Goal: Task Accomplishment & Management: Complete application form

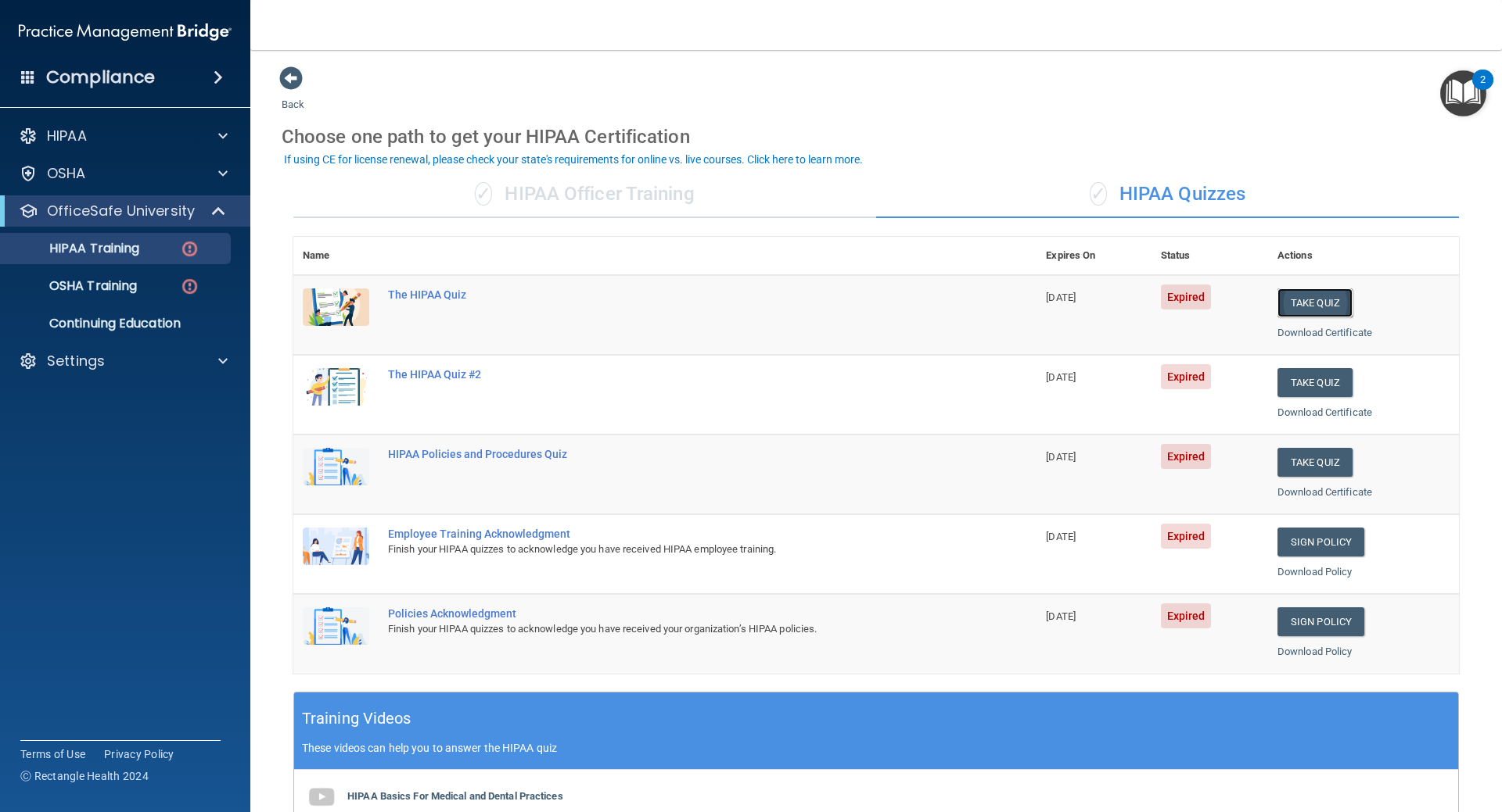
click at [1297, 301] on button "Take Quiz" at bounding box center [1314, 302] width 75 height 29
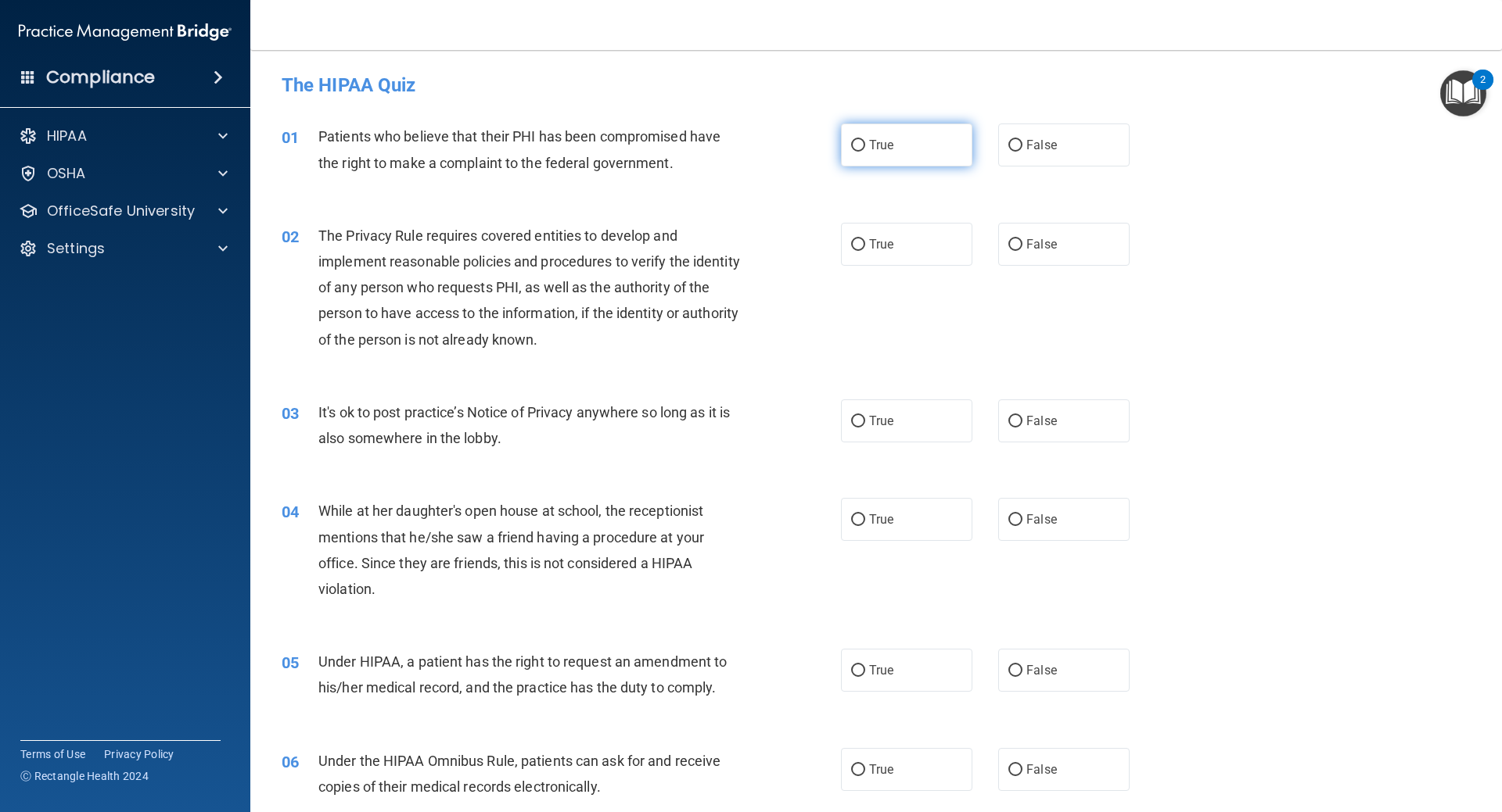
click at [876, 143] on span "True" at bounding box center [880, 145] width 24 height 15
click at [865, 143] on input "True" at bounding box center [858, 145] width 14 height 11
radio input "true"
click at [851, 240] on input "True" at bounding box center [858, 244] width 14 height 11
radio input "true"
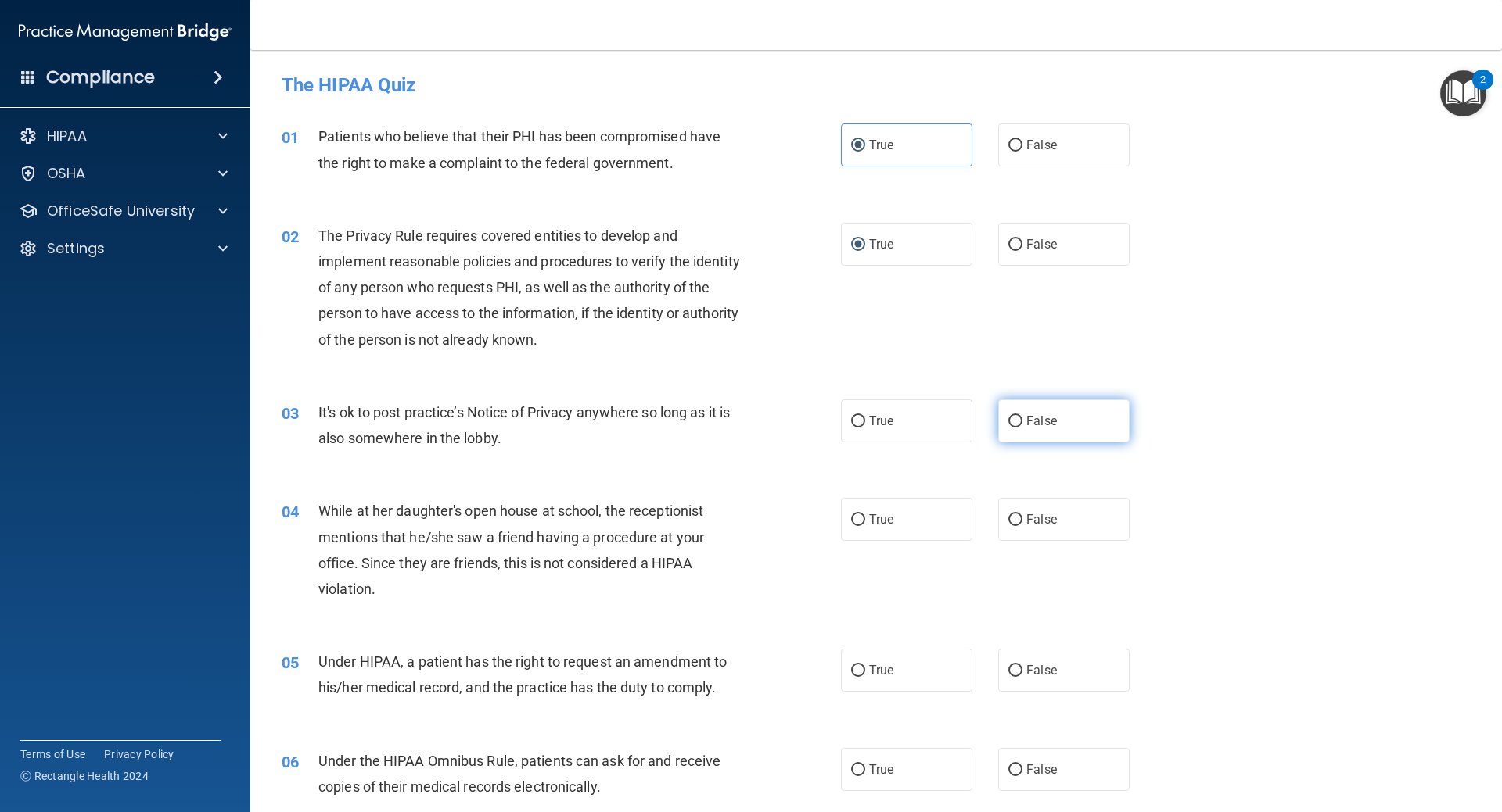
click at [1012, 428] on label "False" at bounding box center [1064, 421] width 131 height 43
click at [1012, 428] on input "False" at bounding box center [1015, 421] width 14 height 11
radio input "true"
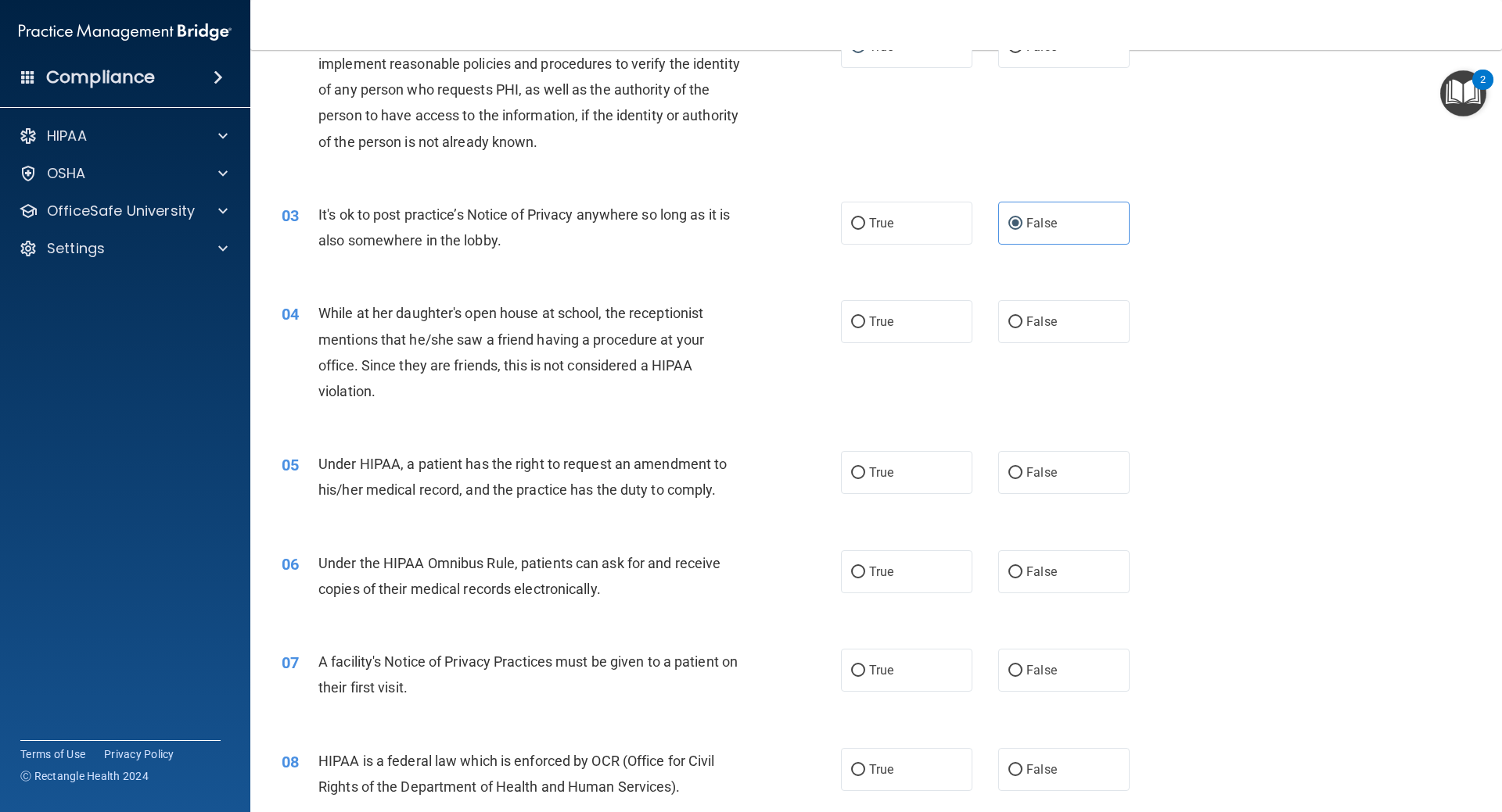
scroll to position [235, 0]
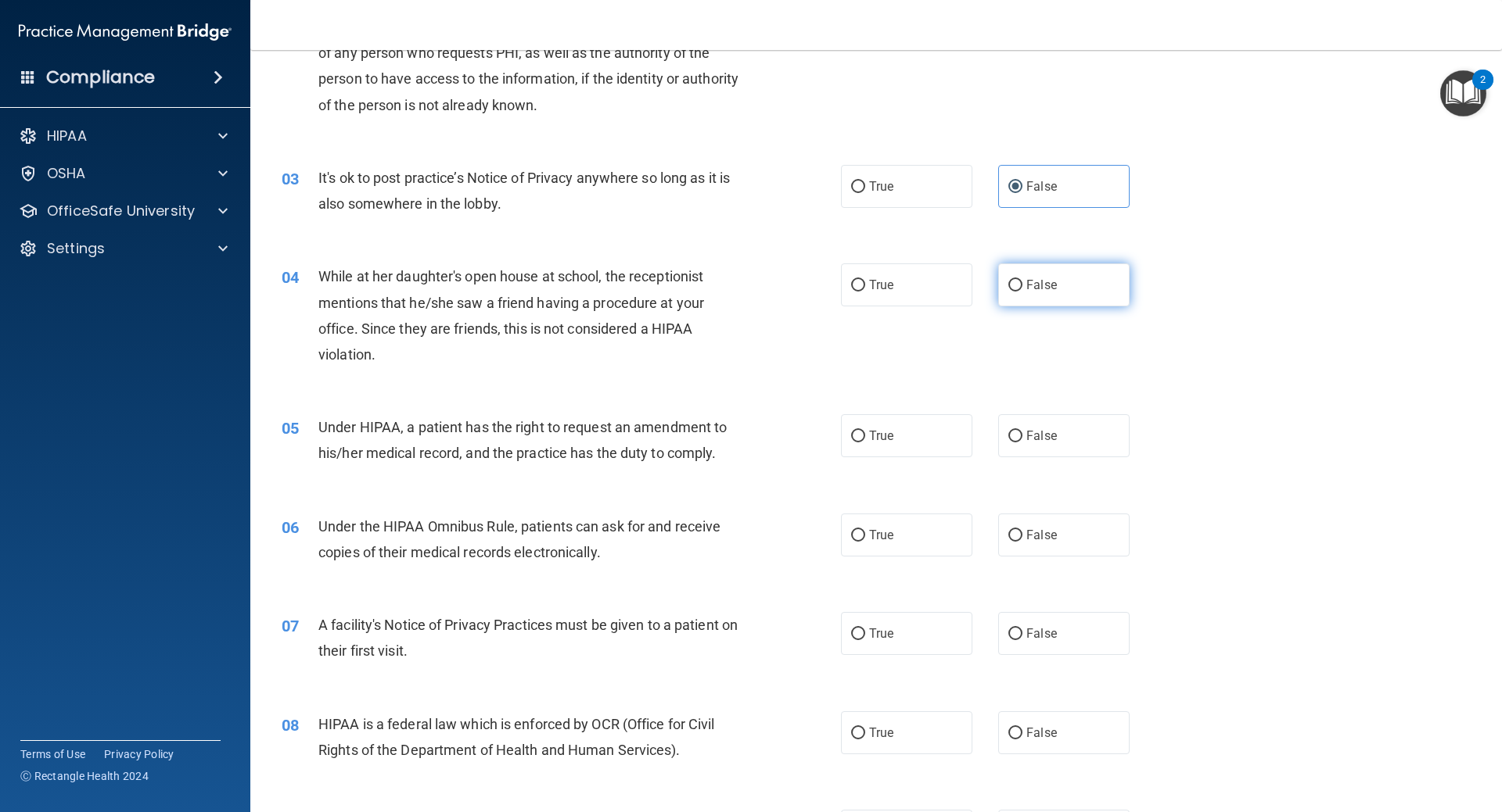
click at [1013, 287] on input "False" at bounding box center [1015, 285] width 14 height 11
radio input "true"
click at [1030, 436] on span "False" at bounding box center [1042, 436] width 31 height 15
click at [1022, 436] on input "False" at bounding box center [1015, 436] width 14 height 11
radio input "true"
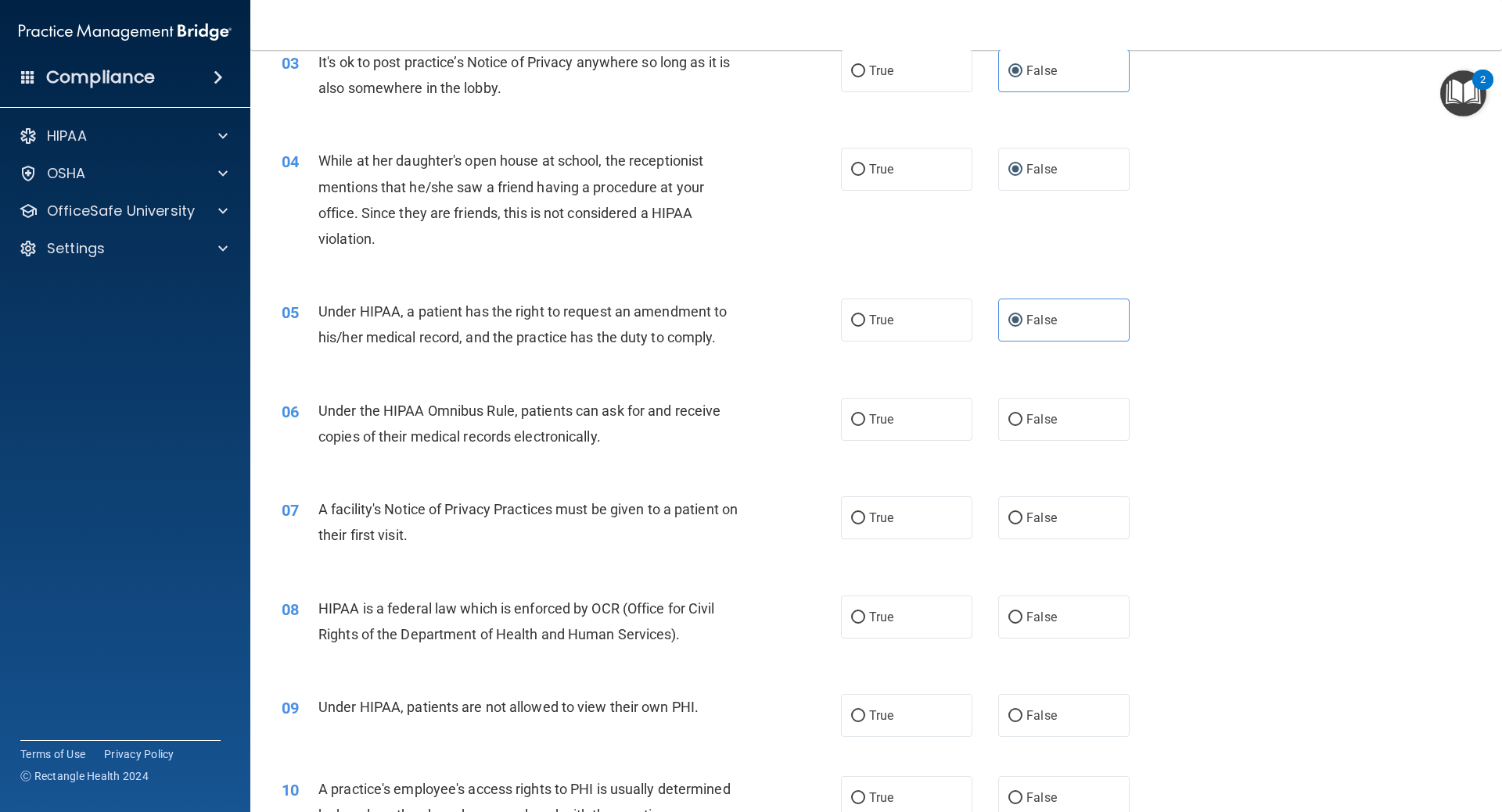
scroll to position [391, 0]
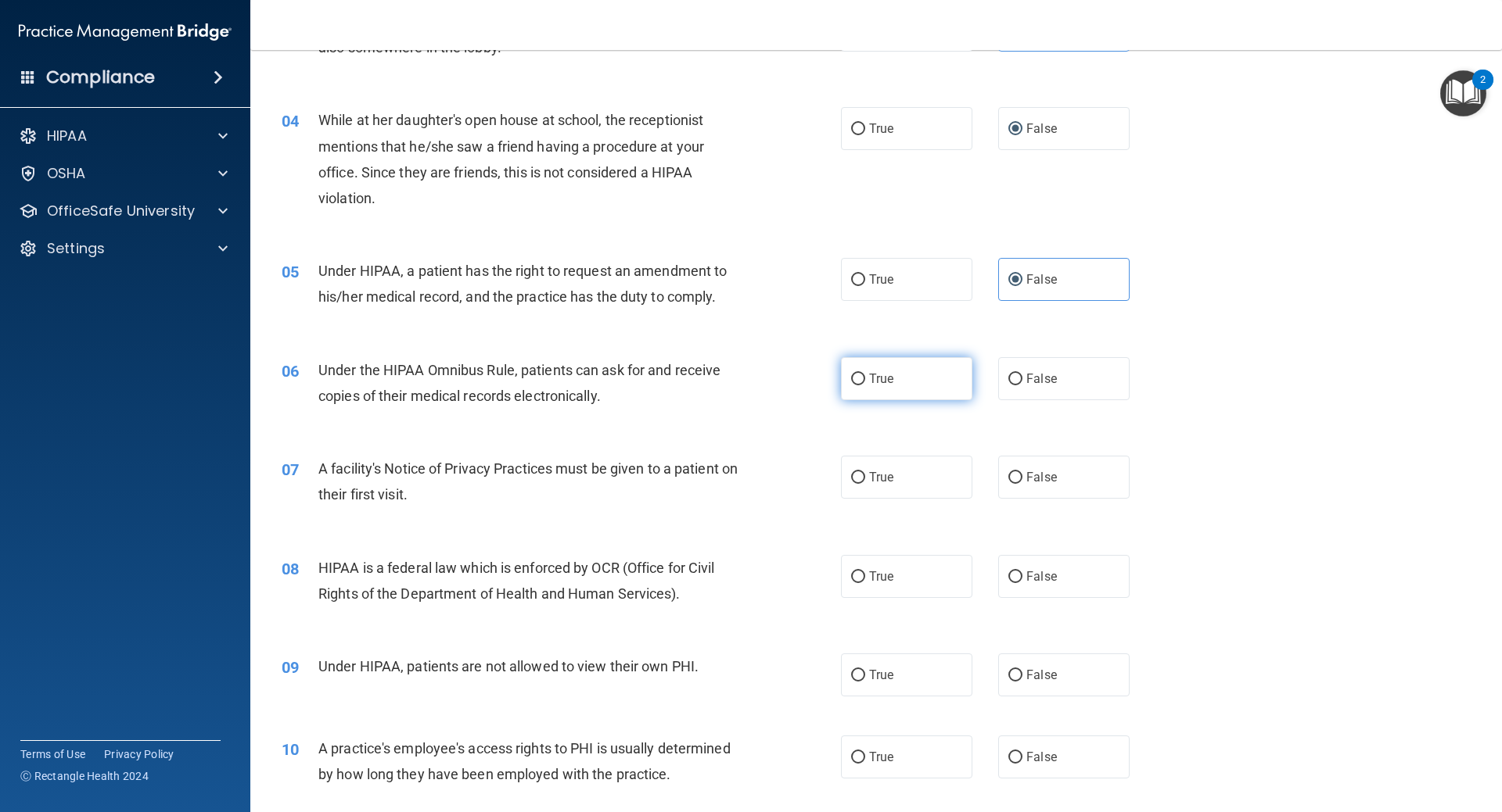
click at [852, 381] on input "True" at bounding box center [858, 379] width 14 height 11
radio input "true"
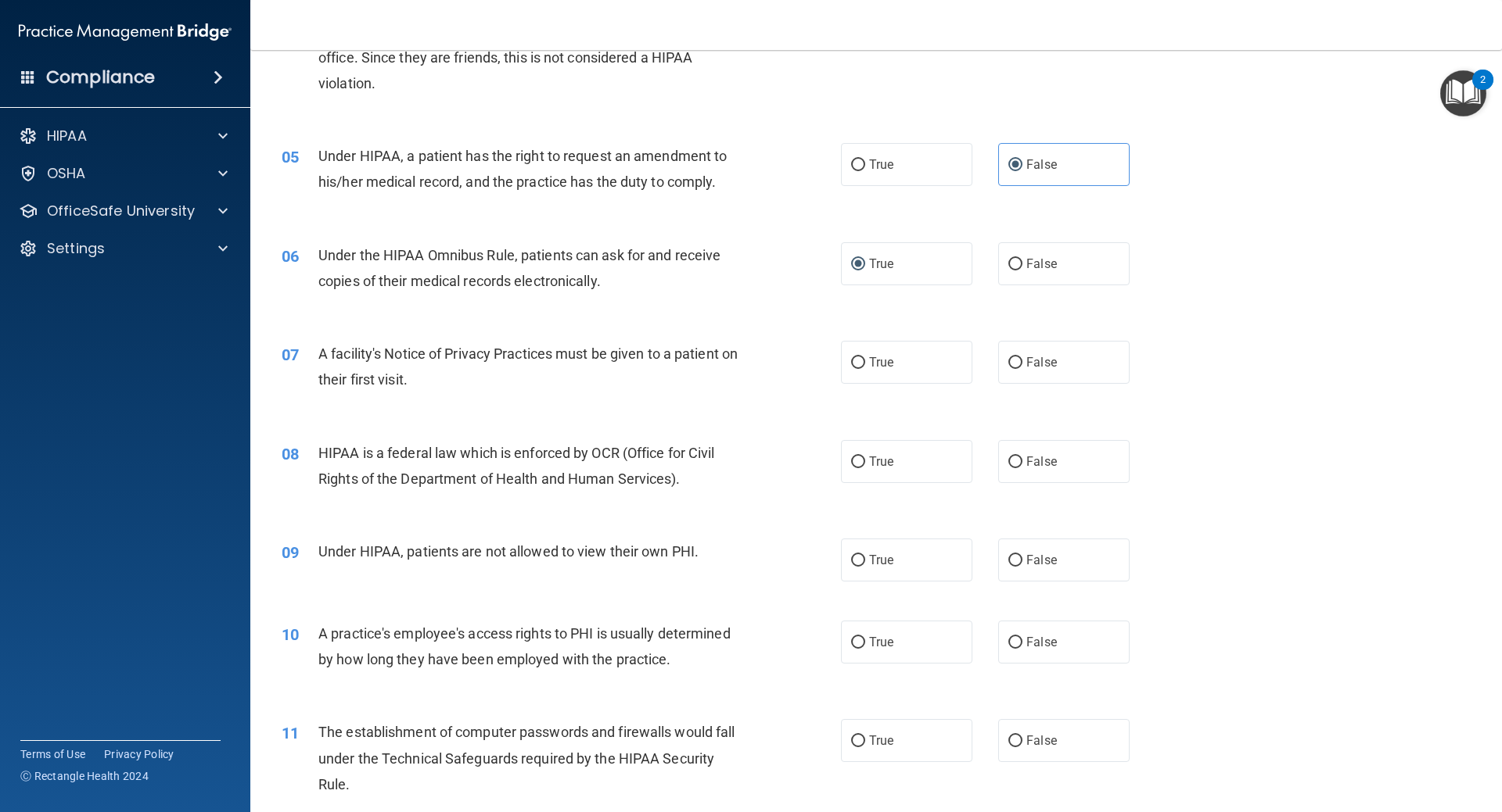
scroll to position [548, 0]
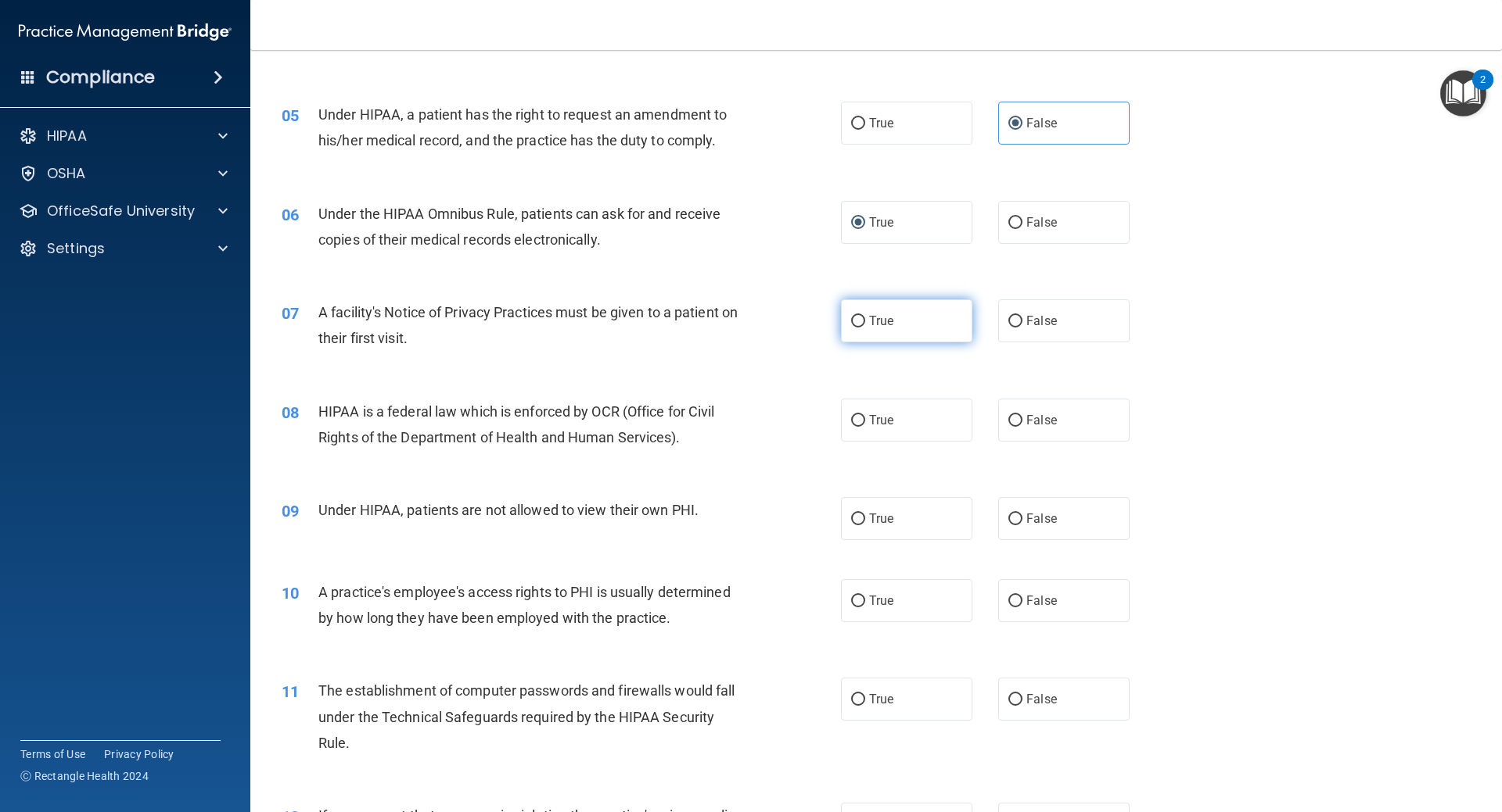
click at [869, 326] on span "True" at bounding box center [880, 321] width 24 height 15
click at [863, 326] on input "True" at bounding box center [858, 321] width 14 height 11
radio input "true"
click at [869, 421] on span "True" at bounding box center [880, 420] width 24 height 15
click at [864, 421] on input "True" at bounding box center [858, 421] width 14 height 11
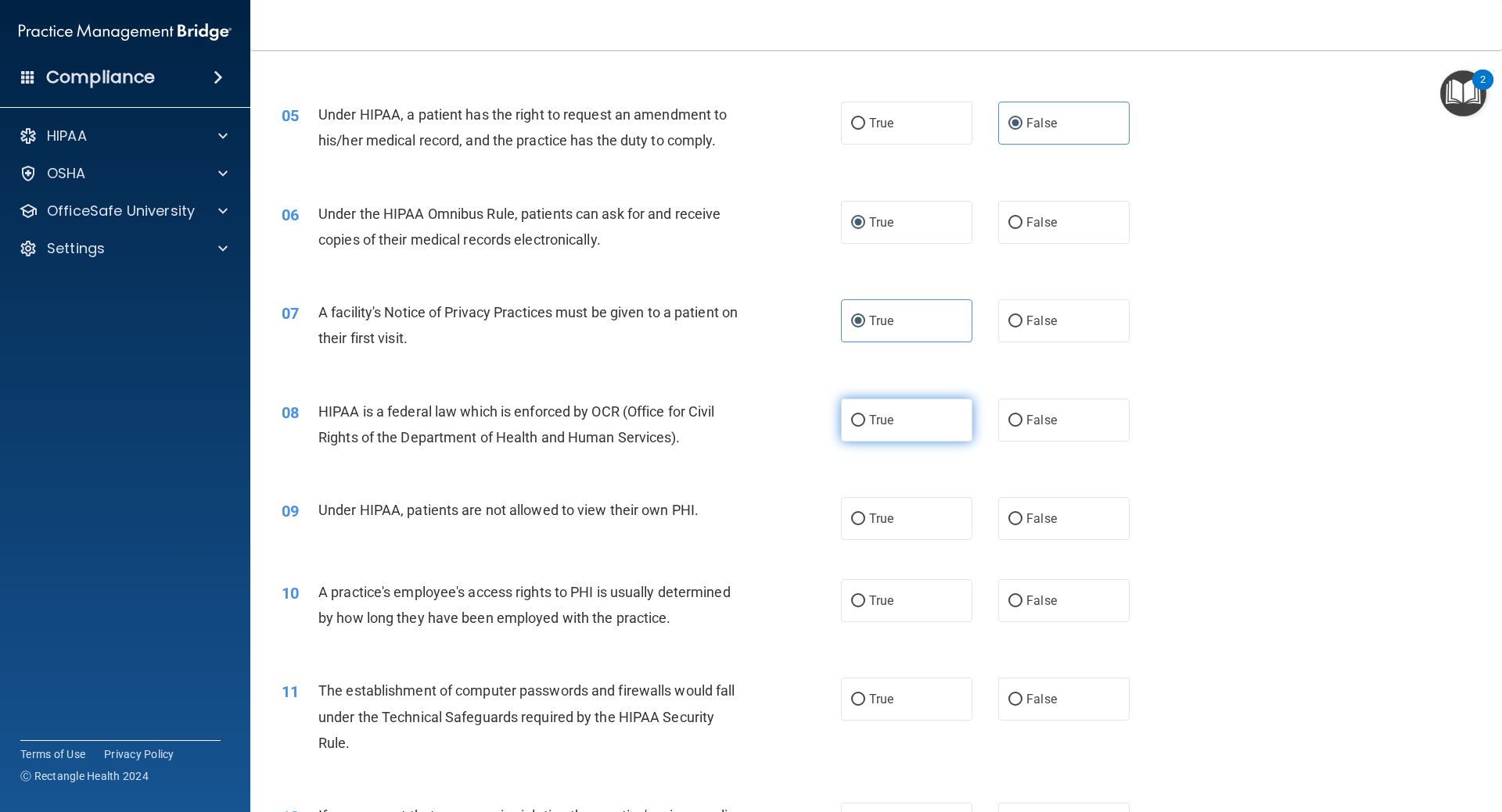
radio input "true"
click at [1008, 518] on input "False" at bounding box center [1015, 519] width 14 height 11
radio input "true"
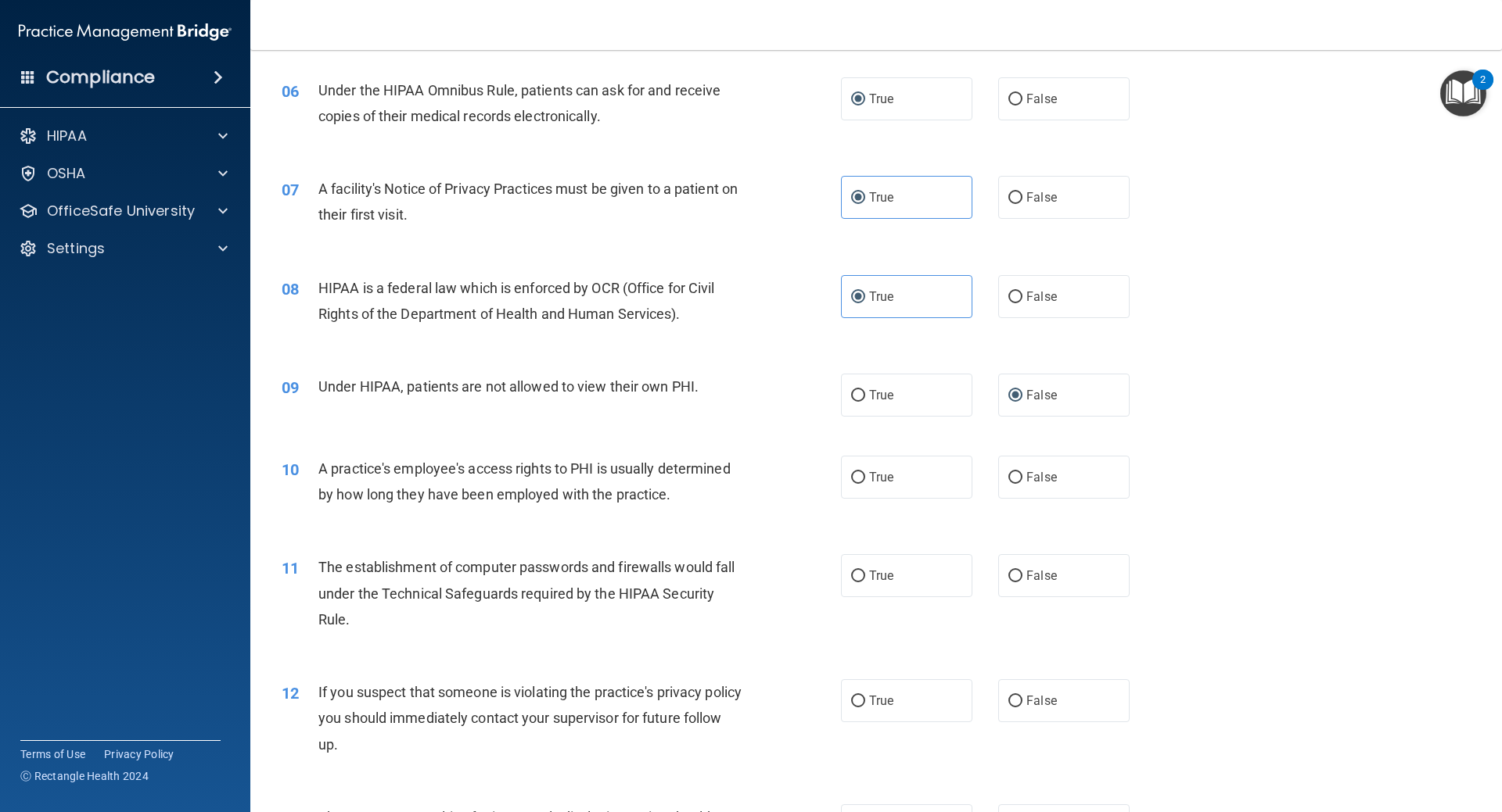
scroll to position [704, 0]
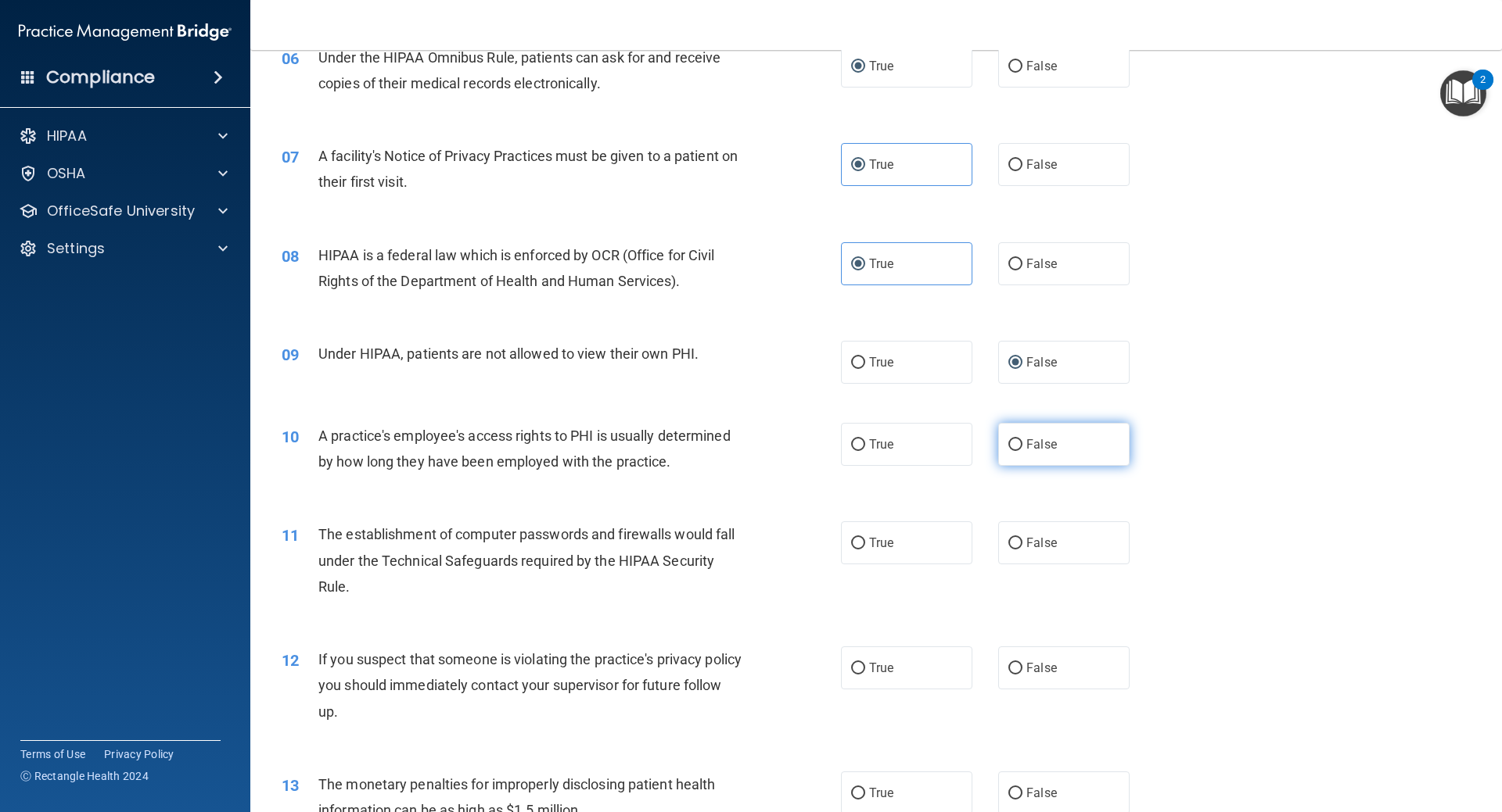
click at [1001, 438] on label "False" at bounding box center [1064, 444] width 131 height 43
click at [1008, 439] on input "False" at bounding box center [1015, 444] width 14 height 11
radio input "true"
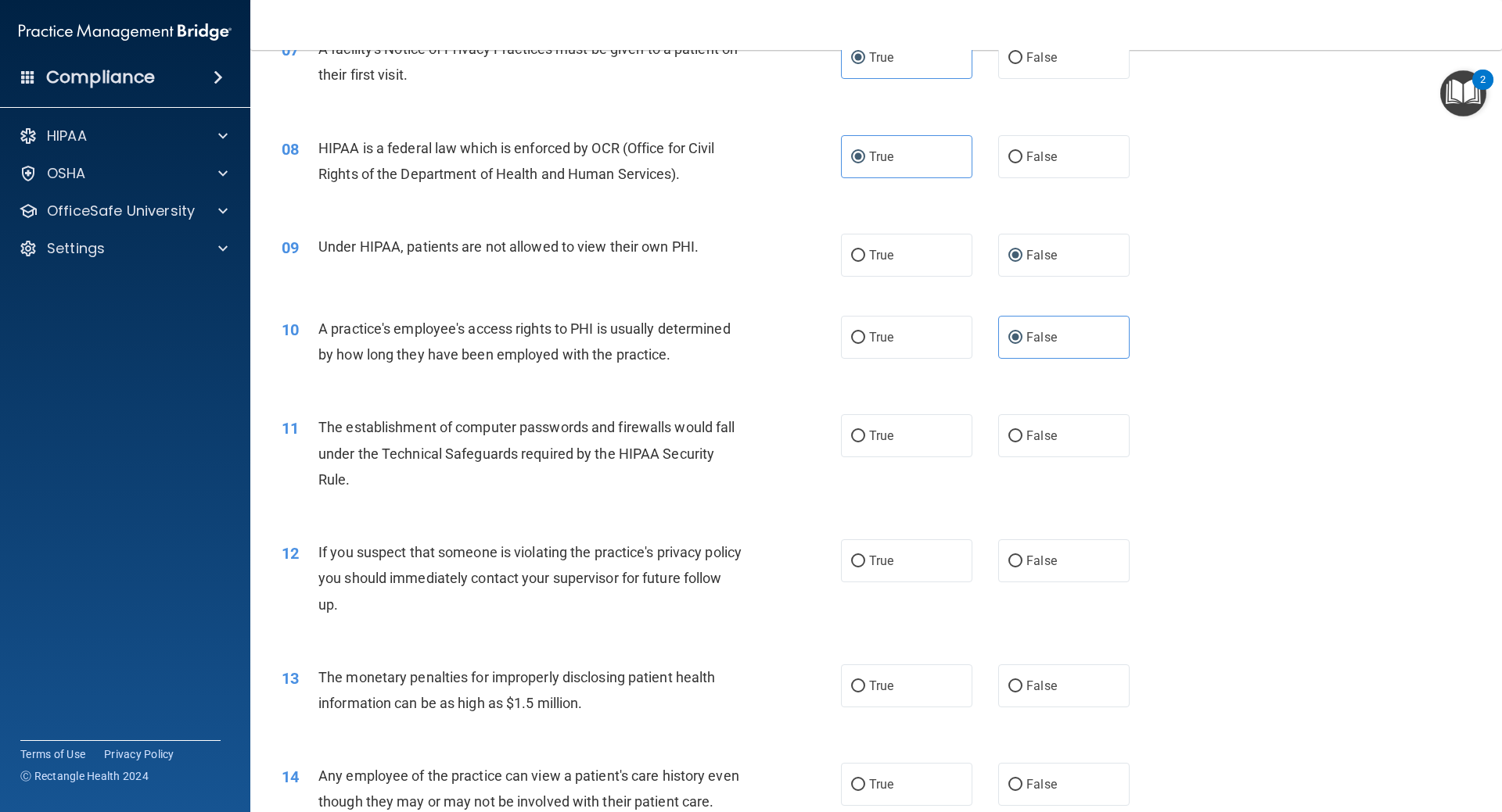
scroll to position [860, 0]
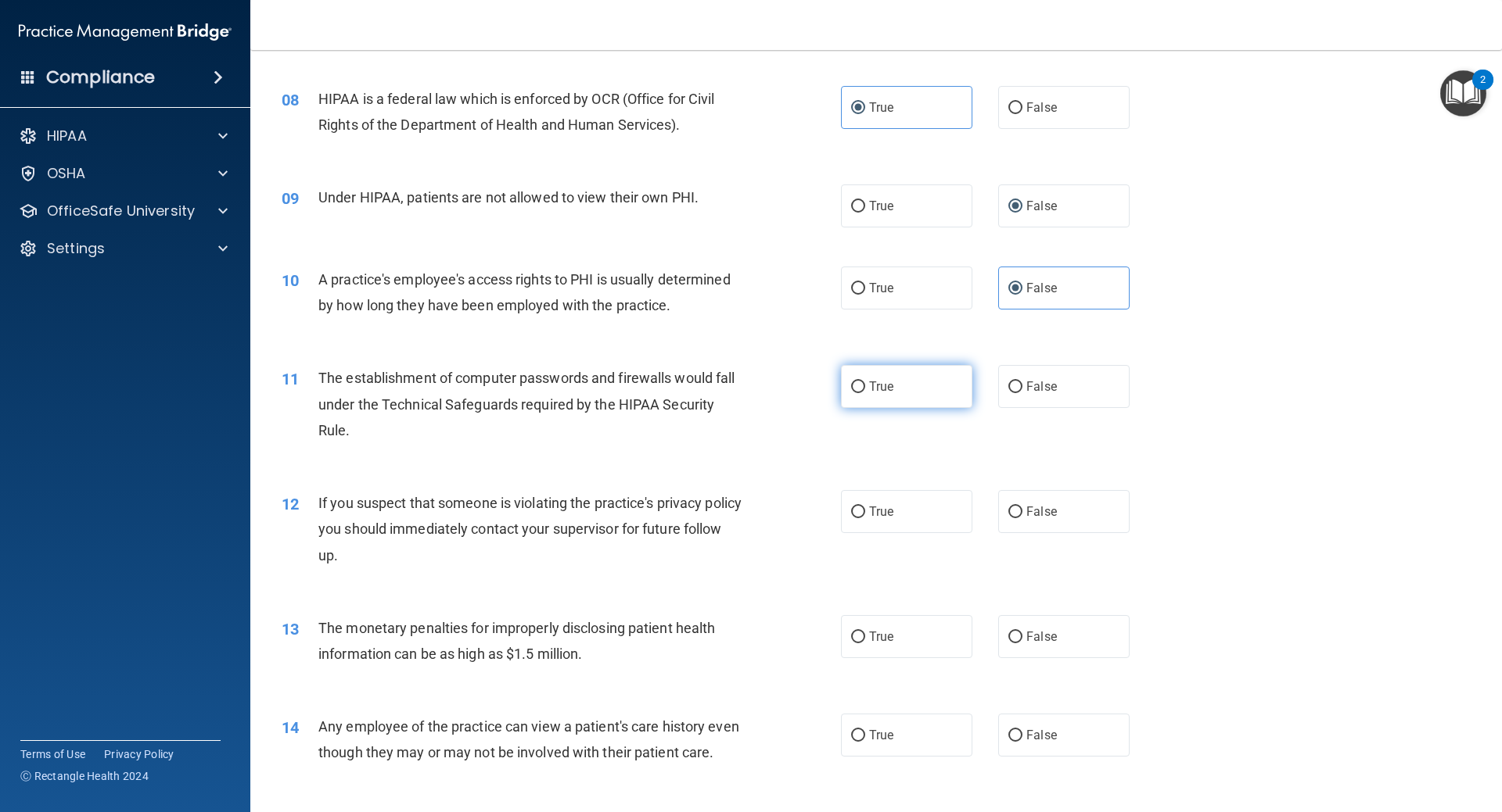
click at [851, 387] on input "True" at bounding box center [858, 387] width 14 height 11
radio input "true"
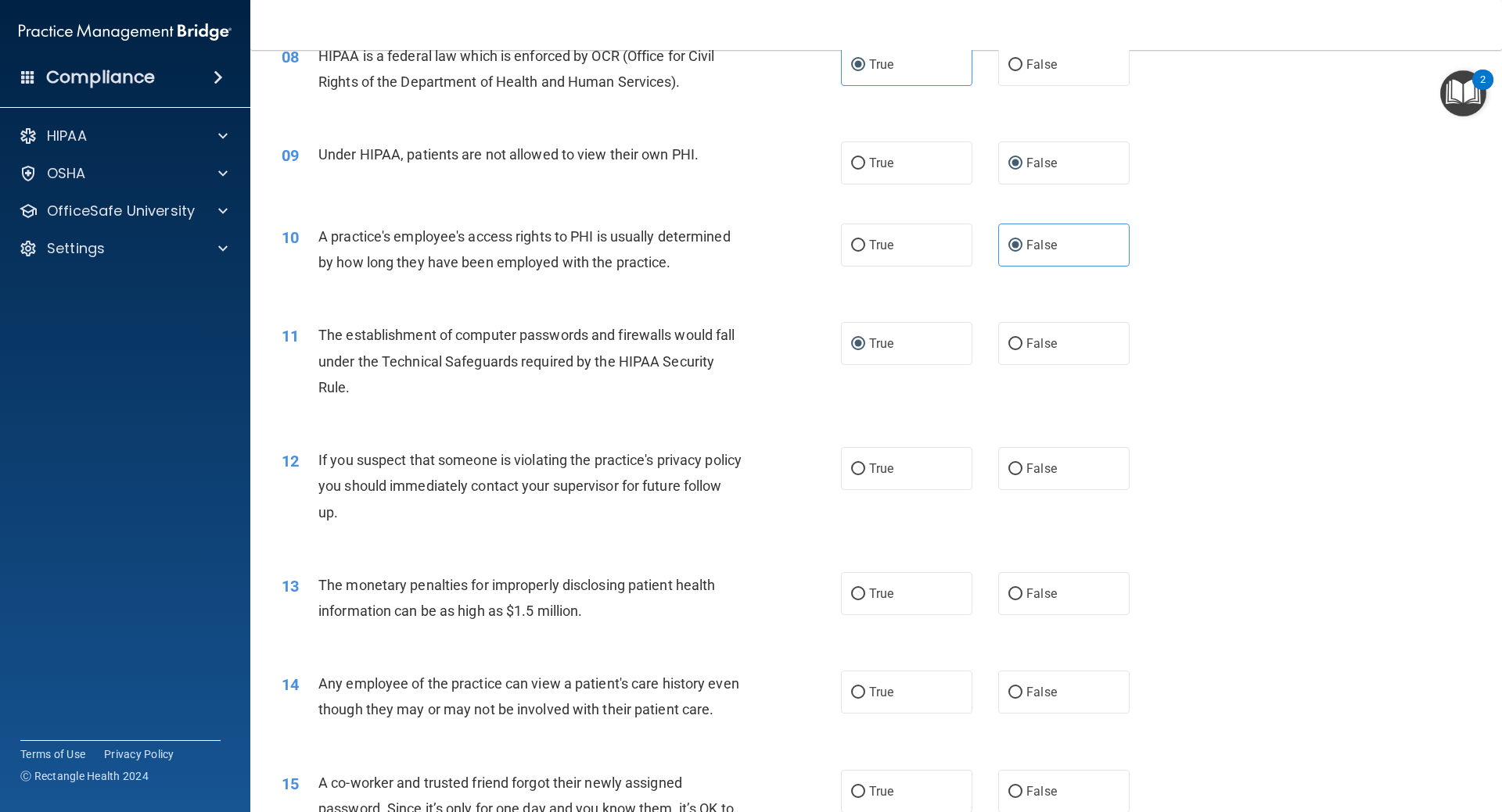
scroll to position [1017, 0]
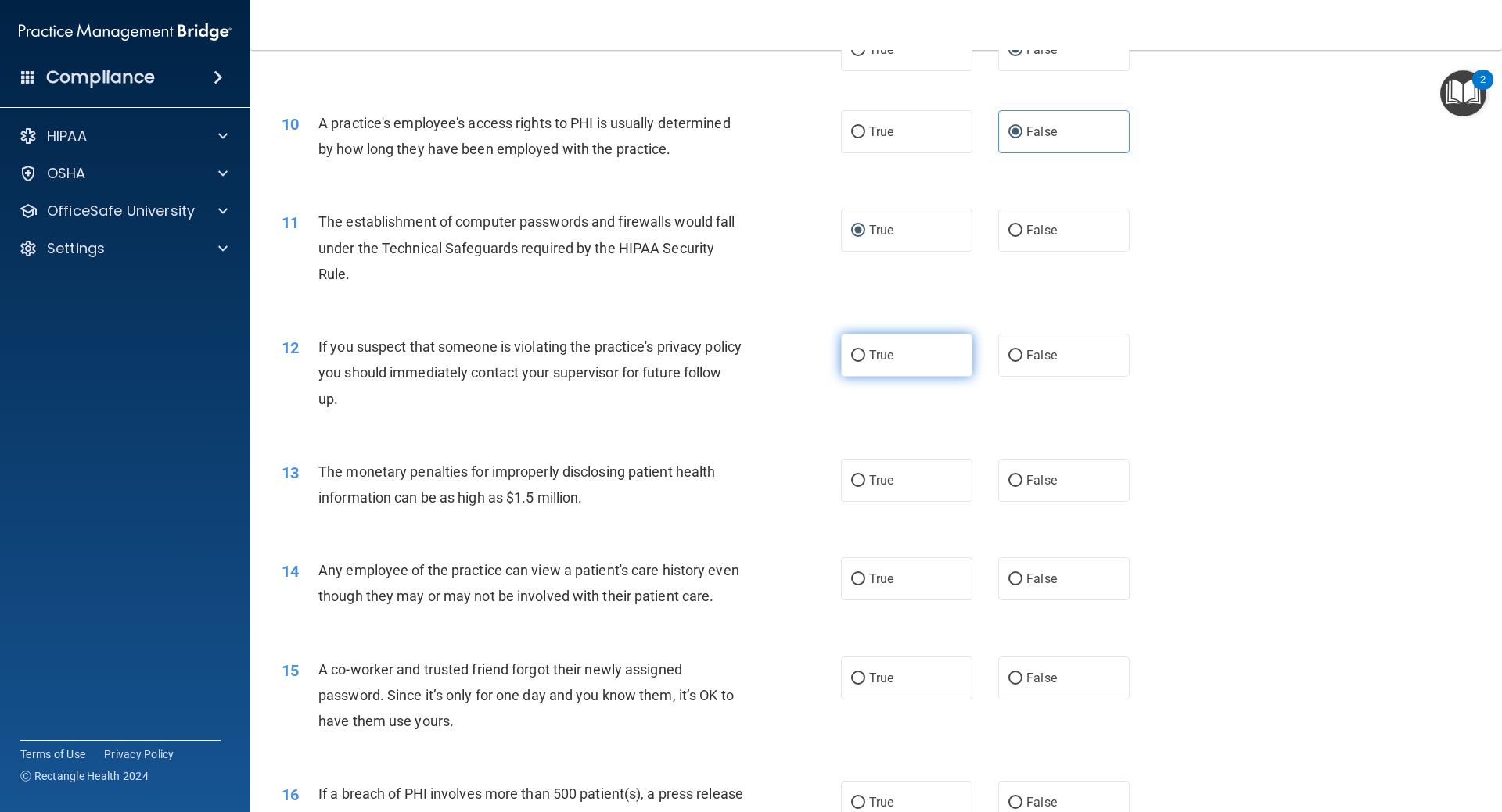
click at [853, 356] on input "True" at bounding box center [858, 355] width 14 height 11
radio input "true"
click at [869, 476] on span "True" at bounding box center [880, 480] width 24 height 15
click at [865, 476] on input "True" at bounding box center [858, 480] width 14 height 11
radio input "true"
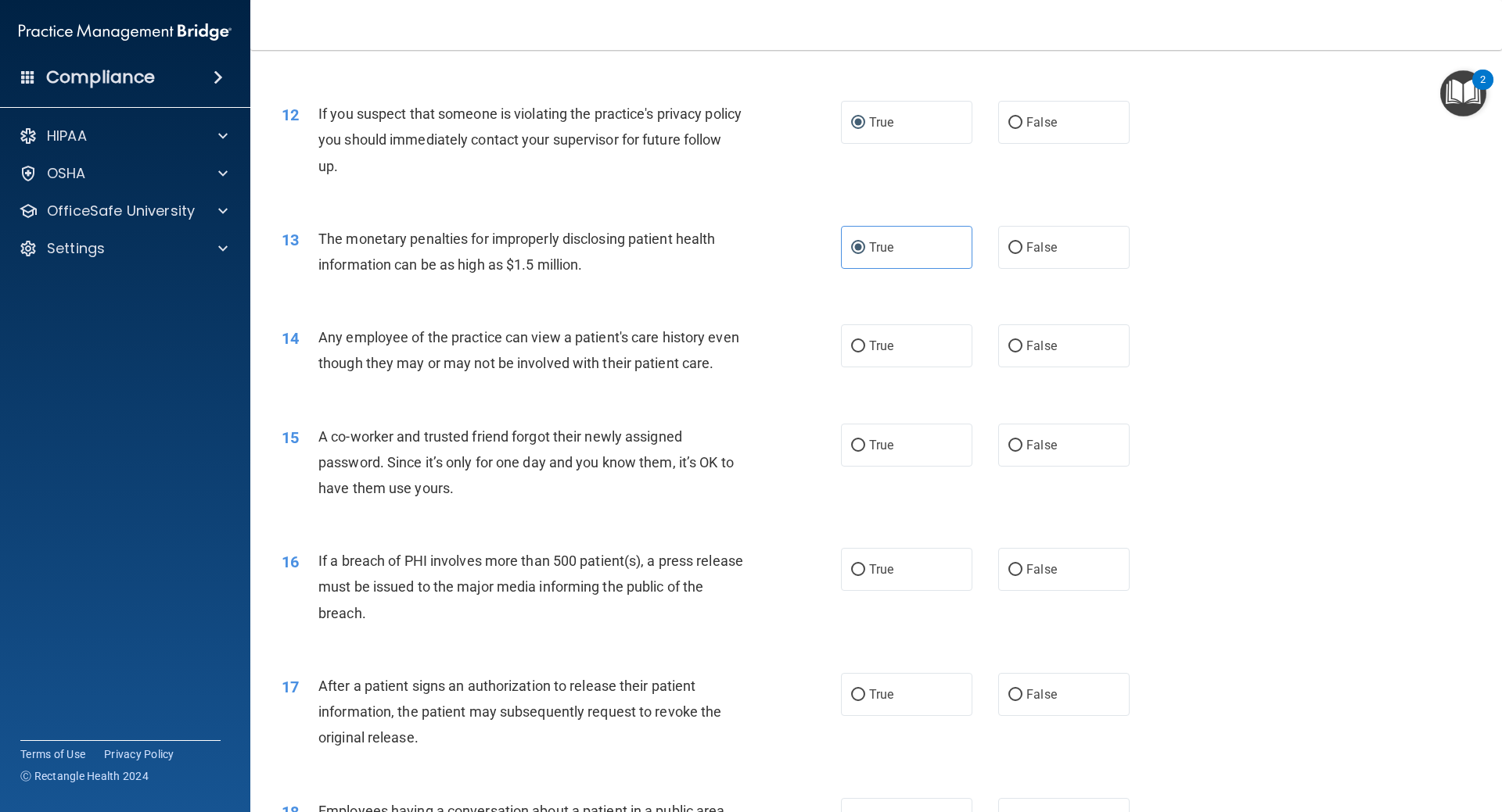
scroll to position [1251, 0]
click at [877, 350] on span "True" at bounding box center [880, 344] width 24 height 15
click at [865, 350] on input "True" at bounding box center [858, 345] width 14 height 11
radio input "true"
click at [1027, 460] on label "False" at bounding box center [1064, 443] width 131 height 43
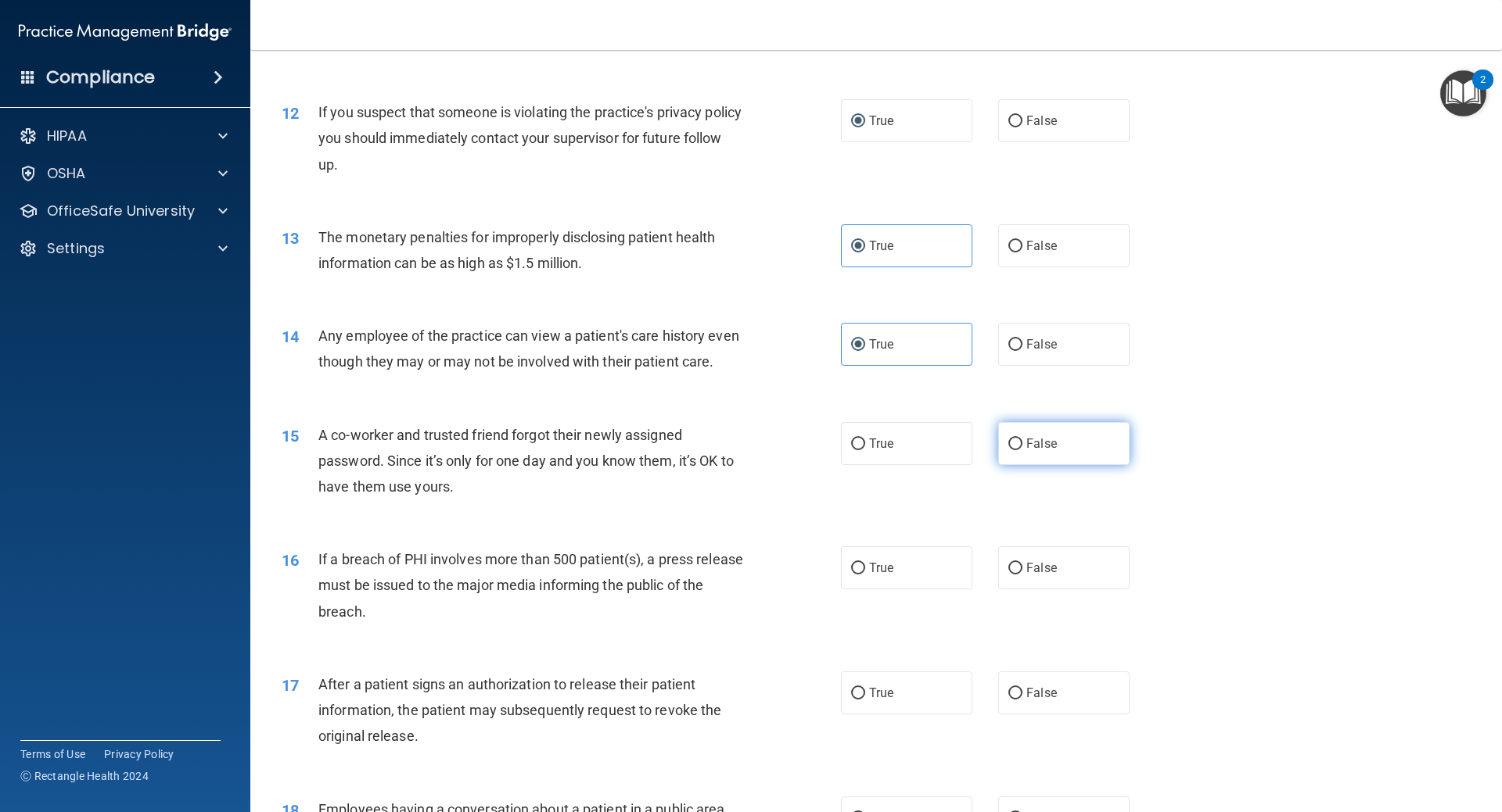
click at [1022, 451] on input "False" at bounding box center [1015, 444] width 14 height 11
radio input "true"
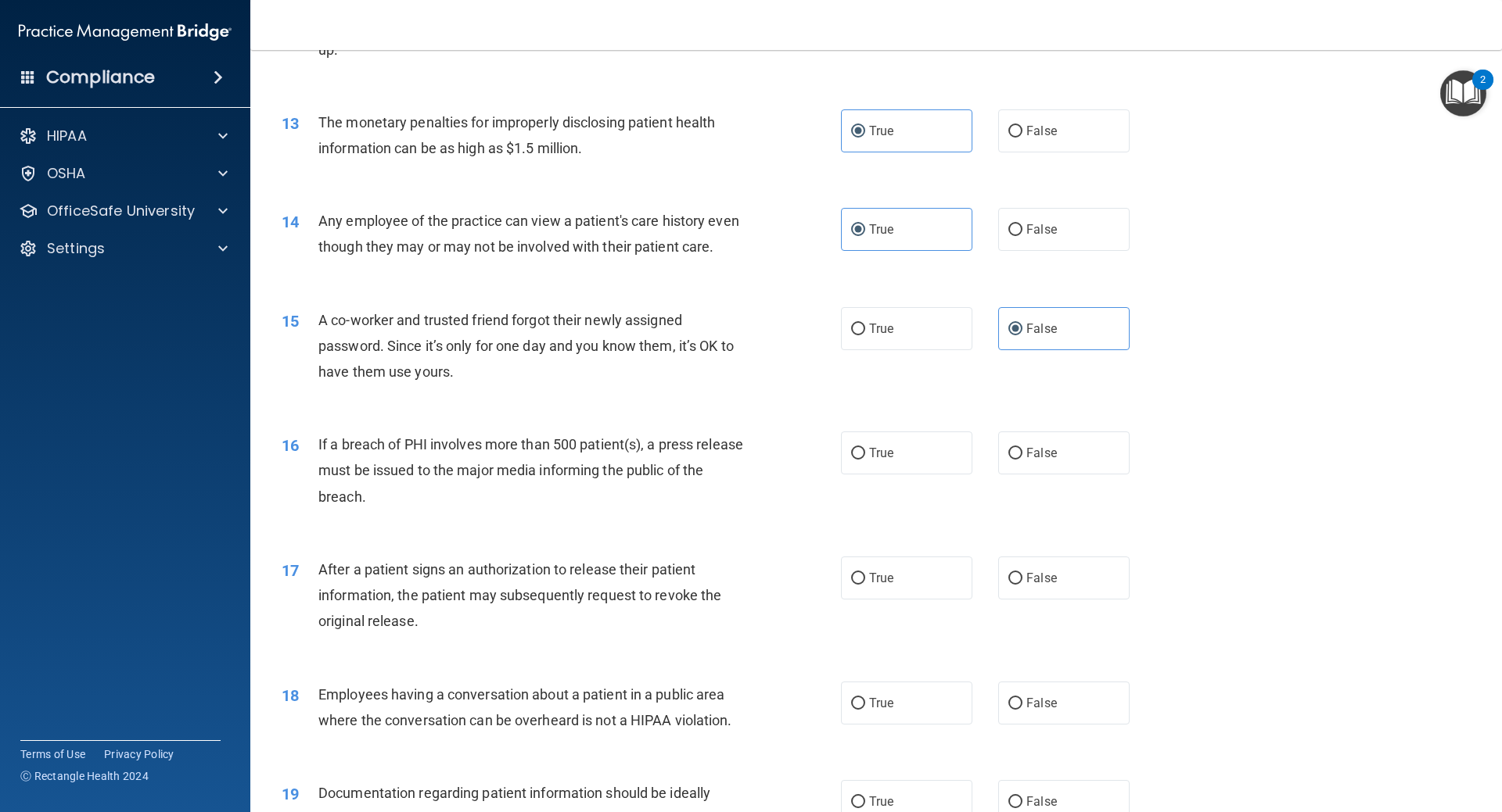
scroll to position [1407, 0]
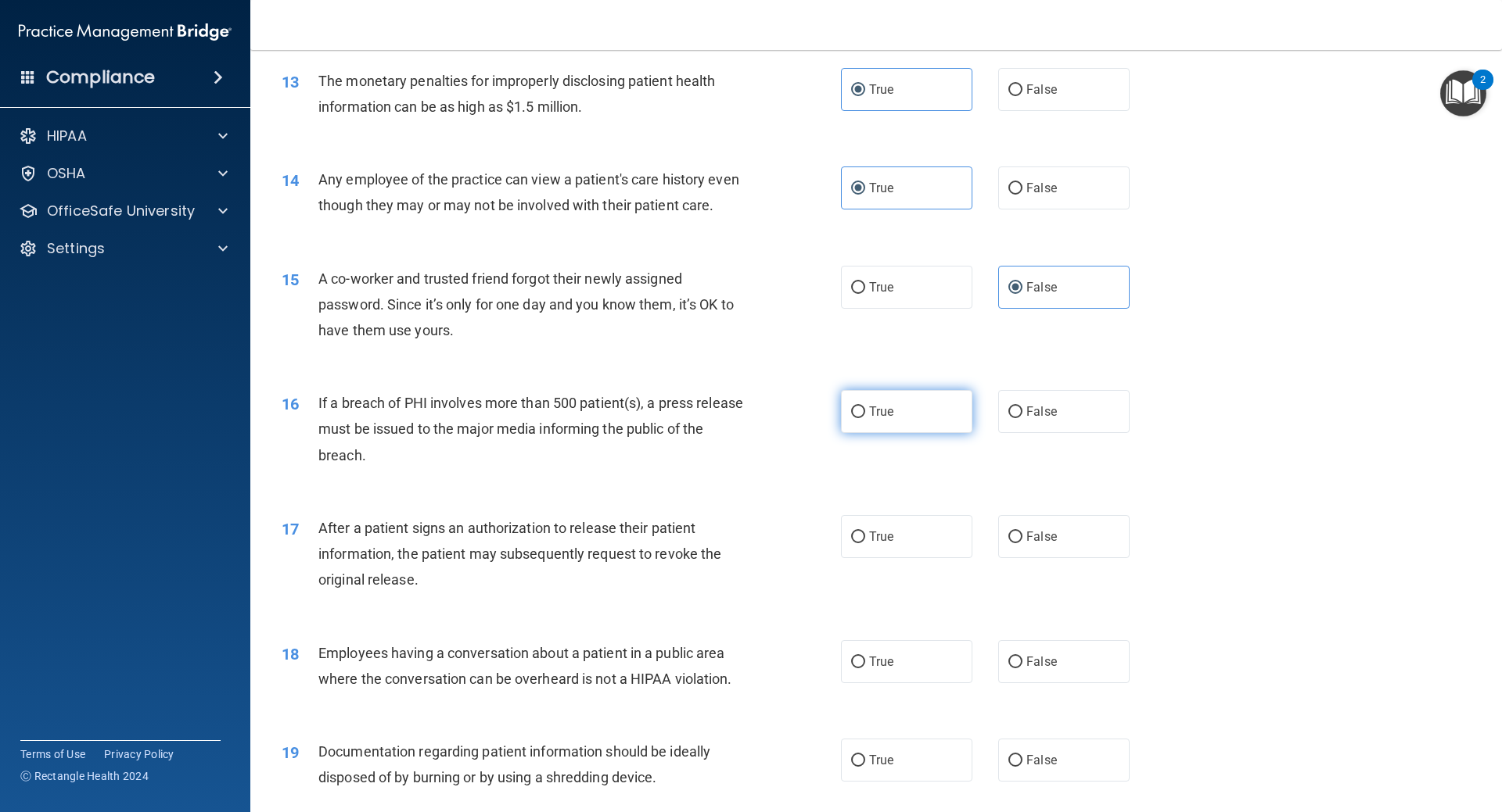
click at [853, 418] on input "True" at bounding box center [858, 412] width 14 height 11
radio input "true"
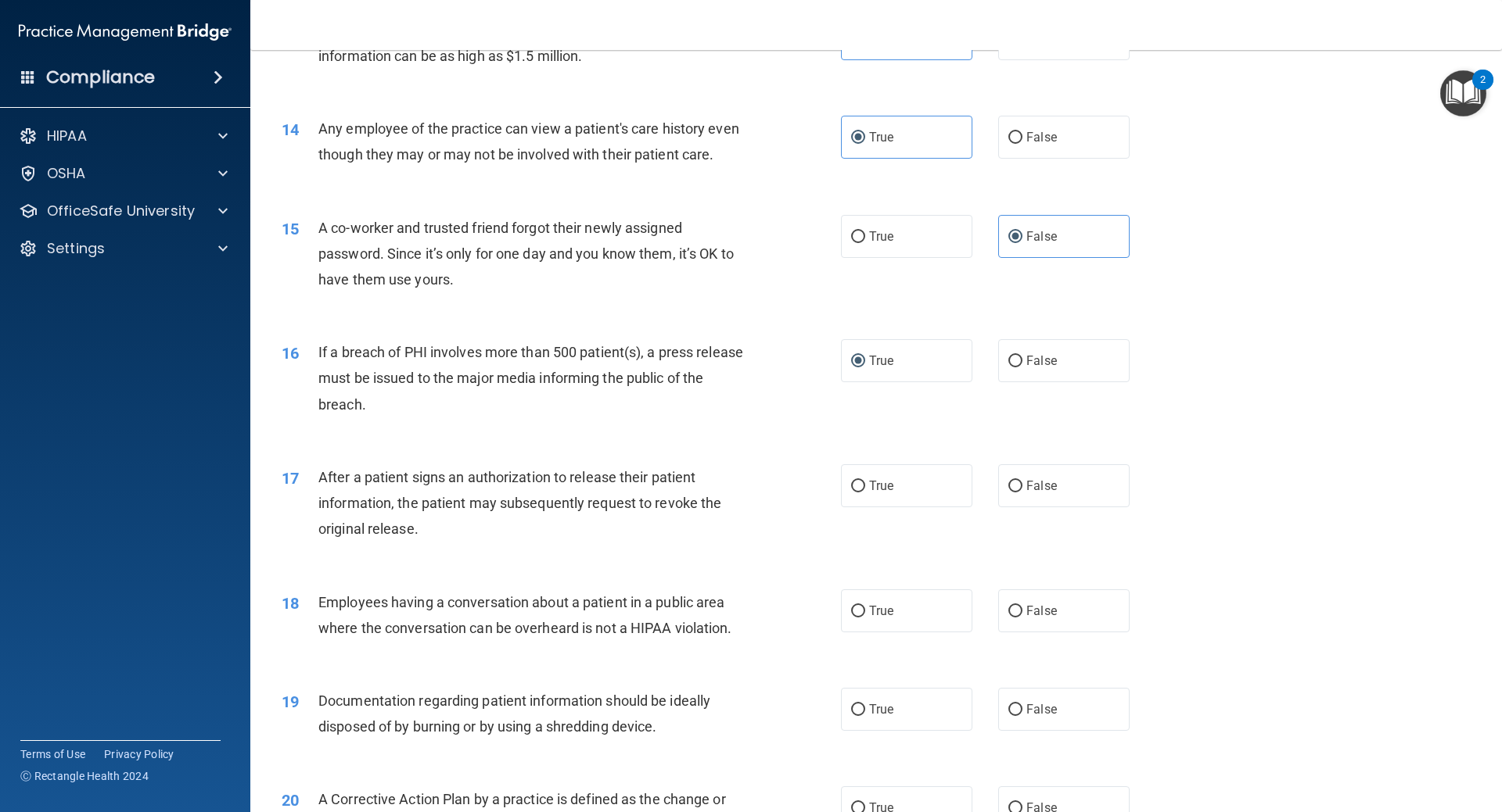
scroll to position [1486, 0]
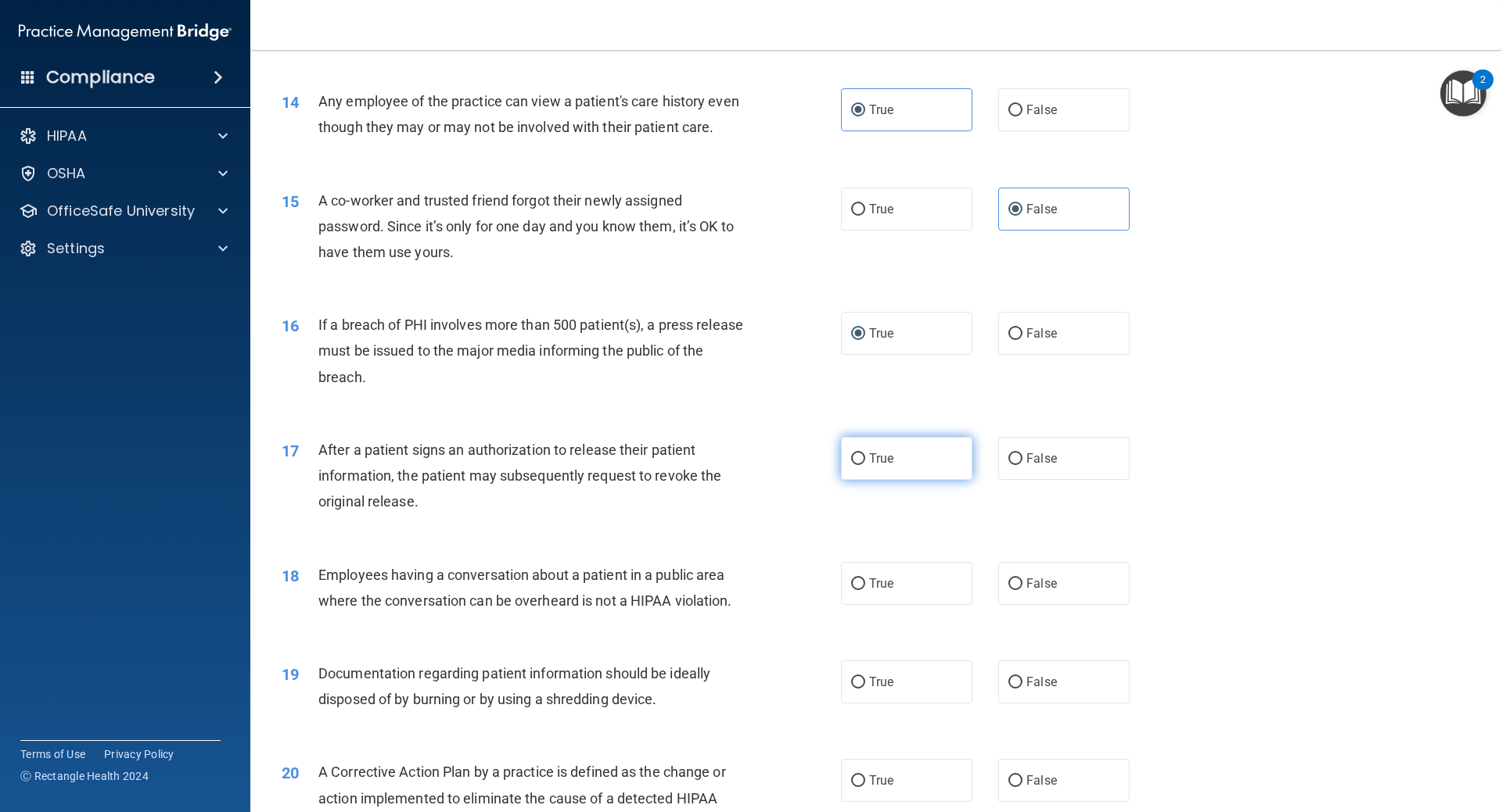
click at [854, 466] on input "True" at bounding box center [858, 458] width 14 height 11
radio input "true"
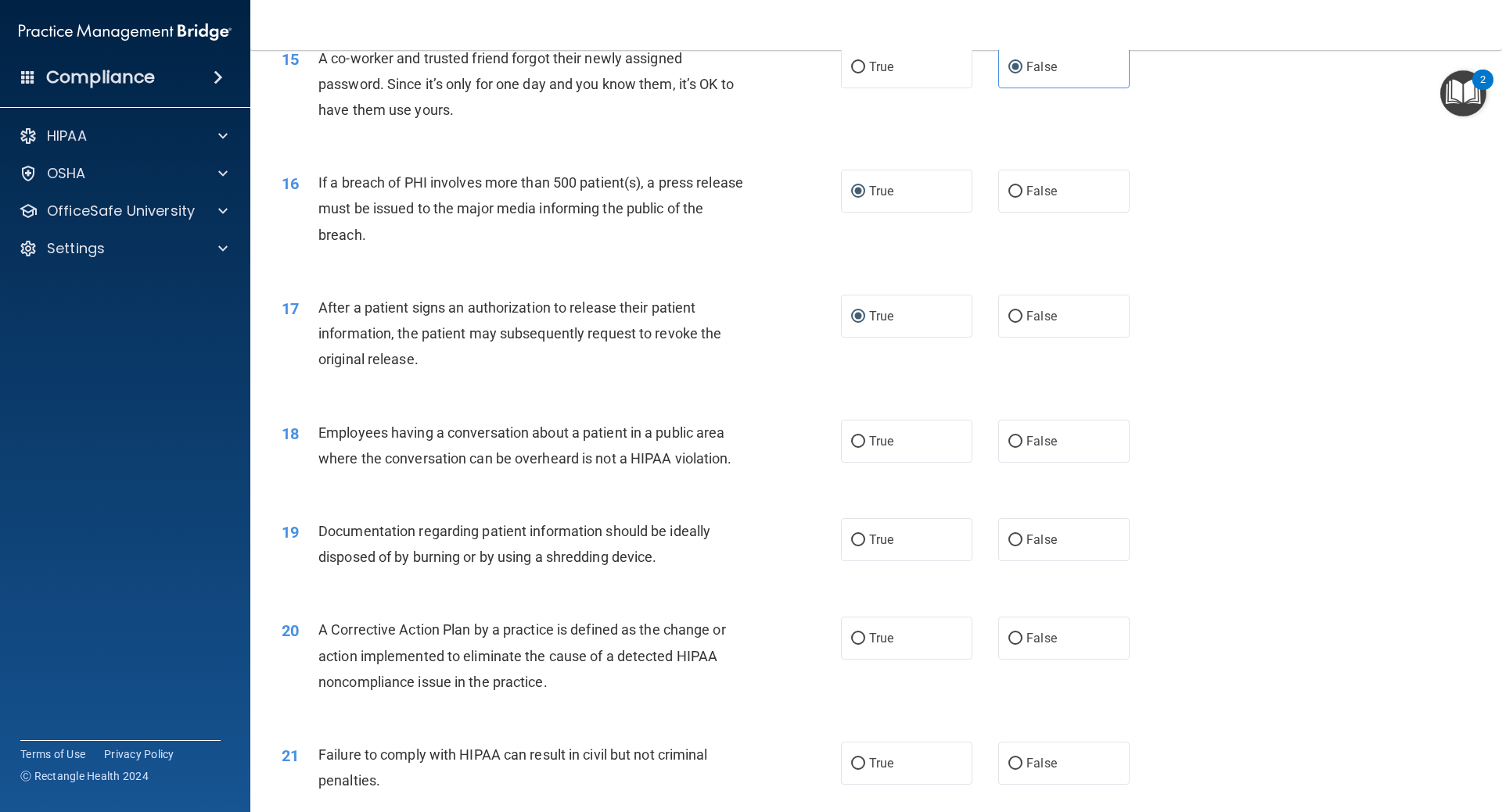
scroll to position [1642, 0]
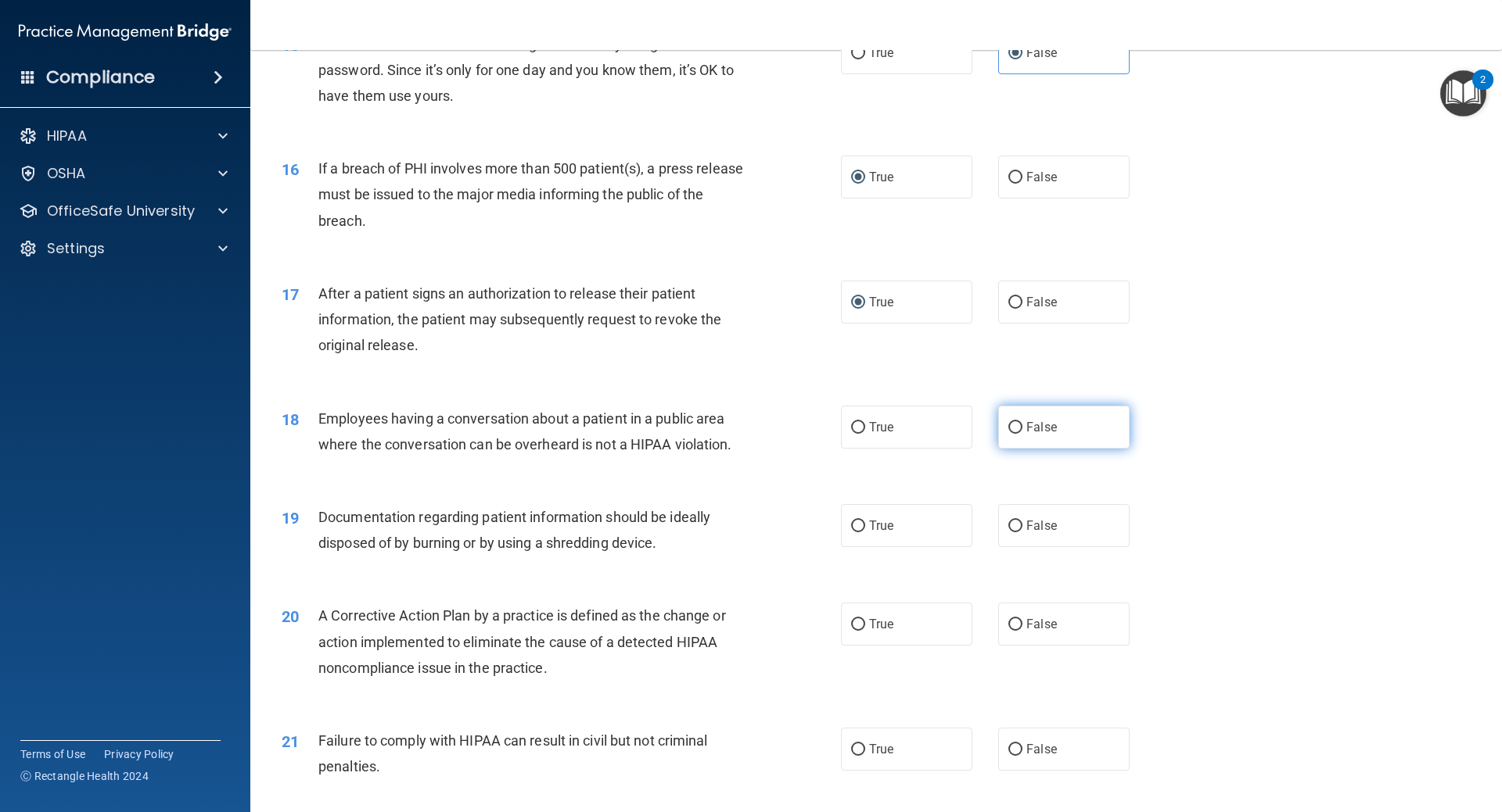
click at [1013, 434] on input "False" at bounding box center [1015, 428] width 14 height 11
radio input "true"
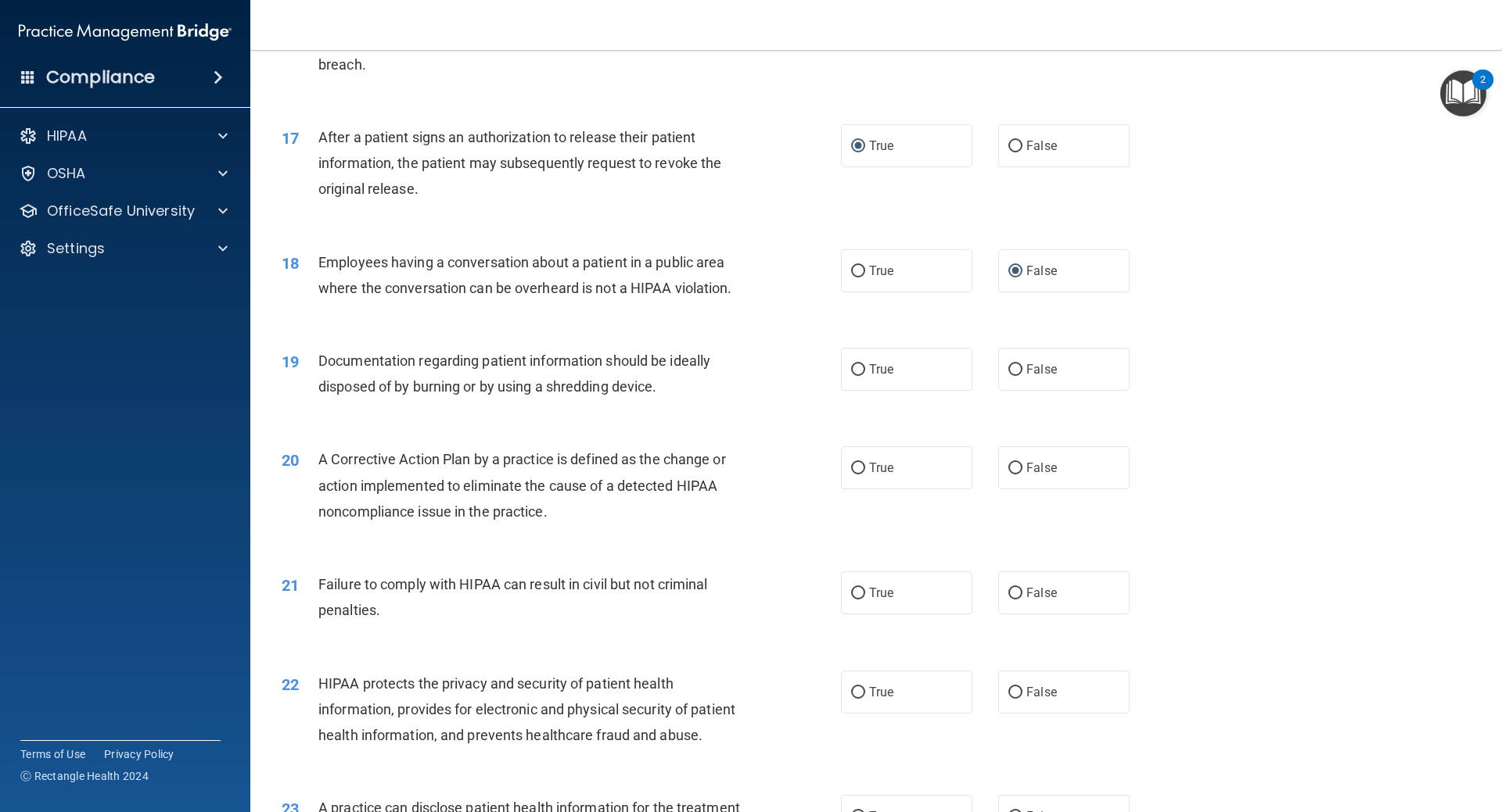
scroll to position [1876, 0]
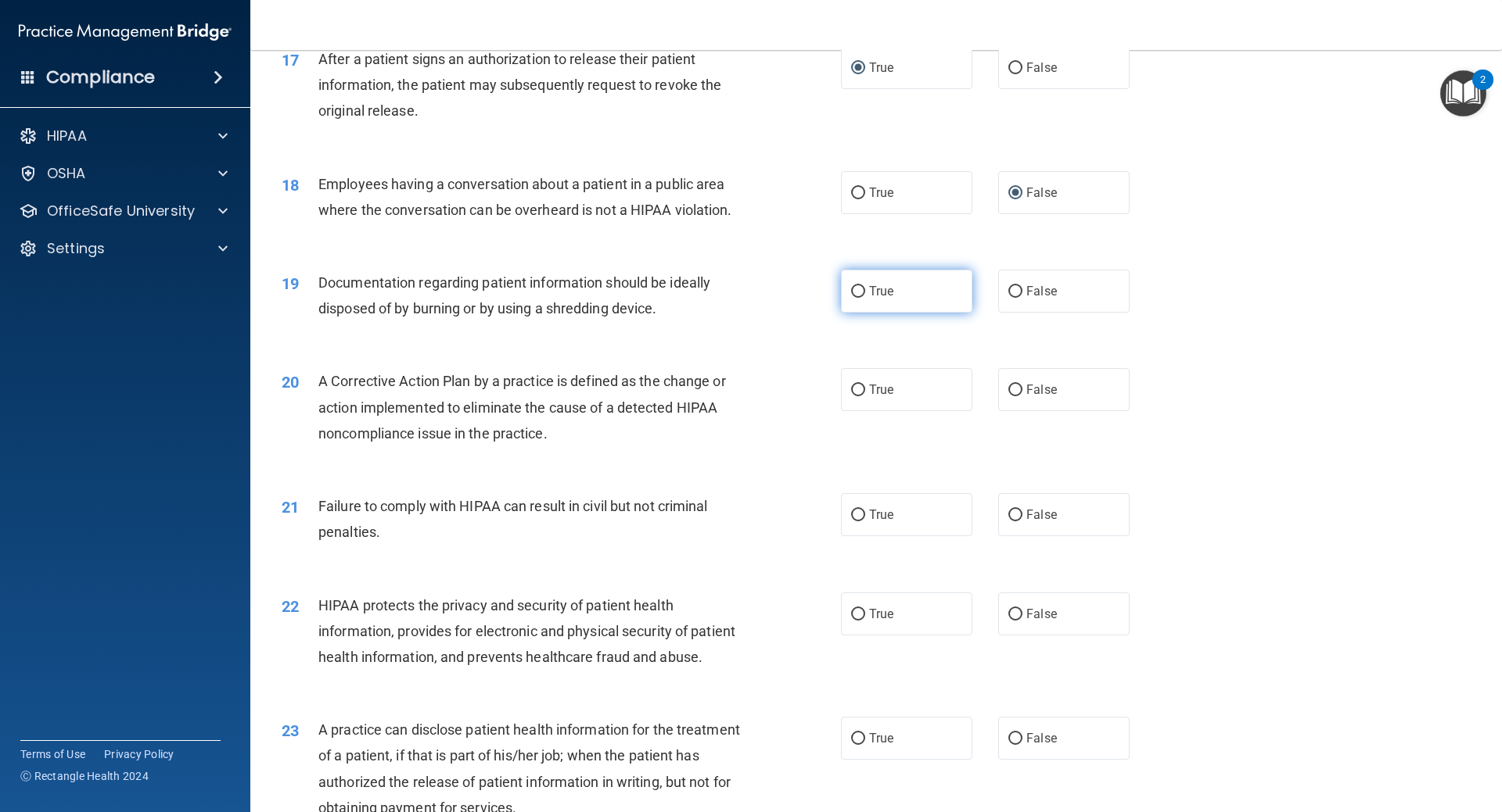
click at [851, 298] on input "True" at bounding box center [858, 292] width 14 height 11
radio input "true"
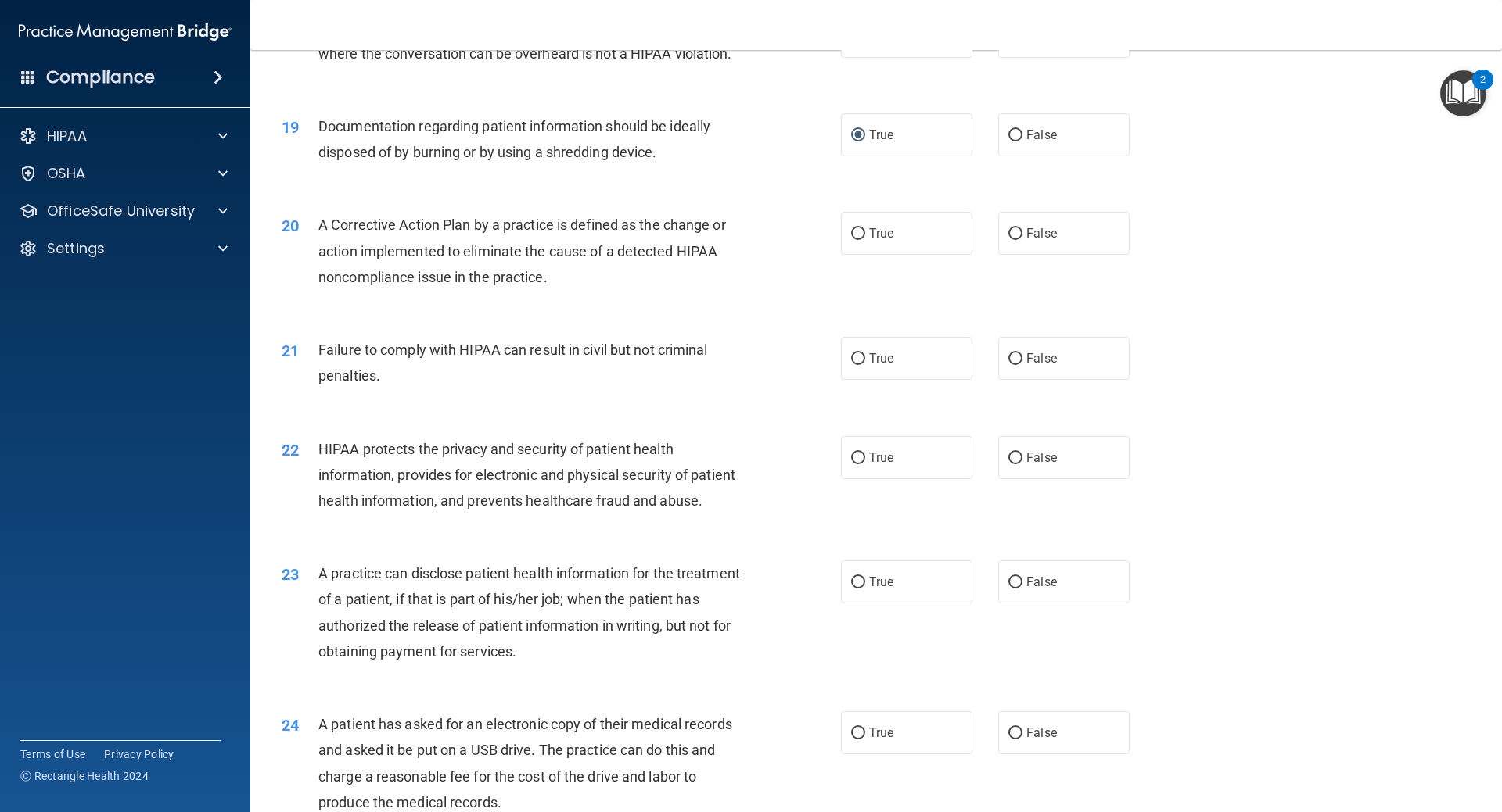
scroll to position [2112, 0]
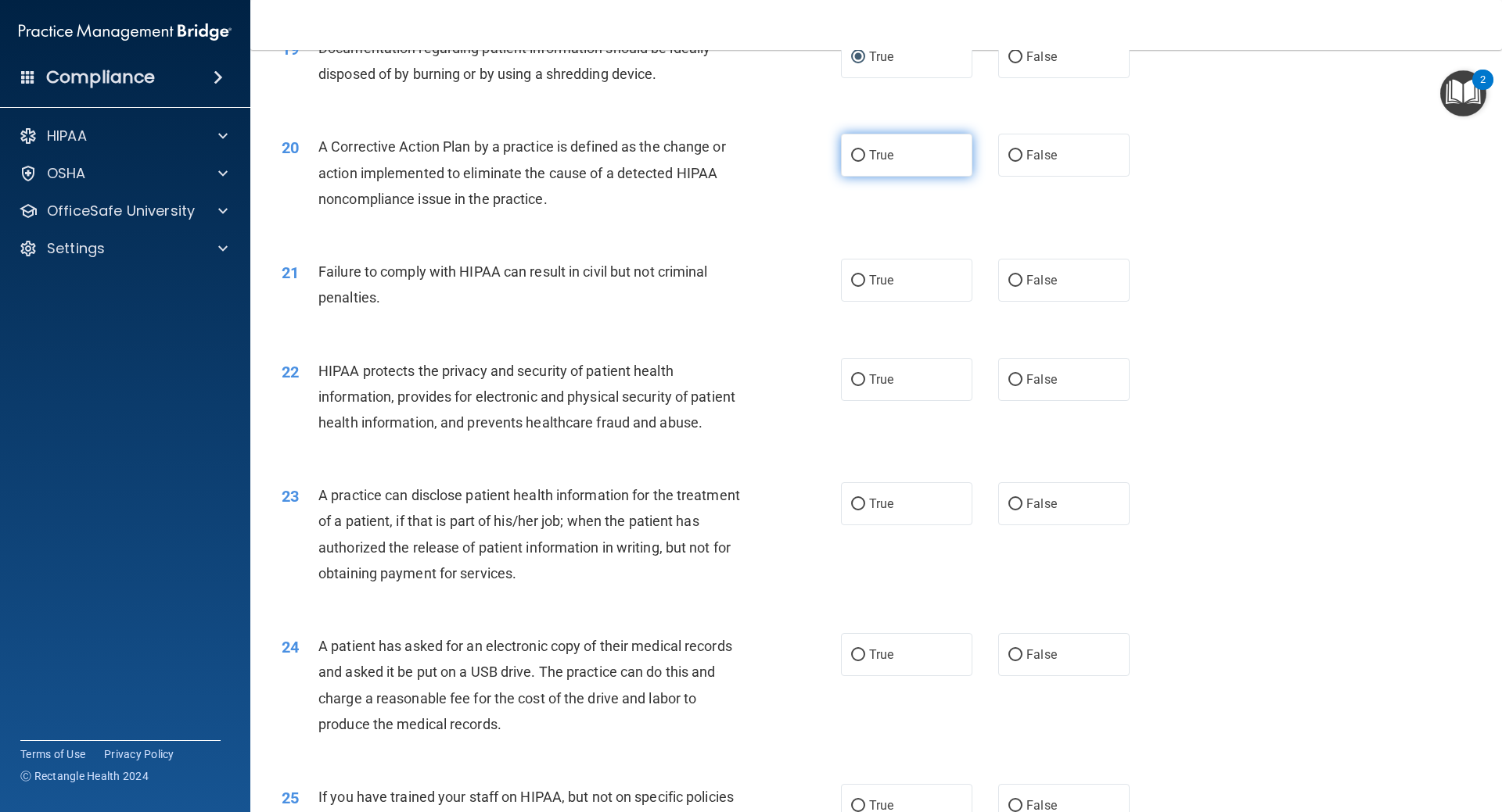
click at [869, 162] on span "True" at bounding box center [880, 155] width 24 height 15
click at [865, 162] on input "True" at bounding box center [858, 155] width 14 height 11
radio input "true"
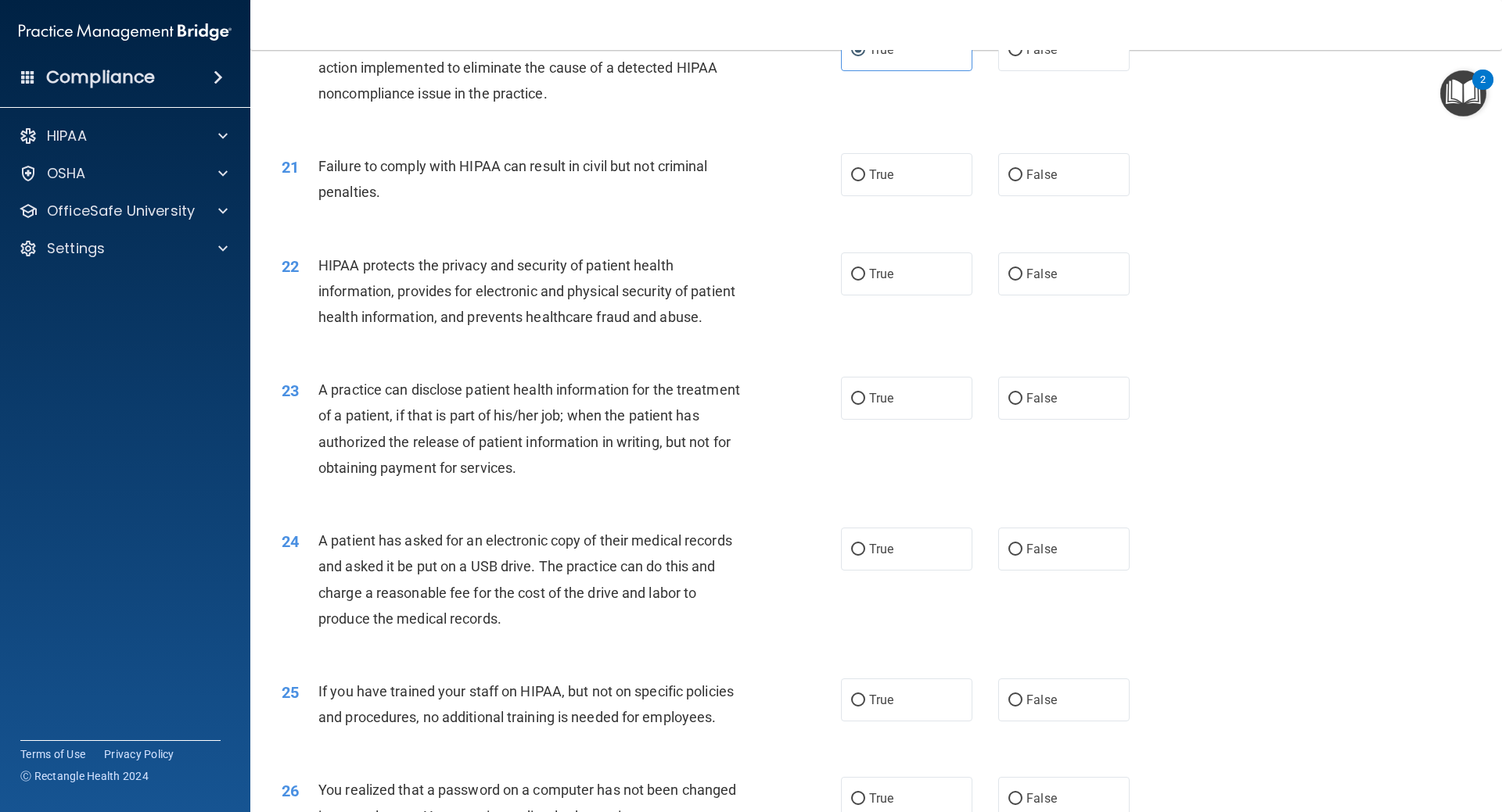
scroll to position [2268, 0]
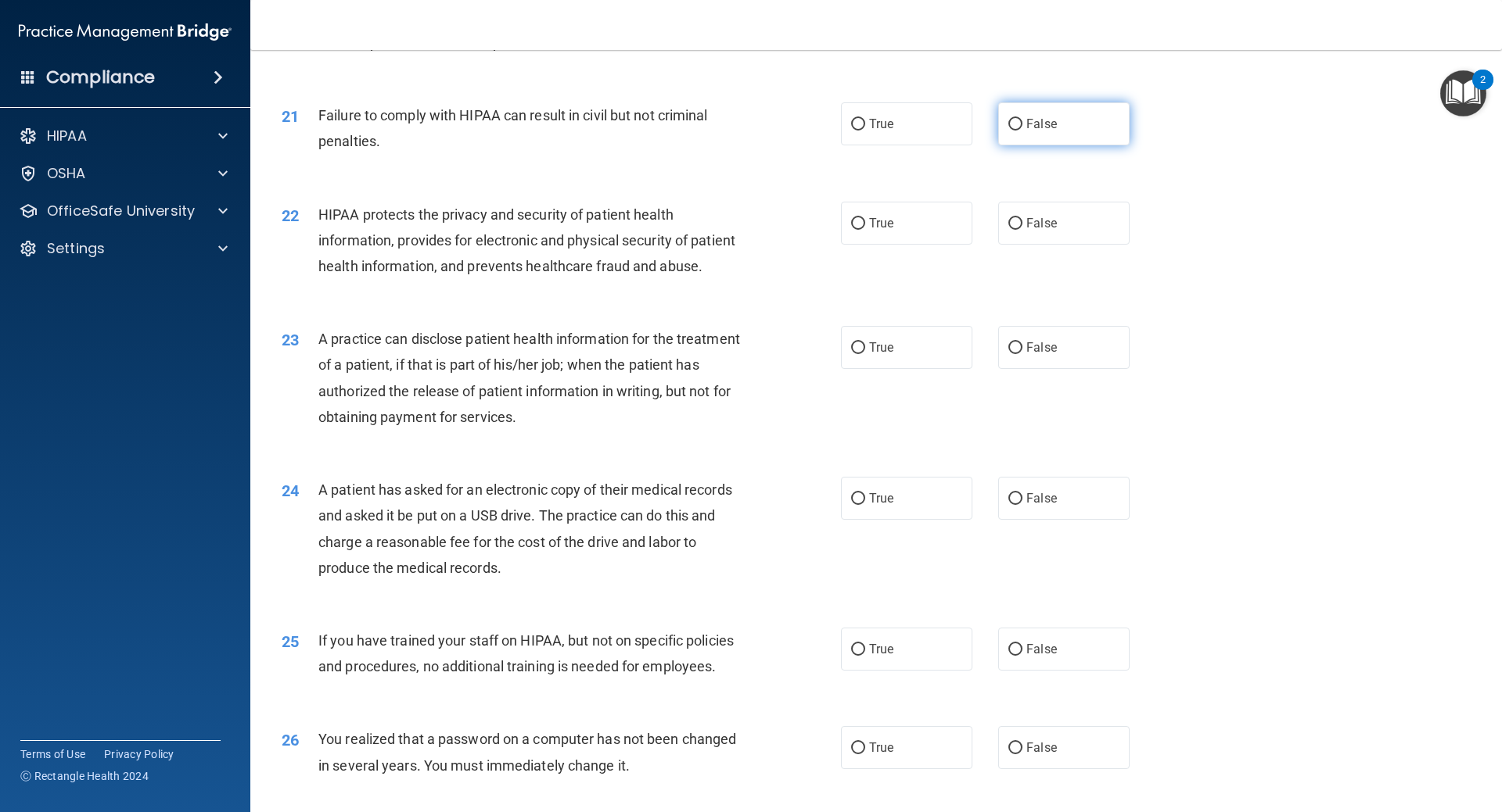
click at [1056, 145] on label "False" at bounding box center [1064, 123] width 131 height 43
click at [1022, 130] on input "False" at bounding box center [1015, 124] width 14 height 11
radio input "true"
click at [851, 230] on input "True" at bounding box center [858, 223] width 14 height 11
radio input "true"
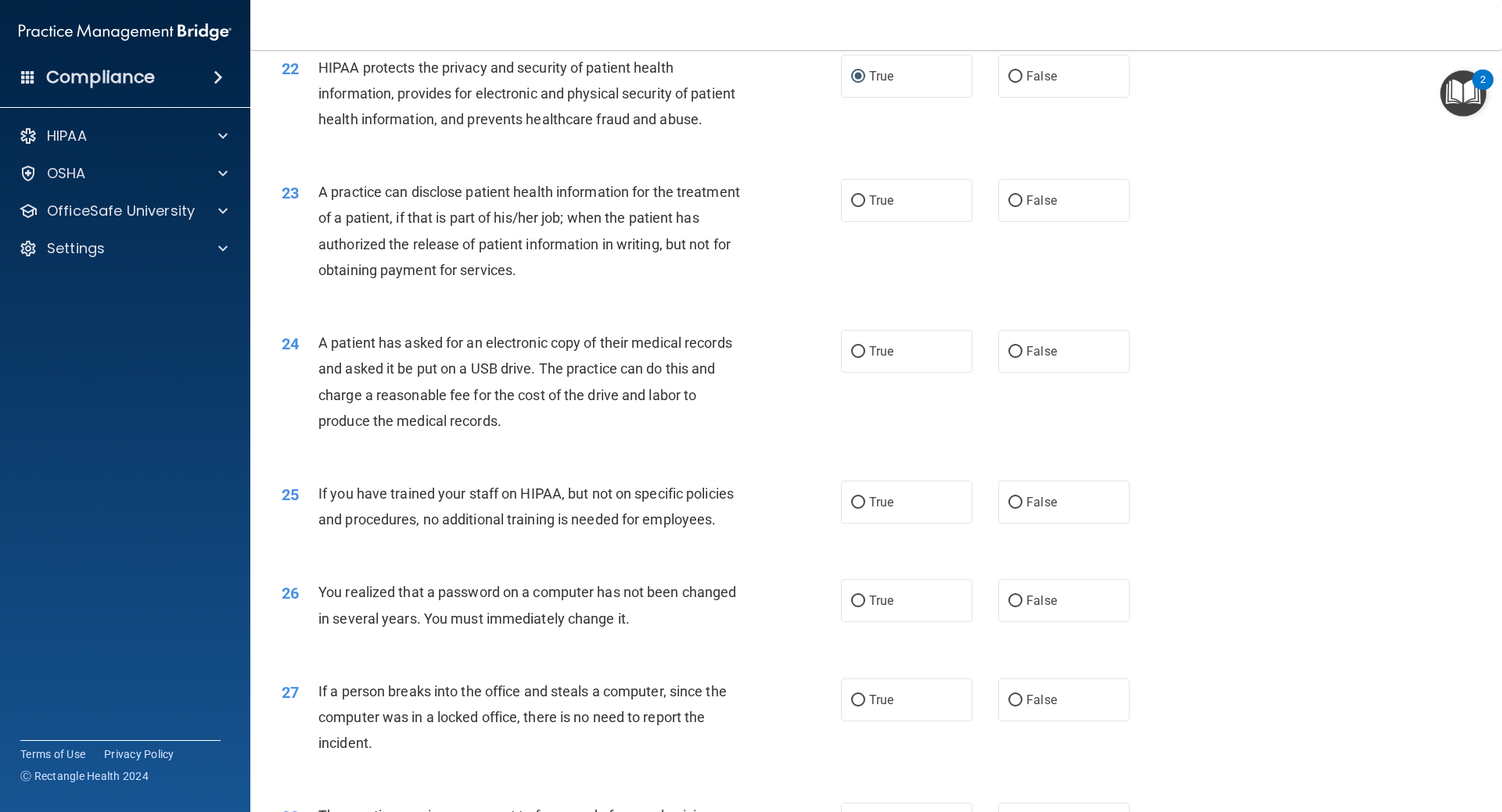
scroll to position [2424, 0]
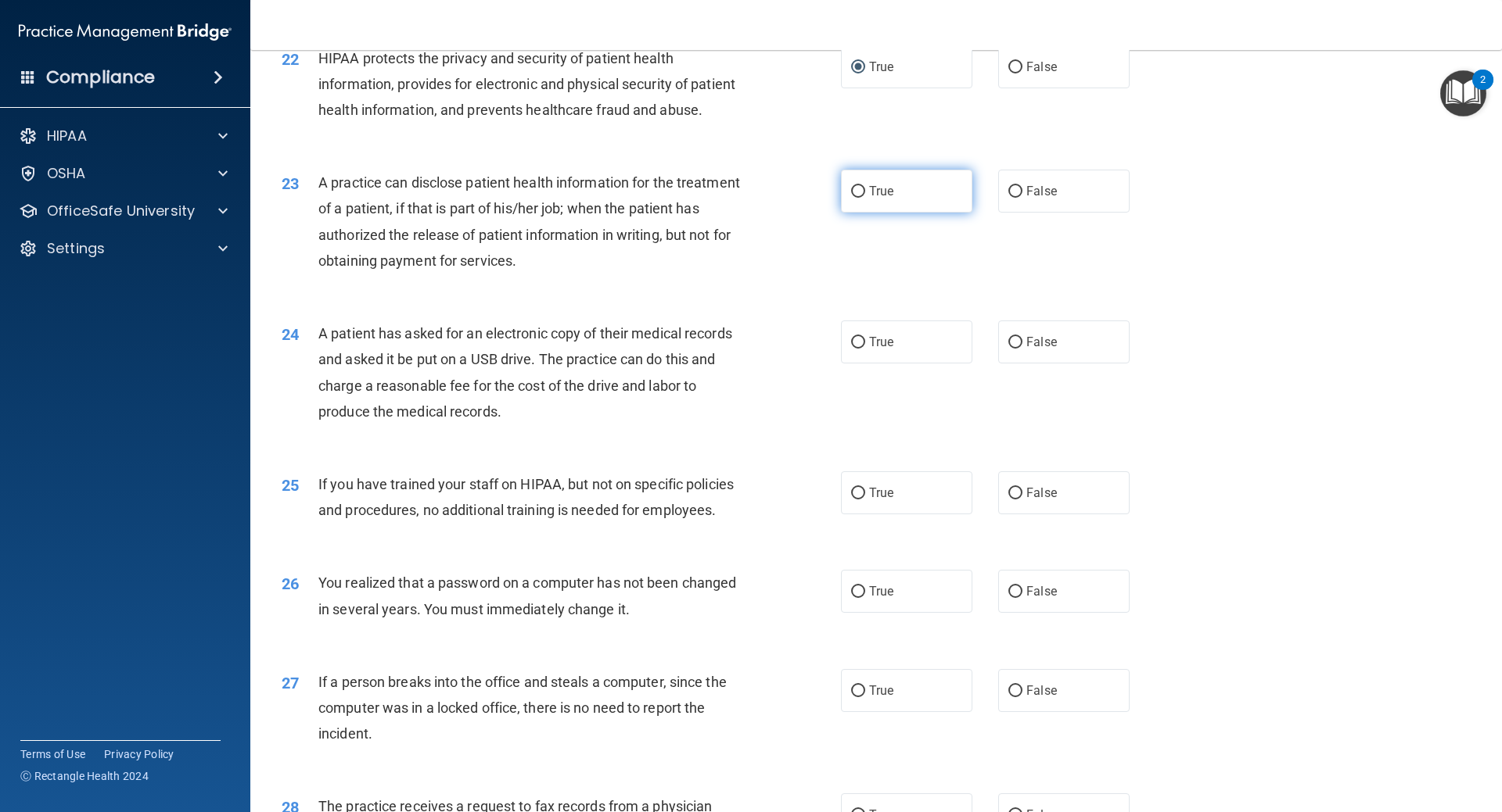
click at [854, 197] on input "True" at bounding box center [858, 191] width 14 height 11
radio input "true"
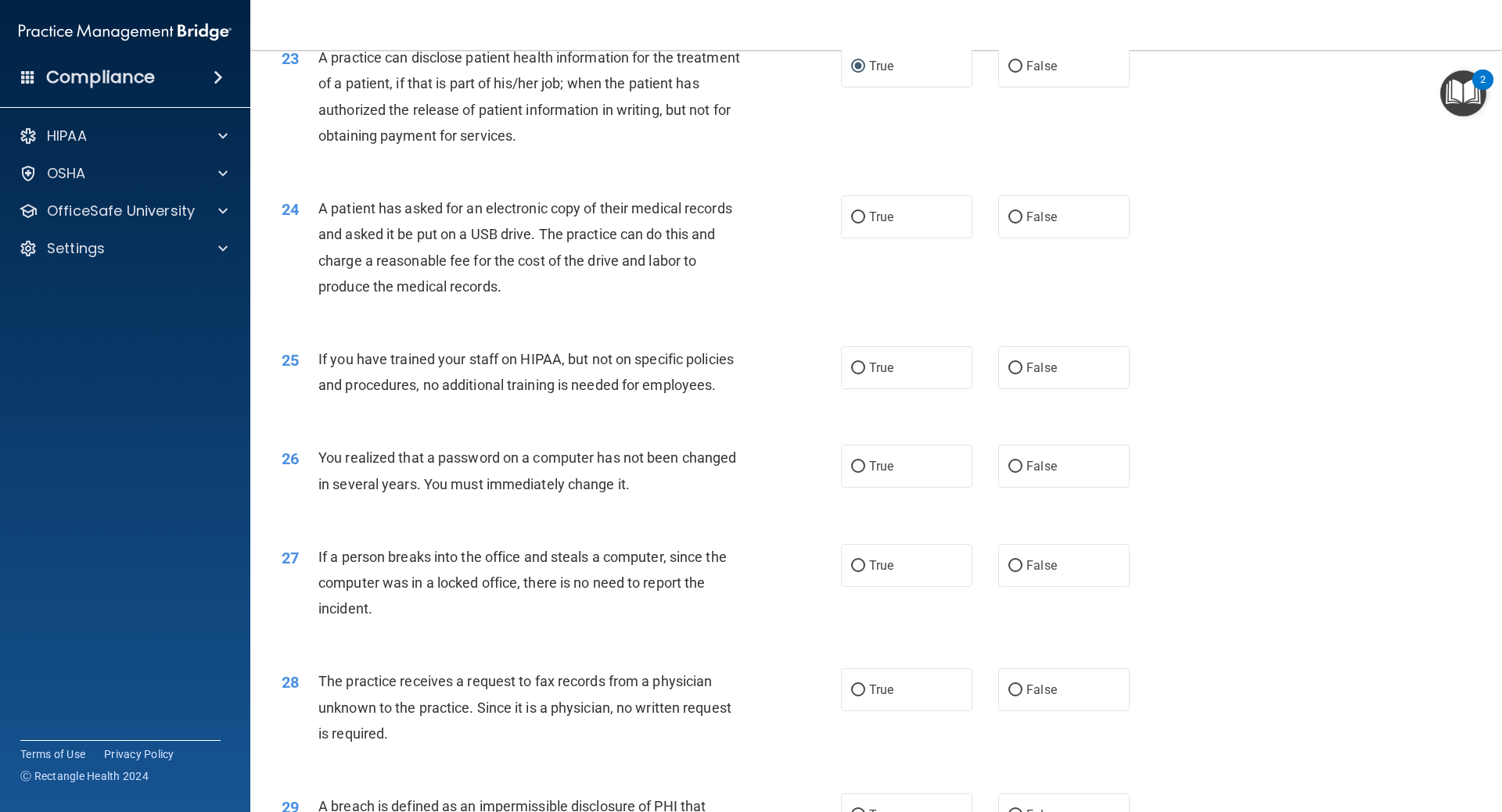
scroll to position [2581, 0]
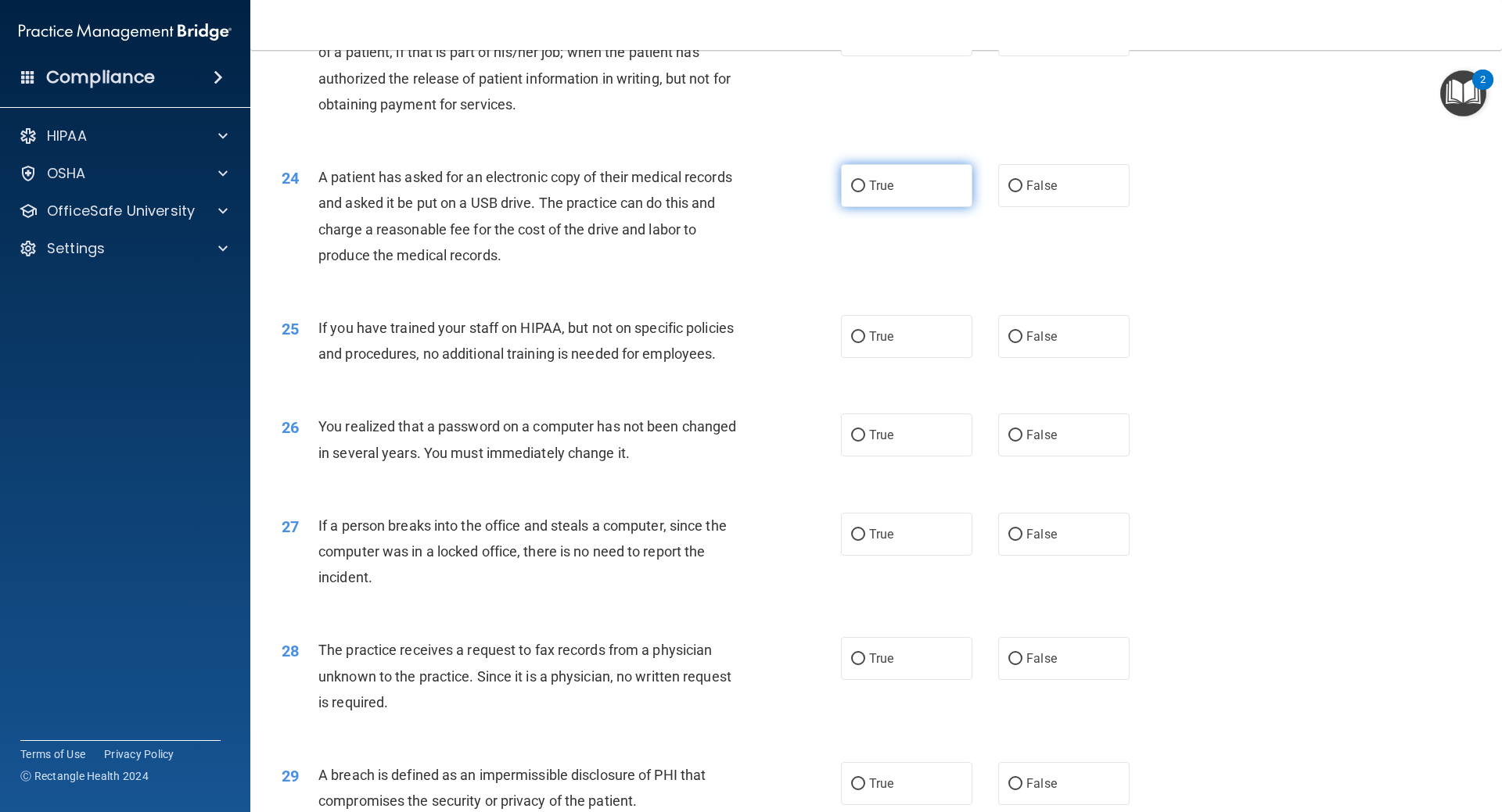
click at [866, 207] on label "True" at bounding box center [906, 185] width 131 height 43
click at [865, 192] on input "True" at bounding box center [858, 186] width 14 height 11
radio input "true"
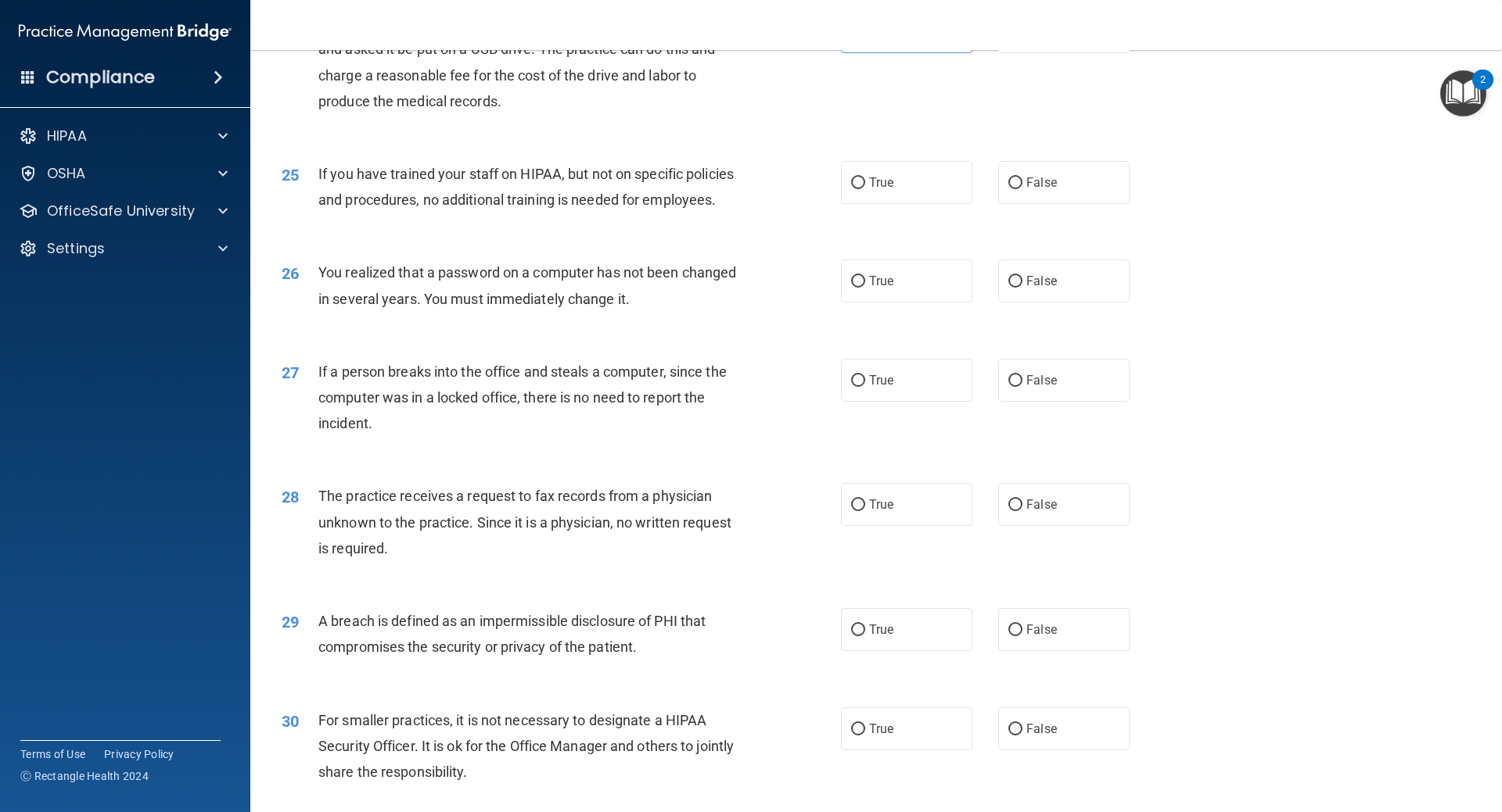
scroll to position [2737, 0]
click at [1027, 188] on span "False" at bounding box center [1042, 180] width 31 height 15
click at [1020, 187] on input "False" at bounding box center [1015, 181] width 14 height 11
radio input "true"
click at [878, 301] on label "True" at bounding box center [906, 279] width 131 height 43
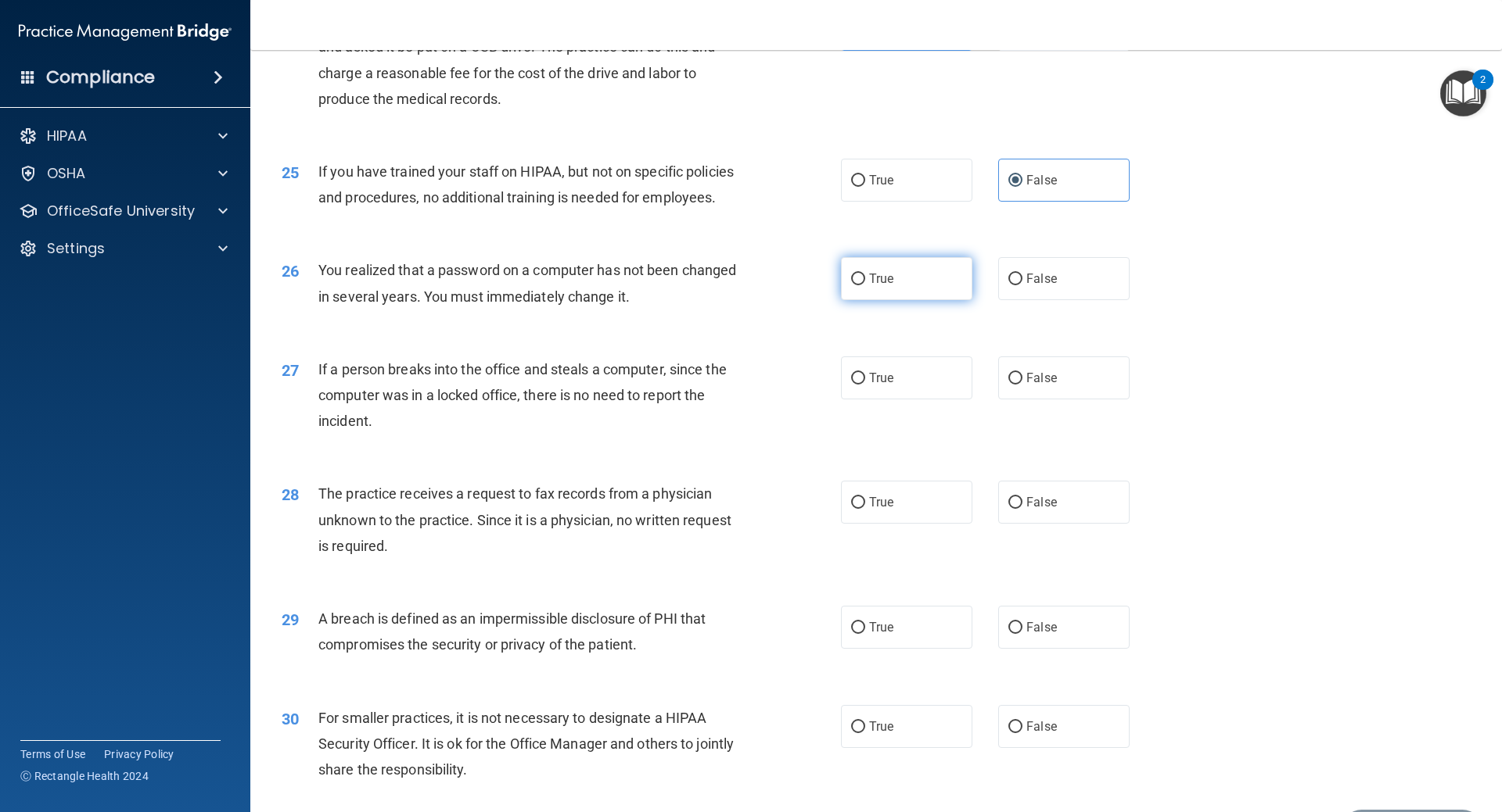
click at [865, 286] on input "True" at bounding box center [858, 279] width 14 height 11
radio input "true"
click at [1015, 301] on label "False" at bounding box center [1064, 279] width 131 height 43
click at [1015, 286] on input "False" at bounding box center [1015, 279] width 14 height 11
radio input "true"
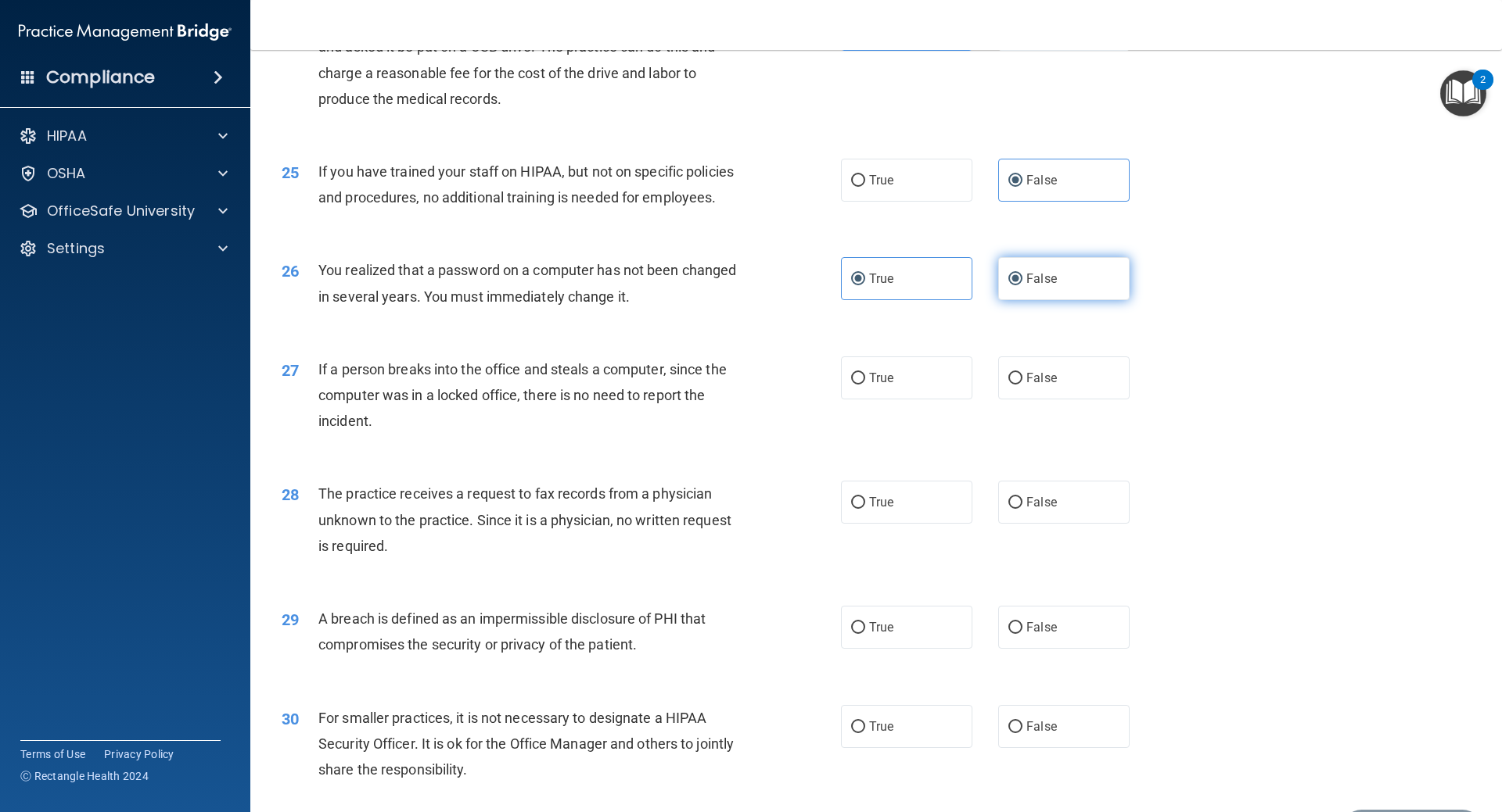
radio input "false"
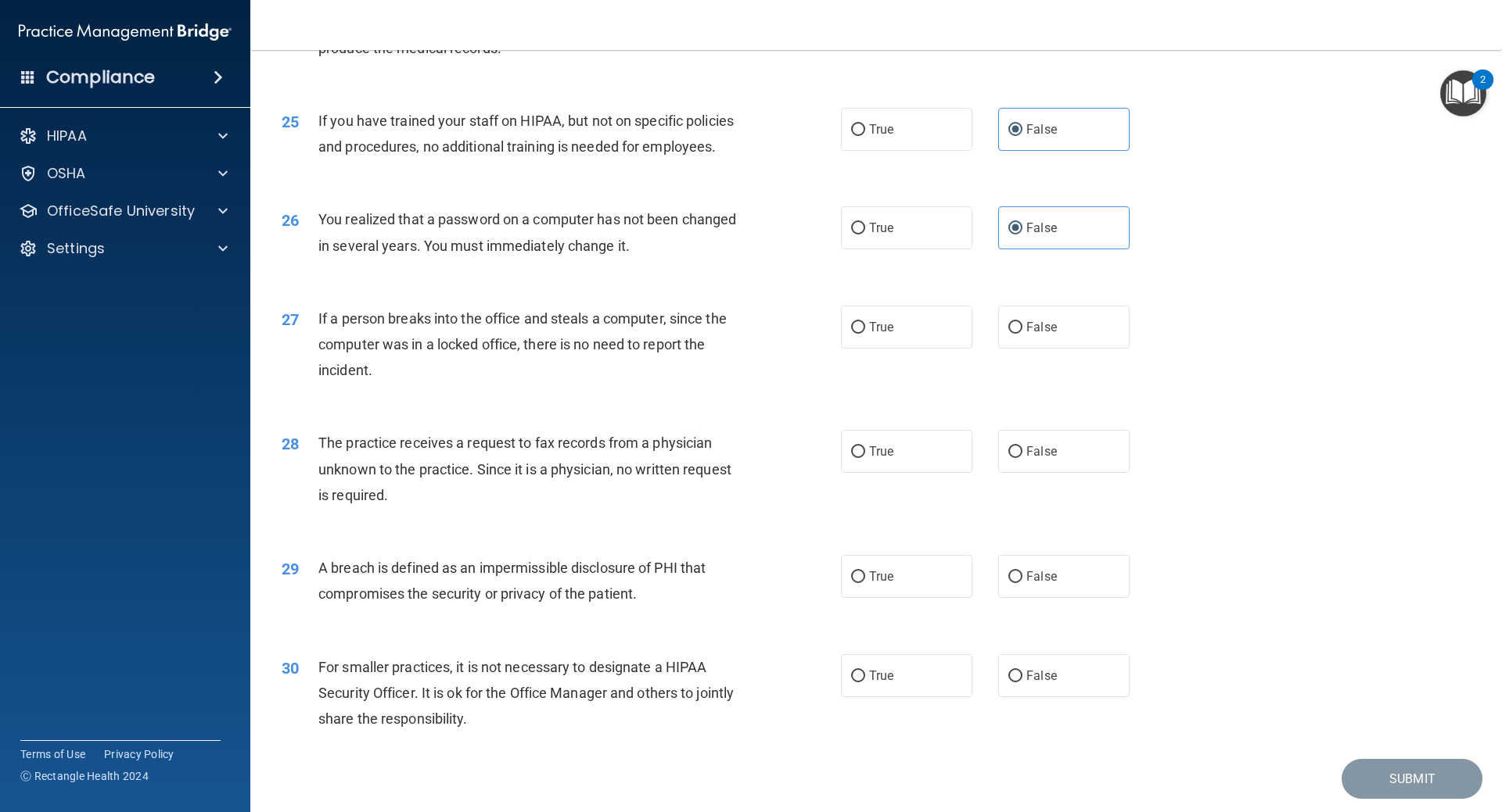
scroll to position [2815, 0]
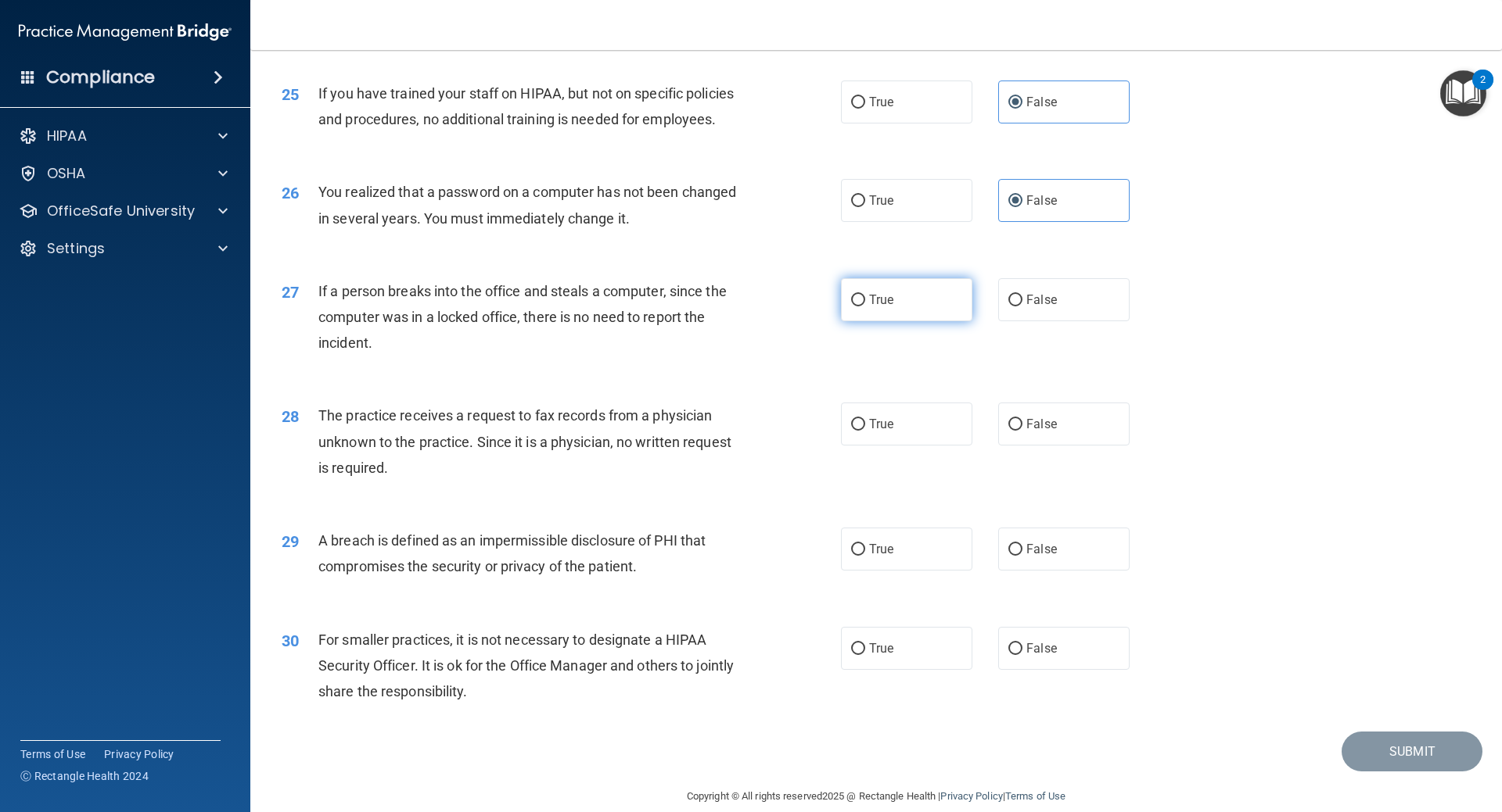
click at [859, 307] on input "True" at bounding box center [858, 300] width 14 height 11
radio input "true"
click at [1008, 431] on input "False" at bounding box center [1015, 424] width 14 height 11
radio input "true"
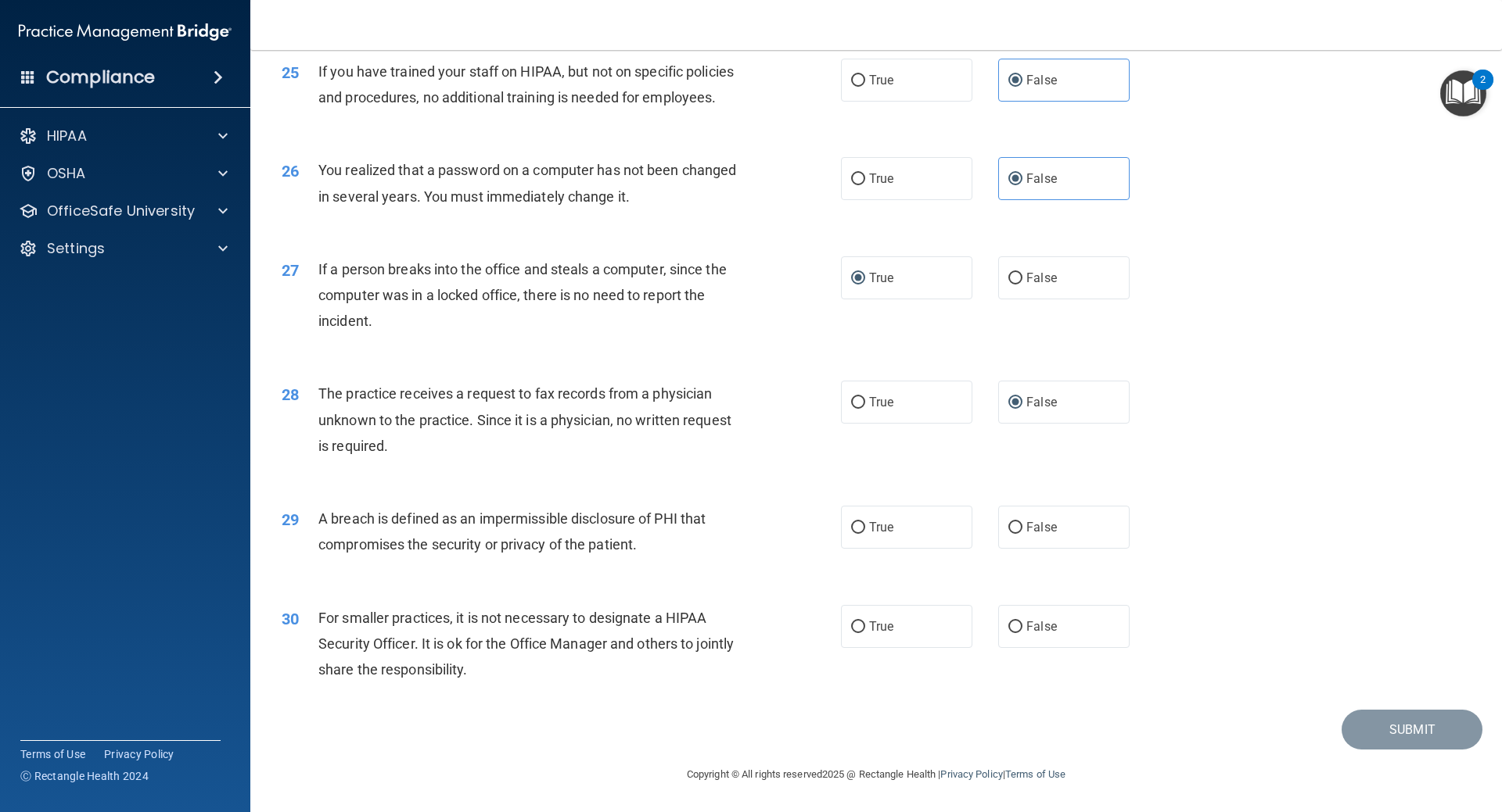
scroll to position [2888, 0]
click at [882, 534] on span "True" at bounding box center [880, 527] width 24 height 15
click at [865, 534] on input "True" at bounding box center [858, 527] width 14 height 11
radio input "true"
click at [884, 629] on span "True" at bounding box center [880, 626] width 24 height 15
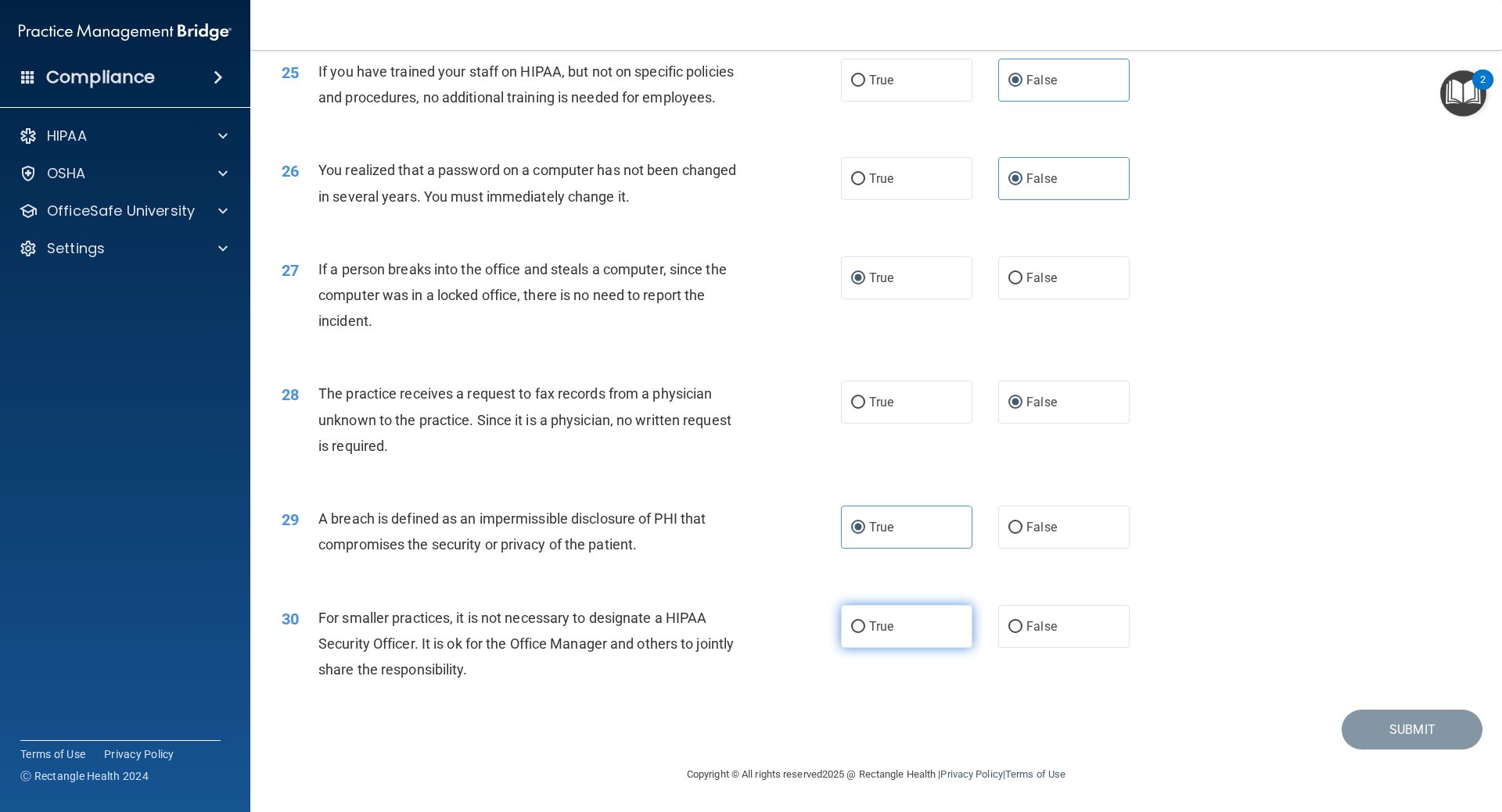
click at [865, 629] on input "True" at bounding box center [858, 627] width 14 height 11
radio input "true"
click at [1385, 722] on button "Submit" at bounding box center [1412, 729] width 141 height 40
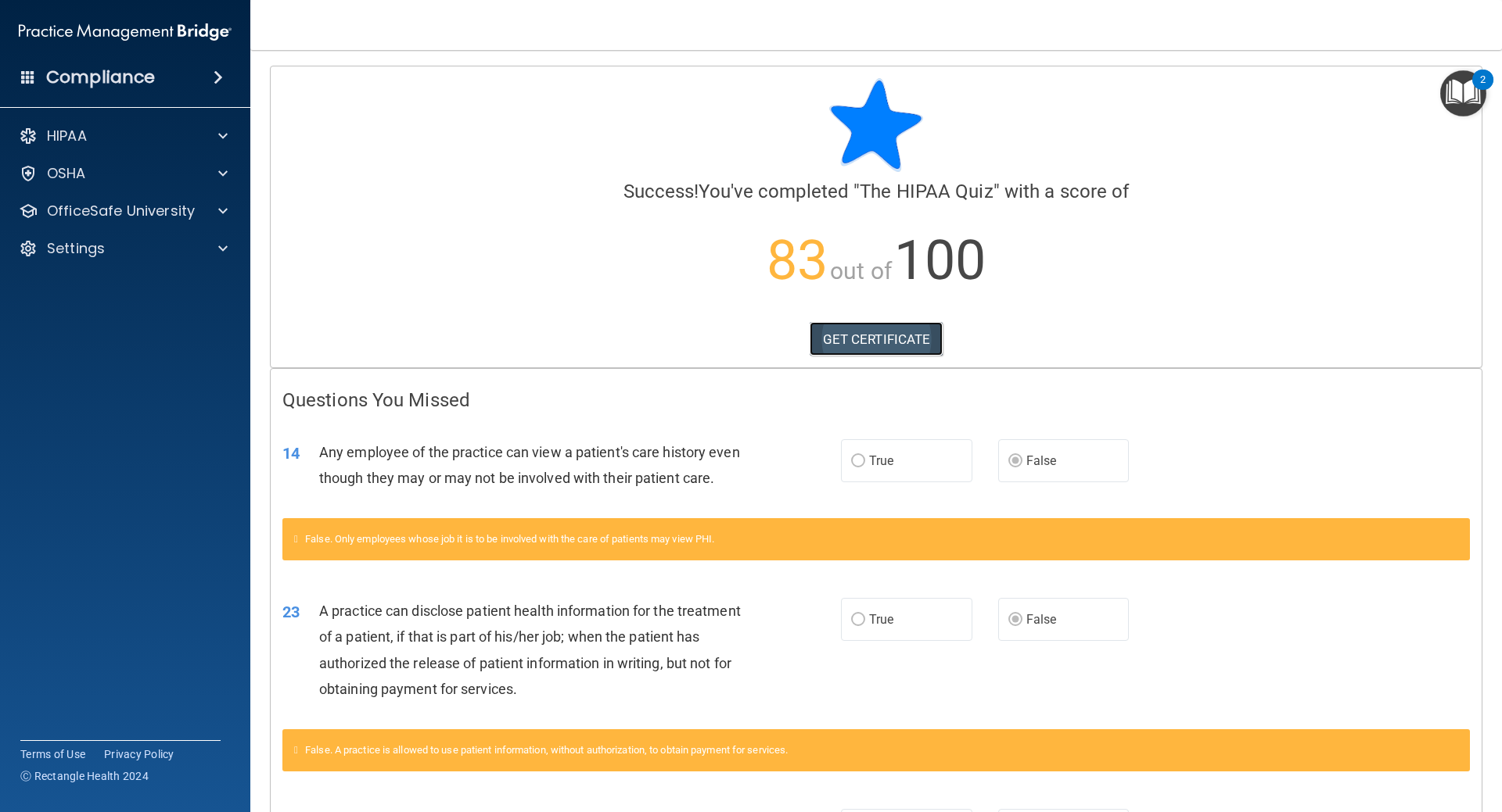
click at [897, 340] on link "GET CERTIFICATE" at bounding box center [877, 339] width 134 height 34
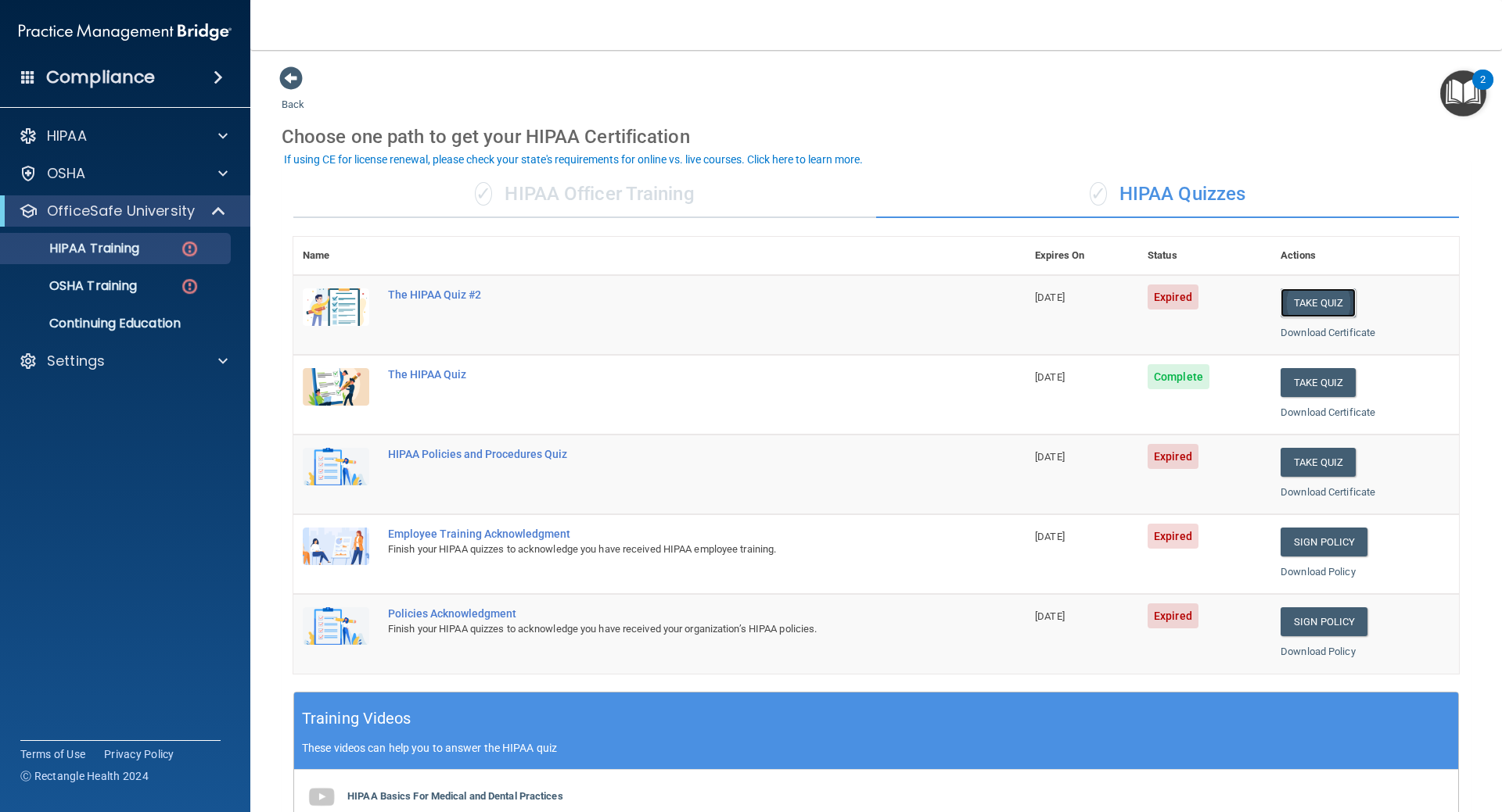
click at [1324, 304] on button "Take Quiz" at bounding box center [1318, 302] width 75 height 29
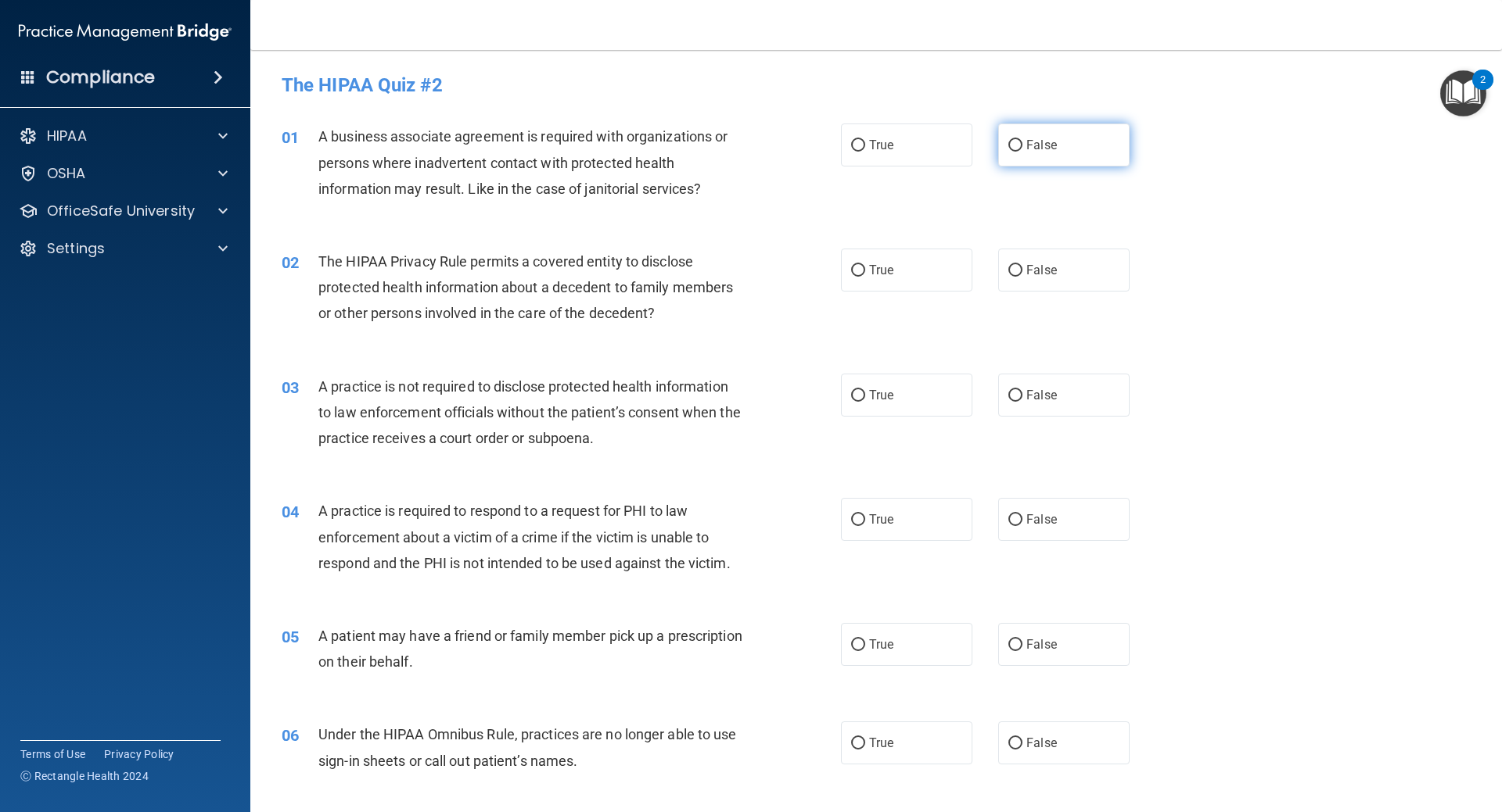
click at [1016, 147] on label "False" at bounding box center [1064, 145] width 131 height 43
click at [1016, 147] on input "False" at bounding box center [1015, 145] width 14 height 11
radio input "true"
click at [859, 150] on input "True" at bounding box center [858, 145] width 14 height 11
radio input "true"
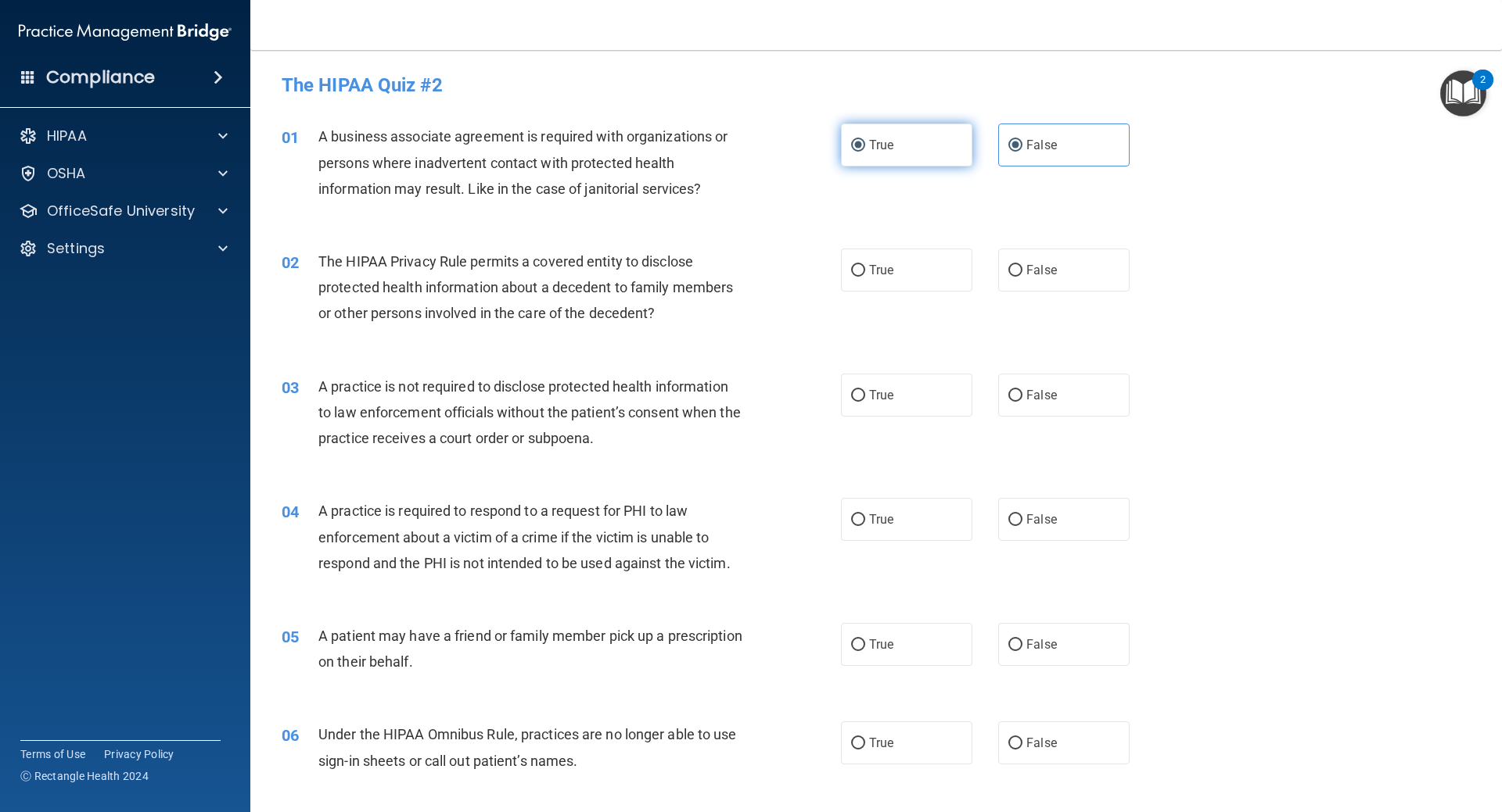
radio input "false"
click at [890, 273] on label "True" at bounding box center [906, 270] width 131 height 43
click at [865, 273] on input "True" at bounding box center [858, 271] width 14 height 11
radio input "true"
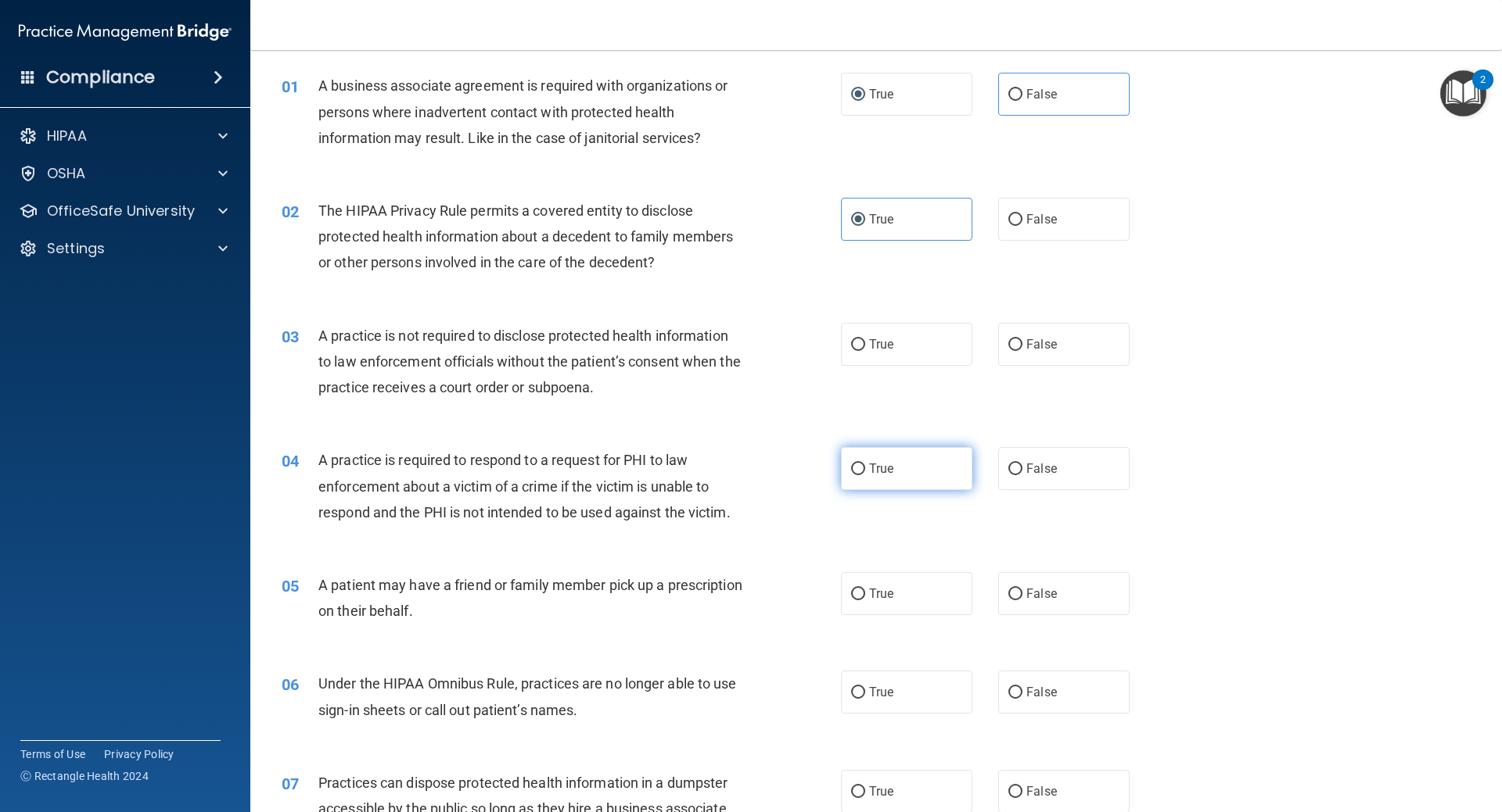
scroll to position [78, 0]
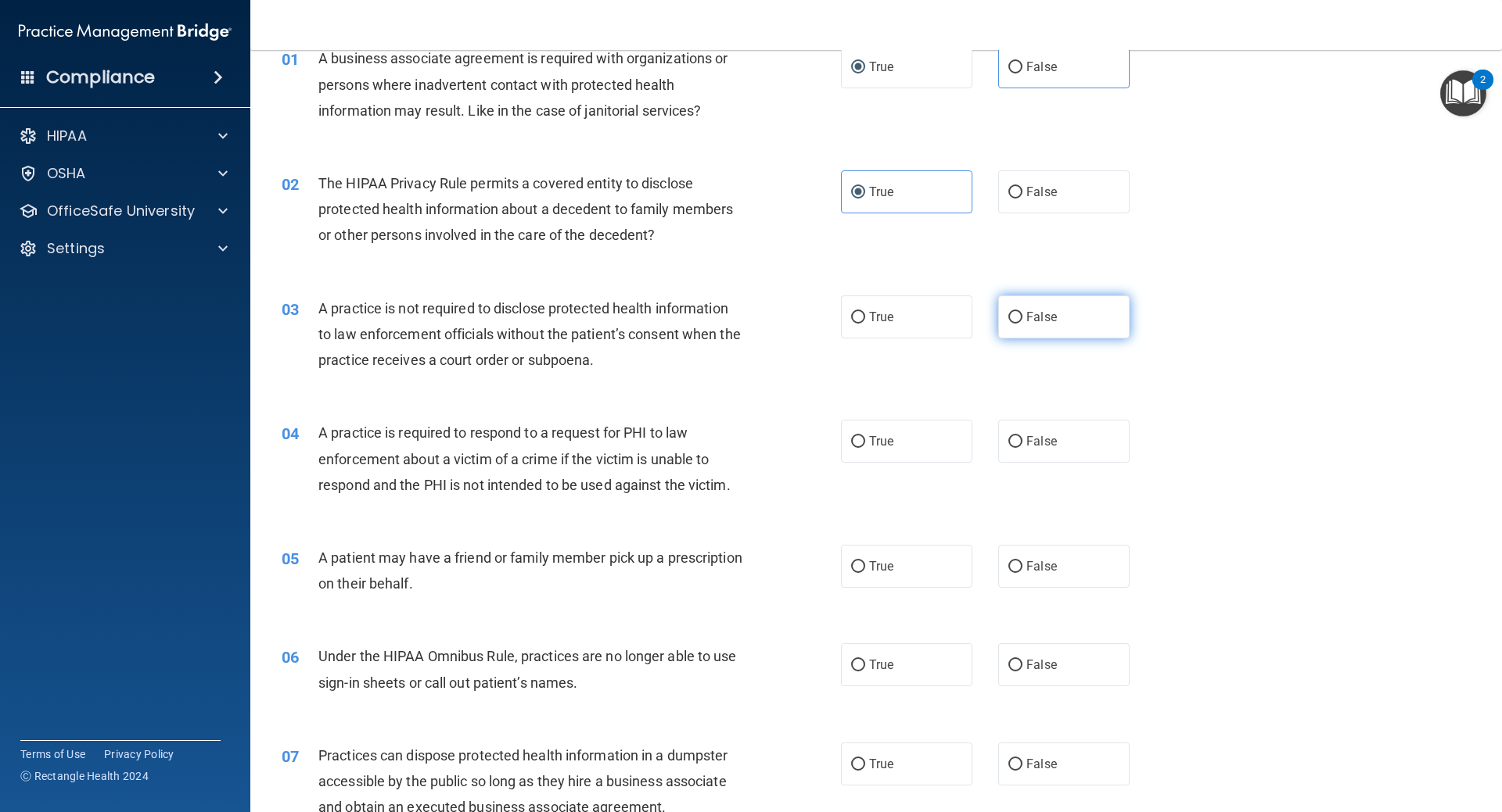
click at [1019, 321] on label "False" at bounding box center [1064, 317] width 131 height 43
click at [1019, 321] on input "False" at bounding box center [1015, 317] width 14 height 11
radio input "true"
click at [861, 436] on label "True" at bounding box center [906, 441] width 131 height 43
click at [861, 436] on input "True" at bounding box center [858, 442] width 14 height 11
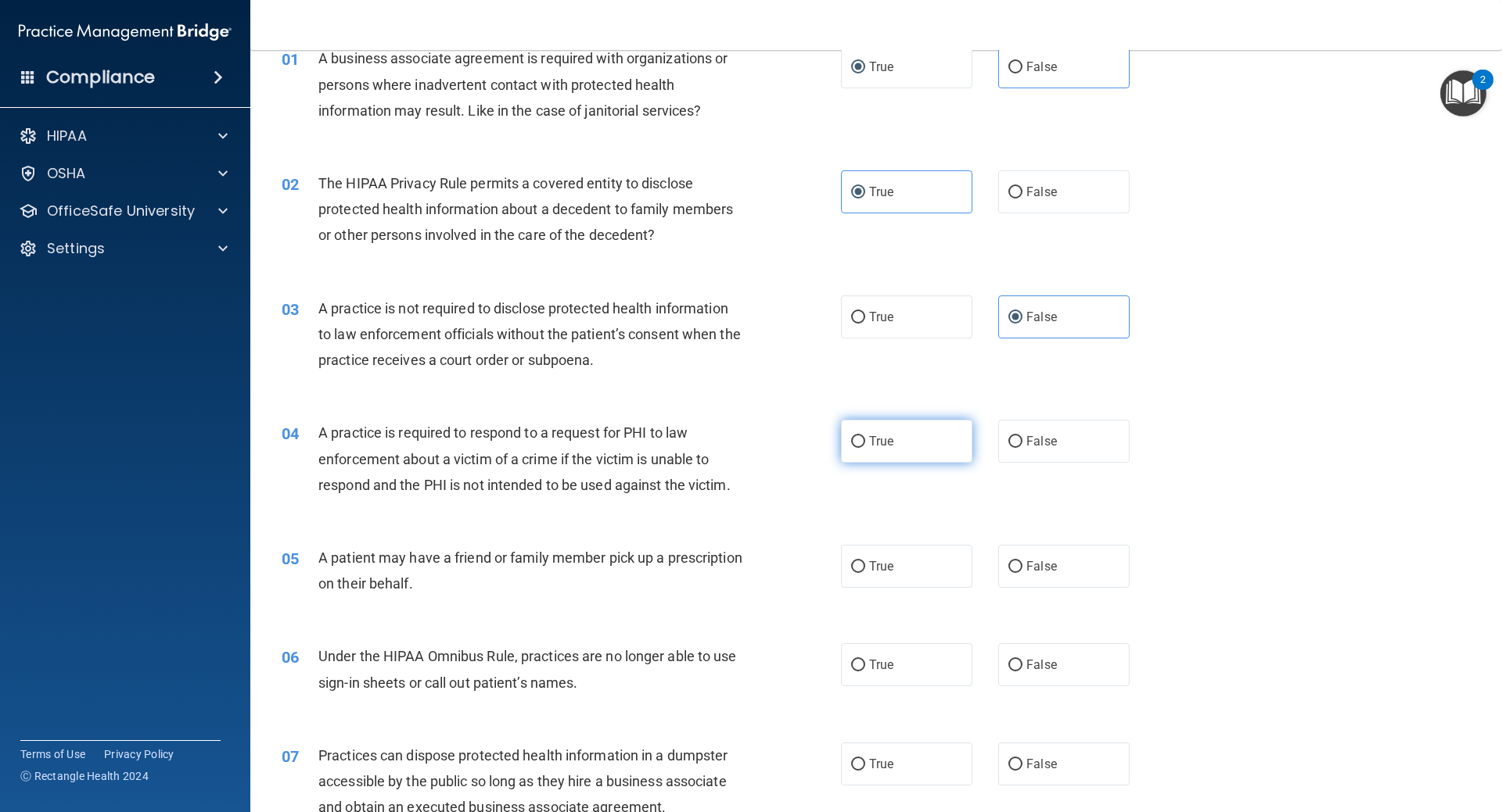
radio input "true"
click at [876, 562] on span "True" at bounding box center [880, 566] width 24 height 15
click at [865, 562] on input "True" at bounding box center [858, 567] width 14 height 11
radio input "true"
click at [1048, 662] on span "False" at bounding box center [1042, 665] width 31 height 15
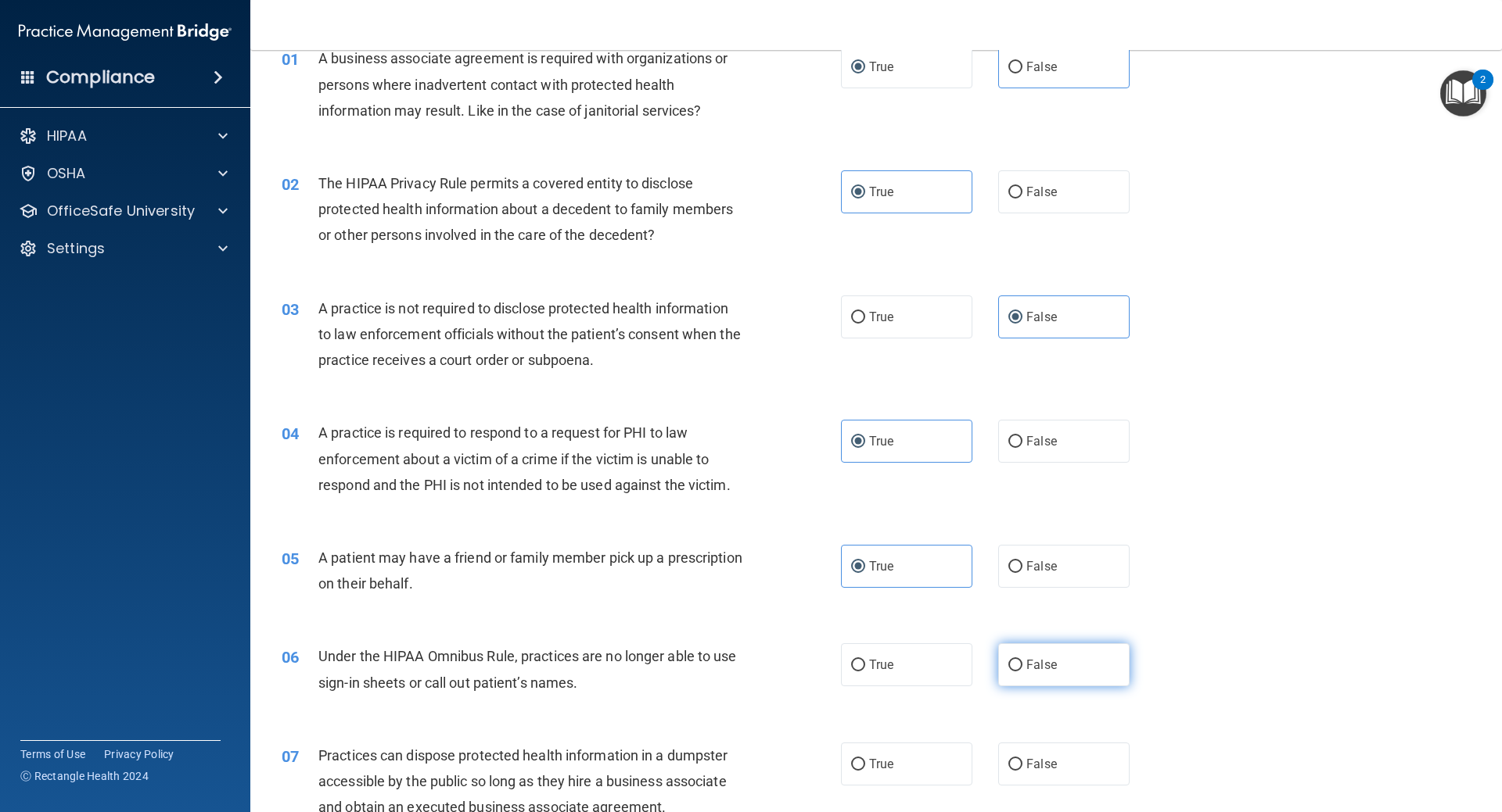
click at [1022, 662] on input "False" at bounding box center [1015, 666] width 14 height 11
radio input "true"
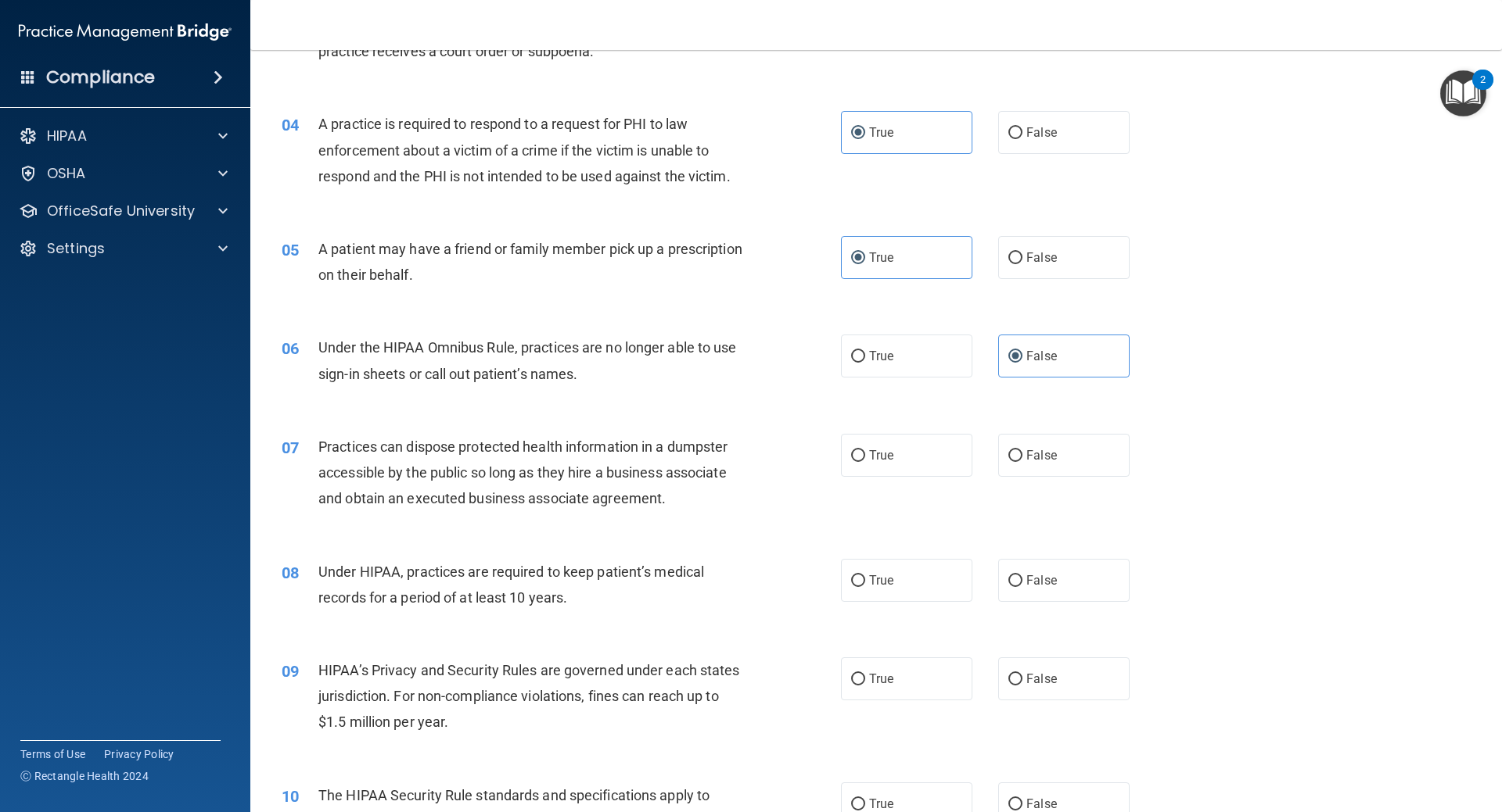
scroll to position [391, 0]
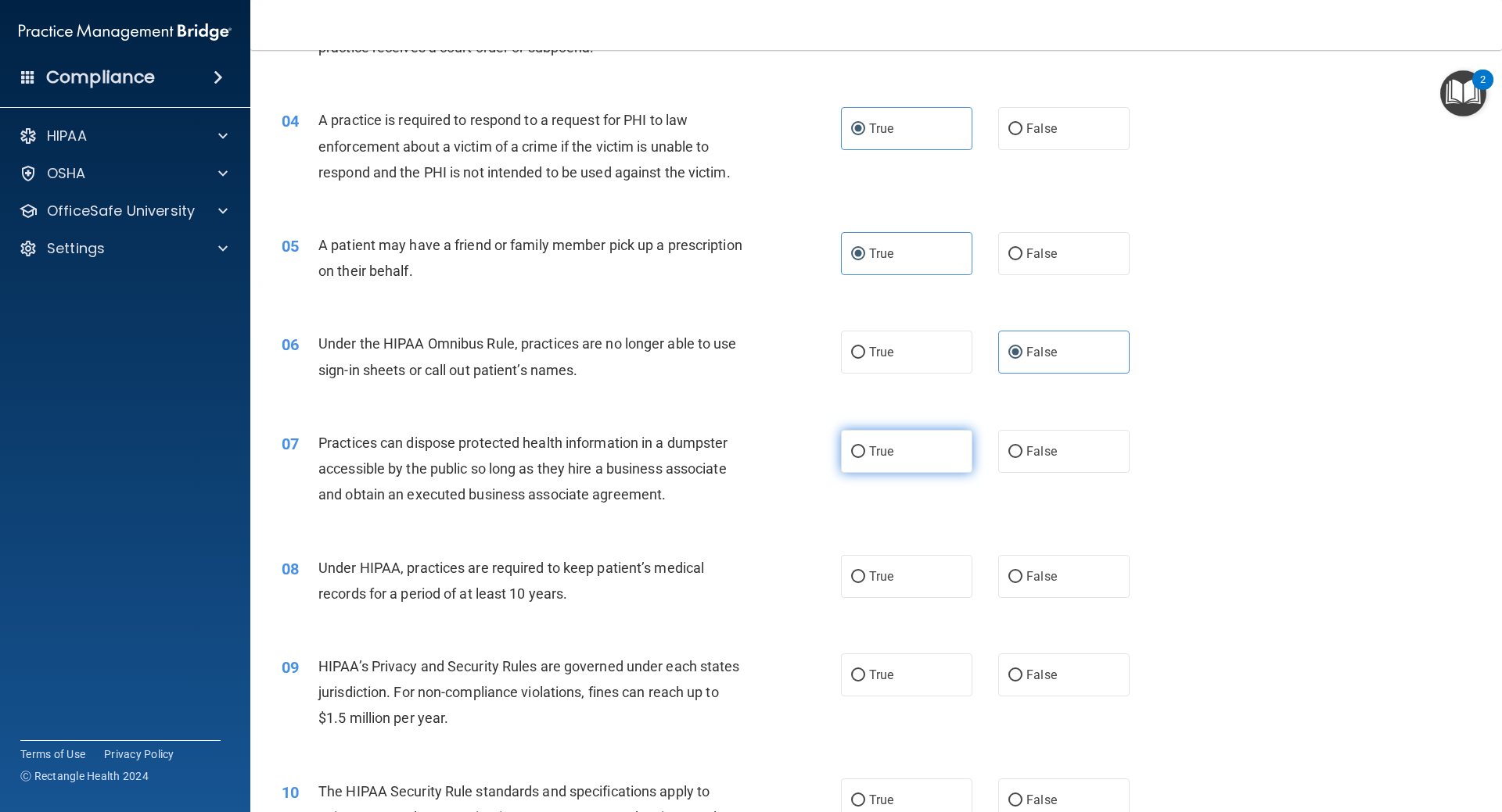
click at [869, 455] on span "True" at bounding box center [880, 451] width 24 height 15
click at [865, 455] on input "True" at bounding box center [858, 451] width 14 height 11
radio input "true"
click at [920, 576] on label "True" at bounding box center [906, 577] width 131 height 43
click at [865, 576] on input "True" at bounding box center [858, 577] width 14 height 11
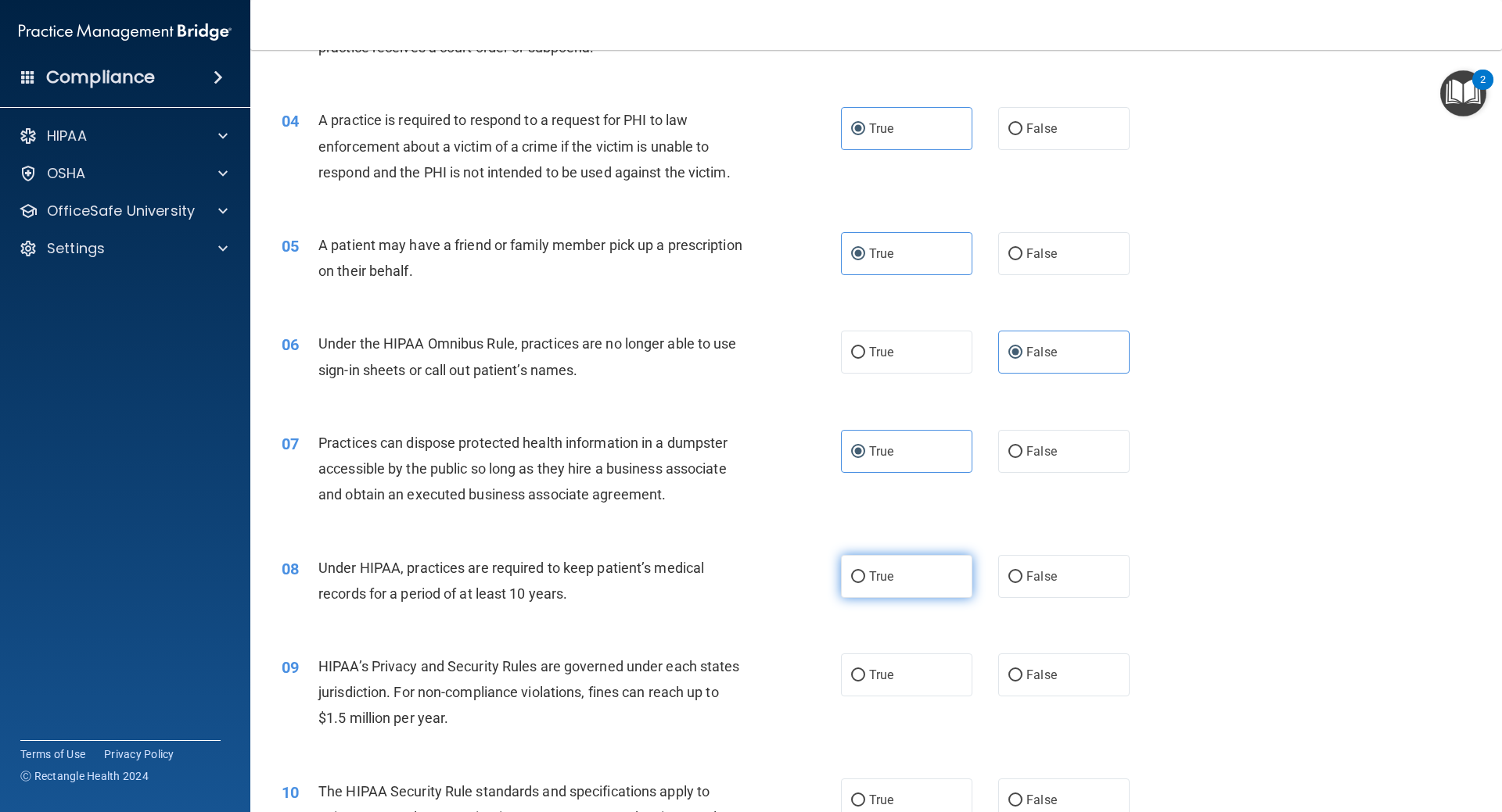
radio input "true"
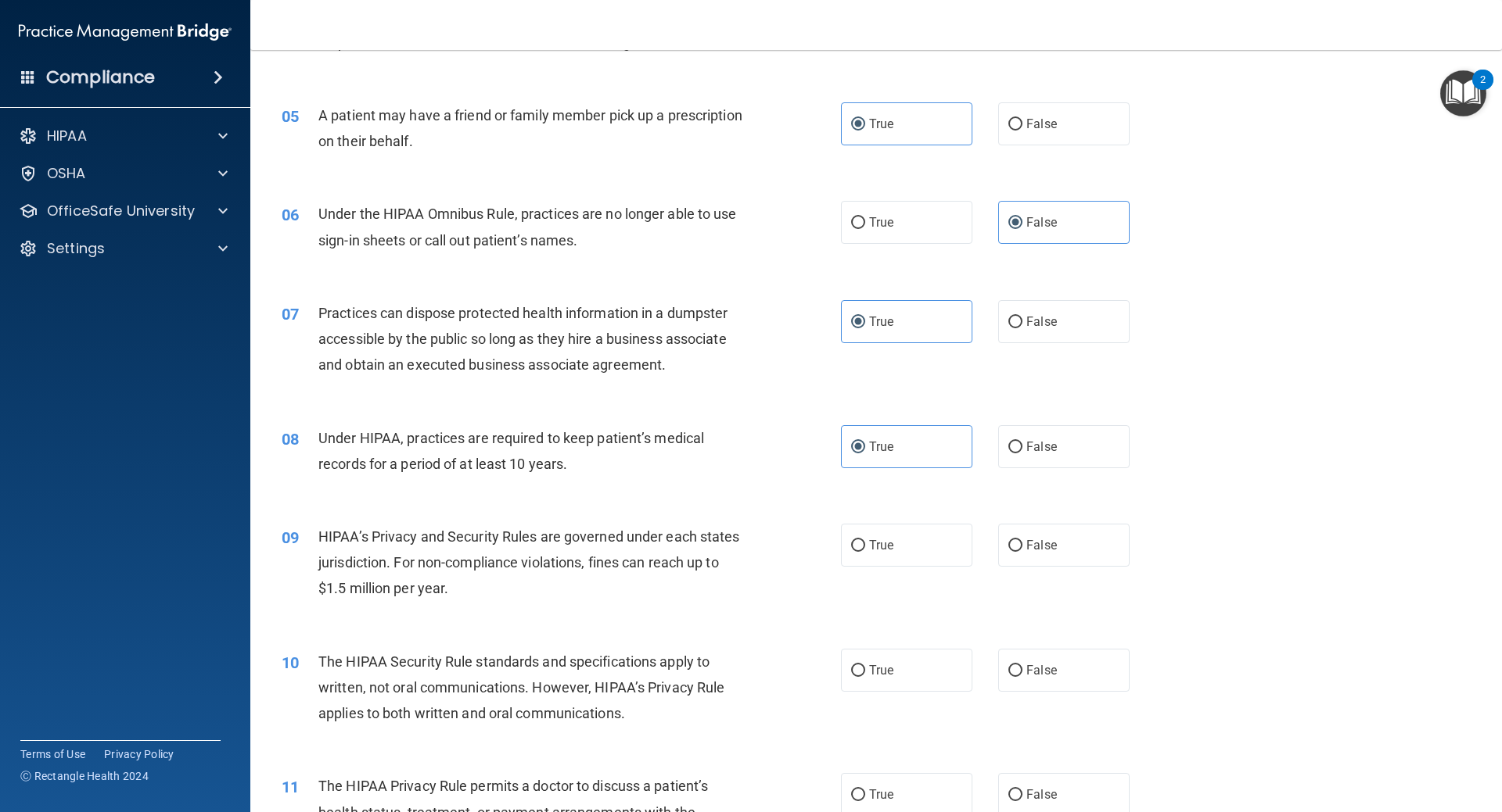
scroll to position [548, 0]
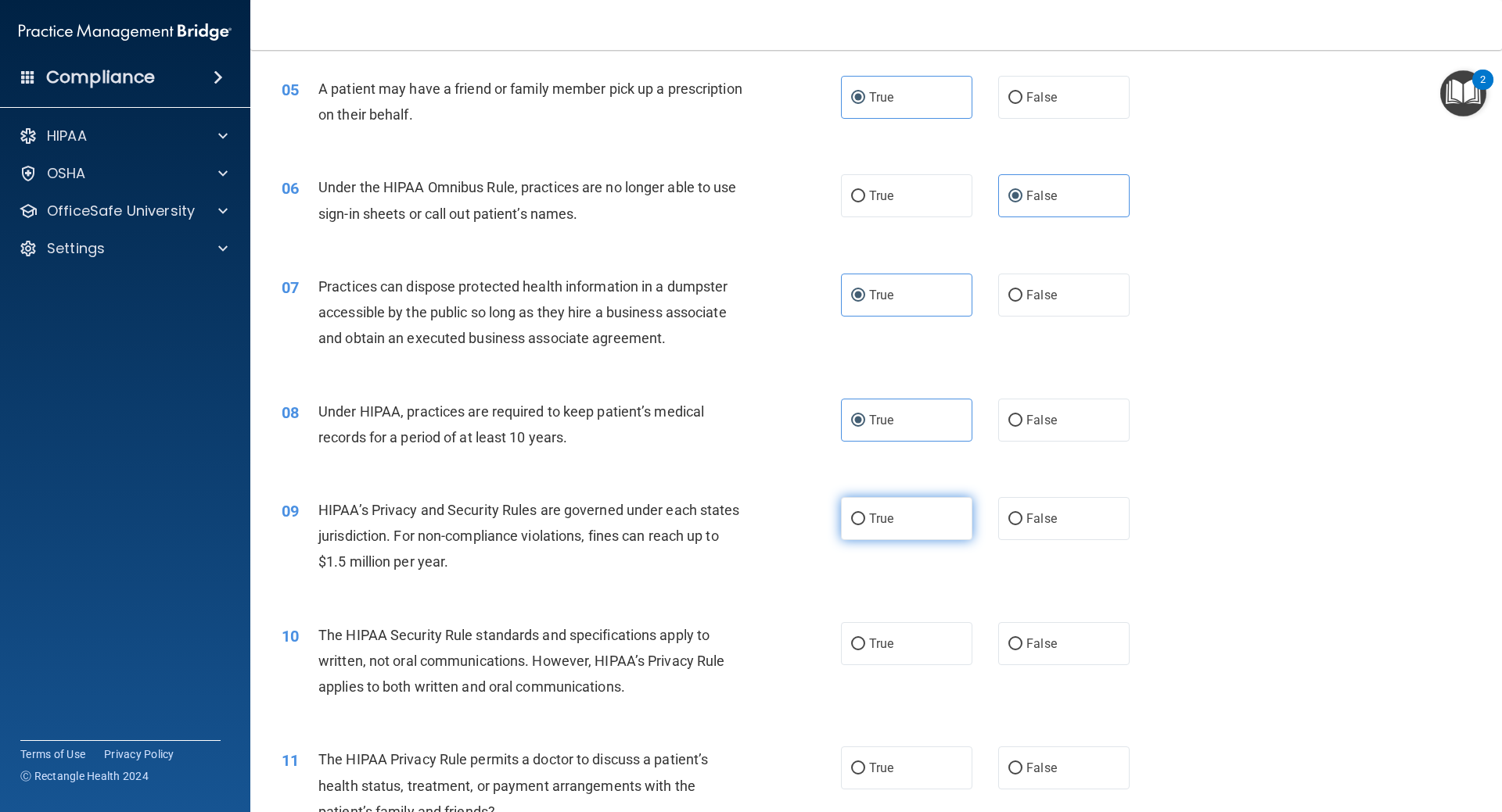
click at [893, 519] on label "True" at bounding box center [906, 518] width 131 height 43
click at [865, 519] on input "True" at bounding box center [858, 519] width 14 height 11
radio input "true"
click at [869, 638] on span "True" at bounding box center [880, 644] width 24 height 15
click at [863, 639] on input "True" at bounding box center [858, 644] width 14 height 11
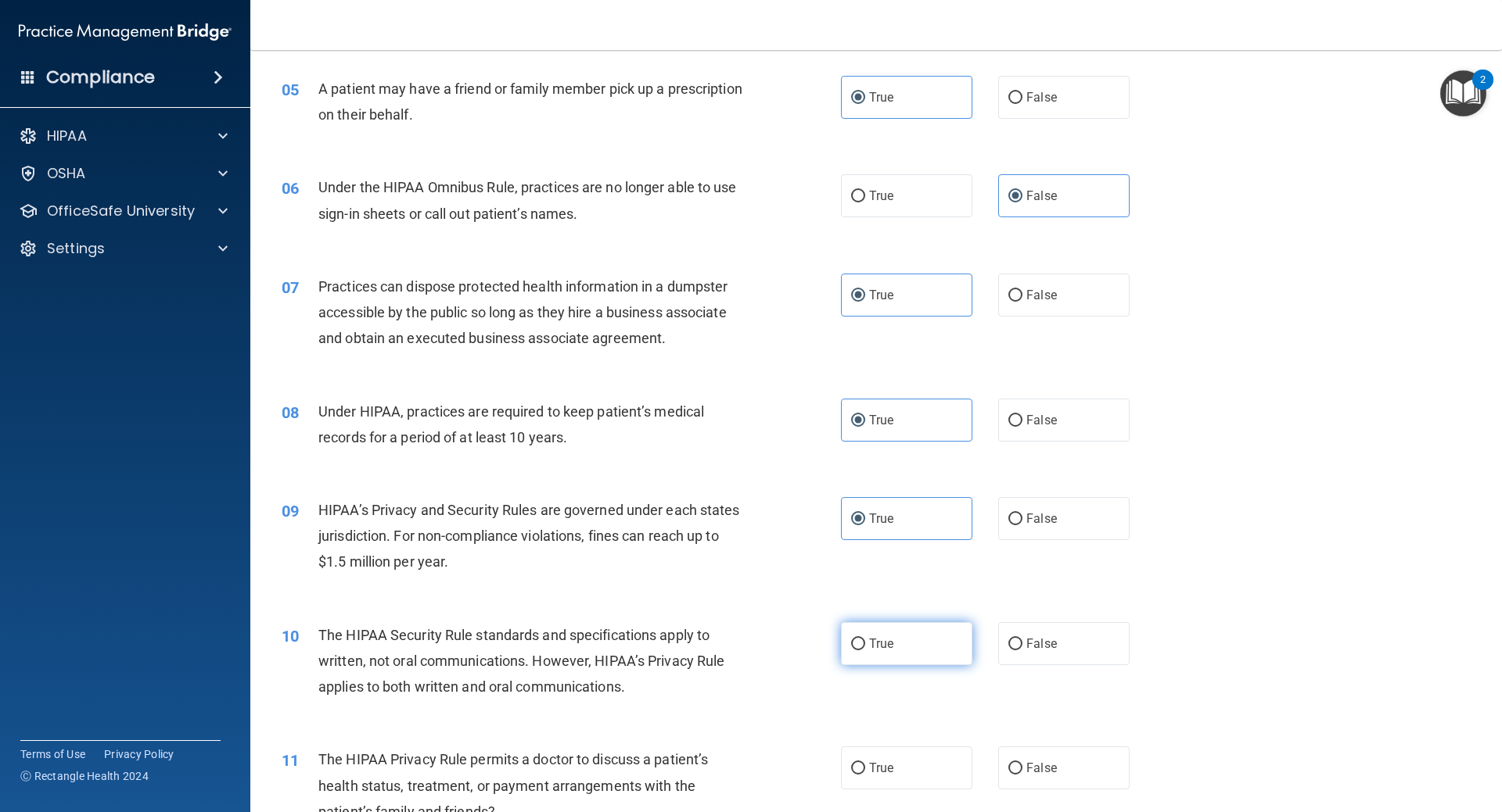
radio input "true"
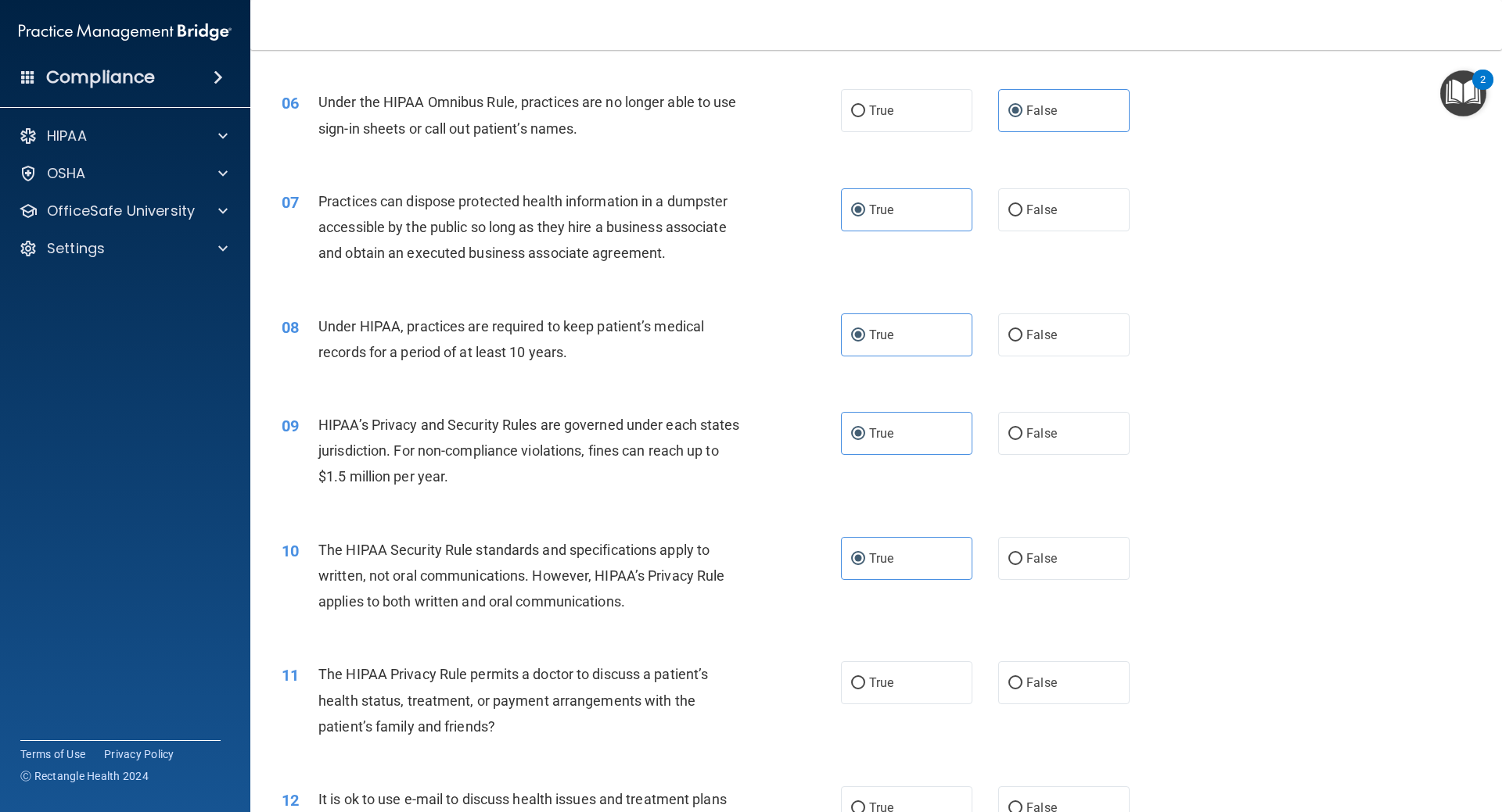
scroll to position [704, 0]
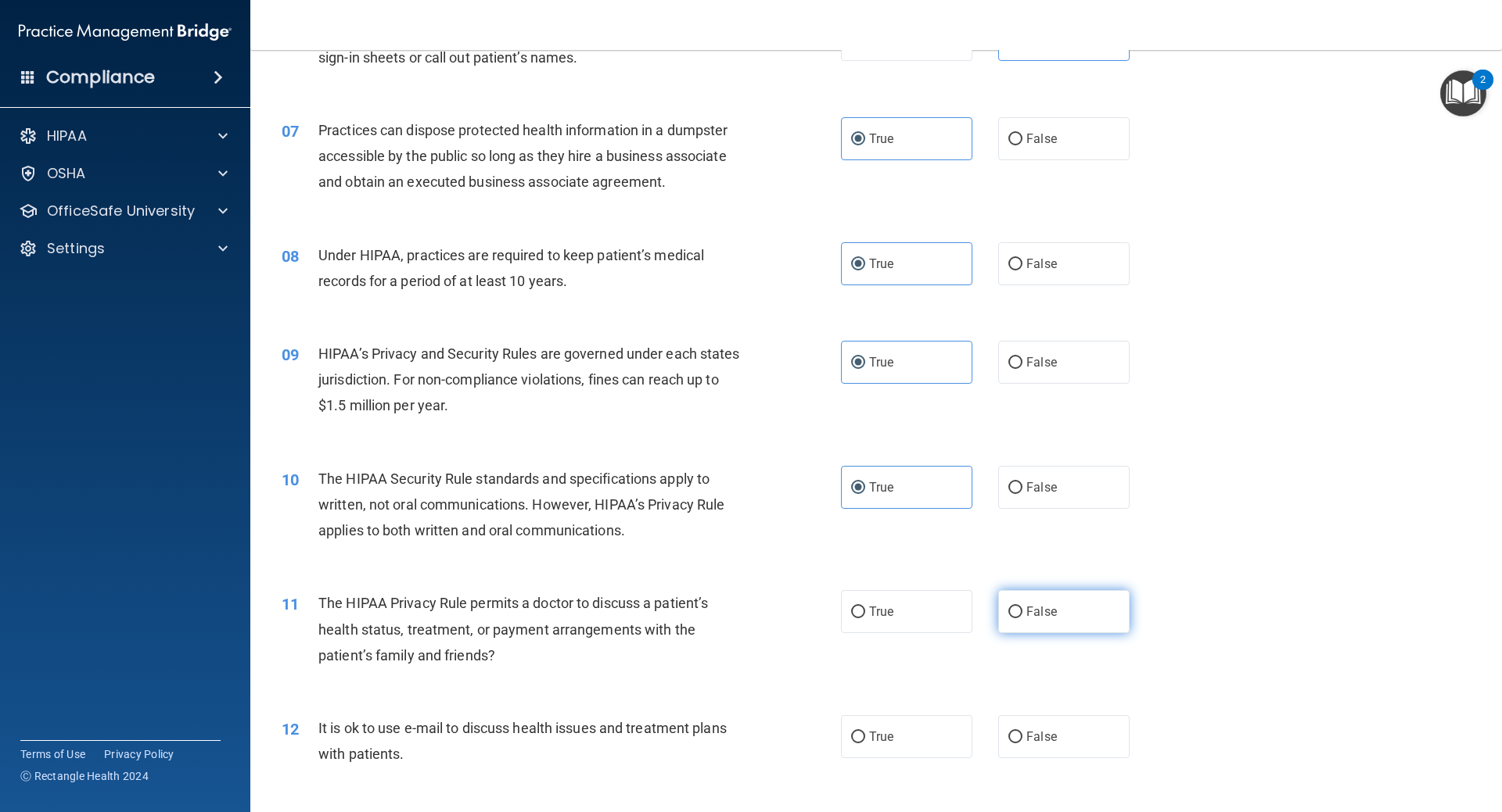
click at [1031, 622] on label "False" at bounding box center [1064, 612] width 131 height 43
click at [1022, 619] on input "False" at bounding box center [1015, 612] width 14 height 11
radio input "true"
click at [888, 735] on label "True" at bounding box center [906, 736] width 131 height 43
click at [865, 735] on input "True" at bounding box center [858, 737] width 14 height 11
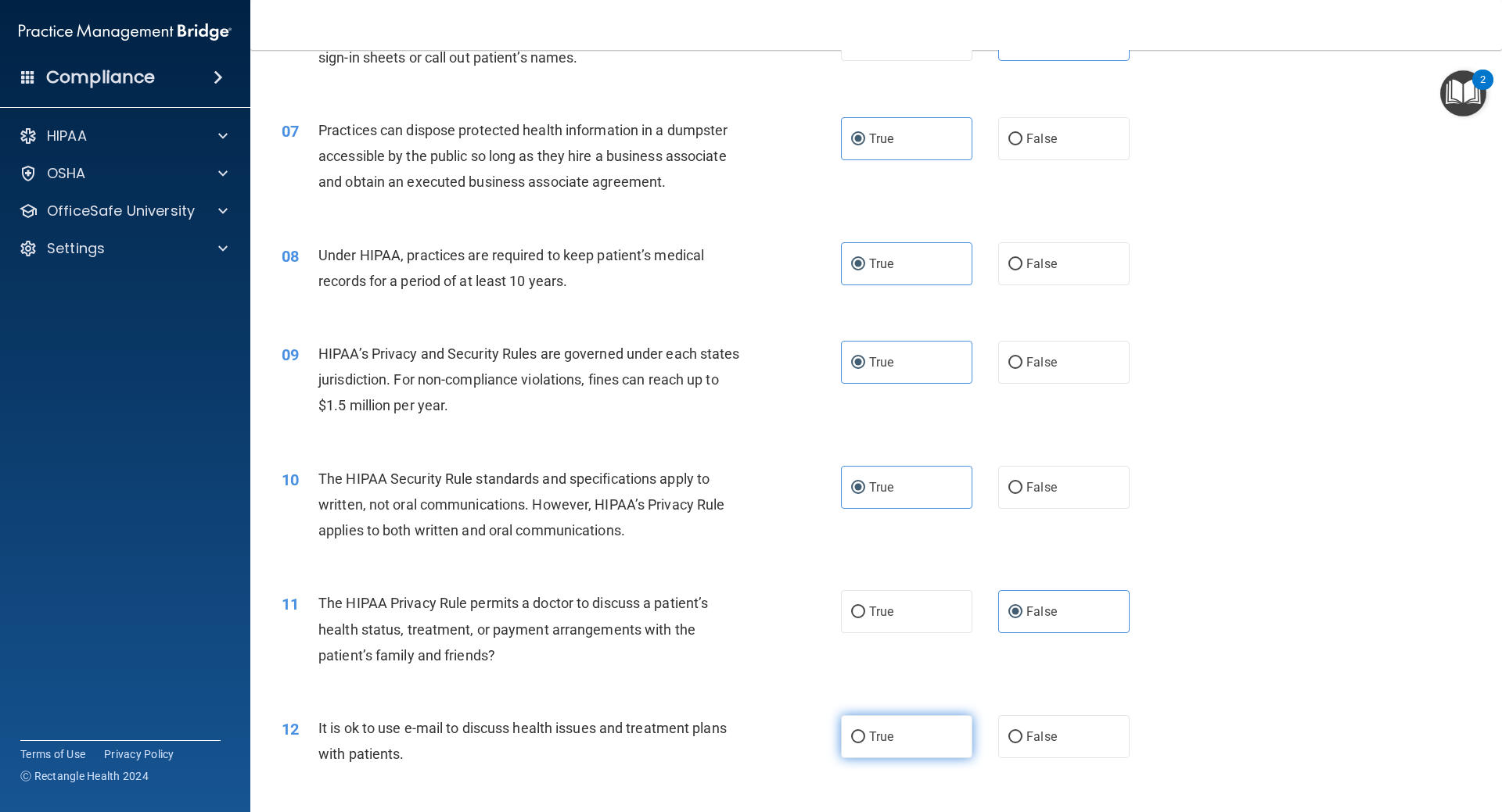
radio input "true"
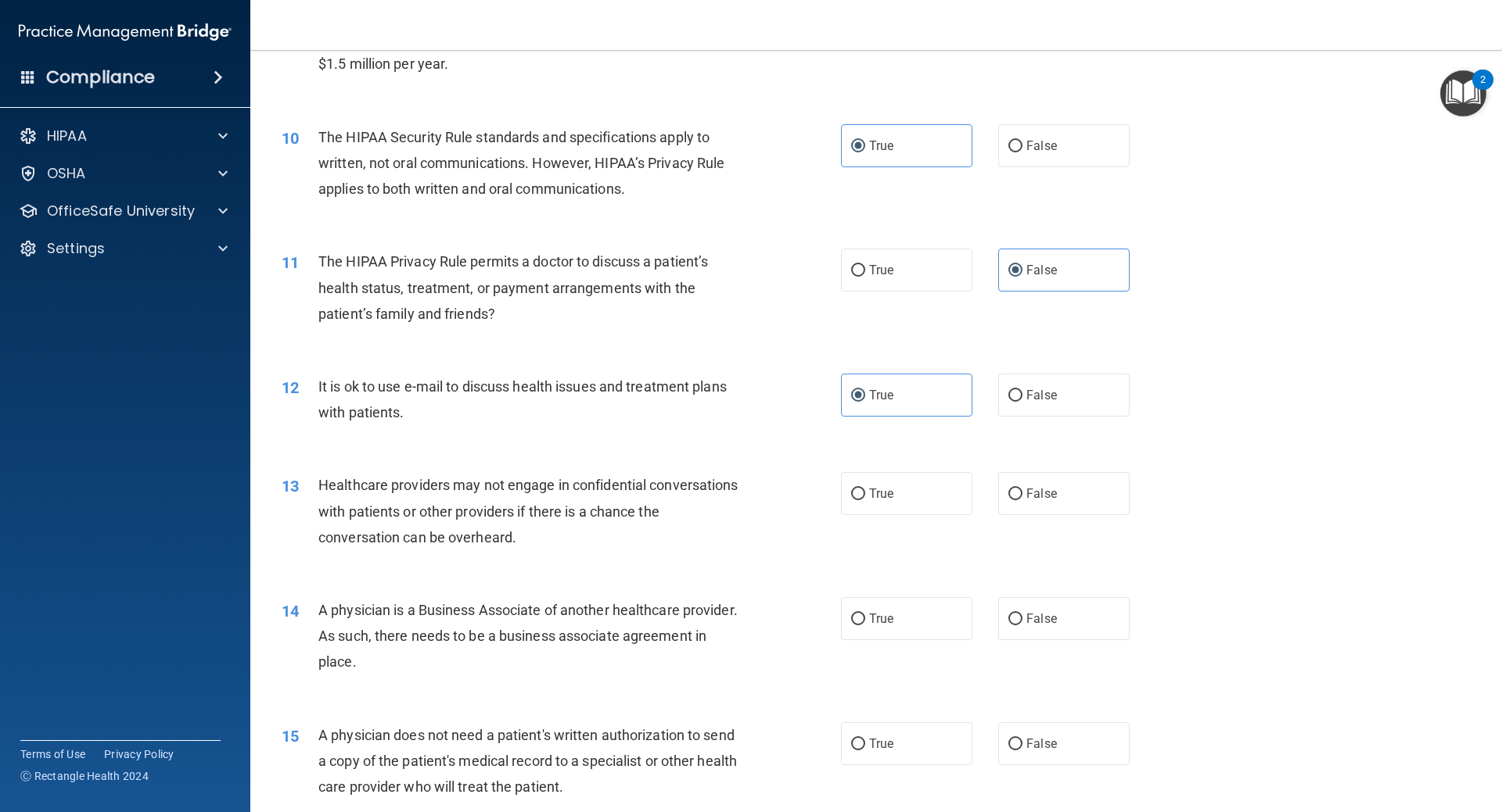
scroll to position [1095, 0]
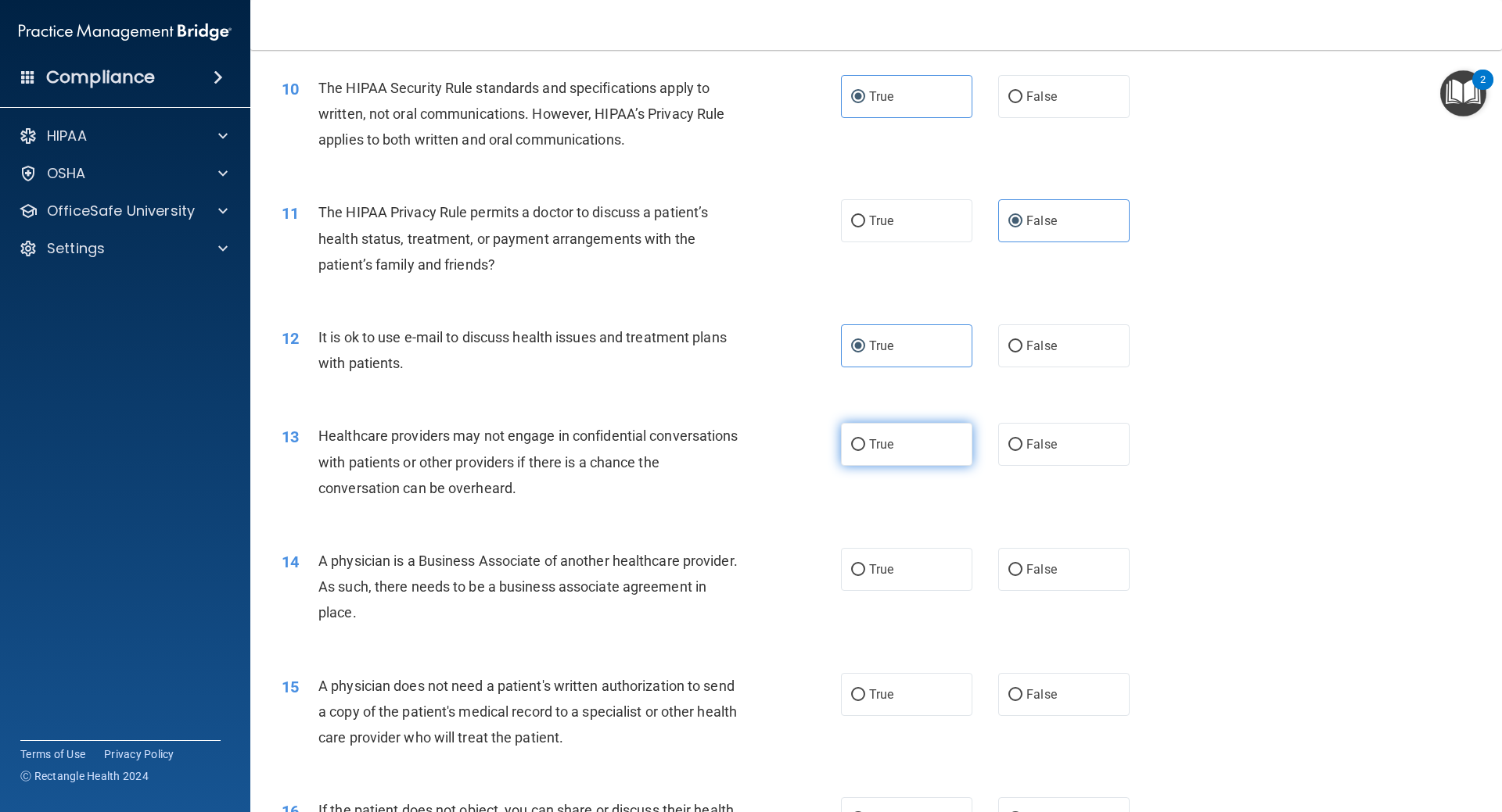
click at [928, 442] on label "True" at bounding box center [906, 444] width 131 height 43
click at [865, 442] on input "True" at bounding box center [858, 444] width 14 height 11
radio input "true"
click at [1027, 562] on span "False" at bounding box center [1042, 570] width 31 height 15
click at [1020, 564] on input "False" at bounding box center [1015, 570] width 14 height 11
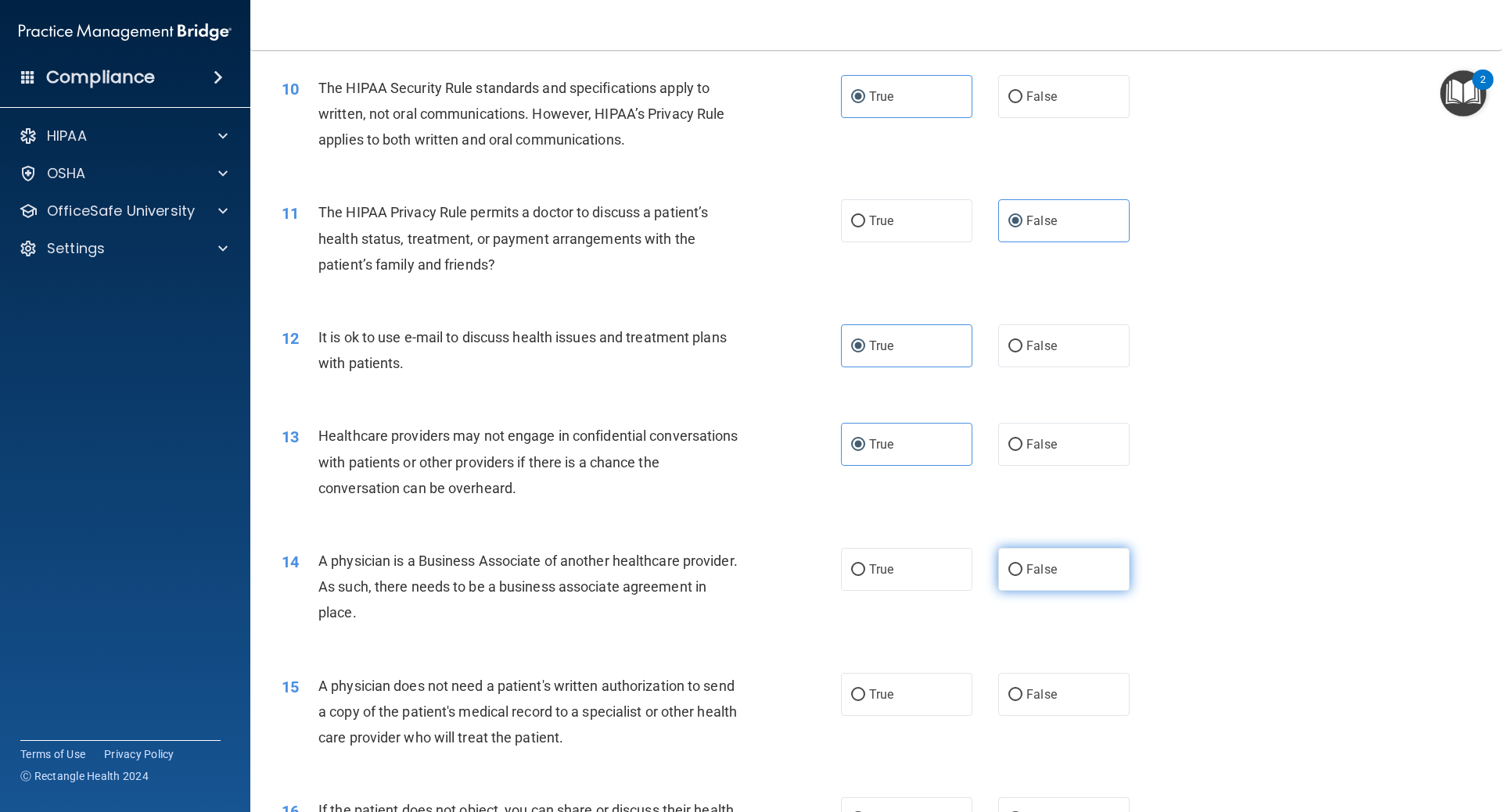
radio input "true"
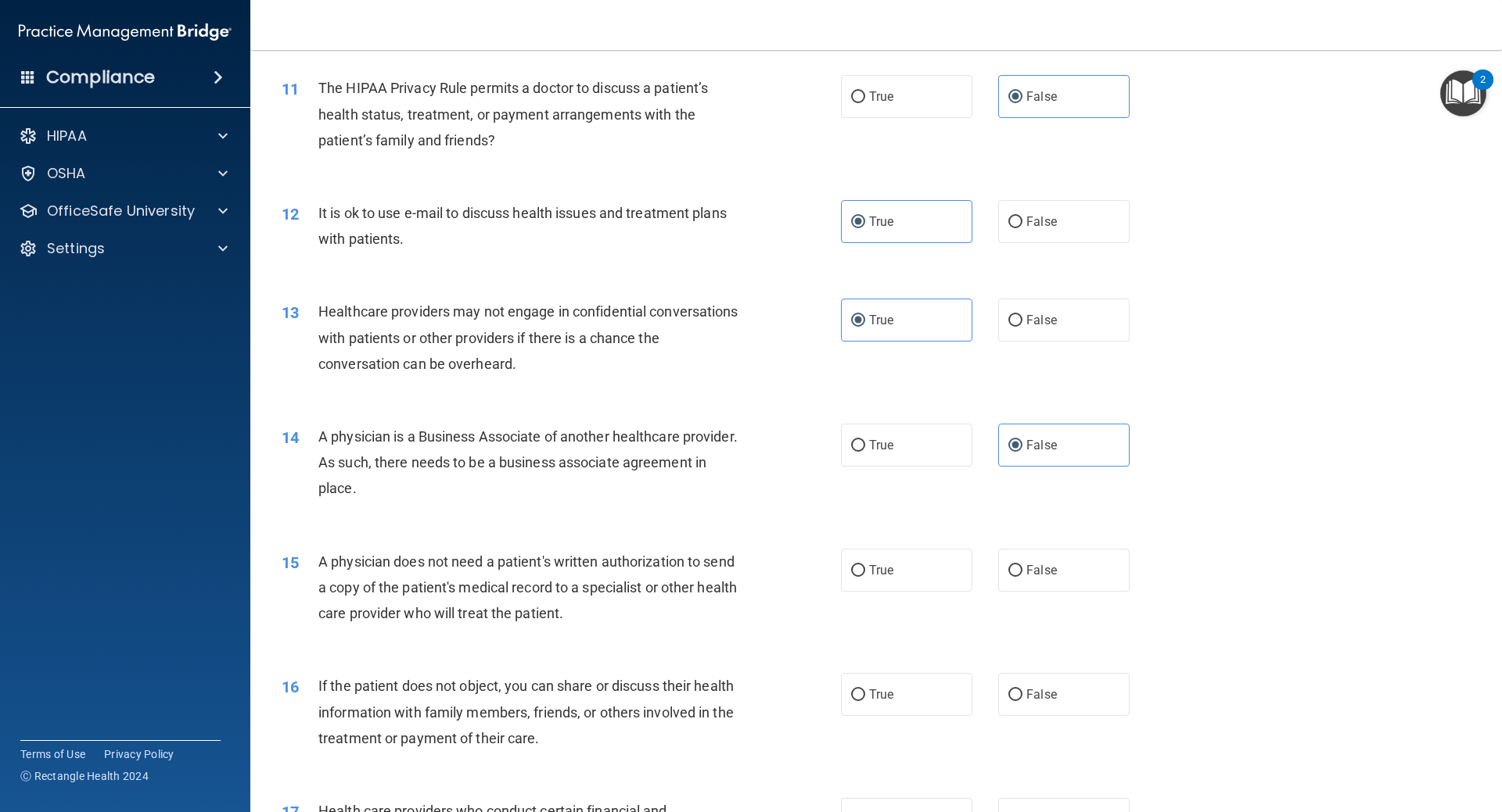
scroll to position [1251, 0]
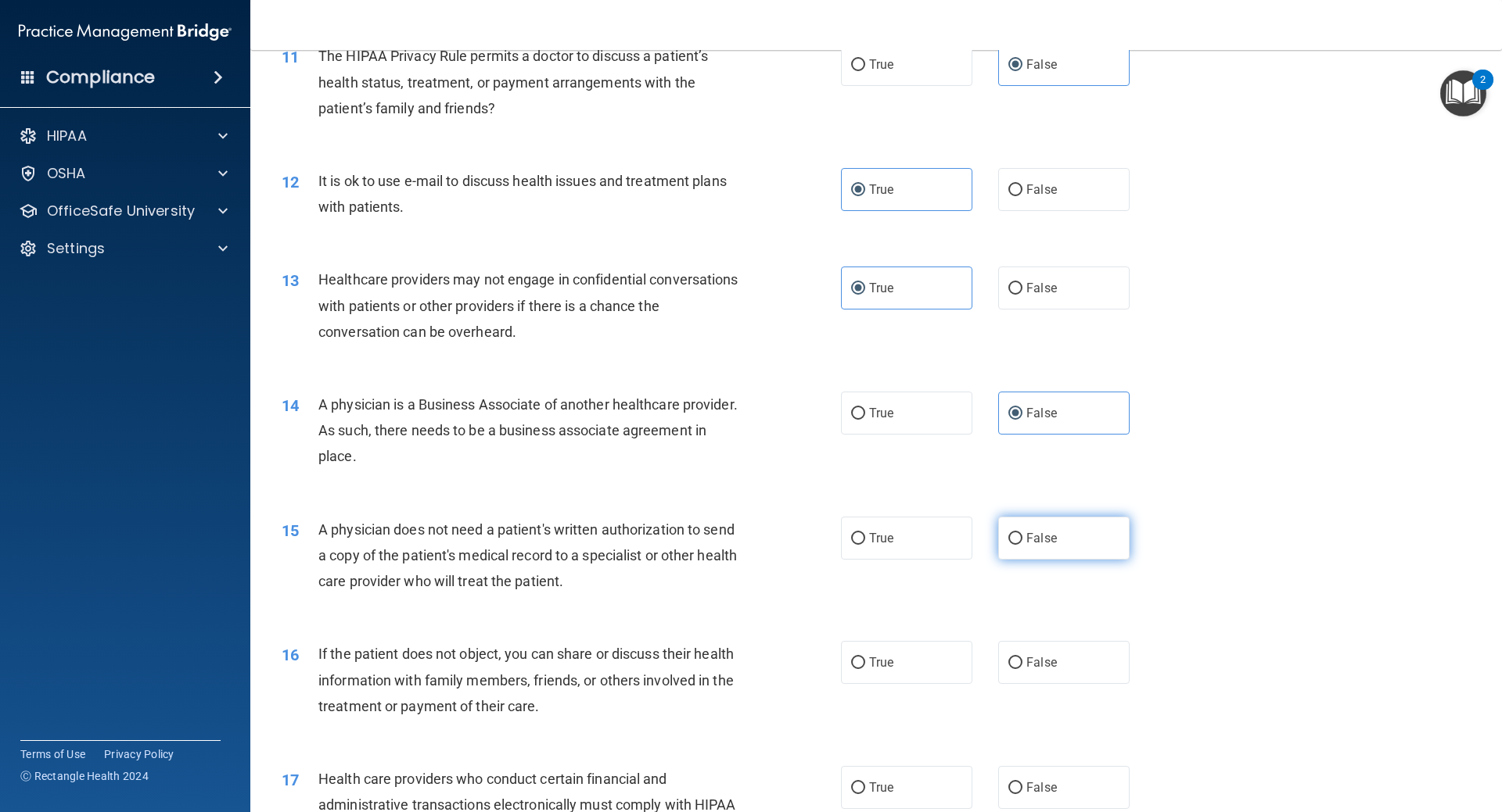
click at [1016, 542] on label "False" at bounding box center [1064, 538] width 131 height 43
click at [1016, 542] on input "False" at bounding box center [1015, 539] width 14 height 11
radio input "true"
click at [1036, 658] on span "False" at bounding box center [1042, 662] width 31 height 15
click at [1022, 658] on input "False" at bounding box center [1015, 663] width 14 height 11
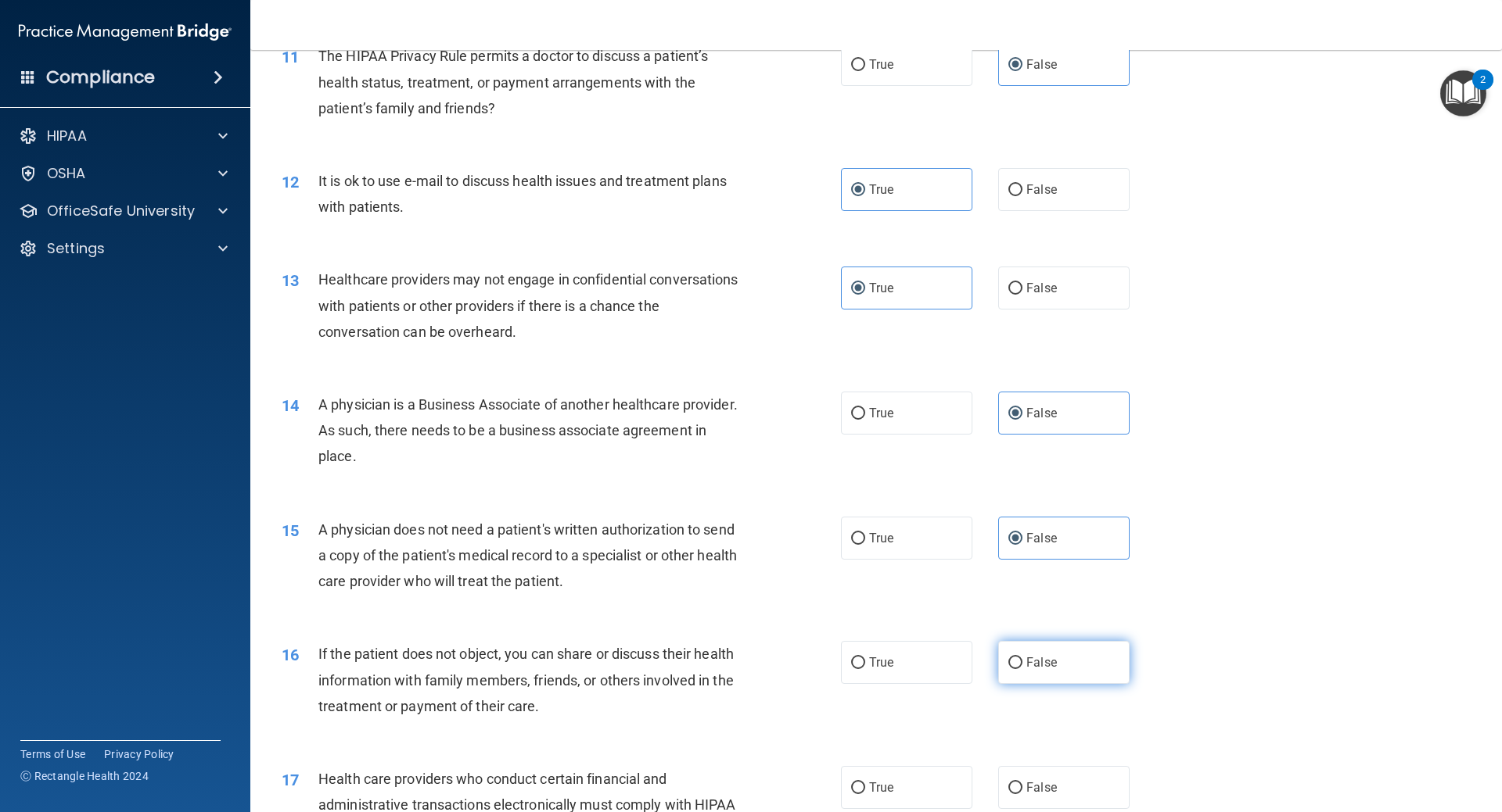
radio input "true"
click at [854, 664] on input "True" at bounding box center [858, 663] width 14 height 11
radio input "true"
radio input "false"
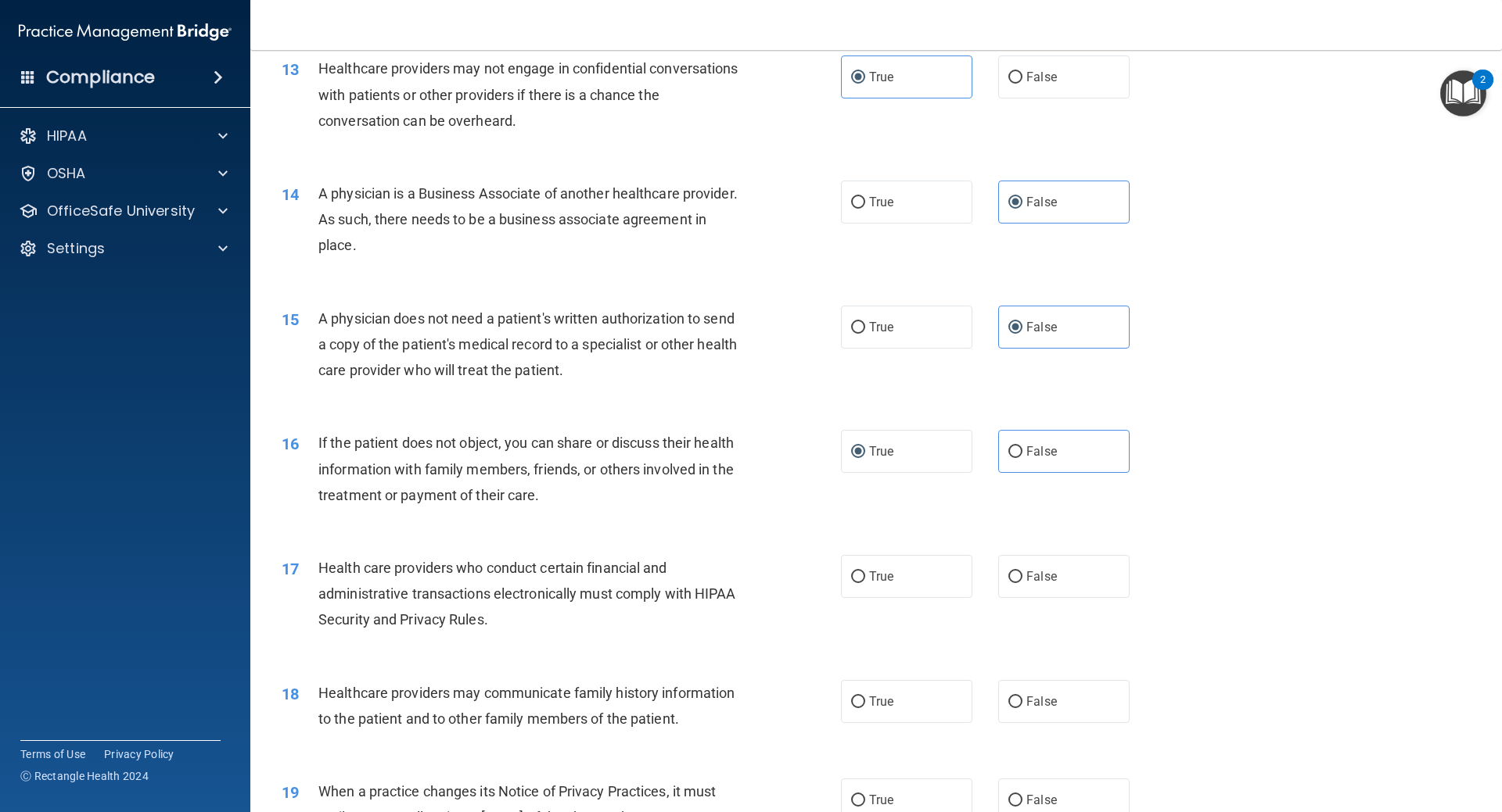
scroll to position [1564, 0]
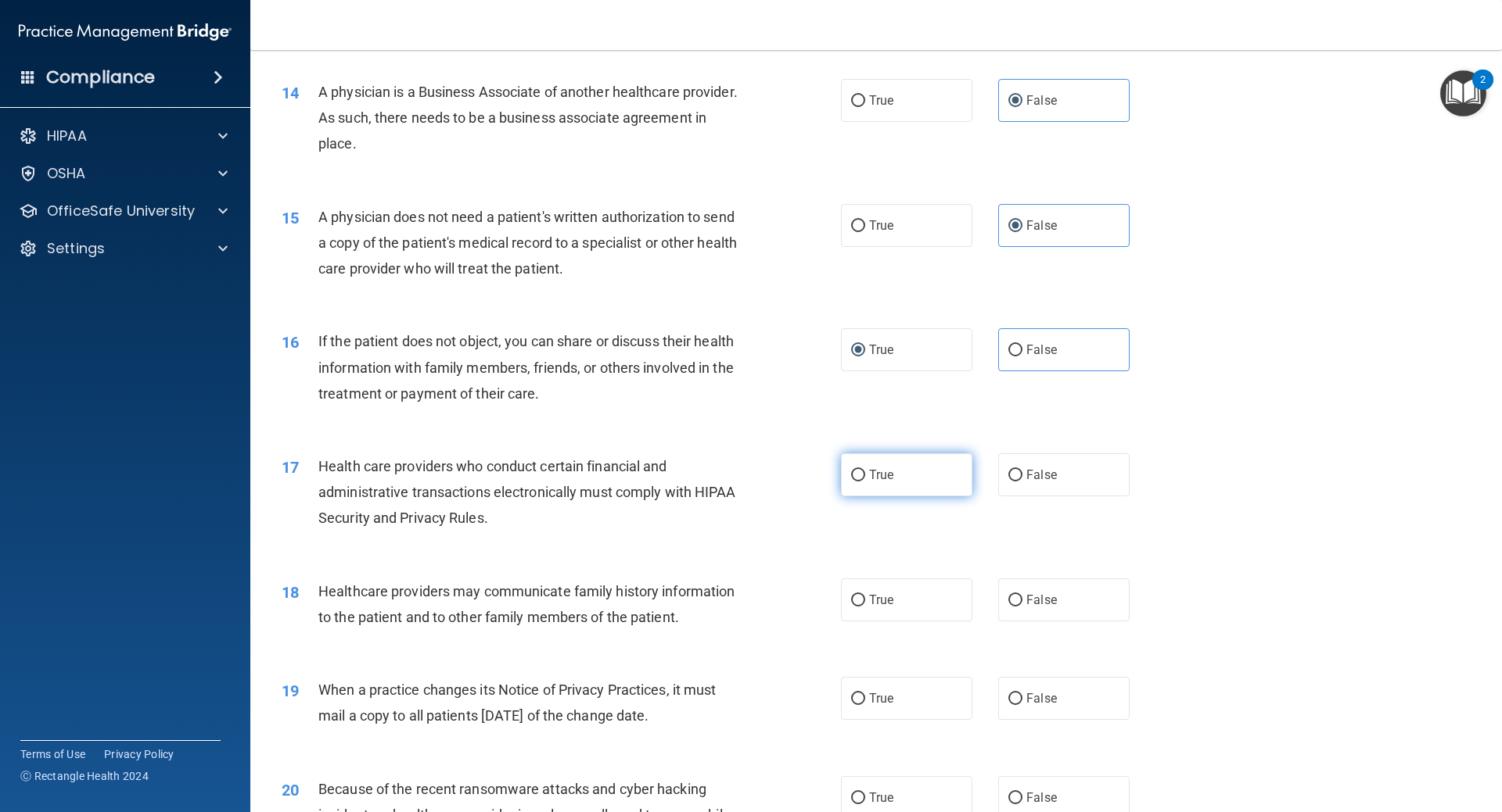
click at [852, 481] on input "True" at bounding box center [858, 475] width 14 height 11
radio input "true"
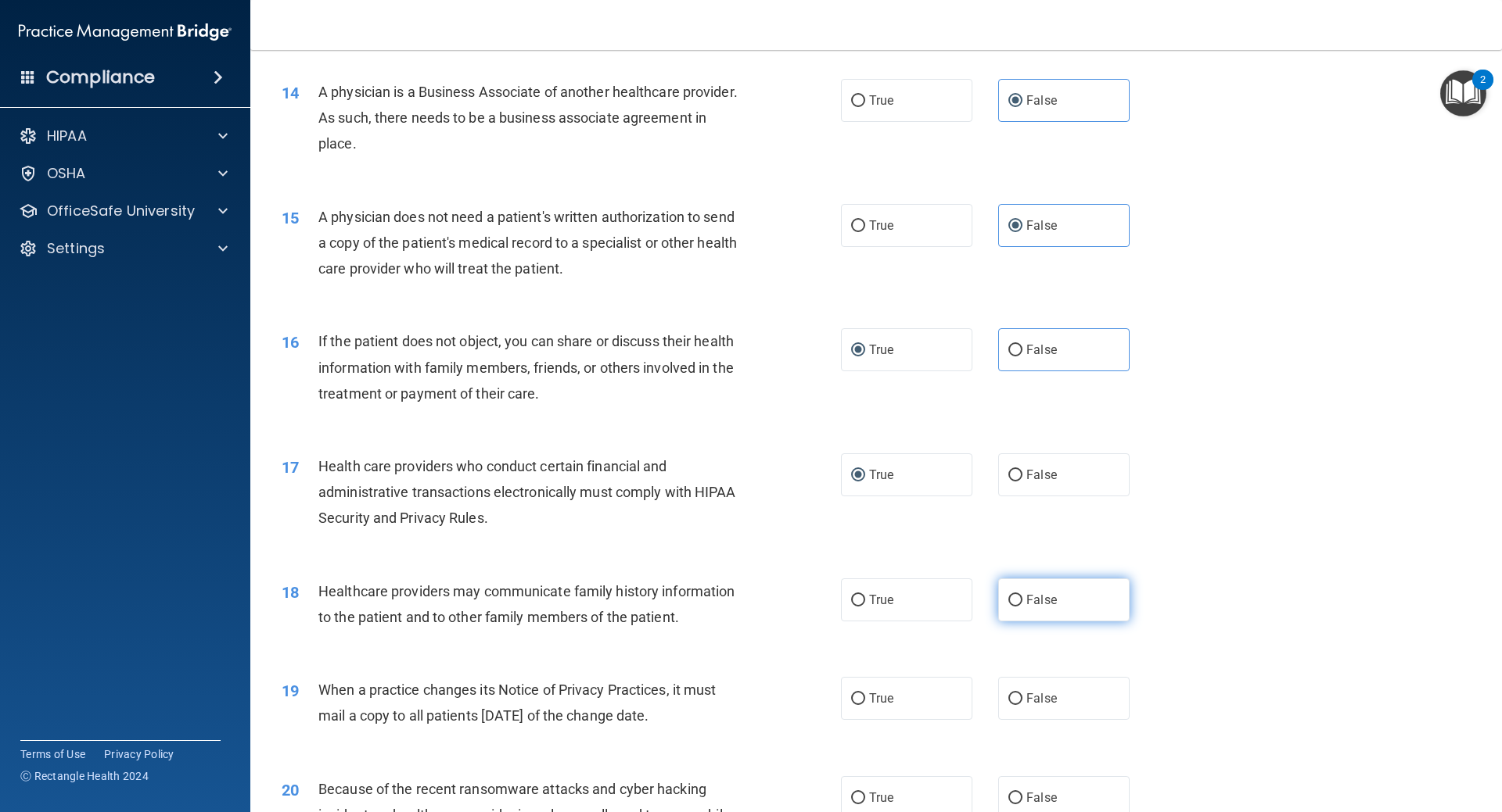
click at [1015, 604] on label "False" at bounding box center [1064, 600] width 131 height 43
click at [1015, 604] on input "False" at bounding box center [1015, 600] width 14 height 11
radio input "true"
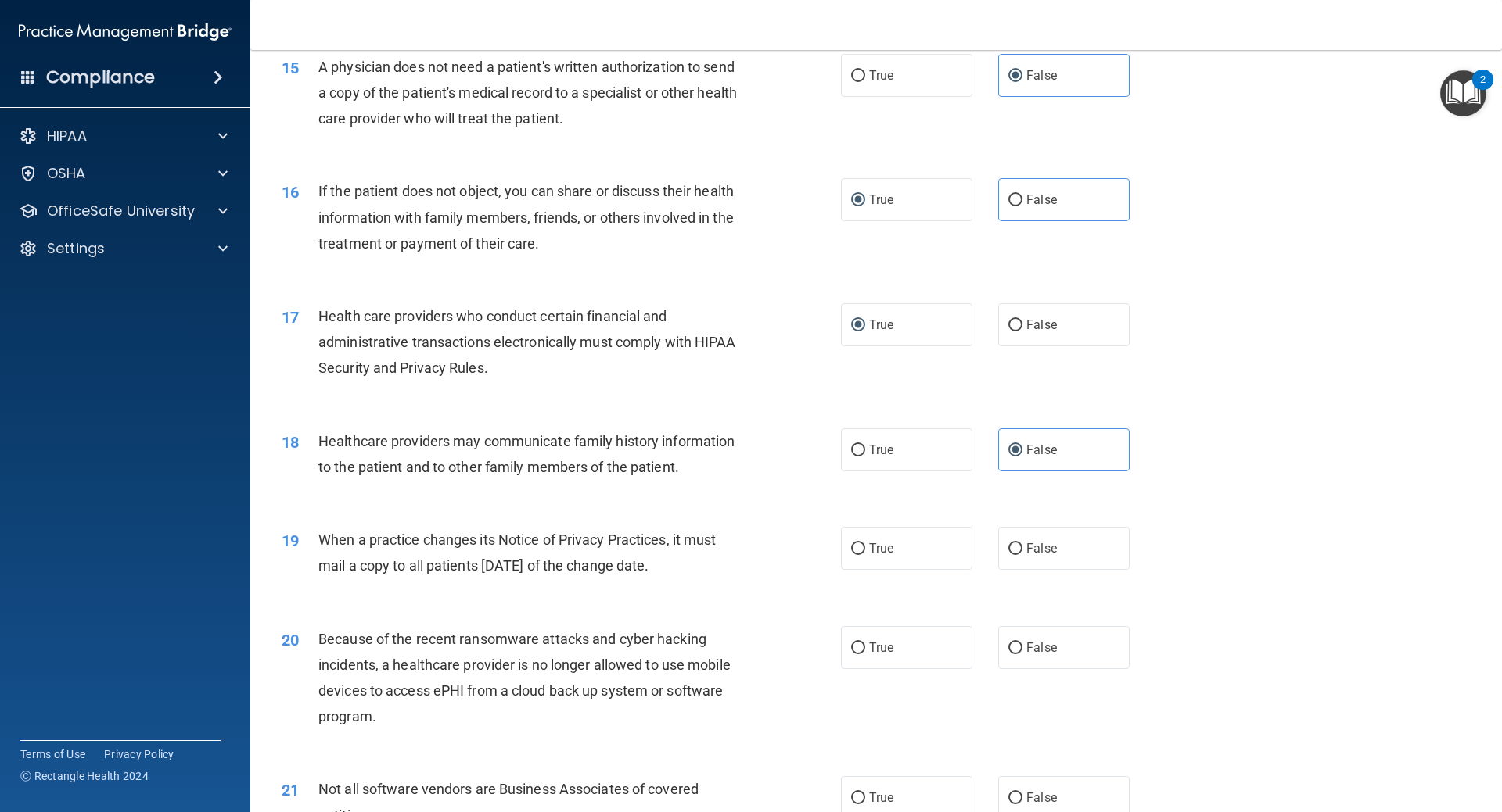
scroll to position [1720, 0]
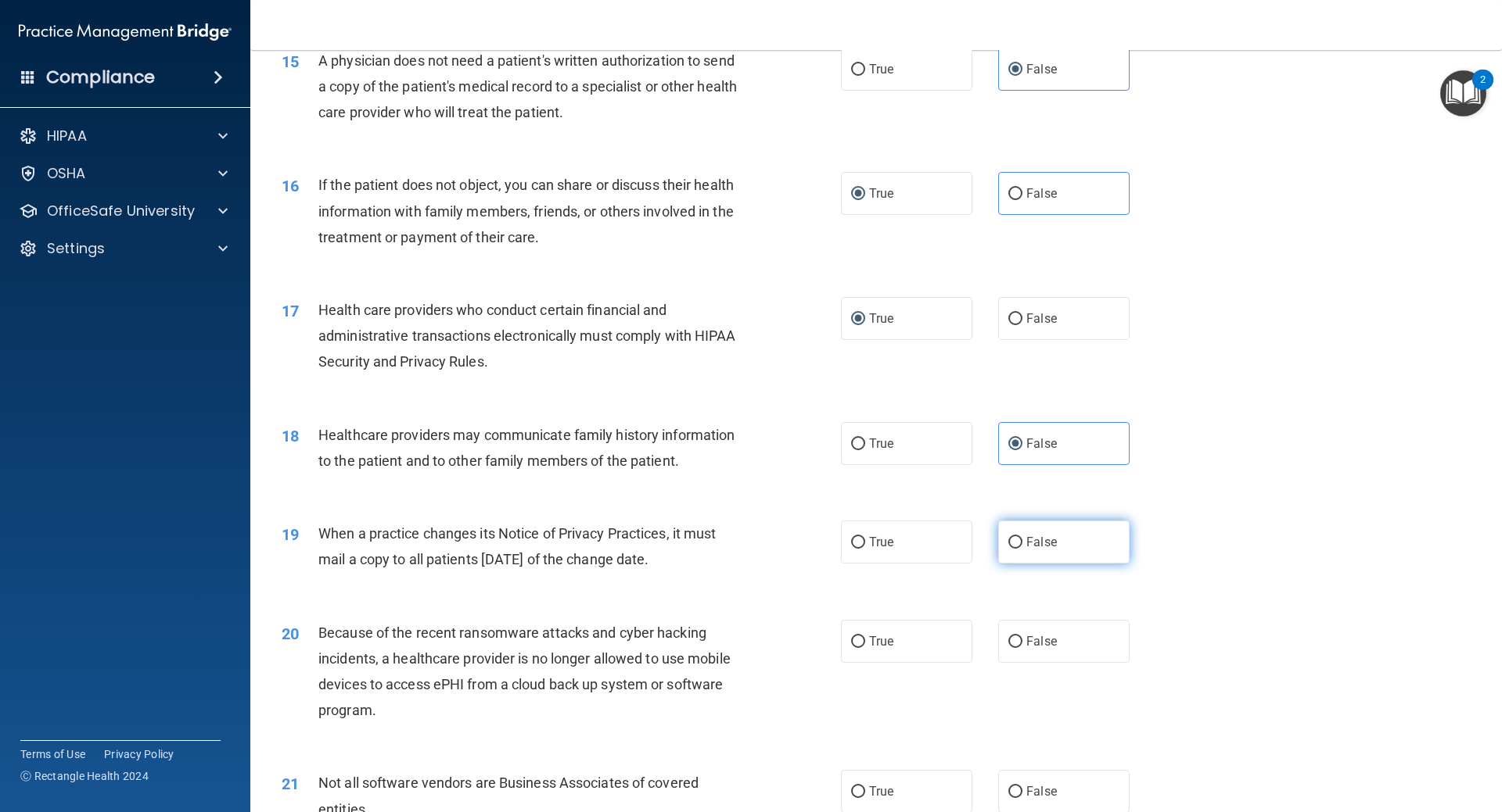
click at [1031, 548] on span "False" at bounding box center [1042, 542] width 31 height 15
click at [1022, 548] on input "False" at bounding box center [1015, 542] width 14 height 11
radio input "true"
click at [1008, 643] on input "False" at bounding box center [1015, 642] width 14 height 11
radio input "true"
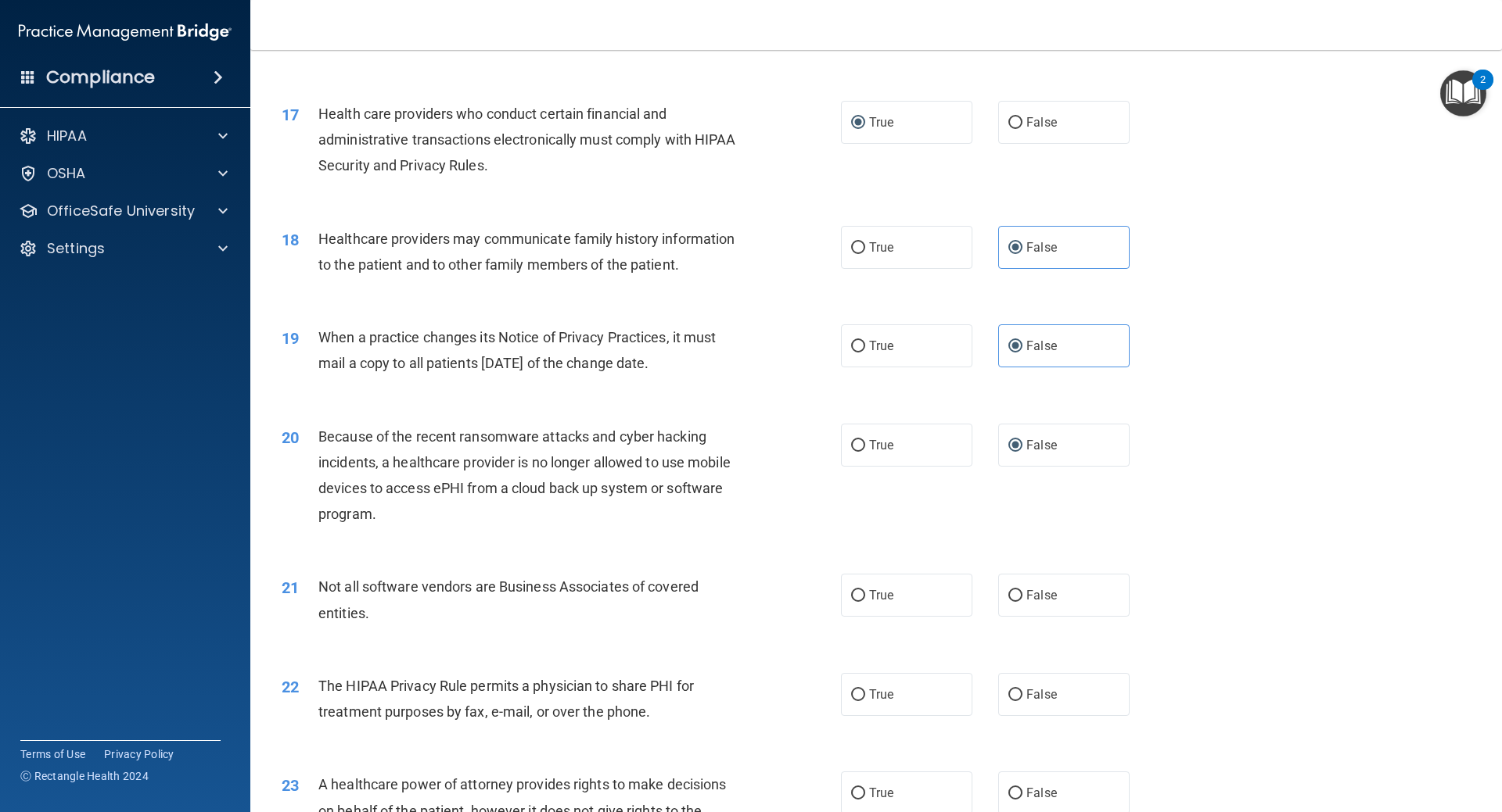
scroll to position [1955, 0]
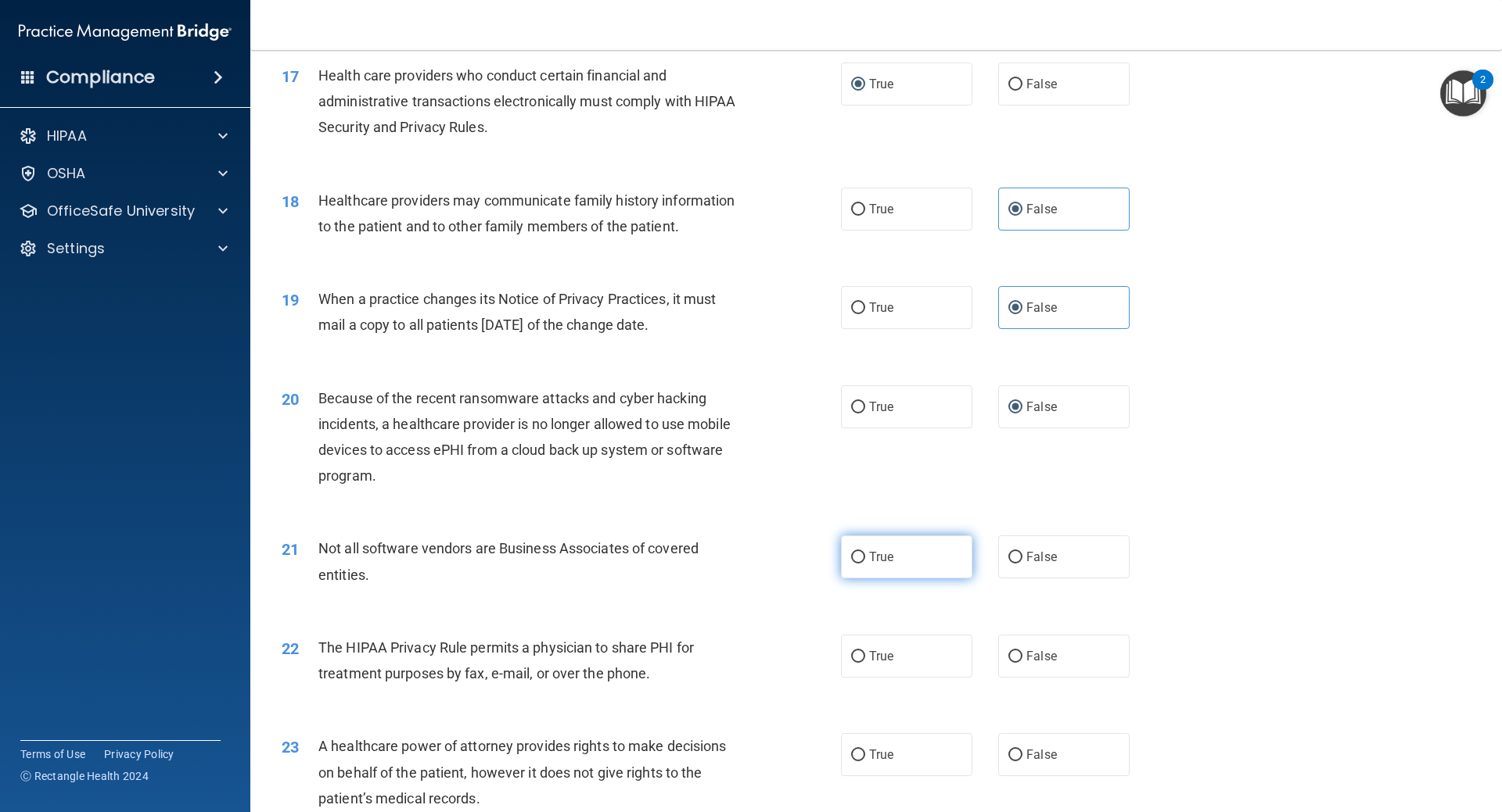
click at [886, 562] on span "True" at bounding box center [880, 556] width 24 height 15
click at [865, 562] on input "True" at bounding box center [858, 557] width 14 height 11
radio input "true"
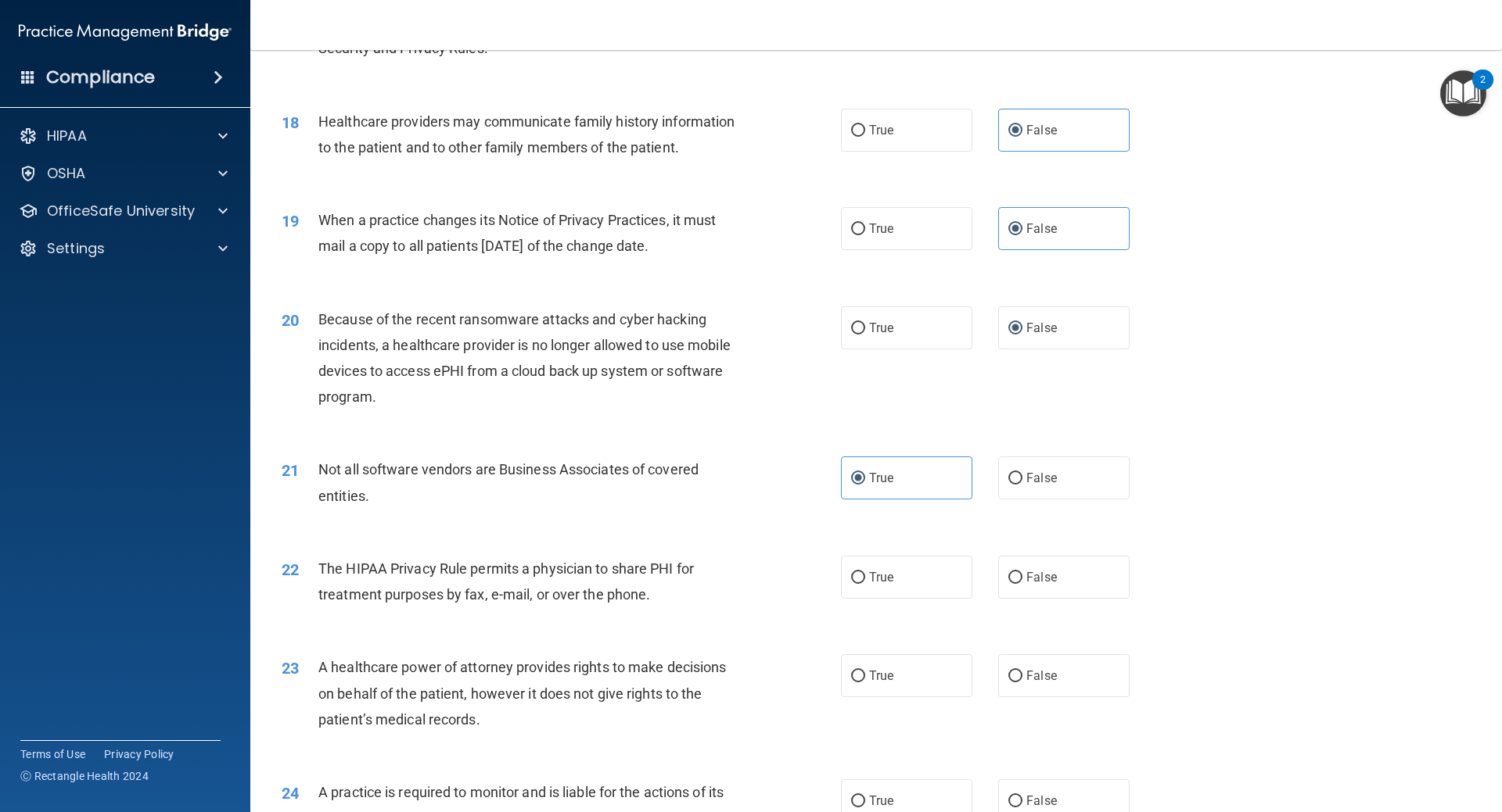
scroll to position [2112, 0]
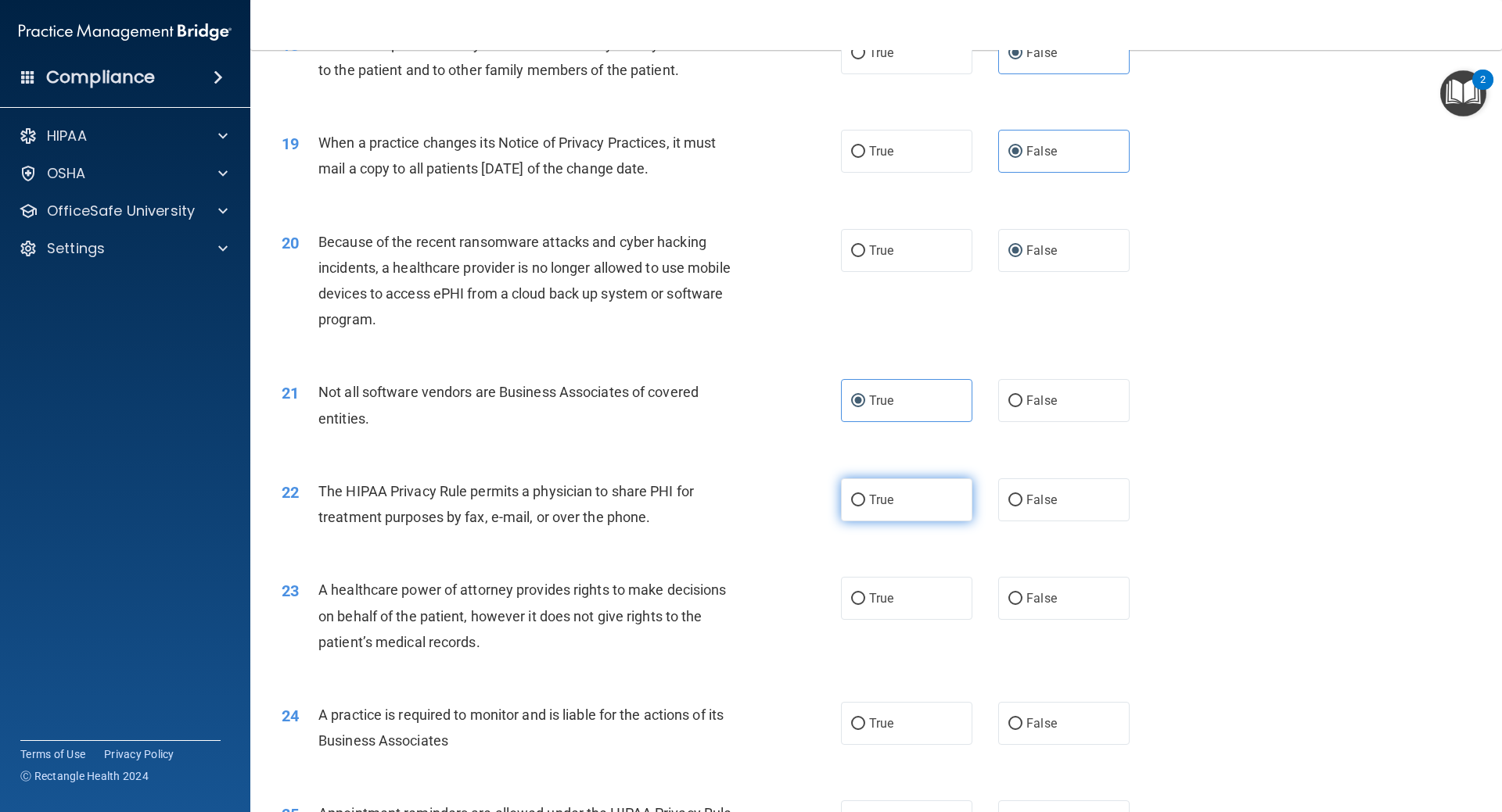
click at [856, 501] on input "True" at bounding box center [858, 500] width 14 height 11
radio input "true"
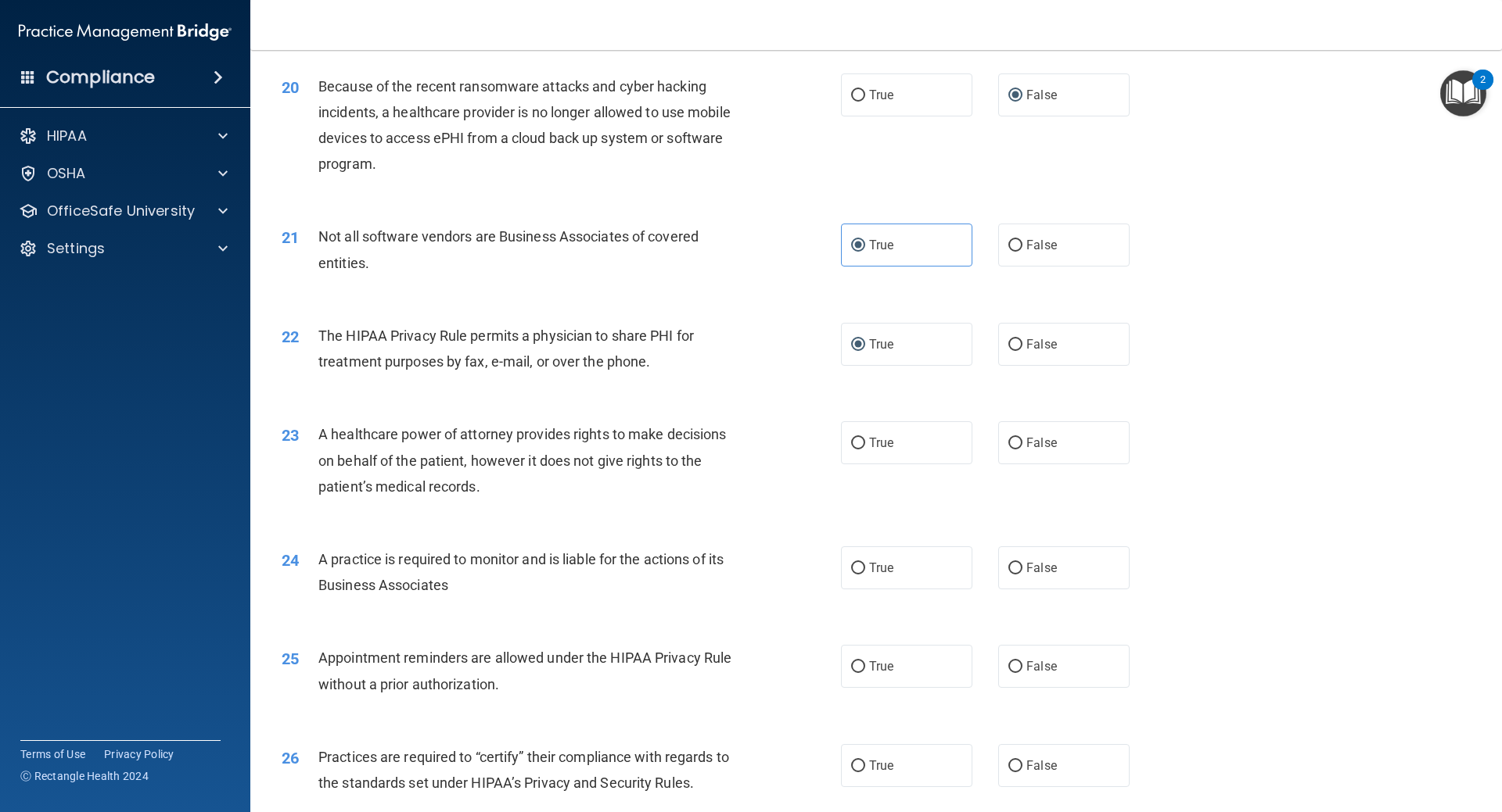
scroll to position [2268, 0]
click at [1037, 440] on span "False" at bounding box center [1042, 442] width 31 height 15
click at [1022, 440] on input "False" at bounding box center [1015, 443] width 14 height 11
radio input "true"
click at [872, 575] on label "True" at bounding box center [906, 567] width 131 height 43
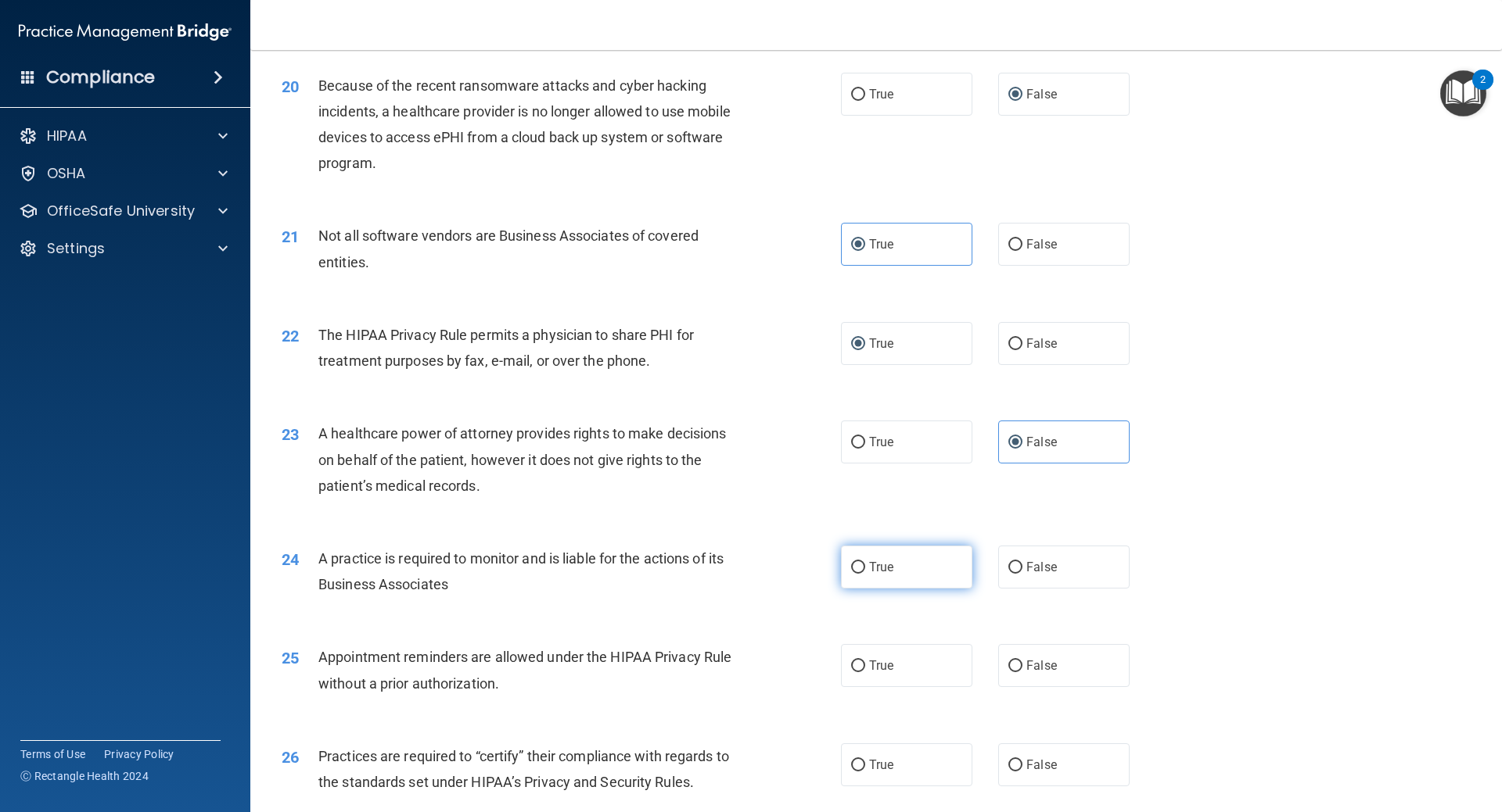
click at [865, 574] on input "True" at bounding box center [858, 568] width 14 height 11
radio input "true"
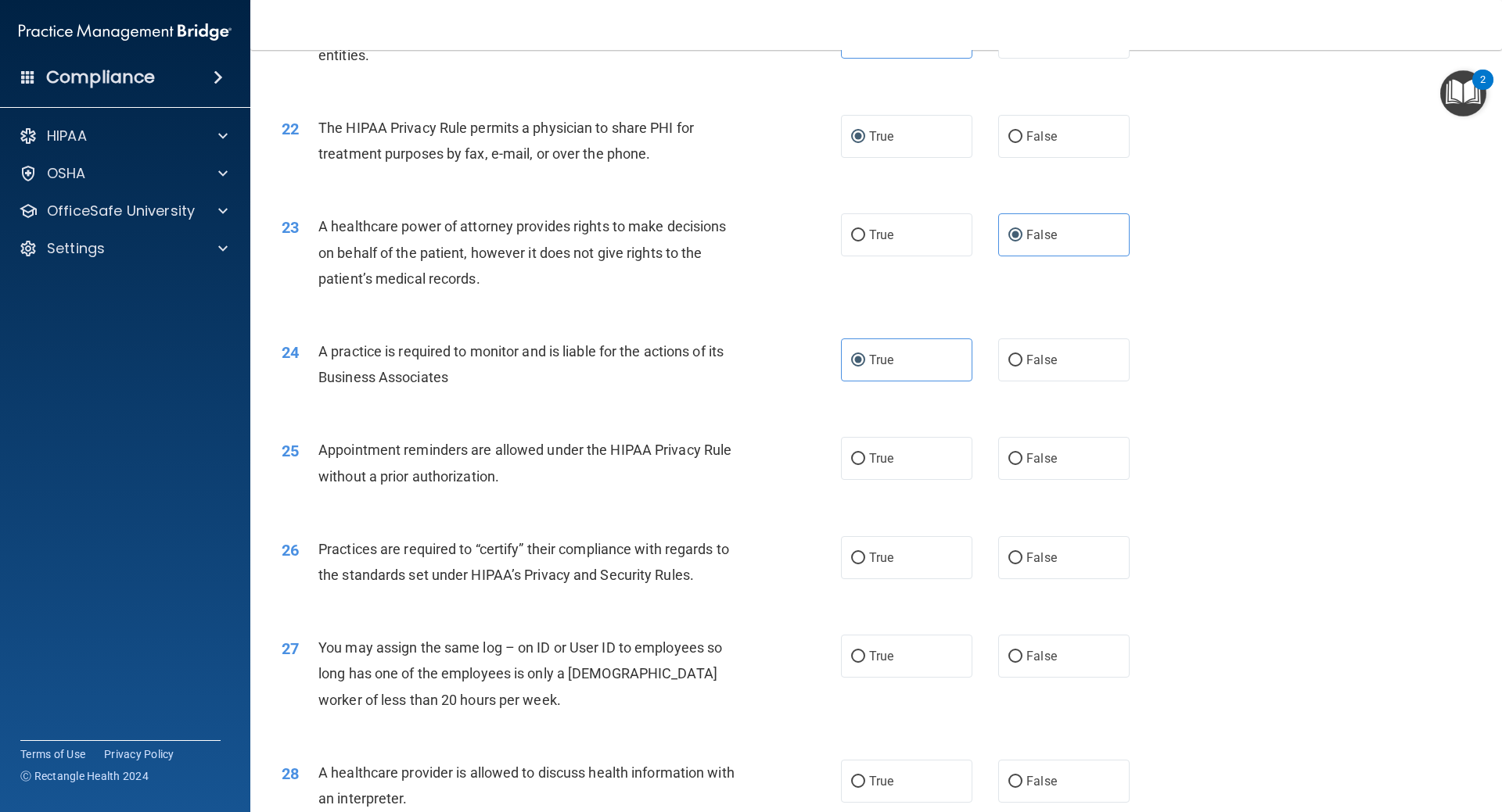
scroll to position [2502, 0]
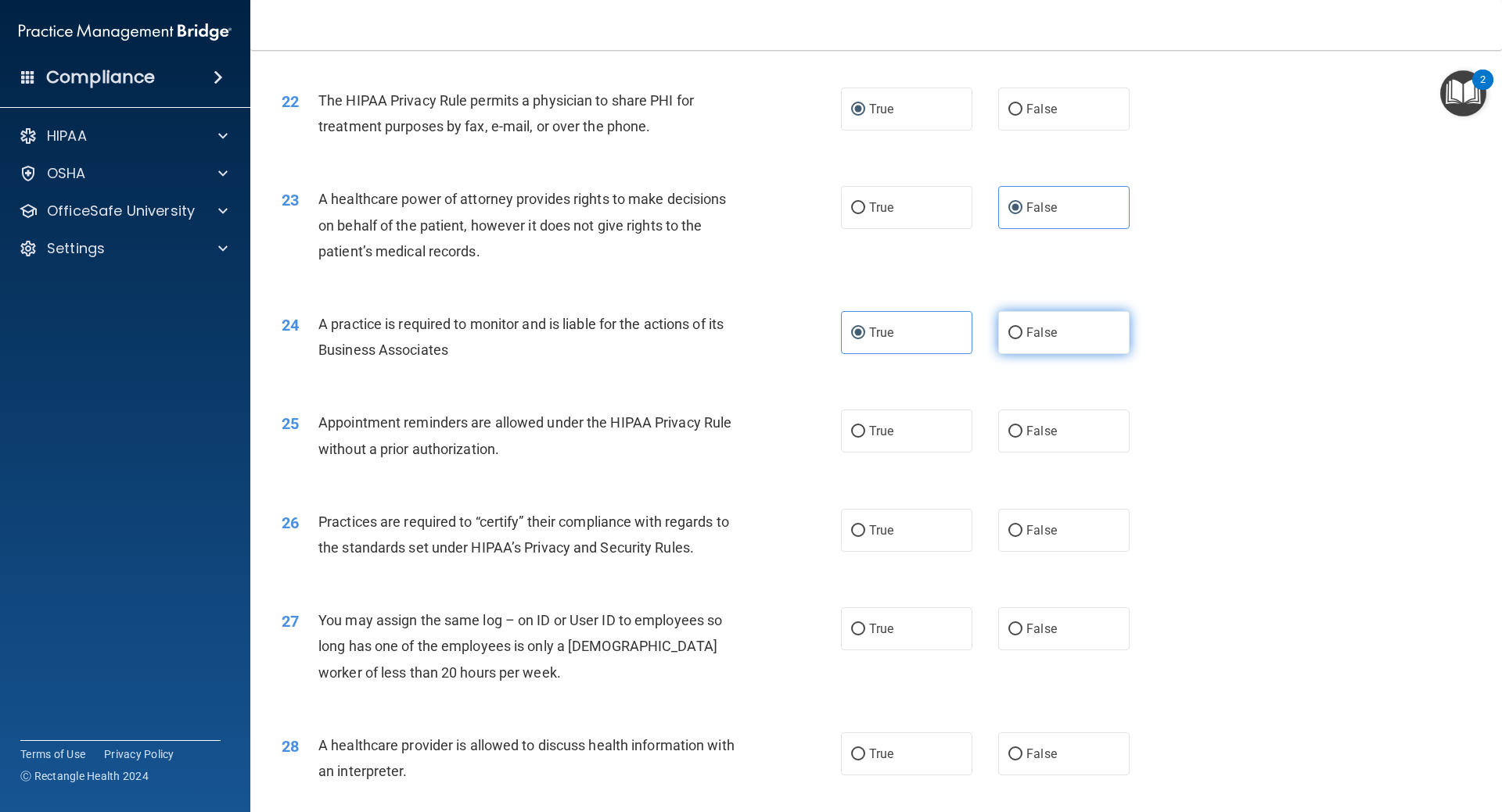
click at [1033, 340] on label "False" at bounding box center [1064, 332] width 131 height 43
click at [1022, 339] on input "False" at bounding box center [1015, 333] width 14 height 11
radio input "true"
click at [908, 332] on label "True" at bounding box center [906, 332] width 131 height 43
click at [865, 332] on input "True" at bounding box center [858, 333] width 14 height 11
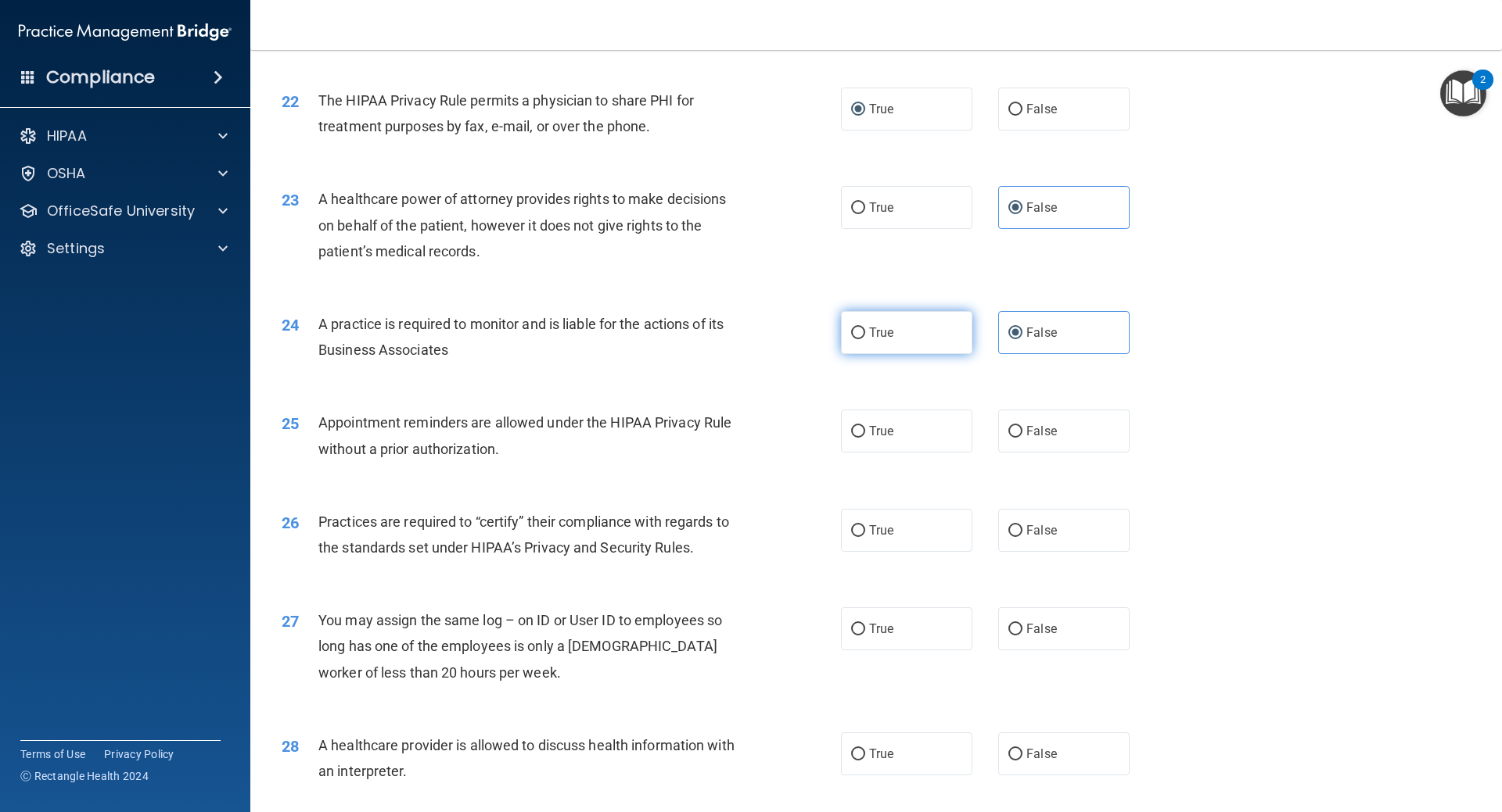
radio input "true"
radio input "false"
click at [880, 435] on span "True" at bounding box center [880, 431] width 24 height 15
click at [865, 435] on input "True" at bounding box center [858, 431] width 14 height 11
radio input "true"
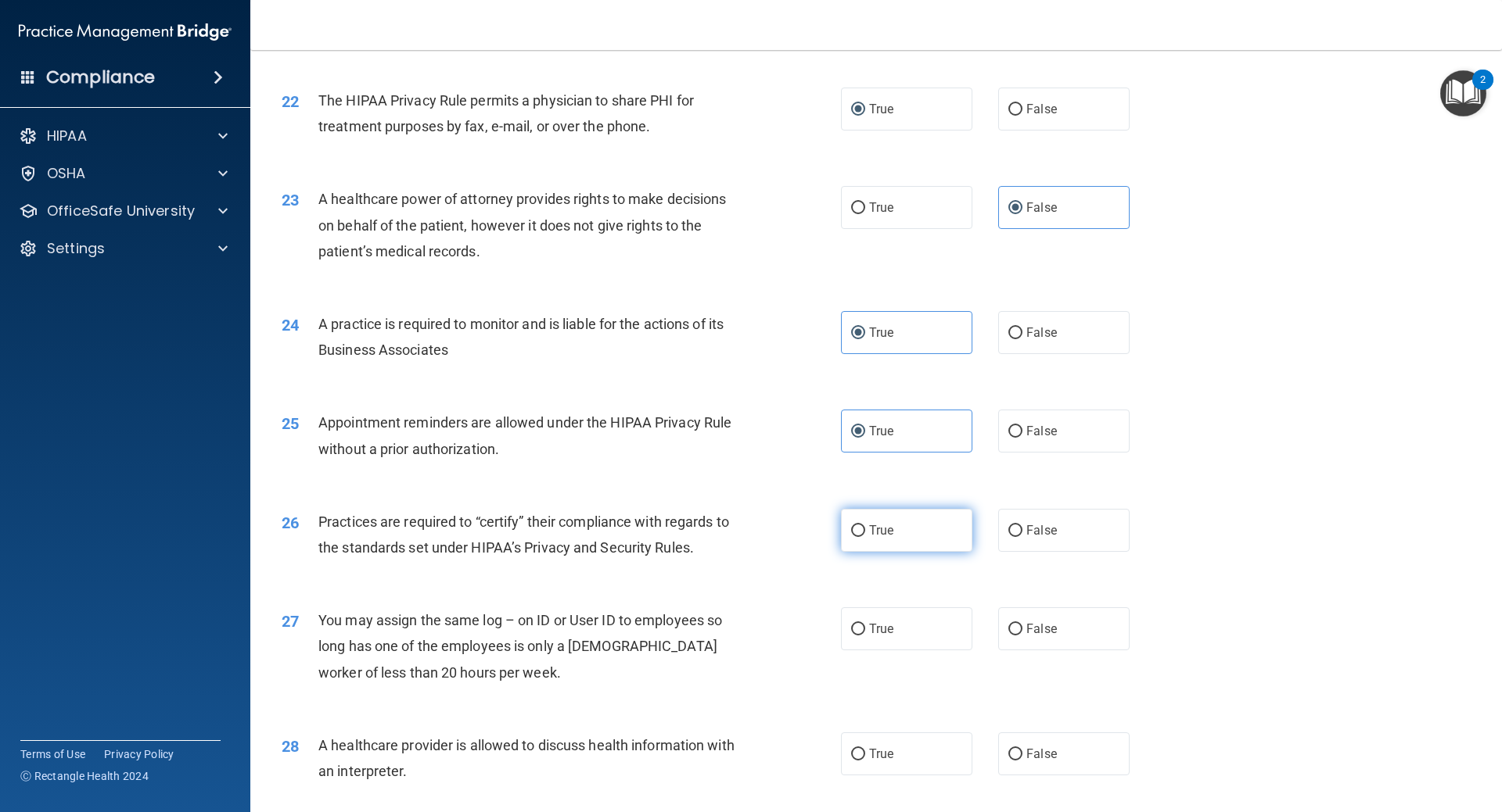
click at [851, 528] on input "True" at bounding box center [858, 531] width 14 height 11
radio input "true"
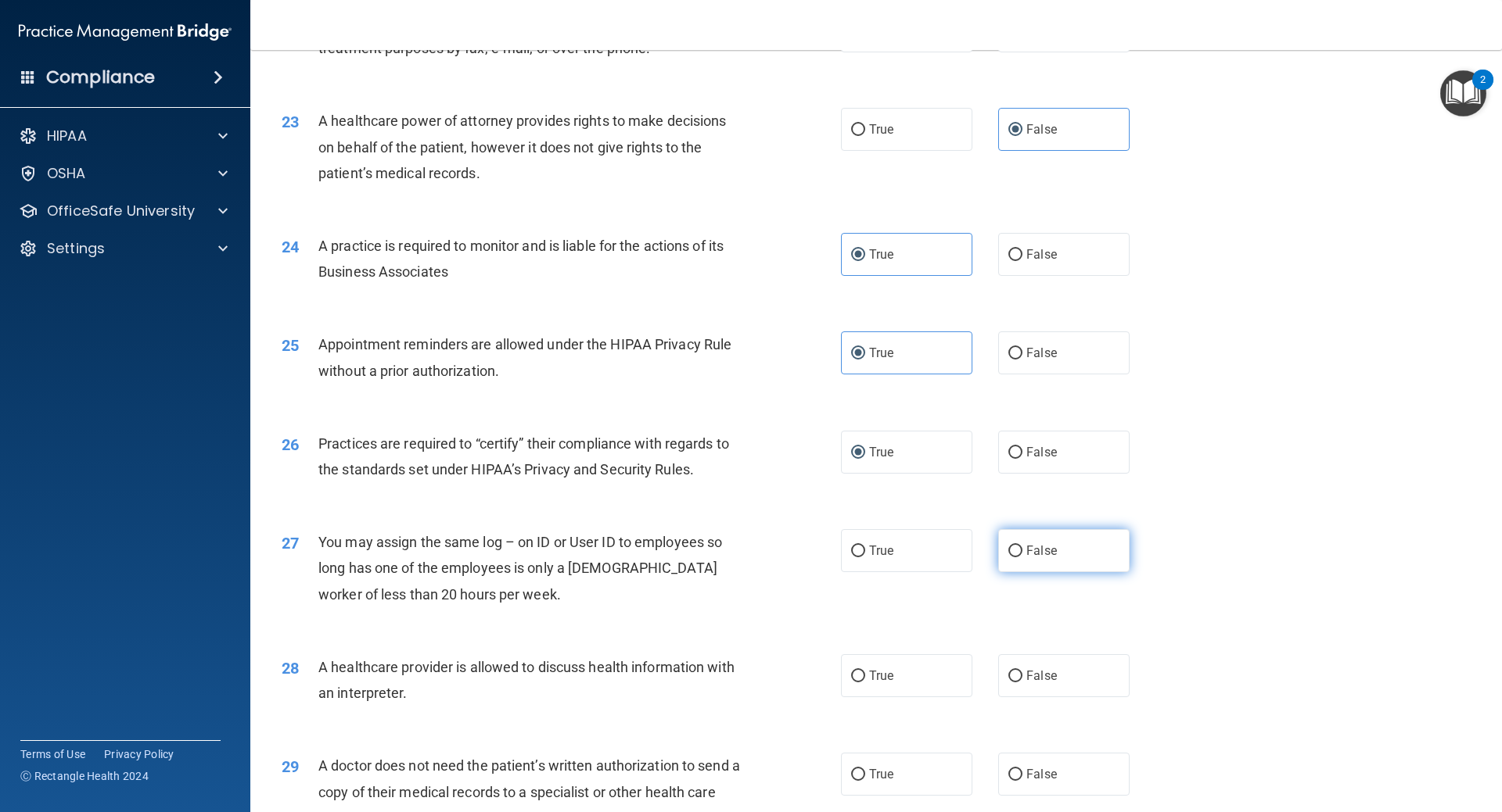
click at [1027, 546] on span "False" at bounding box center [1042, 550] width 31 height 15
click at [1022, 546] on input "False" at bounding box center [1015, 551] width 14 height 11
radio input "true"
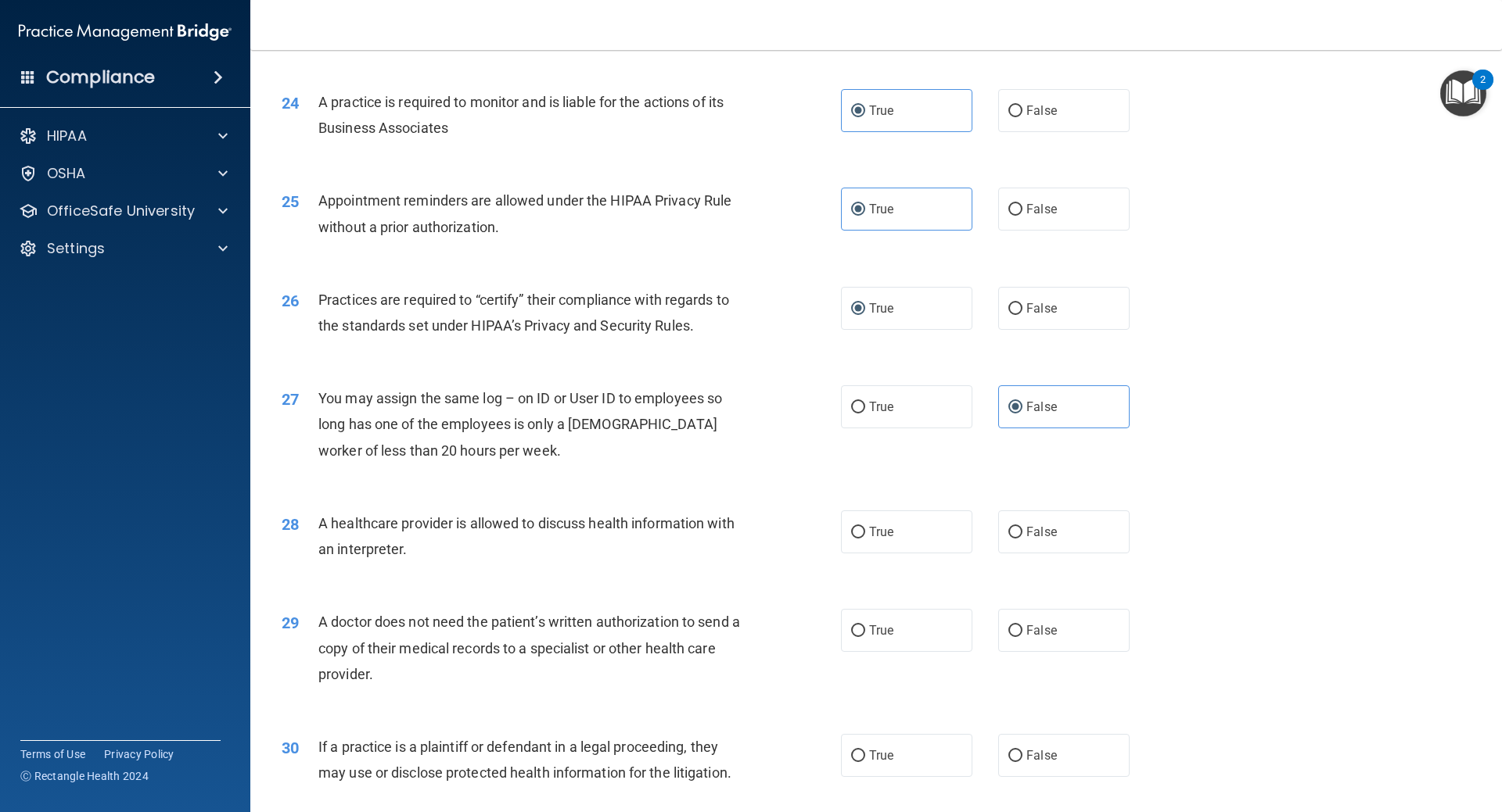
scroll to position [2737, 0]
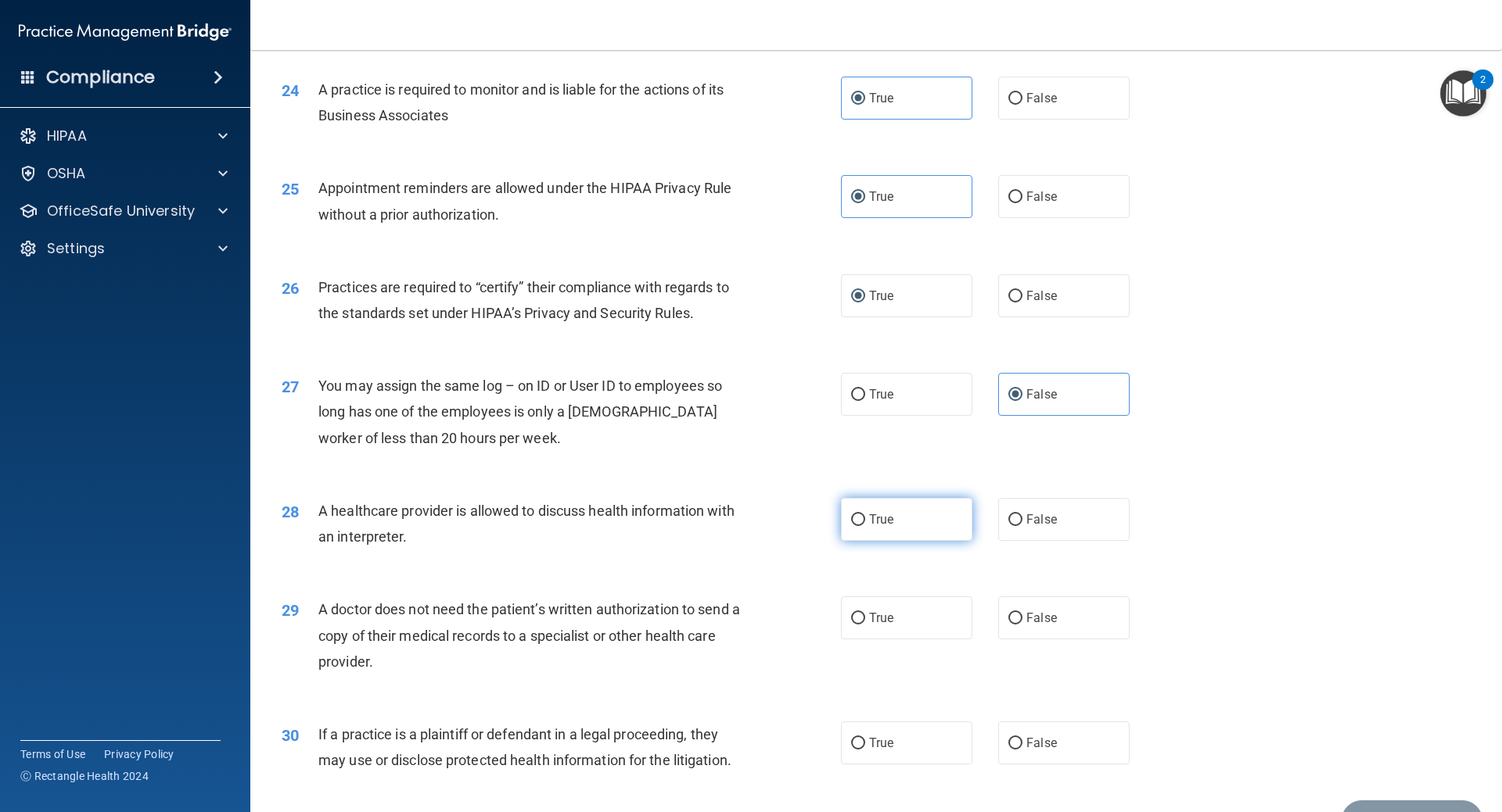
click at [879, 529] on label "True" at bounding box center [906, 519] width 131 height 43
click at [865, 526] on input "True" at bounding box center [858, 520] width 14 height 11
radio input "true"
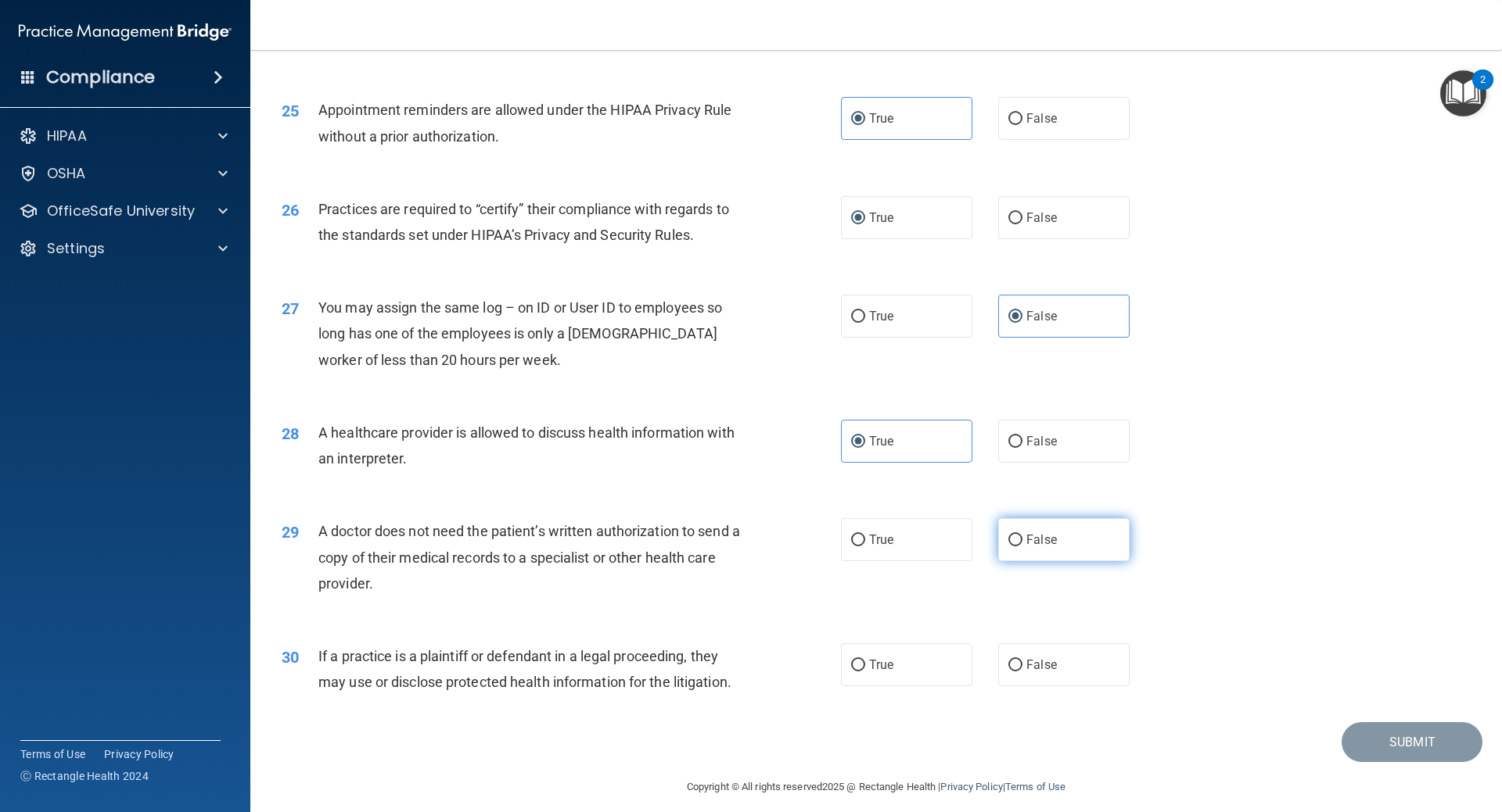
click at [1014, 551] on label "False" at bounding box center [1064, 540] width 131 height 43
click at [1014, 547] on input "False" at bounding box center [1015, 540] width 14 height 11
radio input "true"
click at [1027, 664] on span "False" at bounding box center [1042, 665] width 31 height 15
click at [1022, 664] on input "False" at bounding box center [1015, 666] width 14 height 11
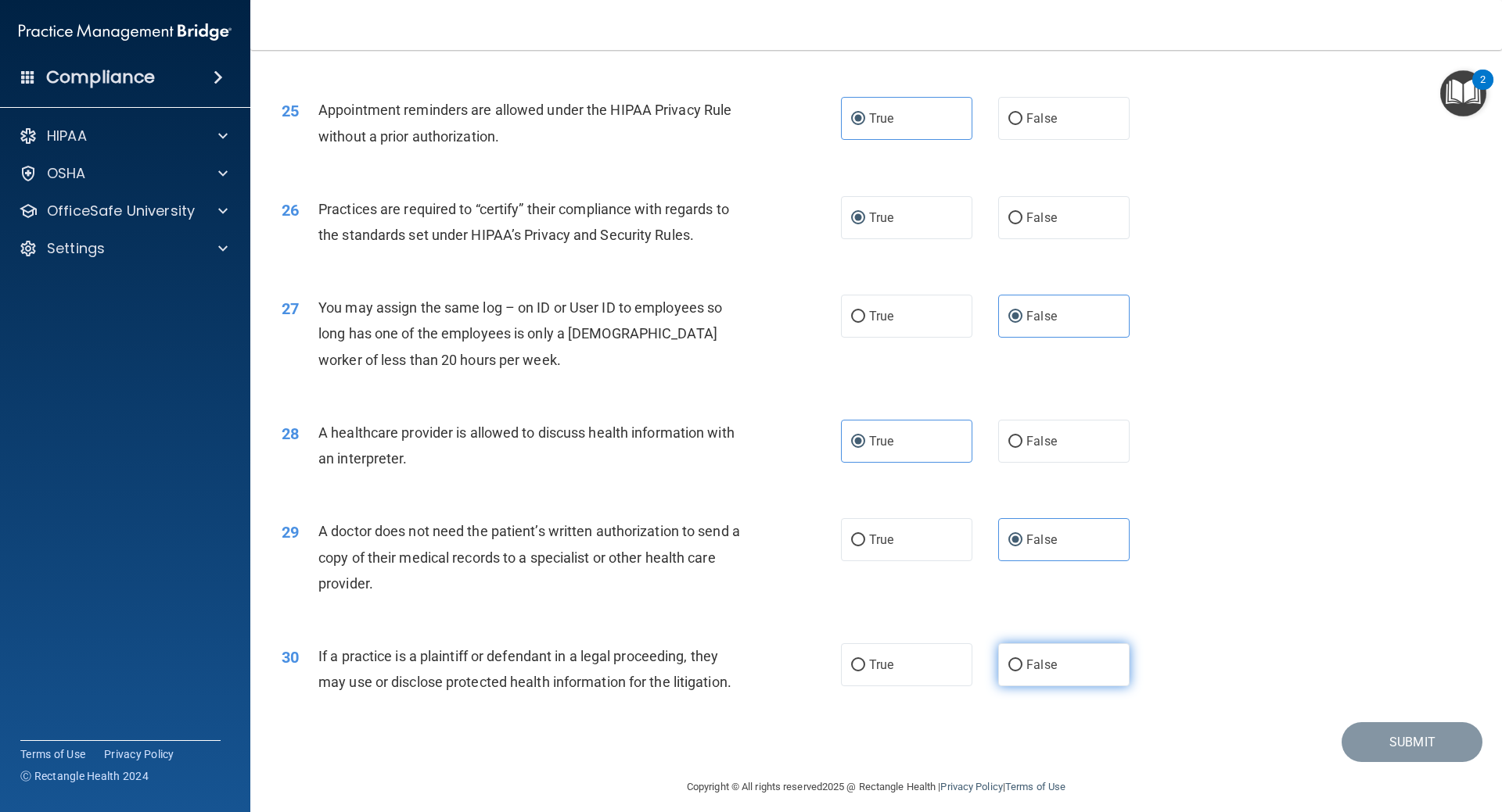
radio input "true"
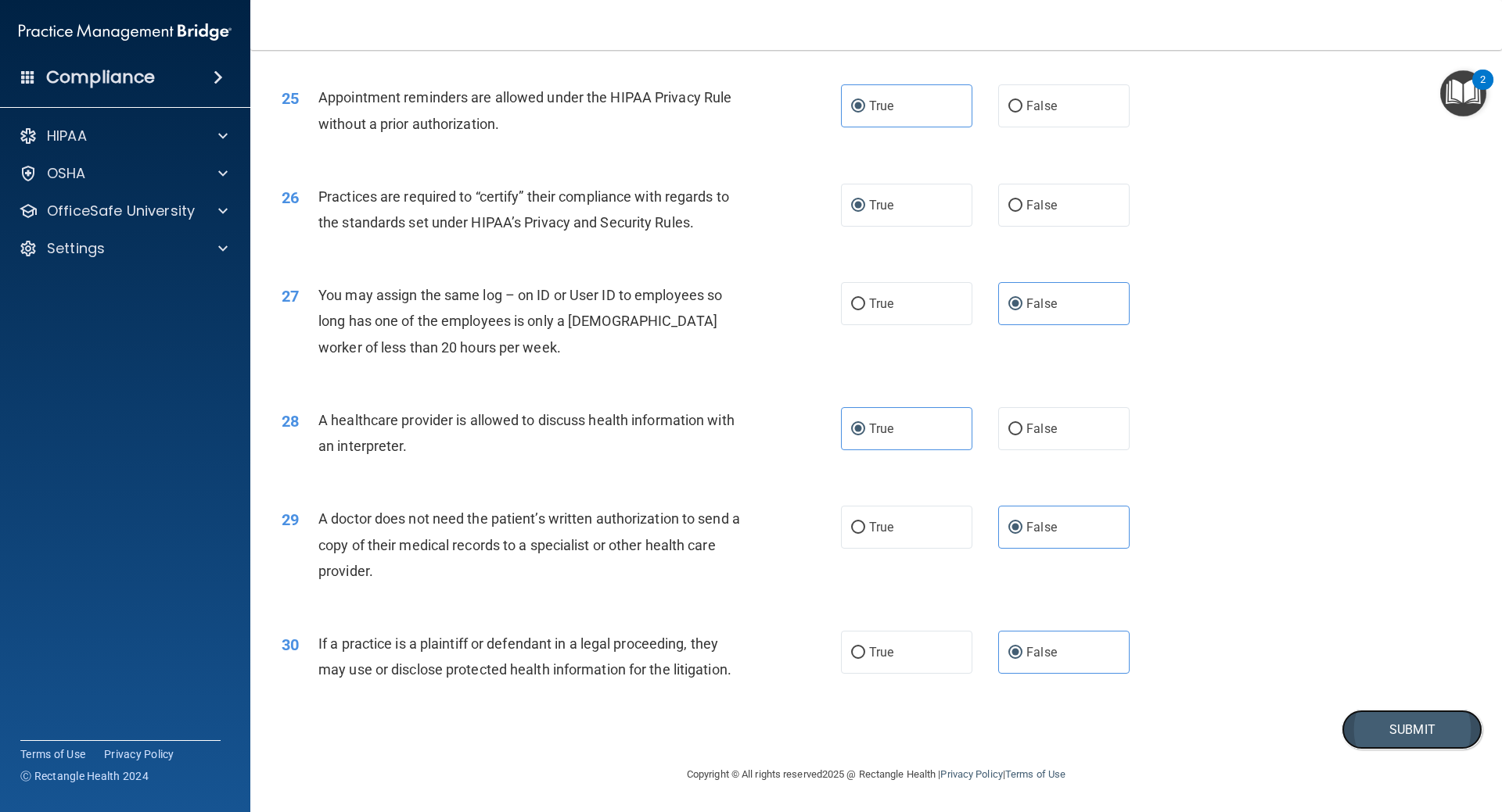
click at [1411, 742] on button "Submit" at bounding box center [1412, 729] width 141 height 40
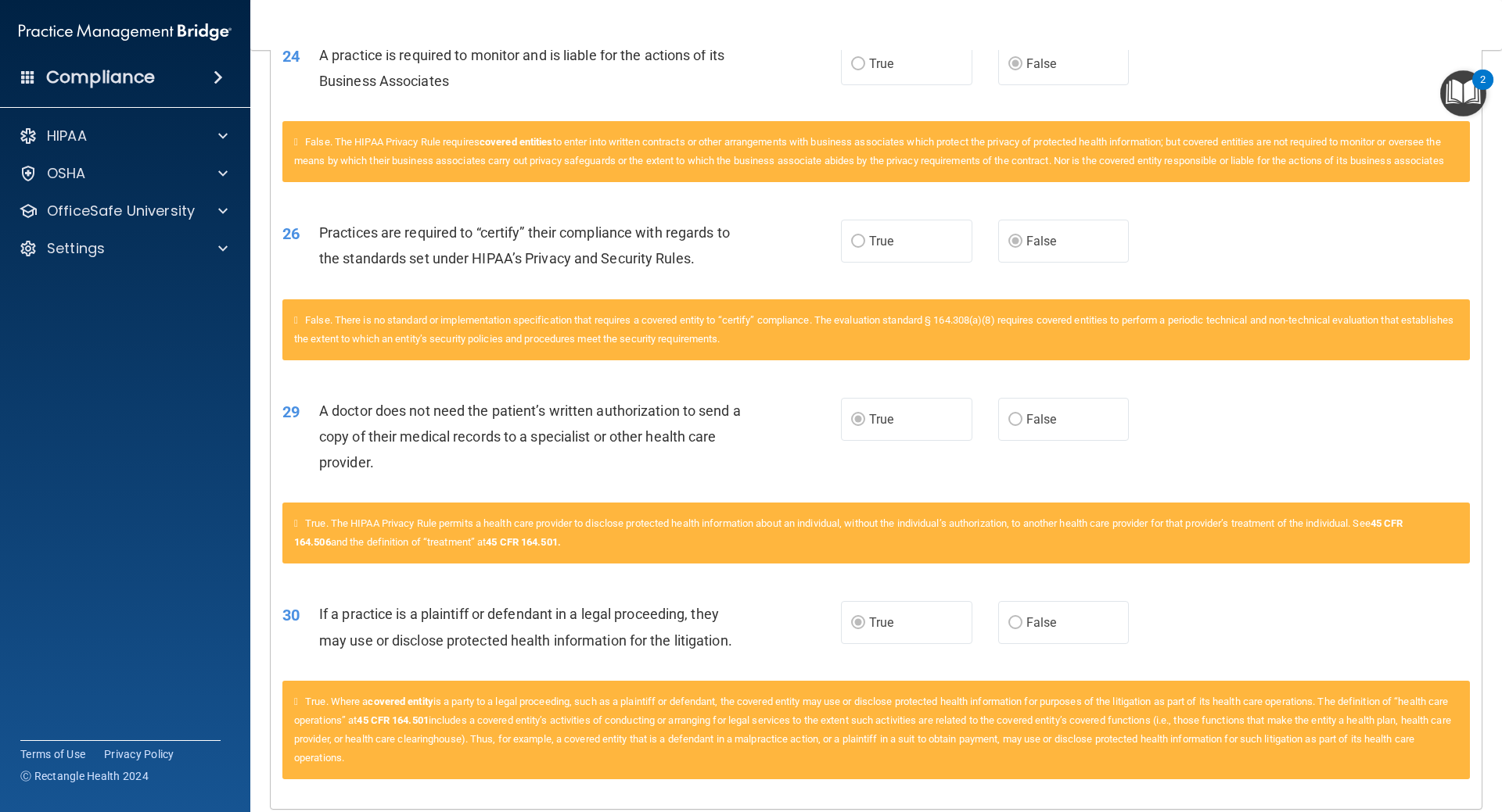
scroll to position [1799, 0]
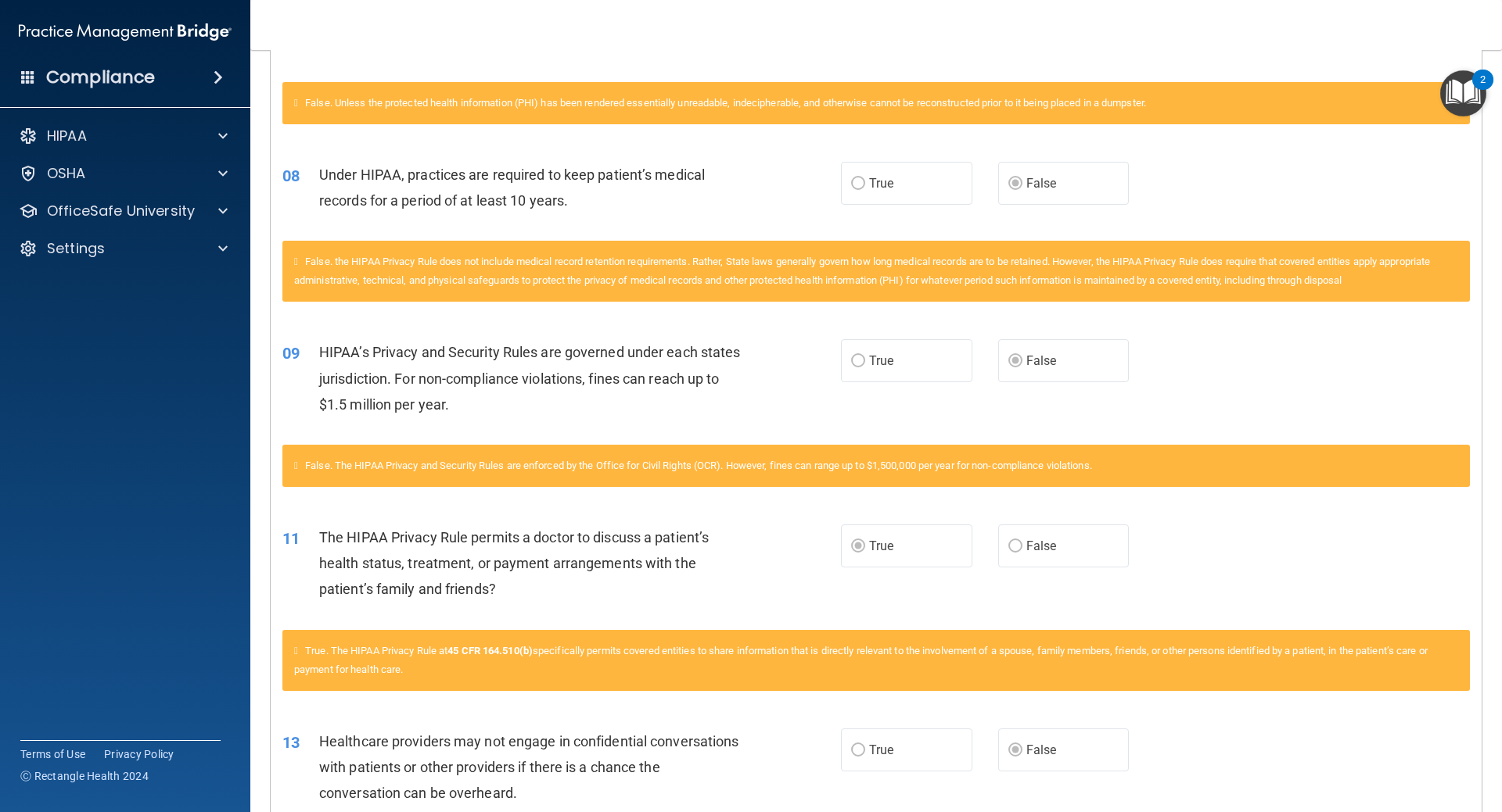
drag, startPoint x: 730, startPoint y: 479, endPoint x: 792, endPoint y: 515, distance: 71.7
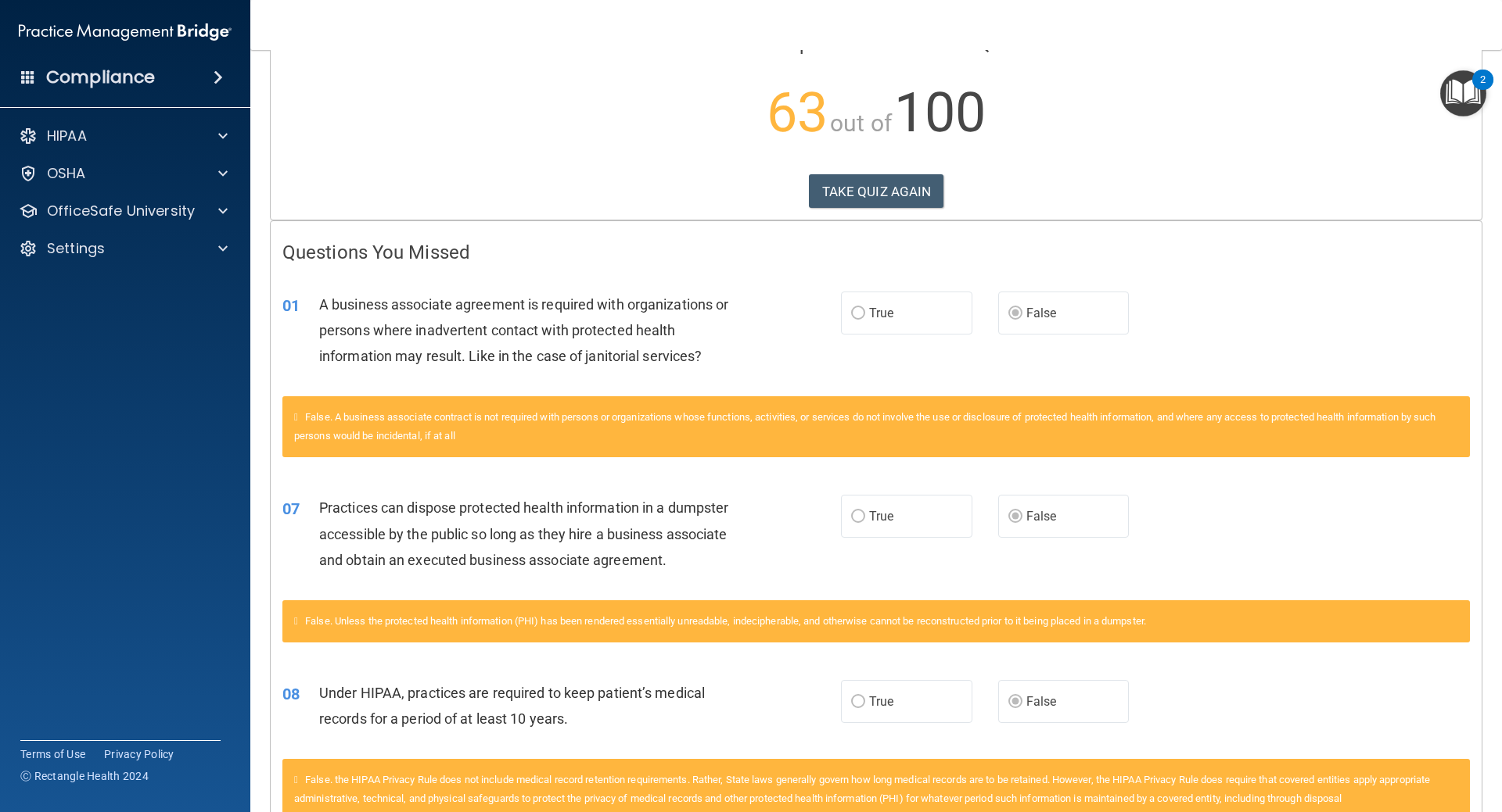
scroll to position [0, 0]
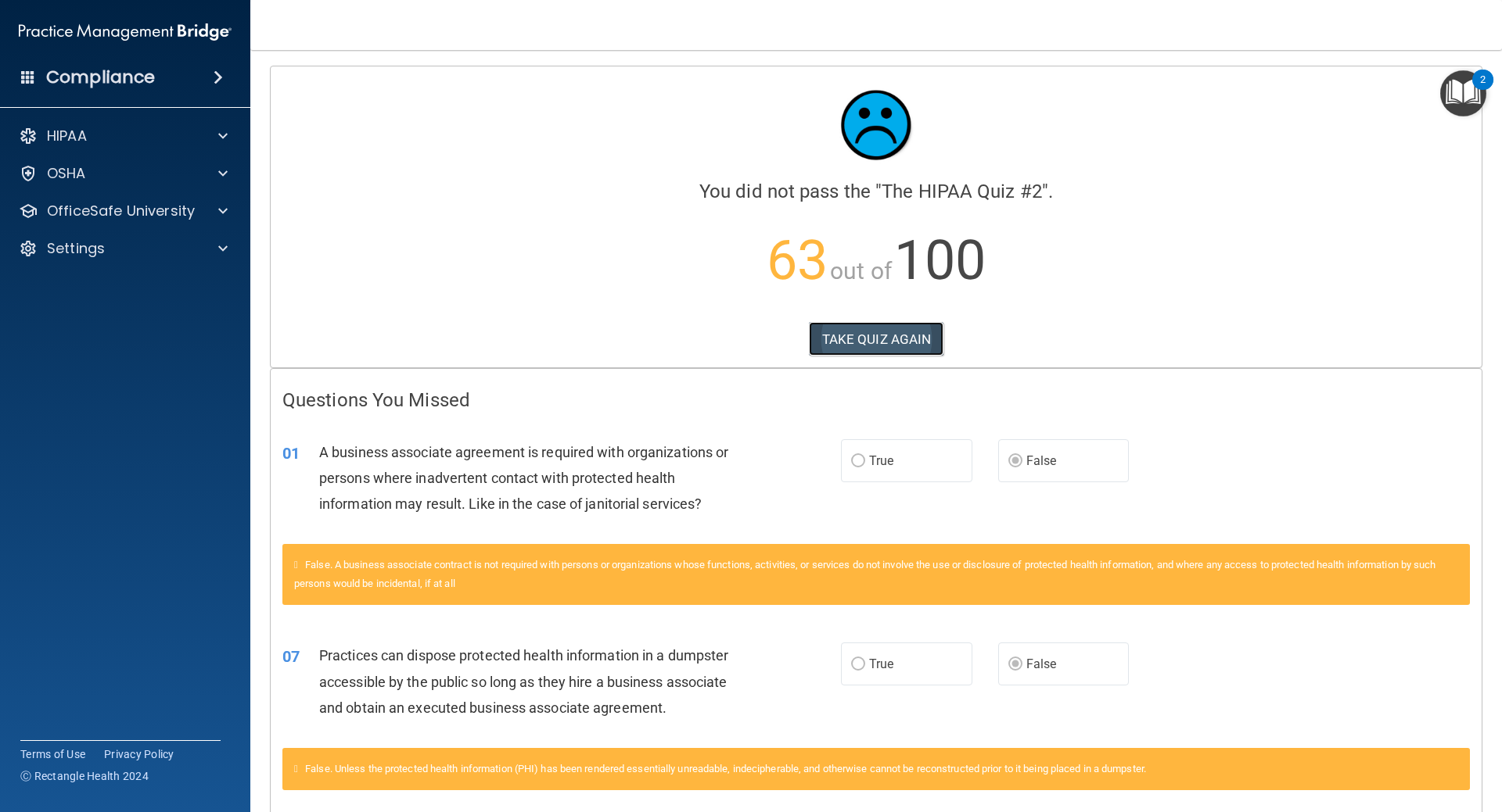
click at [858, 341] on button "TAKE QUIZ AGAIN" at bounding box center [876, 339] width 135 height 34
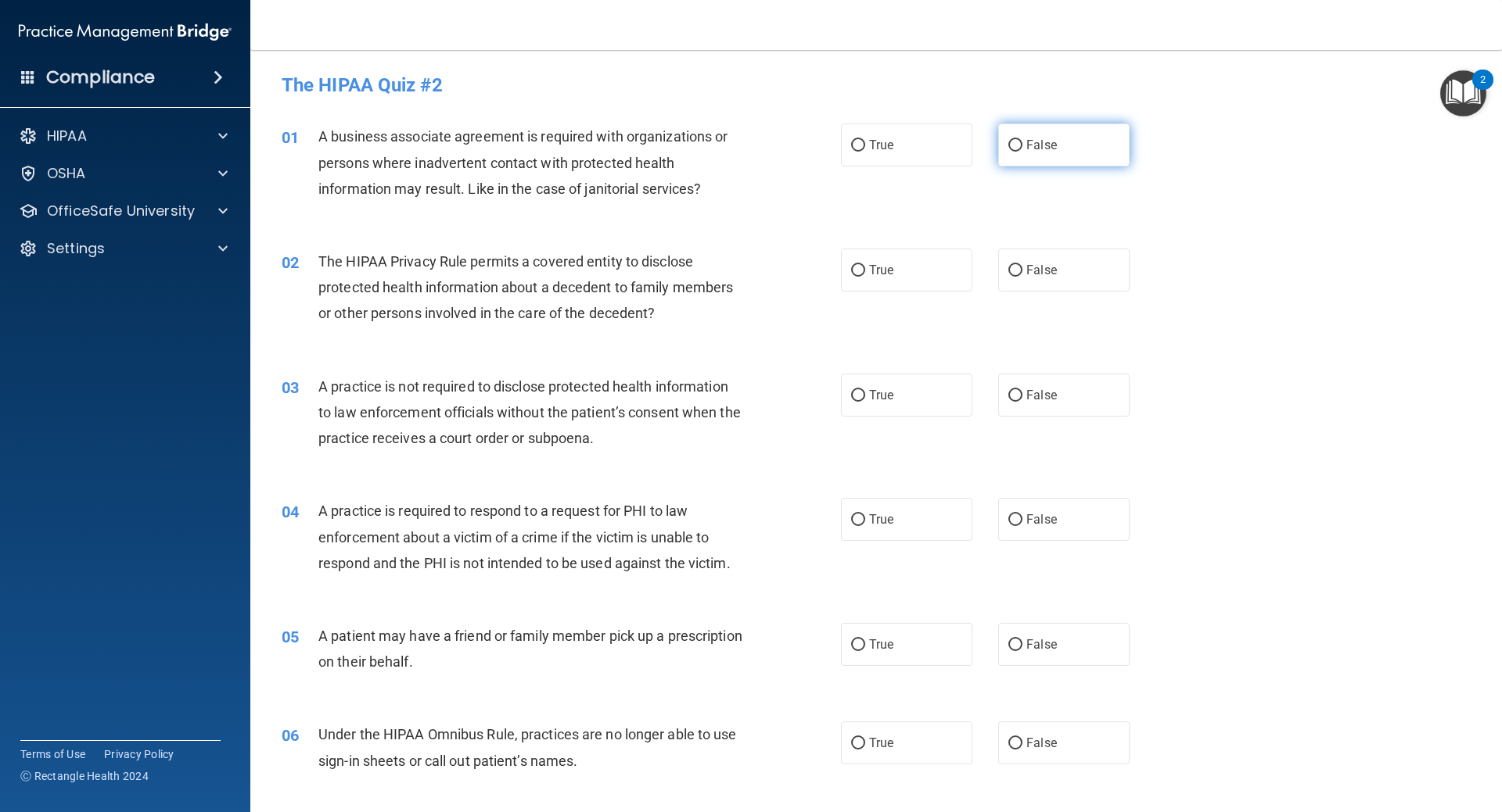
click at [1013, 142] on input "False" at bounding box center [1015, 145] width 14 height 11
radio input "true"
click at [853, 269] on input "True" at bounding box center [858, 271] width 14 height 11
radio input "true"
click at [1012, 395] on input "False" at bounding box center [1015, 396] width 14 height 11
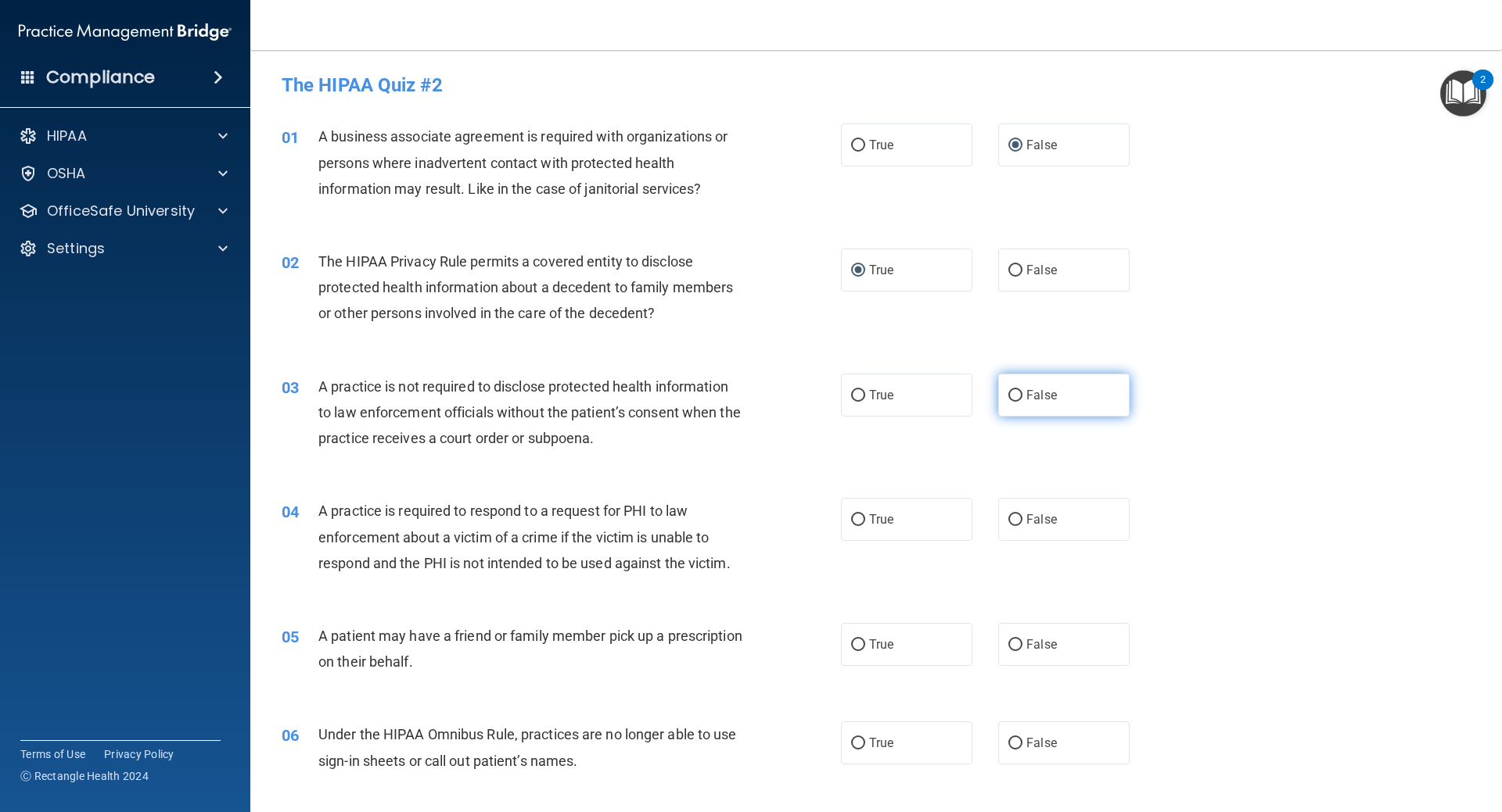
radio input "true"
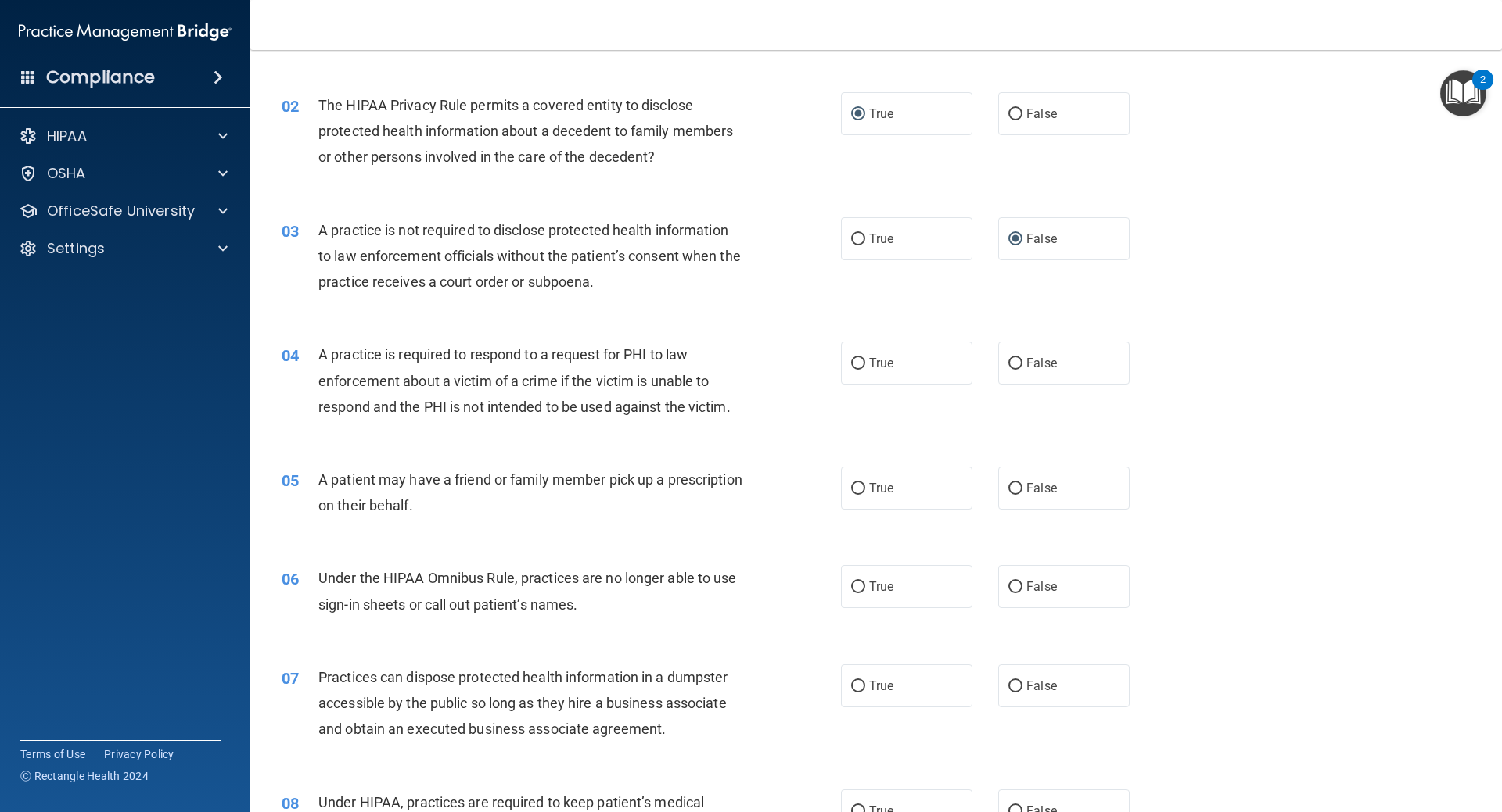
scroll to position [235, 0]
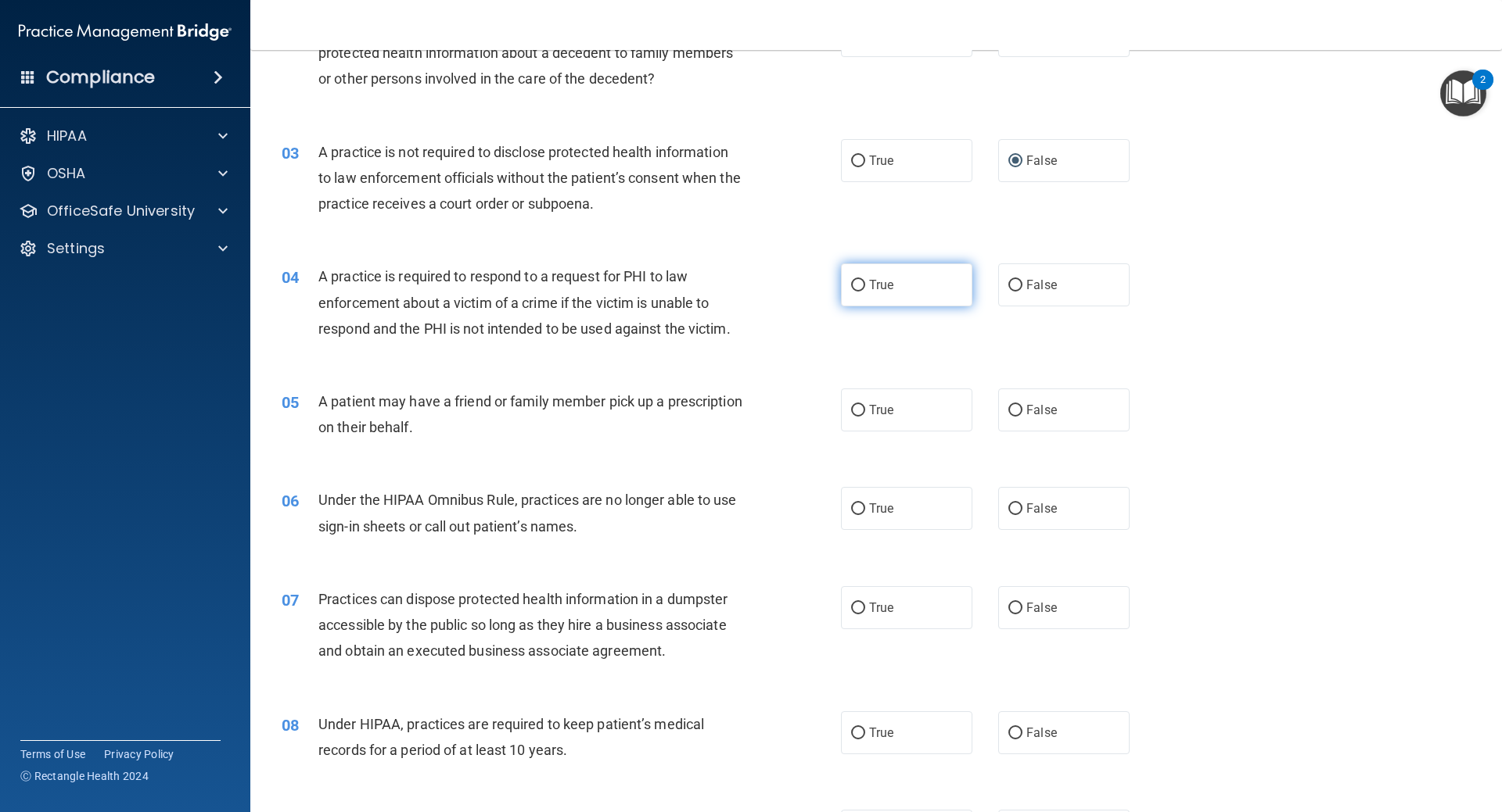
click at [863, 279] on label "True" at bounding box center [906, 285] width 131 height 43
click at [863, 279] on input "True" at bounding box center [858, 285] width 14 height 11
radio input "true"
click at [881, 411] on span "True" at bounding box center [880, 410] width 24 height 15
click at [865, 411] on input "True" at bounding box center [858, 410] width 14 height 11
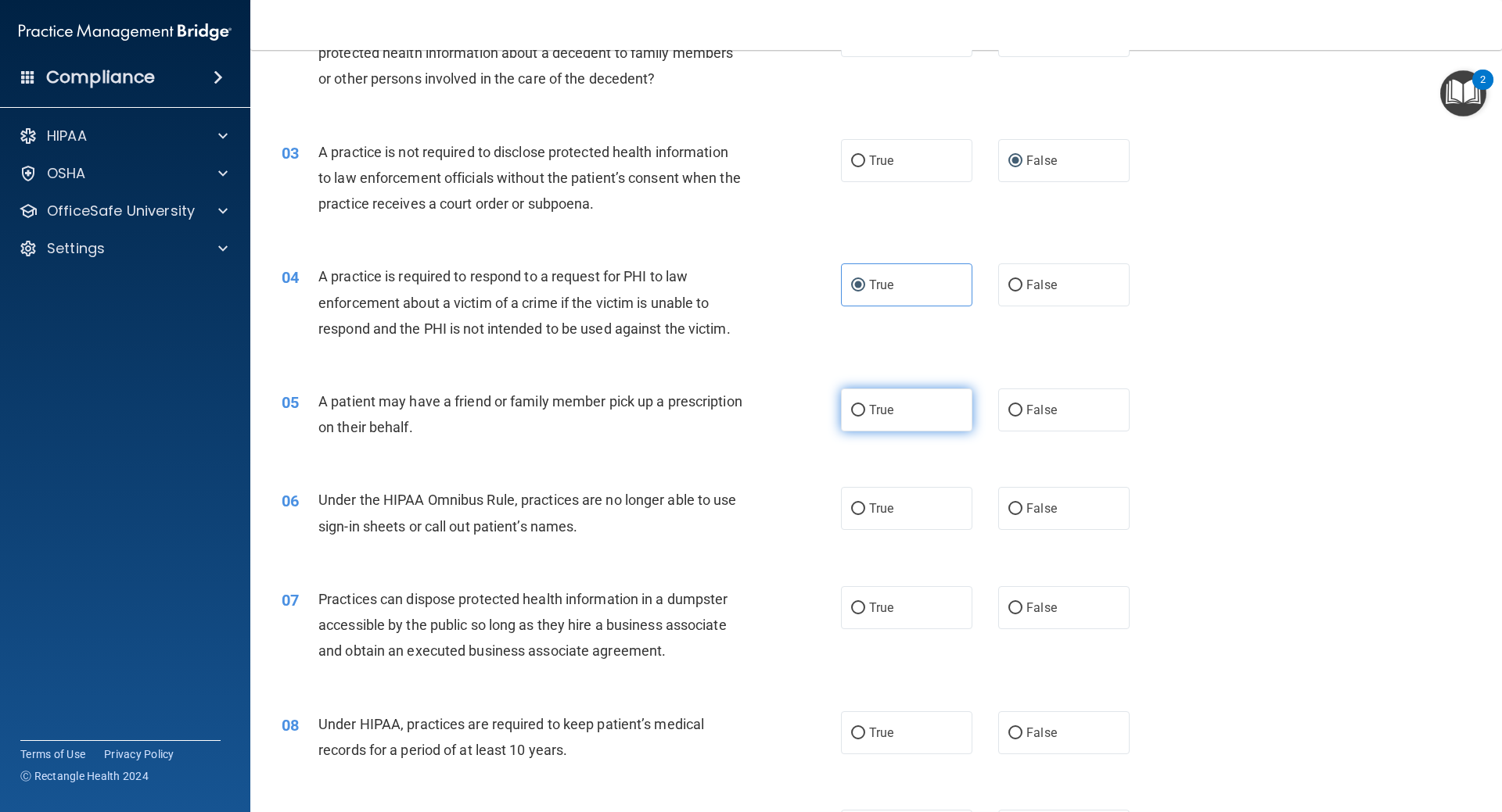
radio input "true"
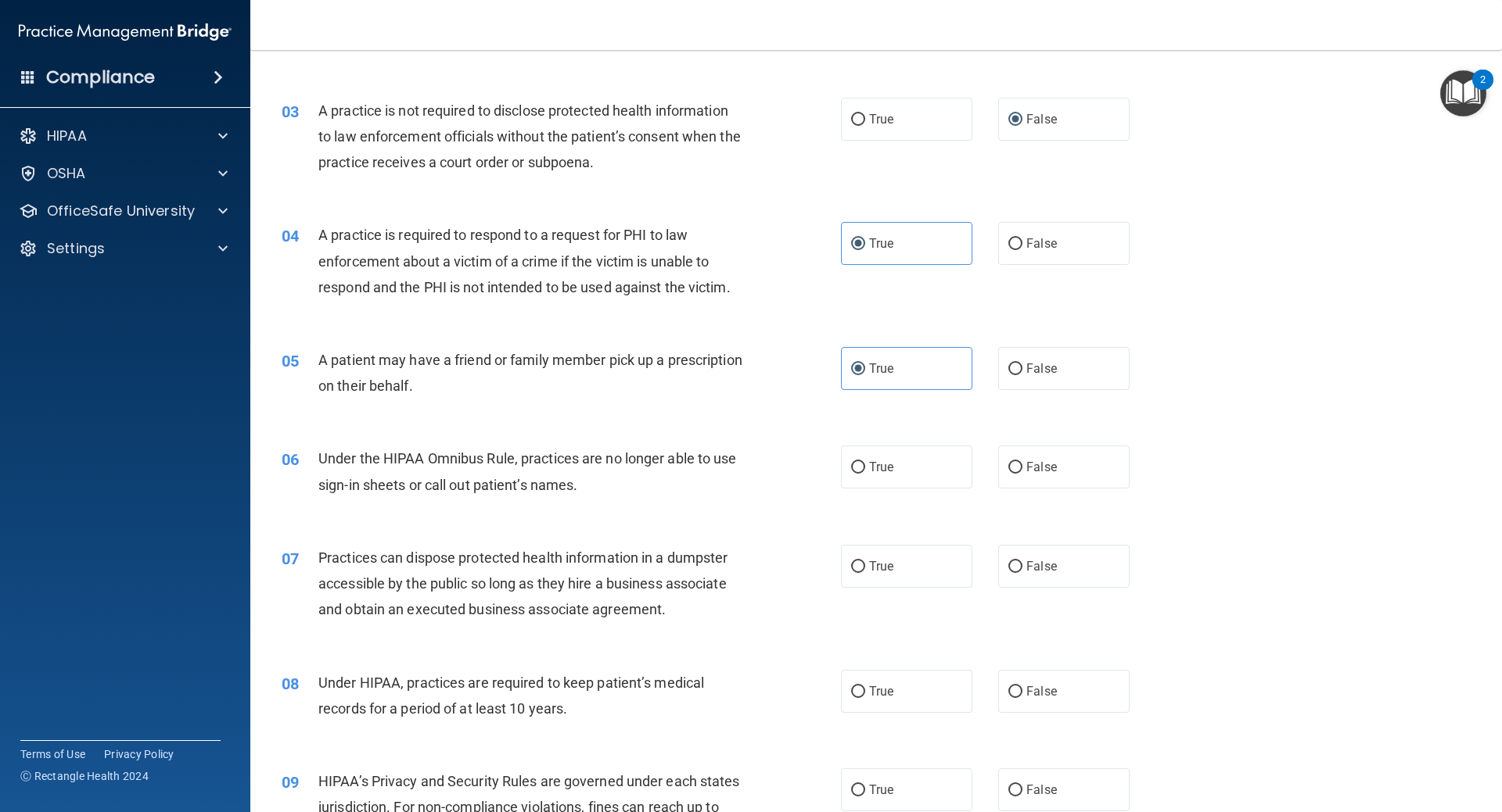
scroll to position [313, 0]
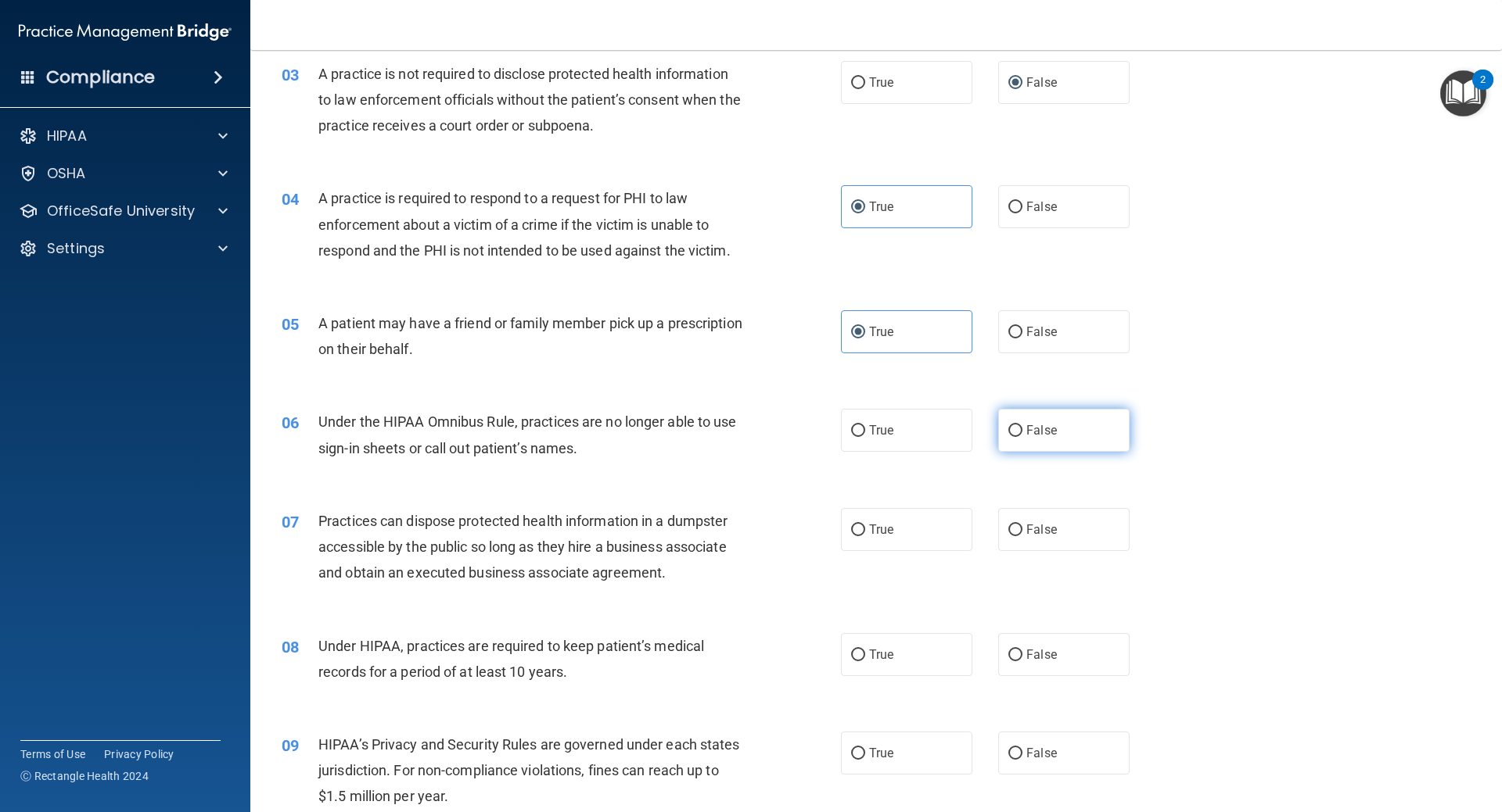
click at [1013, 430] on input "False" at bounding box center [1015, 430] width 14 height 11
radio input "true"
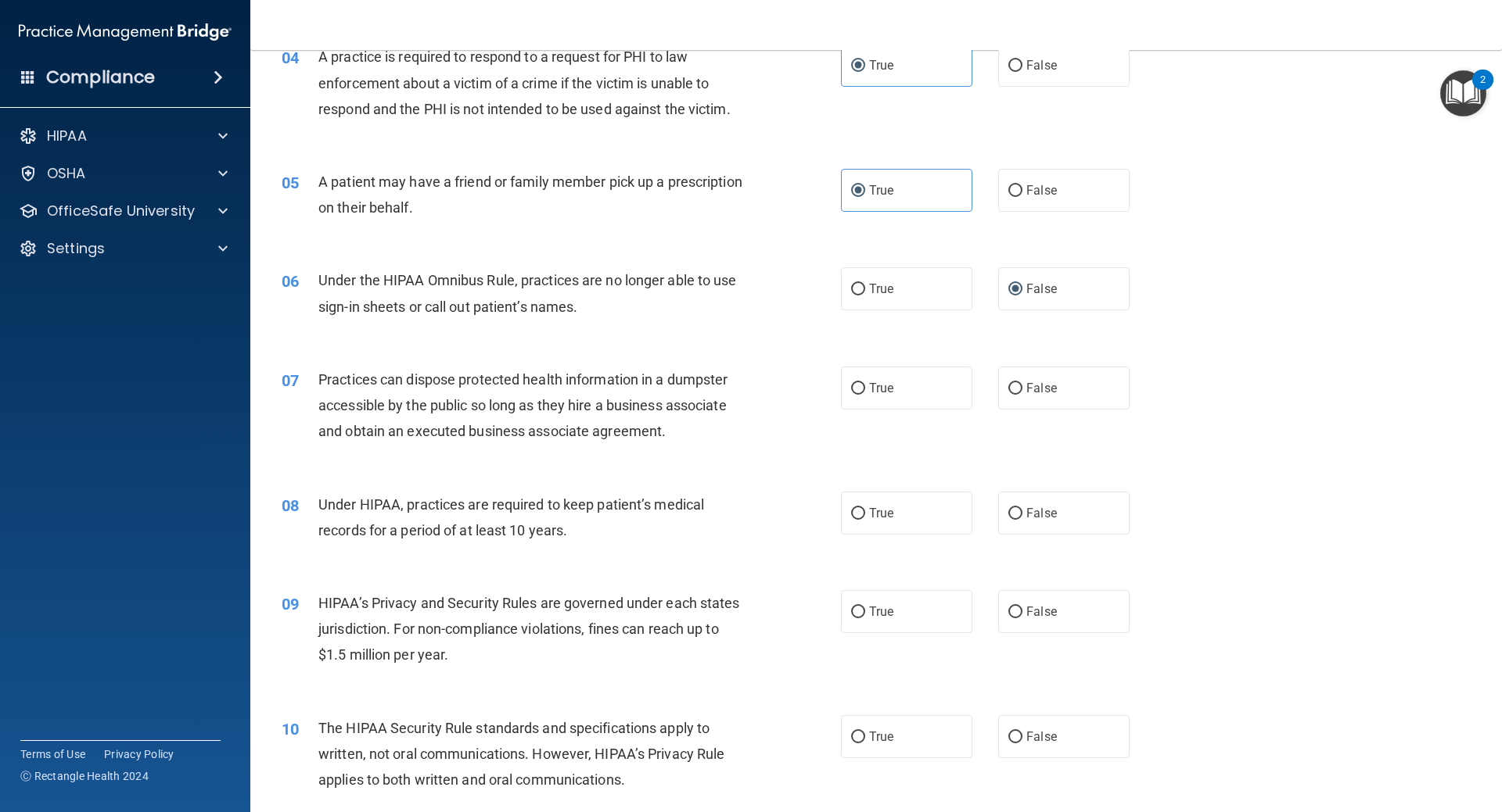
scroll to position [469, 0]
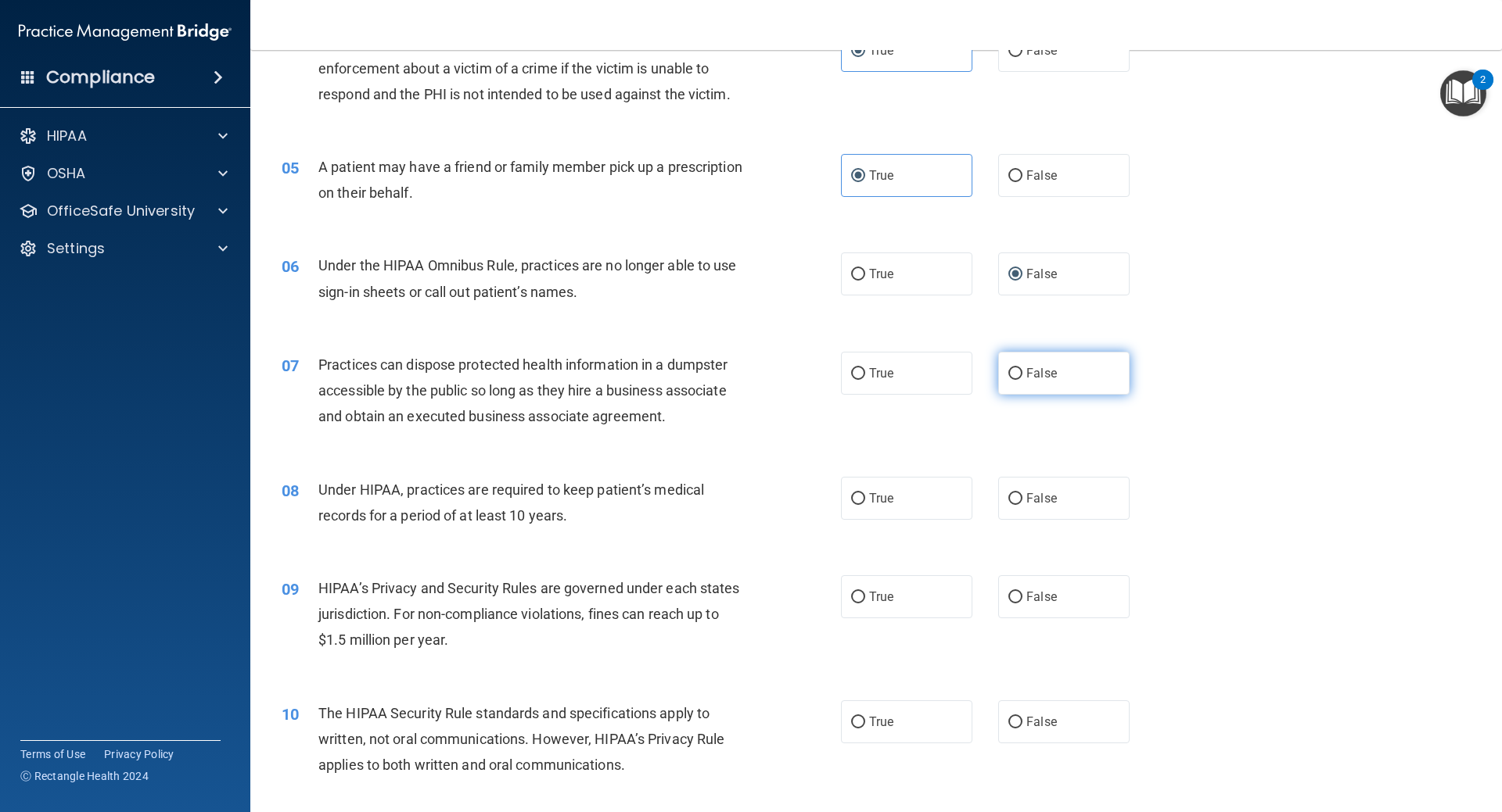
click at [1012, 381] on label "False" at bounding box center [1064, 373] width 131 height 43
click at [1012, 380] on input "False" at bounding box center [1015, 374] width 14 height 11
radio input "true"
click at [1009, 498] on input "False" at bounding box center [1015, 499] width 14 height 11
radio input "true"
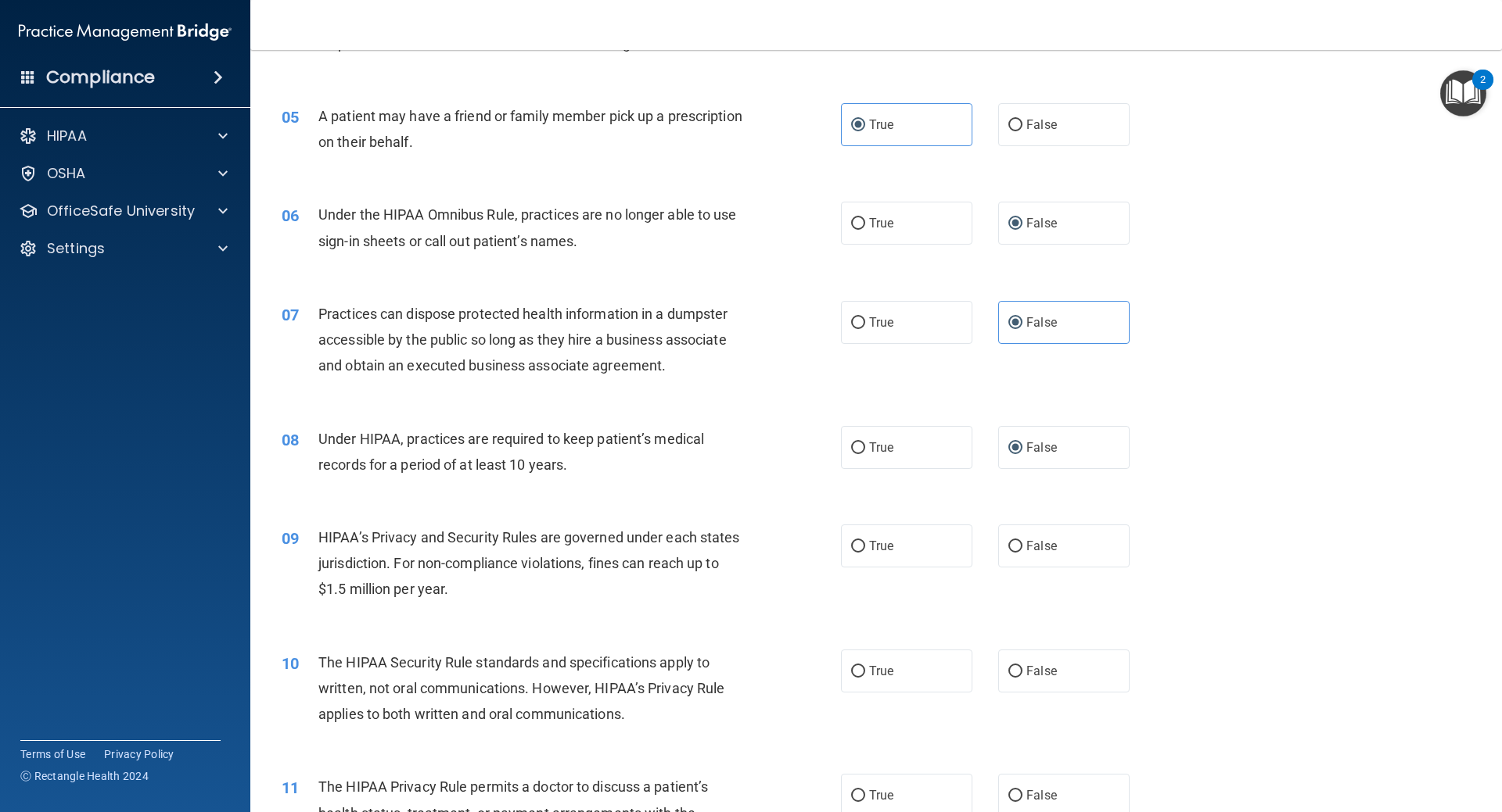
scroll to position [548, 0]
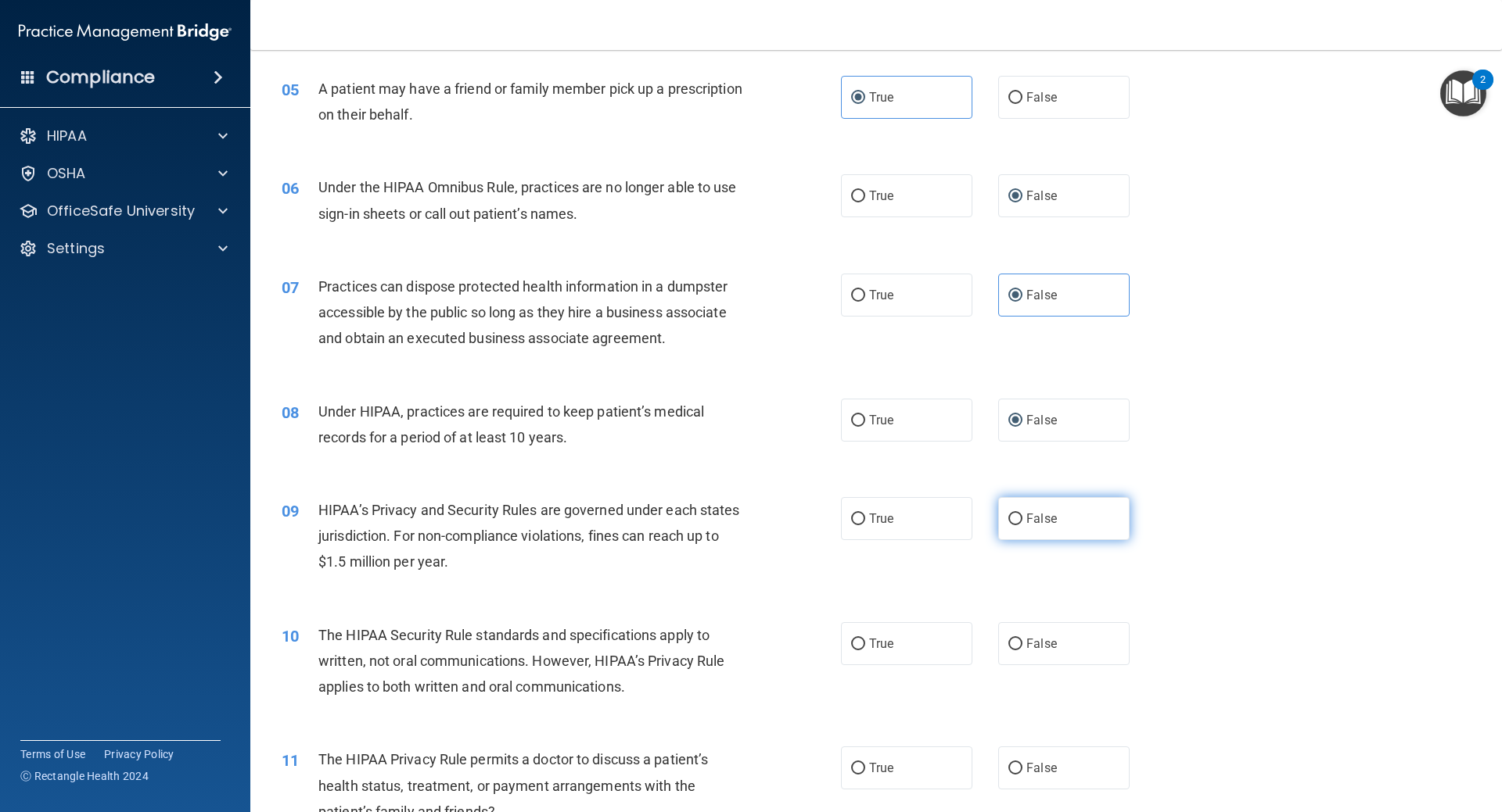
click at [1008, 519] on input "False" at bounding box center [1015, 519] width 14 height 11
radio input "true"
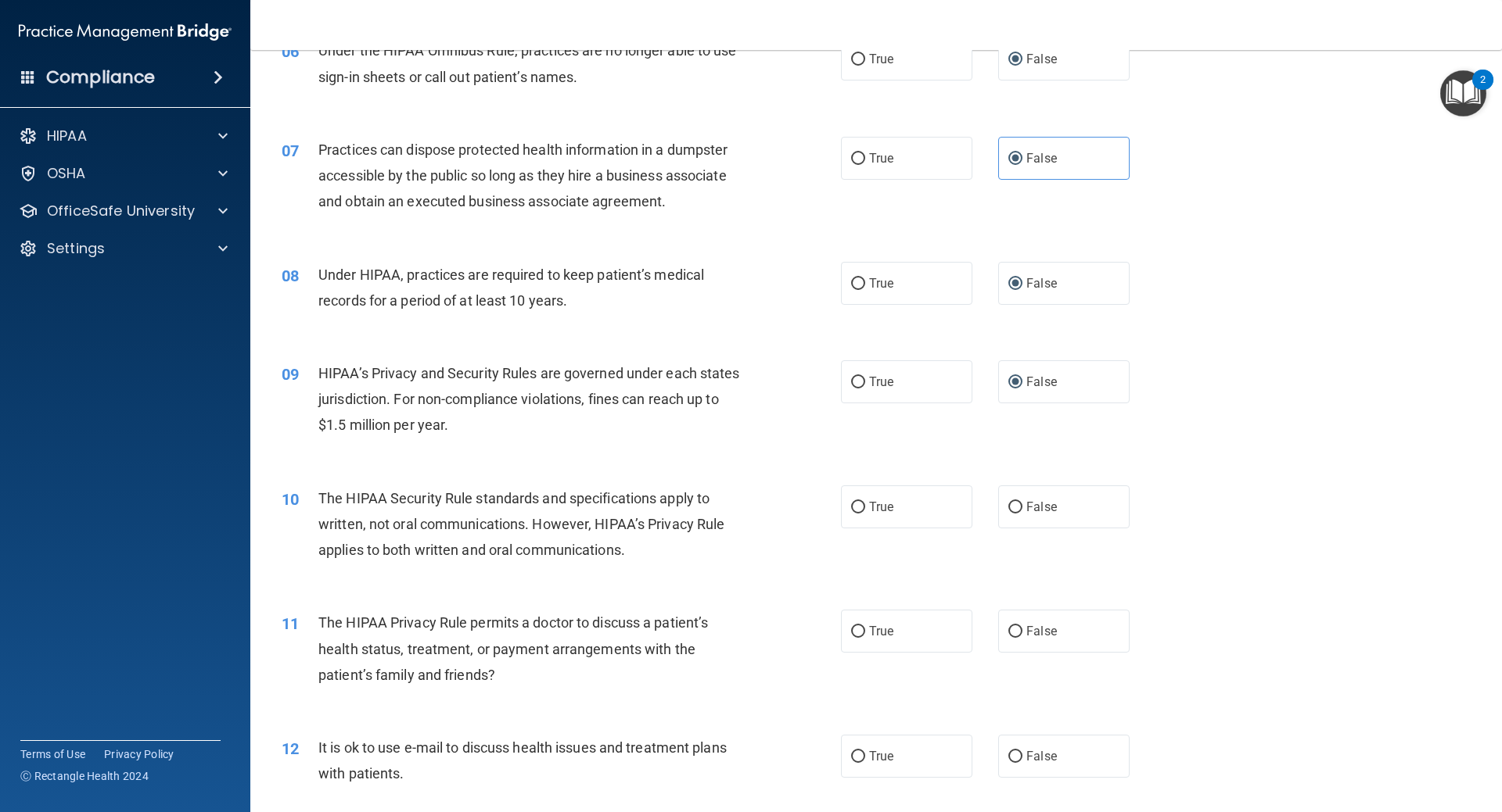
scroll to position [704, 0]
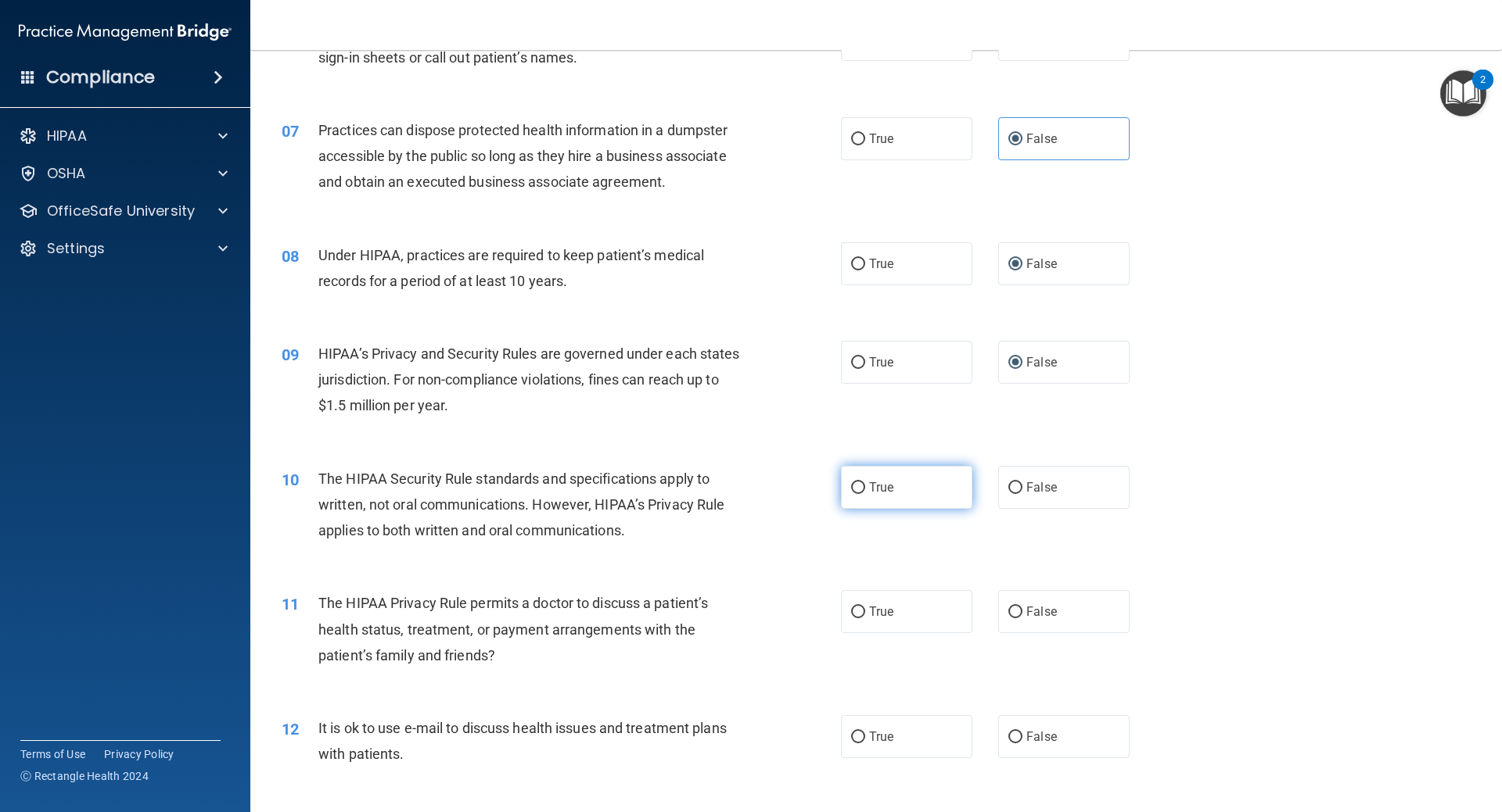
click at [869, 480] on span "True" at bounding box center [880, 488] width 24 height 15
click at [863, 482] on input "True" at bounding box center [858, 488] width 14 height 11
radio input "true"
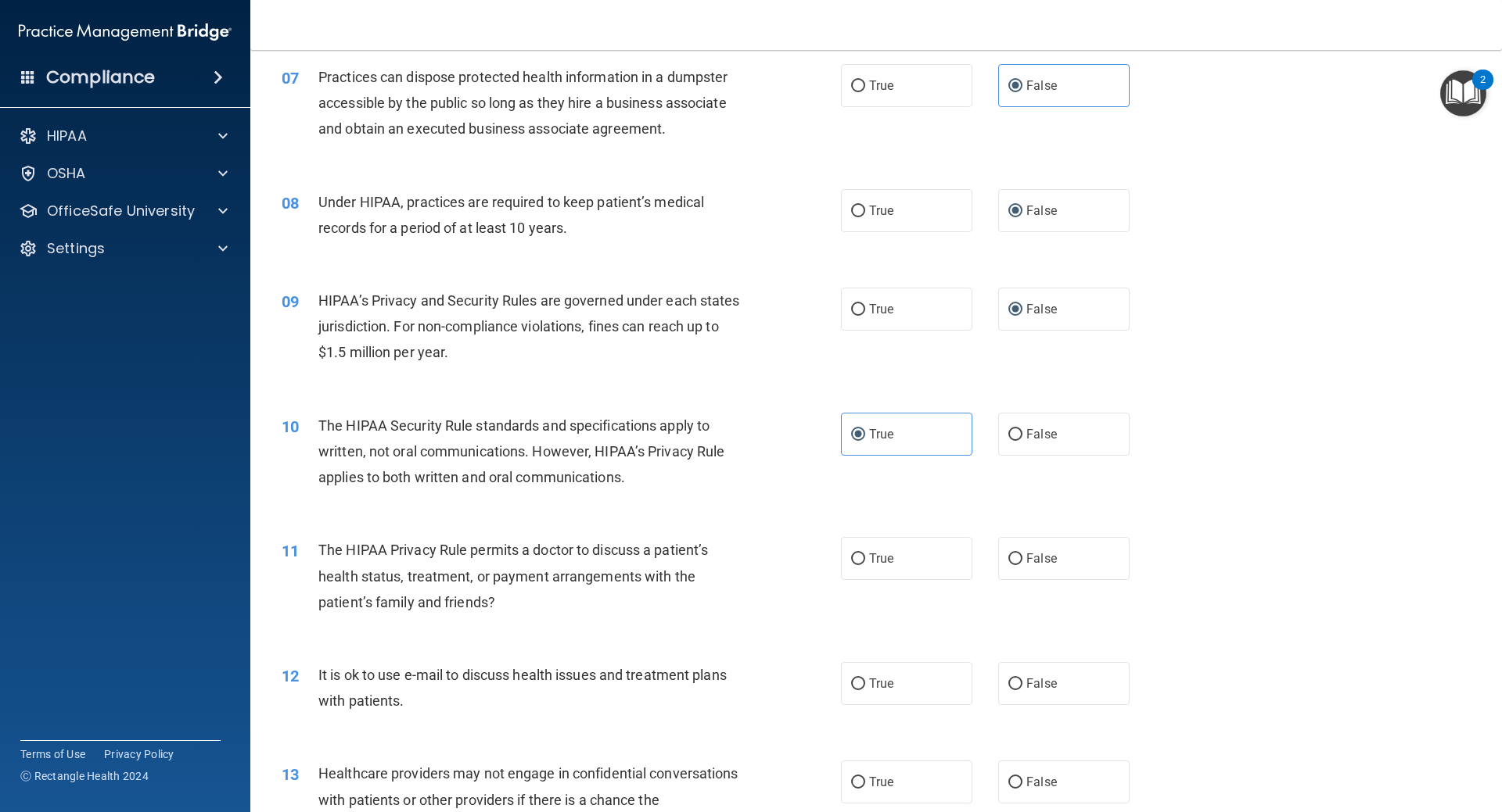
scroll to position [782, 0]
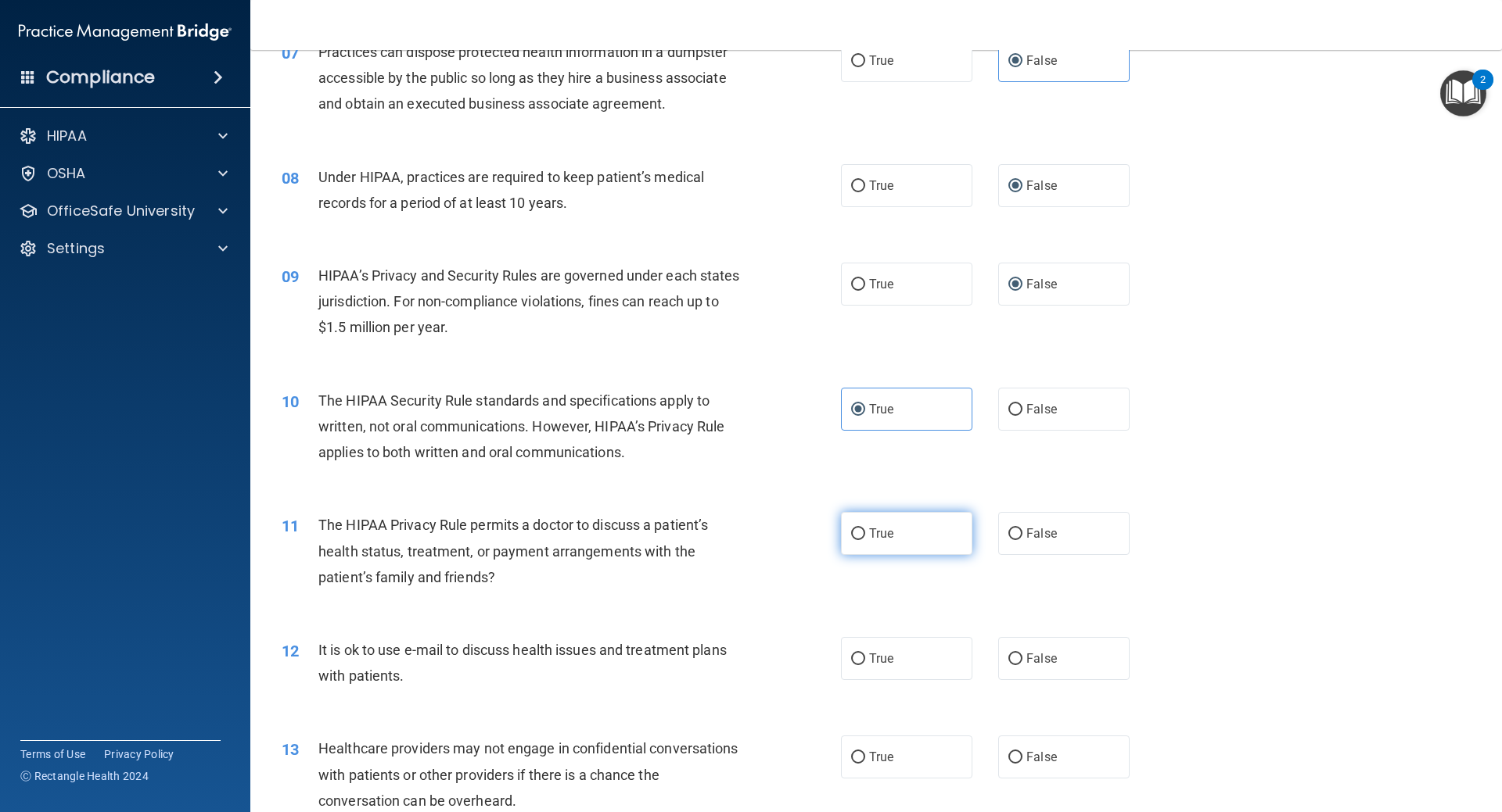
click at [861, 534] on label "True" at bounding box center [906, 533] width 131 height 43
click at [861, 534] on input "True" at bounding box center [858, 534] width 14 height 11
radio input "true"
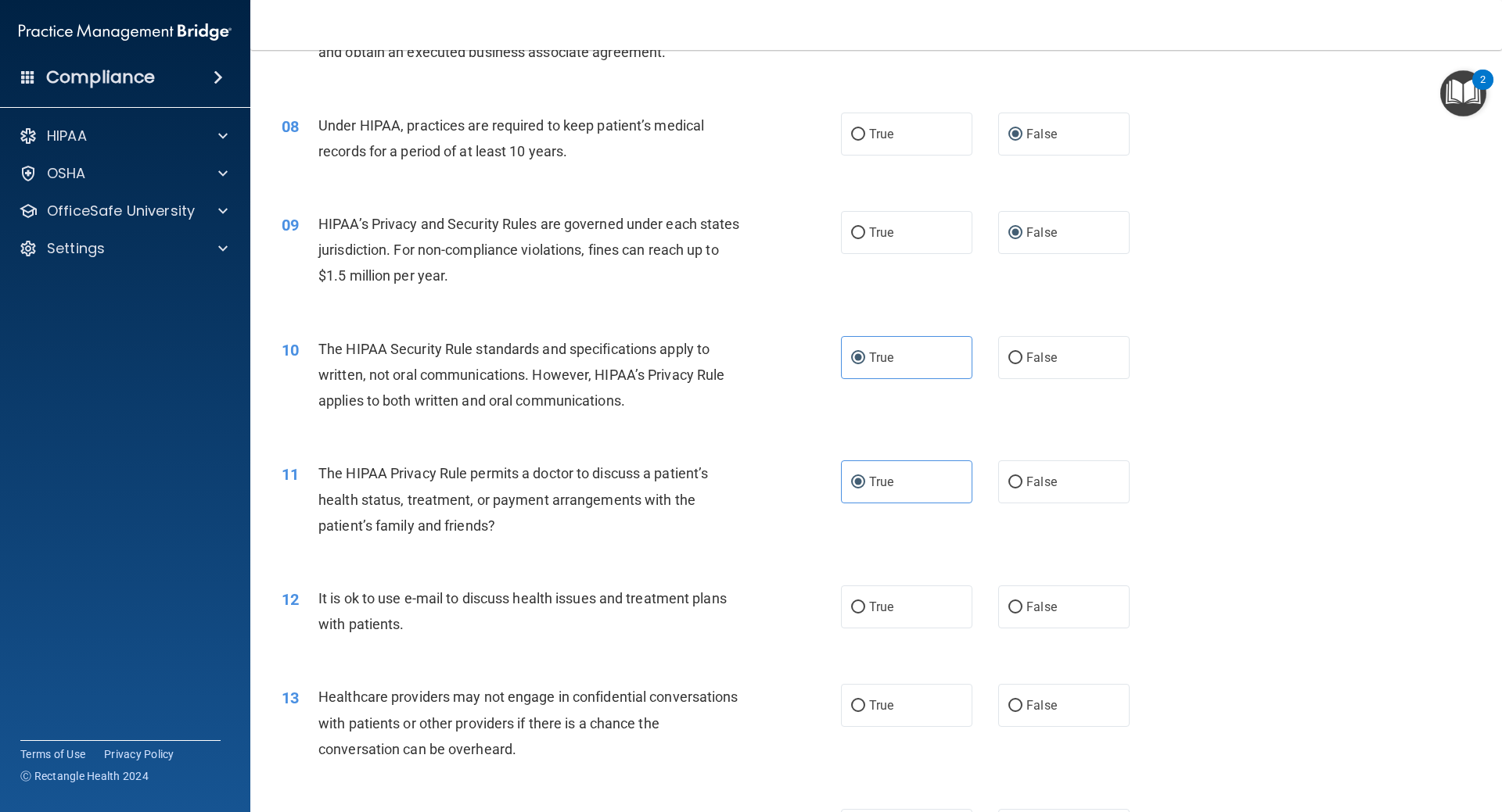
scroll to position [938, 0]
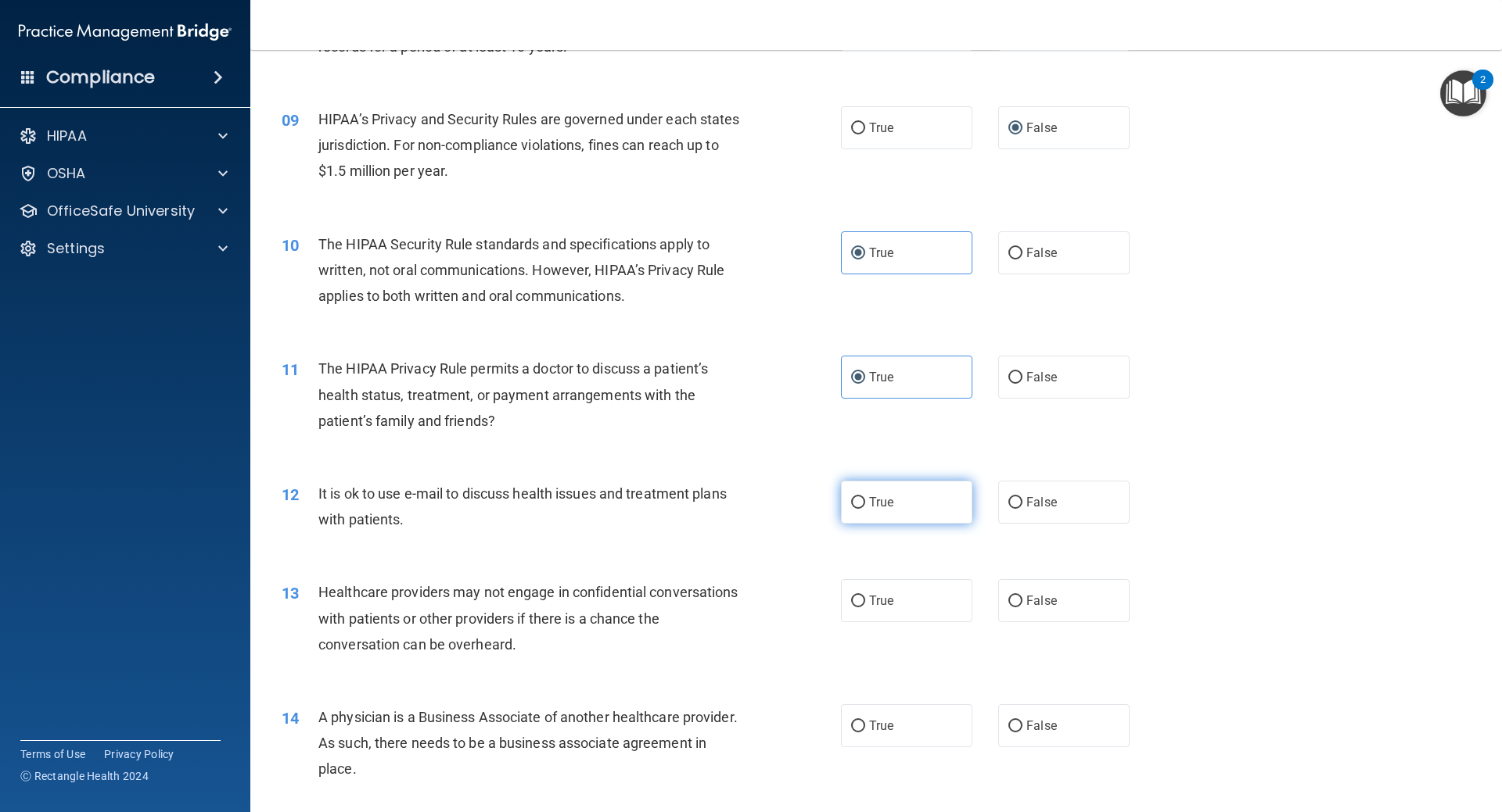
click at [878, 508] on span "True" at bounding box center [880, 502] width 24 height 15
click at [865, 508] on input "True" at bounding box center [858, 503] width 14 height 11
radio input "true"
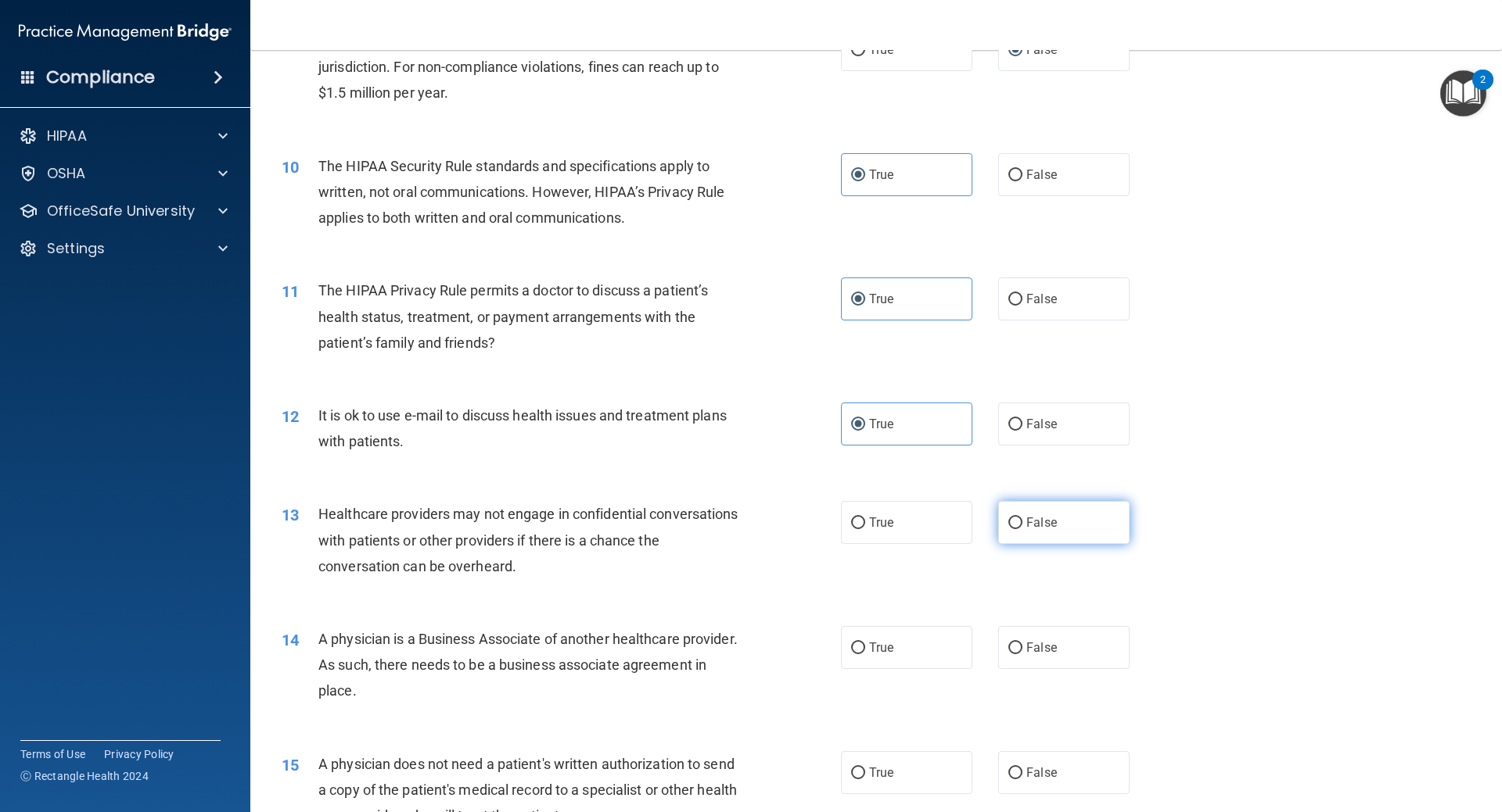
click at [1052, 519] on label "False" at bounding box center [1064, 522] width 131 height 43
click at [1022, 519] on input "False" at bounding box center [1015, 523] width 14 height 11
radio input "true"
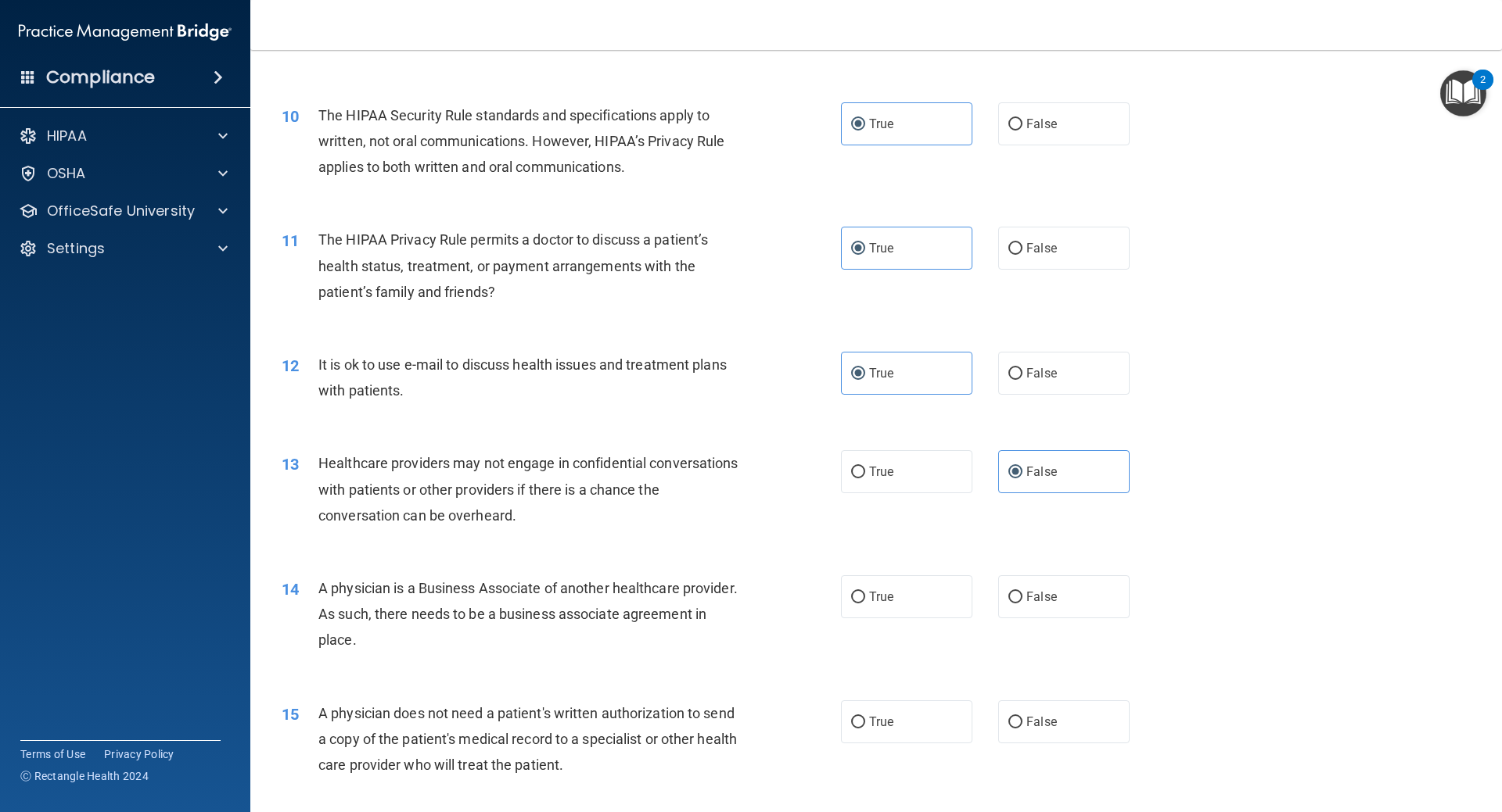
scroll to position [1095, 0]
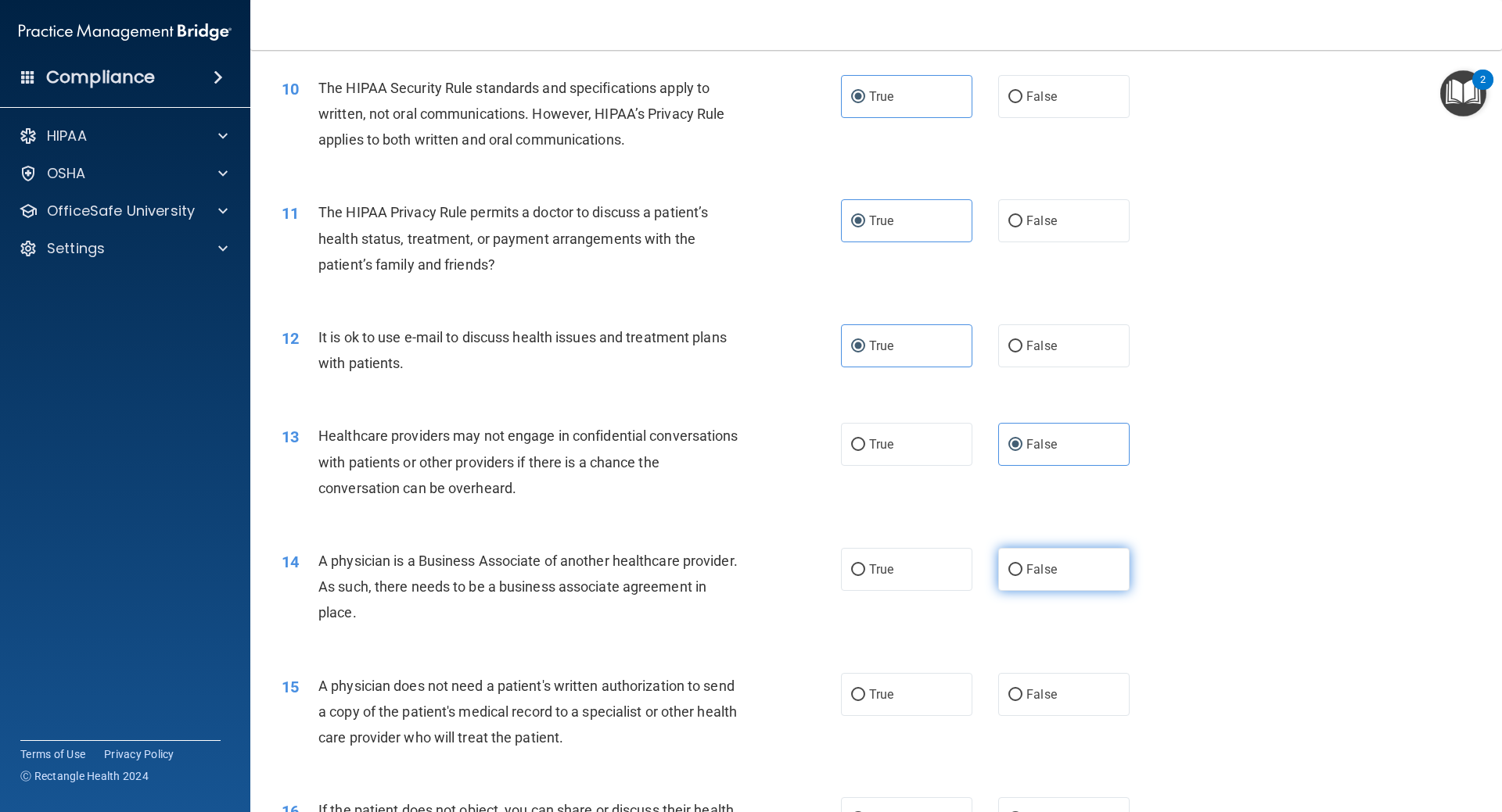
click at [1011, 568] on input "False" at bounding box center [1015, 570] width 14 height 11
radio input "true"
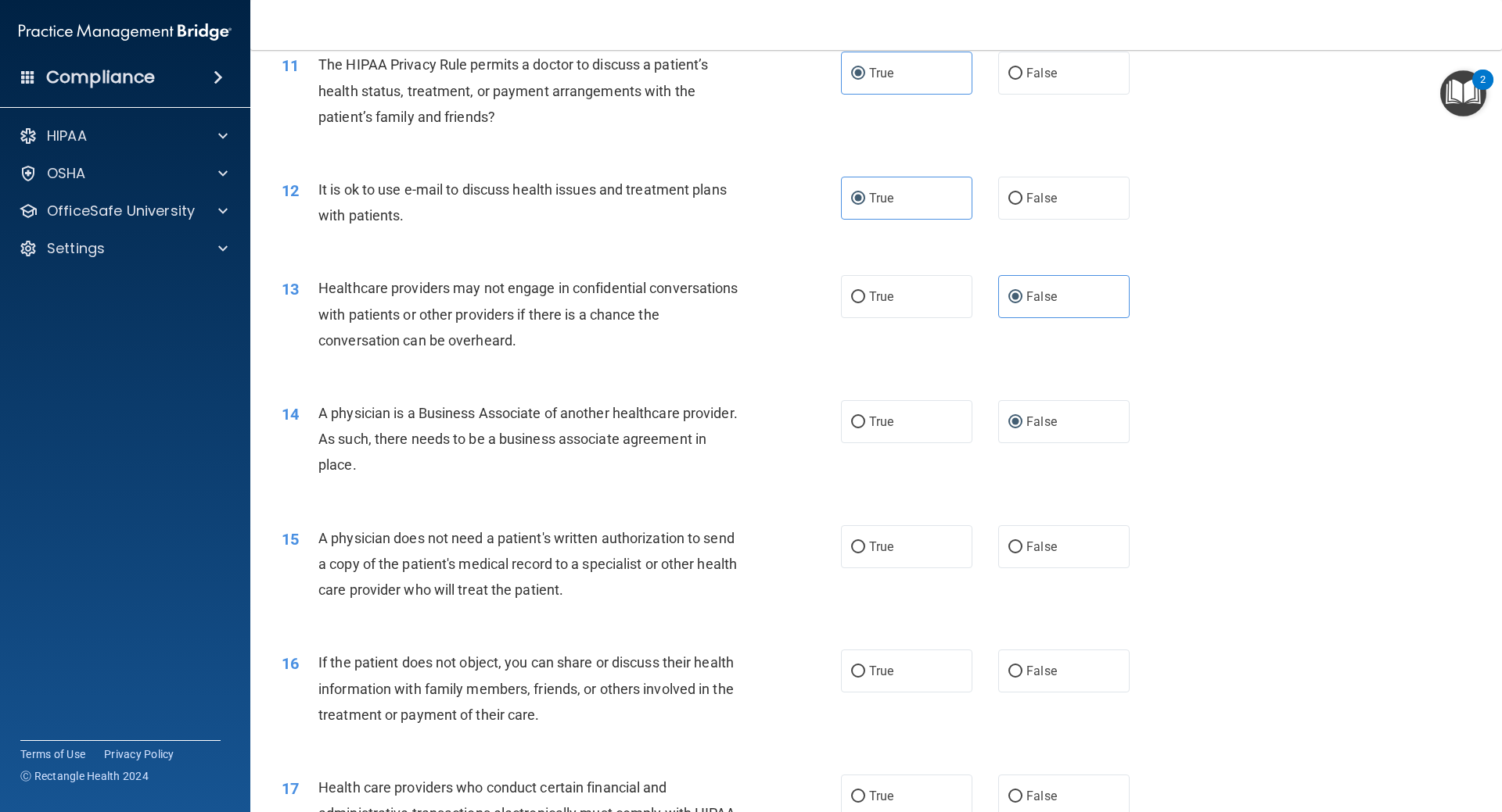
scroll to position [1251, 0]
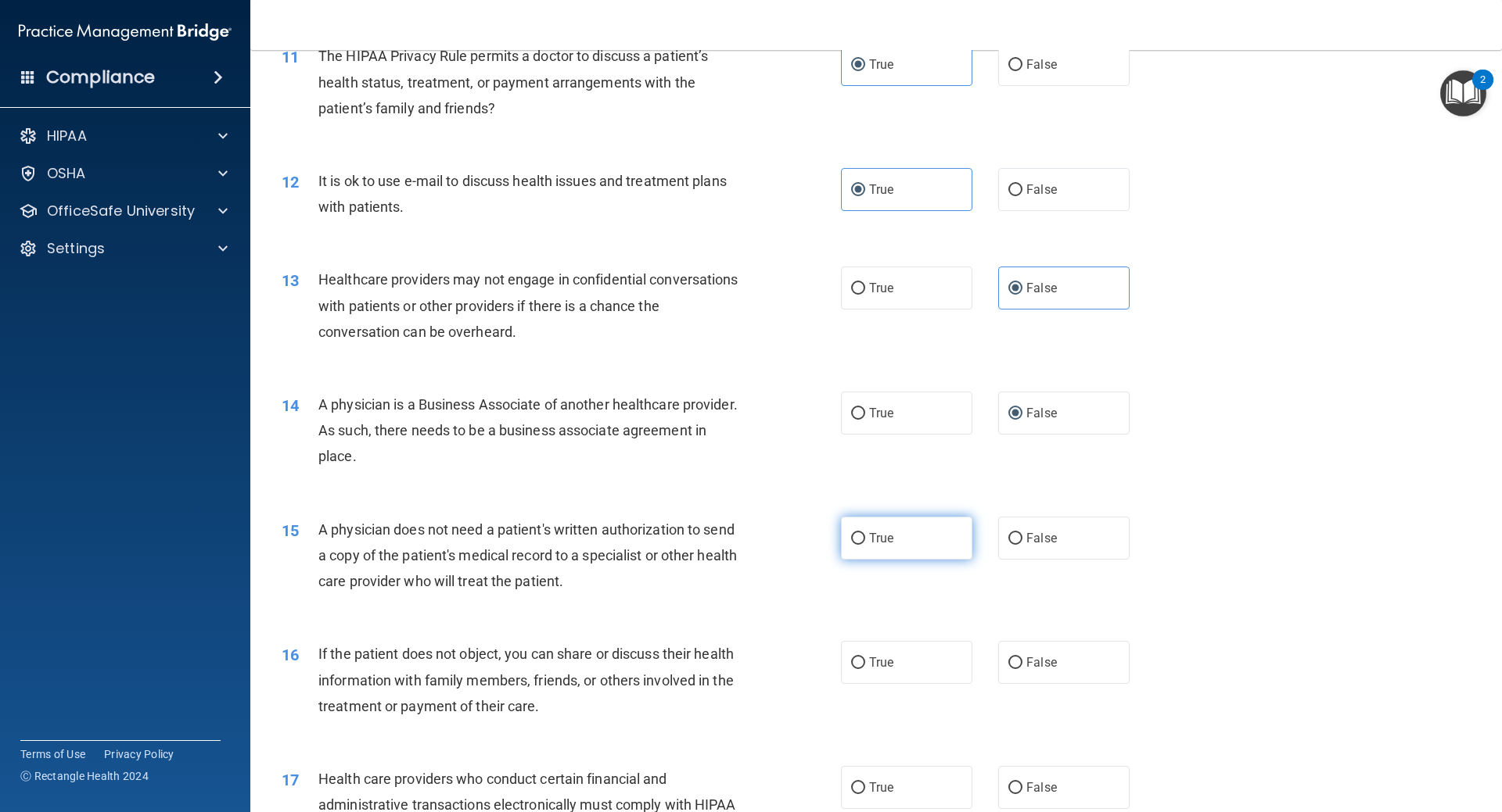
click at [869, 537] on span "True" at bounding box center [880, 538] width 24 height 15
click at [865, 537] on input "True" at bounding box center [858, 539] width 14 height 11
radio input "true"
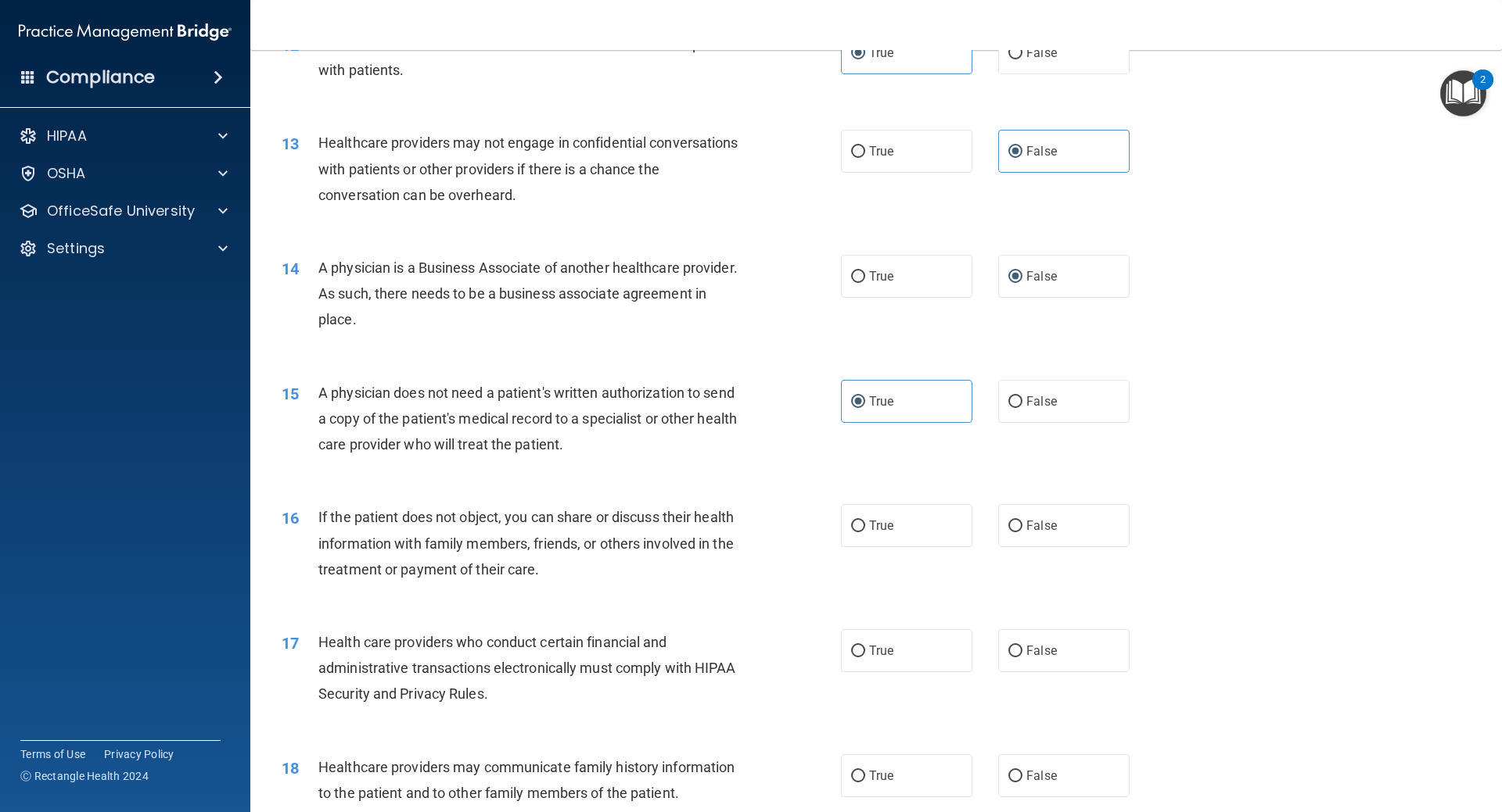
scroll to position [1407, 0]
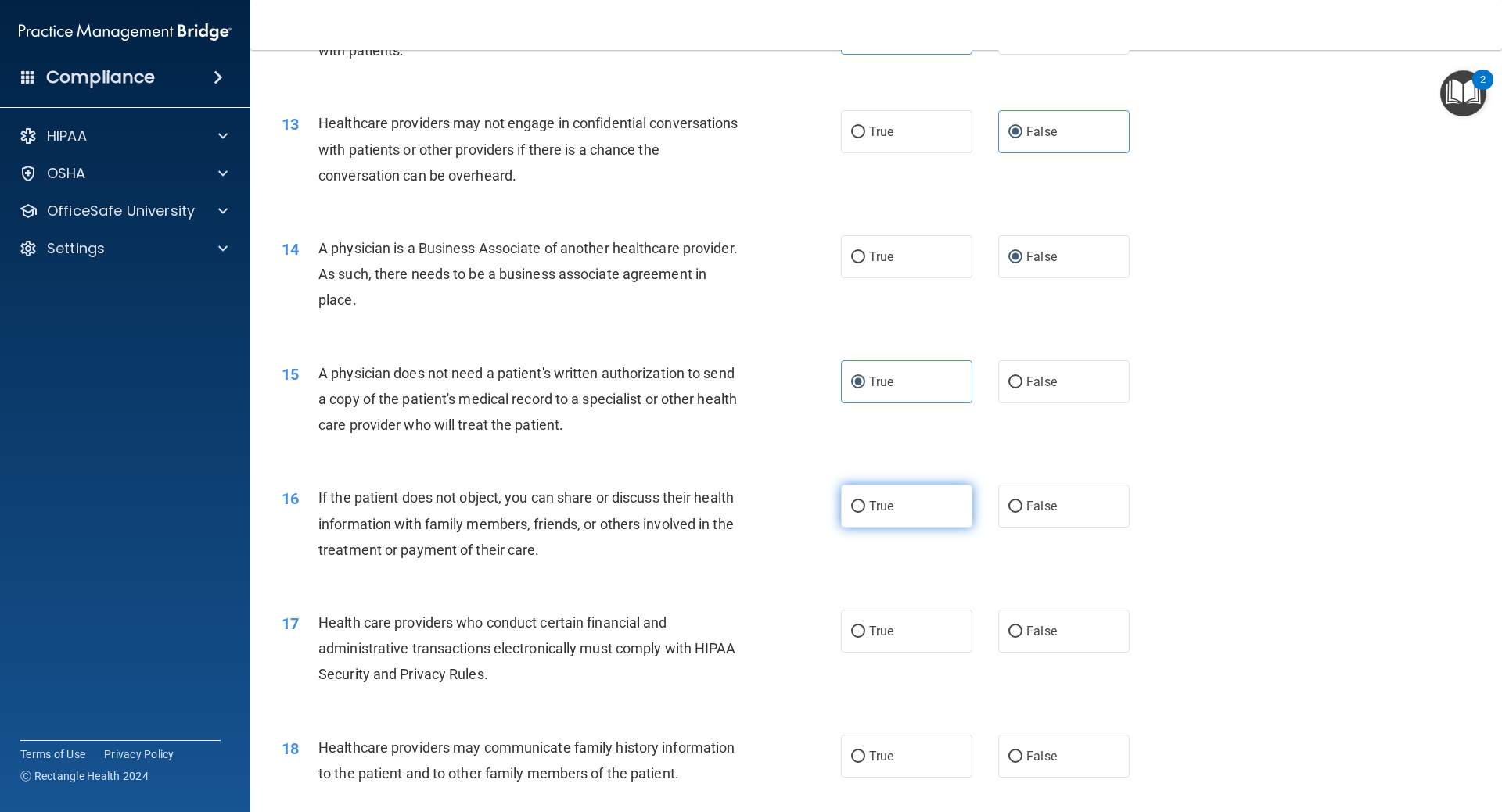
click at [857, 514] on label "True" at bounding box center [906, 506] width 131 height 43
click at [857, 513] on input "True" at bounding box center [858, 506] width 14 height 11
radio input "true"
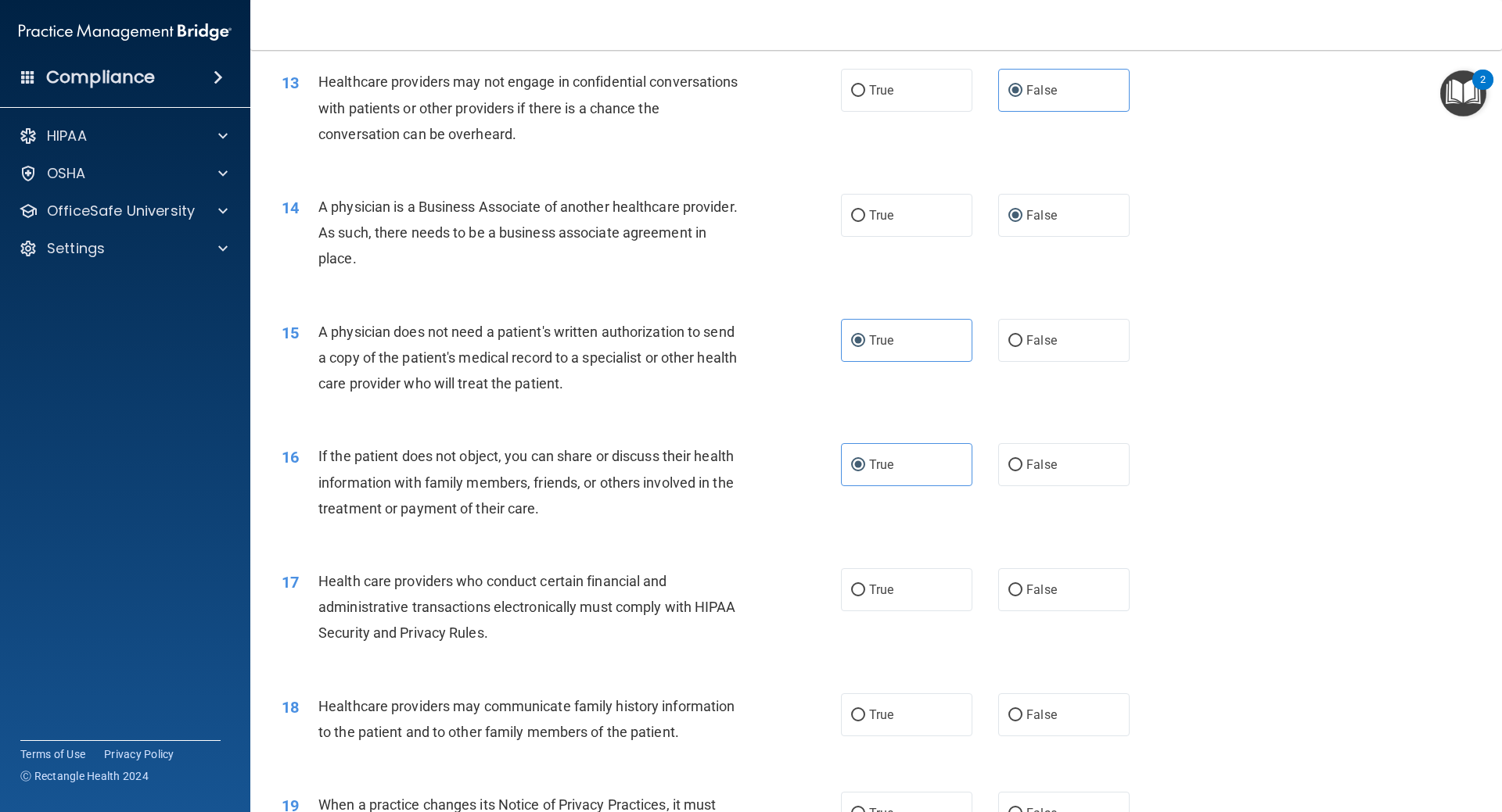
scroll to position [1564, 0]
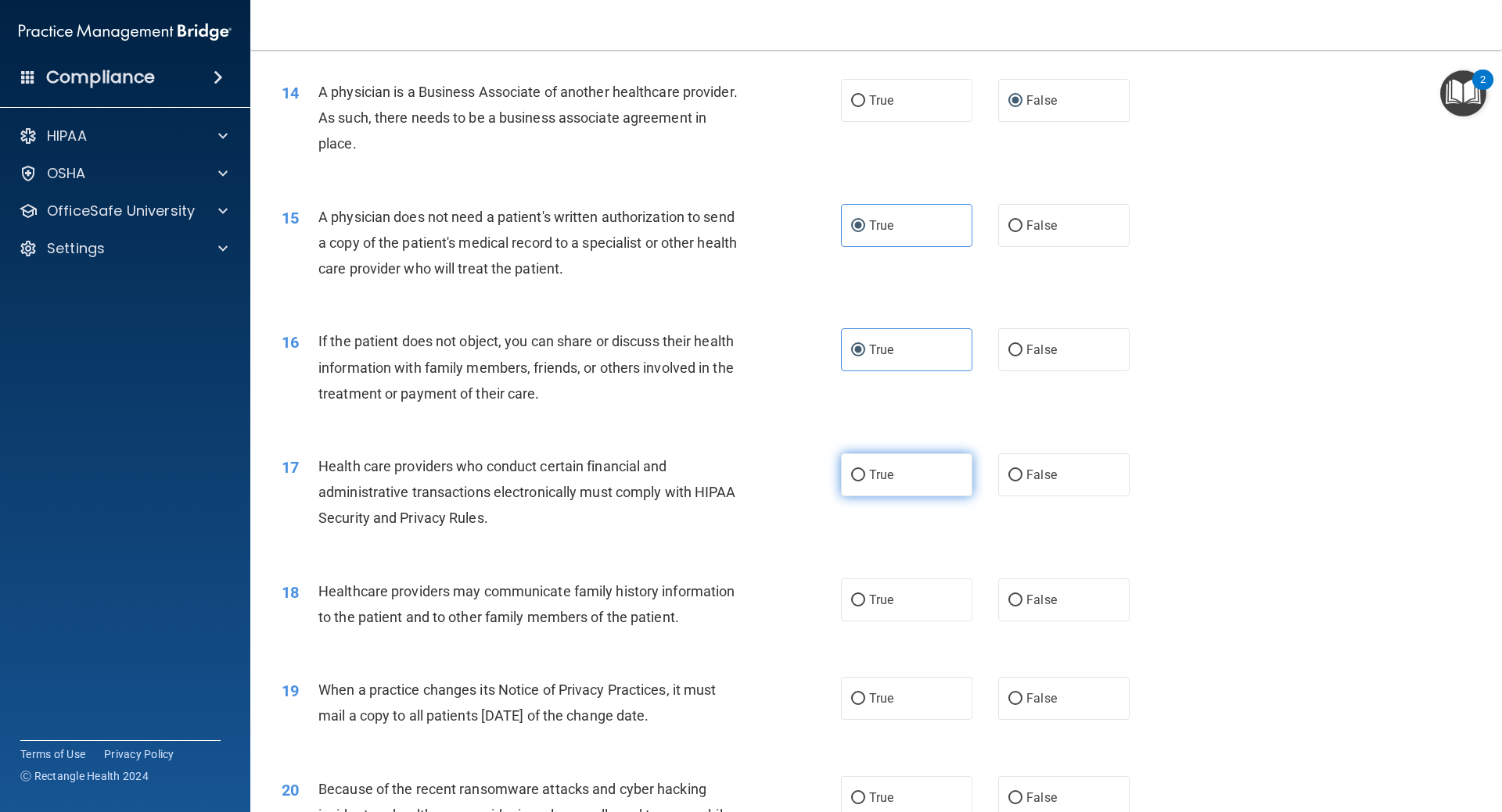
click at [872, 473] on span "True" at bounding box center [880, 474] width 24 height 15
click at [865, 473] on input "True" at bounding box center [858, 475] width 14 height 11
radio input "true"
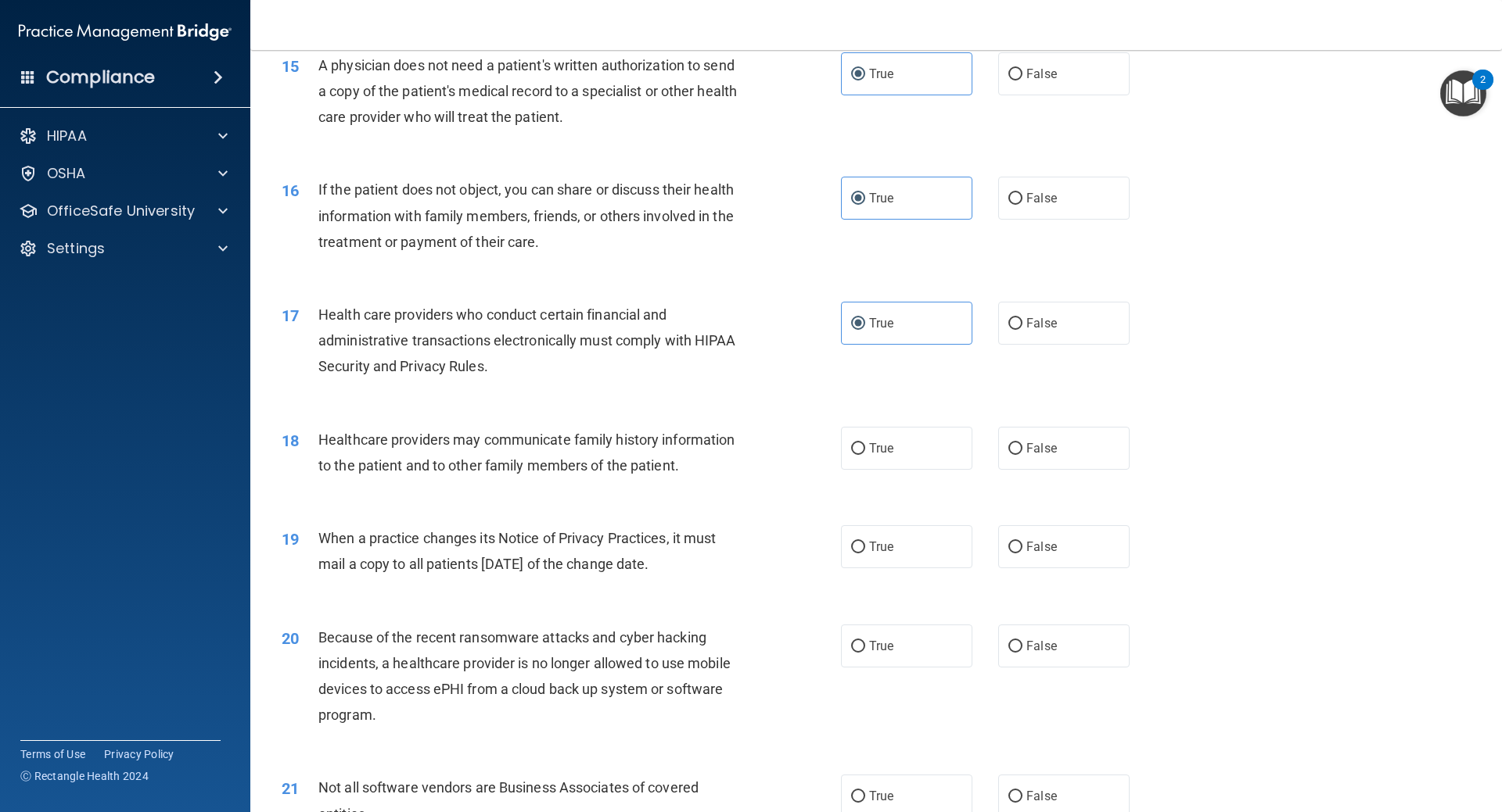
scroll to position [1720, 0]
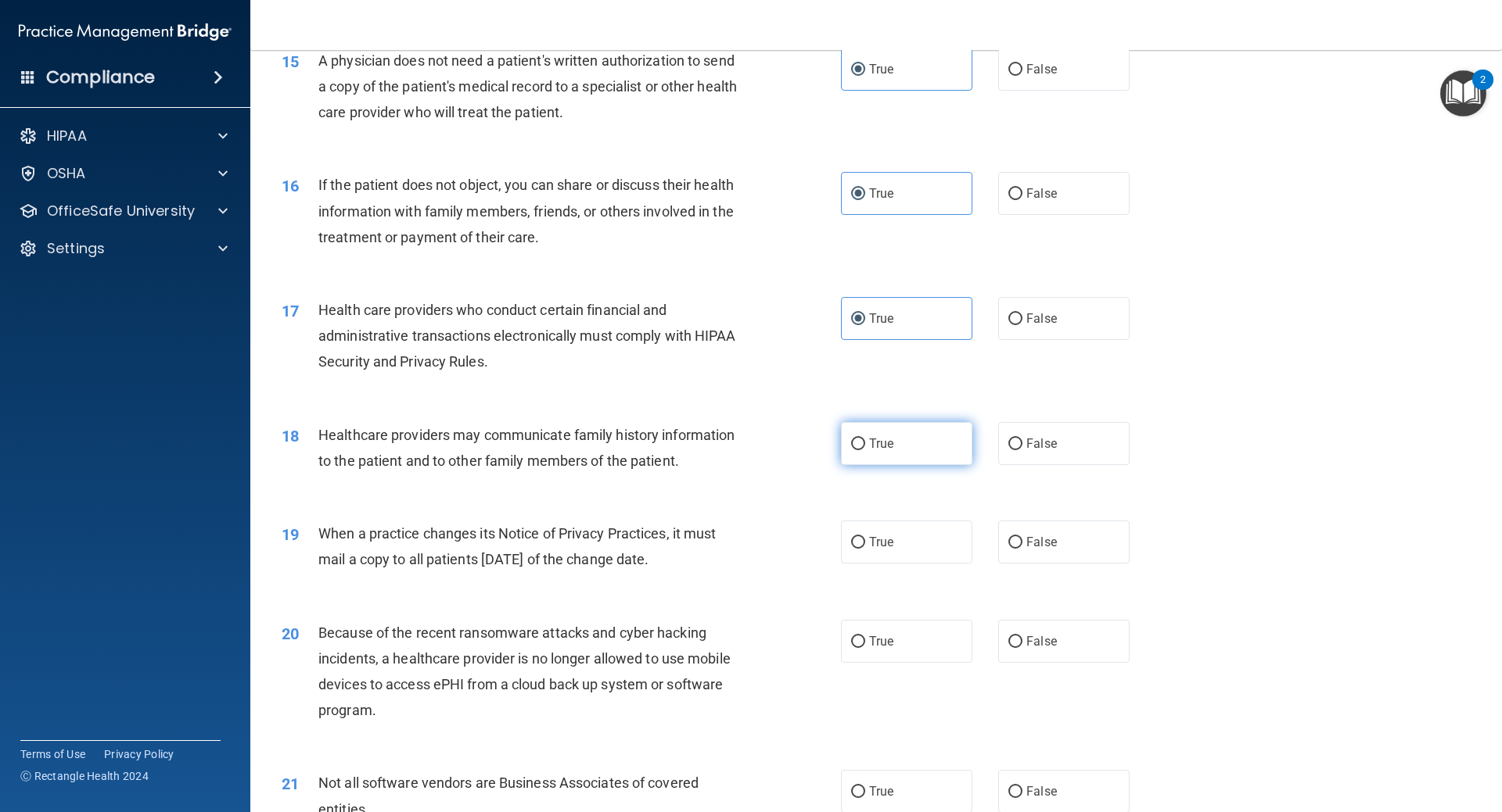
click at [871, 451] on label "True" at bounding box center [906, 443] width 131 height 43
click at [865, 451] on input "True" at bounding box center [858, 444] width 14 height 11
radio input "true"
click at [1065, 542] on label "False" at bounding box center [1064, 542] width 131 height 43
click at [1022, 542] on input "False" at bounding box center [1015, 542] width 14 height 11
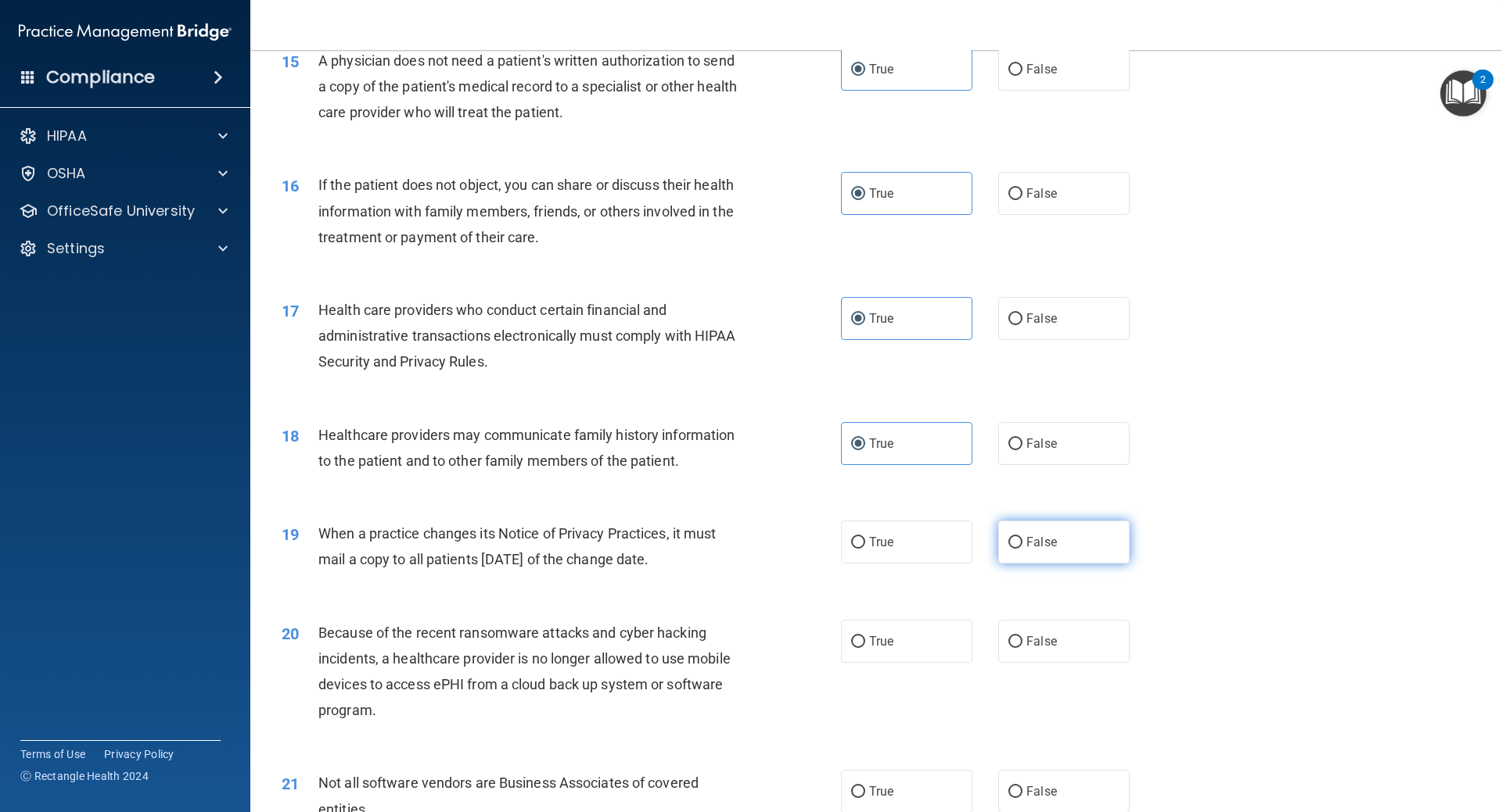
radio input "true"
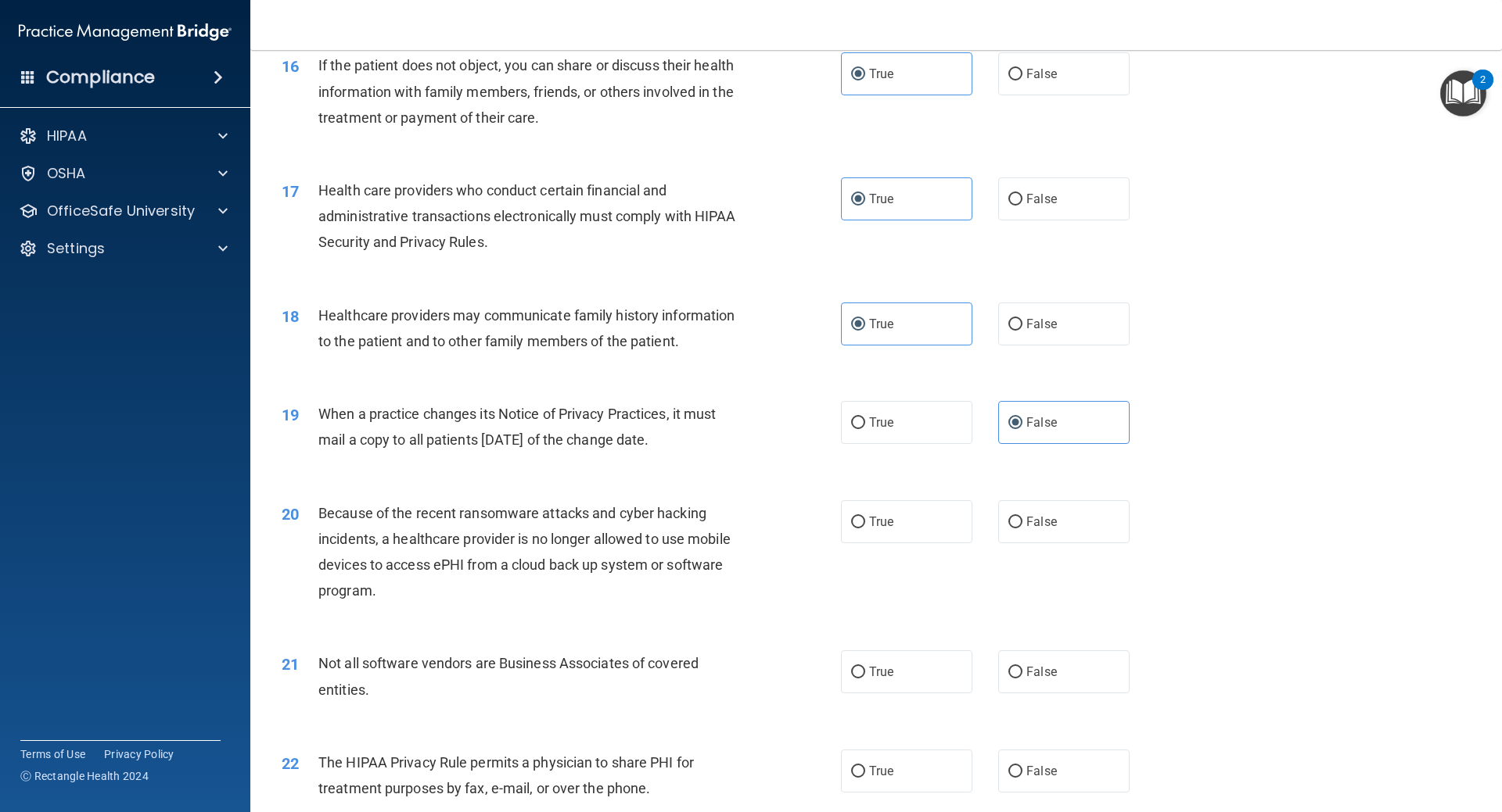
scroll to position [1876, 0]
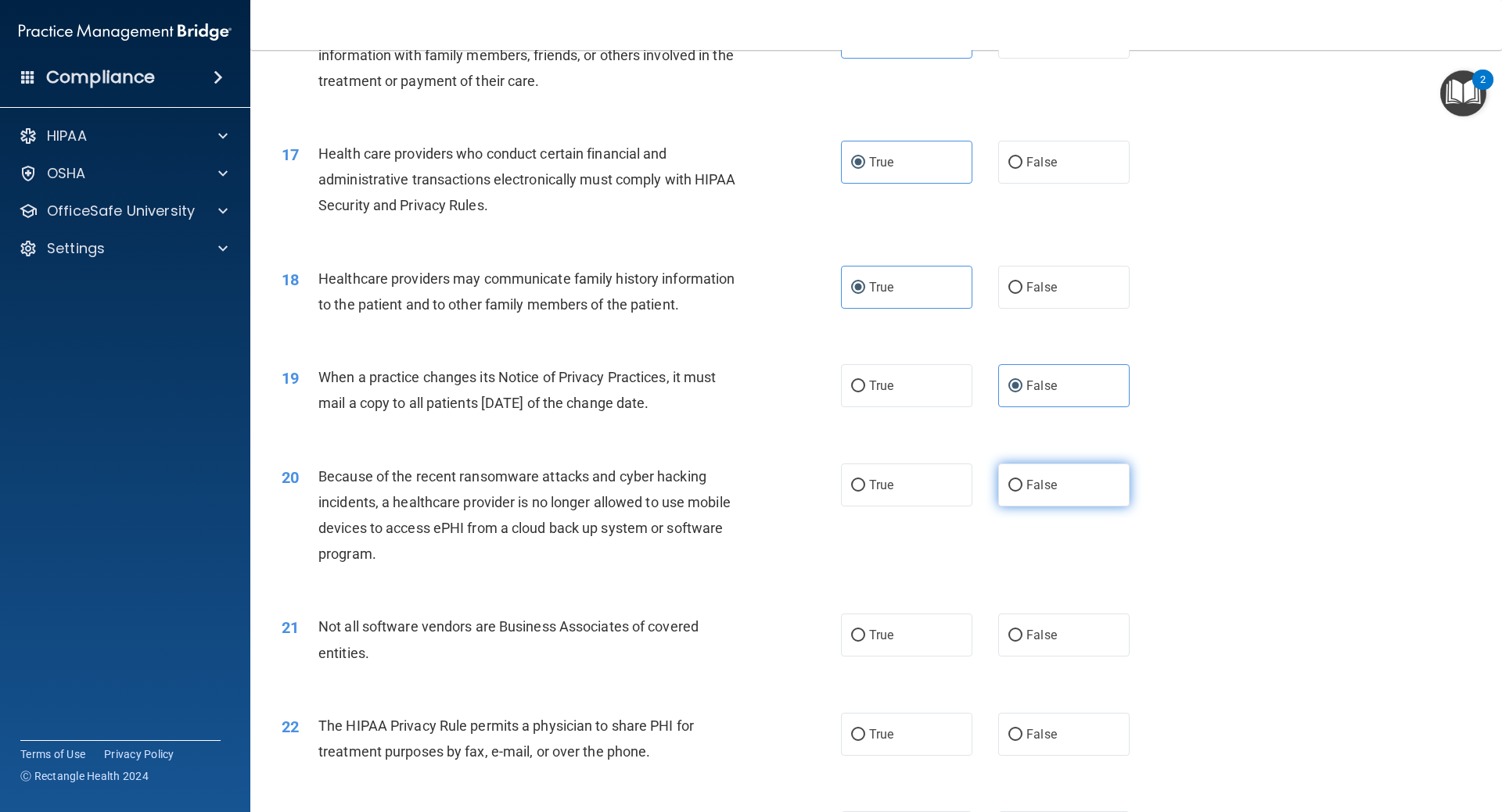
click at [1018, 491] on label "False" at bounding box center [1064, 485] width 131 height 43
click at [1018, 491] on input "False" at bounding box center [1015, 486] width 14 height 11
radio input "true"
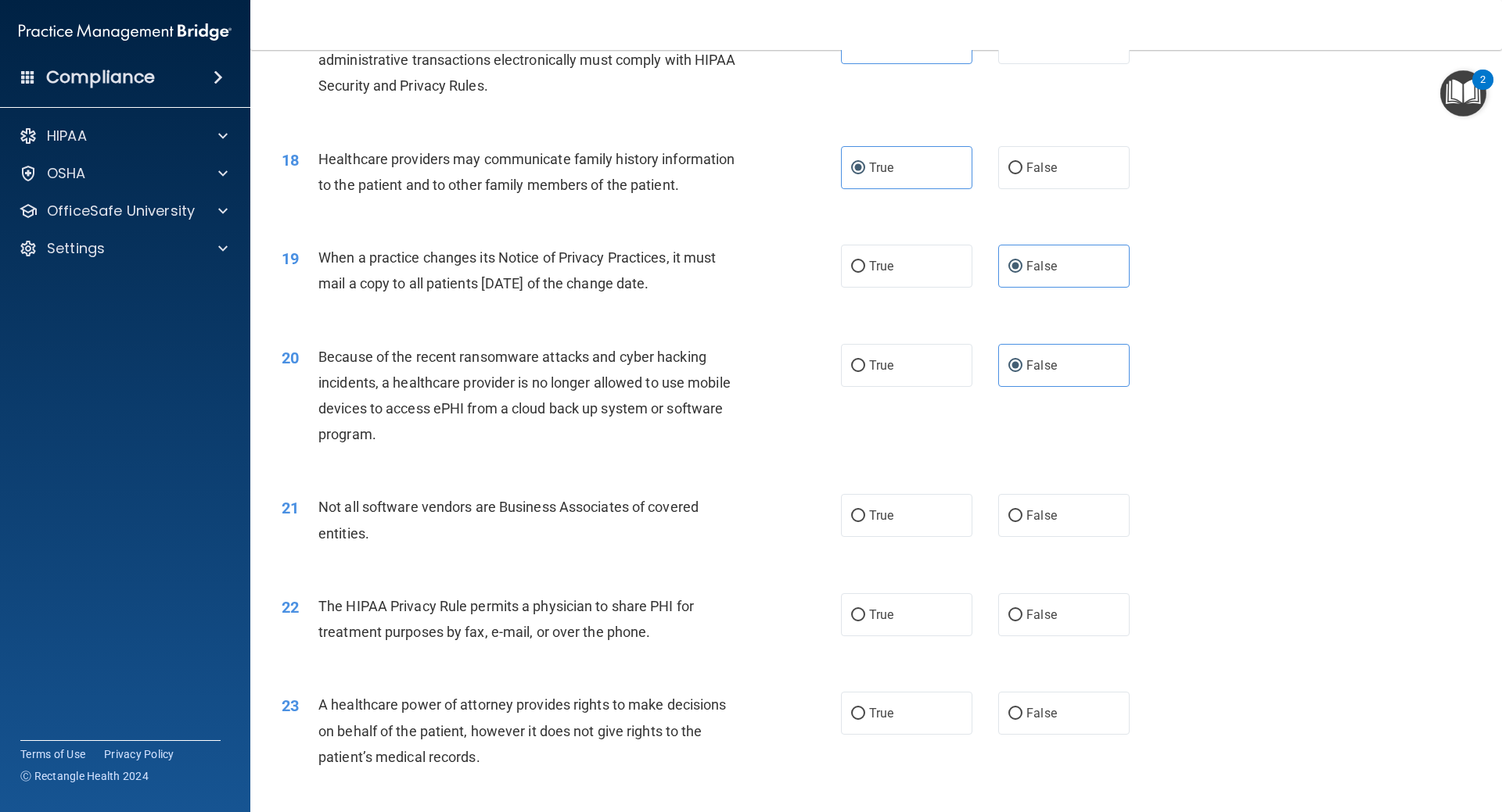
scroll to position [2033, 0]
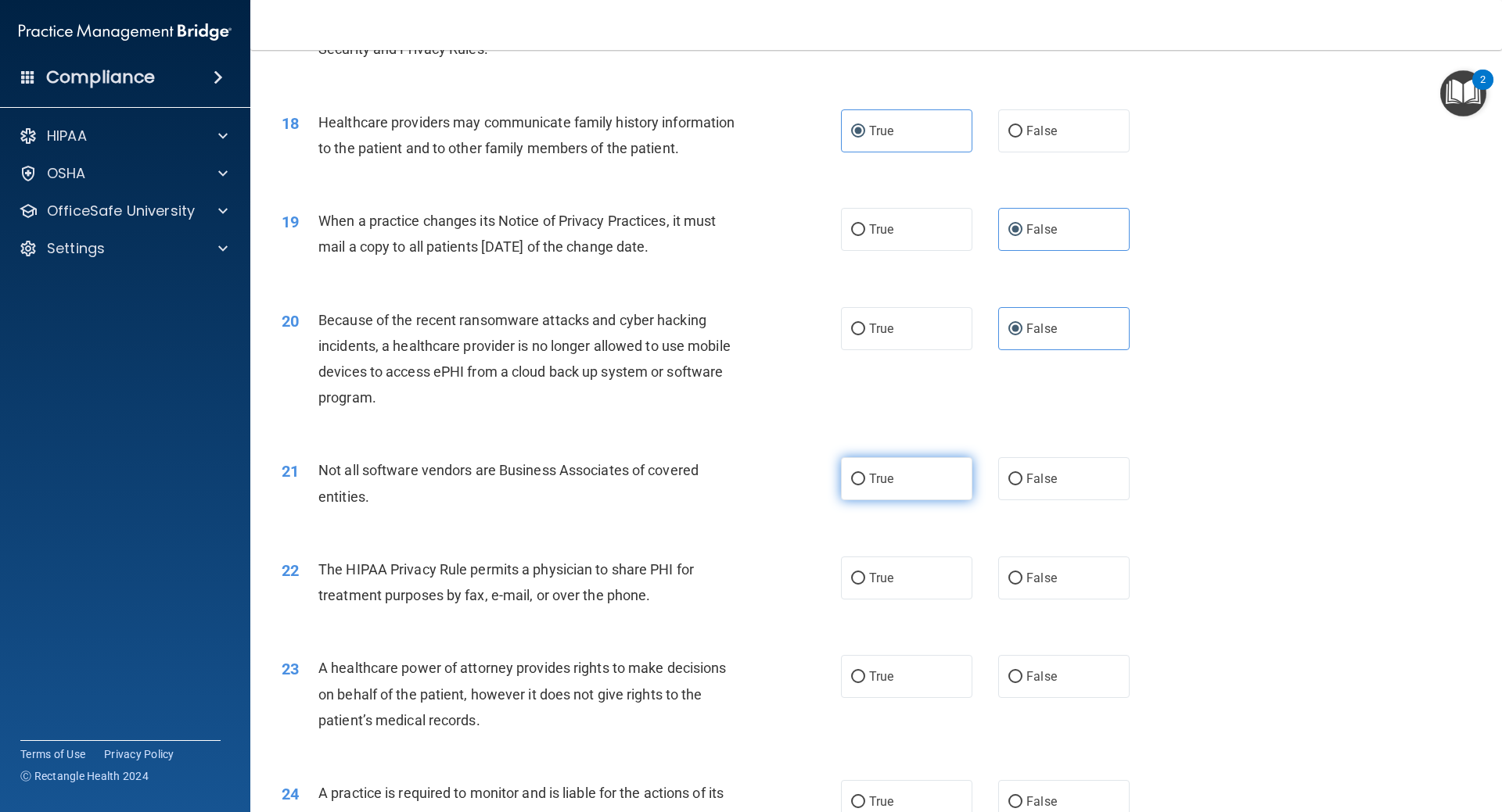
click at [921, 493] on label "True" at bounding box center [906, 479] width 131 height 43
click at [865, 486] on input "True" at bounding box center [858, 479] width 14 height 11
radio input "true"
click at [881, 585] on label "True" at bounding box center [906, 577] width 131 height 43
click at [865, 585] on input "True" at bounding box center [858, 578] width 14 height 11
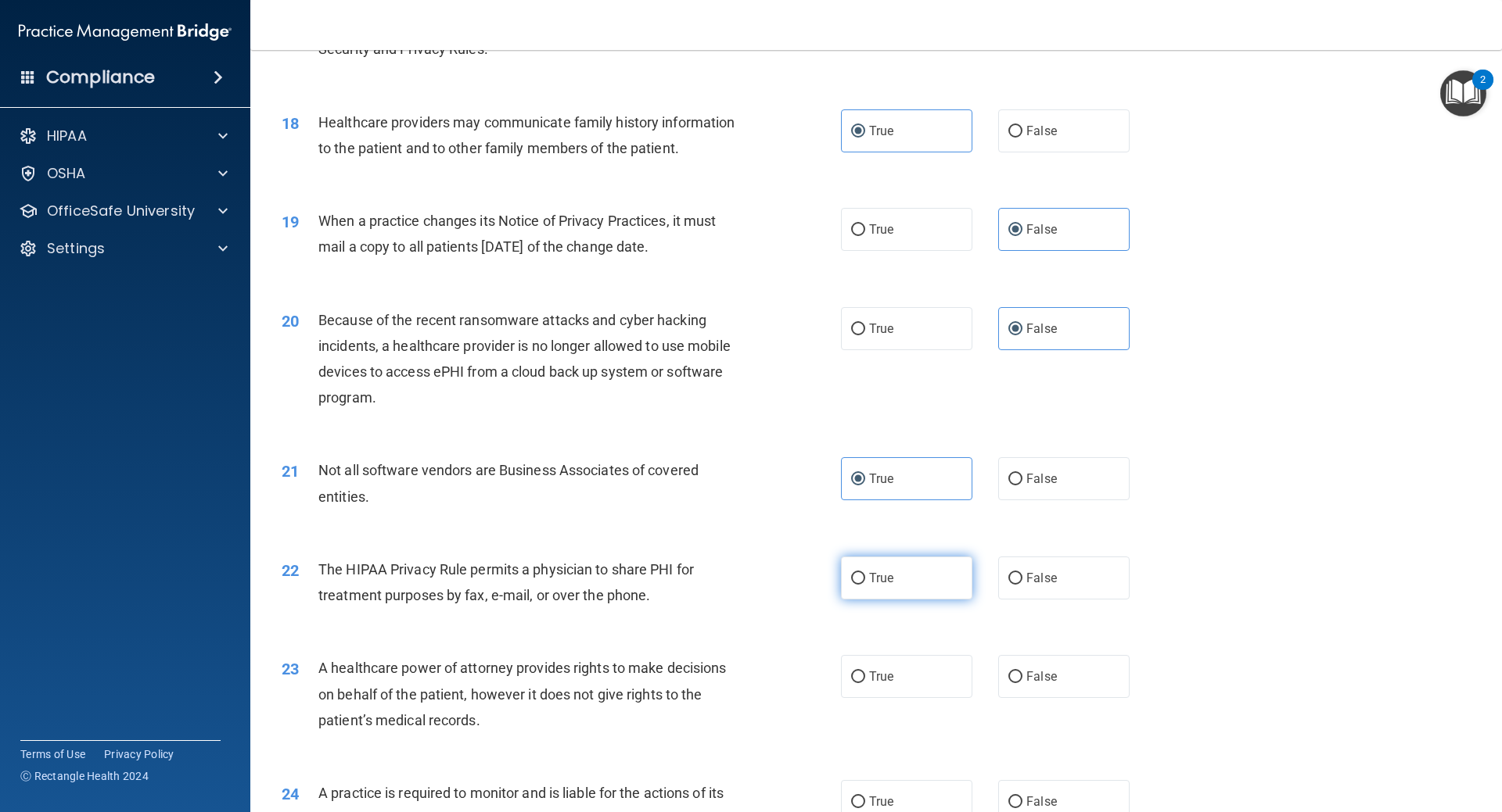
radio input "true"
click at [1034, 480] on span "False" at bounding box center [1042, 479] width 31 height 15
click at [1022, 480] on input "False" at bounding box center [1015, 479] width 14 height 11
radio input "true"
radio input "false"
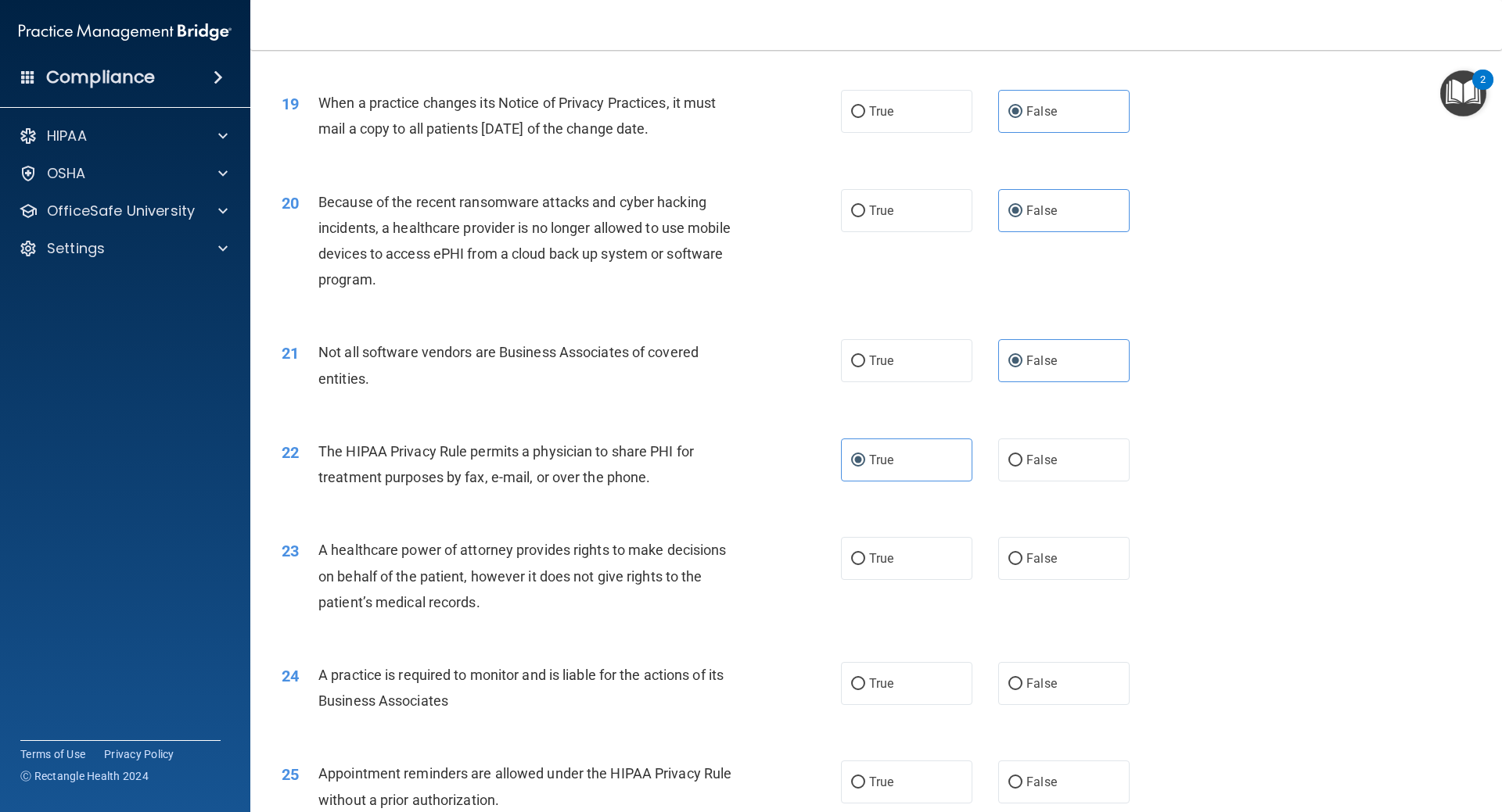
scroll to position [2189, 0]
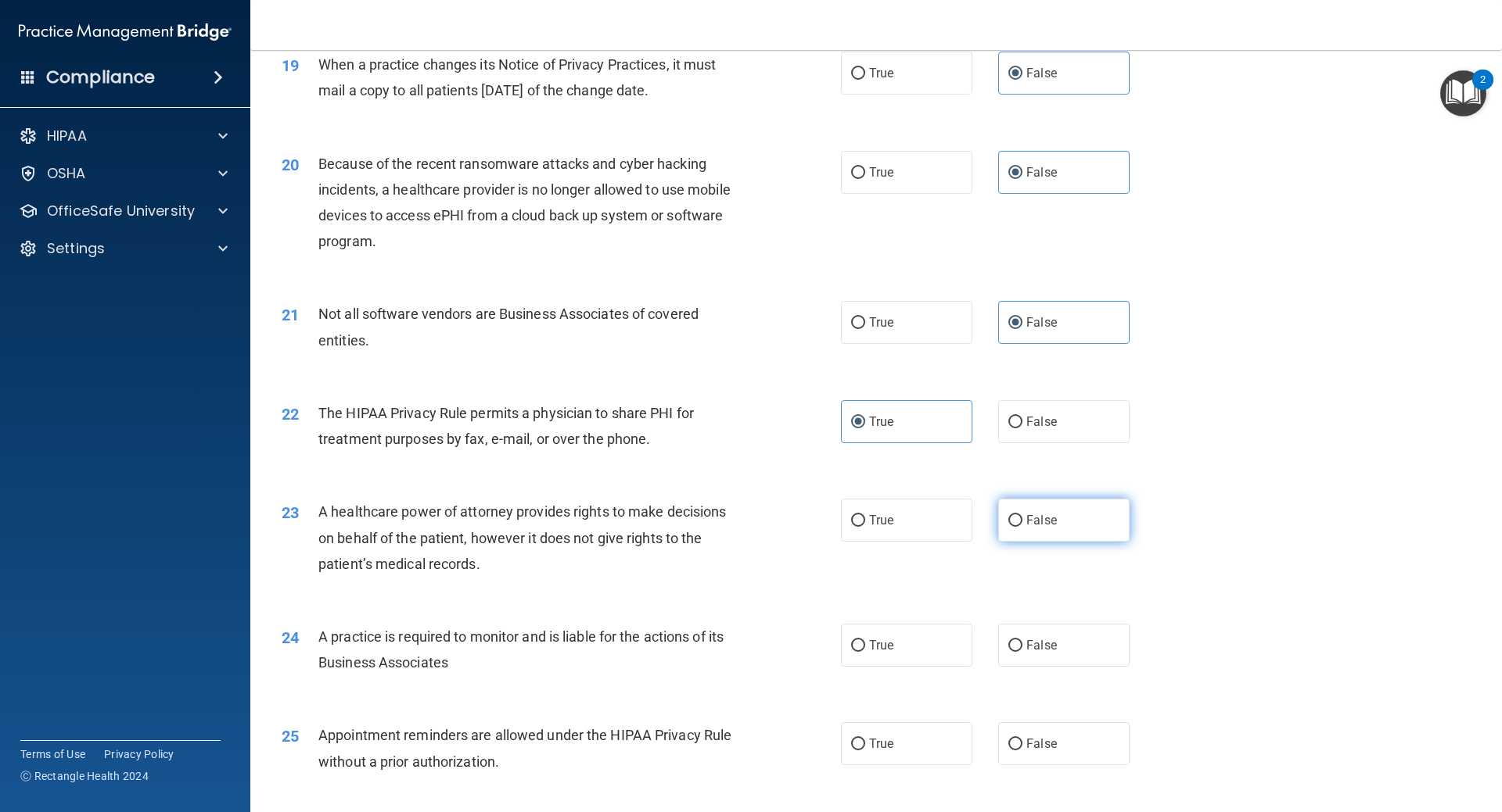
click at [1027, 517] on span "False" at bounding box center [1042, 520] width 31 height 15
click at [1022, 517] on input "False" at bounding box center [1015, 520] width 14 height 11
radio input "true"
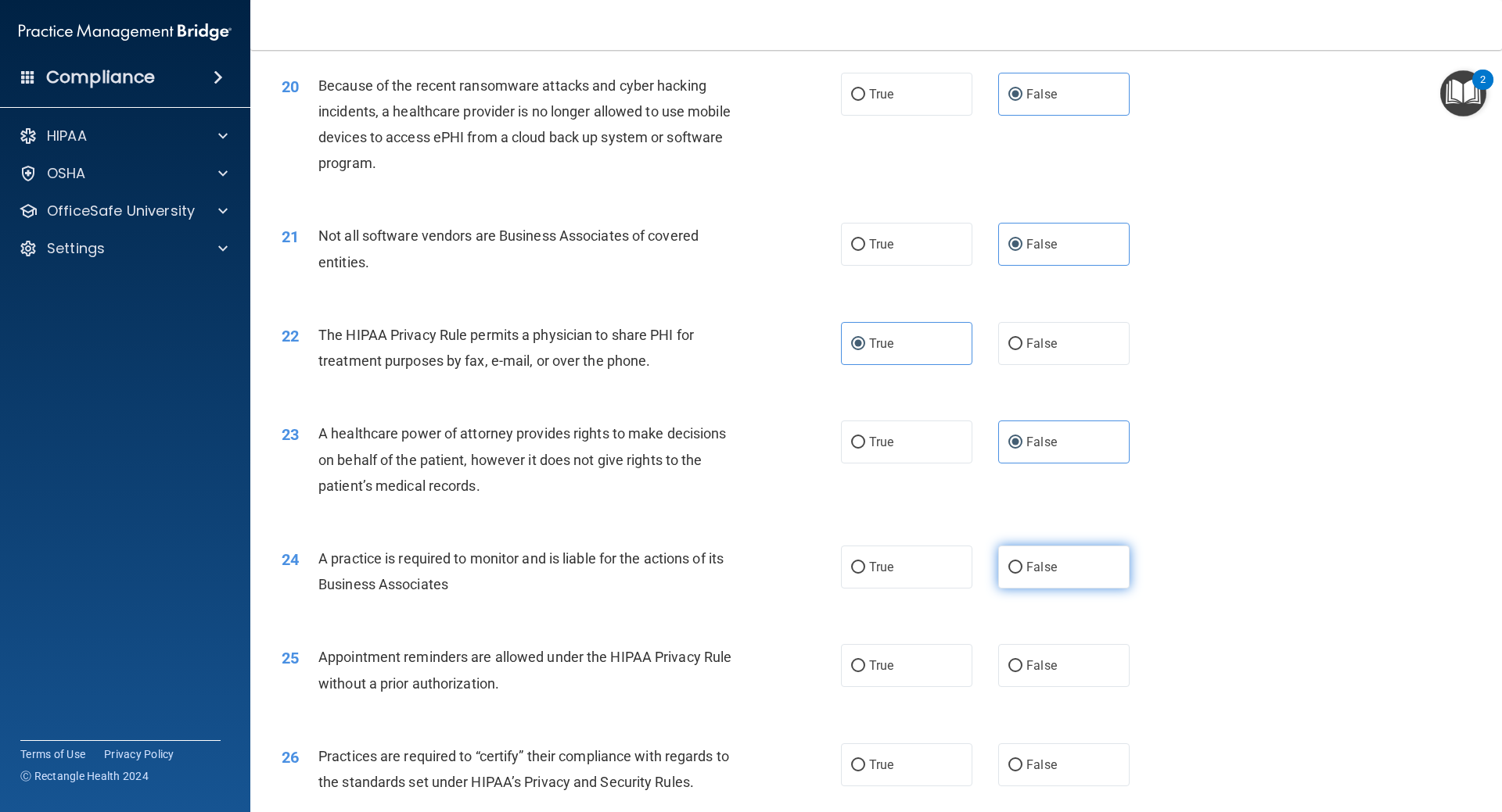
click at [1013, 562] on input "False" at bounding box center [1015, 568] width 14 height 11
radio input "true"
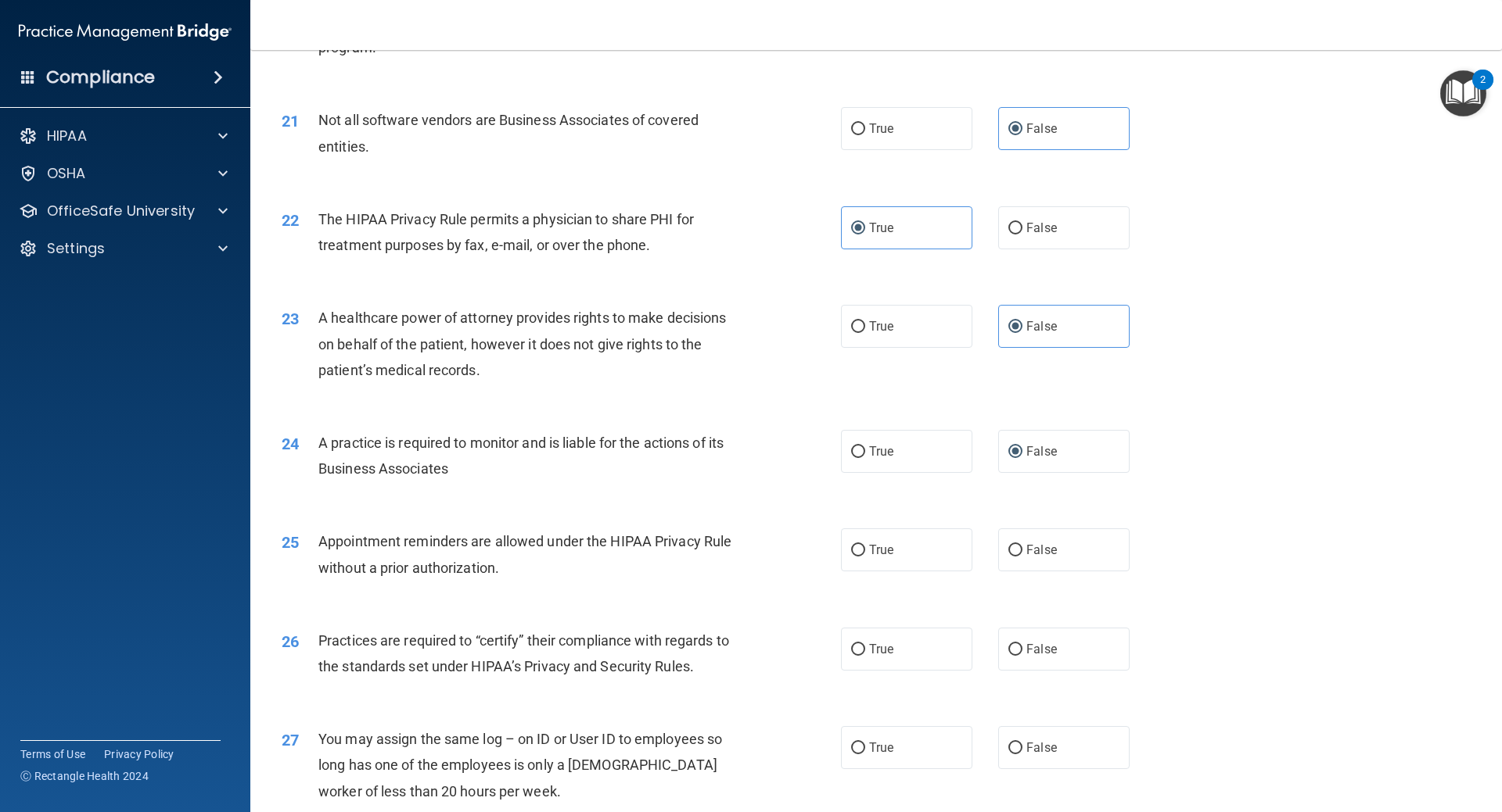
scroll to position [2424, 0]
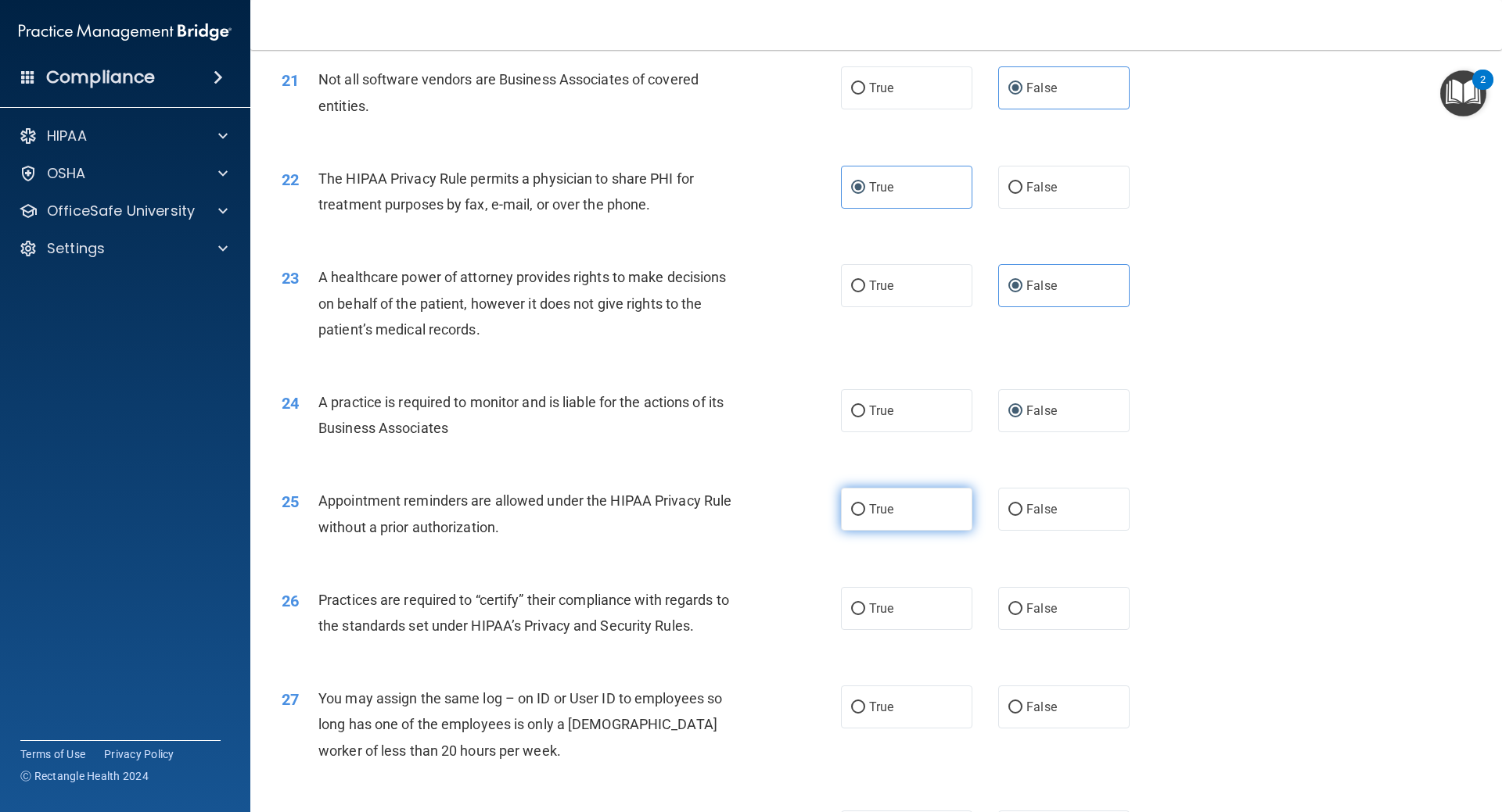
click at [875, 514] on span "True" at bounding box center [880, 509] width 24 height 15
click at [865, 514] on input "True" at bounding box center [858, 510] width 14 height 11
radio input "true"
click at [1046, 607] on span "False" at bounding box center [1042, 608] width 31 height 15
click at [1022, 607] on input "False" at bounding box center [1015, 609] width 14 height 11
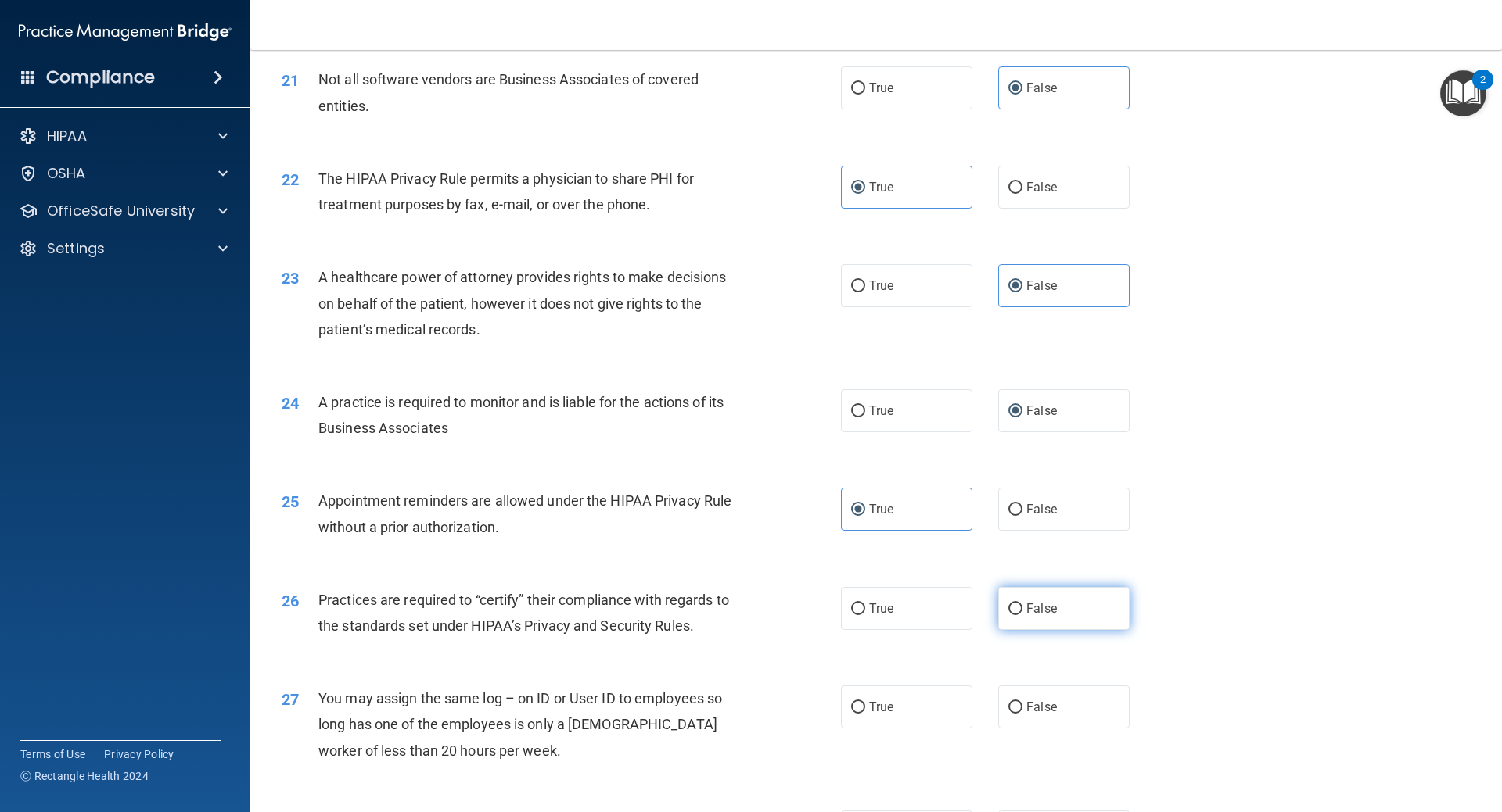
radio input "true"
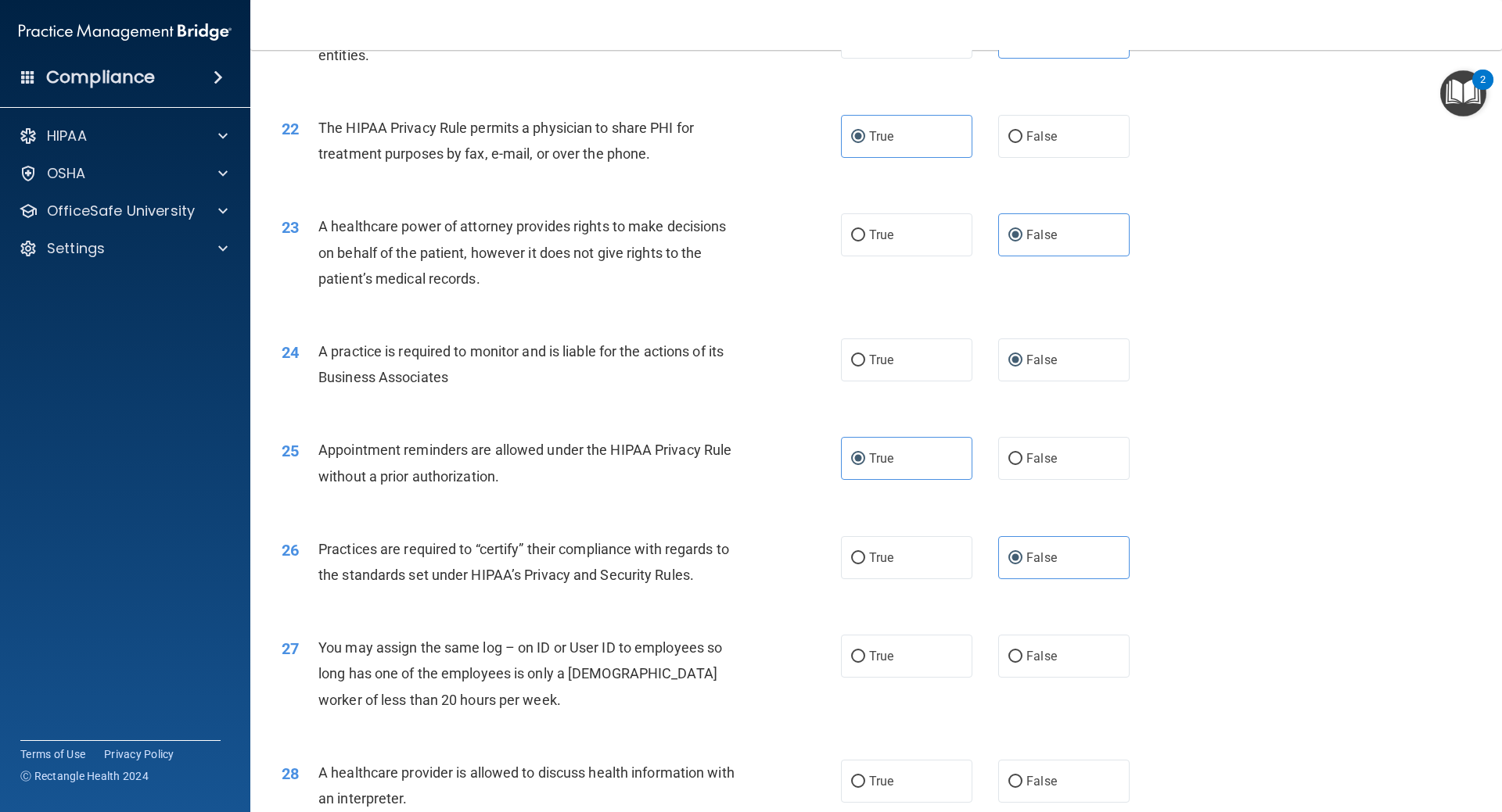
scroll to position [2502, 0]
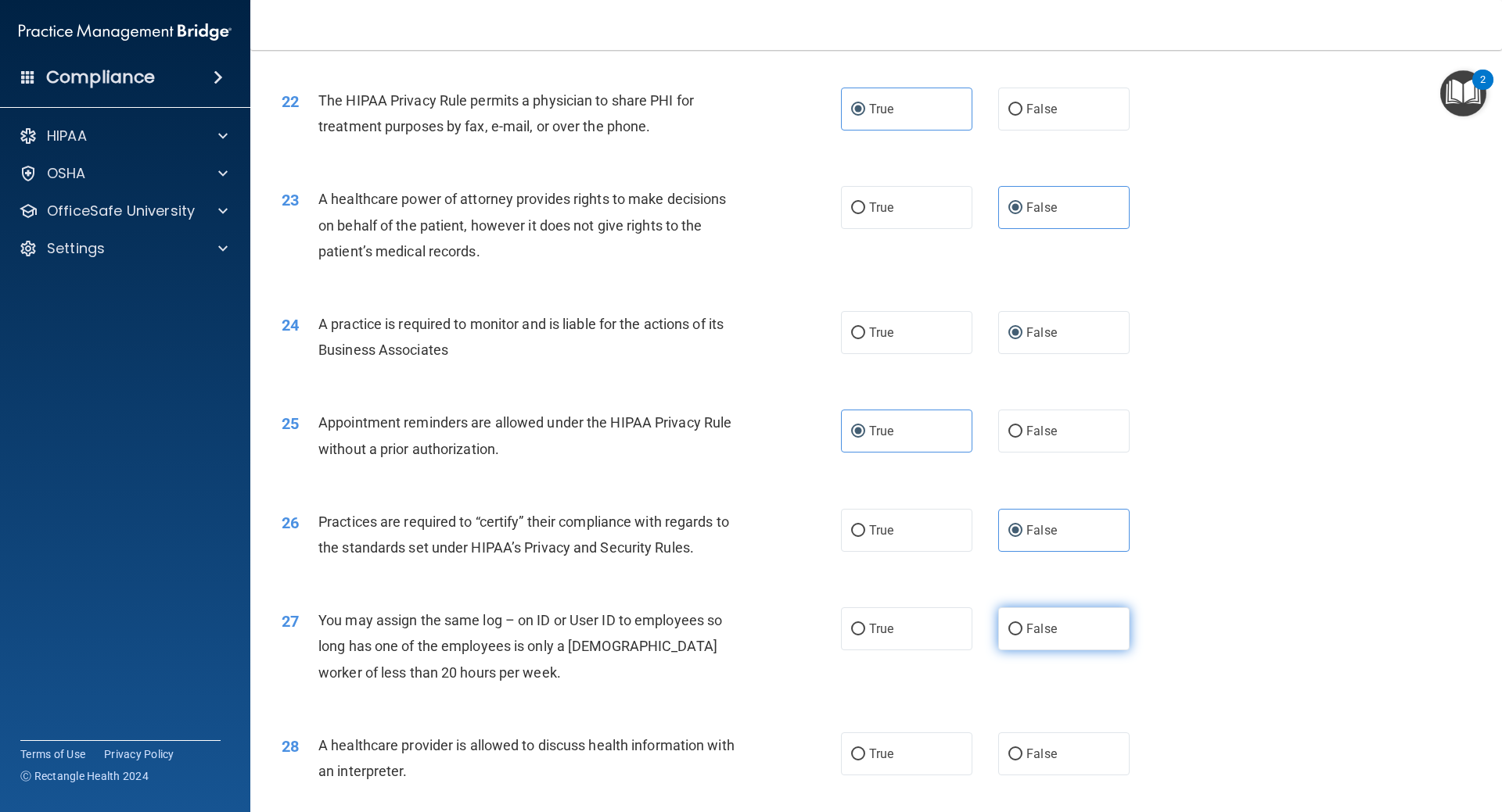
click at [1050, 626] on label "False" at bounding box center [1064, 629] width 131 height 43
click at [1022, 626] on input "False" at bounding box center [1015, 629] width 14 height 11
radio input "true"
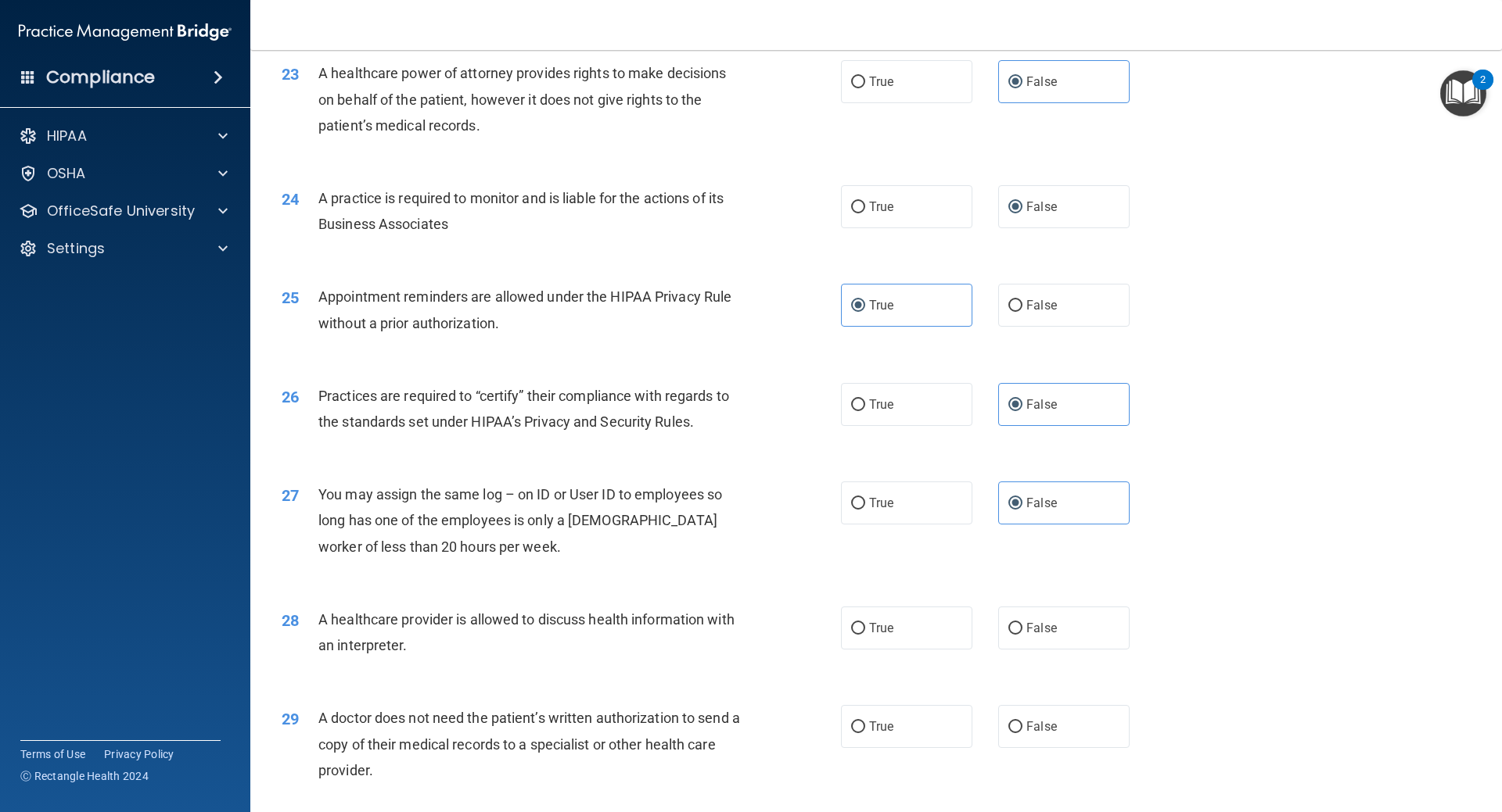
scroll to position [2658, 0]
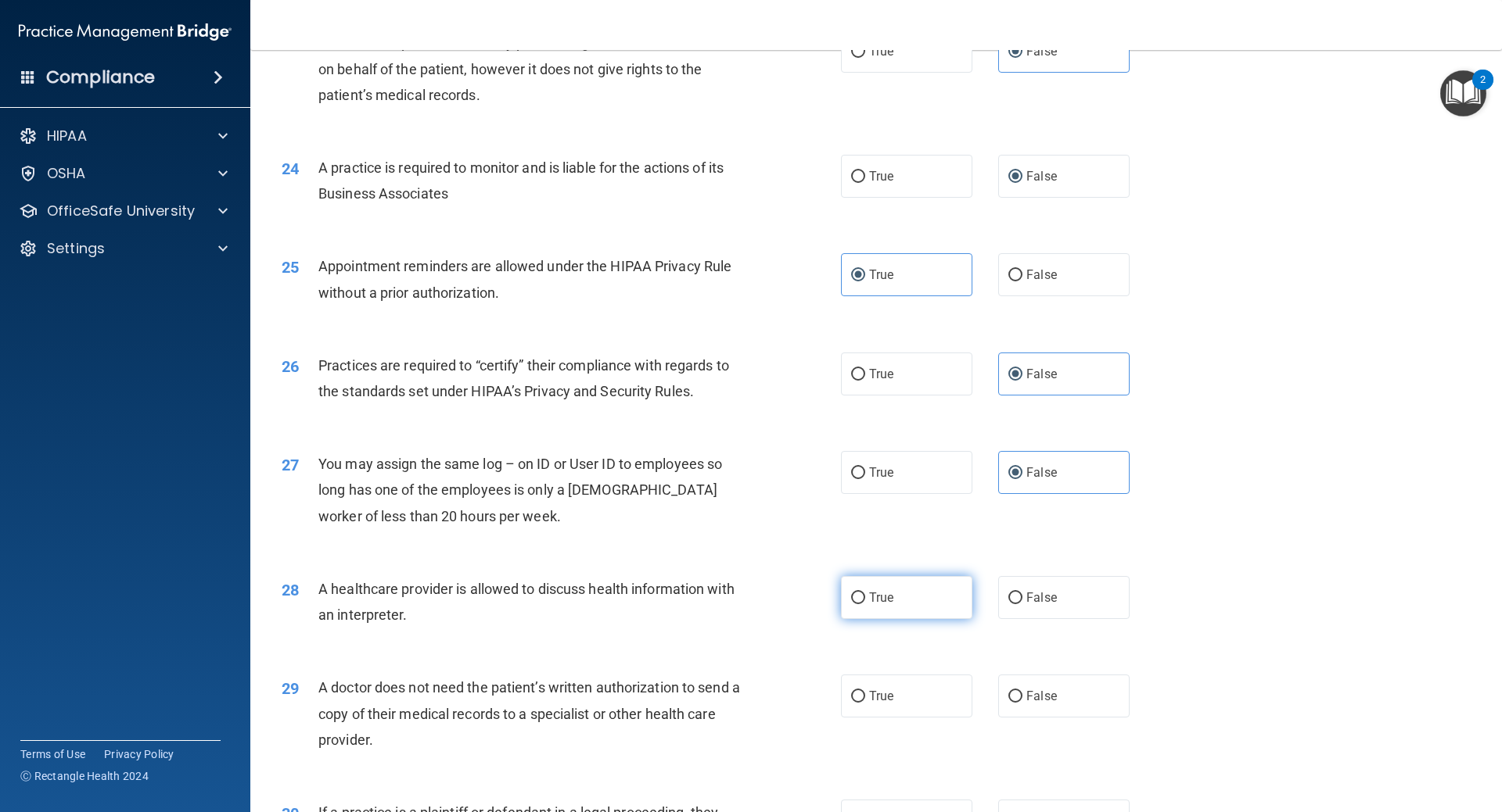
click at [916, 605] on label "True" at bounding box center [906, 598] width 131 height 43
click at [865, 605] on input "True" at bounding box center [858, 598] width 14 height 11
radio input "true"
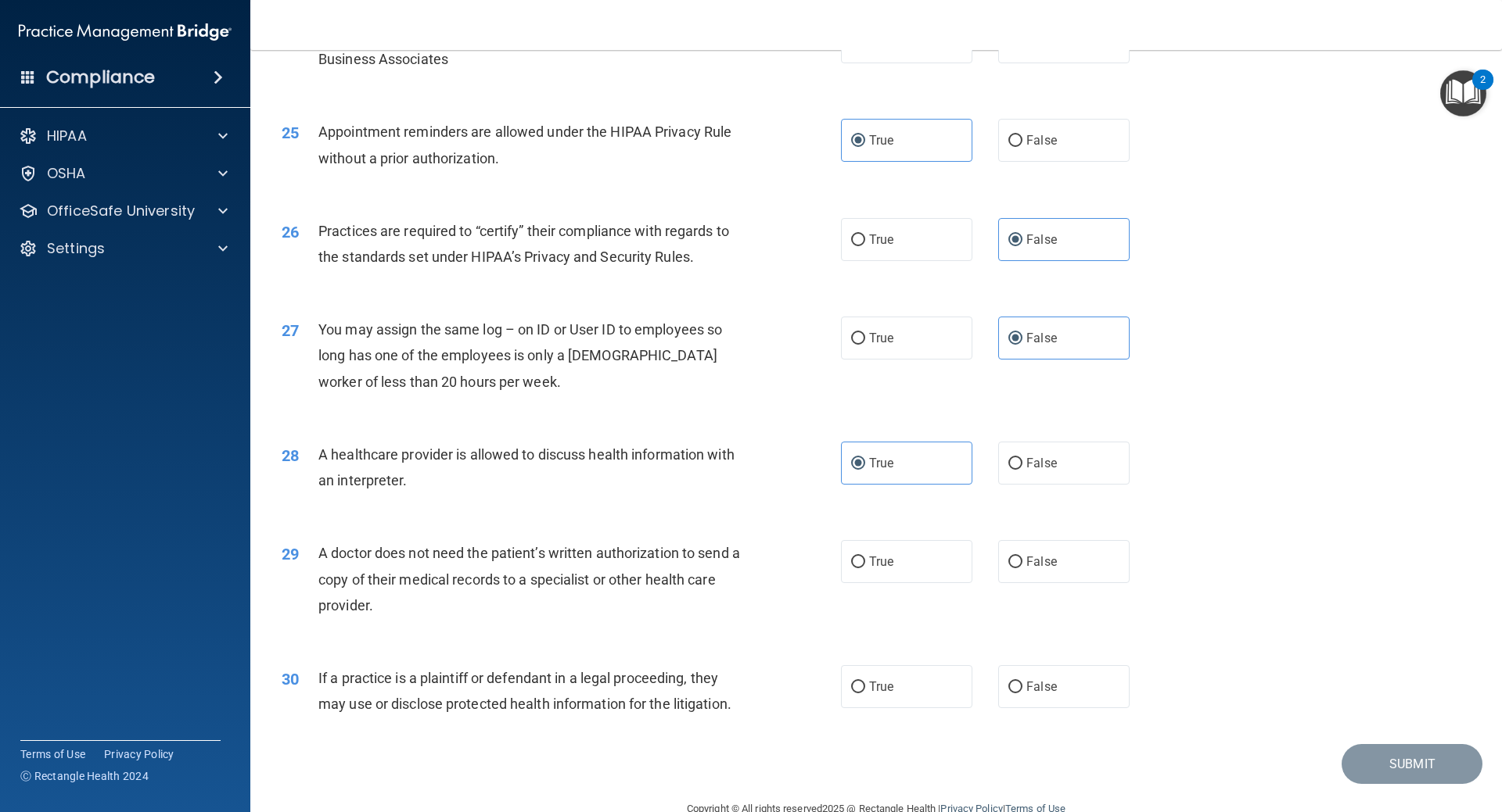
scroll to position [2815, 0]
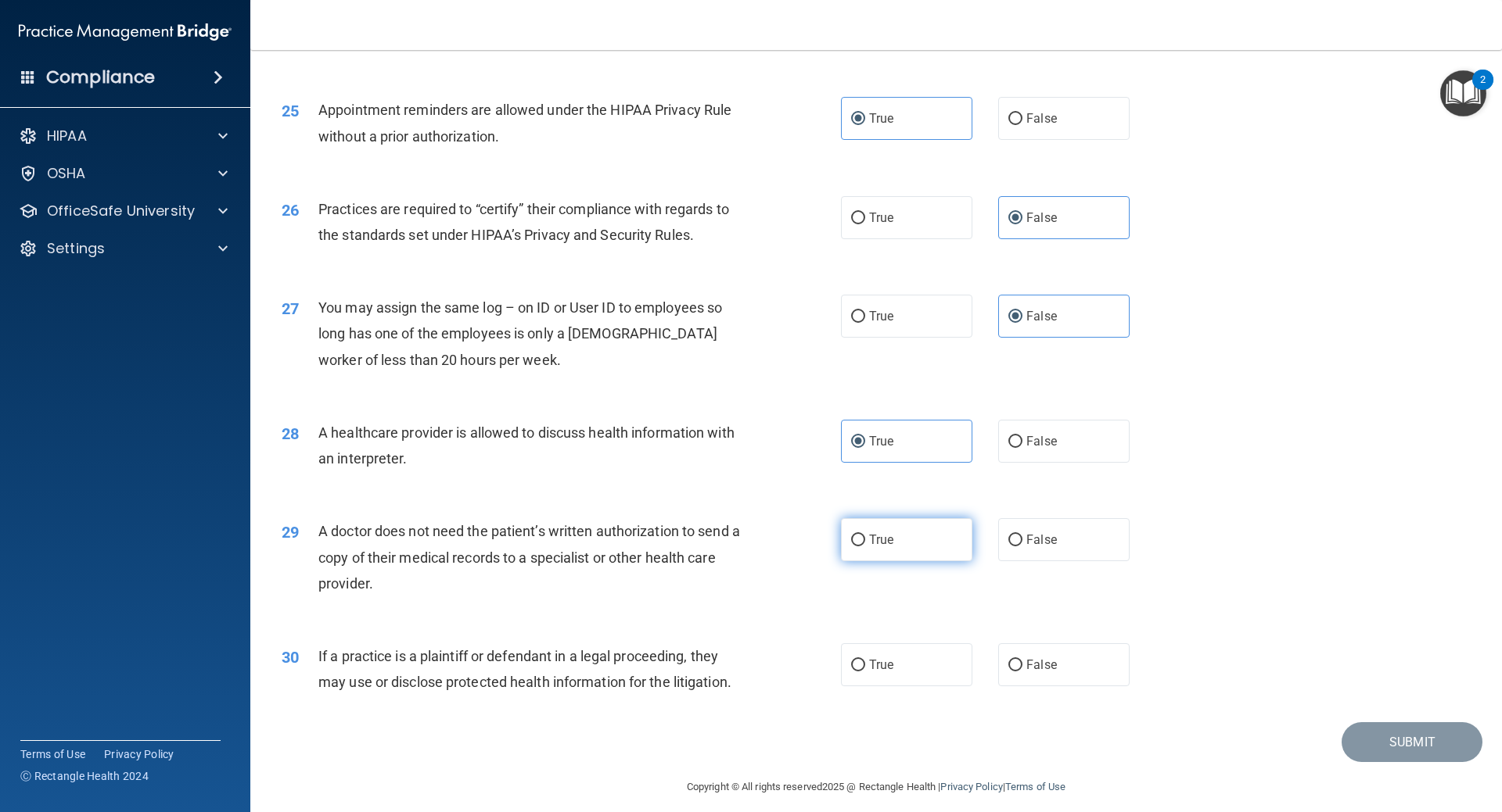
click at [889, 541] on label "True" at bounding box center [906, 540] width 131 height 43
click at [865, 541] on input "True" at bounding box center [858, 540] width 14 height 11
radio input "true"
click at [859, 665] on input "True" at bounding box center [858, 666] width 14 height 11
radio input "true"
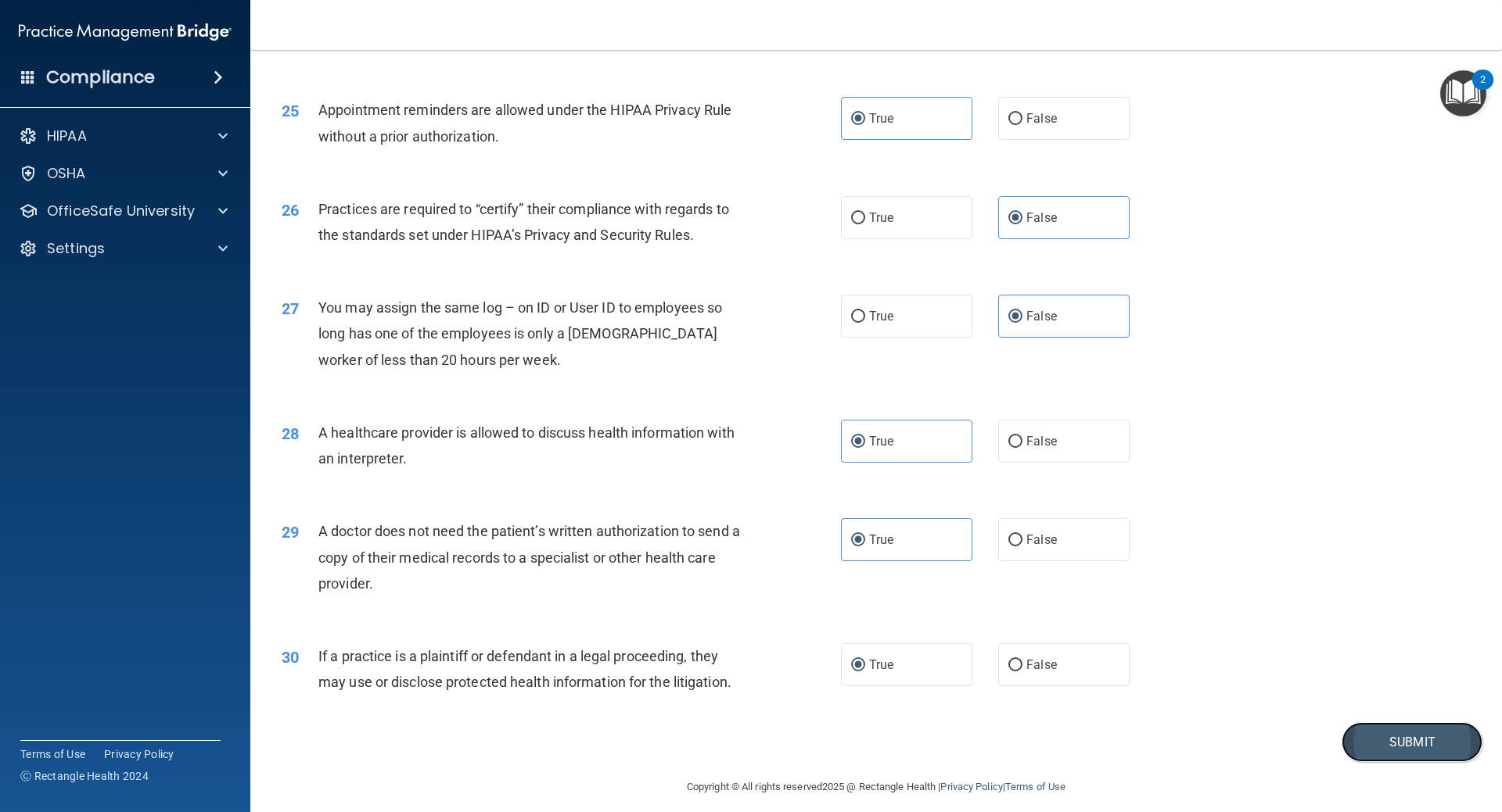
click at [1364, 756] on button "Submit" at bounding box center [1412, 741] width 141 height 40
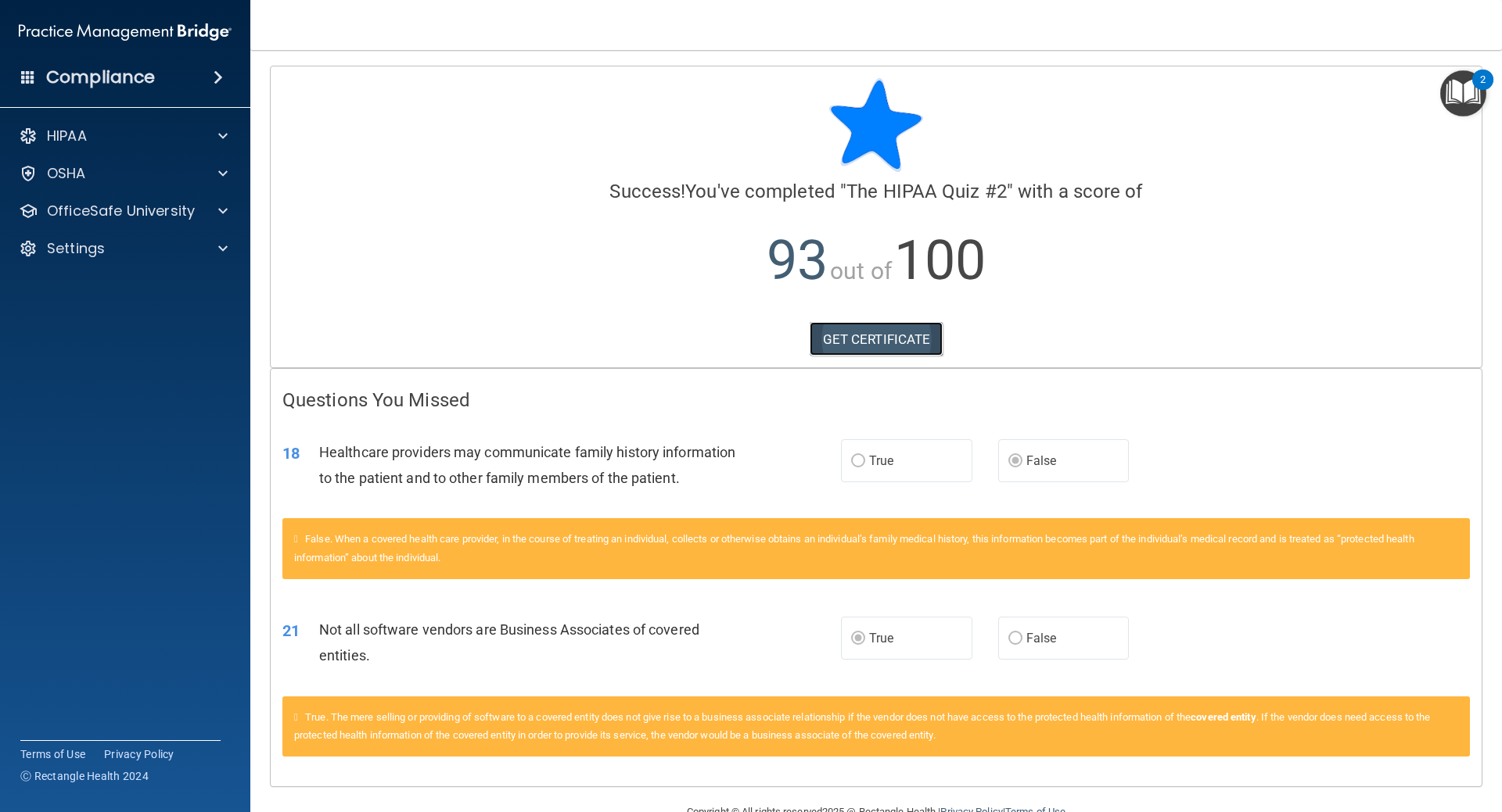
click at [863, 332] on link "GET CERTIFICATE" at bounding box center [877, 339] width 134 height 34
click at [108, 212] on p "OfficeSafe University" at bounding box center [121, 211] width 148 height 19
click at [140, 239] on link "HIPAA Training" at bounding box center [107, 248] width 246 height 31
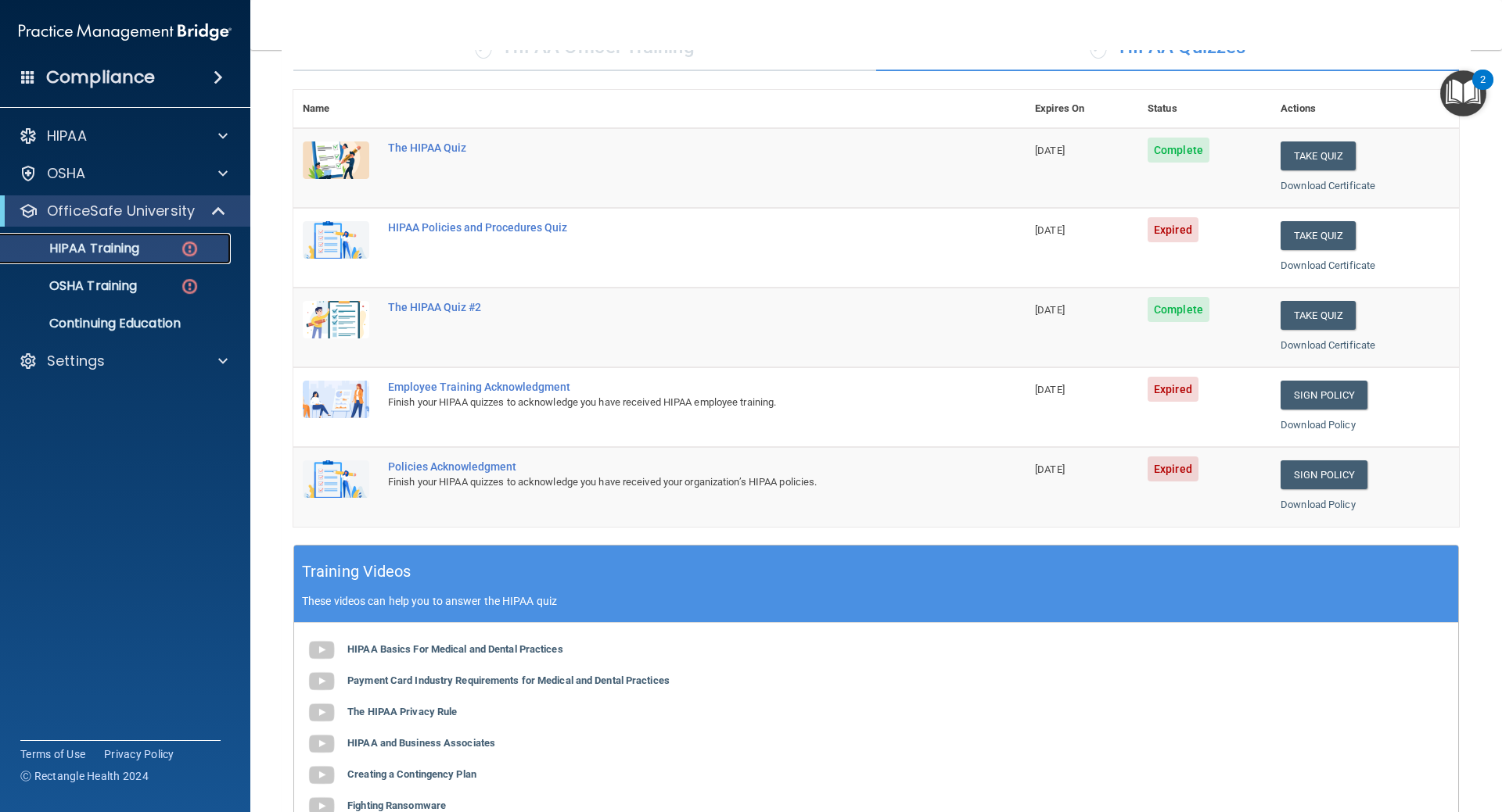
scroll to position [130, 0]
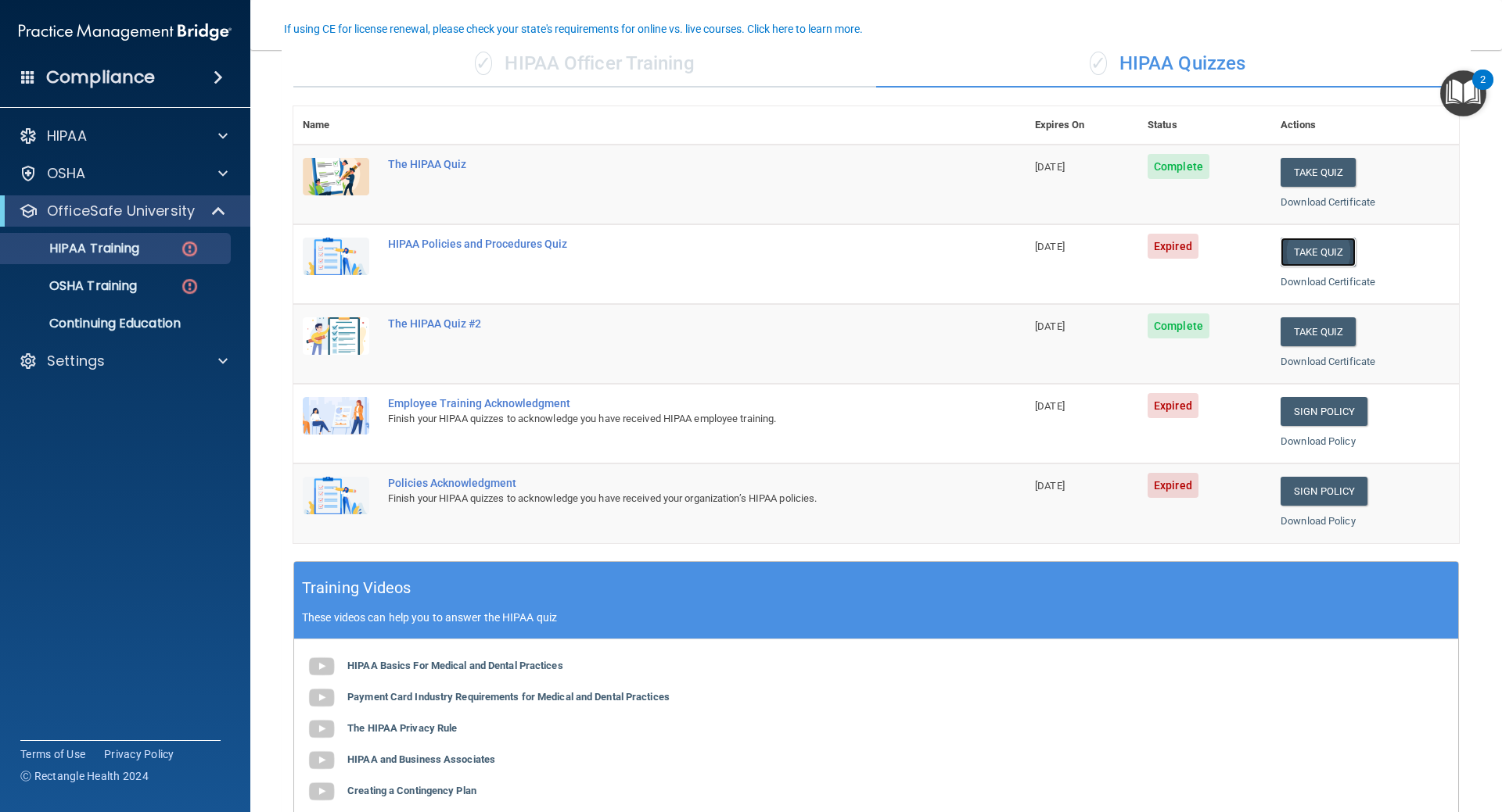
click at [1300, 253] on button "Take Quiz" at bounding box center [1318, 252] width 75 height 29
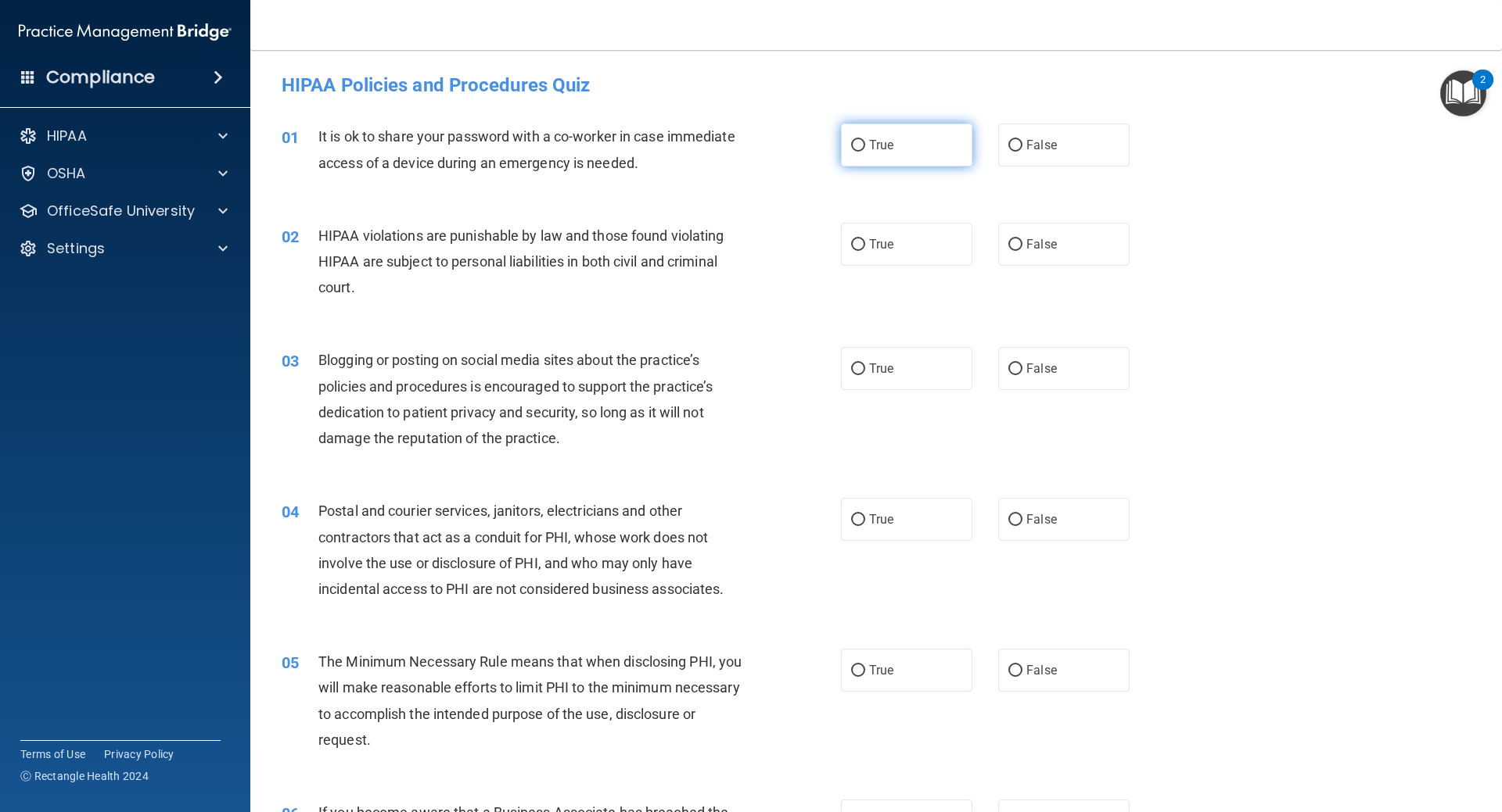
click at [894, 144] on label "True" at bounding box center [906, 145] width 131 height 43
click at [865, 144] on input "True" at bounding box center [858, 145] width 14 height 11
radio input "true"
click at [1008, 245] on input "False" at bounding box center [1015, 244] width 14 height 11
radio input "true"
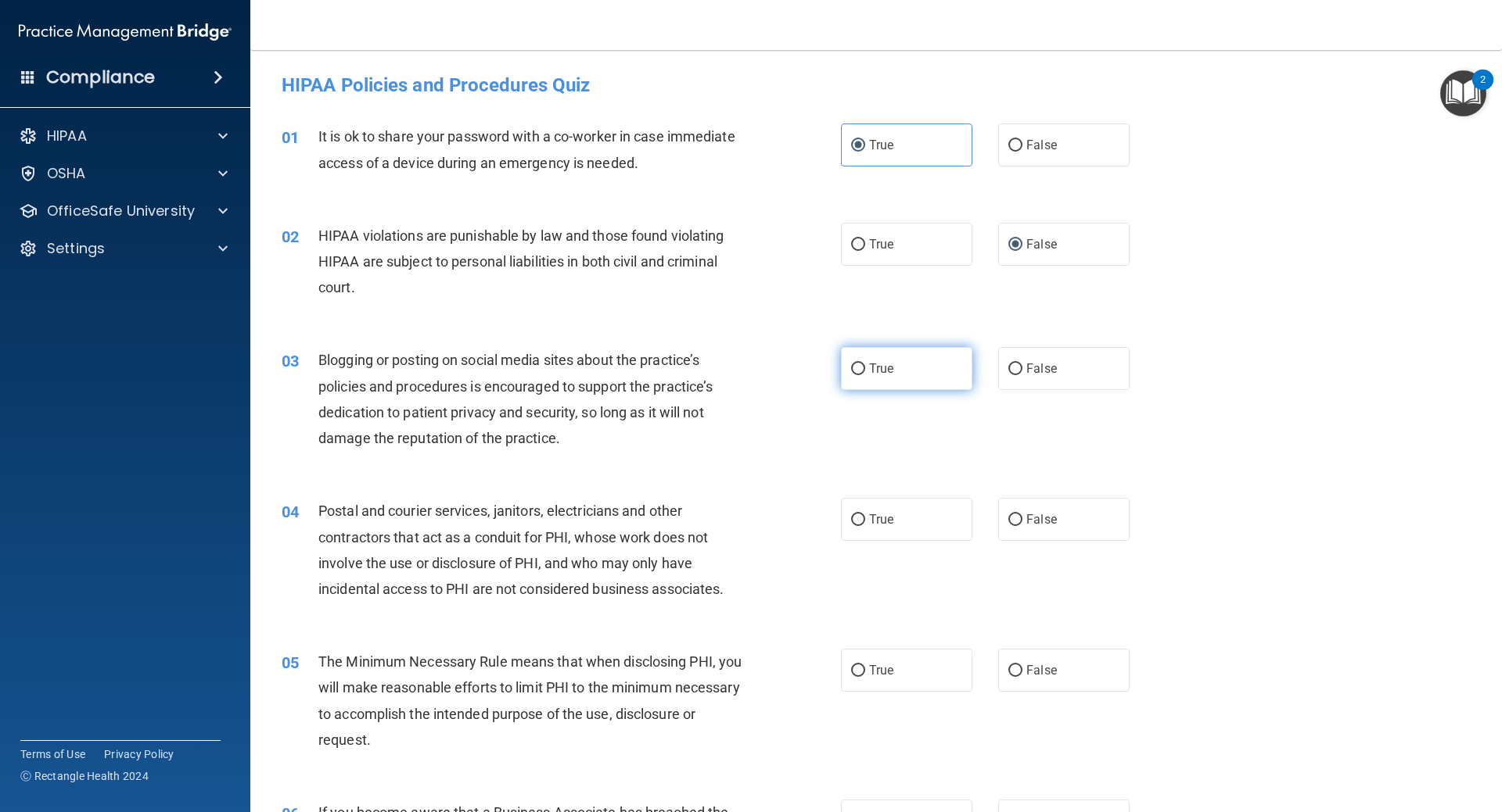
click at [862, 375] on label "True" at bounding box center [906, 369] width 131 height 43
click at [862, 375] on input "True" at bounding box center [858, 369] width 14 height 11
radio input "true"
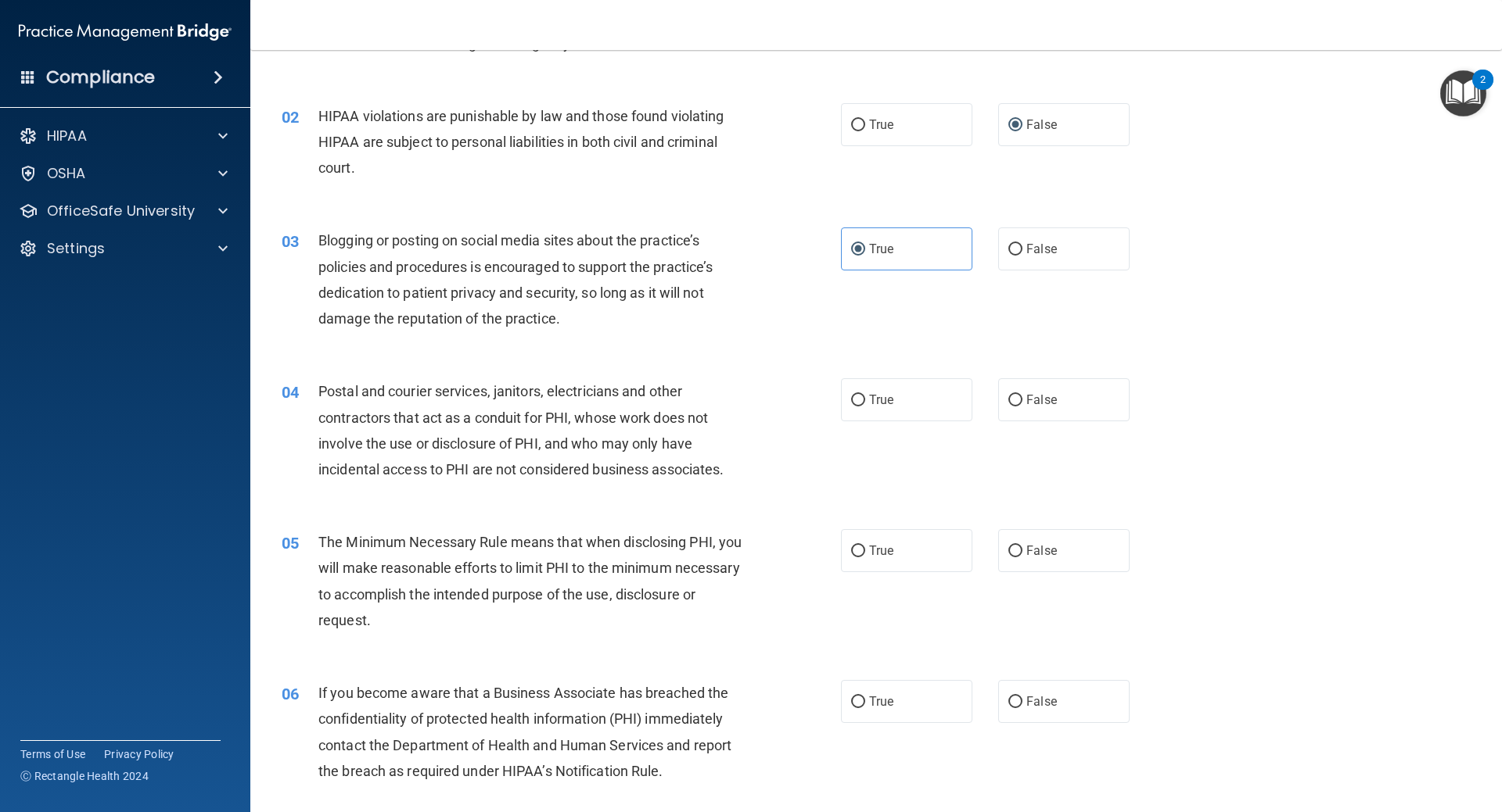
scroll to position [156, 0]
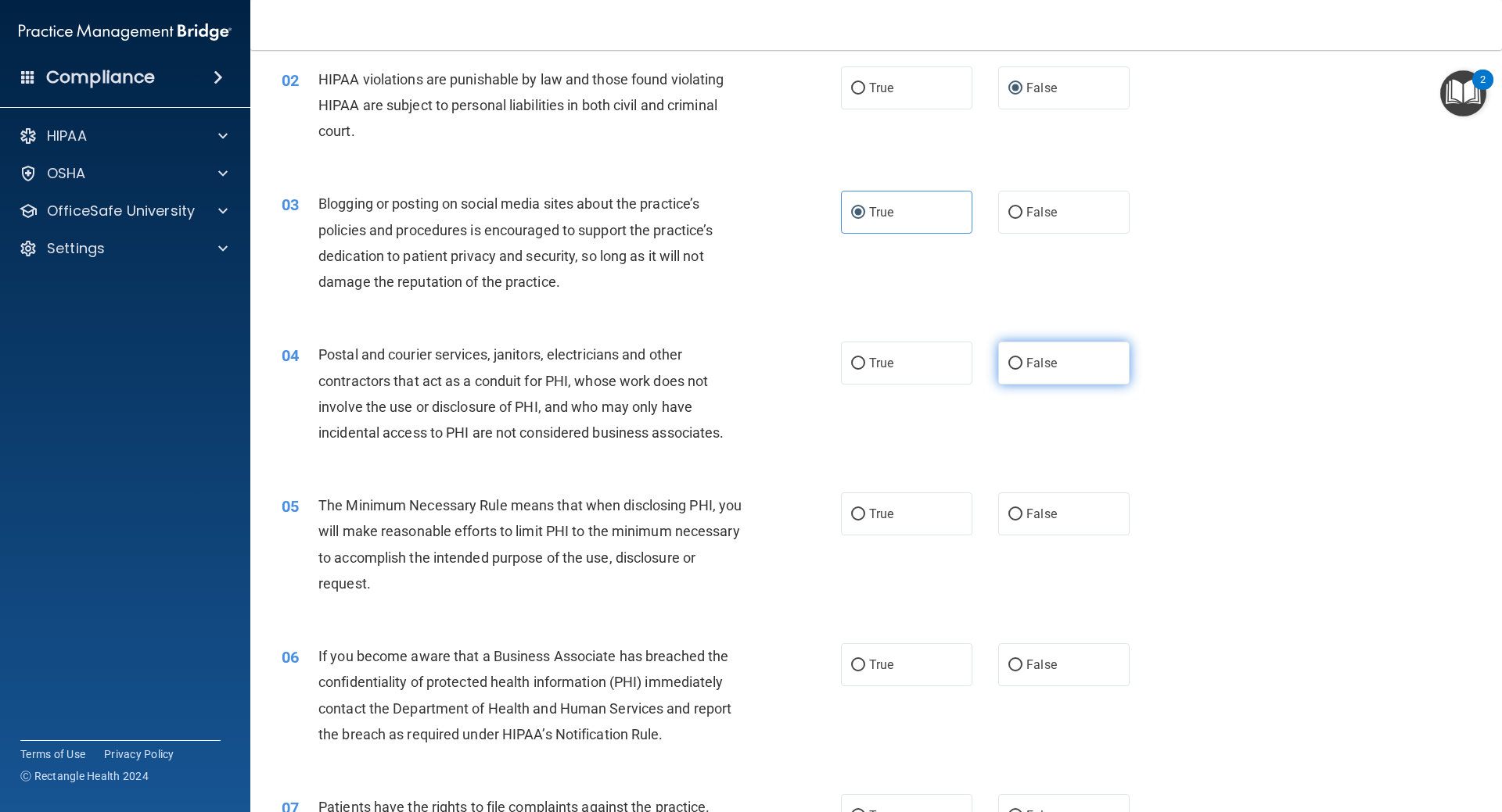
click at [1017, 361] on label "False" at bounding box center [1064, 363] width 131 height 43
click at [1017, 361] on input "False" at bounding box center [1015, 363] width 14 height 11
radio input "true"
click at [864, 523] on label "True" at bounding box center [906, 514] width 131 height 43
click at [864, 521] on input "True" at bounding box center [858, 514] width 14 height 11
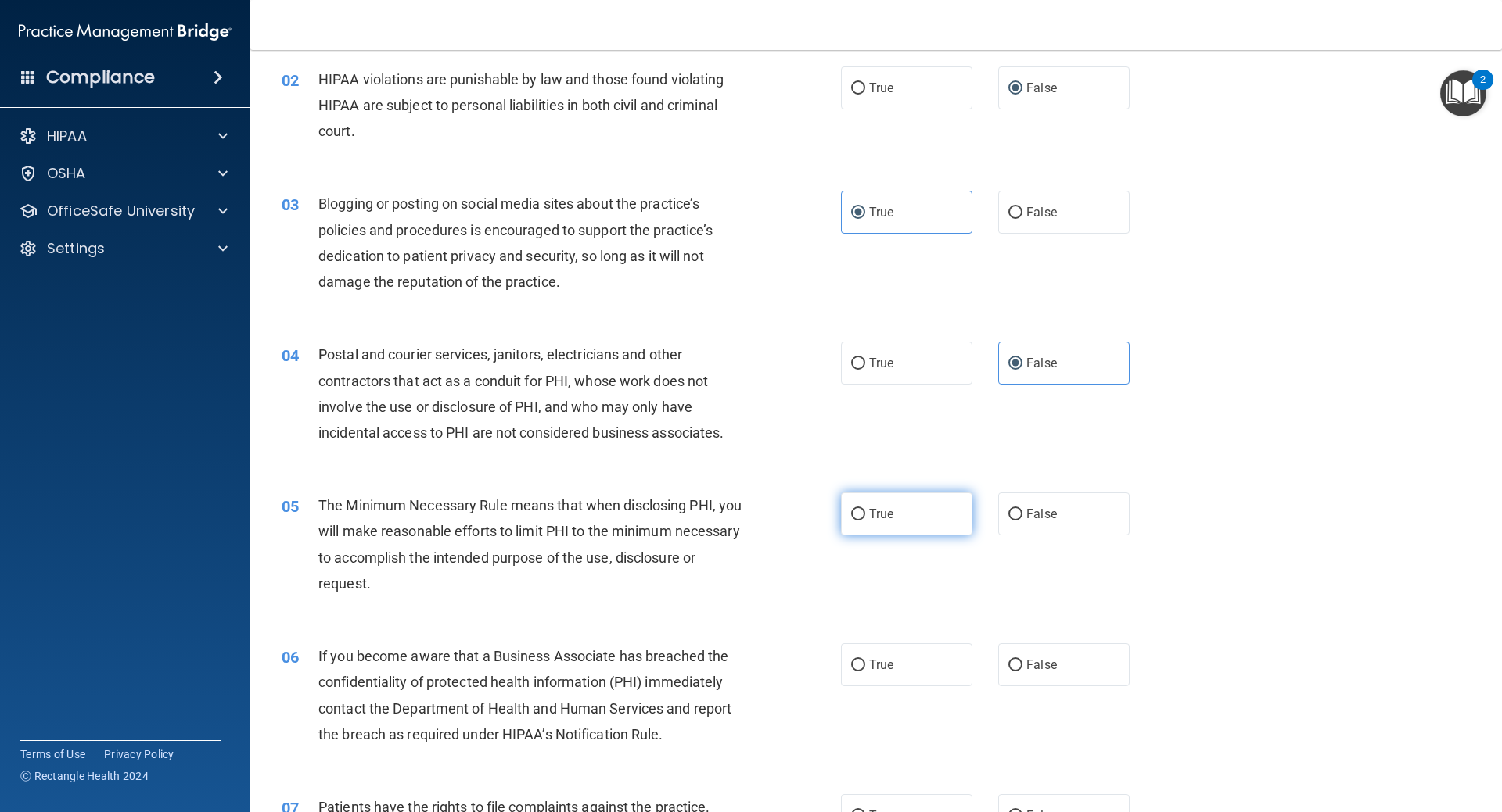
radio input "true"
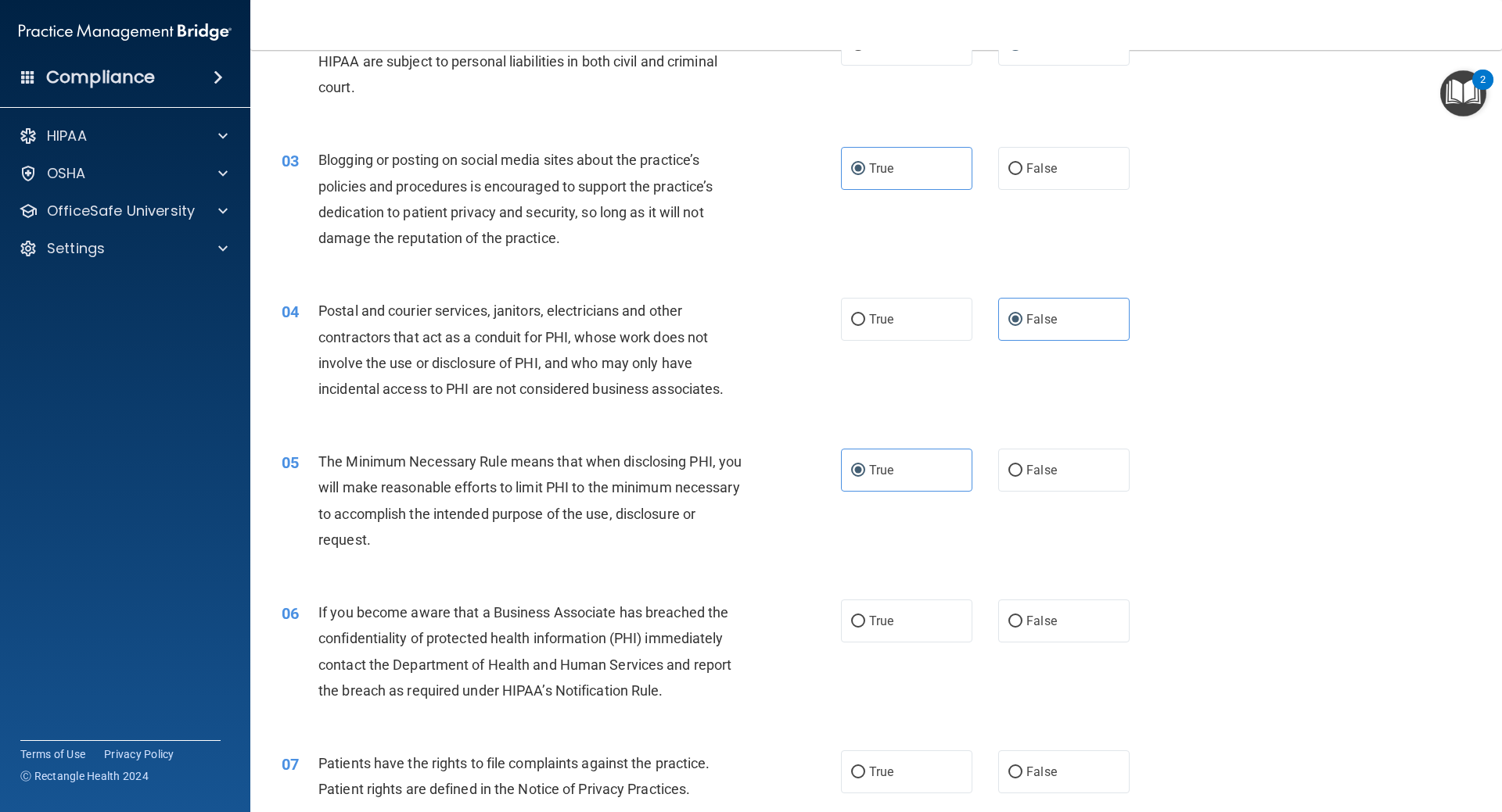
scroll to position [235, 0]
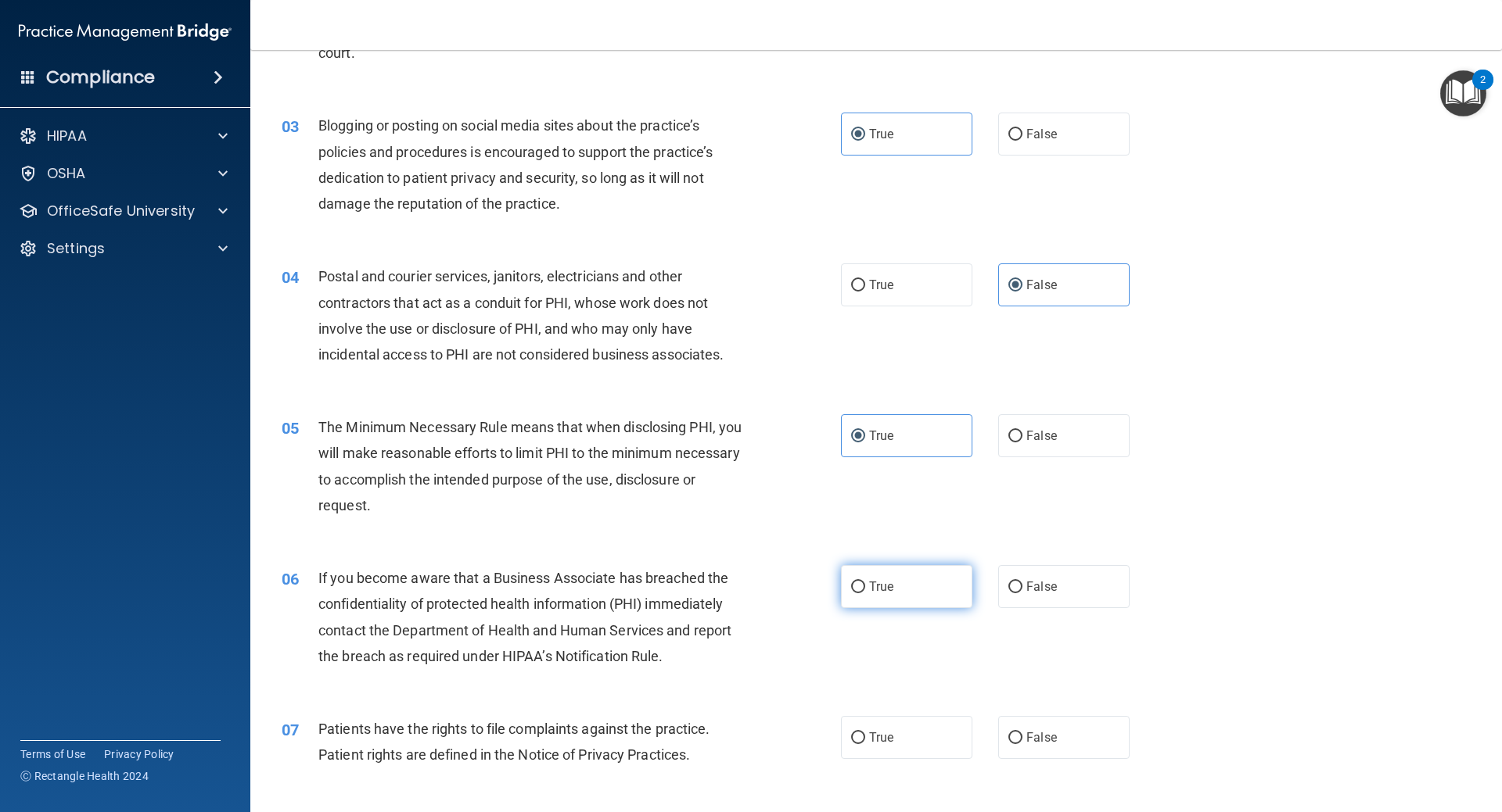
click at [855, 590] on input "True" at bounding box center [858, 587] width 14 height 11
radio input "true"
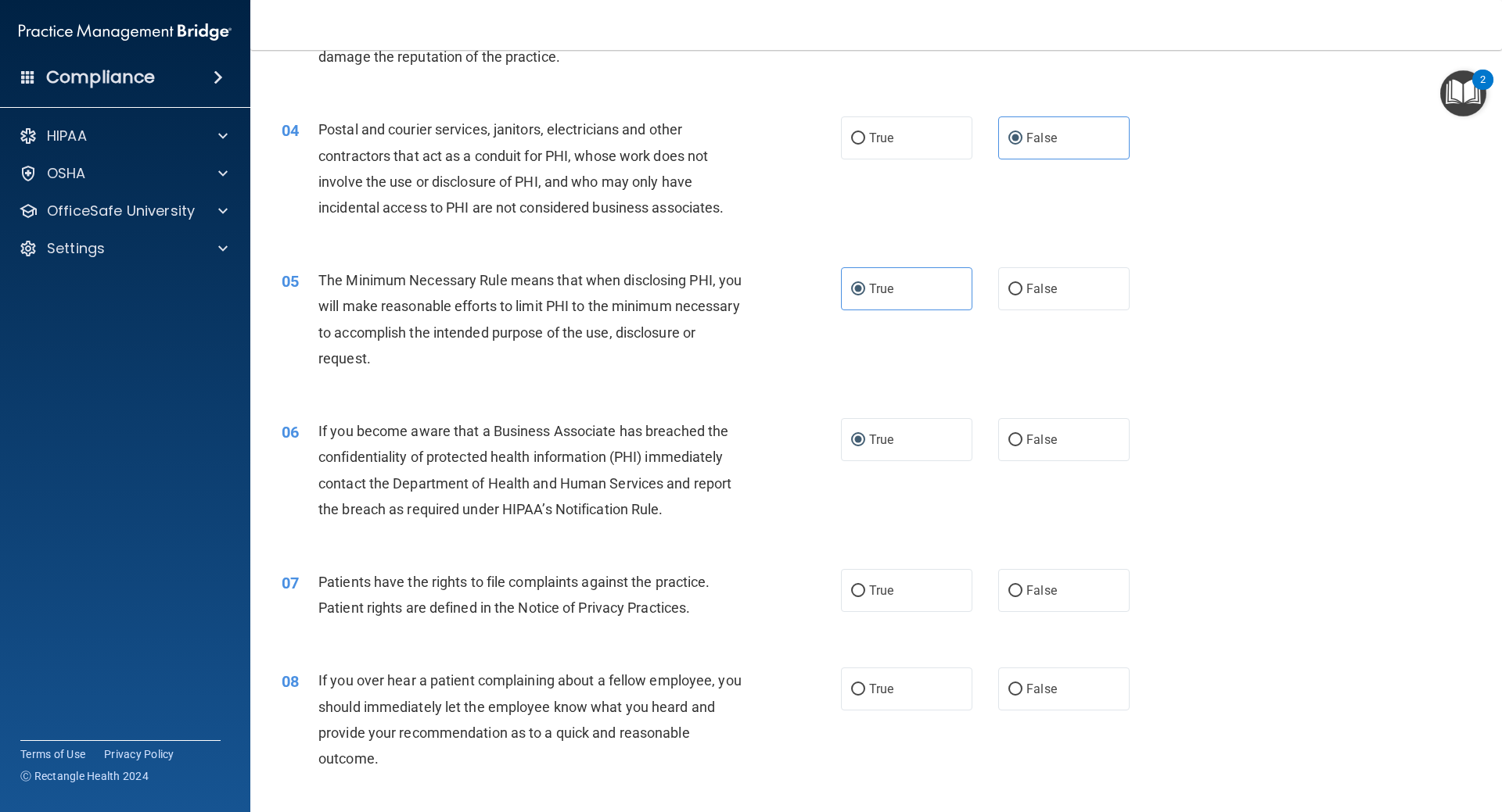
scroll to position [391, 0]
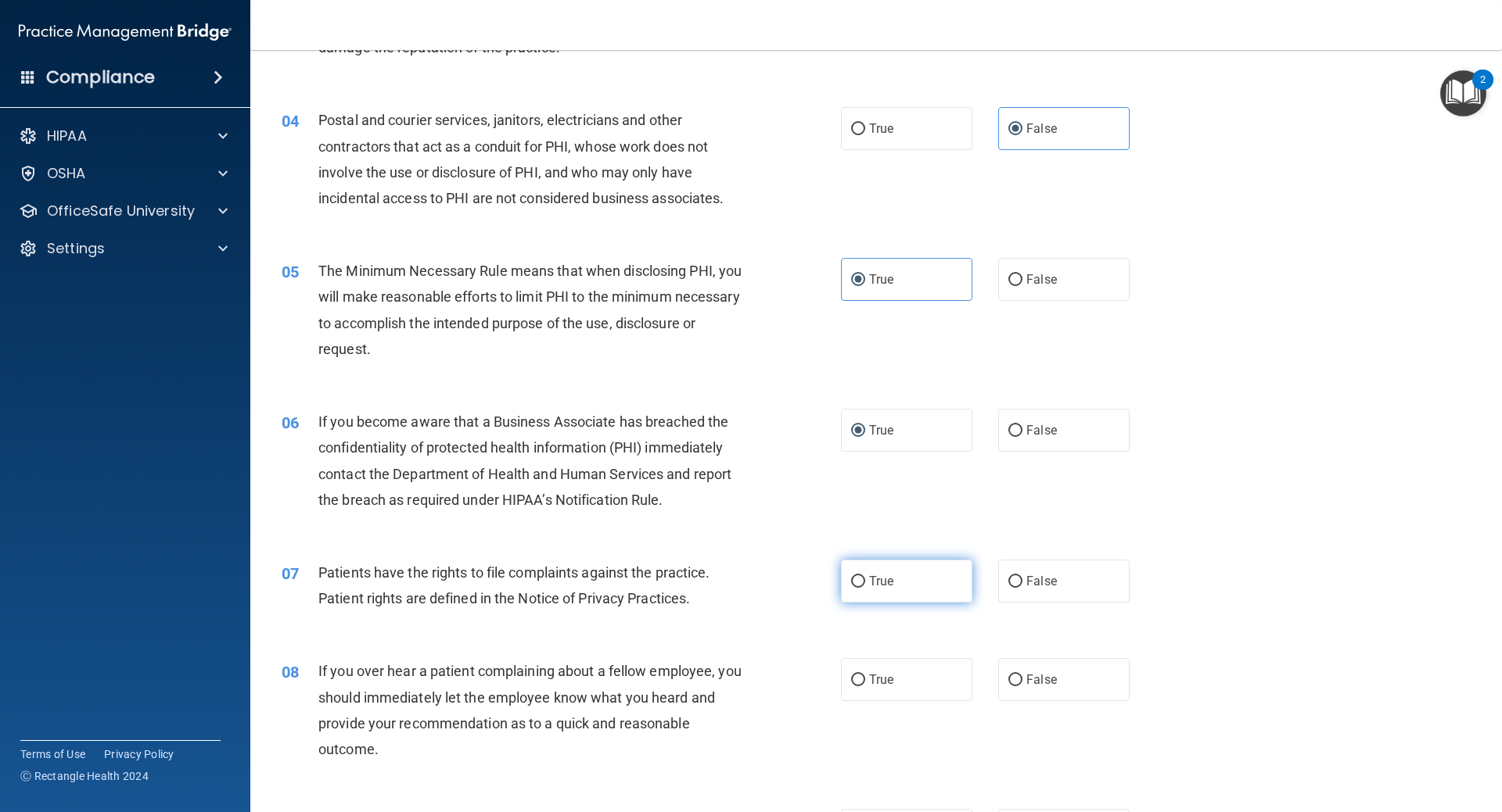
click at [864, 590] on label "True" at bounding box center [906, 581] width 131 height 43
click at [864, 588] on input "True" at bounding box center [858, 582] width 14 height 11
radio input "true"
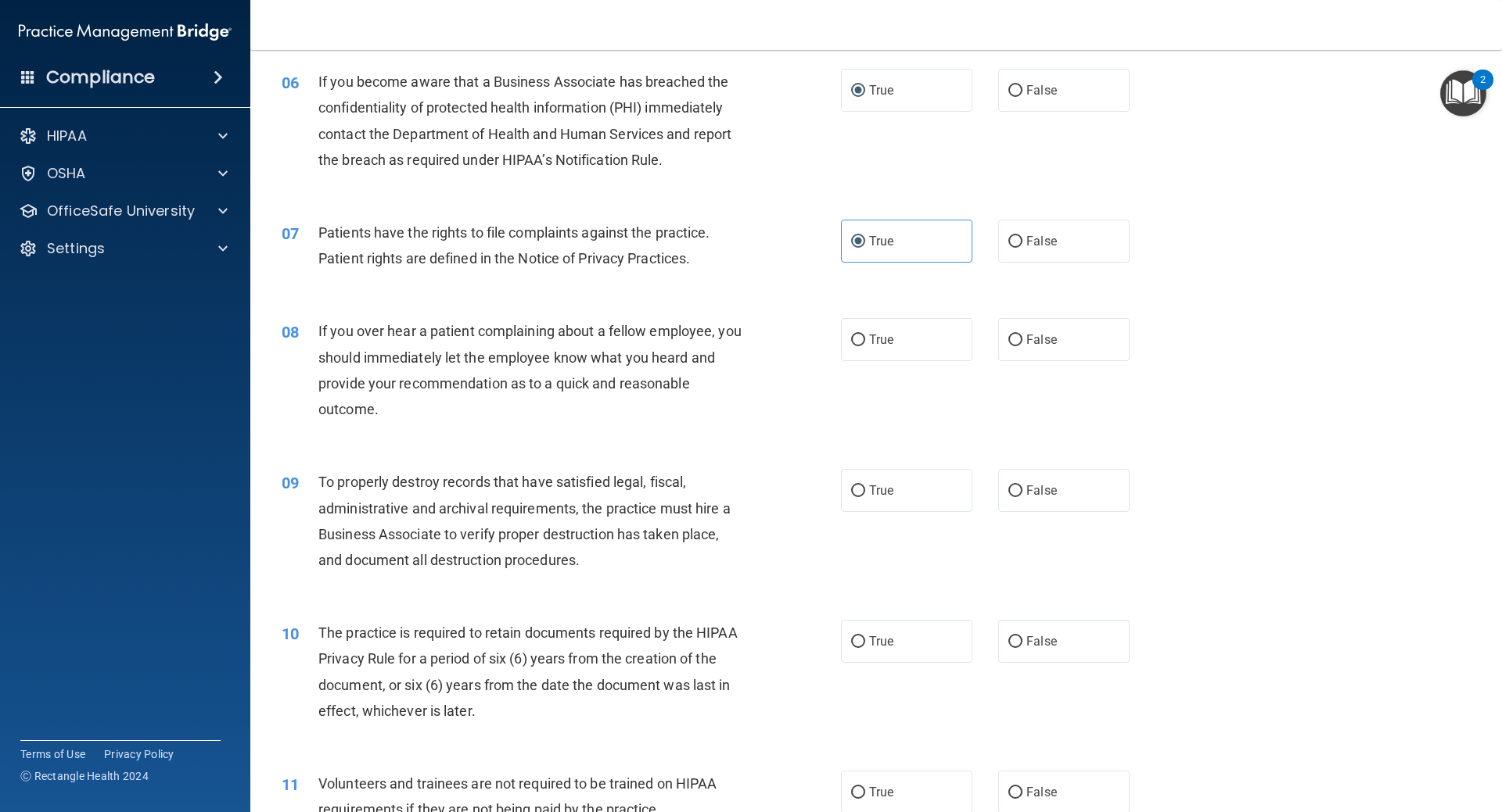
scroll to position [782, 0]
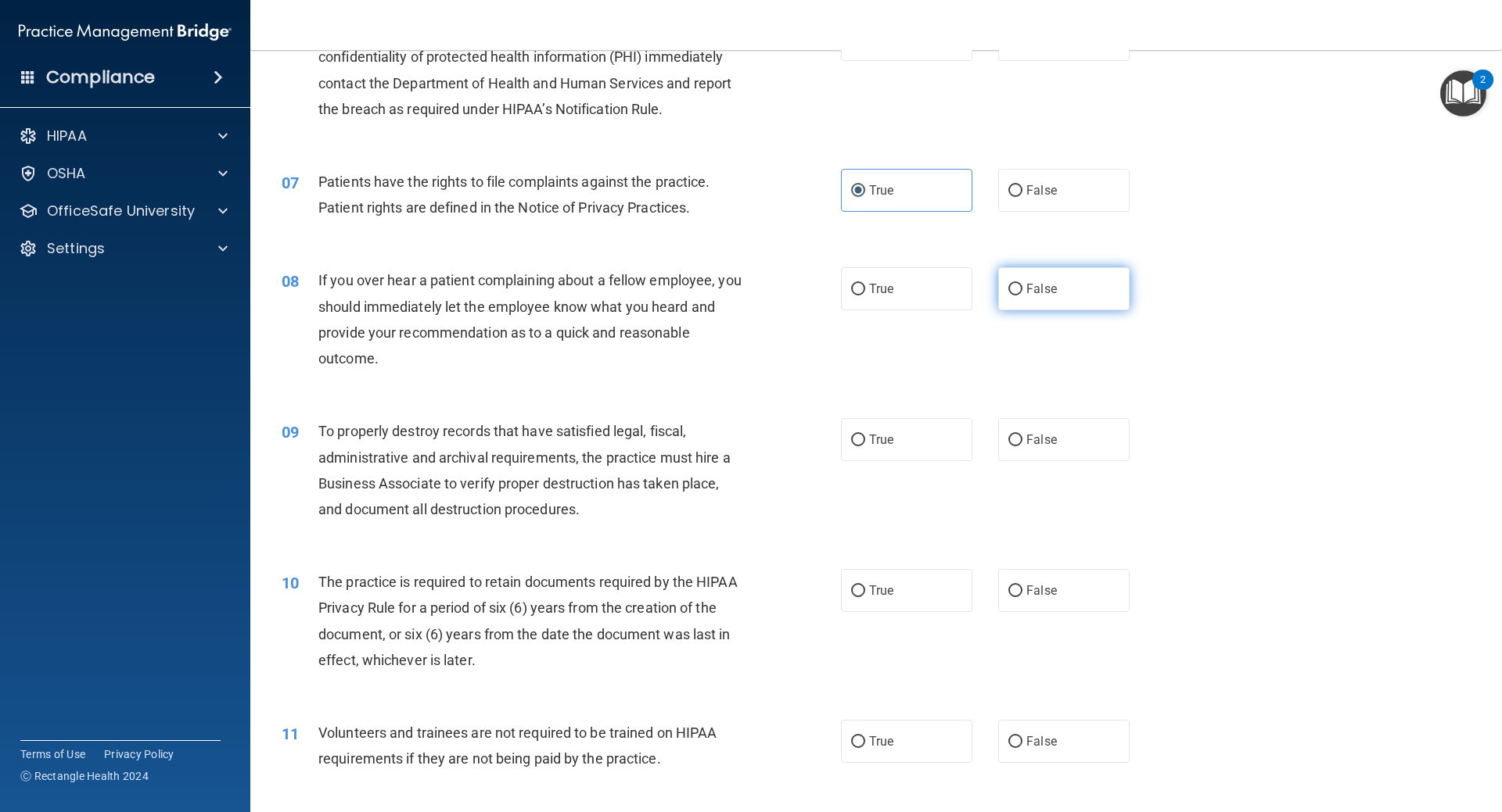
click at [1027, 288] on span "False" at bounding box center [1042, 288] width 31 height 15
click at [1022, 288] on input "False" at bounding box center [1015, 289] width 14 height 11
radio input "true"
click at [1035, 436] on span "False" at bounding box center [1042, 439] width 31 height 15
click at [1022, 436] on input "False" at bounding box center [1015, 440] width 14 height 11
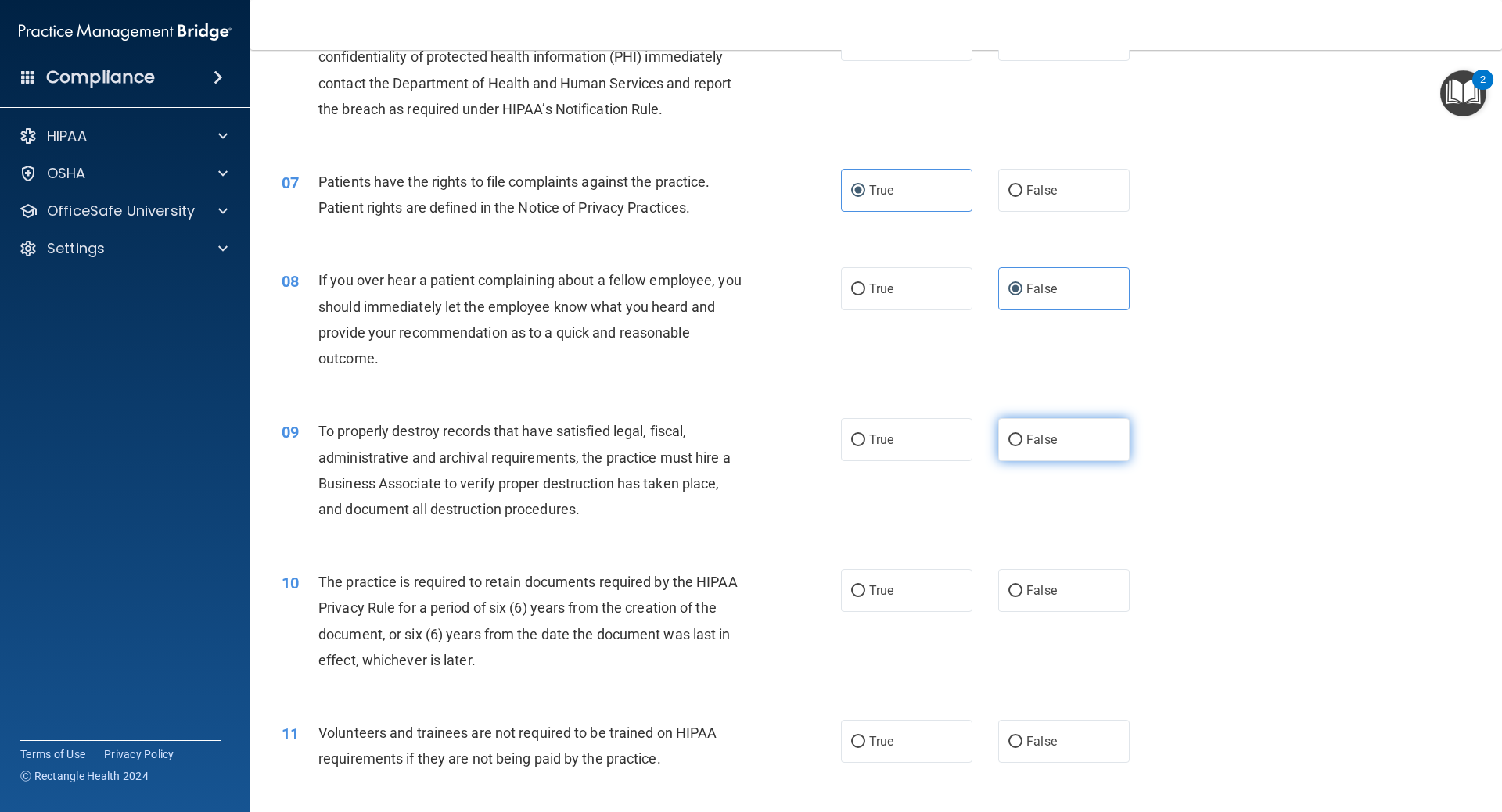
radio input "true"
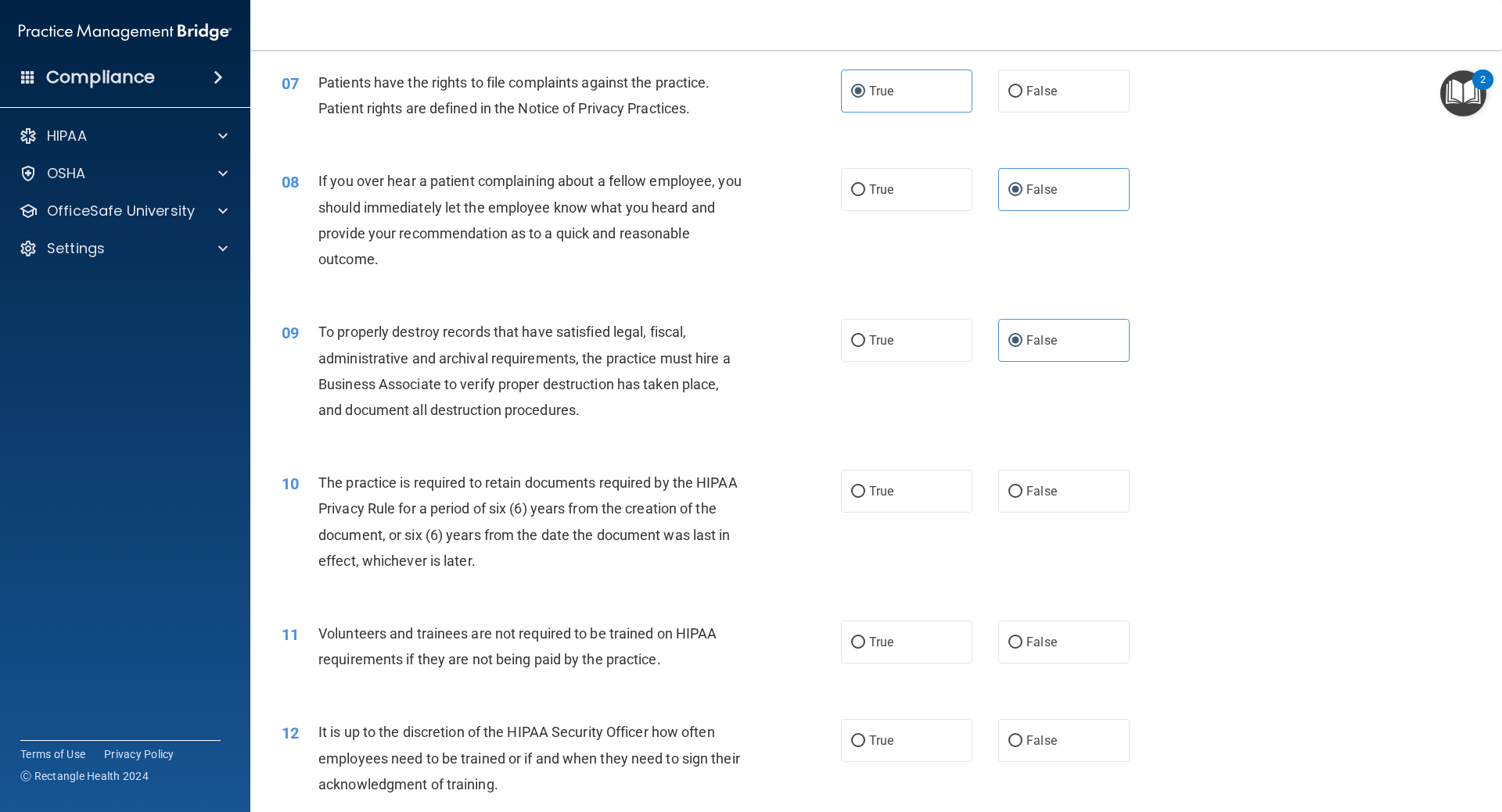
scroll to position [938, 0]
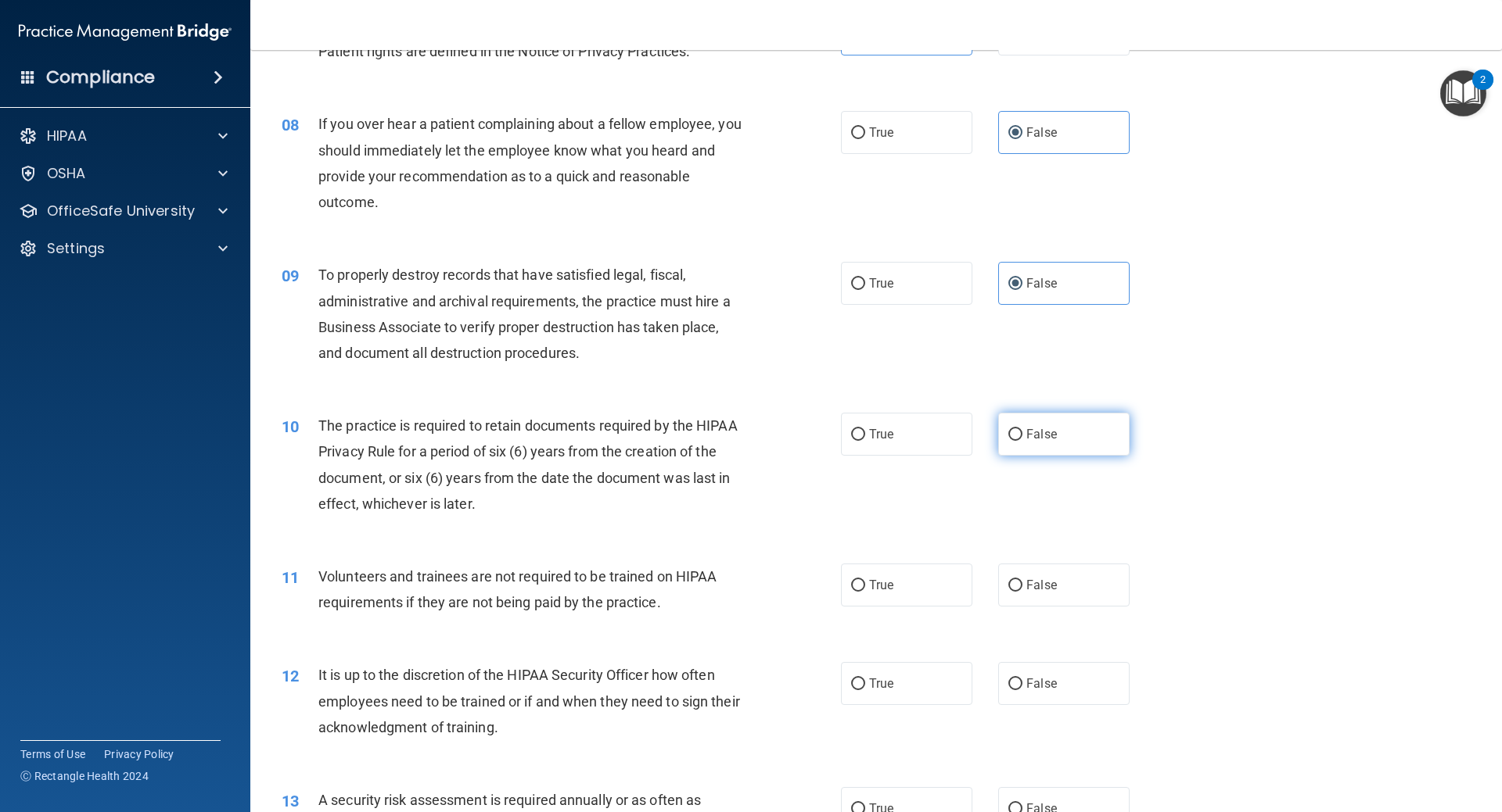
click at [1009, 432] on input "False" at bounding box center [1015, 435] width 14 height 11
radio input "true"
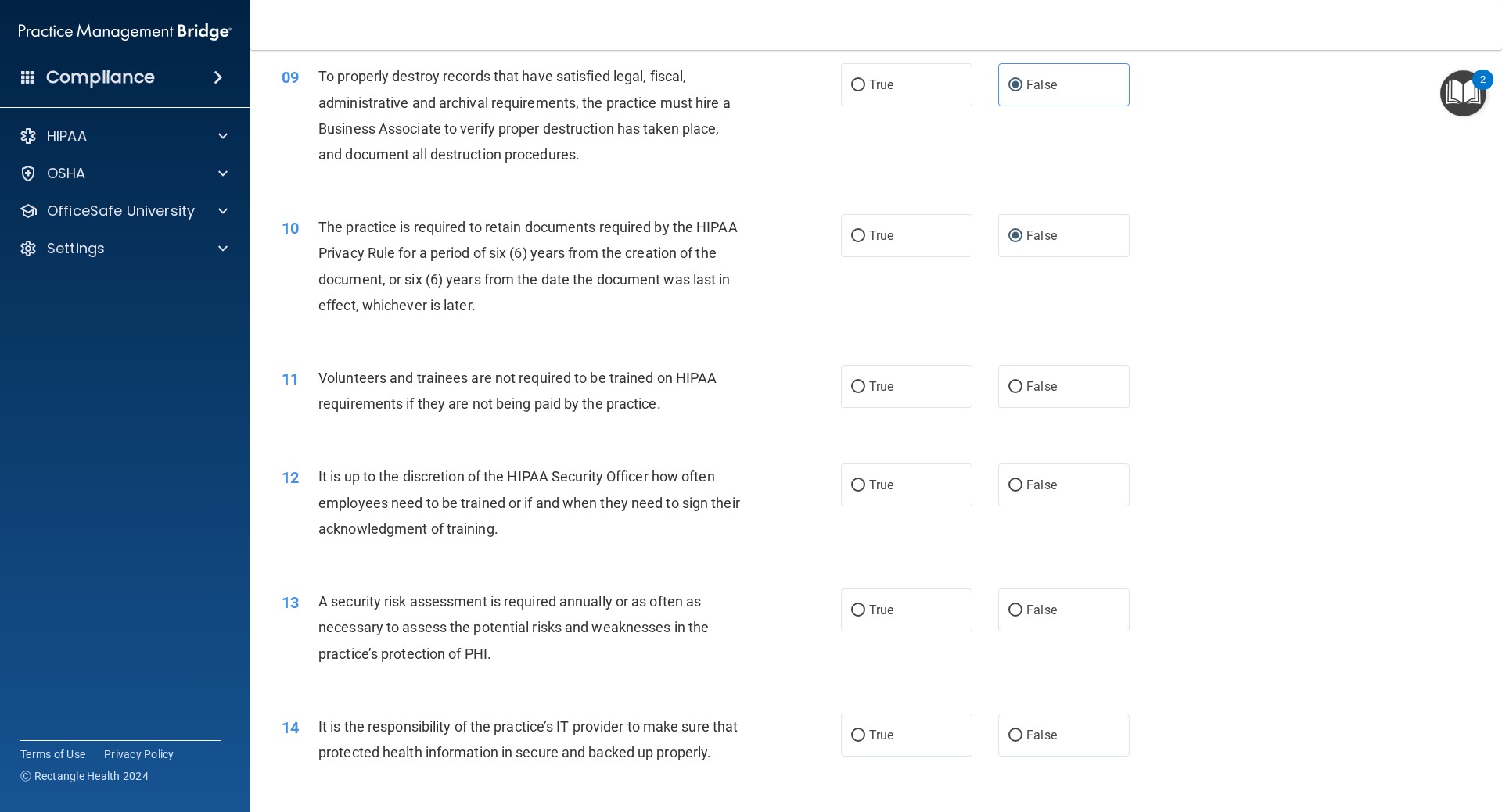
scroll to position [1173, 0]
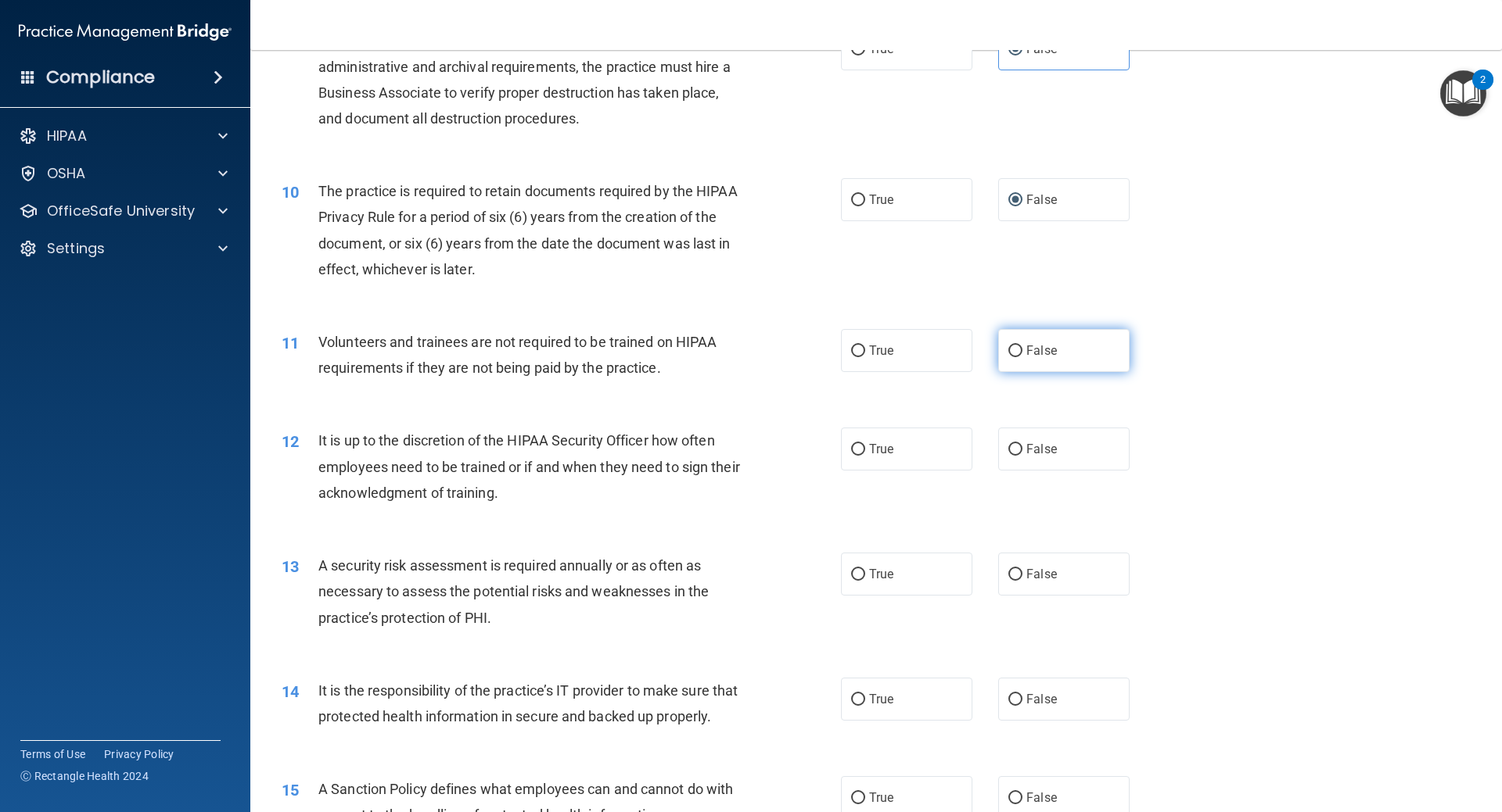
click at [1013, 353] on input "False" at bounding box center [1015, 351] width 14 height 11
radio input "true"
click at [1017, 437] on label "False" at bounding box center [1064, 449] width 131 height 43
click at [1017, 444] on input "False" at bounding box center [1015, 450] width 14 height 11
radio input "true"
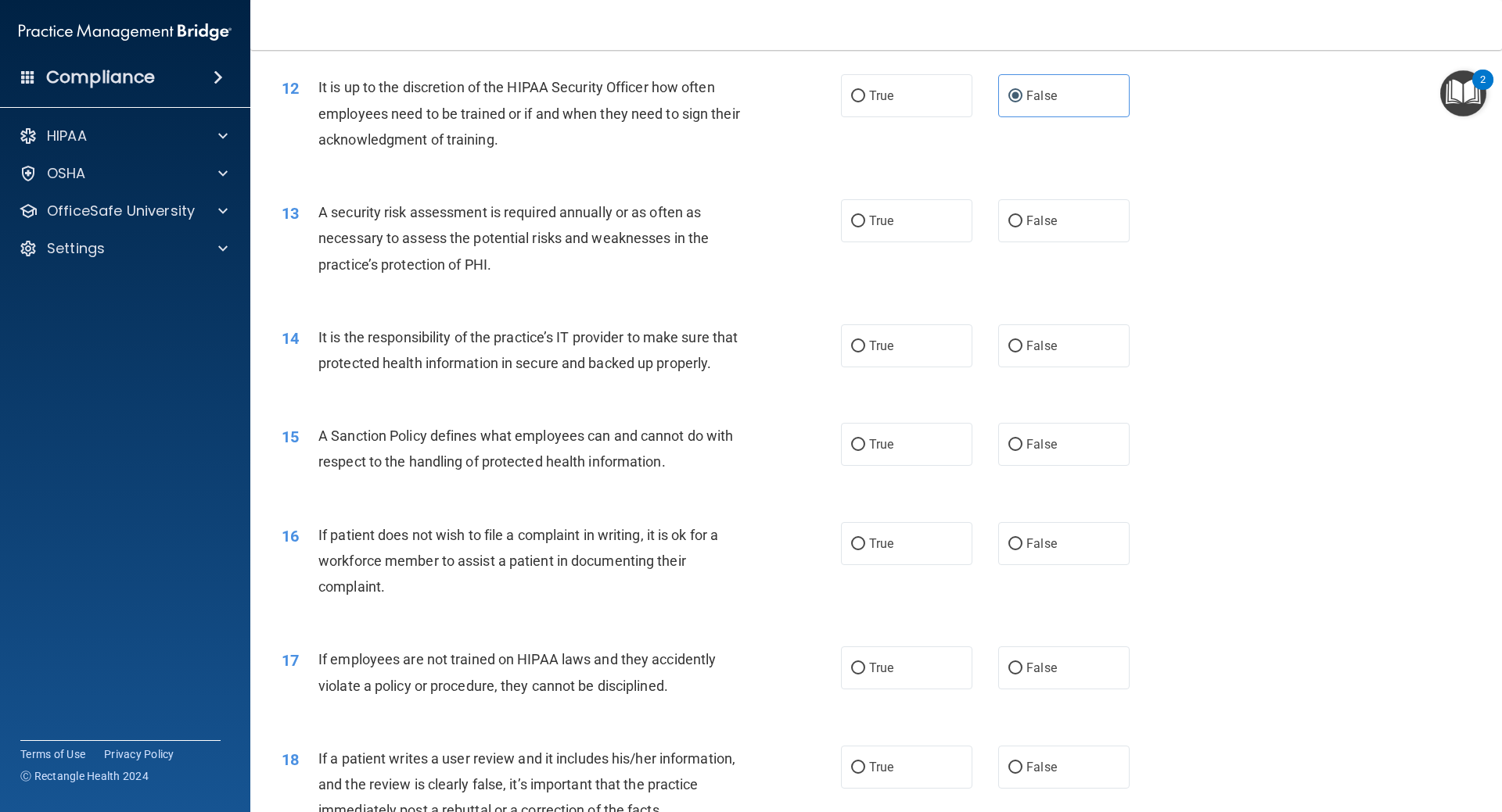
scroll to position [1564, 0]
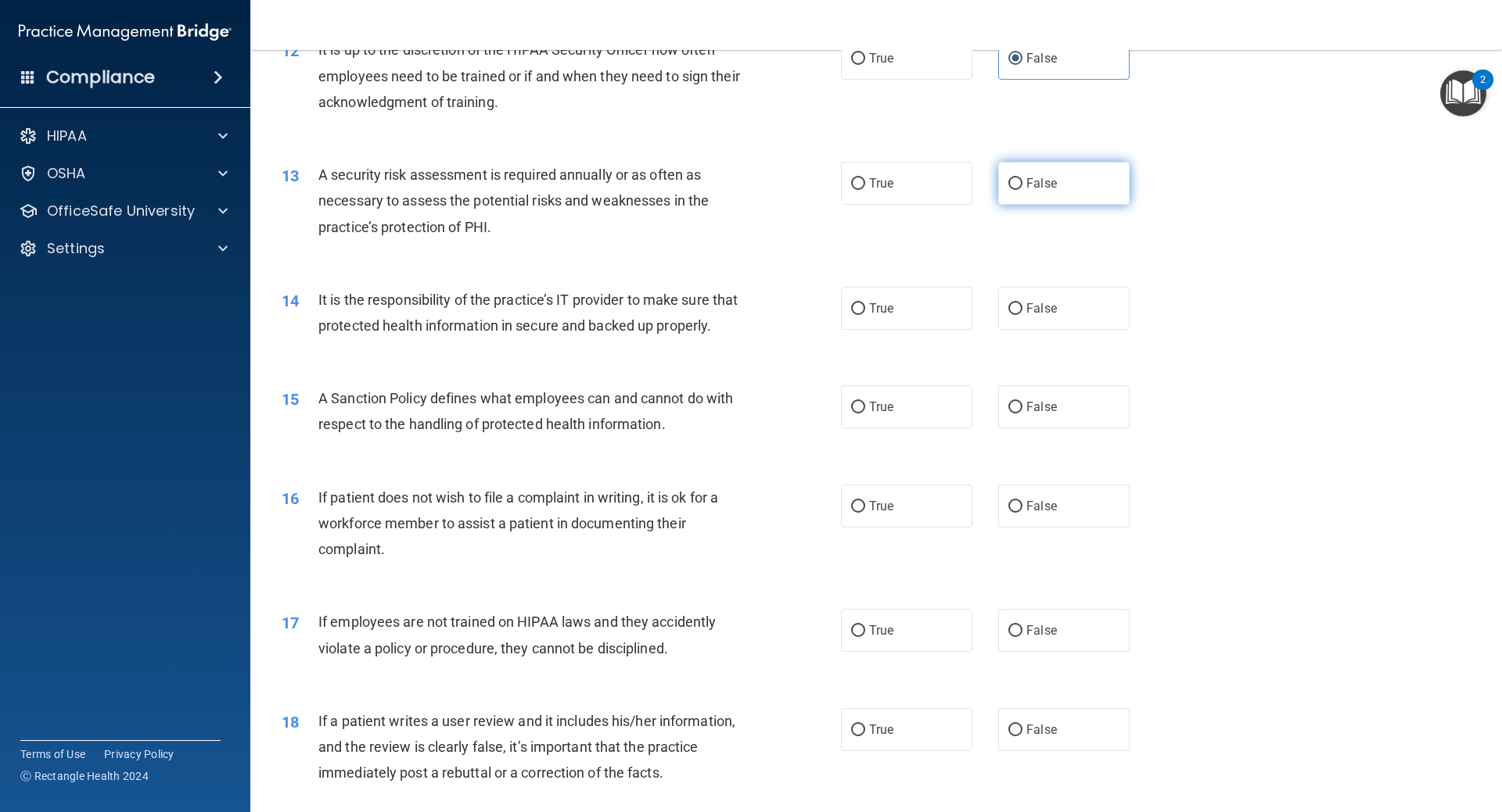
click at [1008, 189] on input "False" at bounding box center [1015, 183] width 14 height 11
radio input "true"
click at [882, 303] on span "True" at bounding box center [880, 308] width 24 height 15
click at [865, 303] on input "True" at bounding box center [858, 309] width 14 height 11
radio input "true"
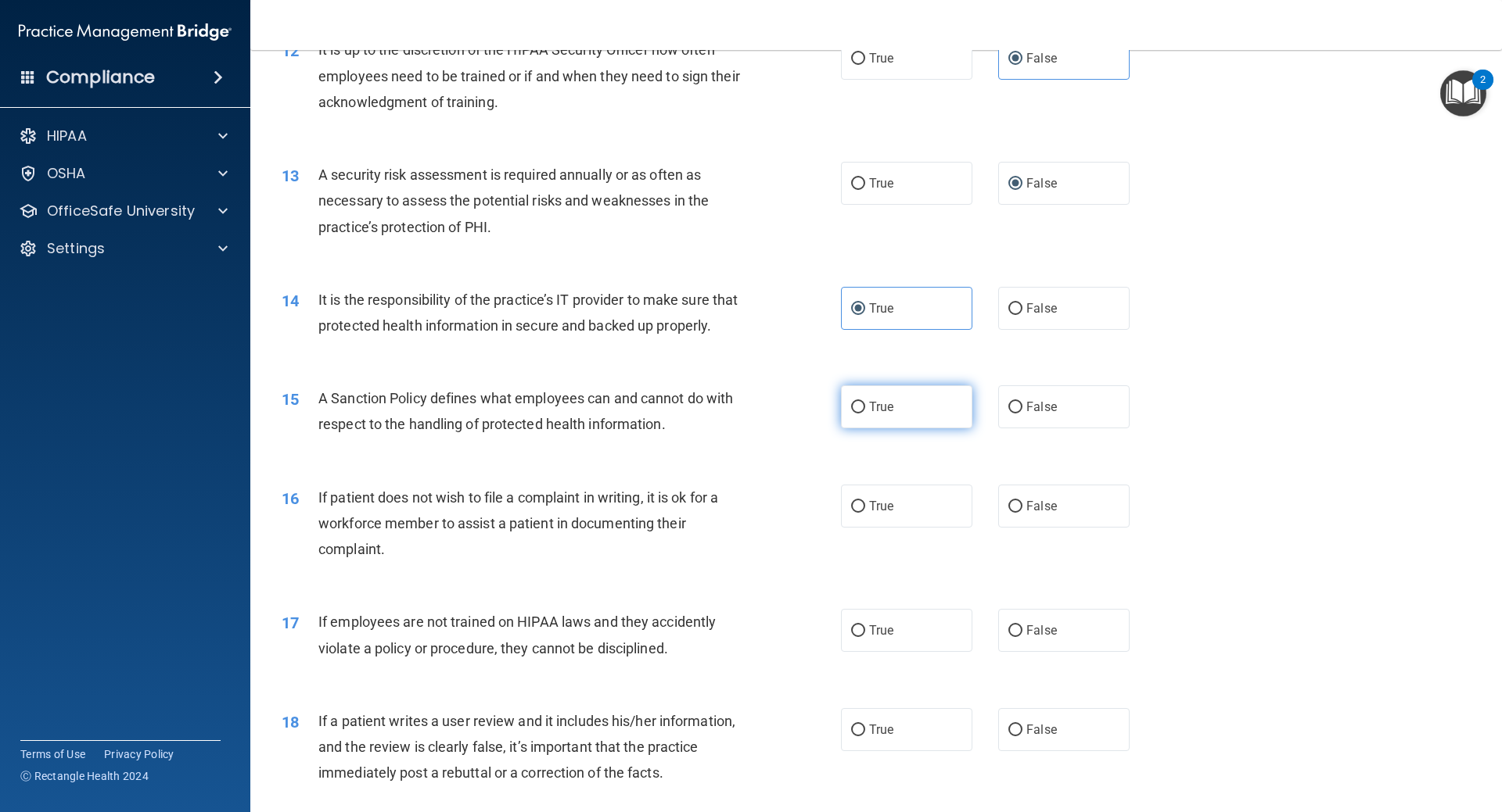
click at [893, 428] on label "True" at bounding box center [906, 406] width 131 height 43
click at [865, 413] on input "True" at bounding box center [858, 407] width 14 height 11
radio input "true"
click at [895, 528] on label "True" at bounding box center [906, 506] width 131 height 43
click at [865, 513] on input "True" at bounding box center [858, 506] width 14 height 11
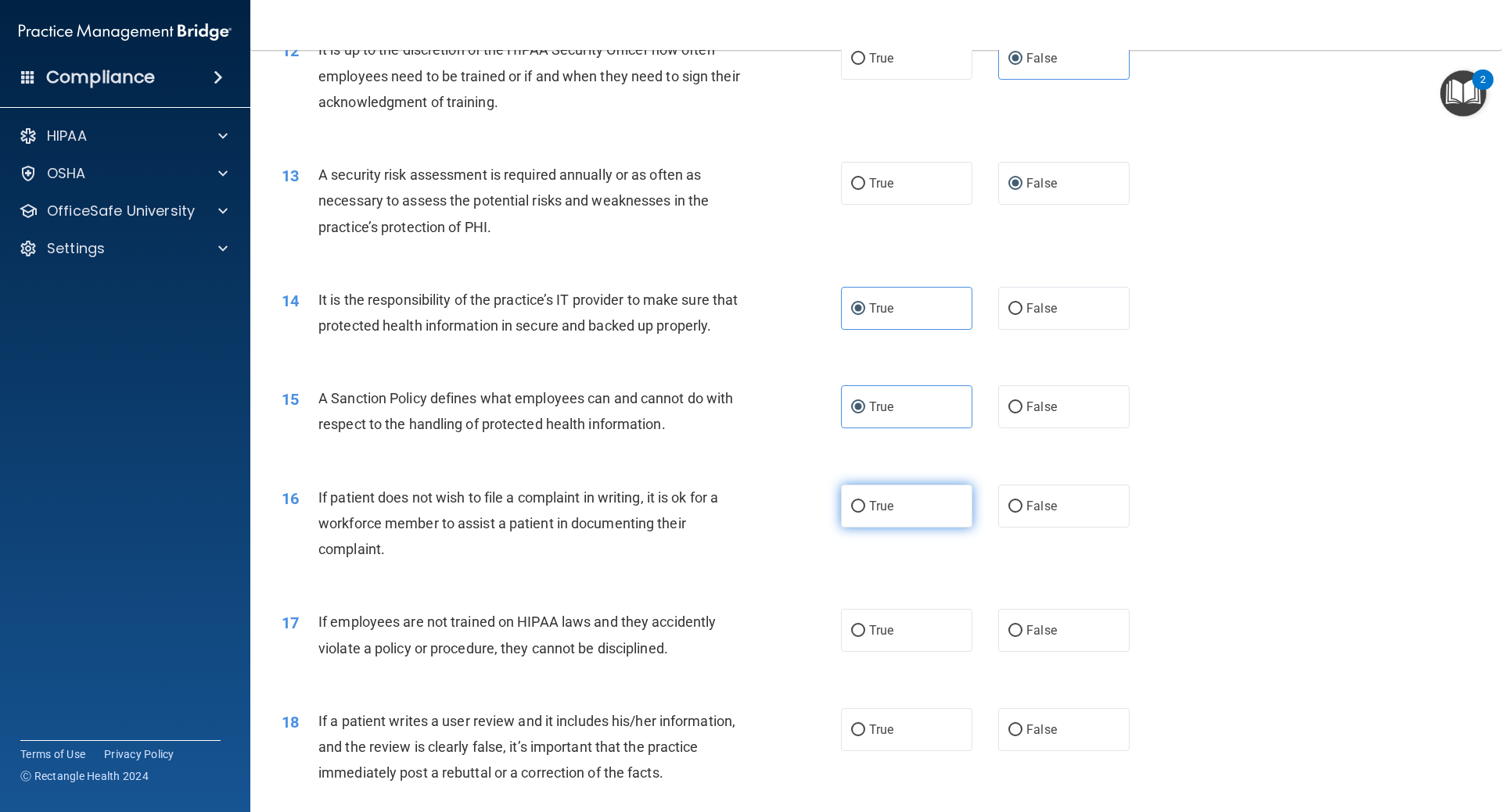
radio input "true"
click at [1018, 652] on label "False" at bounding box center [1064, 630] width 131 height 43
click at [1018, 637] on input "False" at bounding box center [1015, 630] width 14 height 11
radio input "true"
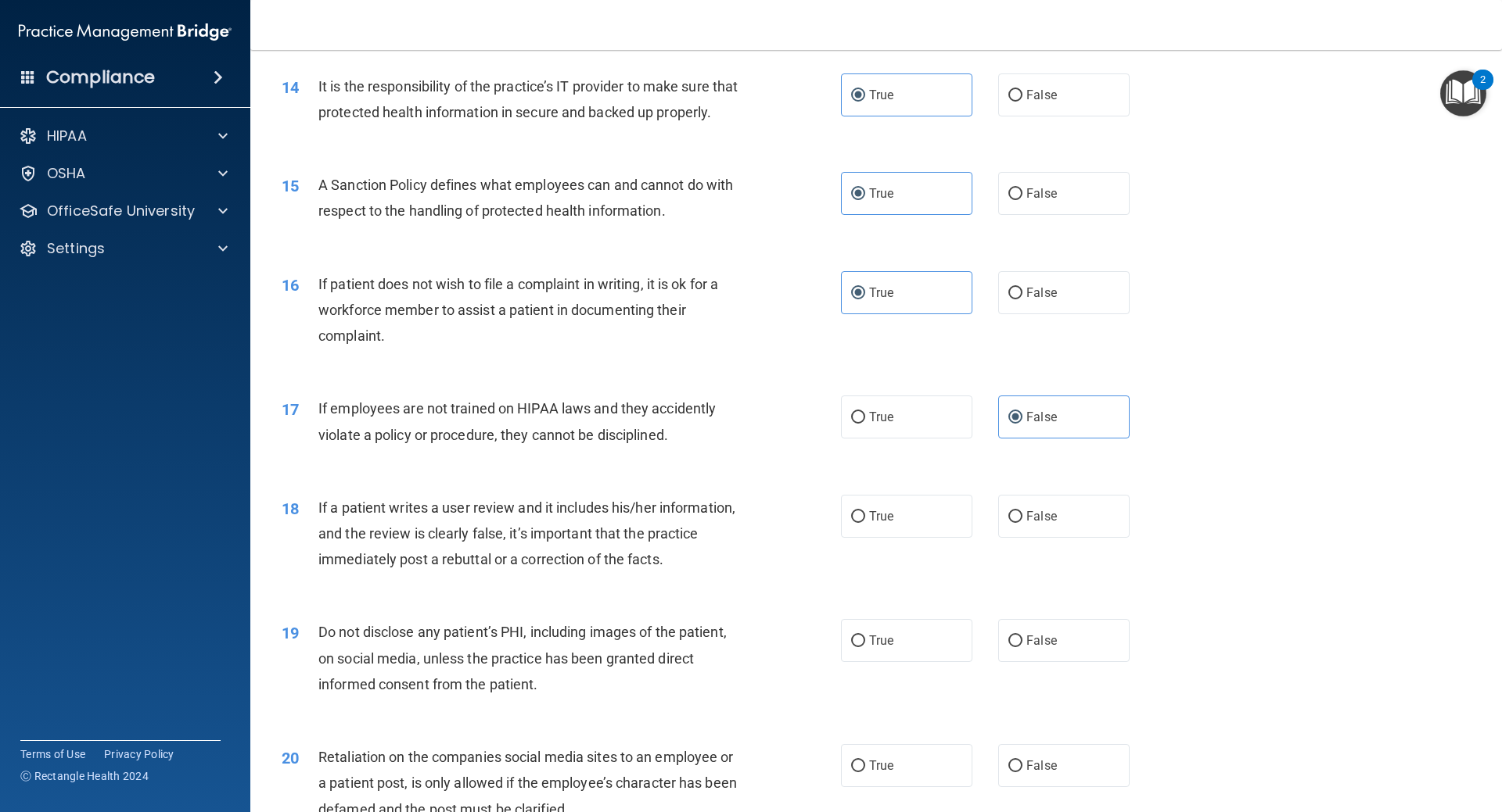
scroll to position [1876, 0]
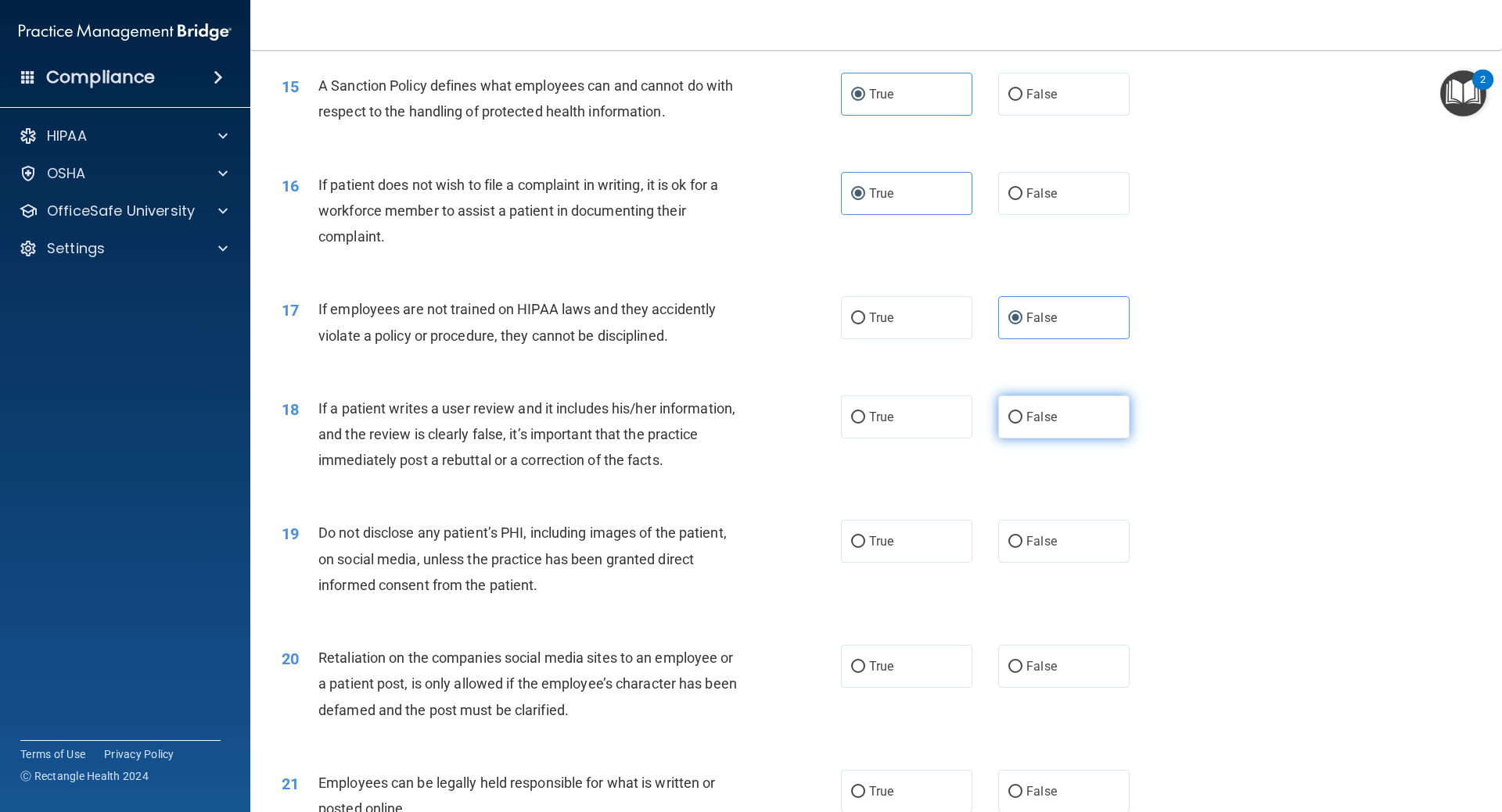
click at [1039, 425] on span "False" at bounding box center [1042, 417] width 31 height 15
click at [1022, 424] on input "False" at bounding box center [1015, 417] width 14 height 11
radio input "true"
click at [863, 563] on label "True" at bounding box center [906, 541] width 131 height 43
click at [863, 548] on input "True" at bounding box center [858, 541] width 14 height 11
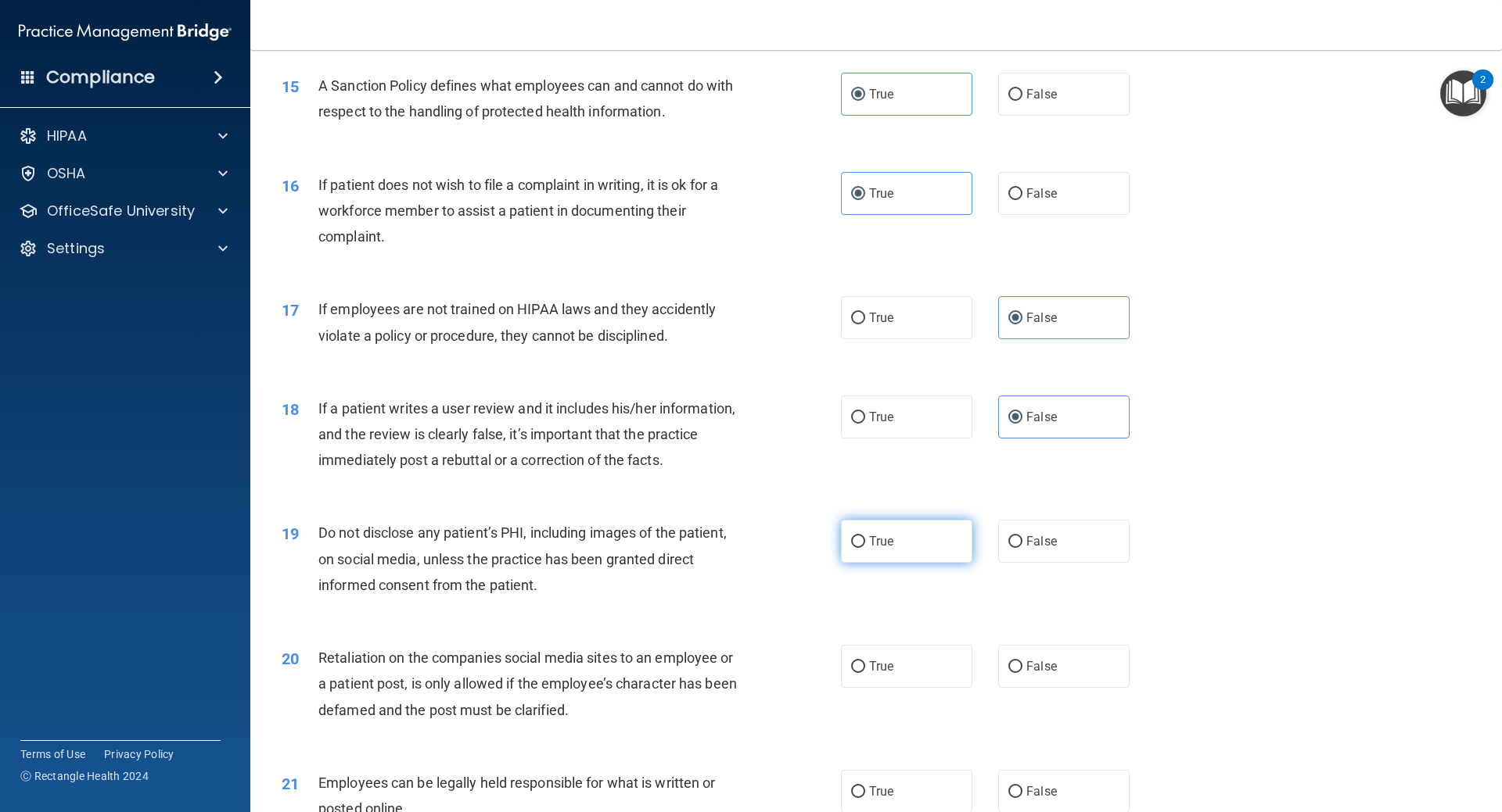
radio input "true"
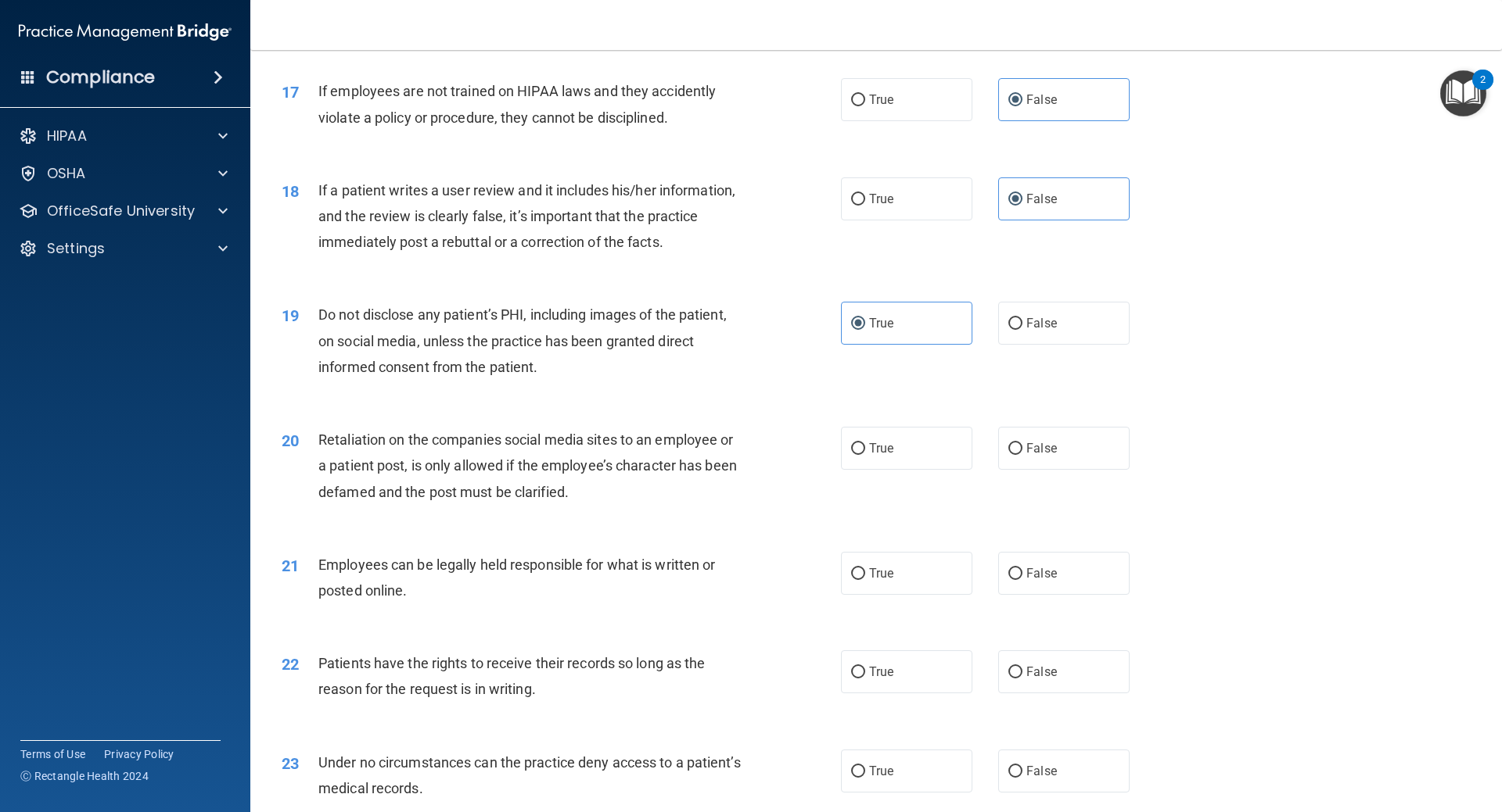
scroll to position [2112, 0]
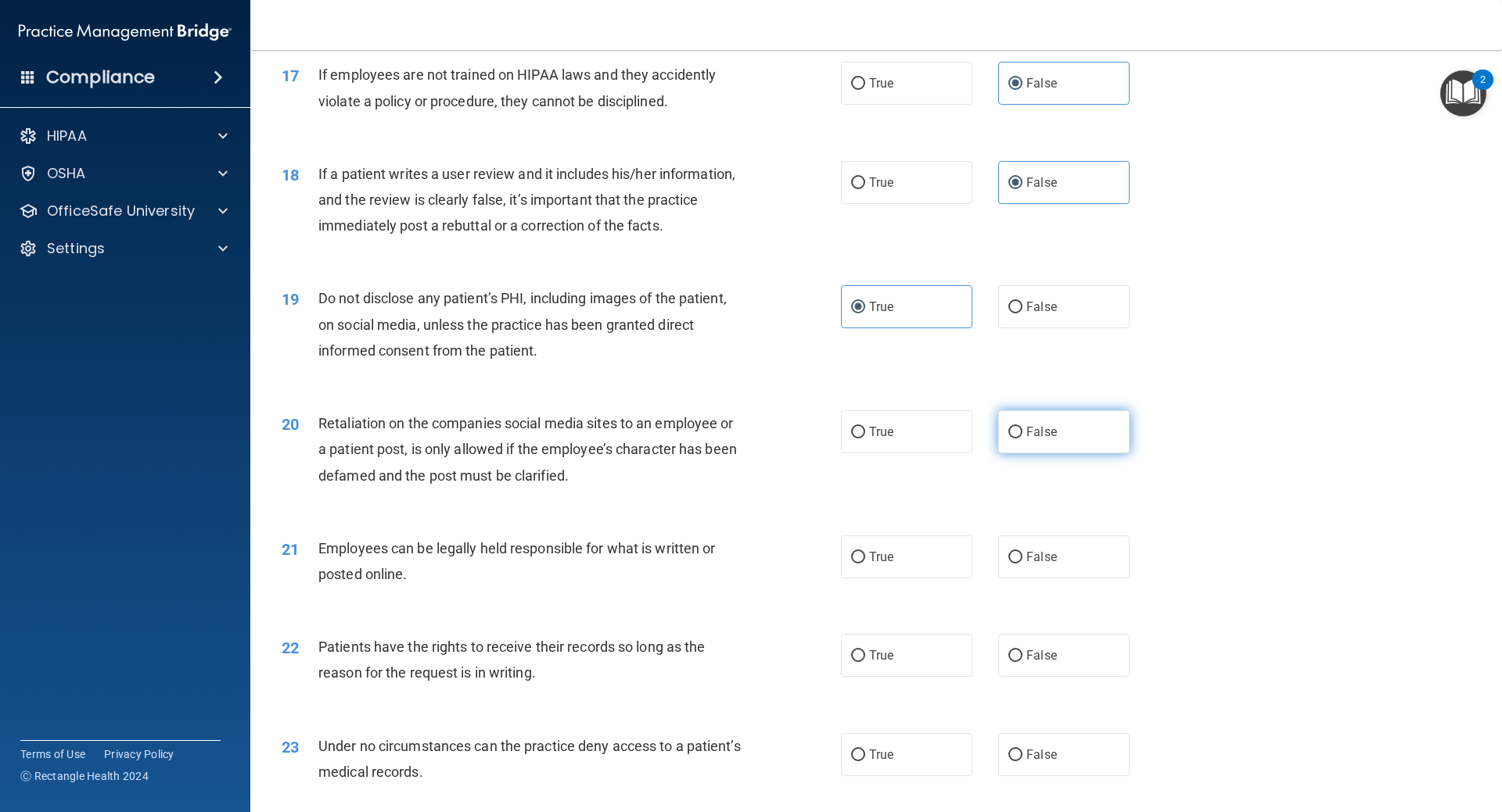
click at [1027, 439] on span "False" at bounding box center [1042, 432] width 31 height 15
click at [1022, 439] on input "False" at bounding box center [1015, 432] width 14 height 11
radio input "true"
click at [871, 564] on span "True" at bounding box center [880, 556] width 24 height 15
click at [865, 563] on input "True" at bounding box center [858, 557] width 14 height 11
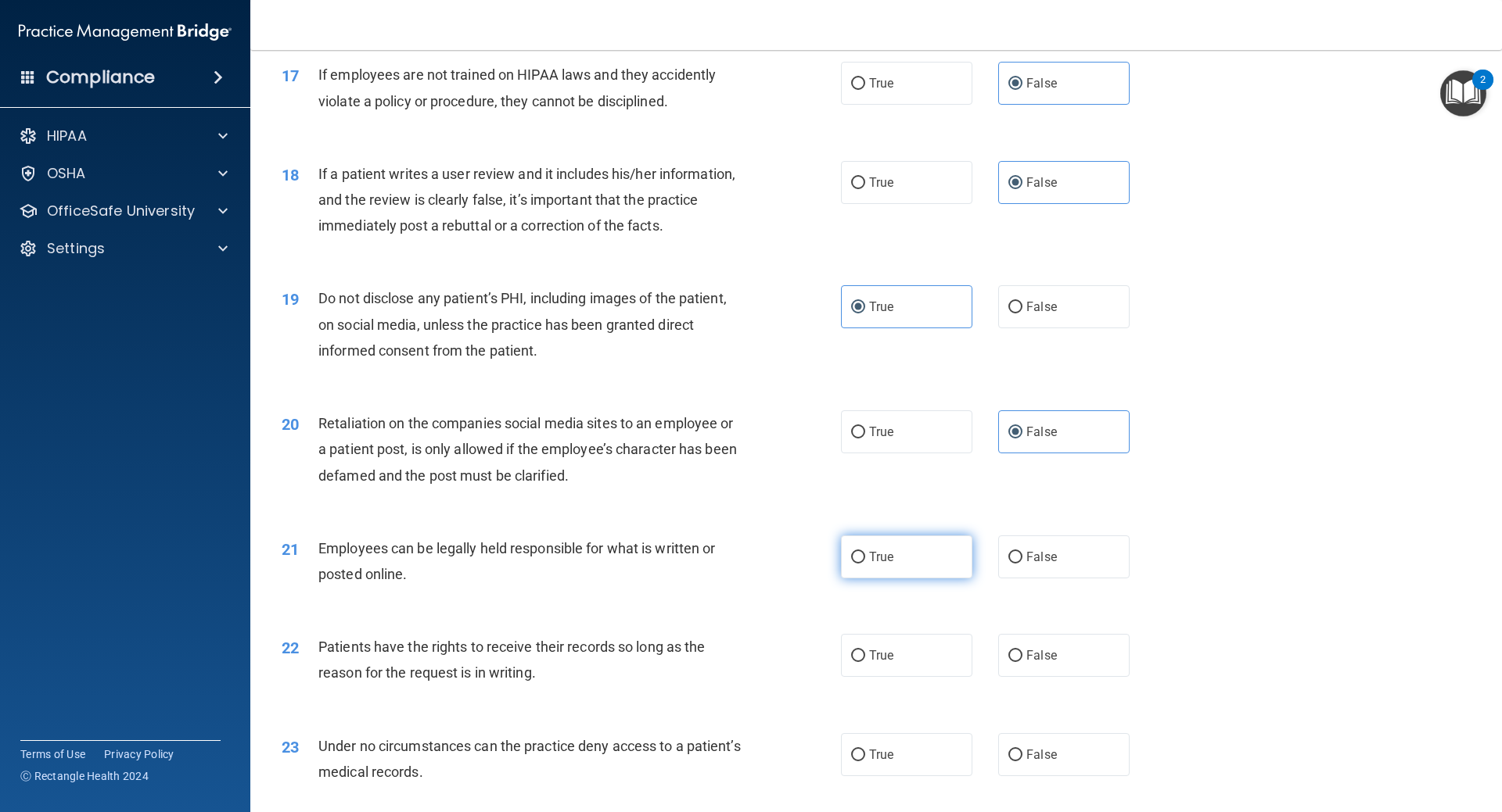
radio input "true"
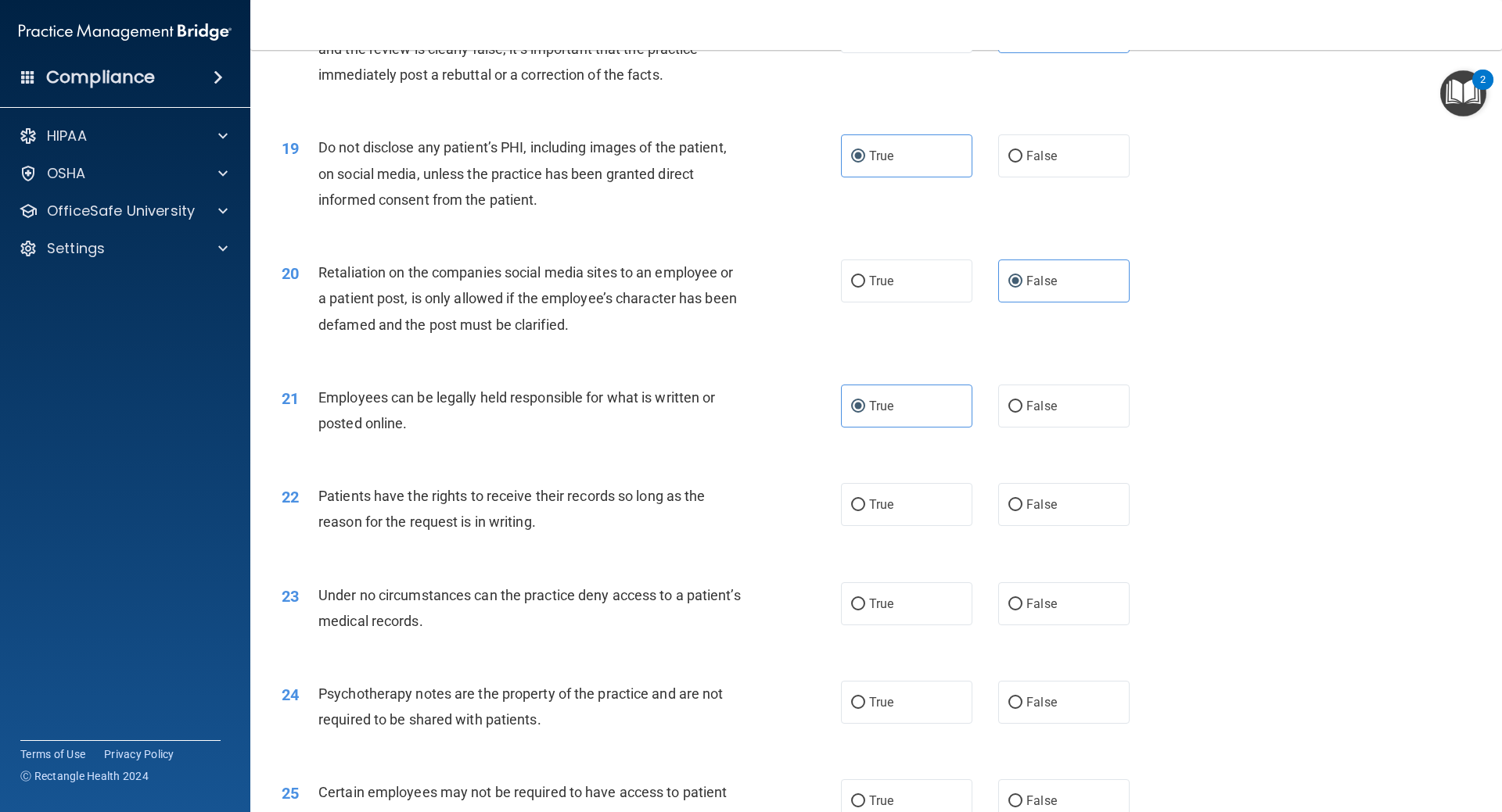
scroll to position [2268, 0]
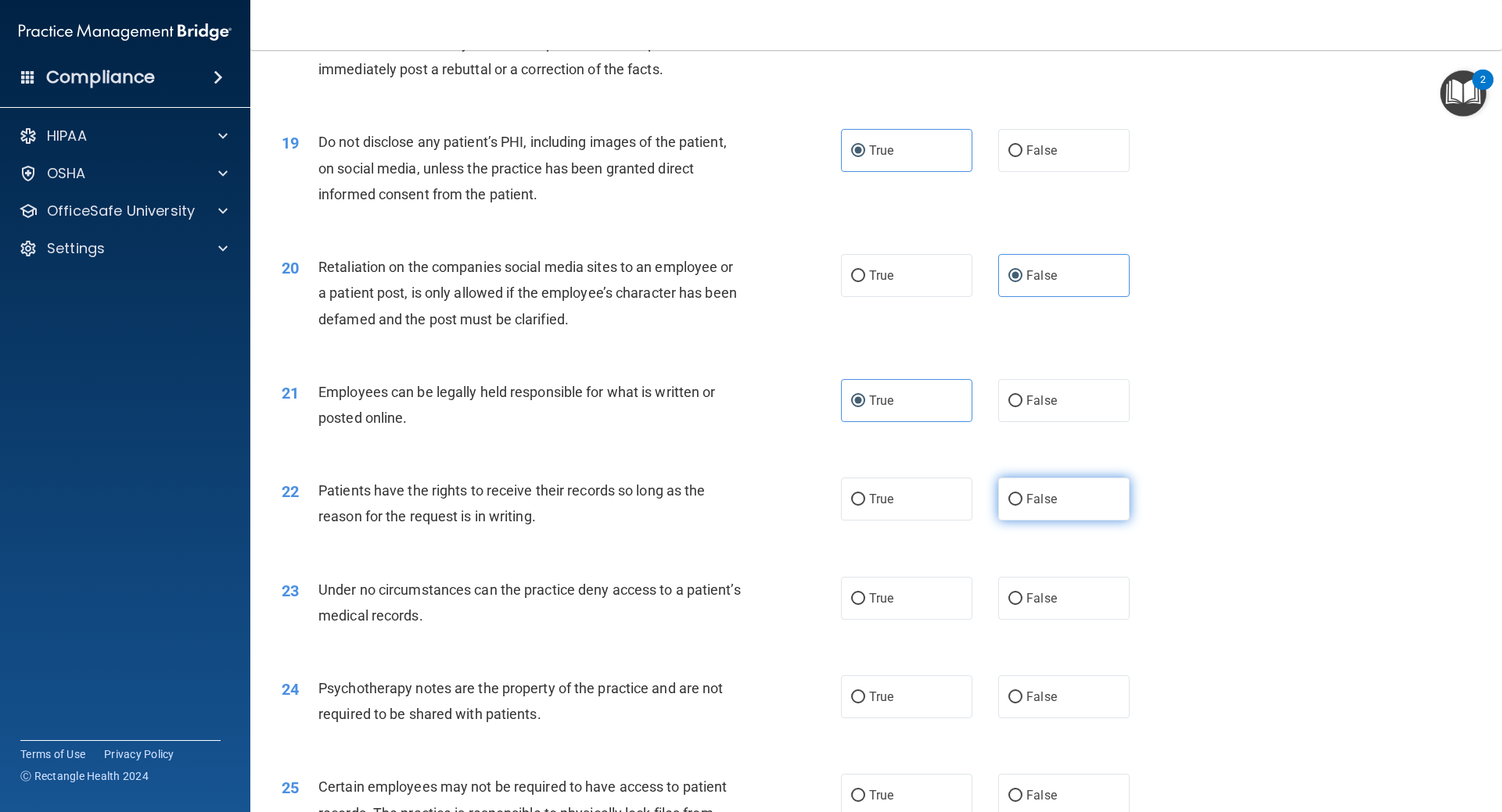
click at [1015, 521] on label "False" at bounding box center [1064, 499] width 131 height 43
click at [1015, 506] on input "False" at bounding box center [1015, 499] width 14 height 11
radio input "true"
click at [1008, 605] on input "False" at bounding box center [1015, 599] width 14 height 11
radio input "true"
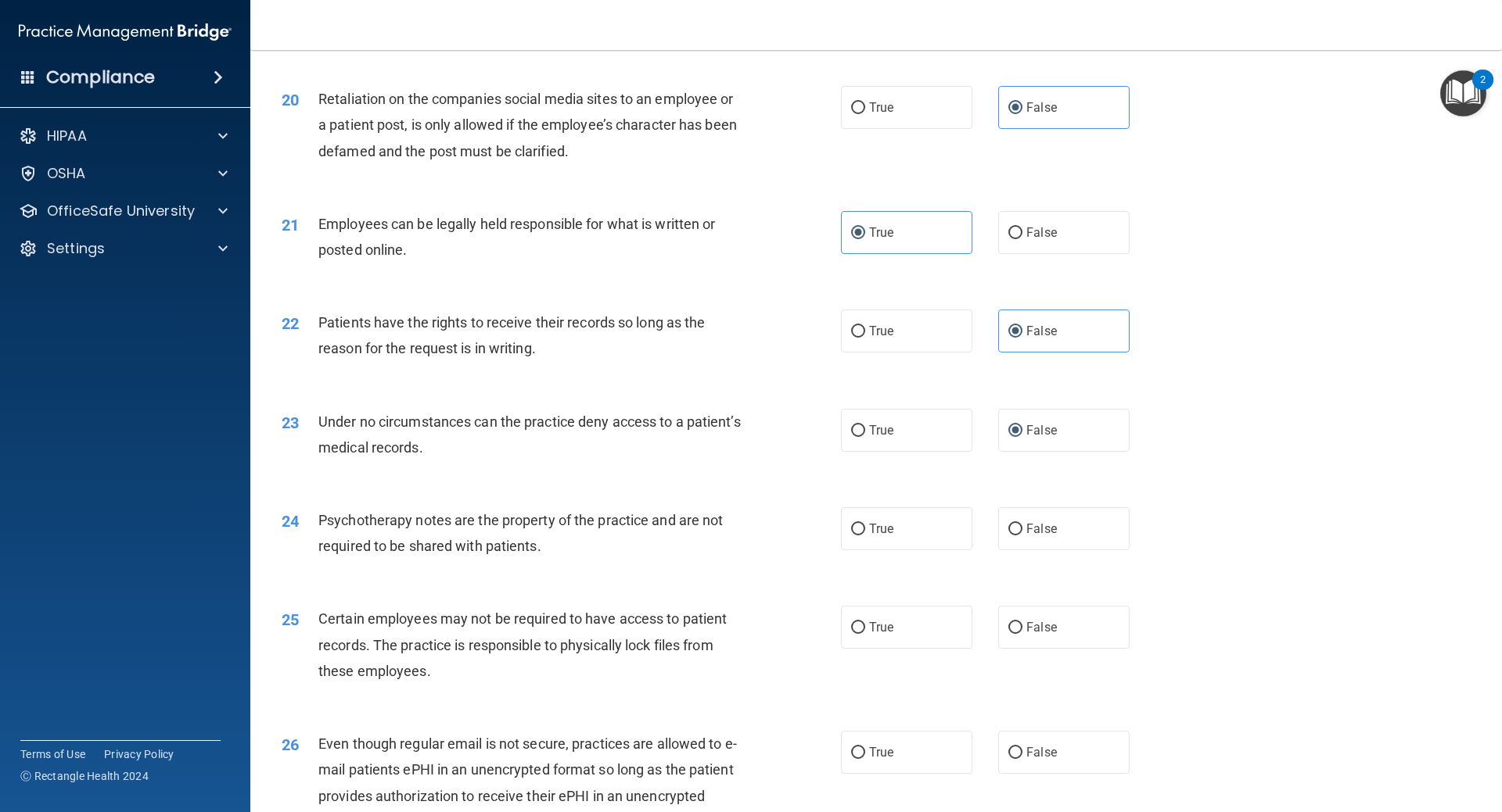
scroll to position [2502, 0]
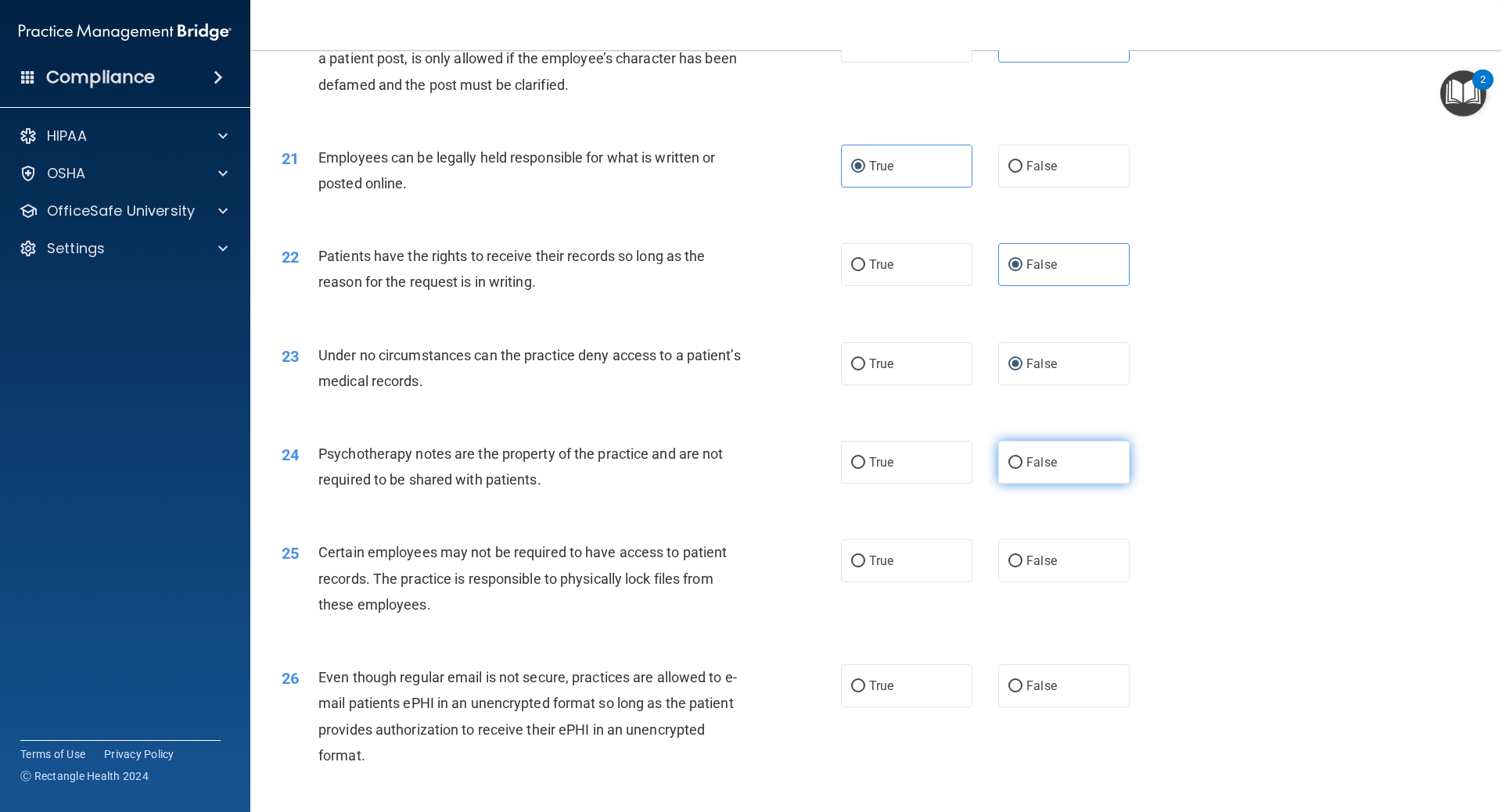
click at [1019, 484] on label "False" at bounding box center [1064, 462] width 131 height 43
click at [1019, 469] on input "False" at bounding box center [1015, 463] width 14 height 11
radio input "true"
click at [1008, 568] on input "False" at bounding box center [1015, 562] width 14 height 11
radio input "true"
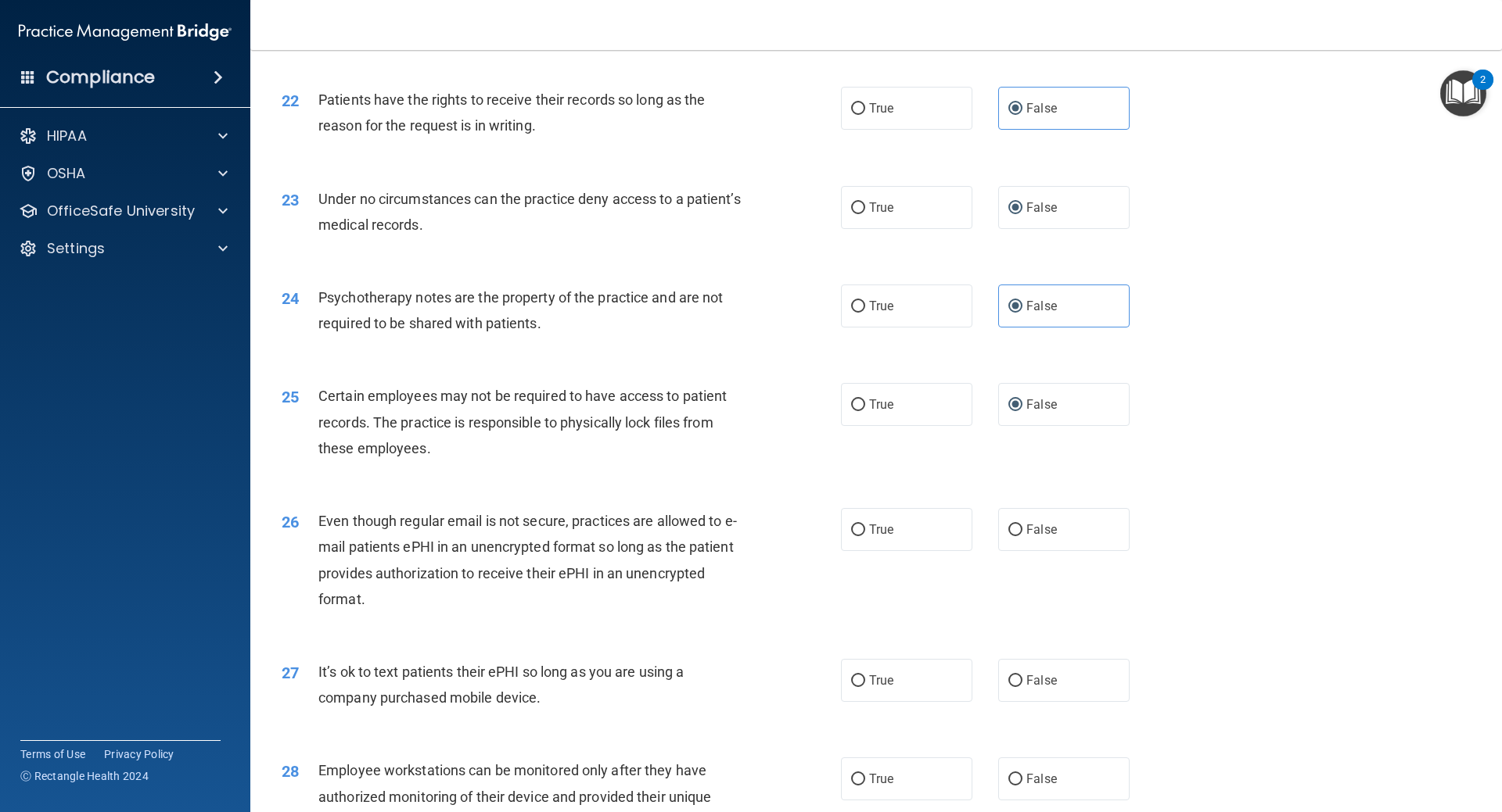
scroll to position [2737, 0]
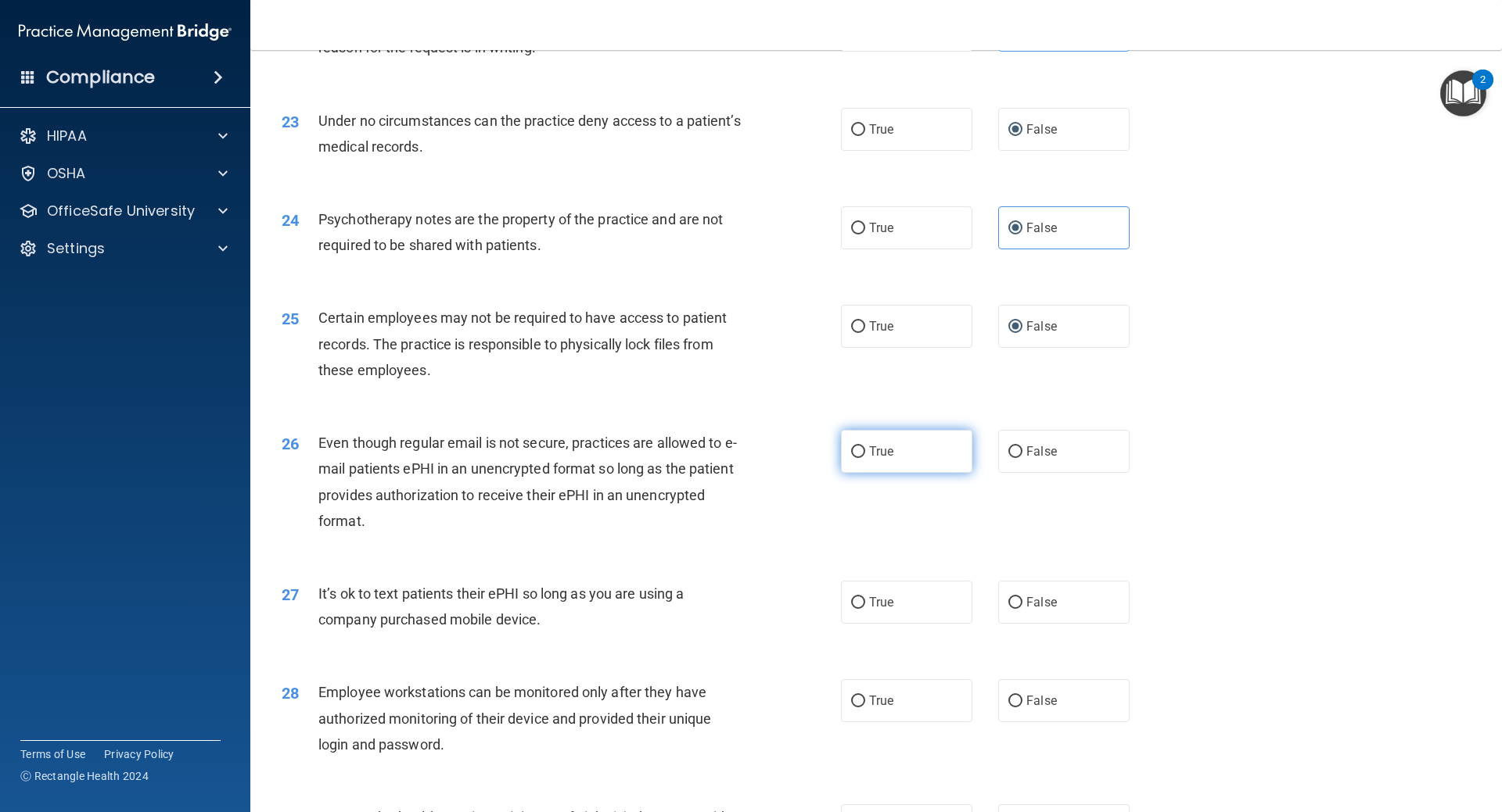
click at [856, 458] on input "True" at bounding box center [858, 451] width 14 height 11
radio input "true"
click at [1047, 610] on span "False" at bounding box center [1042, 602] width 31 height 15
click at [1022, 609] on input "False" at bounding box center [1015, 603] width 14 height 11
radio input "true"
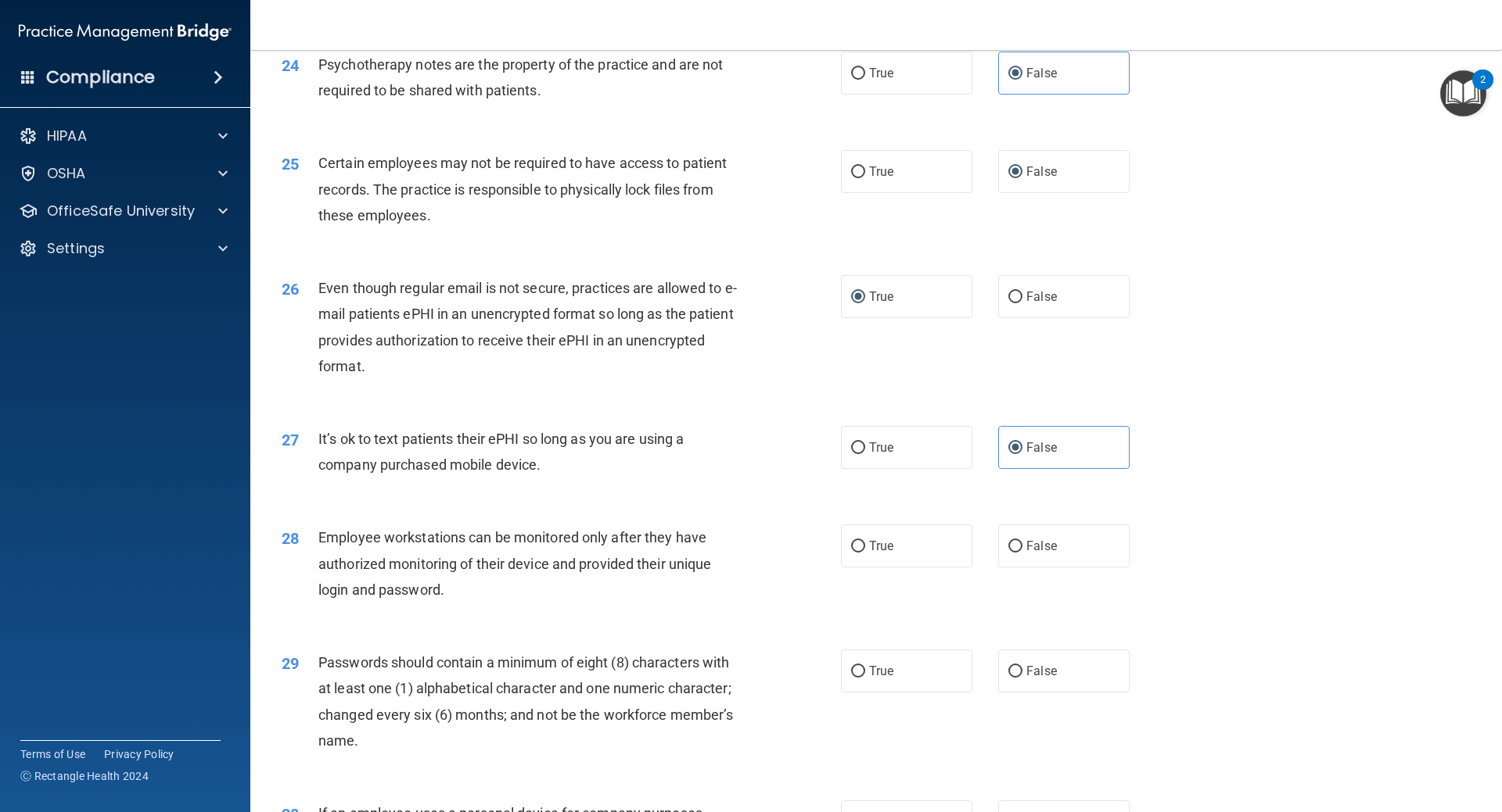
scroll to position [2893, 0]
click at [908, 566] on label "True" at bounding box center [906, 544] width 131 height 43
click at [865, 551] on input "True" at bounding box center [858, 545] width 14 height 11
radio input "true"
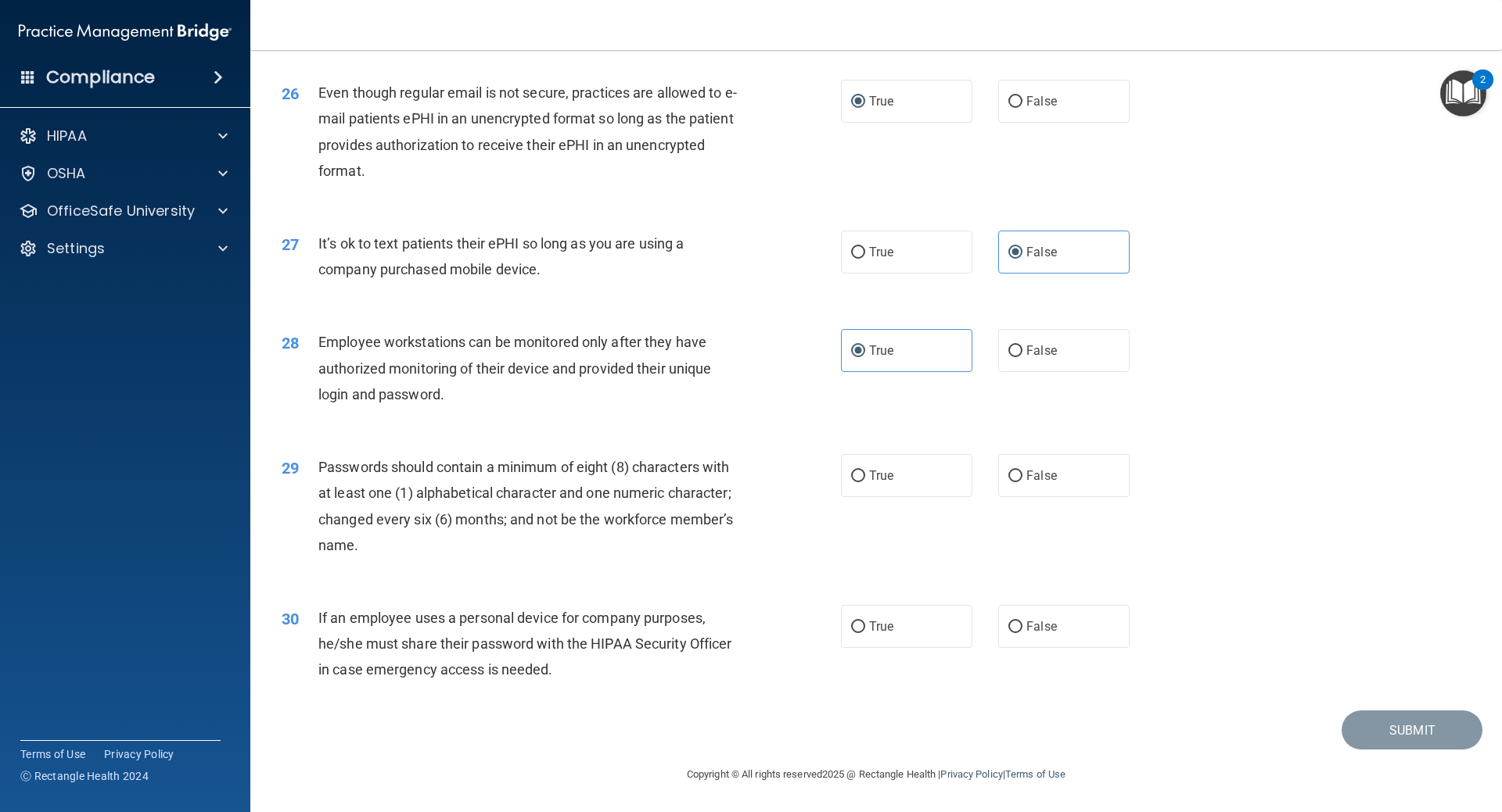
scroll to position [3113, 0]
click at [879, 476] on span "True" at bounding box center [880, 475] width 24 height 15
click at [865, 476] on input "True" at bounding box center [858, 476] width 14 height 11
radio input "true"
click at [1022, 644] on label "False" at bounding box center [1064, 626] width 131 height 43
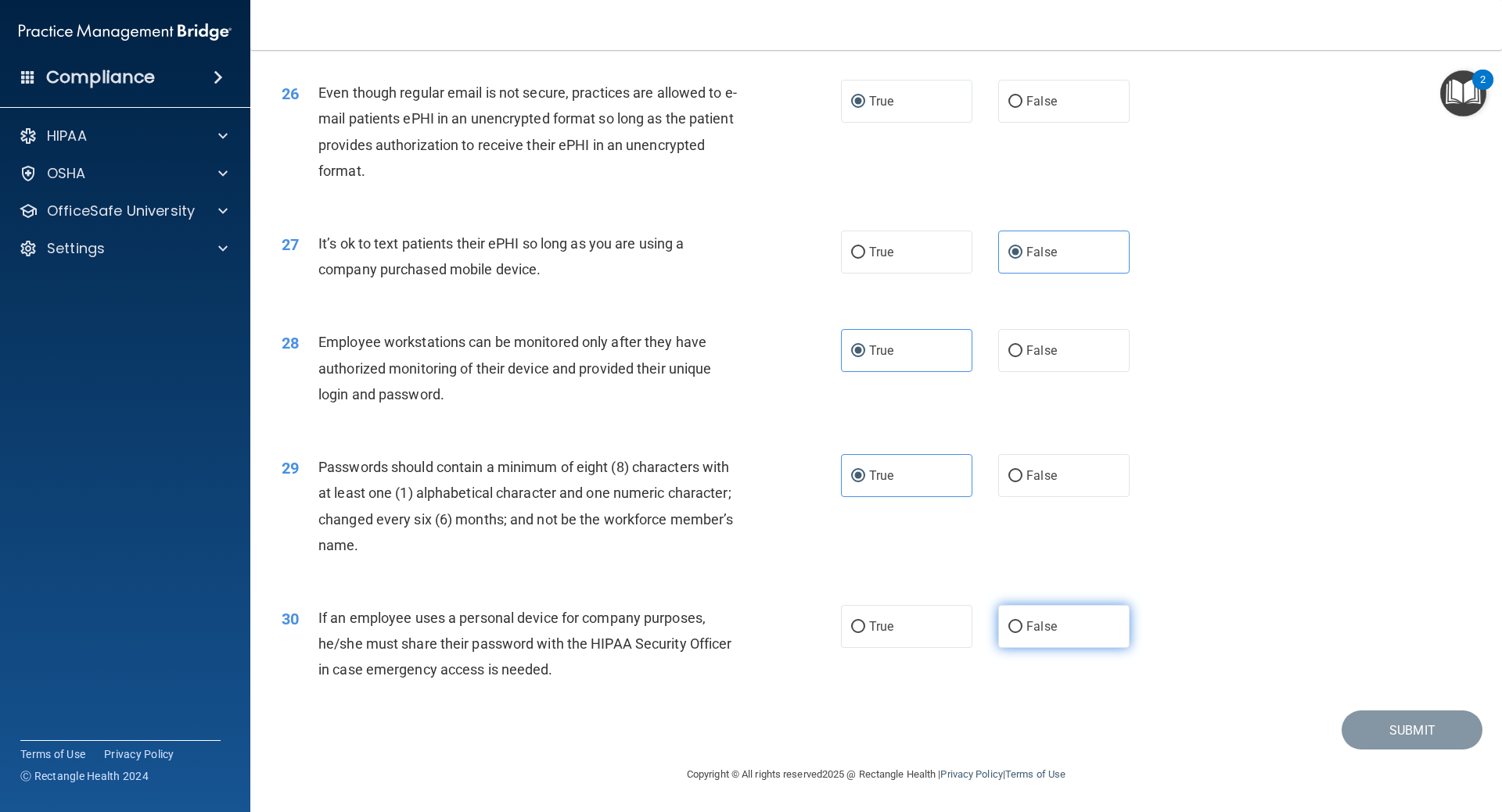
click at [1022, 633] on input "False" at bounding box center [1015, 627] width 14 height 11
radio input "true"
click at [1371, 721] on button "Submit" at bounding box center [1412, 730] width 141 height 40
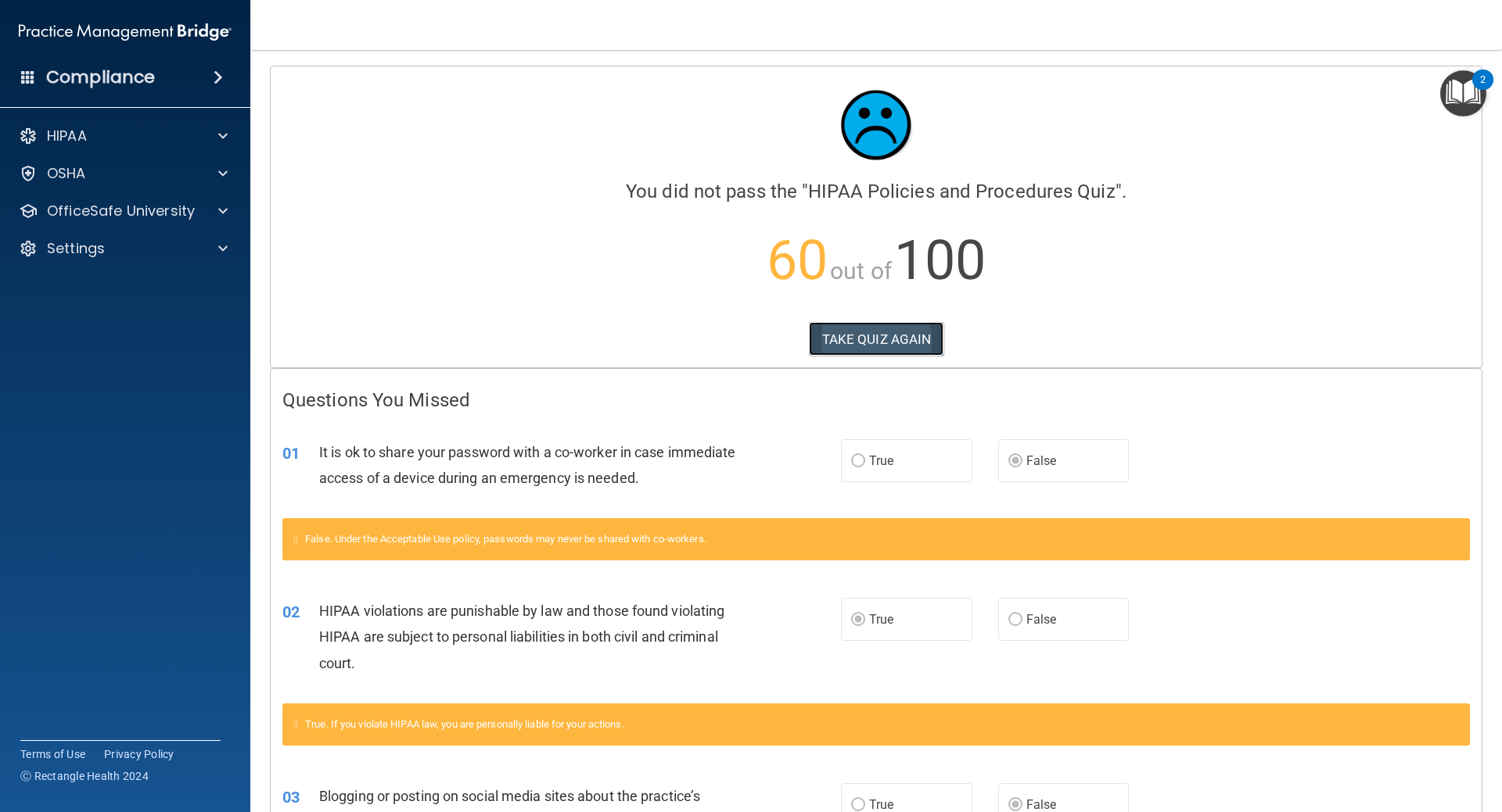
click at [919, 329] on button "TAKE QUIZ AGAIN" at bounding box center [876, 339] width 135 height 34
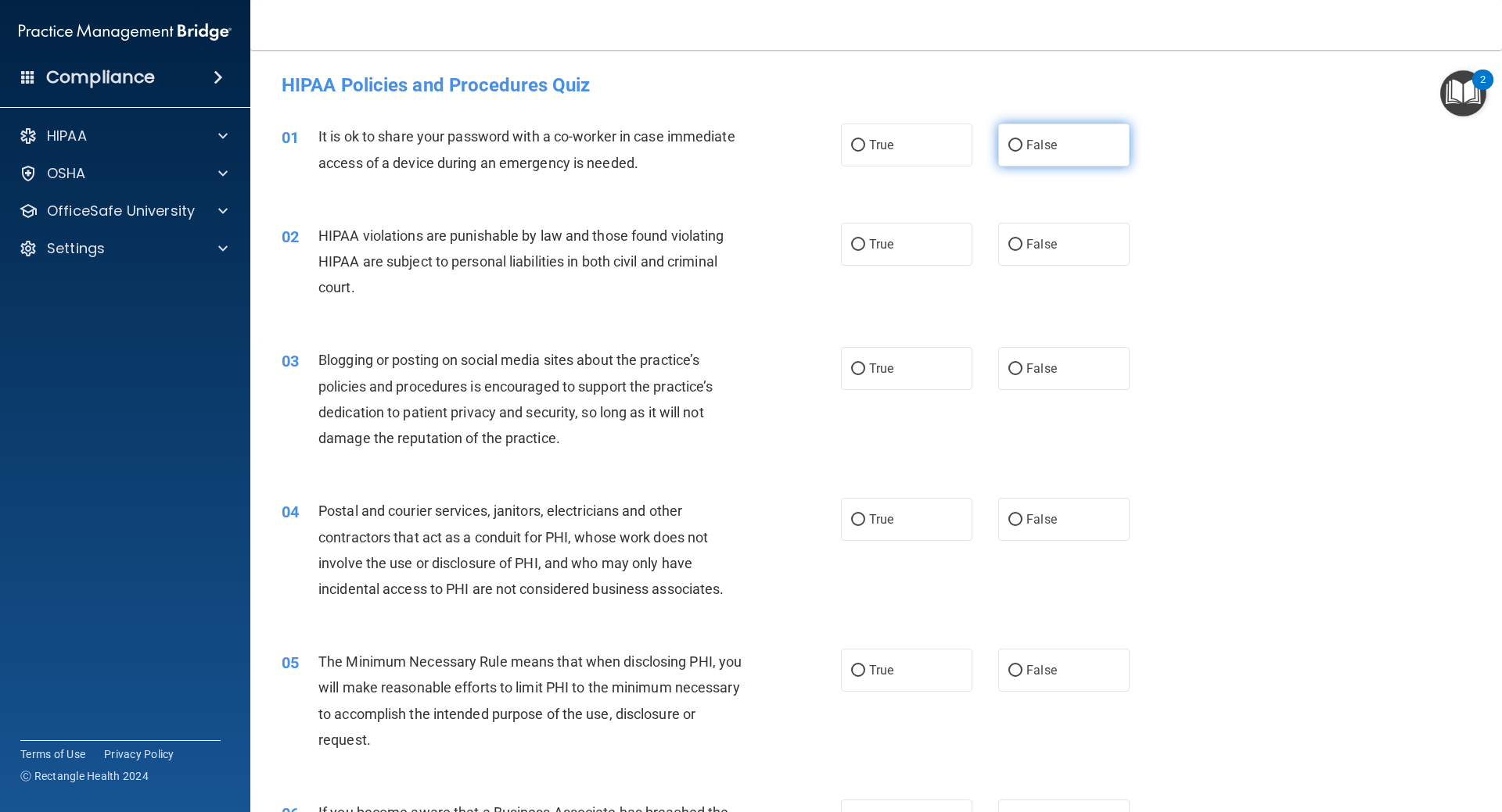
click at [1022, 155] on label "False" at bounding box center [1064, 145] width 131 height 43
click at [1022, 152] on input "False" at bounding box center [1015, 145] width 14 height 11
radio input "true"
click at [870, 243] on span "True" at bounding box center [880, 244] width 24 height 15
click at [865, 243] on input "True" at bounding box center [858, 244] width 14 height 11
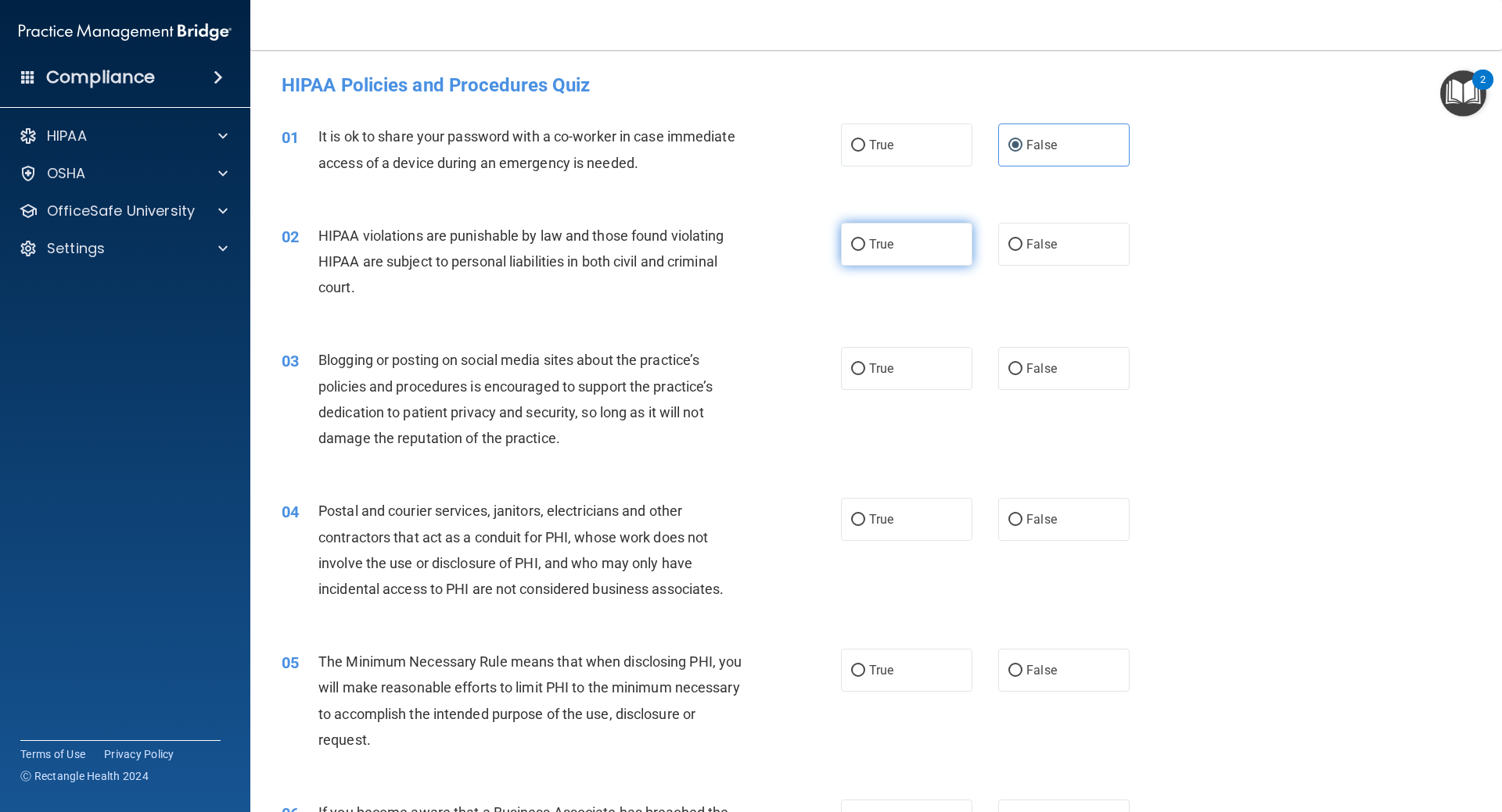
radio input "true"
click at [878, 372] on span "True" at bounding box center [880, 369] width 24 height 15
click at [865, 372] on input "True" at bounding box center [858, 369] width 14 height 11
radio input "true"
click at [1017, 371] on label "False" at bounding box center [1064, 369] width 131 height 43
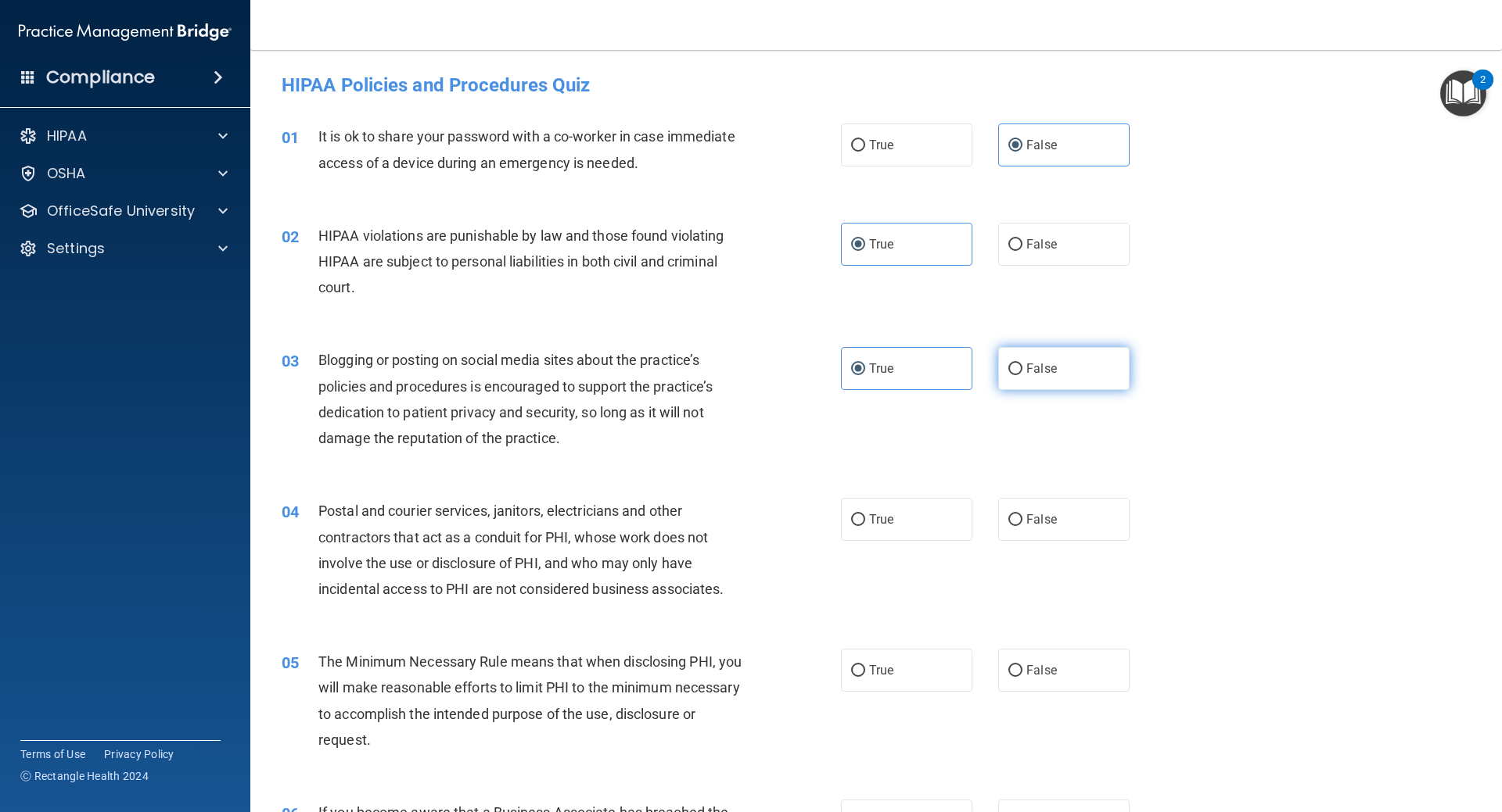
click at [1017, 371] on input "False" at bounding box center [1015, 369] width 14 height 11
radio input "true"
radio input "false"
click at [856, 517] on input "True" at bounding box center [858, 520] width 14 height 11
radio input "true"
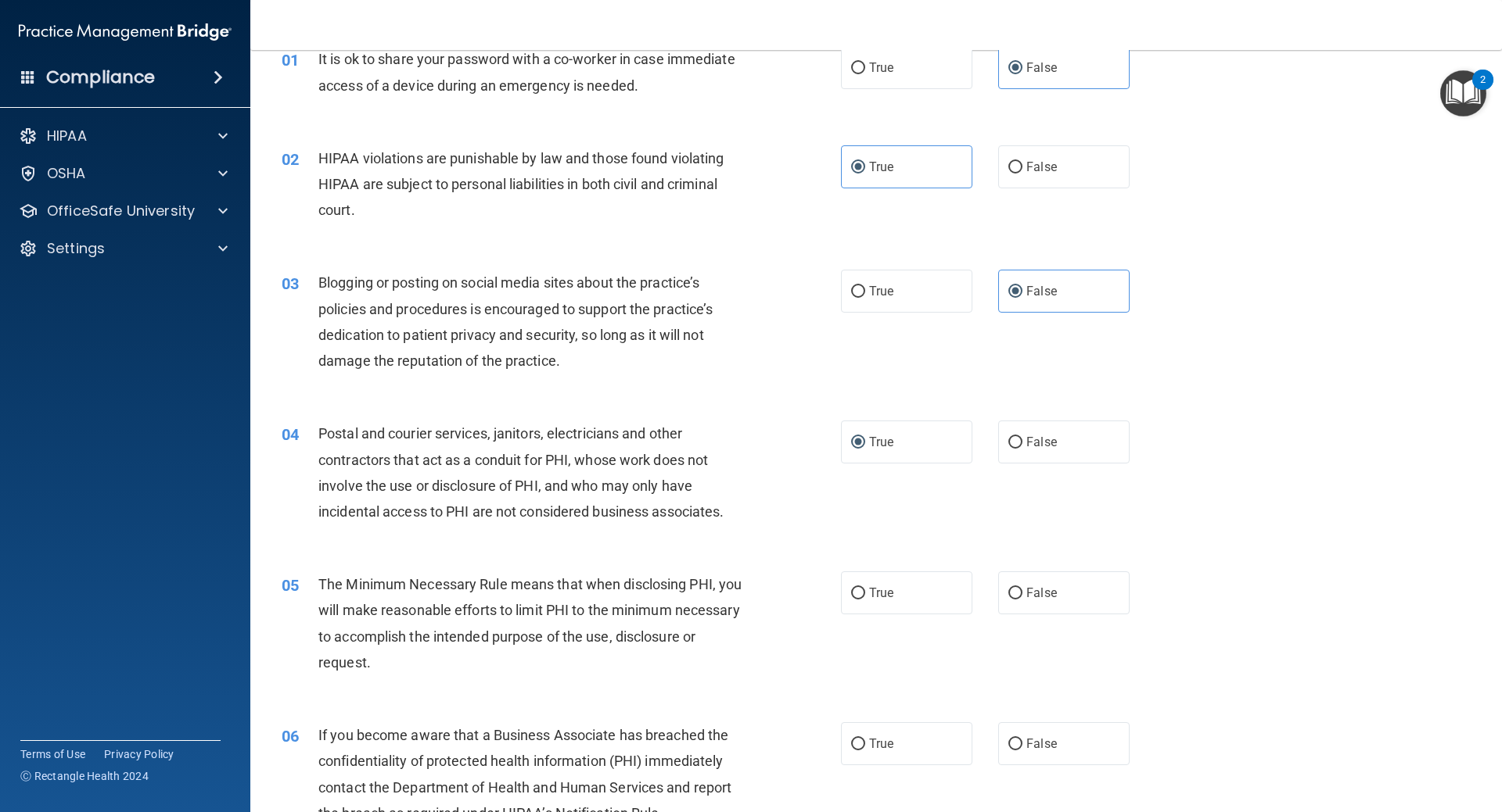
scroll to position [78, 0]
click at [872, 595] on span "True" at bounding box center [880, 592] width 24 height 15
click at [865, 595] on input "True" at bounding box center [858, 592] width 14 height 11
radio input "true"
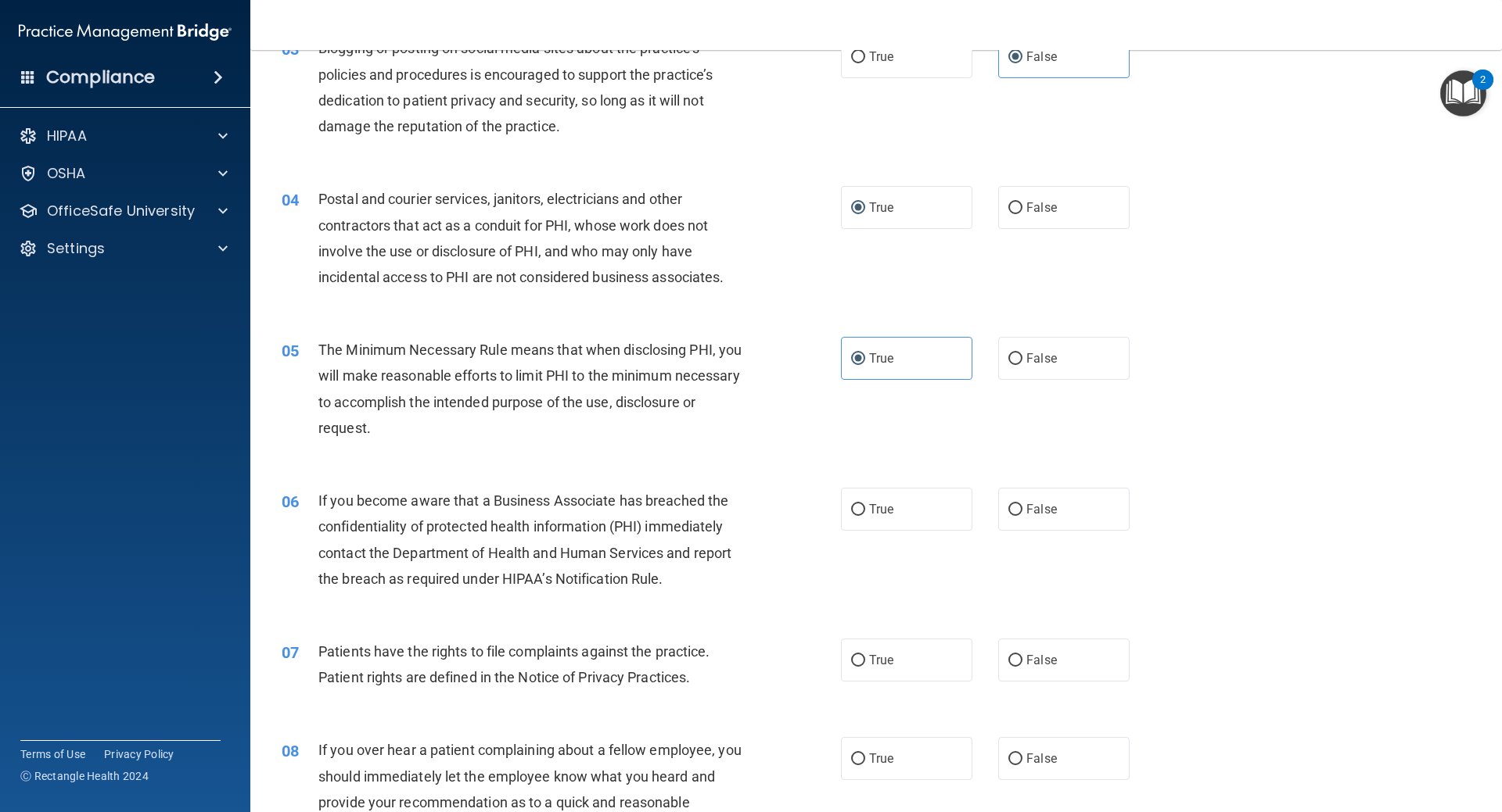
scroll to position [313, 0]
click at [1011, 510] on input "False" at bounding box center [1015, 509] width 14 height 11
radio input "true"
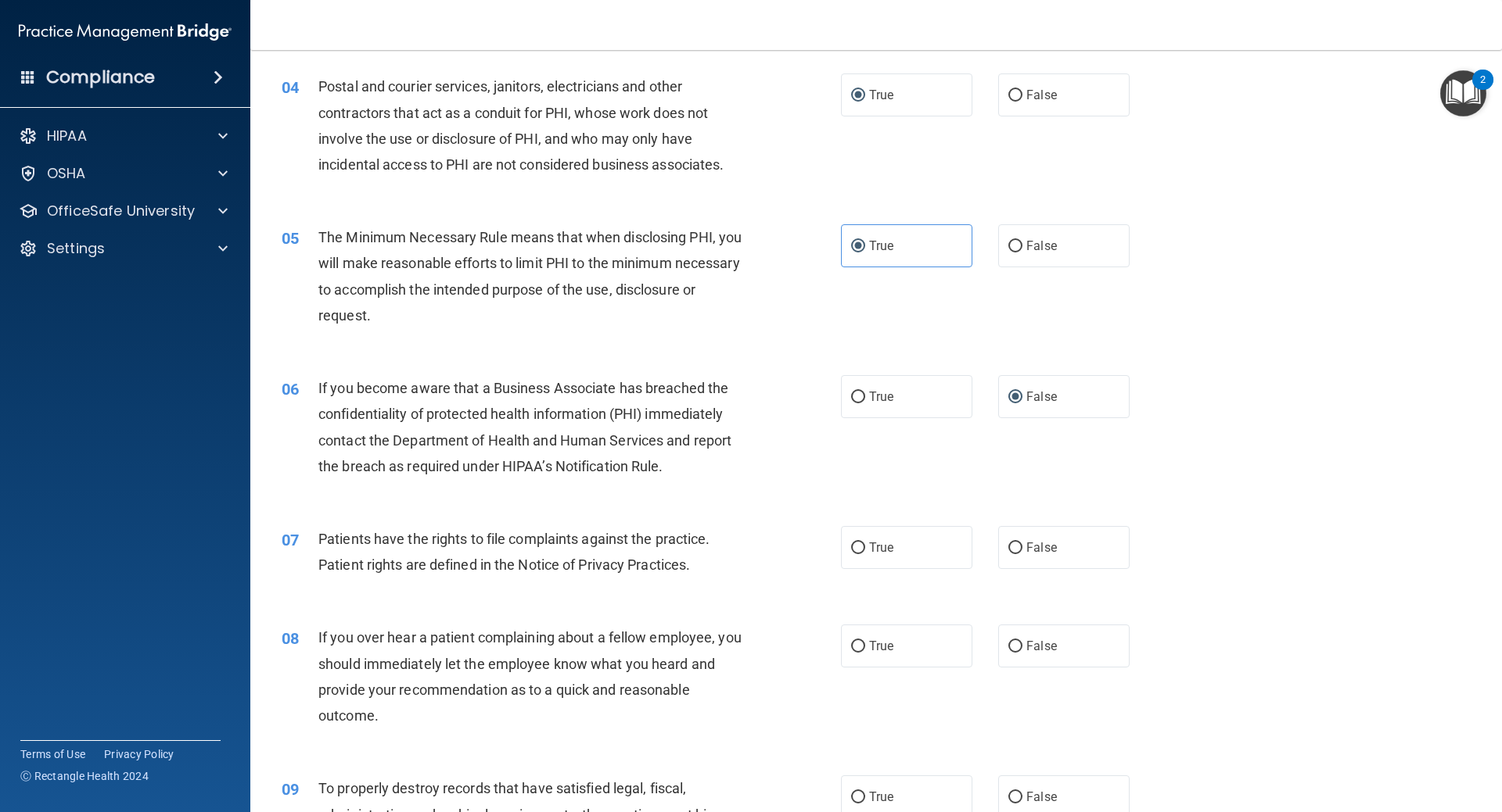
scroll to position [469, 0]
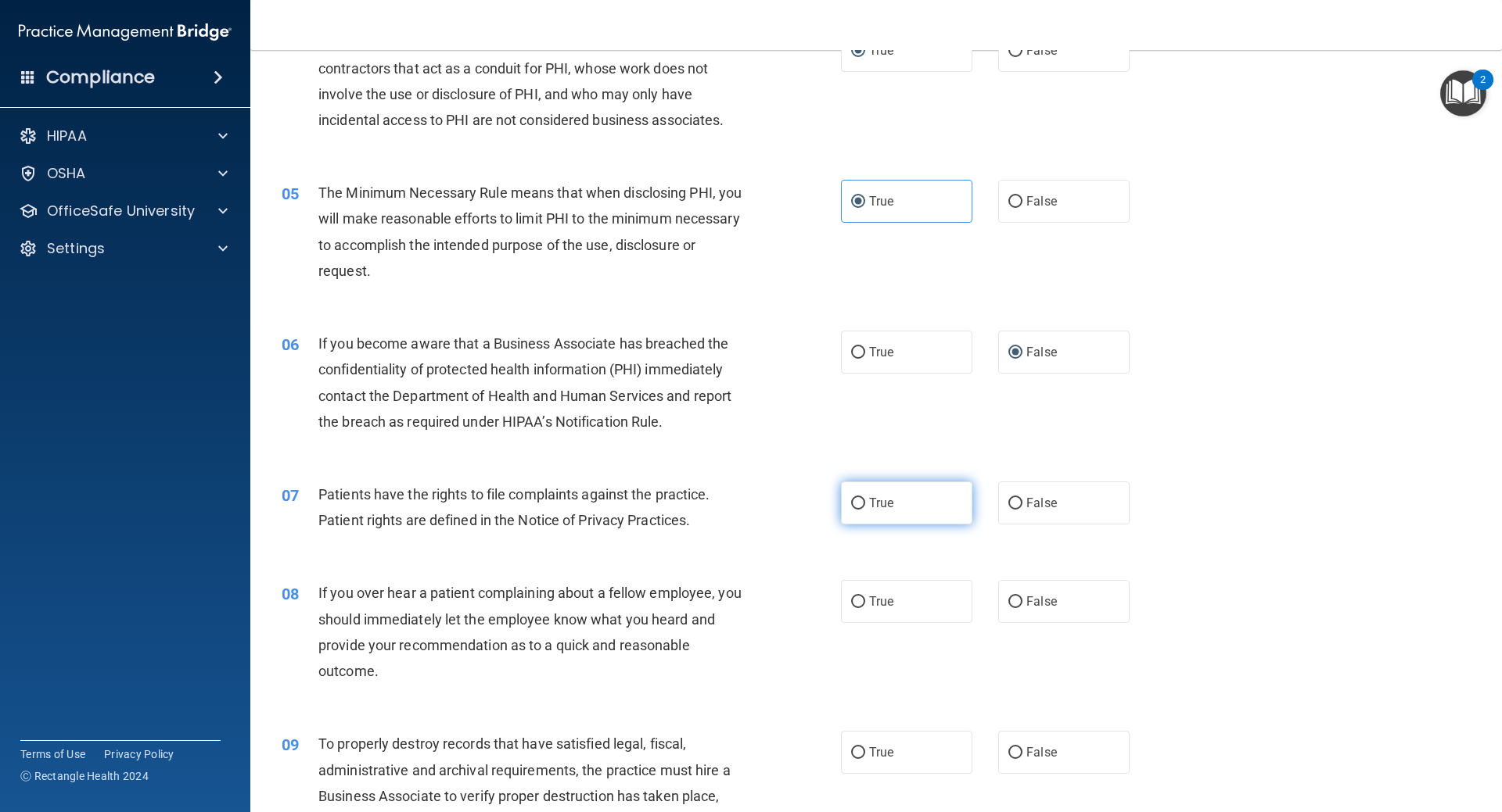
click at [895, 508] on label "True" at bounding box center [906, 503] width 131 height 43
click at [865, 508] on input "True" at bounding box center [858, 503] width 14 height 11
radio input "true"
click at [1034, 599] on span "False" at bounding box center [1042, 601] width 31 height 15
click at [1022, 599] on input "False" at bounding box center [1015, 602] width 14 height 11
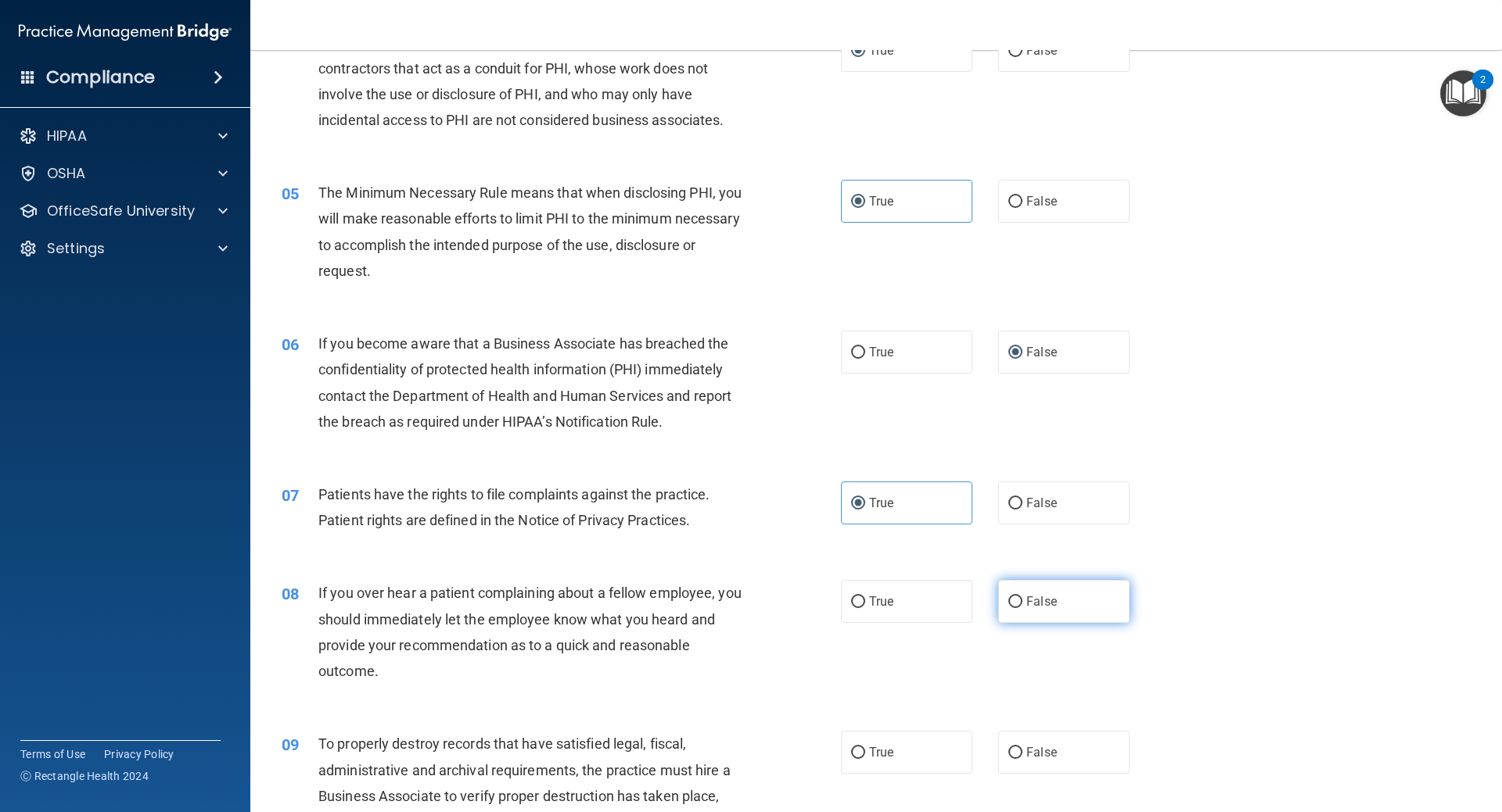
radio input "true"
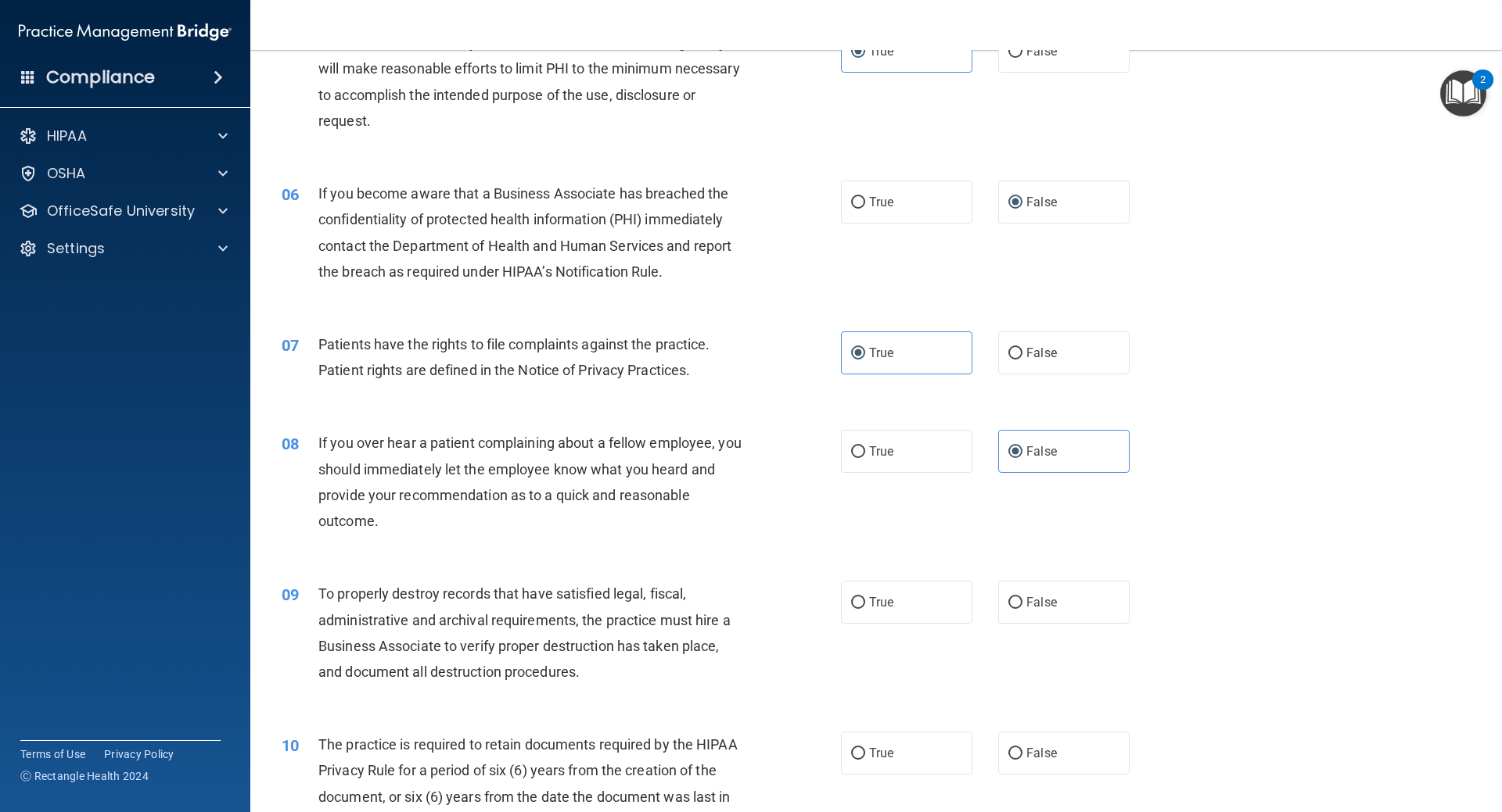
scroll to position [625, 0]
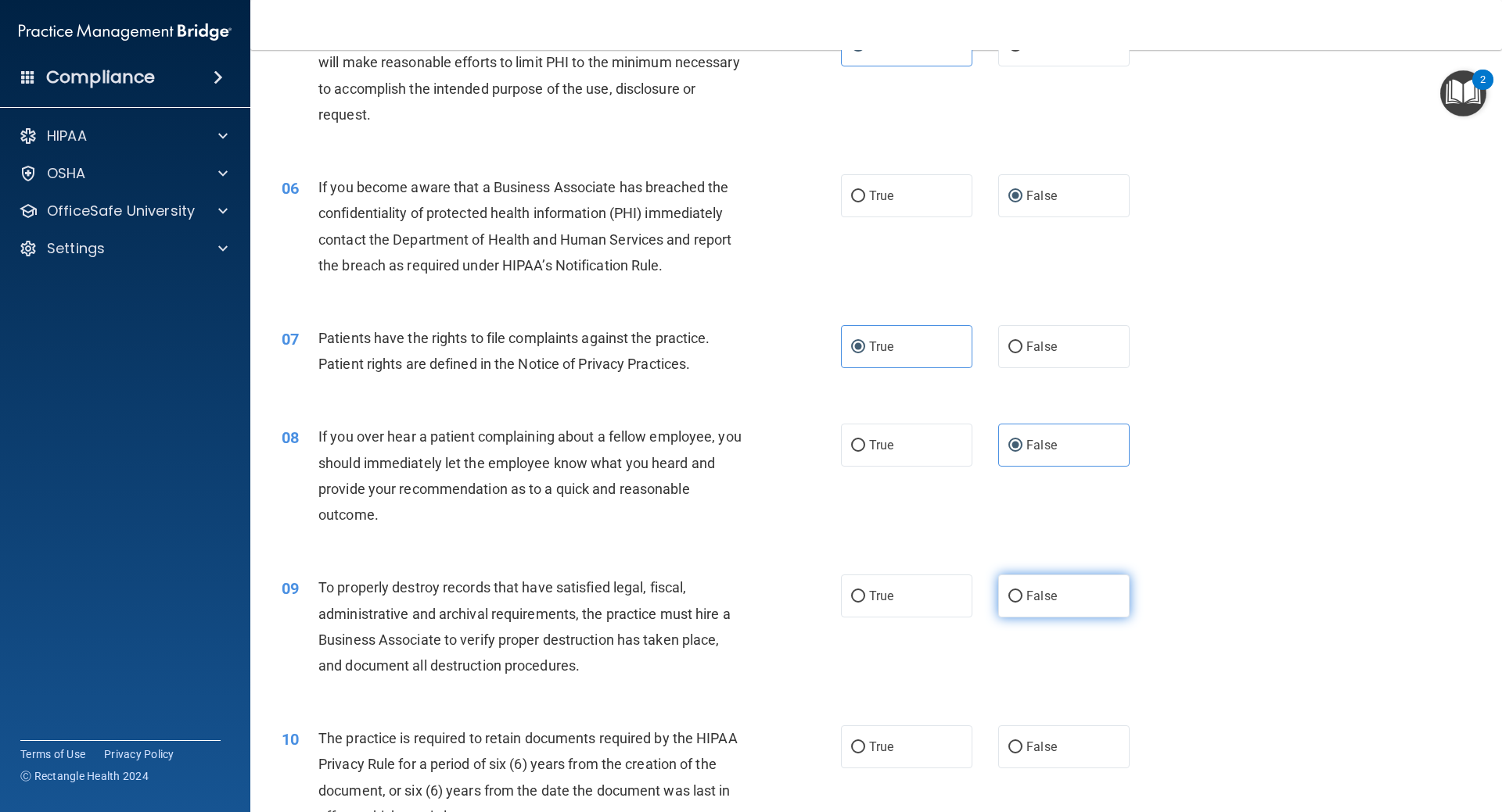
click at [1008, 600] on input "False" at bounding box center [1015, 596] width 14 height 11
radio input "true"
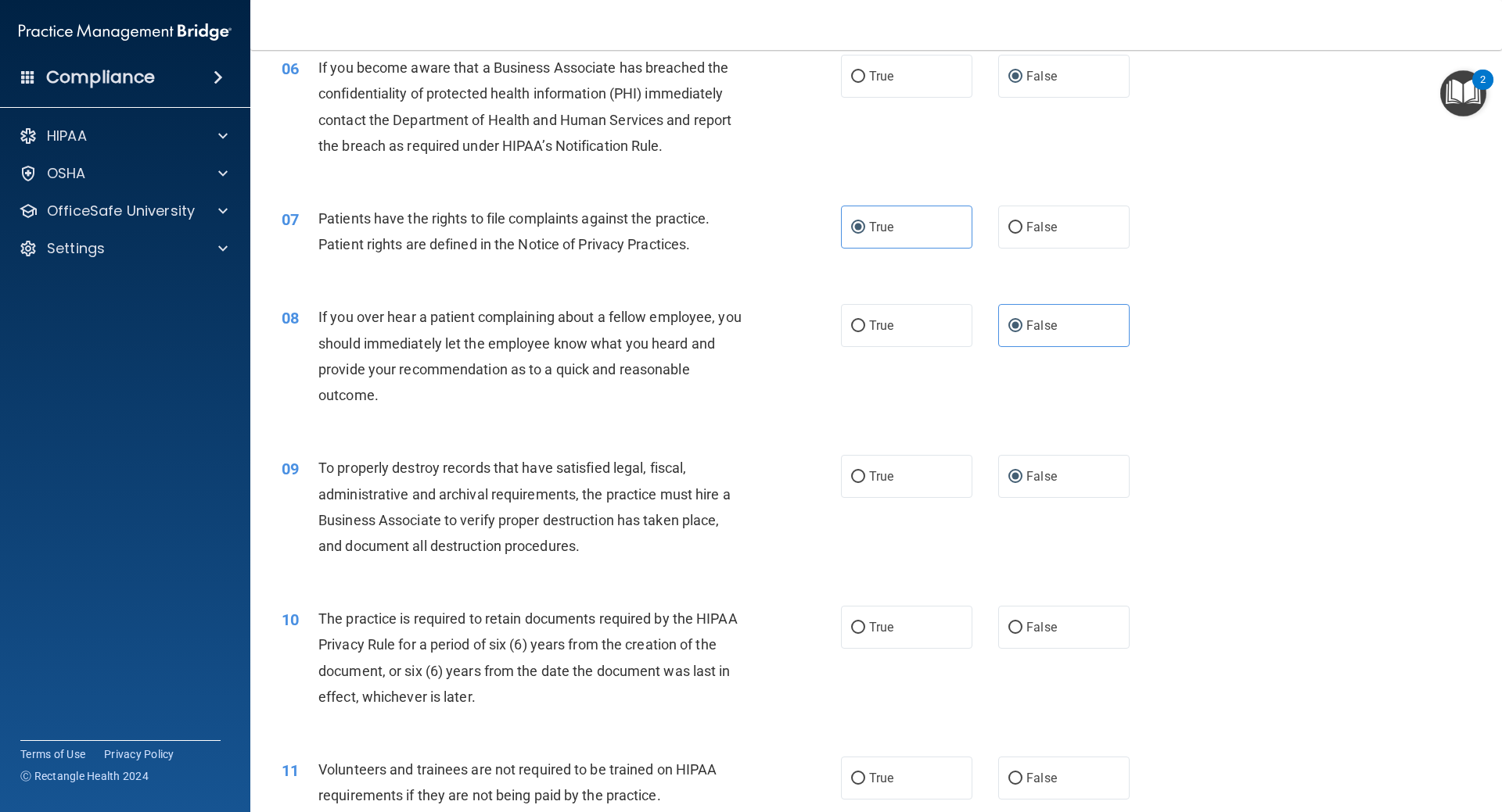
scroll to position [782, 0]
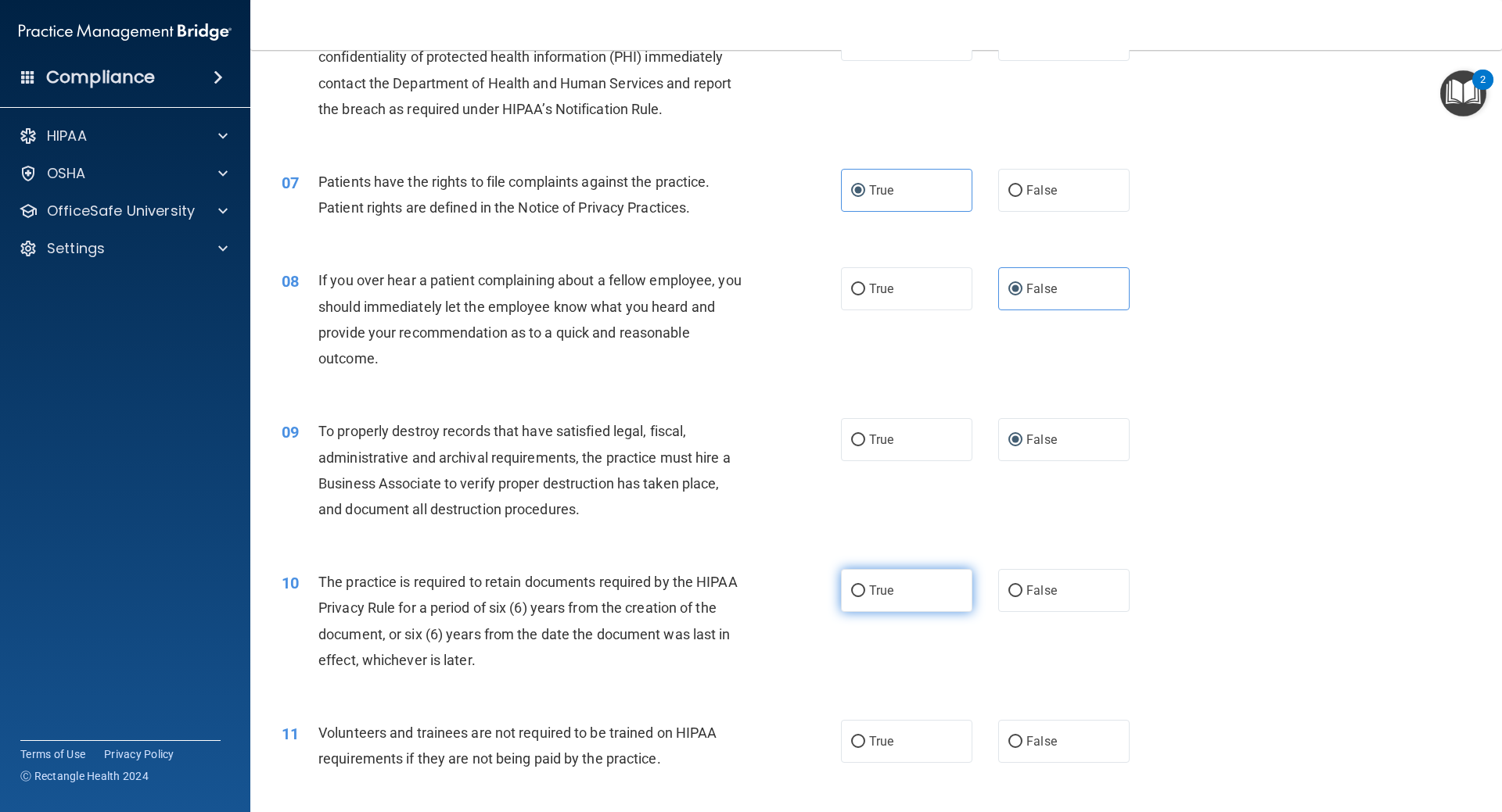
click at [855, 588] on input "True" at bounding box center [858, 591] width 14 height 11
radio input "true"
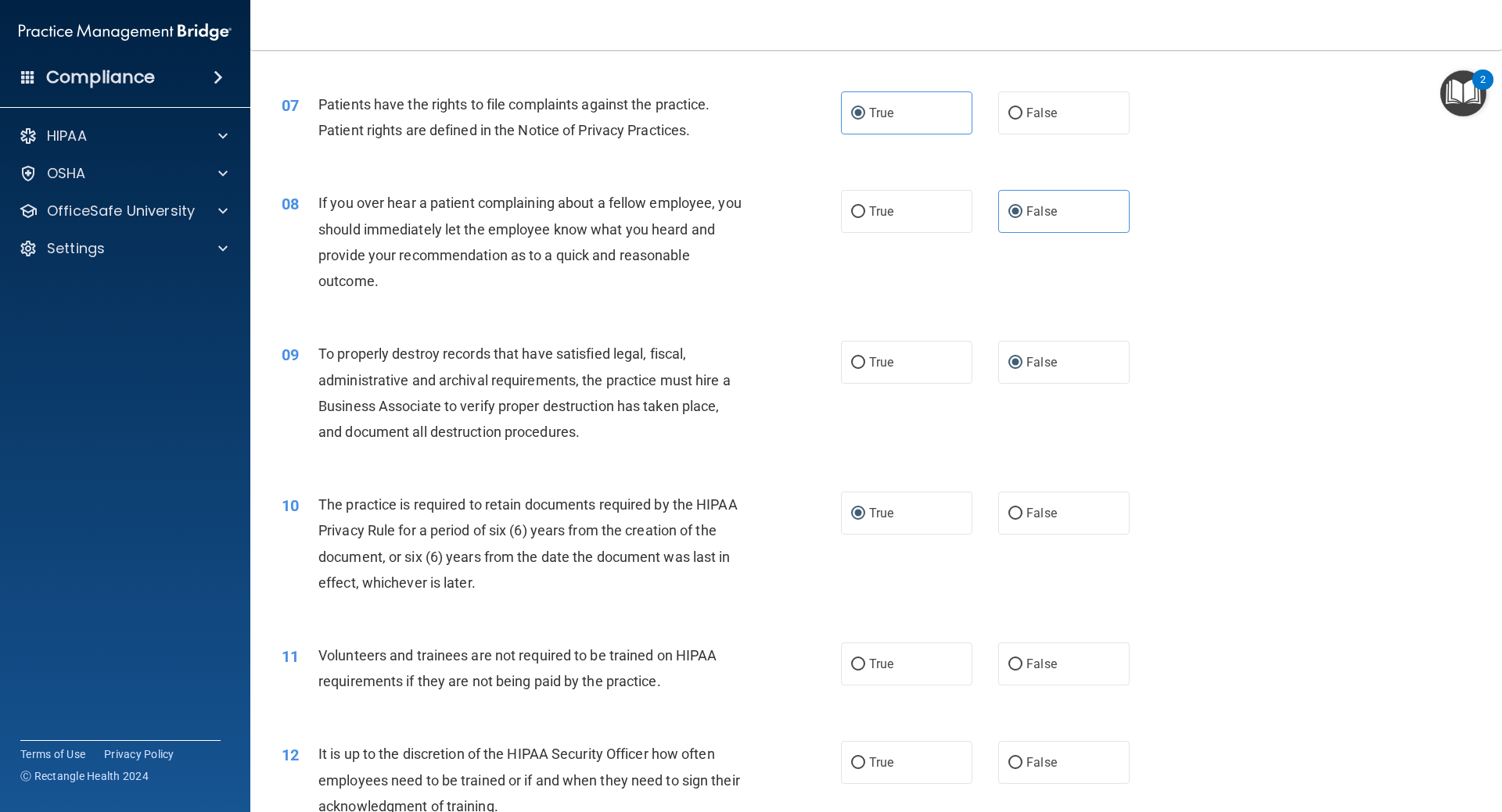
scroll to position [860, 0]
click at [1027, 660] on span "False" at bounding box center [1042, 663] width 31 height 15
click at [1022, 660] on input "False" at bounding box center [1015, 664] width 14 height 11
radio input "true"
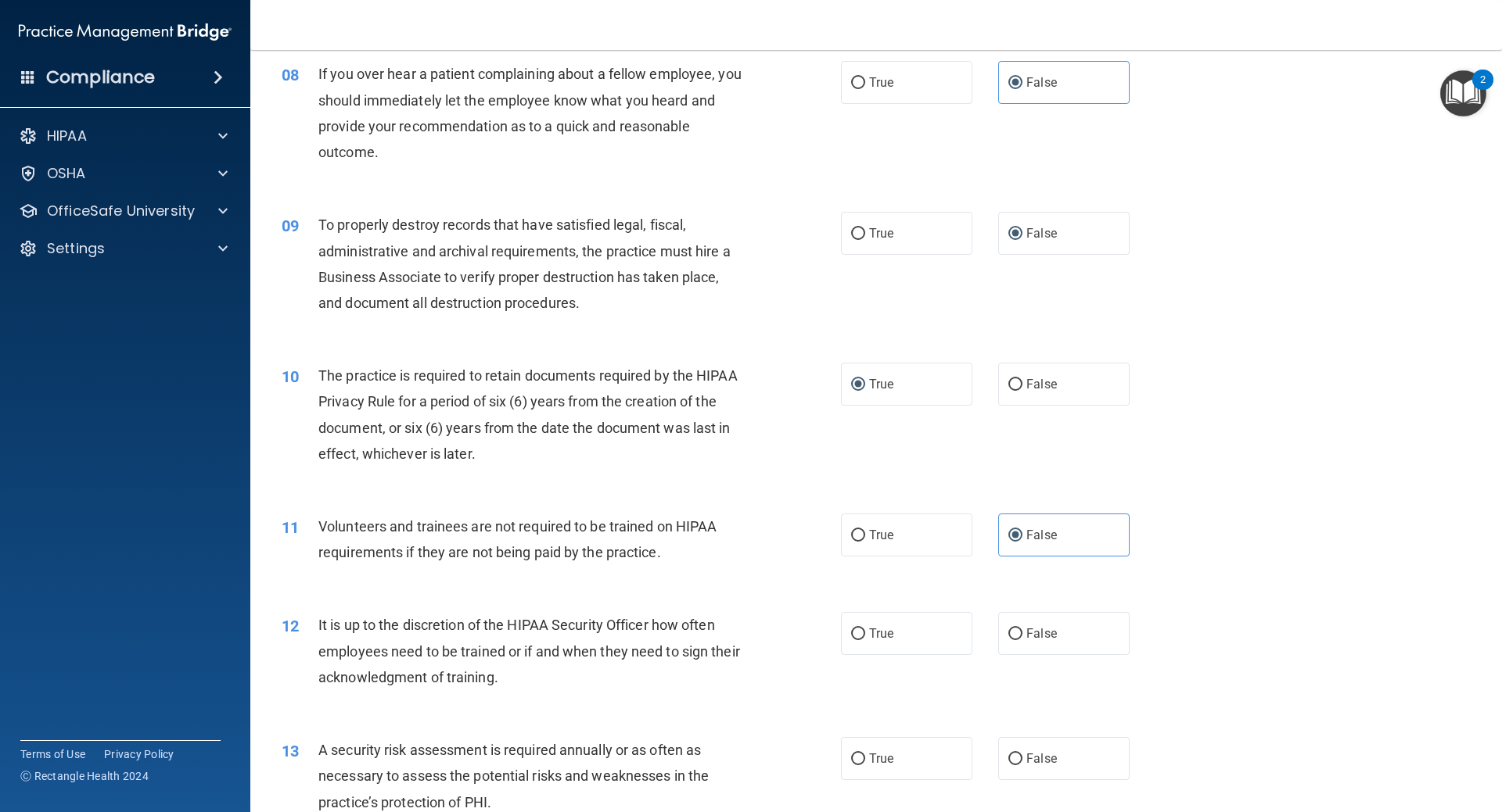
scroll to position [1017, 0]
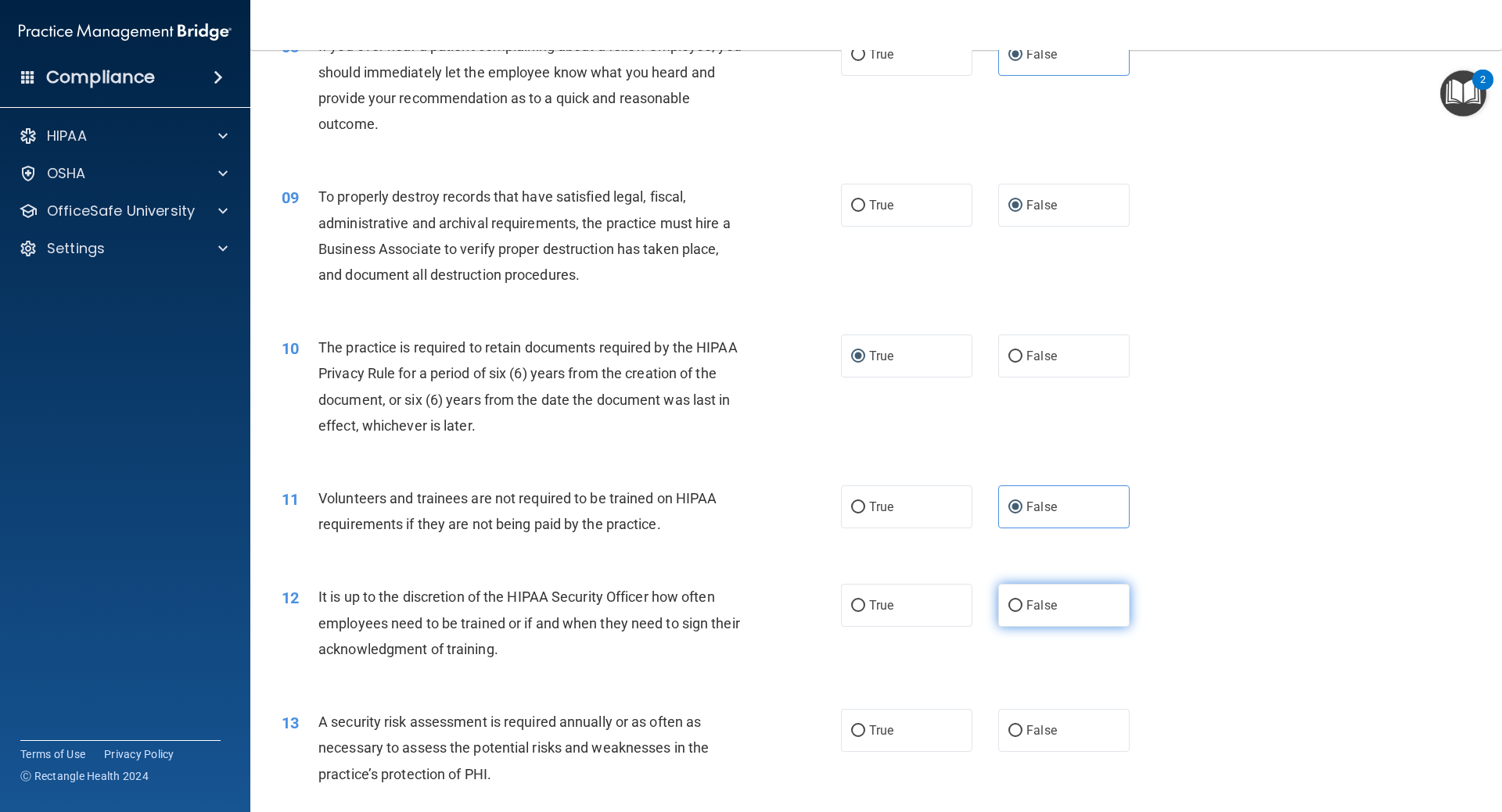
click at [1027, 608] on span "False" at bounding box center [1042, 605] width 31 height 15
click at [1020, 608] on input "False" at bounding box center [1015, 606] width 14 height 11
radio input "true"
click at [883, 730] on span "True" at bounding box center [880, 730] width 24 height 15
click at [865, 730] on input "True" at bounding box center [858, 731] width 14 height 11
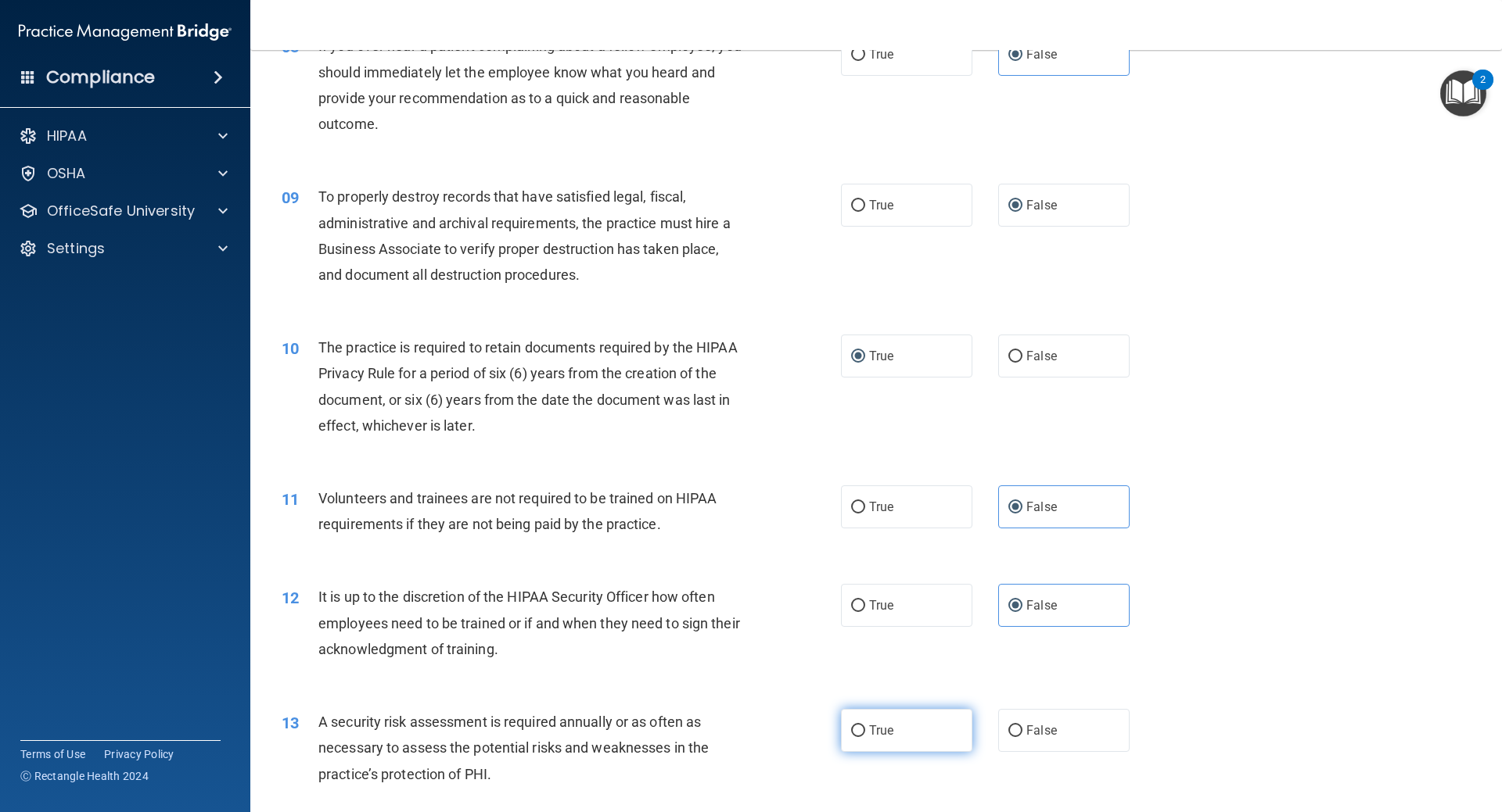
radio input "true"
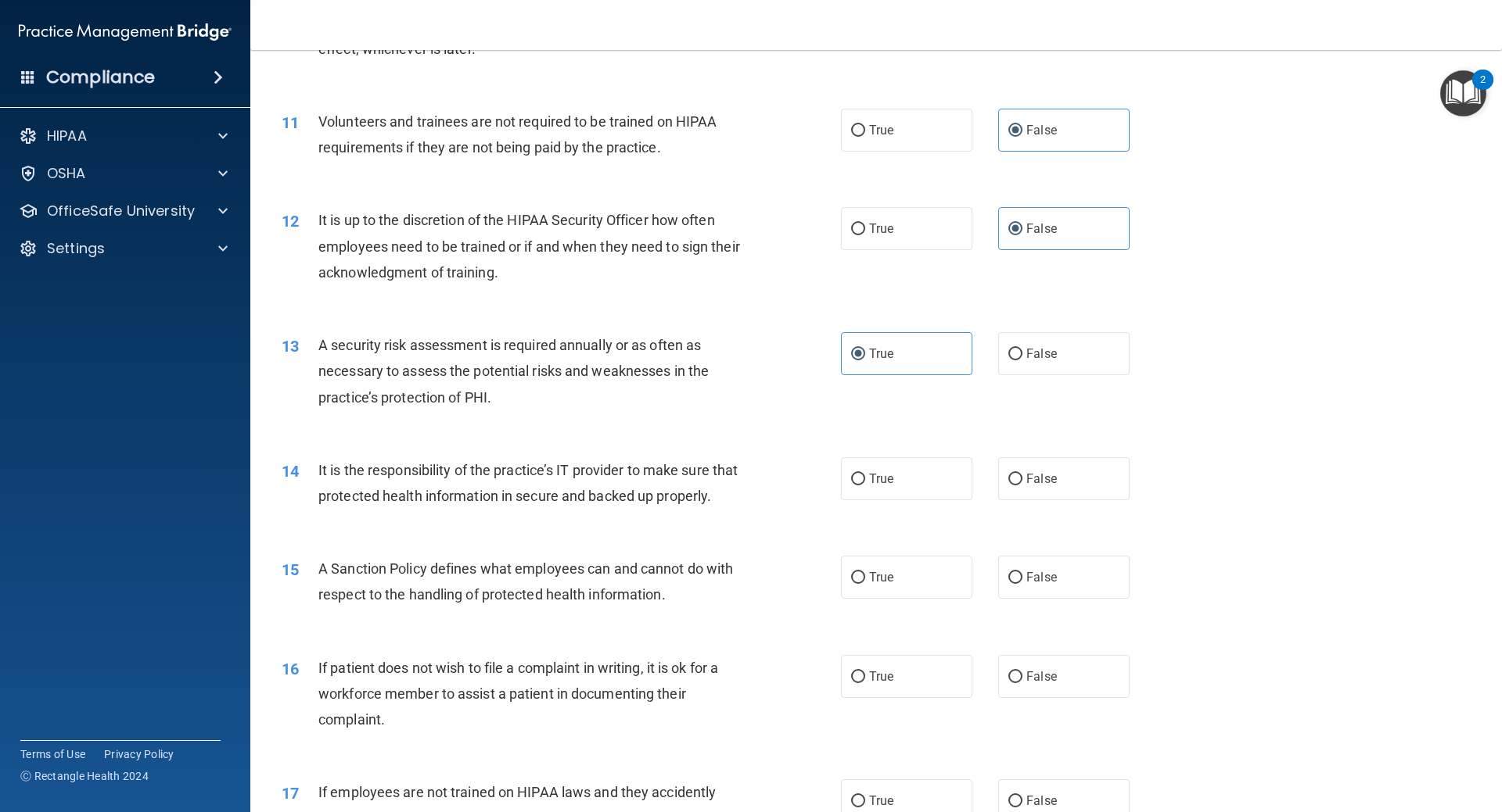
scroll to position [1407, 0]
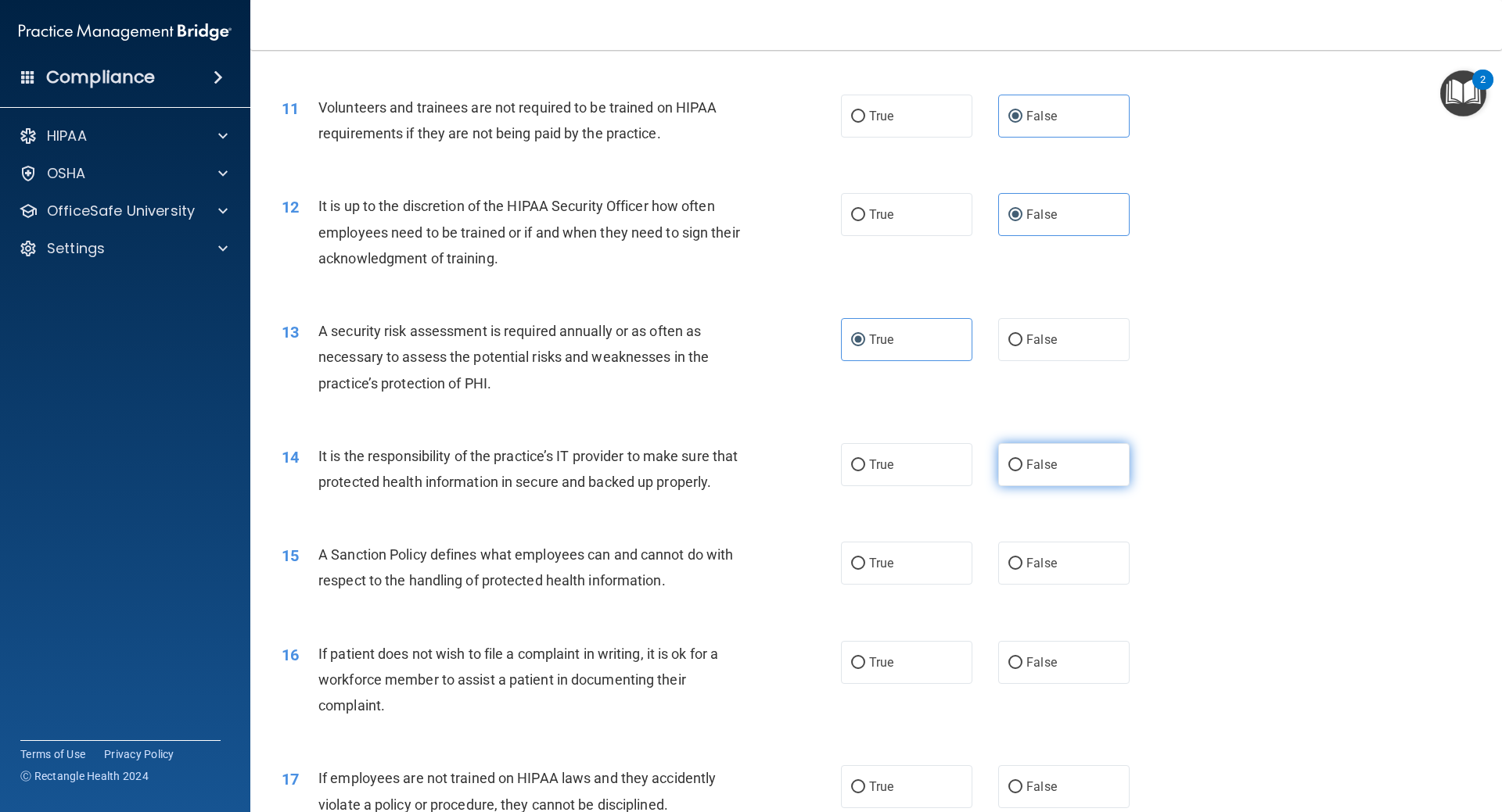
click at [1017, 462] on label "False" at bounding box center [1064, 465] width 131 height 43
click at [1017, 462] on input "False" at bounding box center [1015, 465] width 14 height 11
radio input "true"
click at [1032, 570] on span "False" at bounding box center [1042, 563] width 31 height 15
click at [1022, 570] on input "False" at bounding box center [1015, 563] width 14 height 11
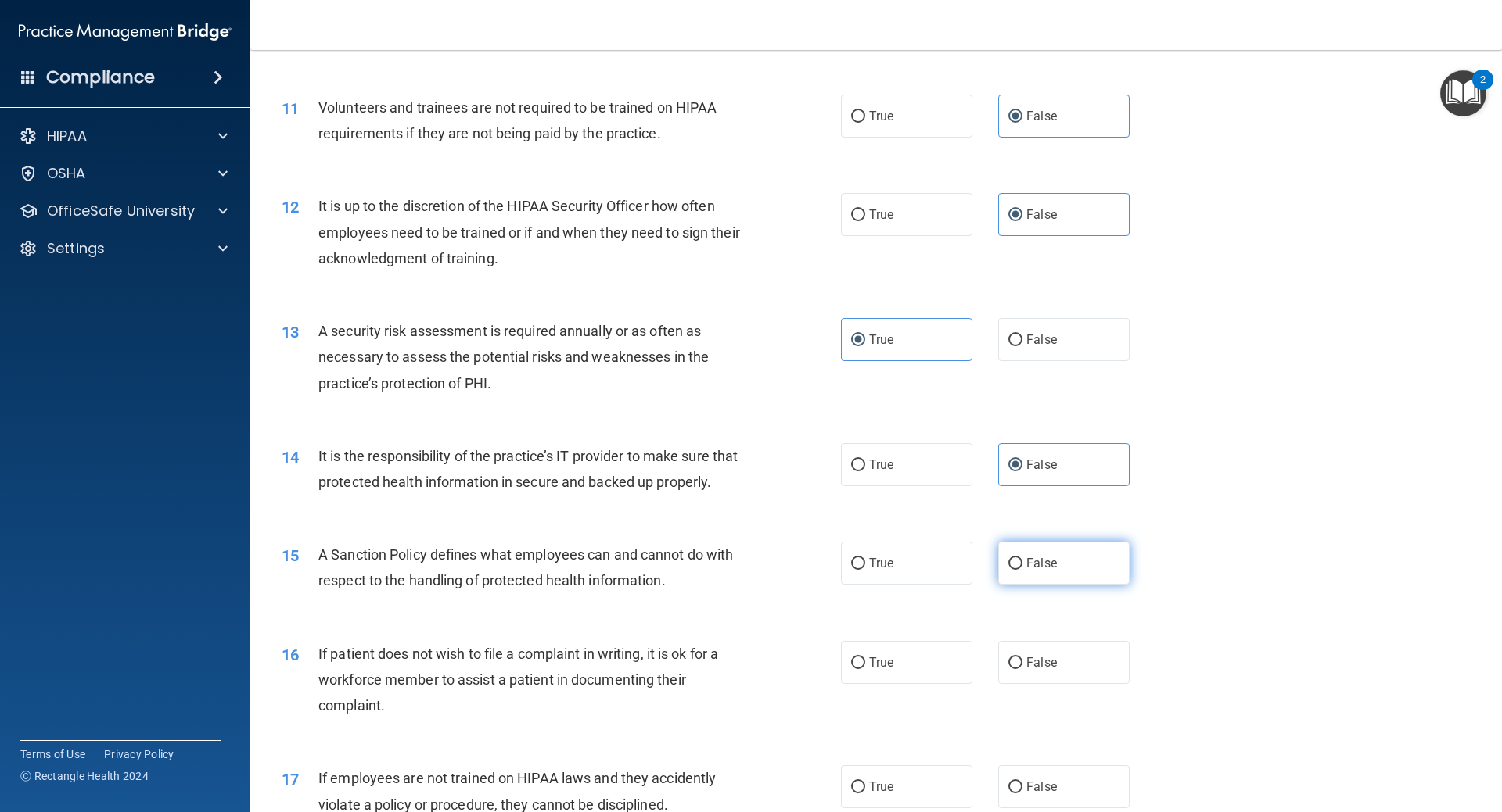
radio input "true"
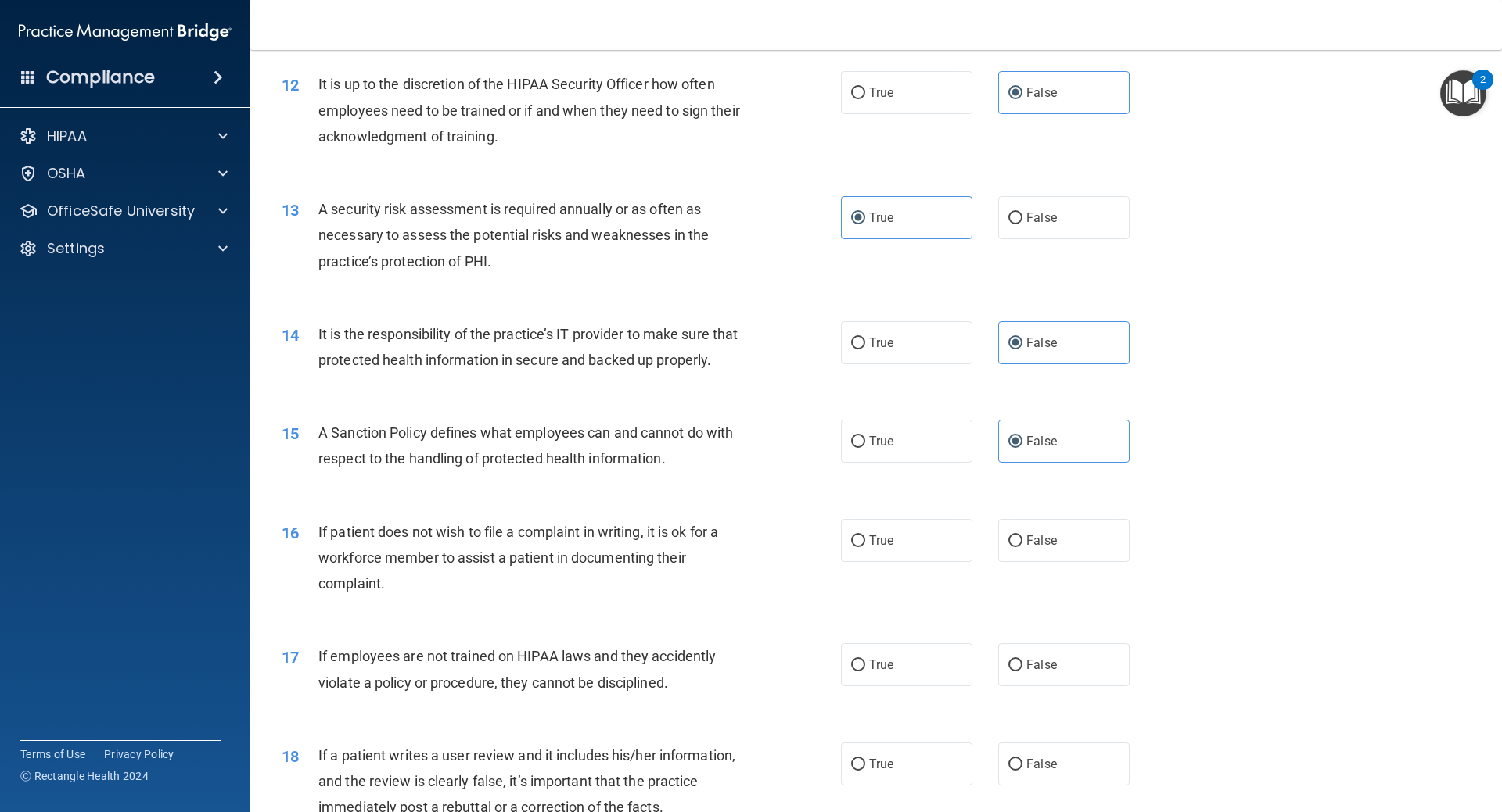
scroll to position [1564, 0]
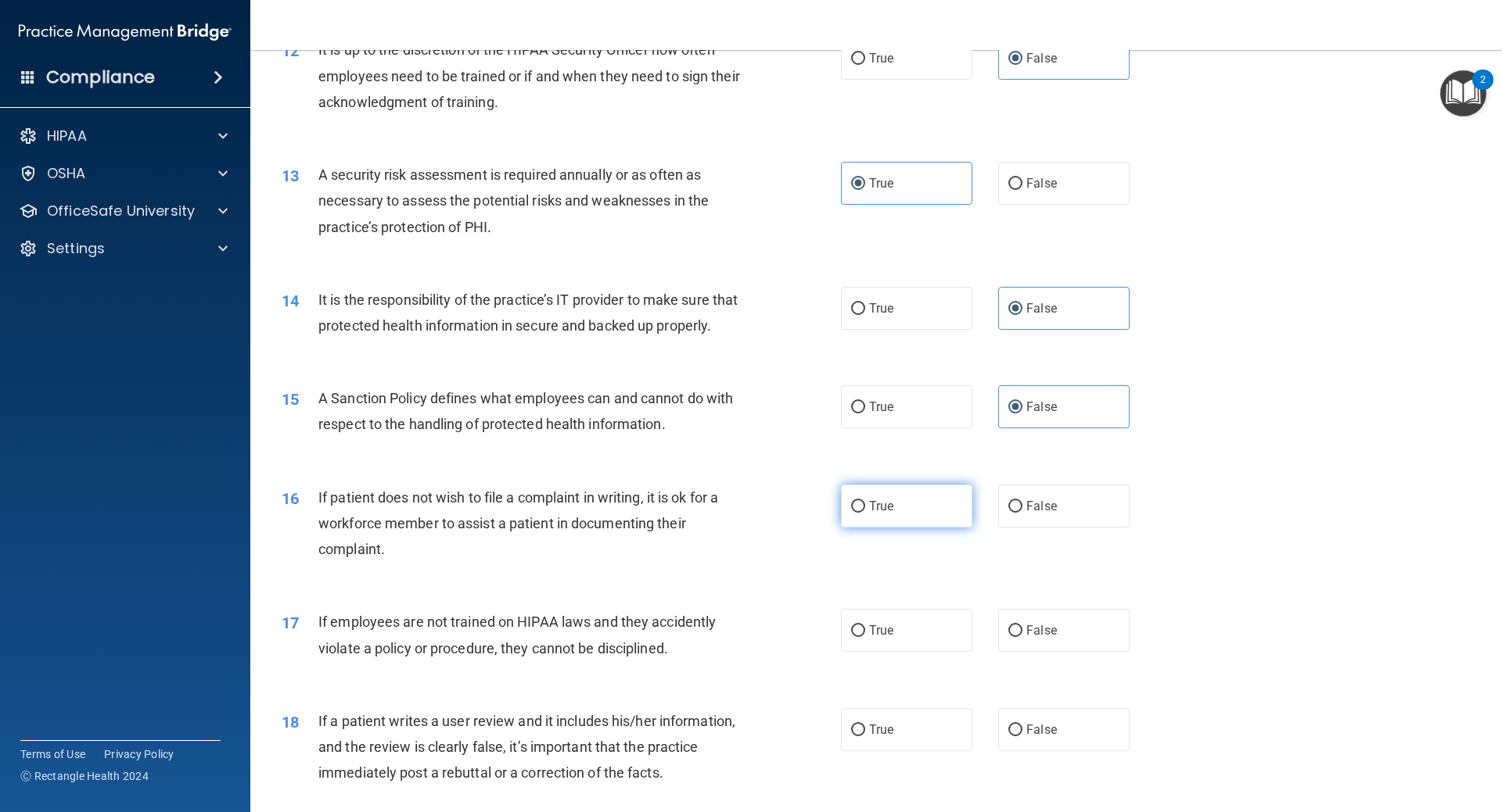
click at [895, 528] on label "True" at bounding box center [906, 506] width 131 height 43
click at [865, 513] on input "True" at bounding box center [858, 506] width 14 height 11
radio input "true"
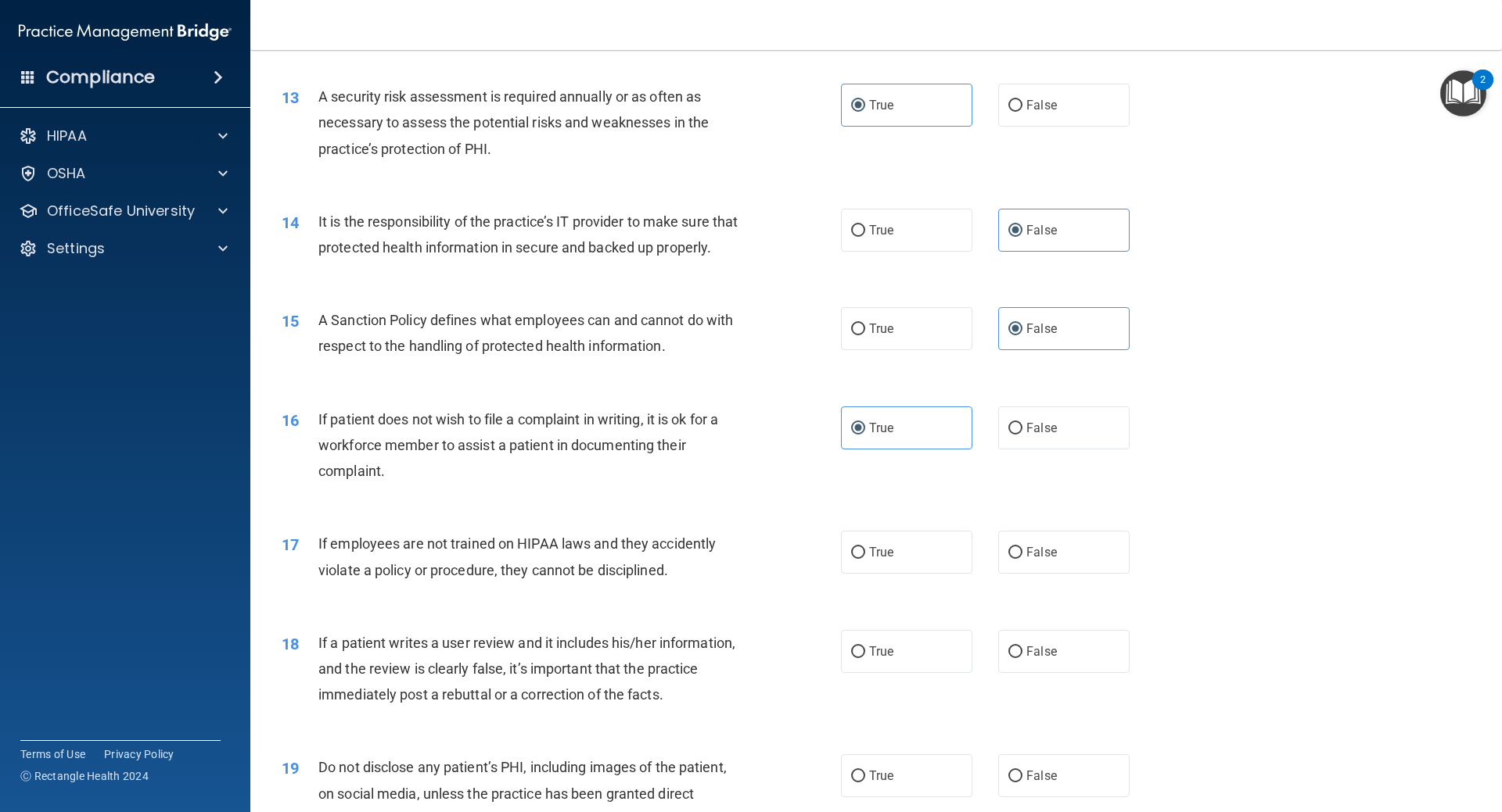
scroll to position [1720, 0]
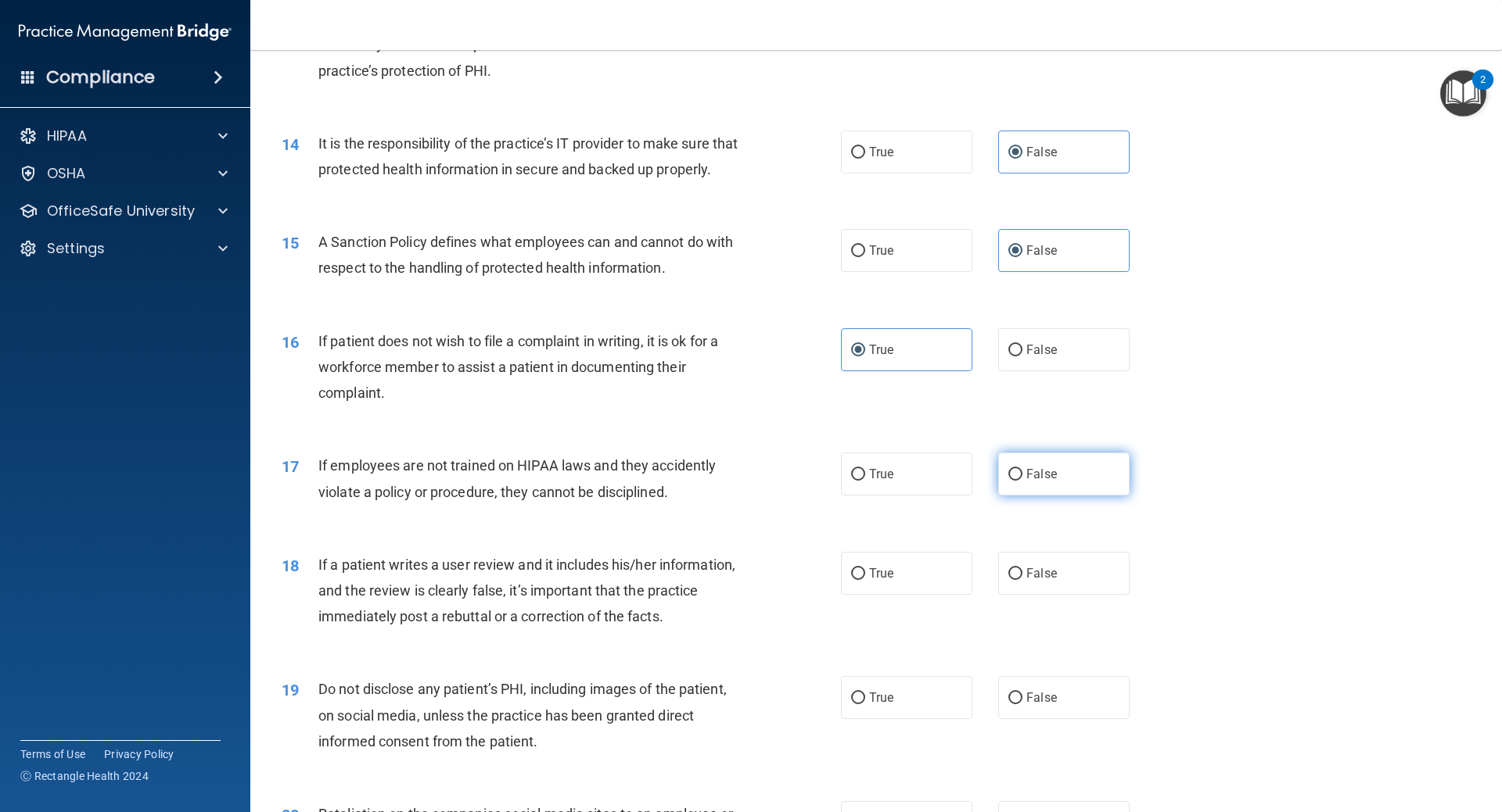
click at [1018, 495] on label "False" at bounding box center [1064, 473] width 131 height 43
click at [1018, 480] on input "False" at bounding box center [1015, 474] width 14 height 11
radio input "true"
click at [1031, 581] on span "False" at bounding box center [1042, 573] width 31 height 15
click at [1022, 580] on input "False" at bounding box center [1015, 574] width 14 height 11
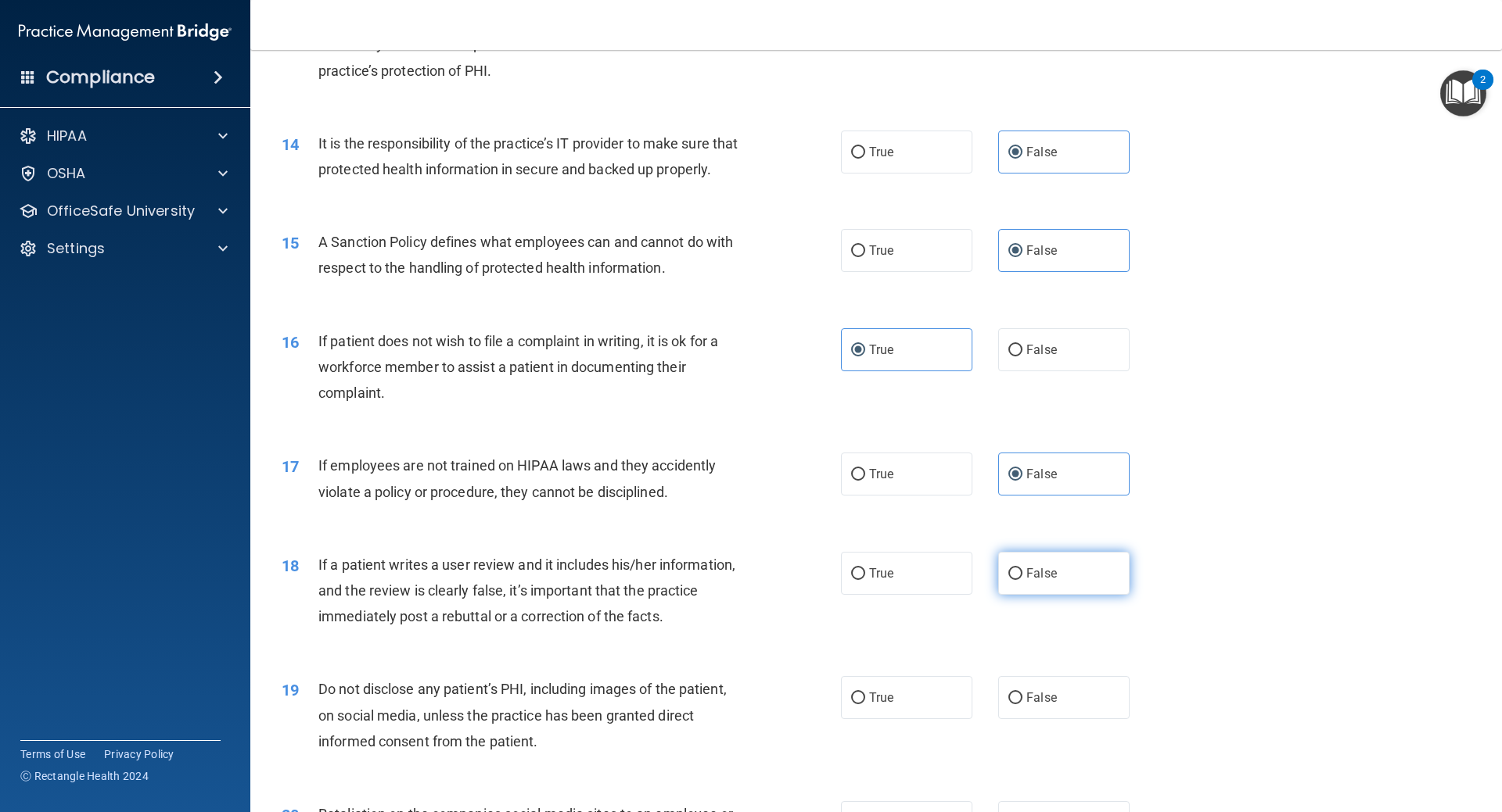
radio input "true"
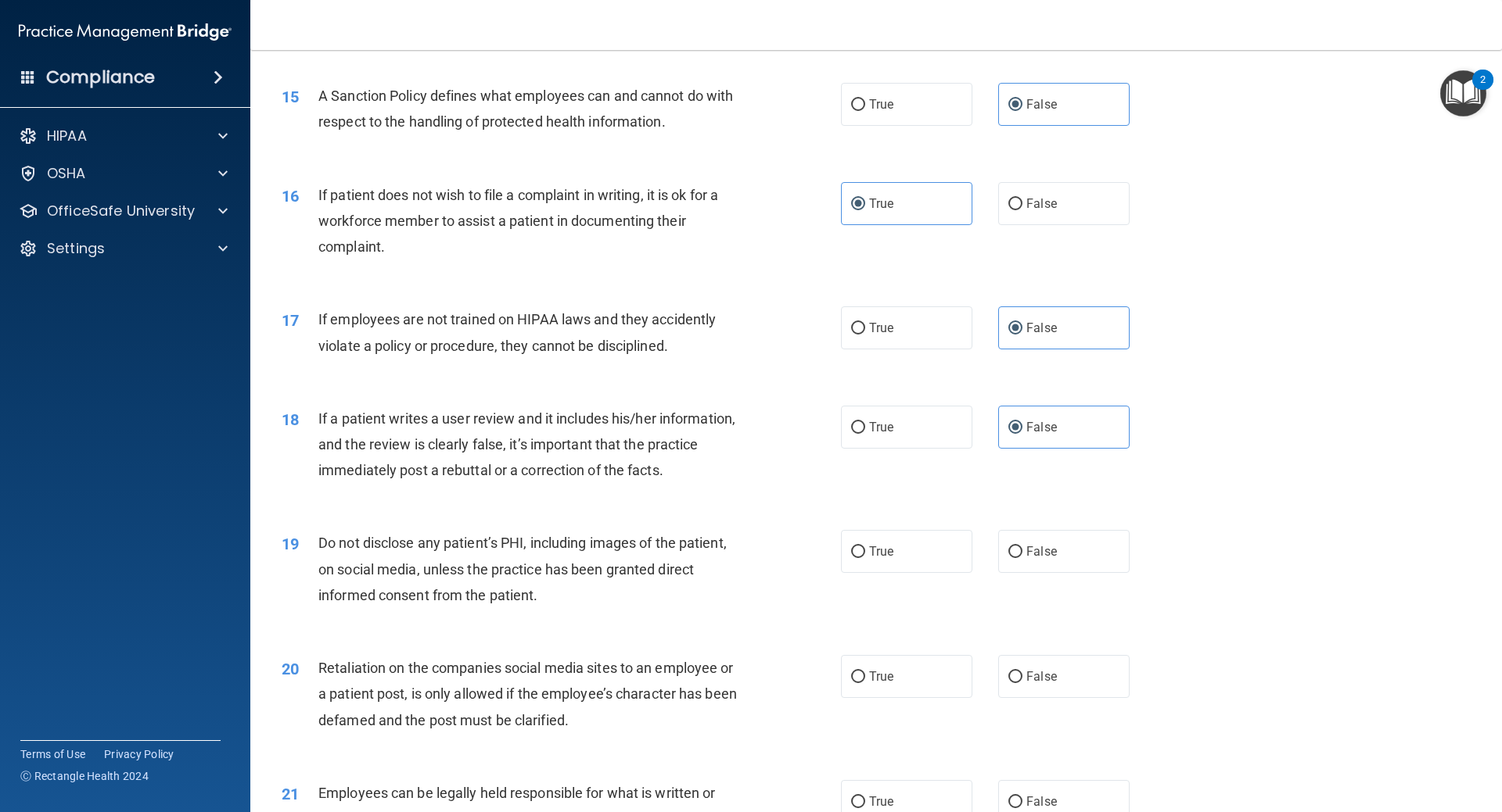
scroll to position [1876, 0]
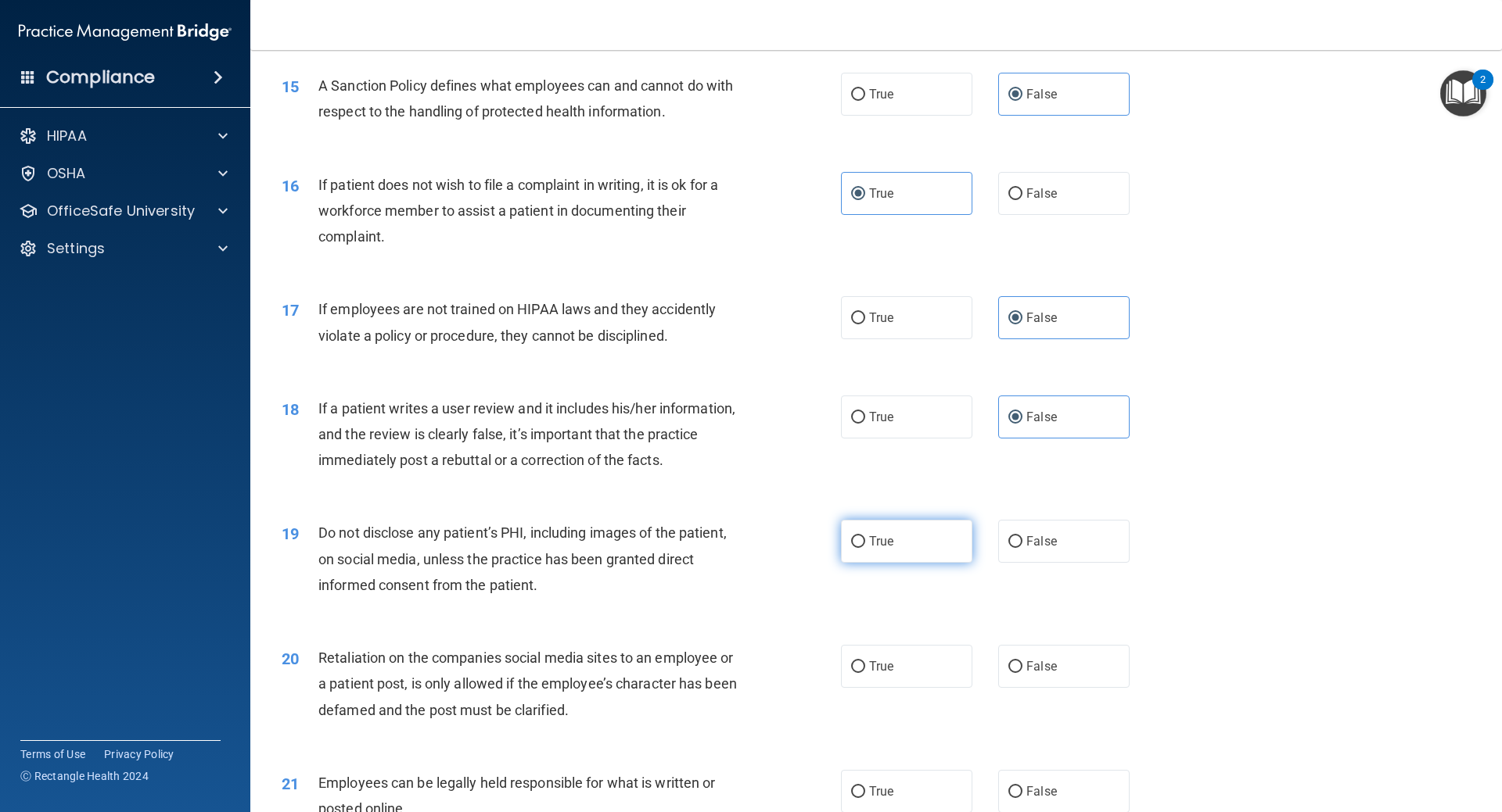
click at [876, 549] on span "True" at bounding box center [880, 541] width 24 height 15
click at [865, 548] on input "True" at bounding box center [858, 541] width 14 height 11
radio input "true"
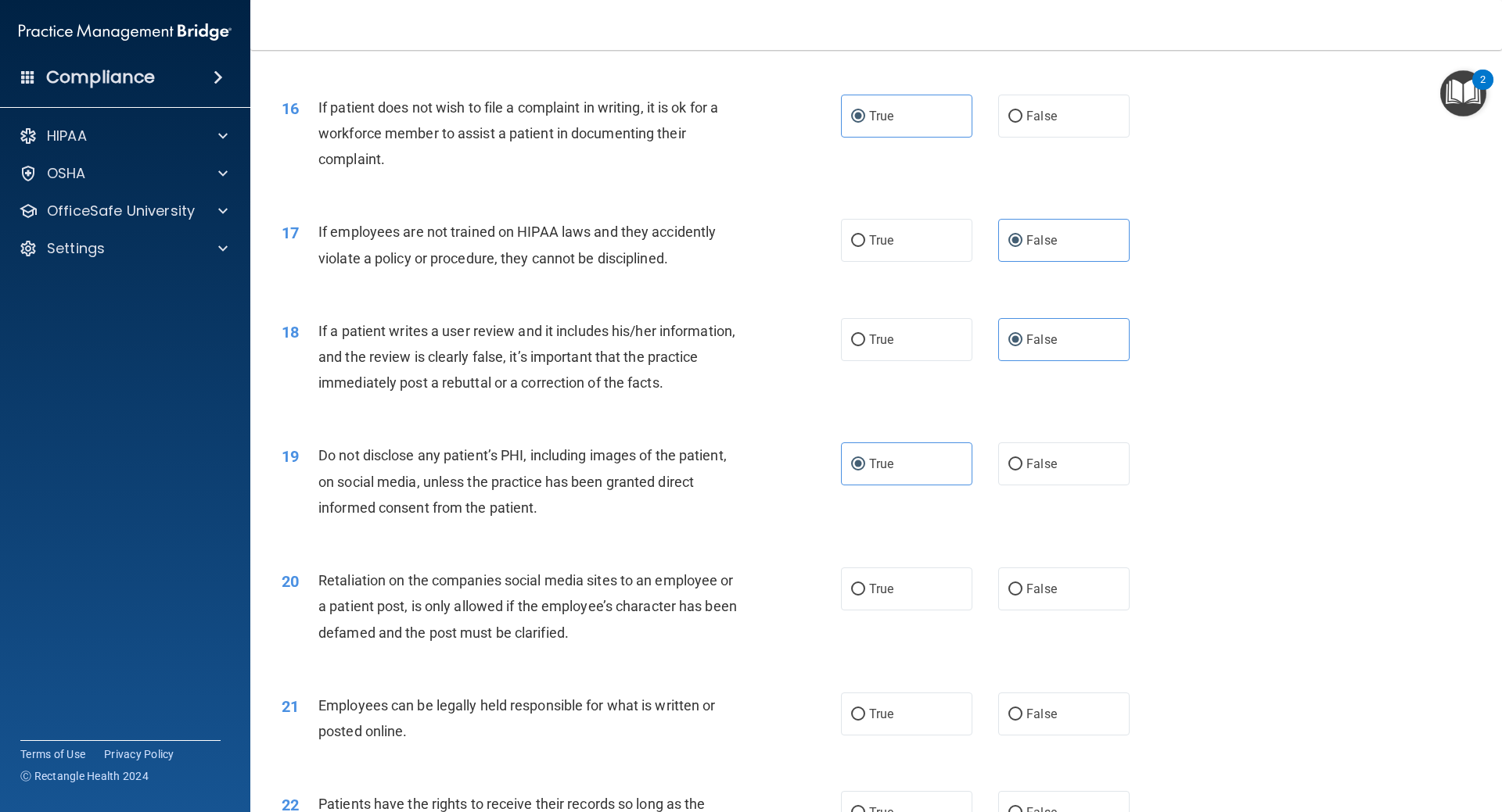
scroll to position [1955, 0]
click at [1013, 595] on input "False" at bounding box center [1015, 589] width 14 height 11
radio input "true"
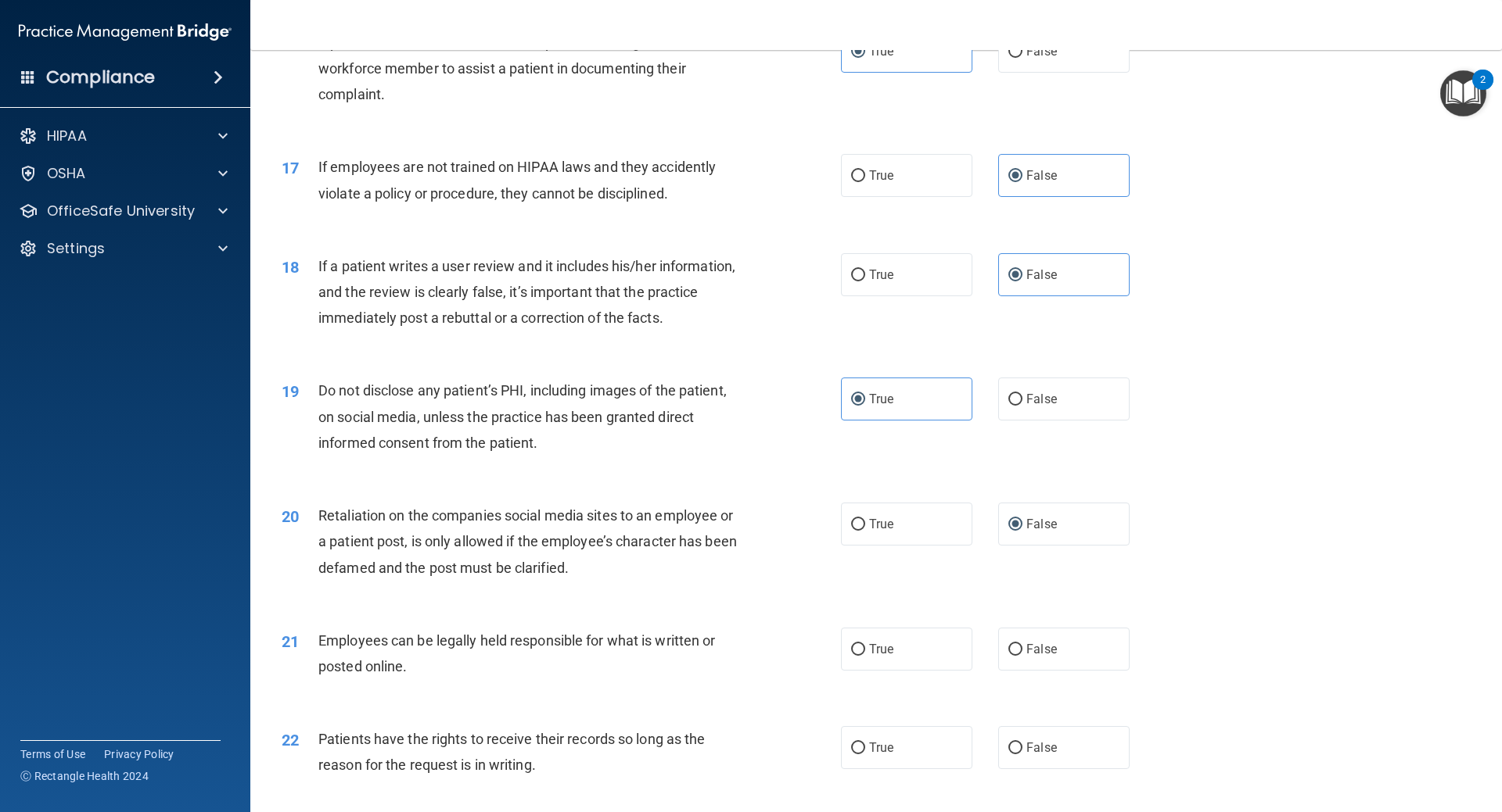
scroll to position [2189, 0]
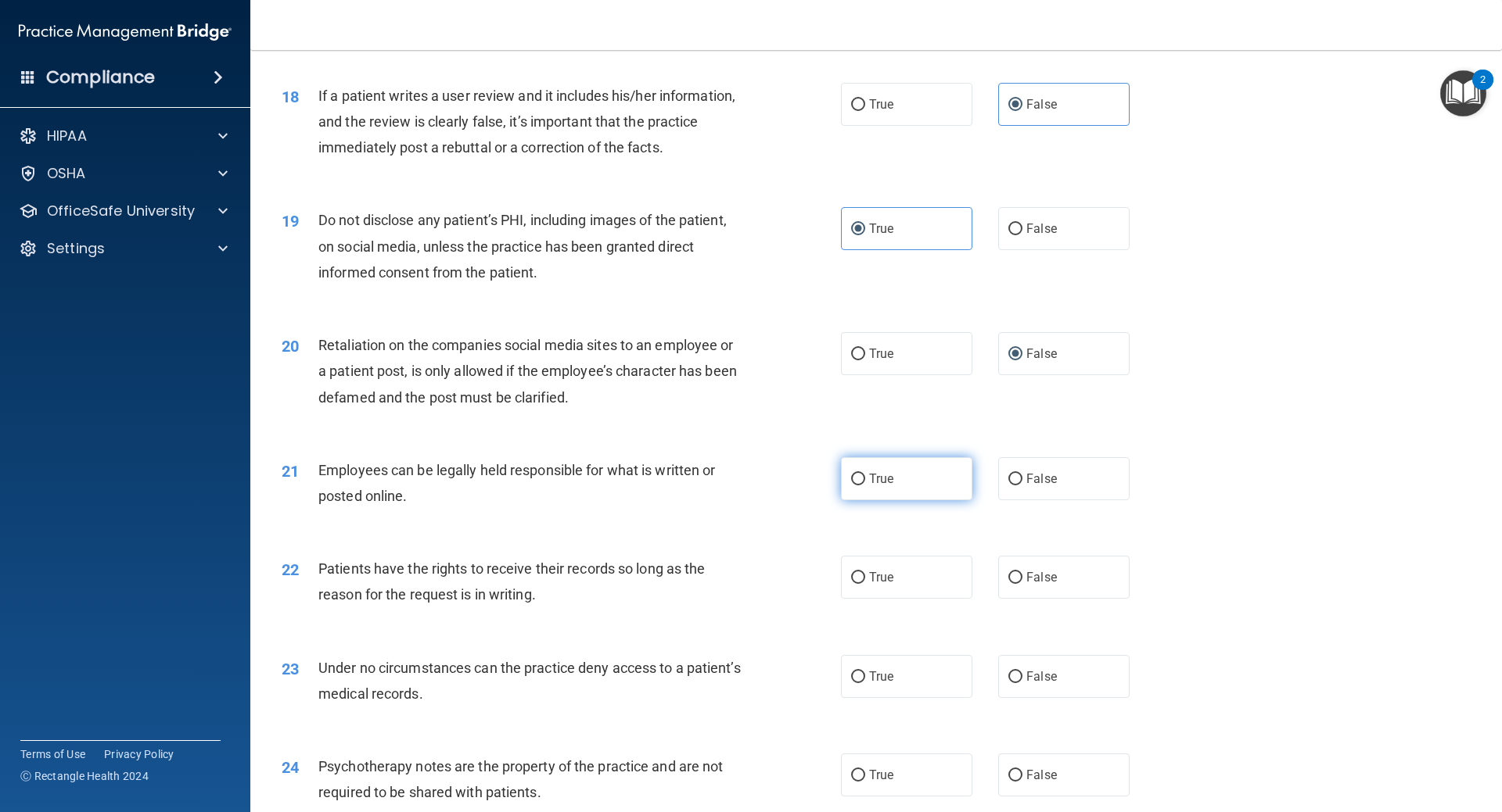
click at [871, 501] on label "True" at bounding box center [906, 479] width 131 height 43
click at [865, 486] on input "True" at bounding box center [858, 479] width 14 height 11
radio input "true"
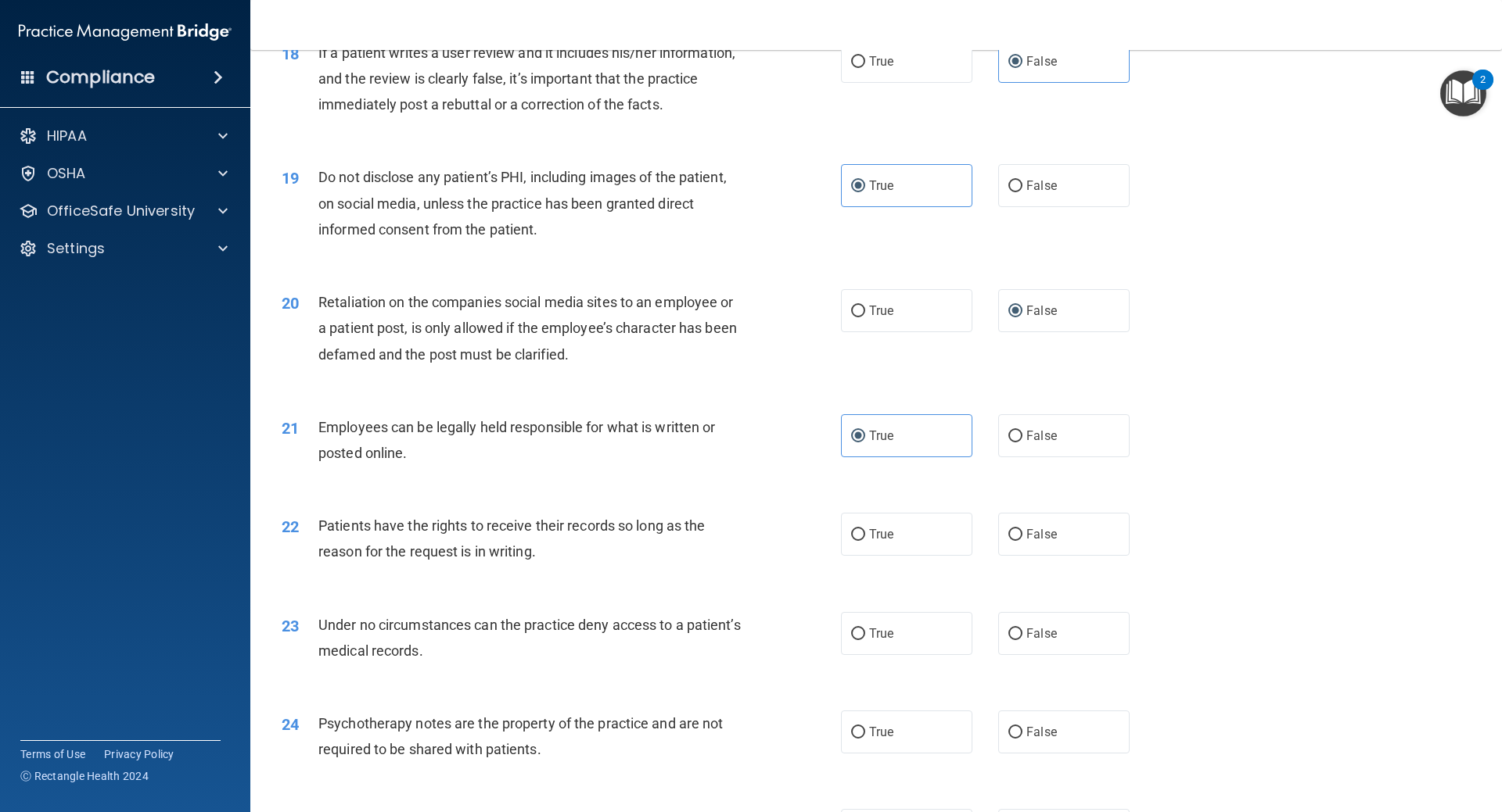
scroll to position [2268, 0]
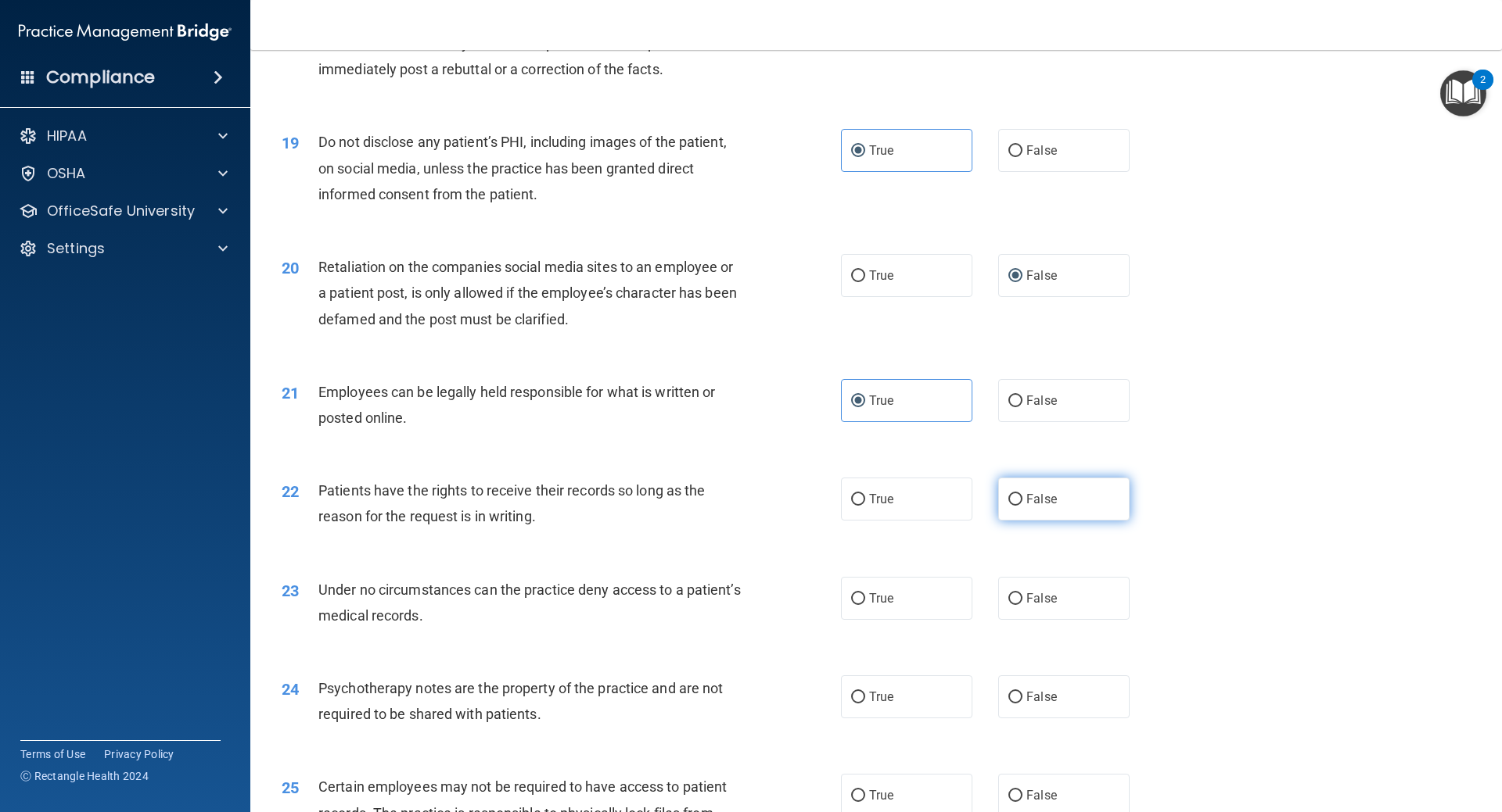
click at [1019, 521] on label "False" at bounding box center [1064, 499] width 131 height 43
click at [1019, 506] on input "False" at bounding box center [1015, 499] width 14 height 11
radio input "true"
click at [1087, 620] on label "False" at bounding box center [1064, 599] width 131 height 43
click at [1022, 605] on input "False" at bounding box center [1015, 599] width 14 height 11
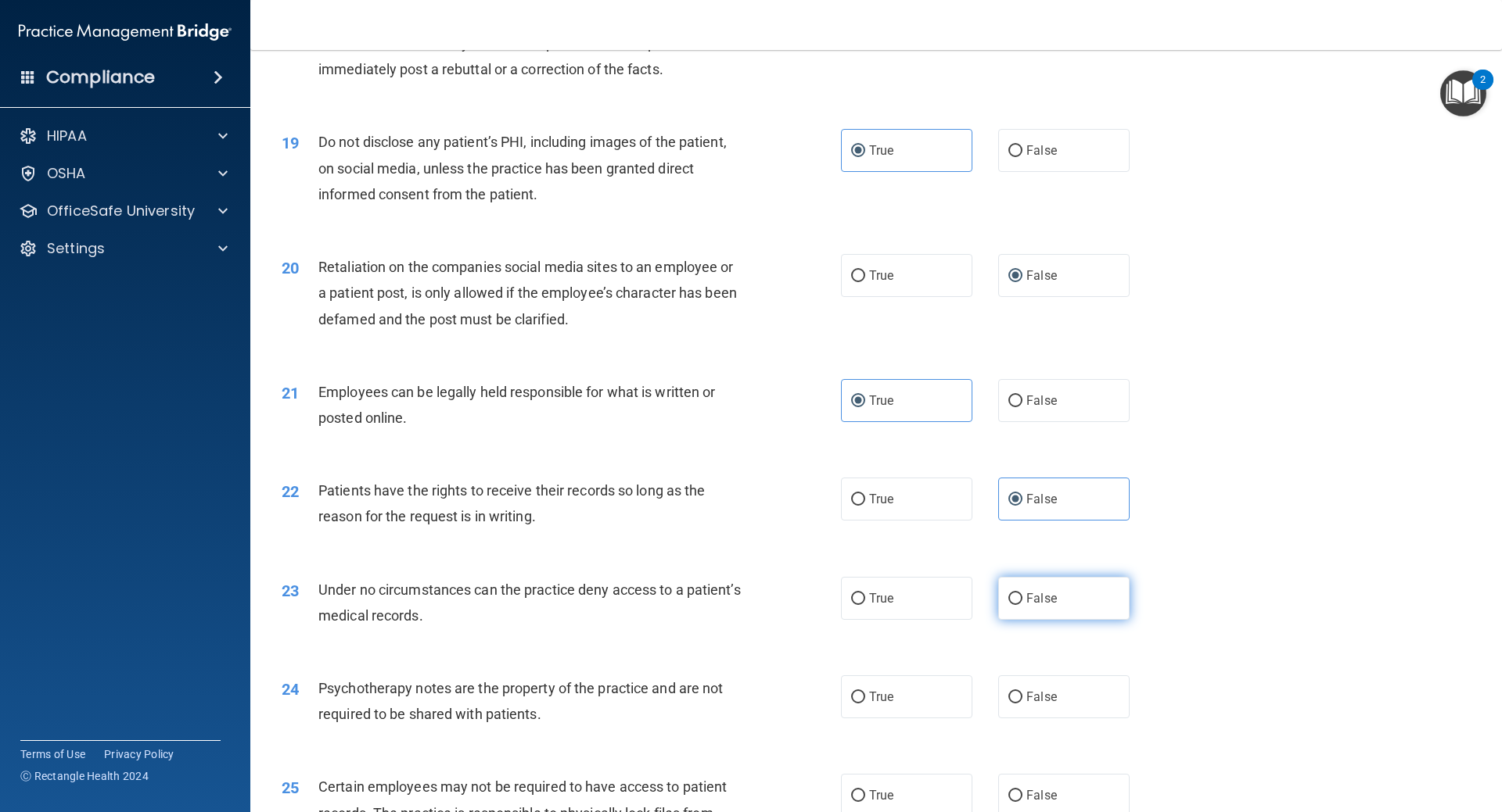
radio input "true"
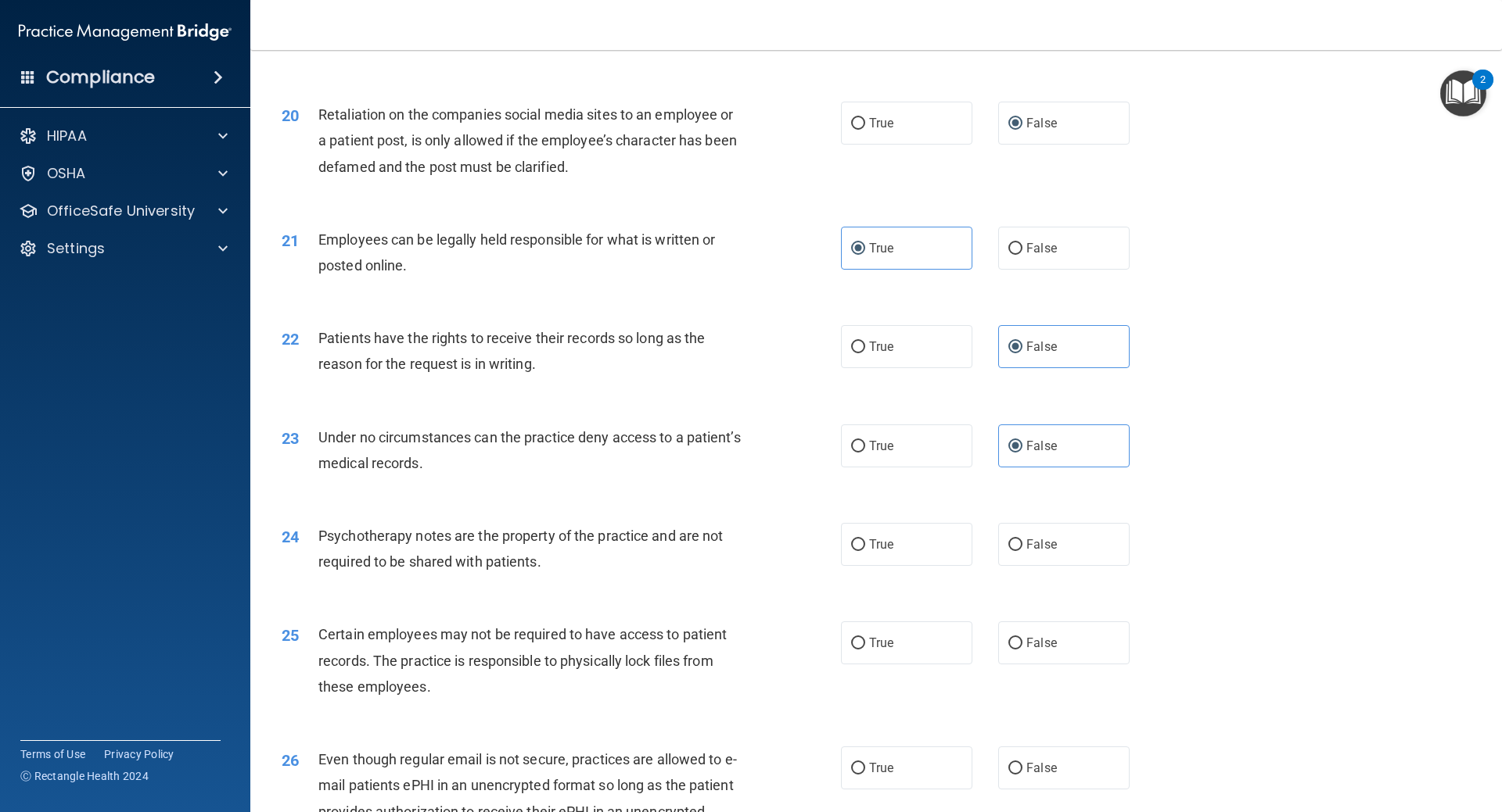
scroll to position [2424, 0]
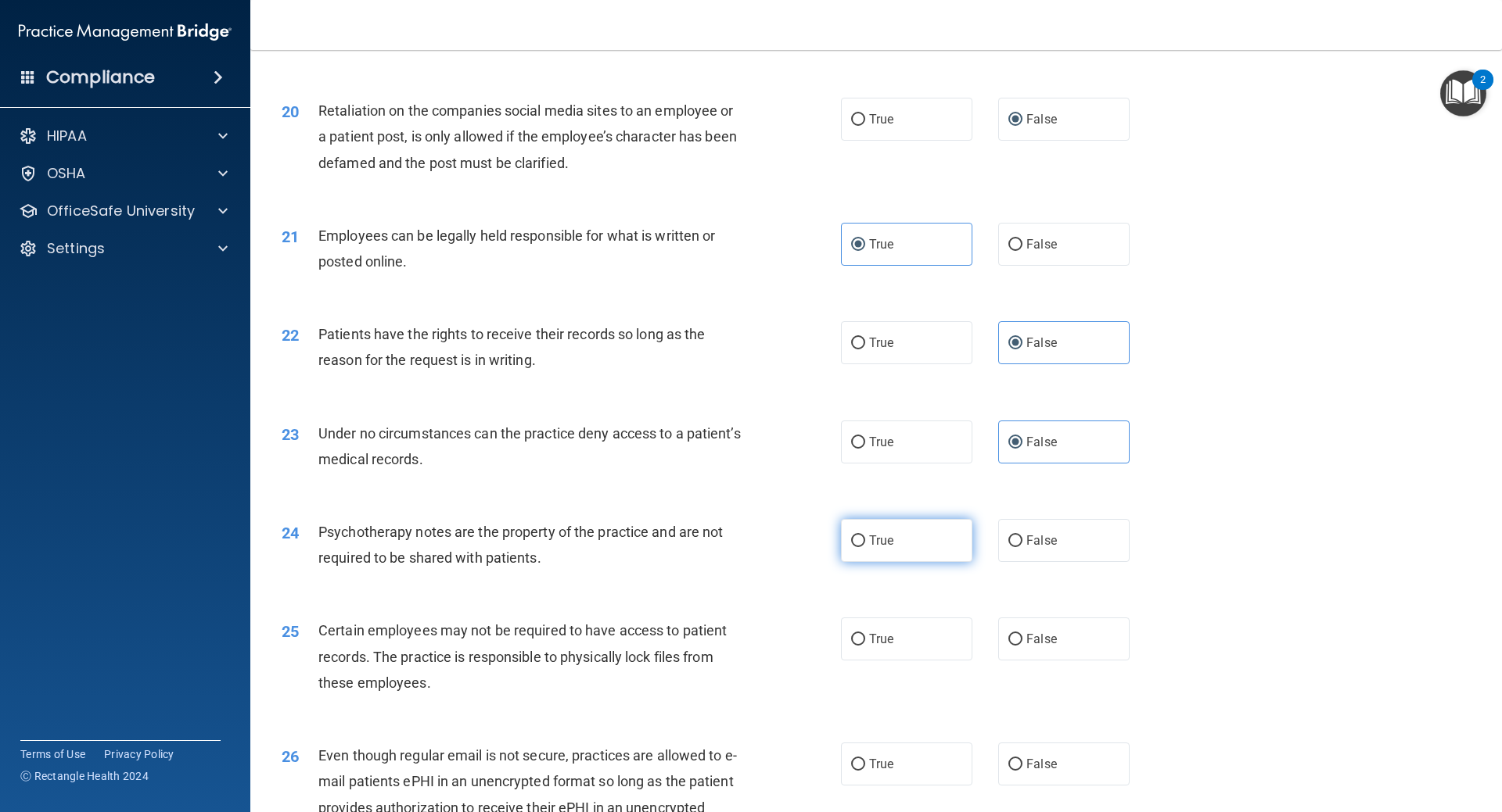
click at [899, 562] on label "True" at bounding box center [906, 540] width 131 height 43
click at [865, 548] on input "True" at bounding box center [858, 541] width 14 height 11
radio input "true"
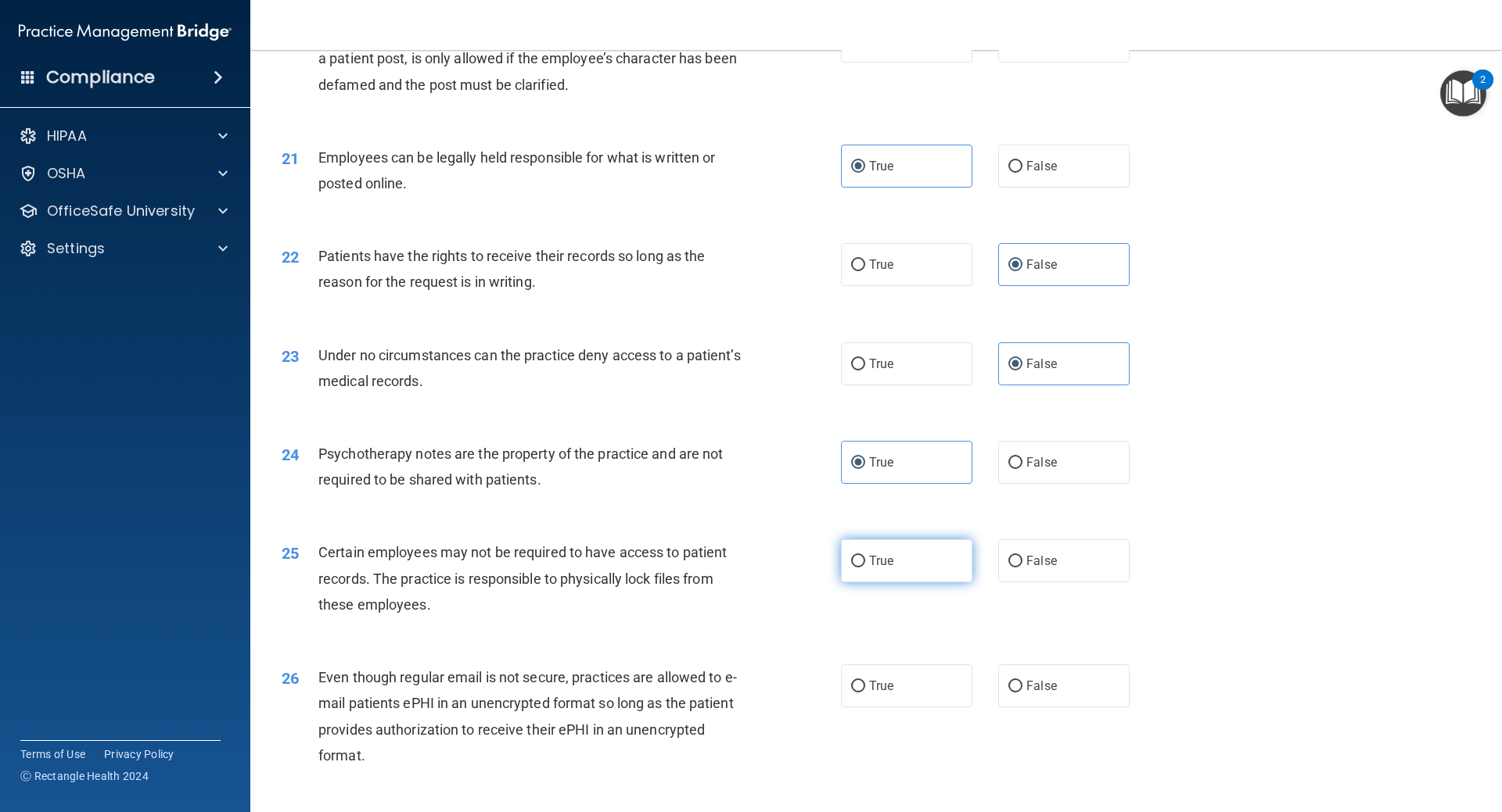
click at [895, 581] on label "True" at bounding box center [906, 561] width 131 height 43
click at [865, 568] on input "True" at bounding box center [858, 562] width 14 height 11
radio input "true"
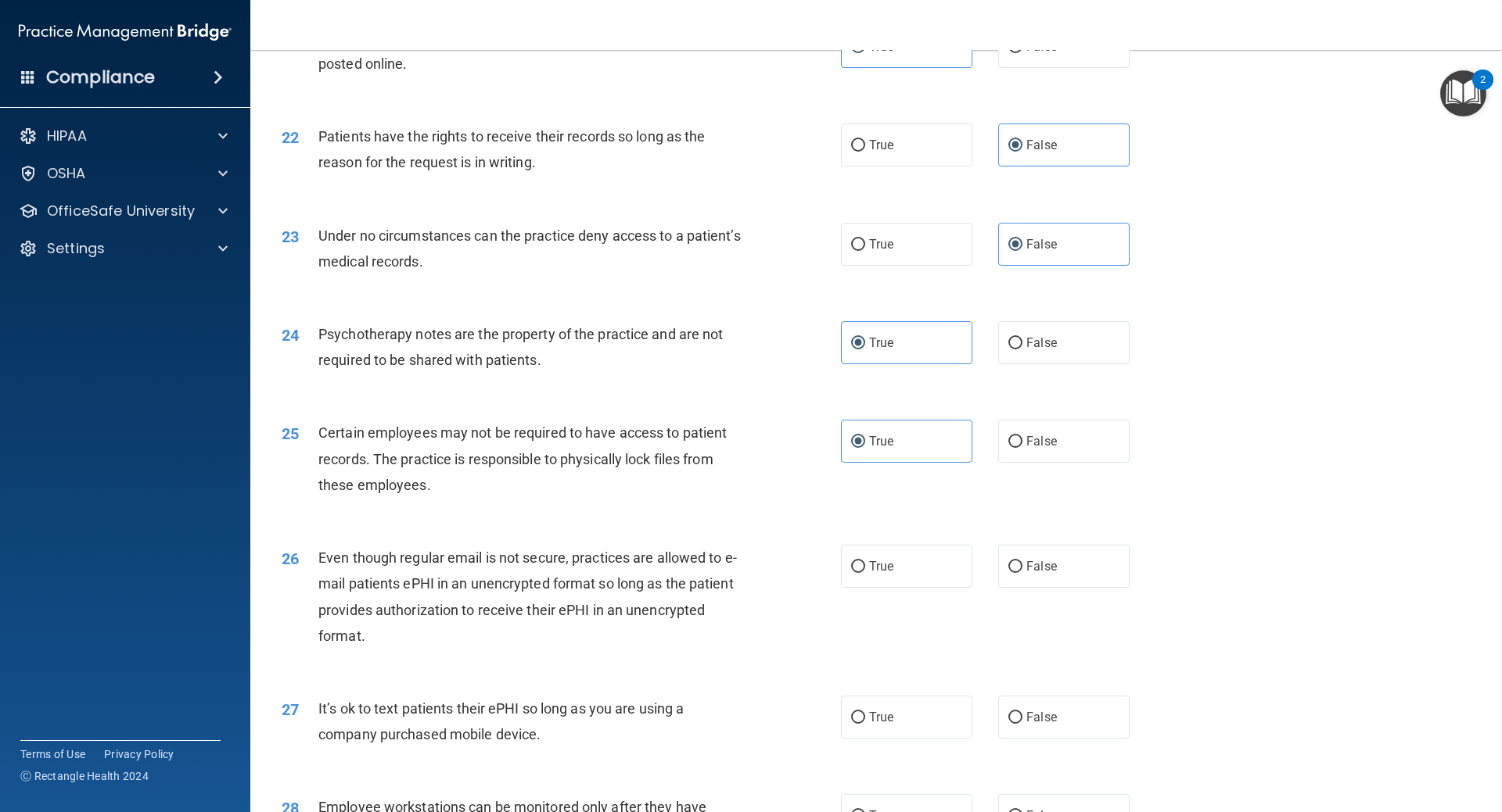
scroll to position [2658, 0]
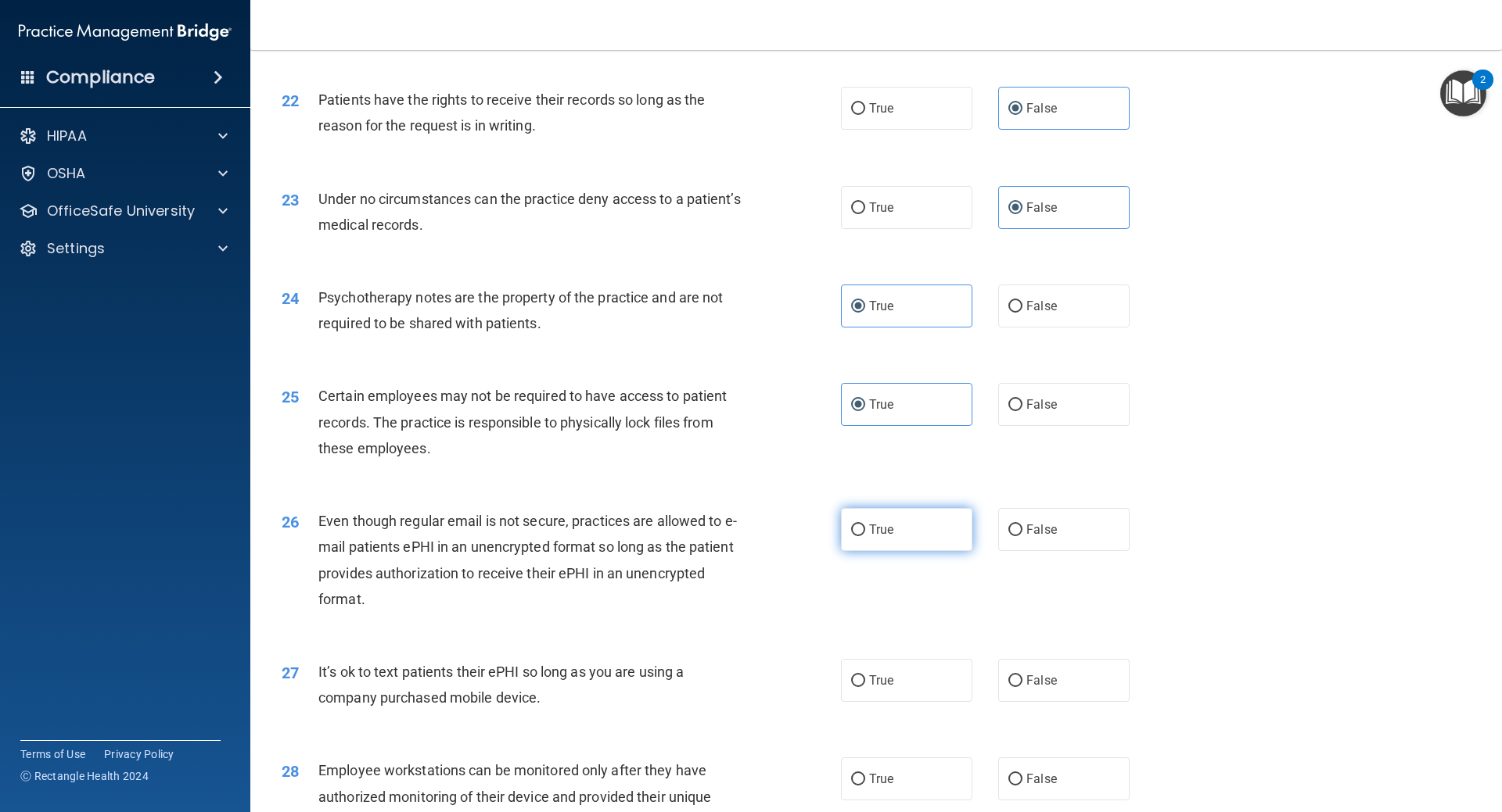
click at [896, 551] on label "True" at bounding box center [906, 529] width 131 height 43
click at [865, 536] on input "True" at bounding box center [858, 530] width 14 height 11
radio input "true"
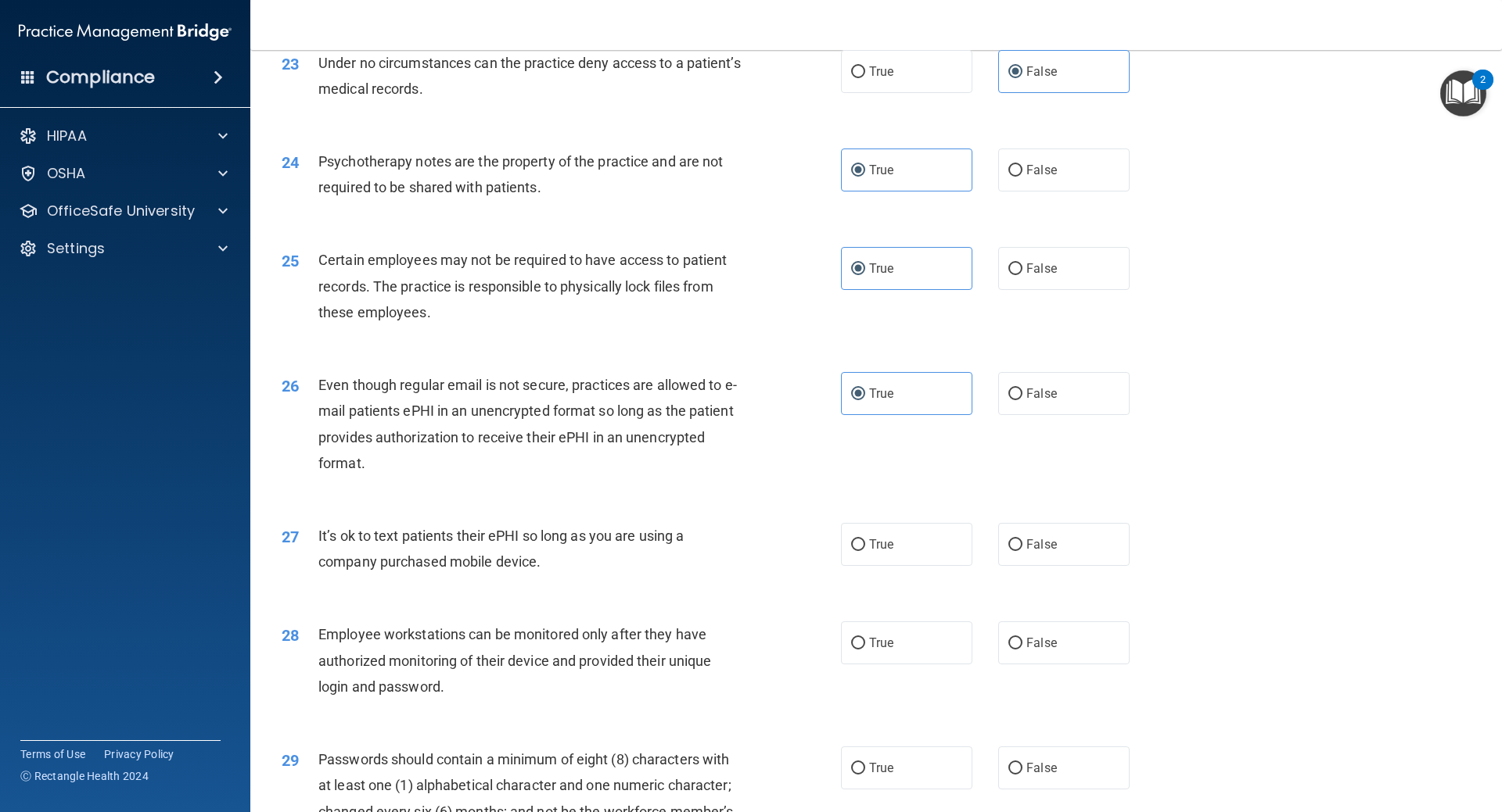
scroll to position [2815, 0]
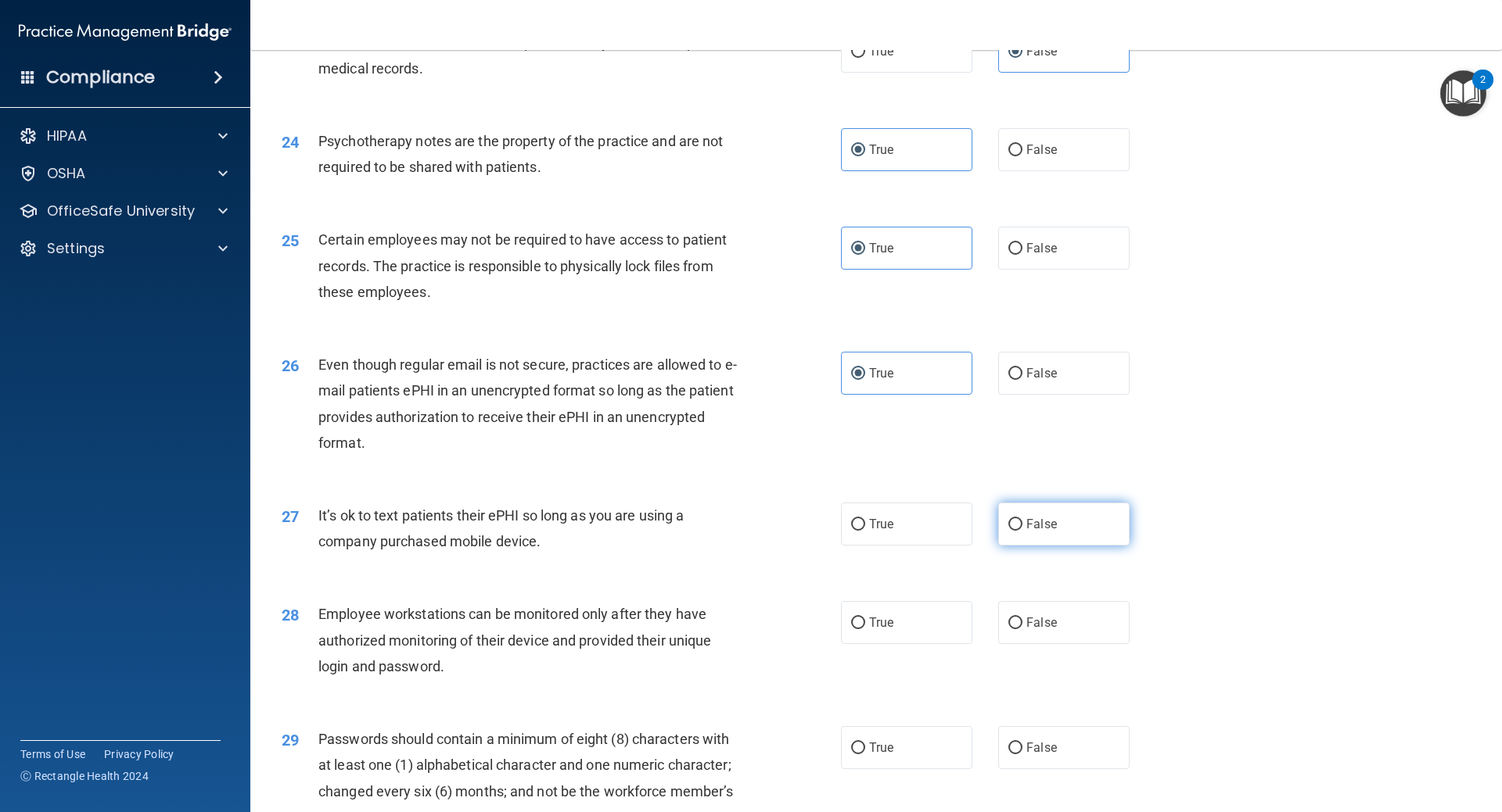
click at [1047, 546] on label "False" at bounding box center [1064, 524] width 131 height 43
click at [1022, 531] on input "False" at bounding box center [1015, 525] width 14 height 11
radio input "true"
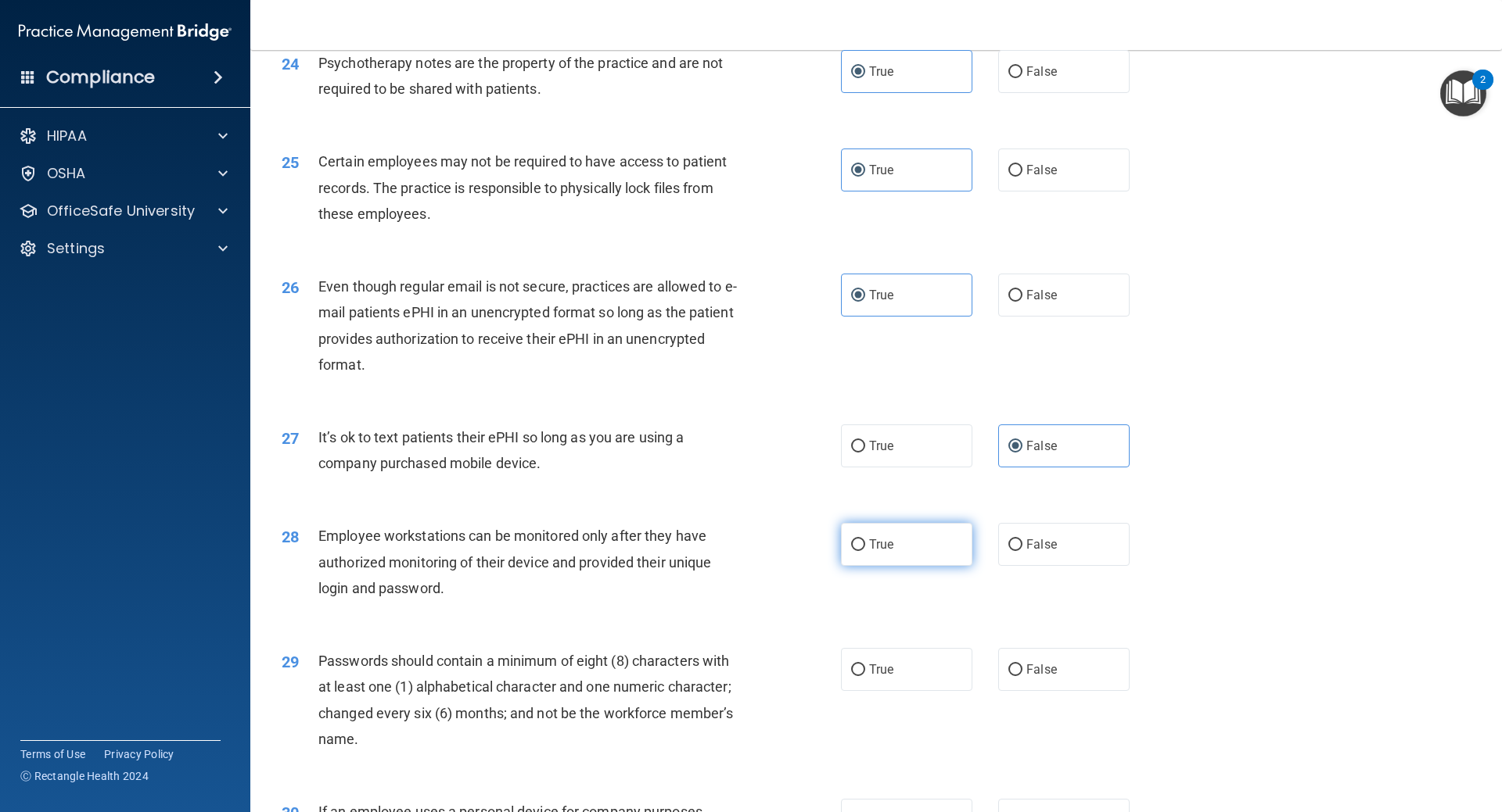
click at [865, 566] on label "True" at bounding box center [906, 544] width 131 height 43
click at [865, 551] on input "True" at bounding box center [858, 545] width 14 height 11
radio input "true"
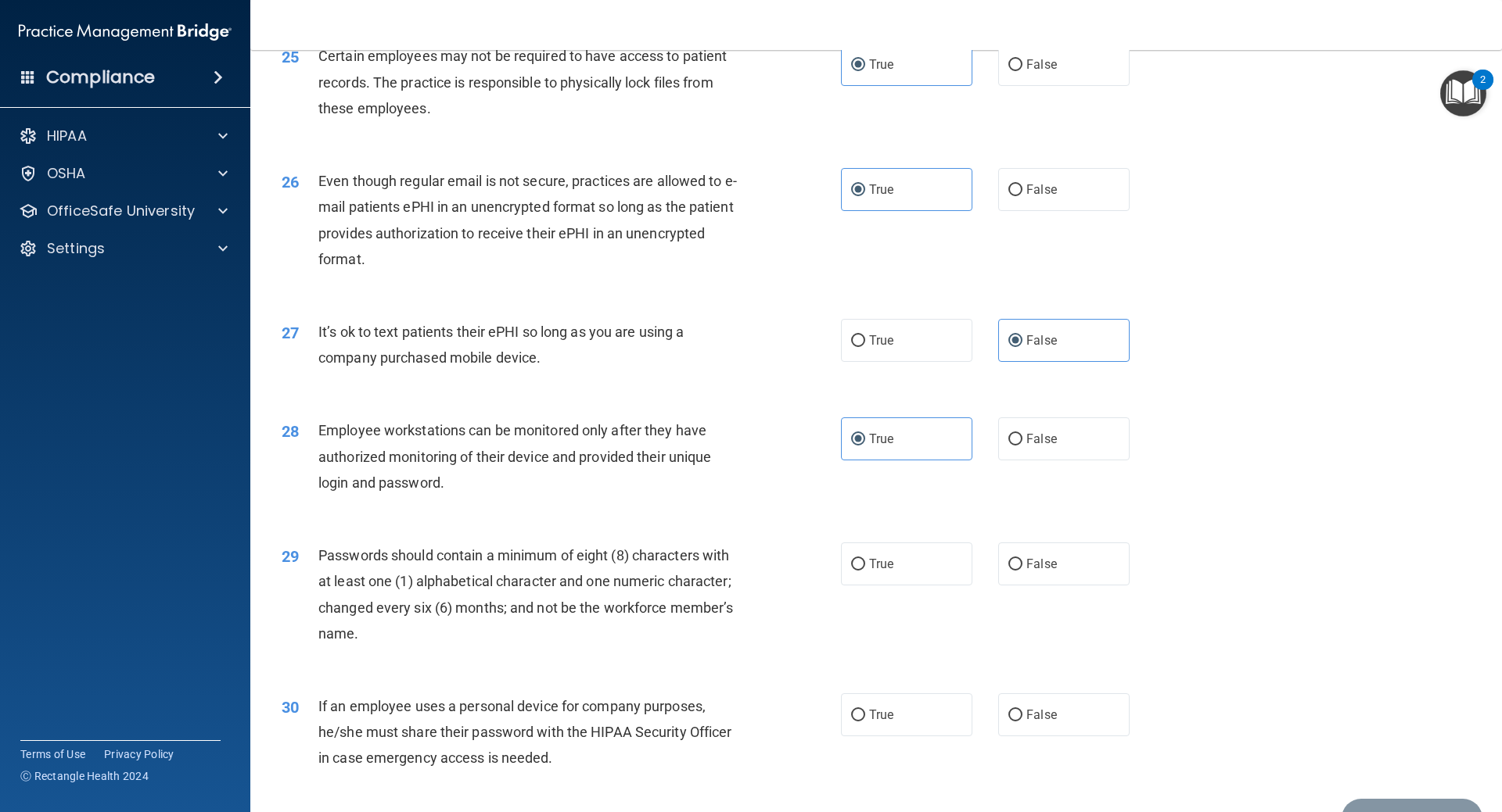
scroll to position [3113, 0]
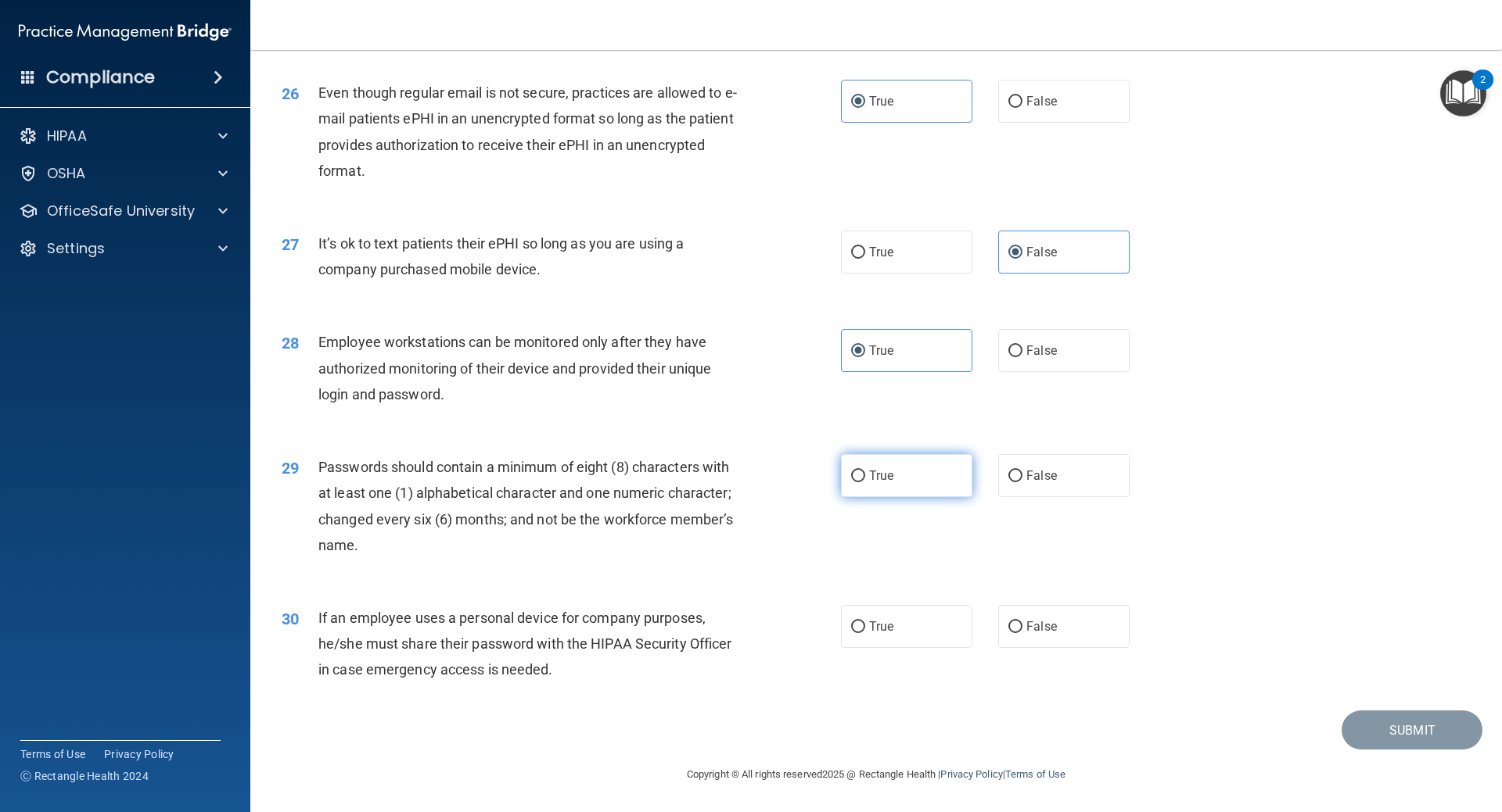
click at [895, 473] on label "True" at bounding box center [906, 475] width 131 height 43
click at [865, 473] on input "True" at bounding box center [858, 476] width 14 height 11
radio input "true"
click at [881, 627] on span "True" at bounding box center [880, 626] width 24 height 15
click at [865, 627] on input "True" at bounding box center [858, 627] width 14 height 11
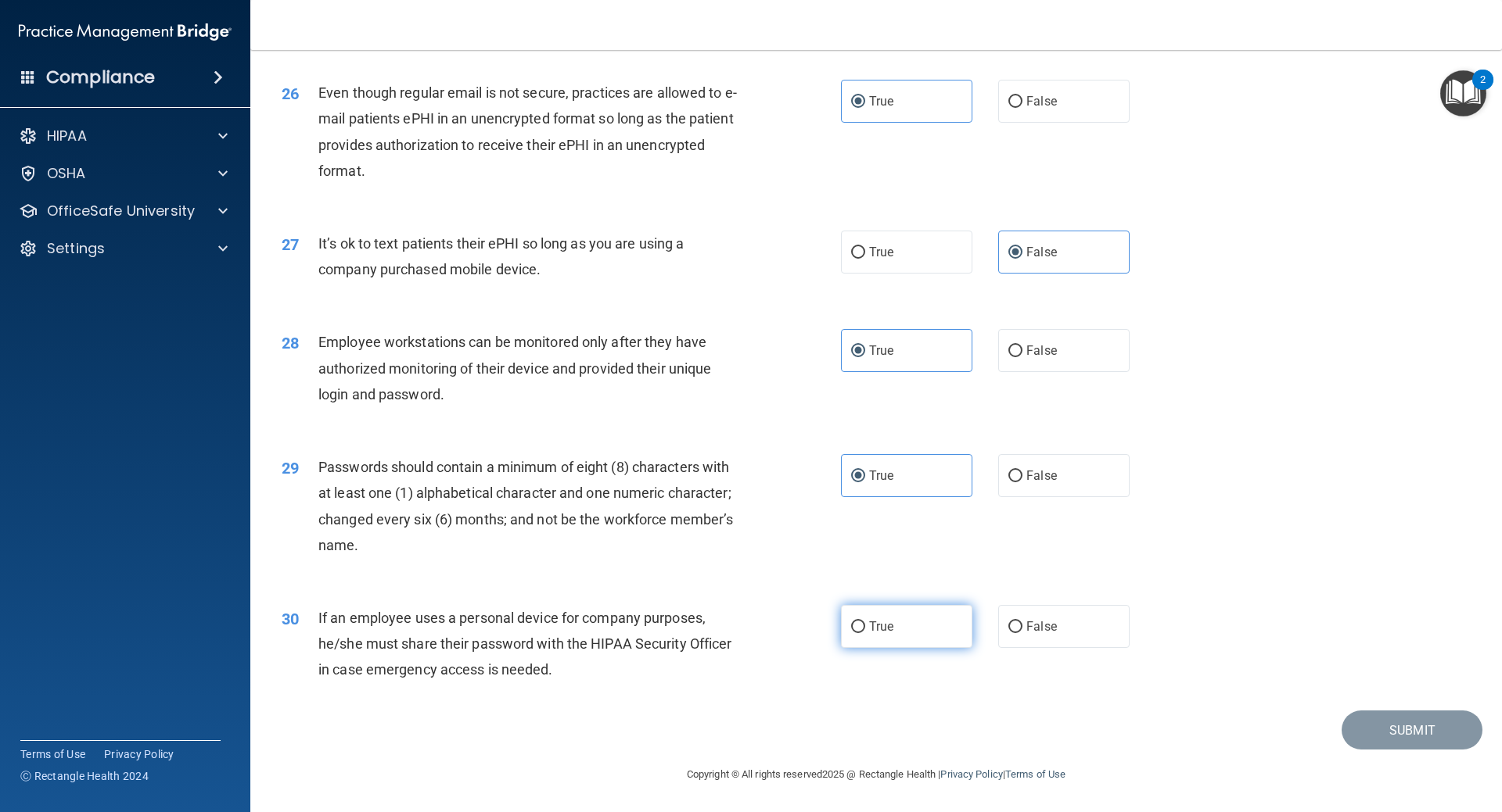
radio input "true"
click at [1368, 732] on button "Submit" at bounding box center [1412, 730] width 141 height 40
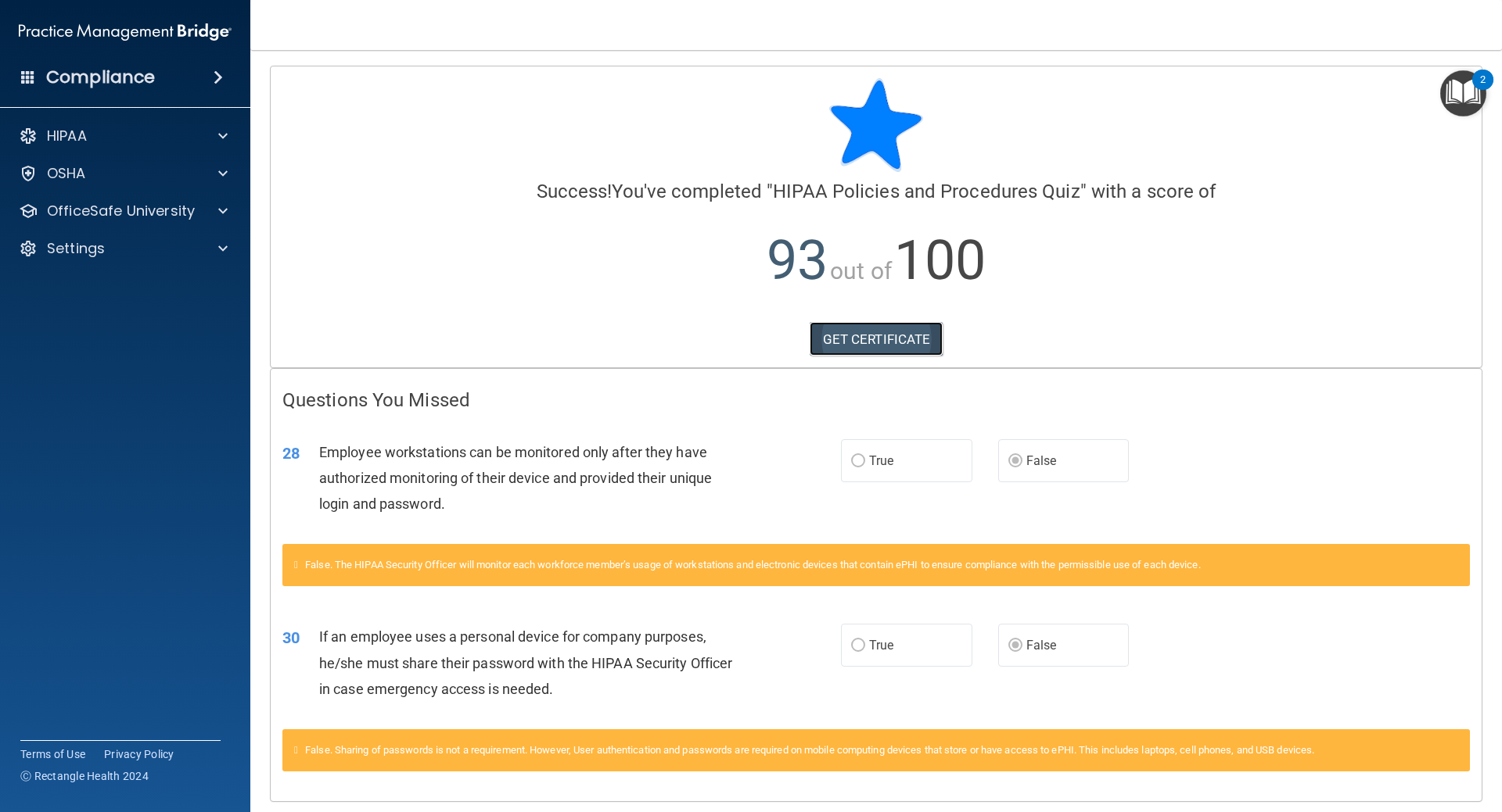
click at [923, 347] on link "GET CERTIFICATE" at bounding box center [877, 339] width 134 height 34
click at [150, 207] on p "OfficeSafe University" at bounding box center [121, 211] width 148 height 19
click at [152, 252] on div "HIPAA Training" at bounding box center [117, 249] width 213 height 16
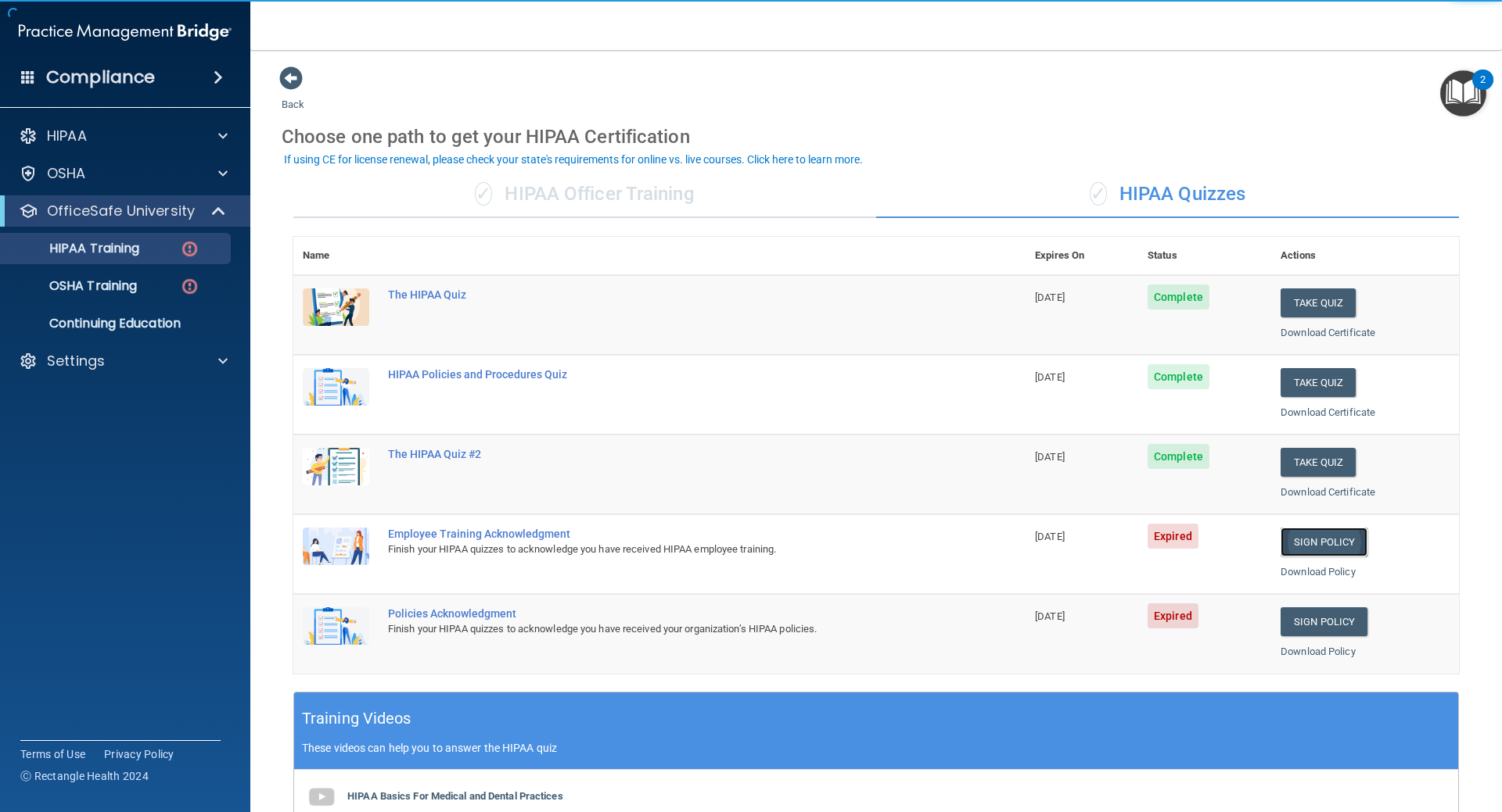
click at [1296, 536] on link "Sign Policy" at bounding box center [1324, 542] width 86 height 29
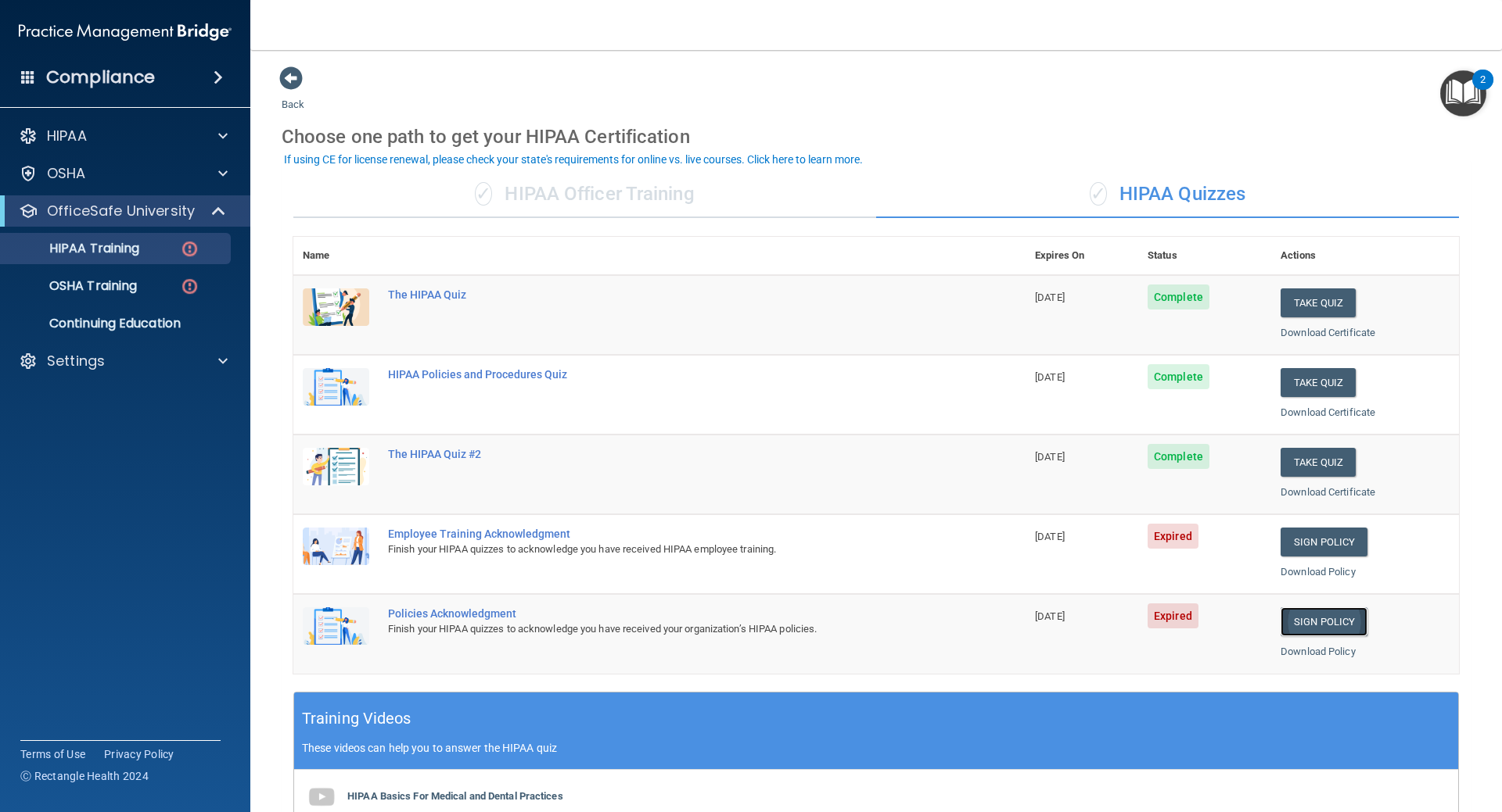
click at [1334, 621] on link "Sign Policy" at bounding box center [1324, 622] width 86 height 29
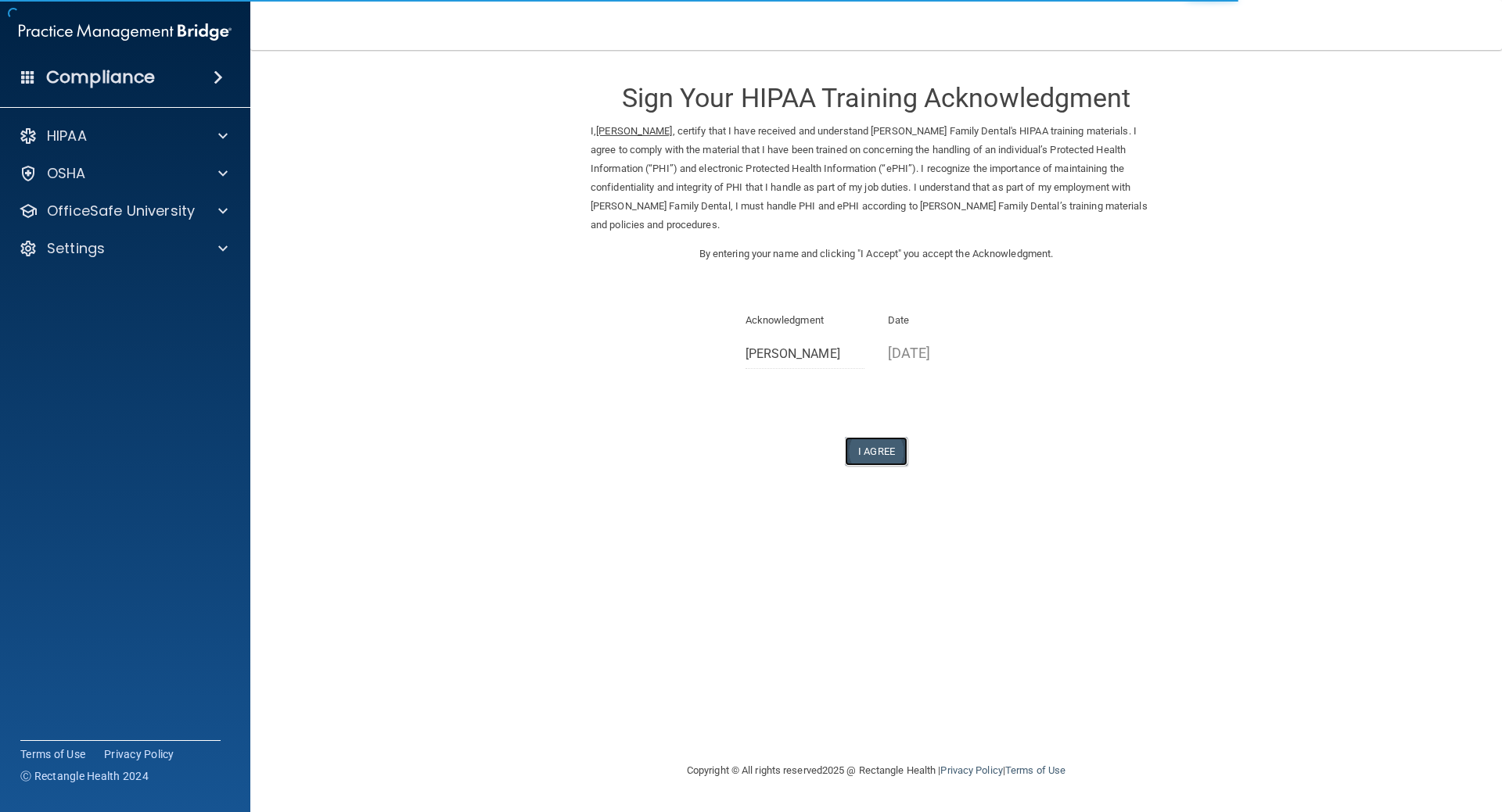
click at [878, 437] on button "I Agree" at bounding box center [876, 451] width 63 height 29
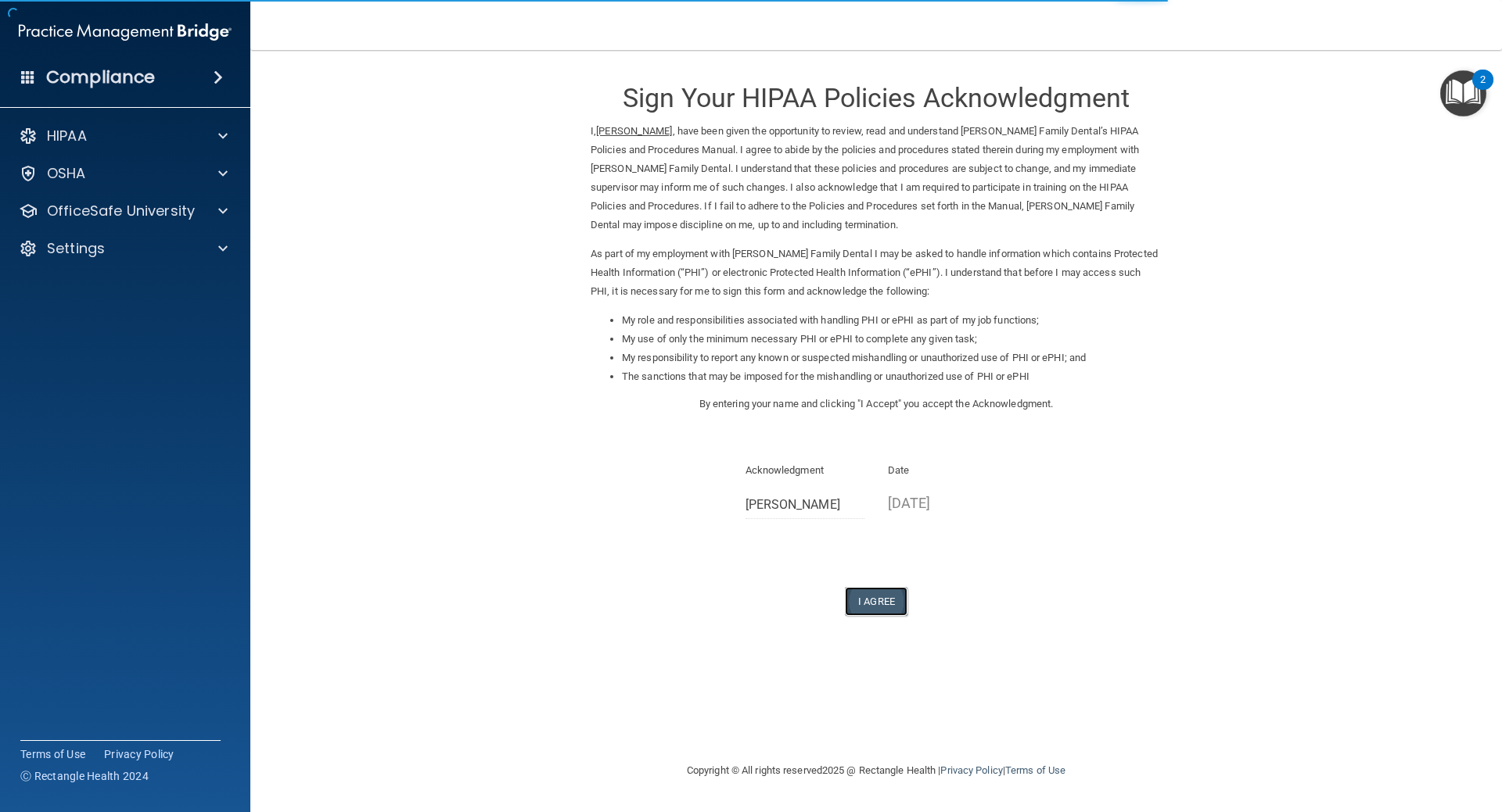
click at [900, 601] on button "I Agree" at bounding box center [876, 601] width 63 height 29
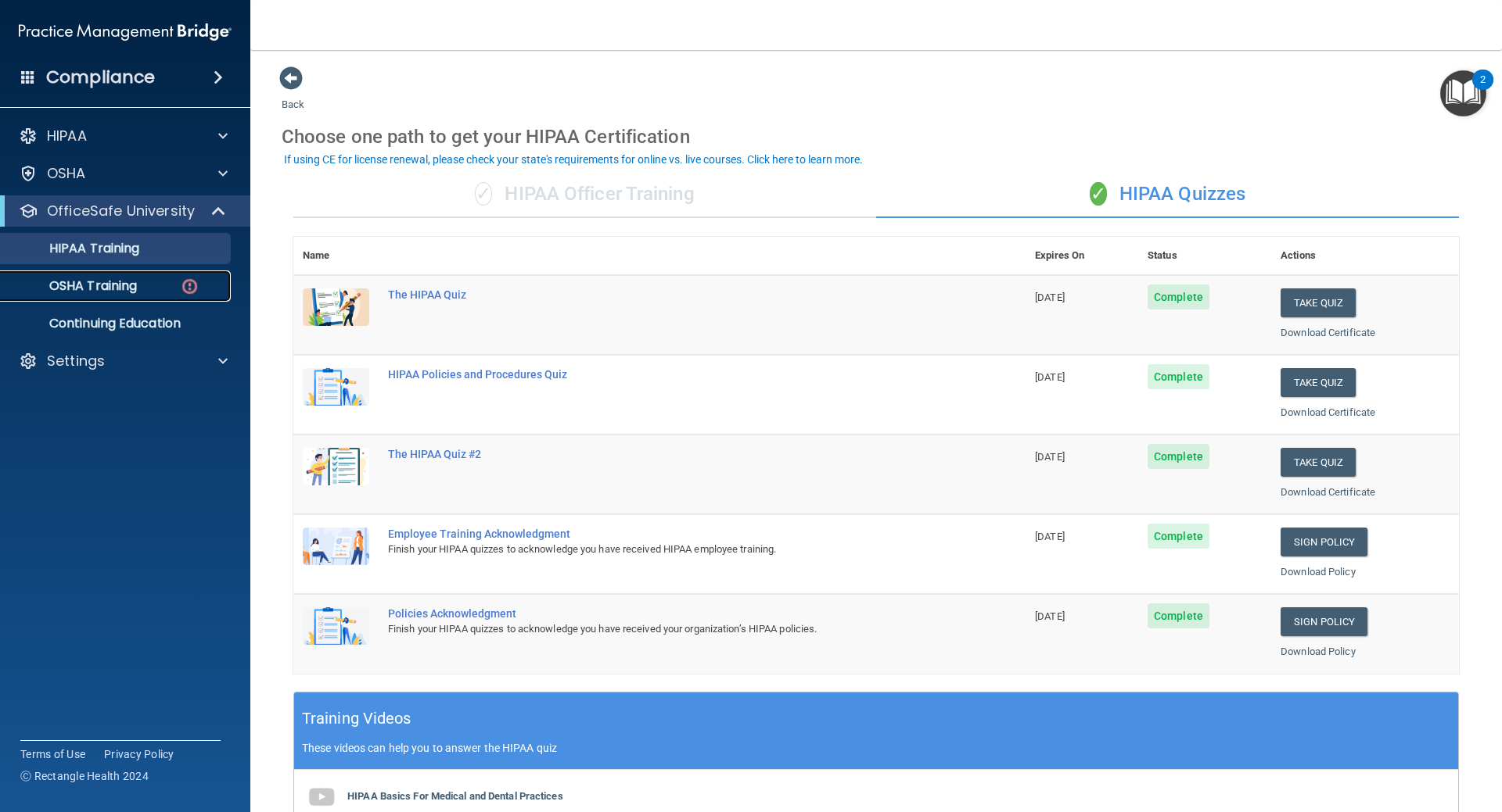
click at [157, 283] on div "OSHA Training" at bounding box center [117, 287] width 213 height 16
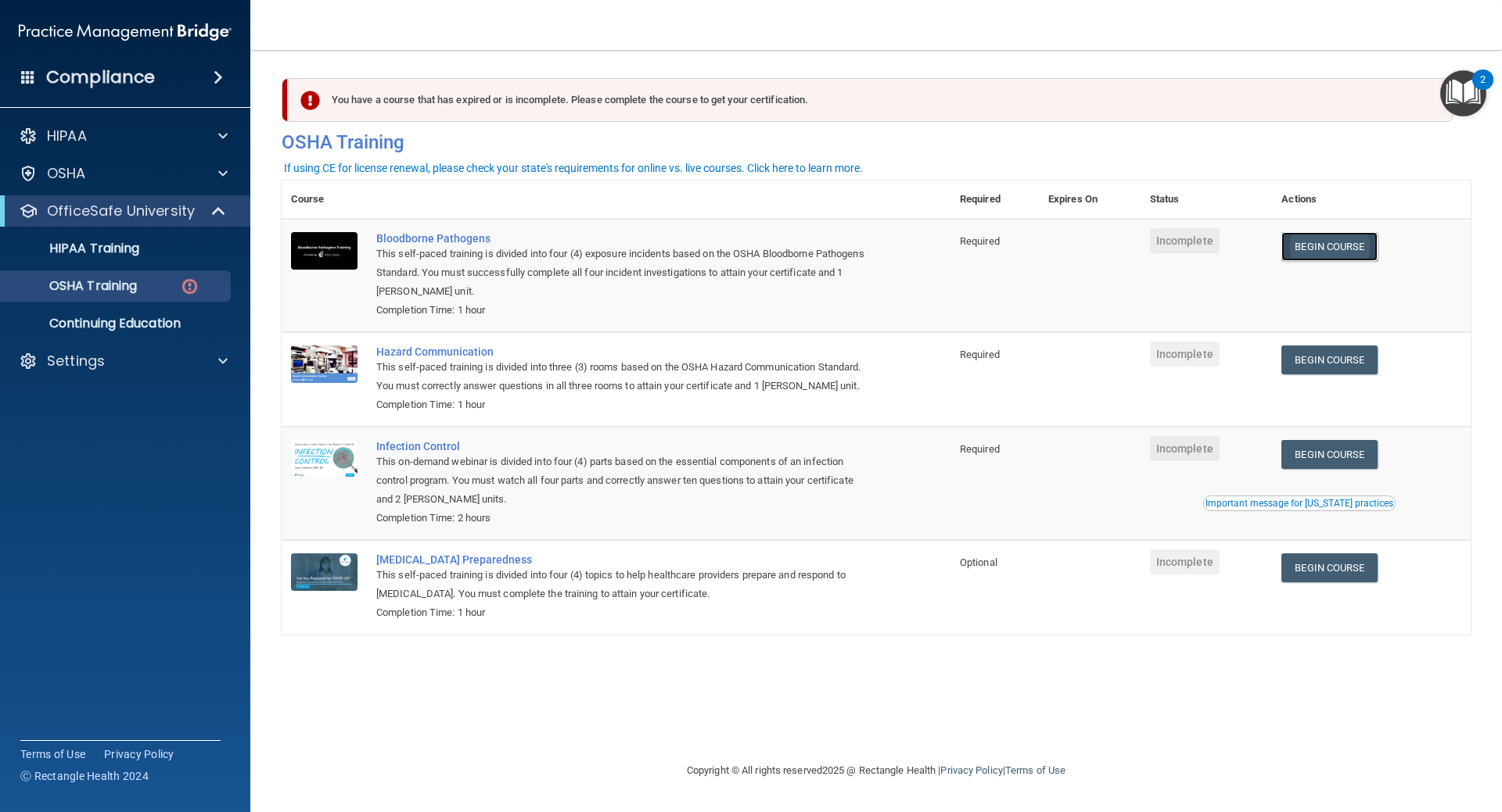
click at [1341, 240] on link "Begin Course" at bounding box center [1329, 246] width 95 height 29
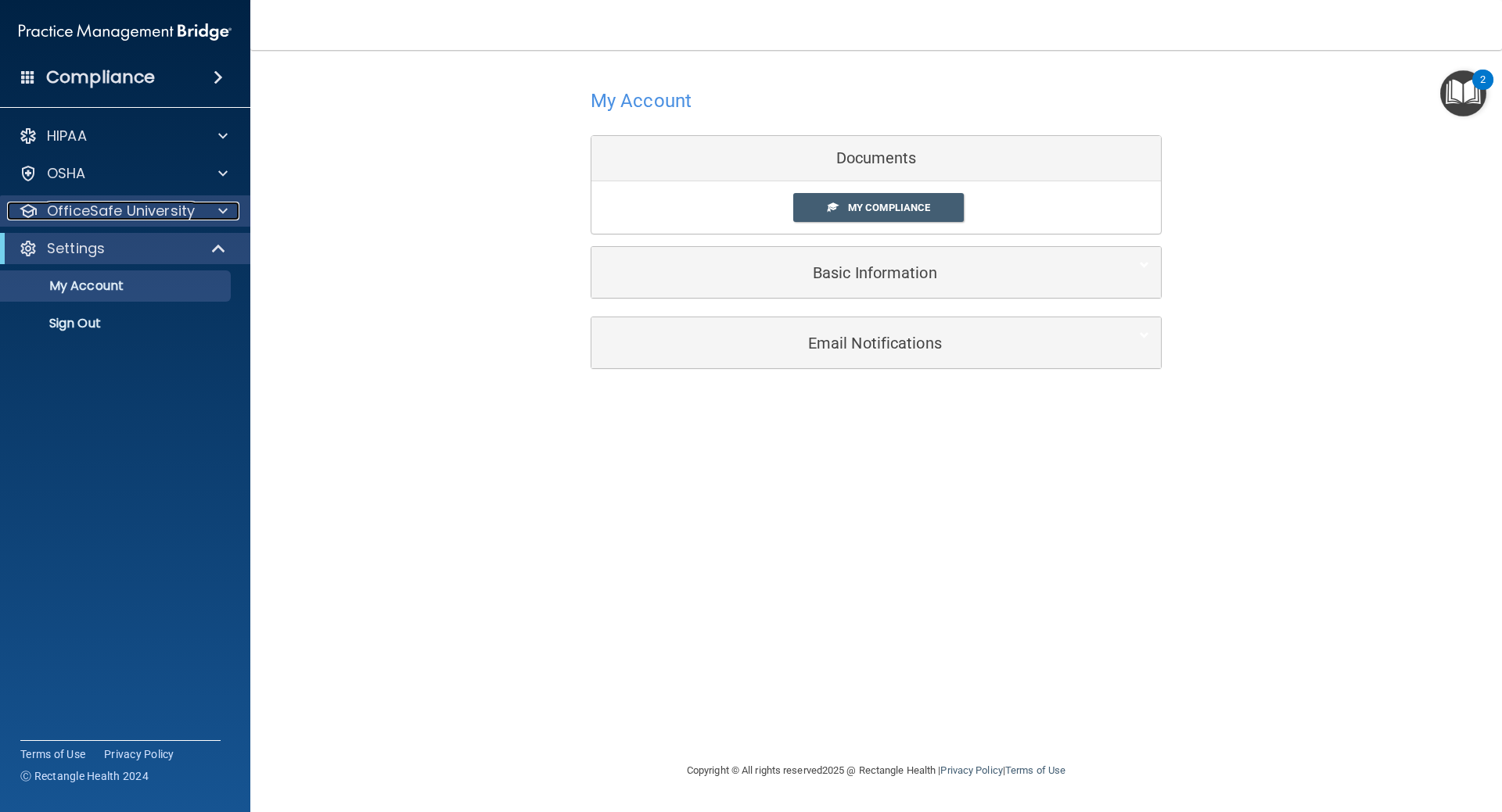
click at [183, 207] on p "OfficeSafe University" at bounding box center [121, 211] width 148 height 19
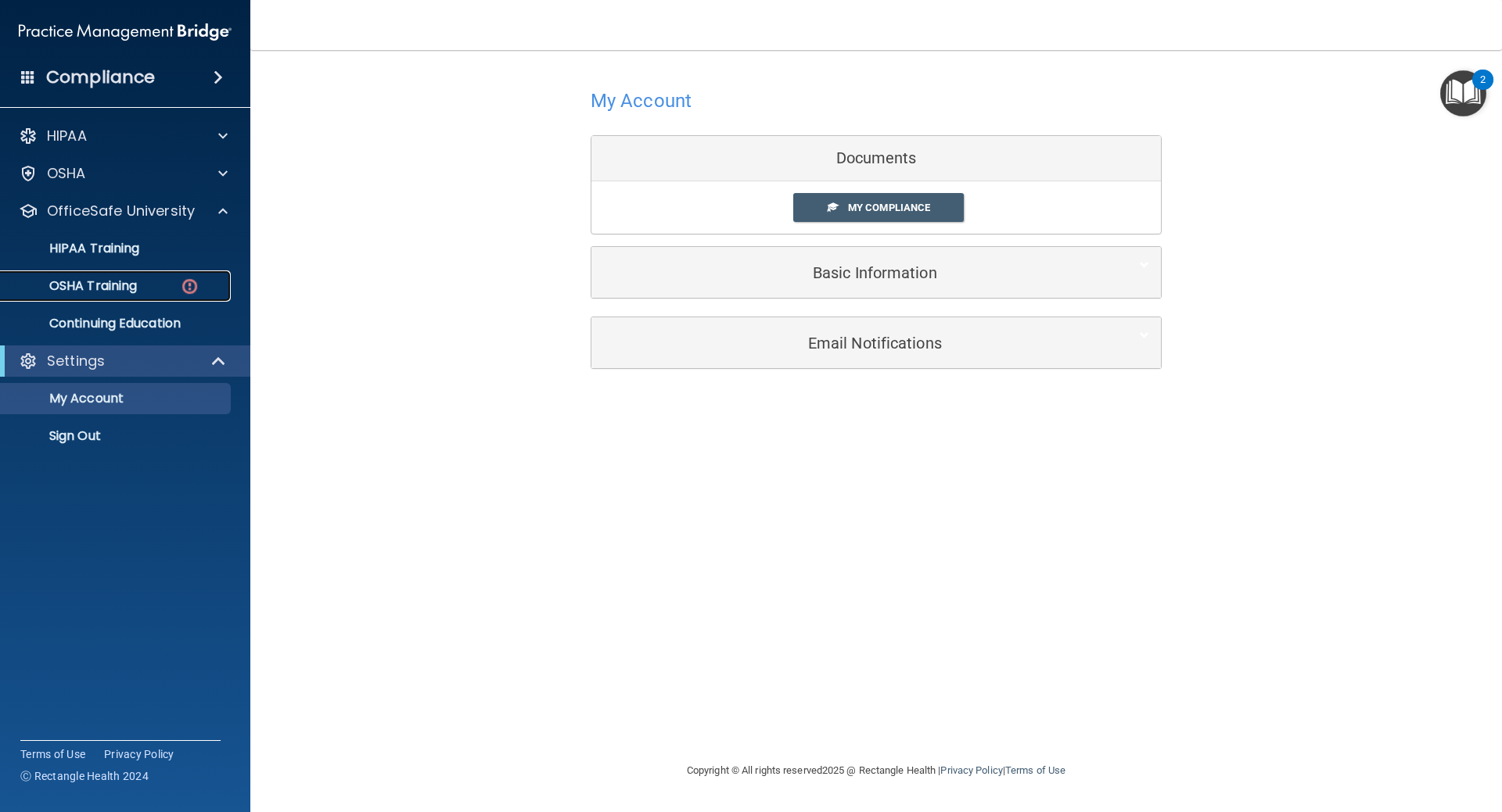
click at [158, 289] on div "OSHA Training" at bounding box center [117, 287] width 213 height 16
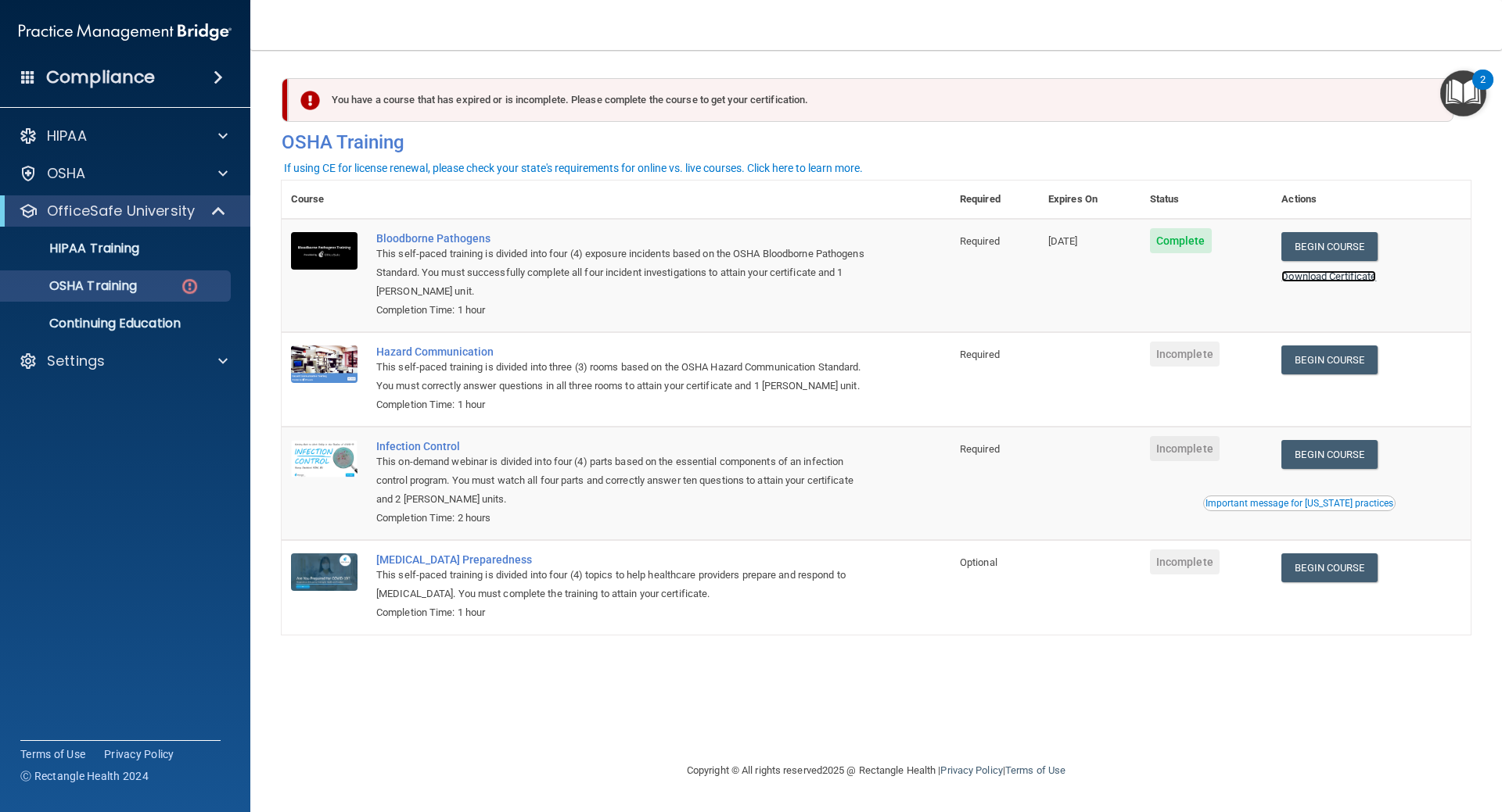
click at [1325, 274] on link "Download Certificate" at bounding box center [1328, 276] width 94 height 11
click at [1324, 275] on link "Download Certificate" at bounding box center [1328, 276] width 94 height 11
click at [1333, 457] on link "Begin Course" at bounding box center [1329, 454] width 95 height 29
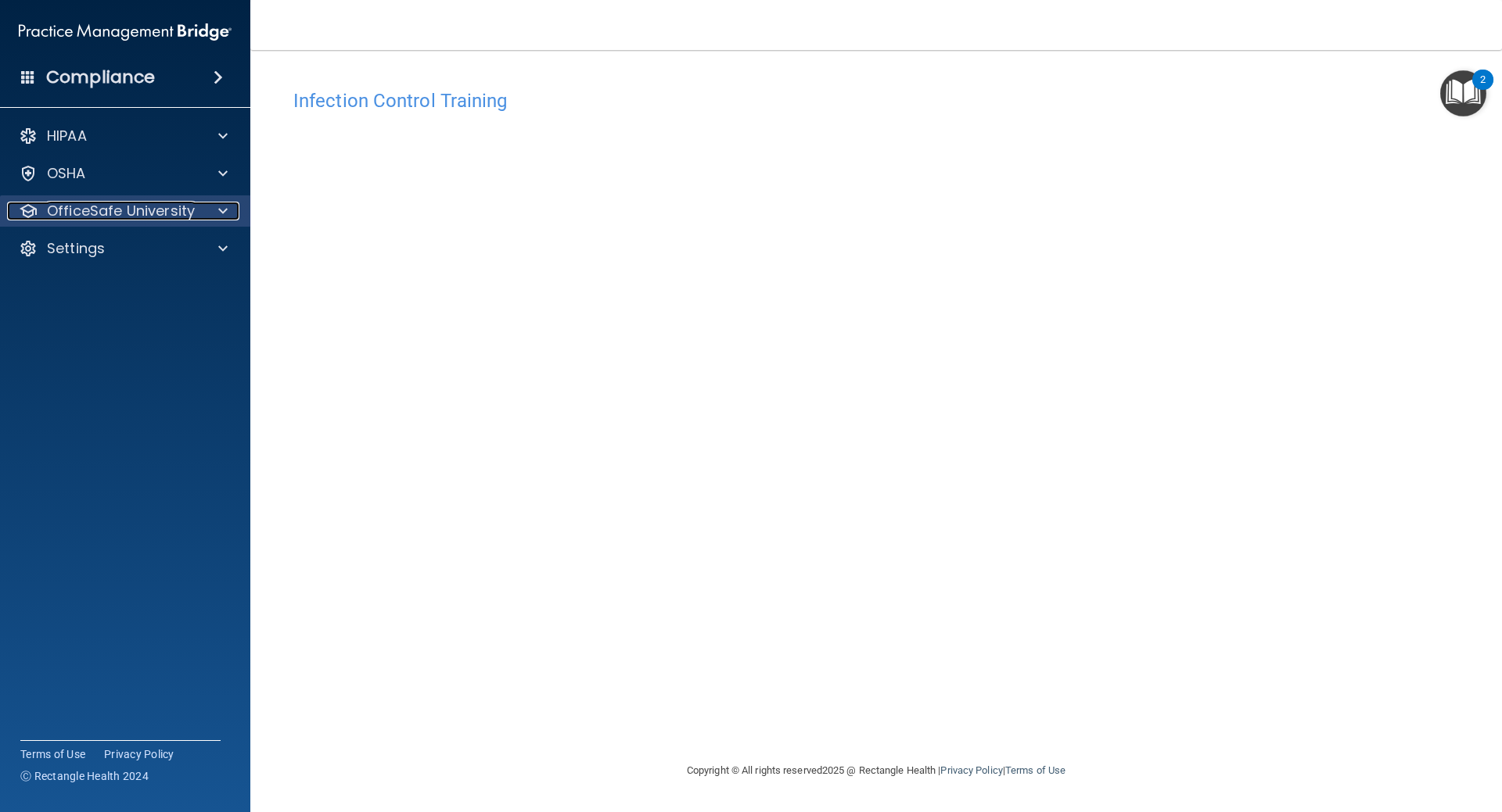
click at [184, 214] on p "OfficeSafe University" at bounding box center [121, 211] width 148 height 19
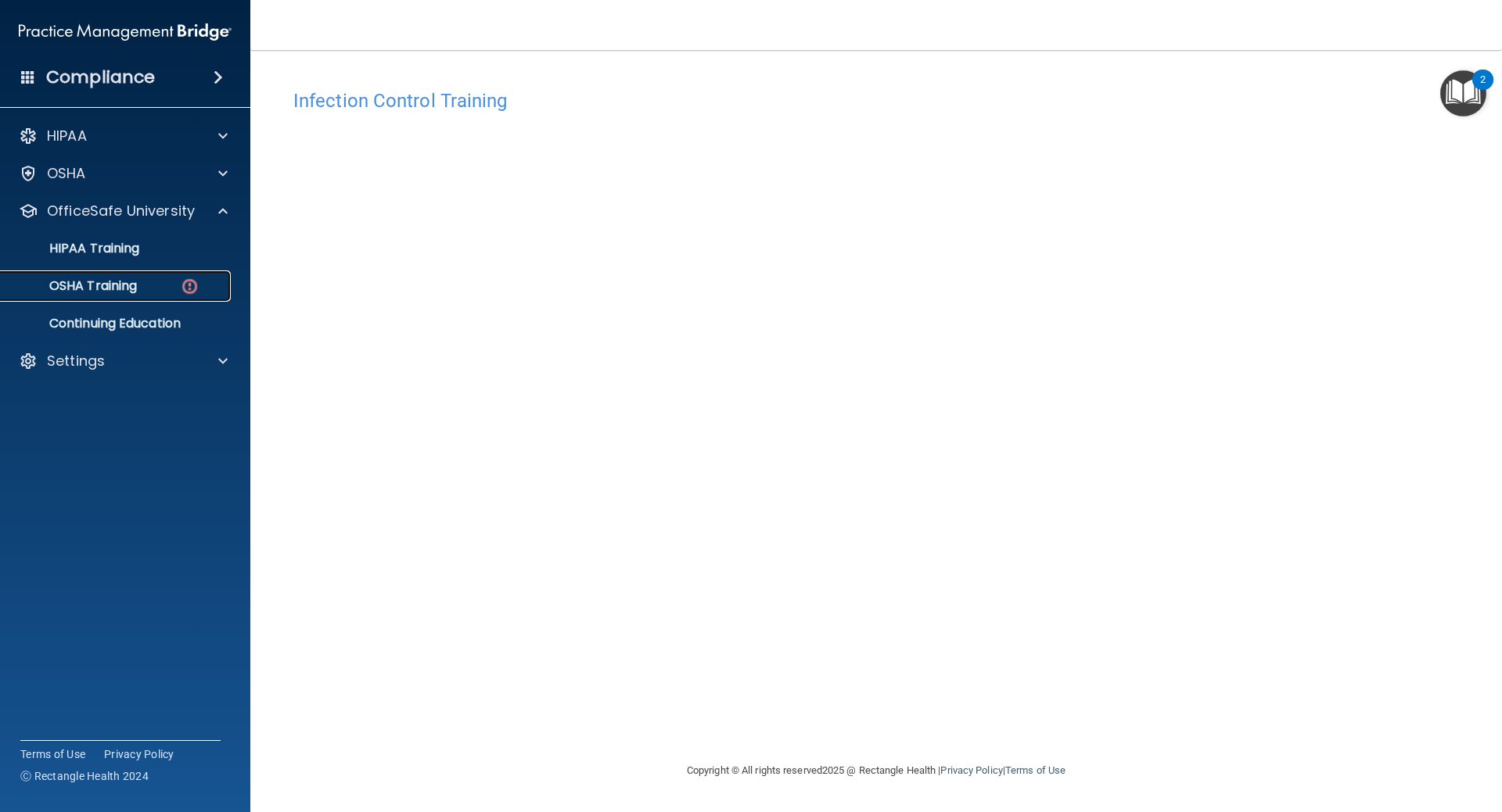
click at [151, 282] on div "OSHA Training" at bounding box center [117, 287] width 213 height 16
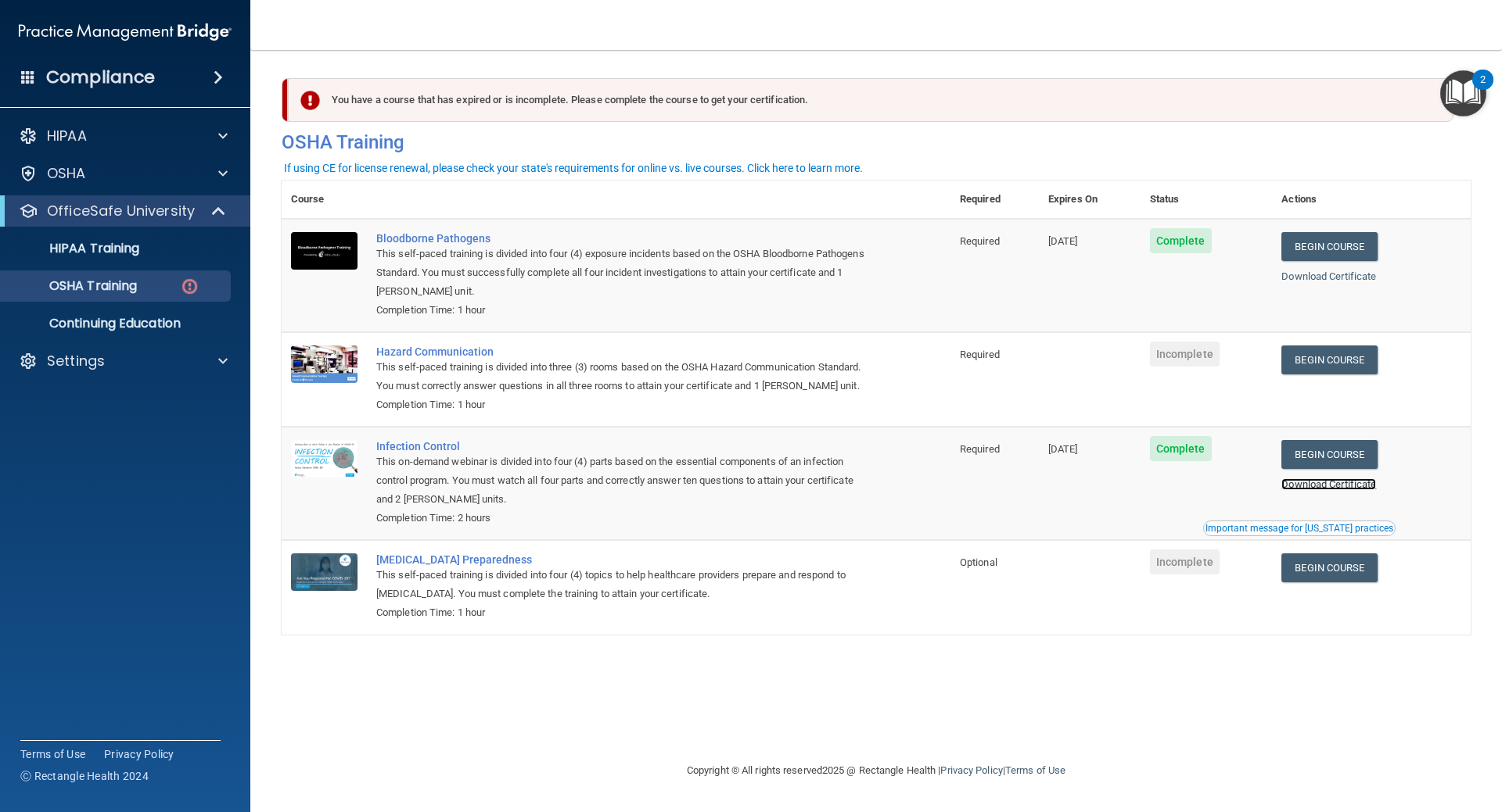
click at [1370, 489] on link "Download Certificate" at bounding box center [1328, 484] width 94 height 11
